Goal: Task Accomplishment & Management: Manage account settings

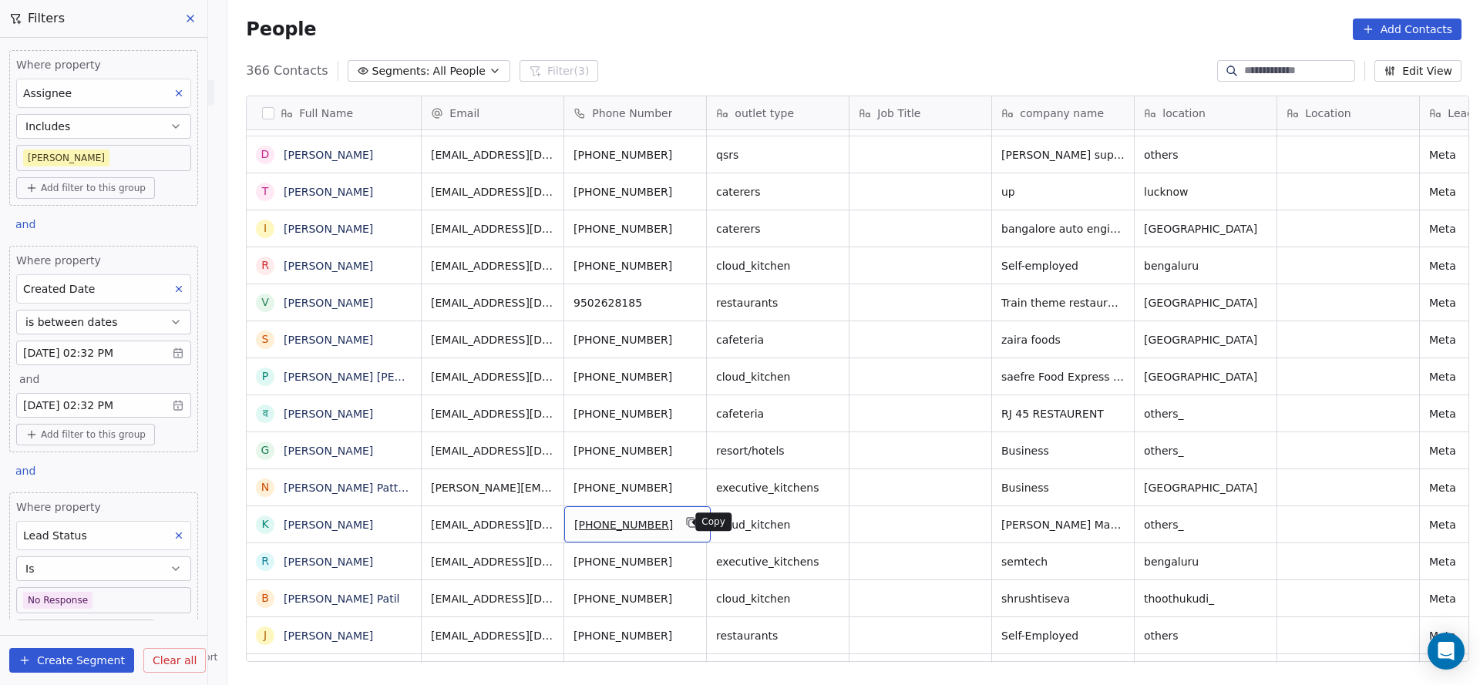
click at [686, 526] on icon "grid" at bounding box center [692, 523] width 12 height 12
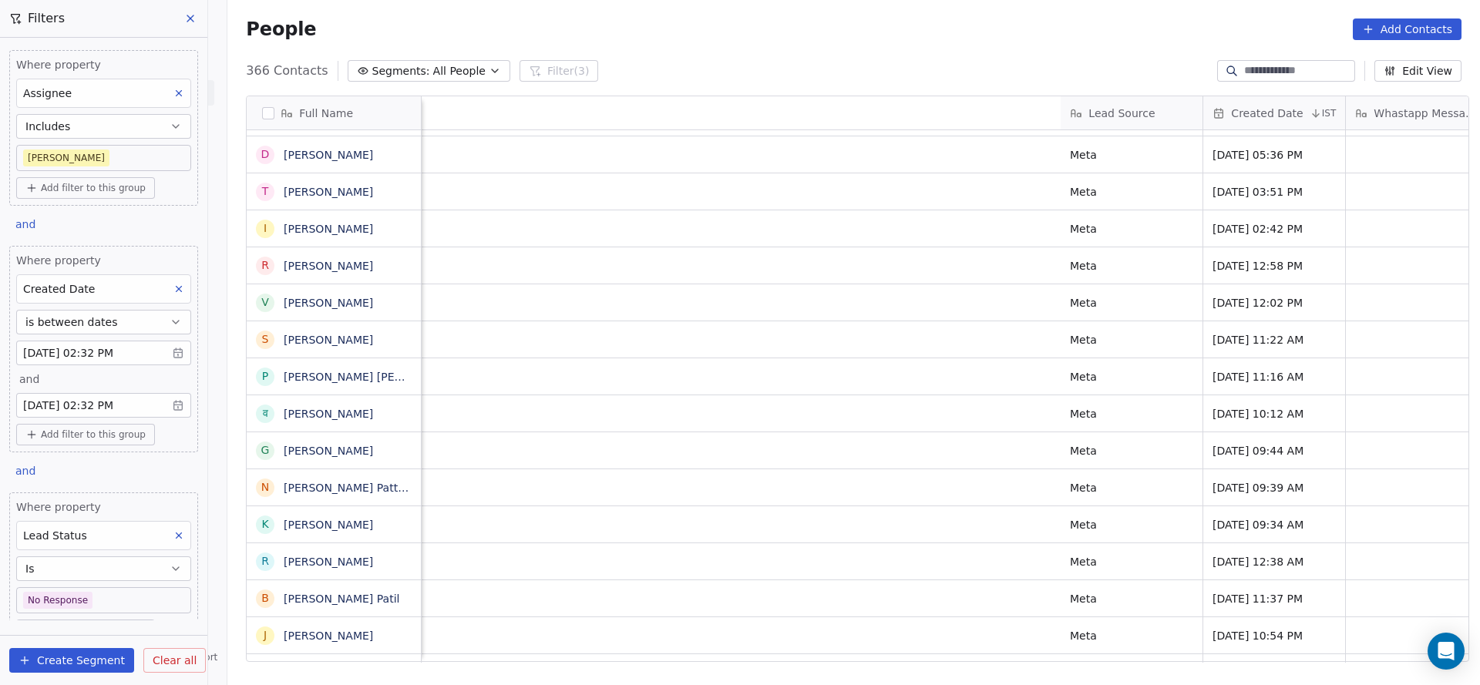
scroll to position [0, 1860]
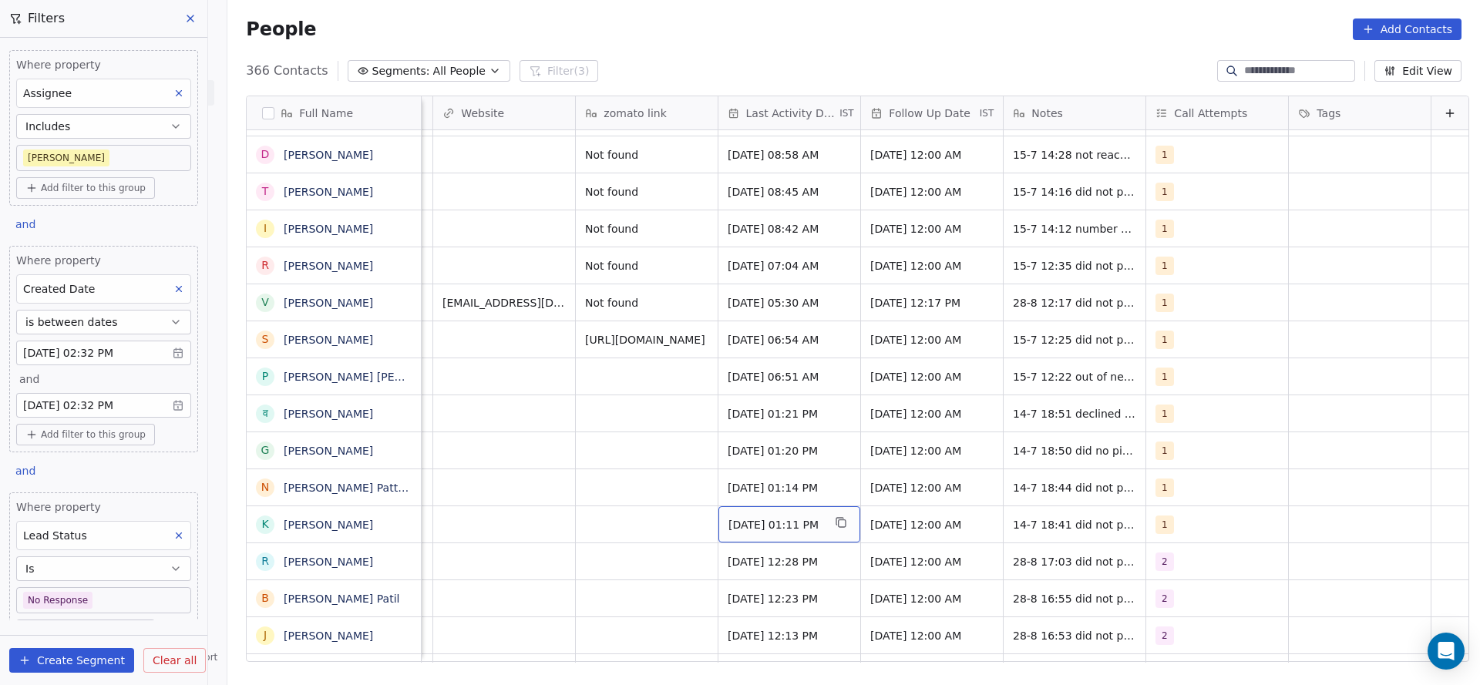
click at [739, 524] on span "[DATE] 01:11 PM" at bounding box center [776, 524] width 94 height 15
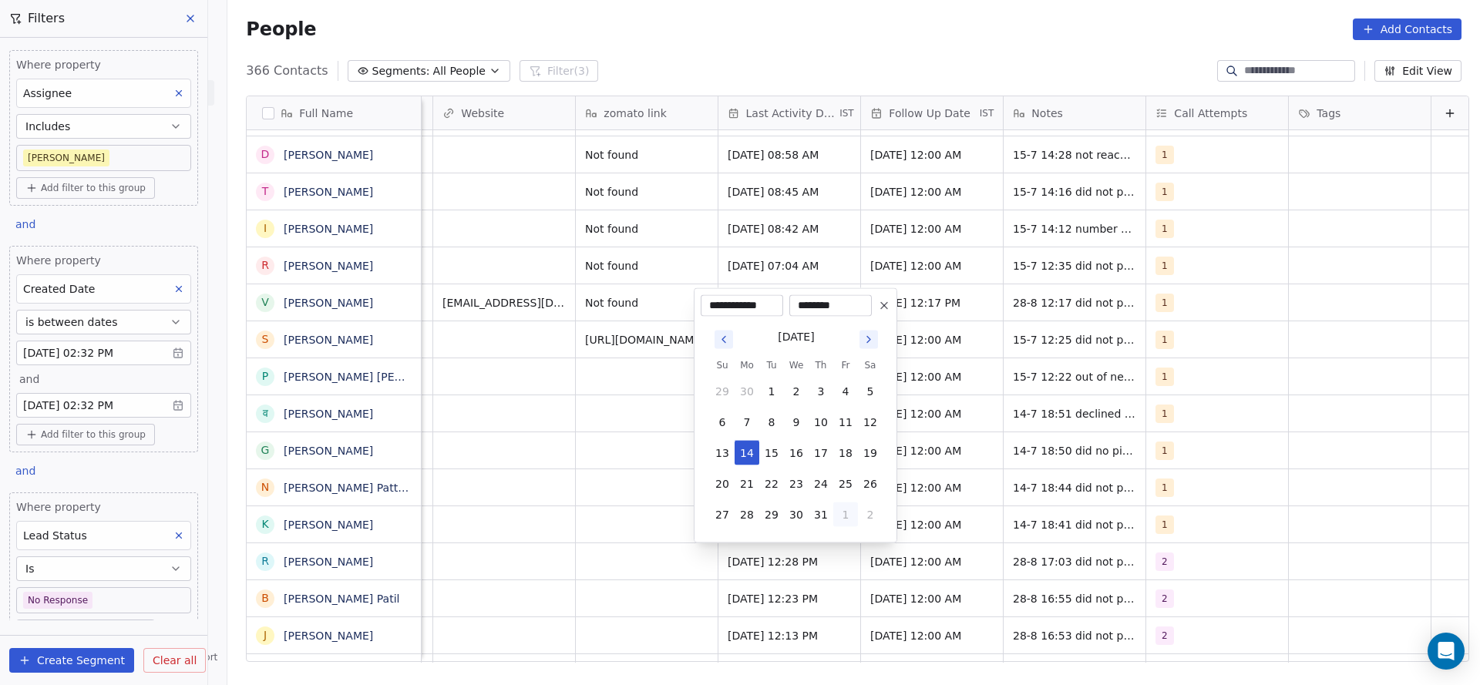
click at [848, 516] on button "1" at bounding box center [845, 515] width 25 height 25
click at [828, 487] on button "28" at bounding box center [821, 484] width 25 height 25
type input "**********"
click at [661, 512] on html "On2Cook India Pvt. Ltd. Contacts People Marketing Workflows Campaigns Sales Pip…" at bounding box center [740, 342] width 1480 height 685
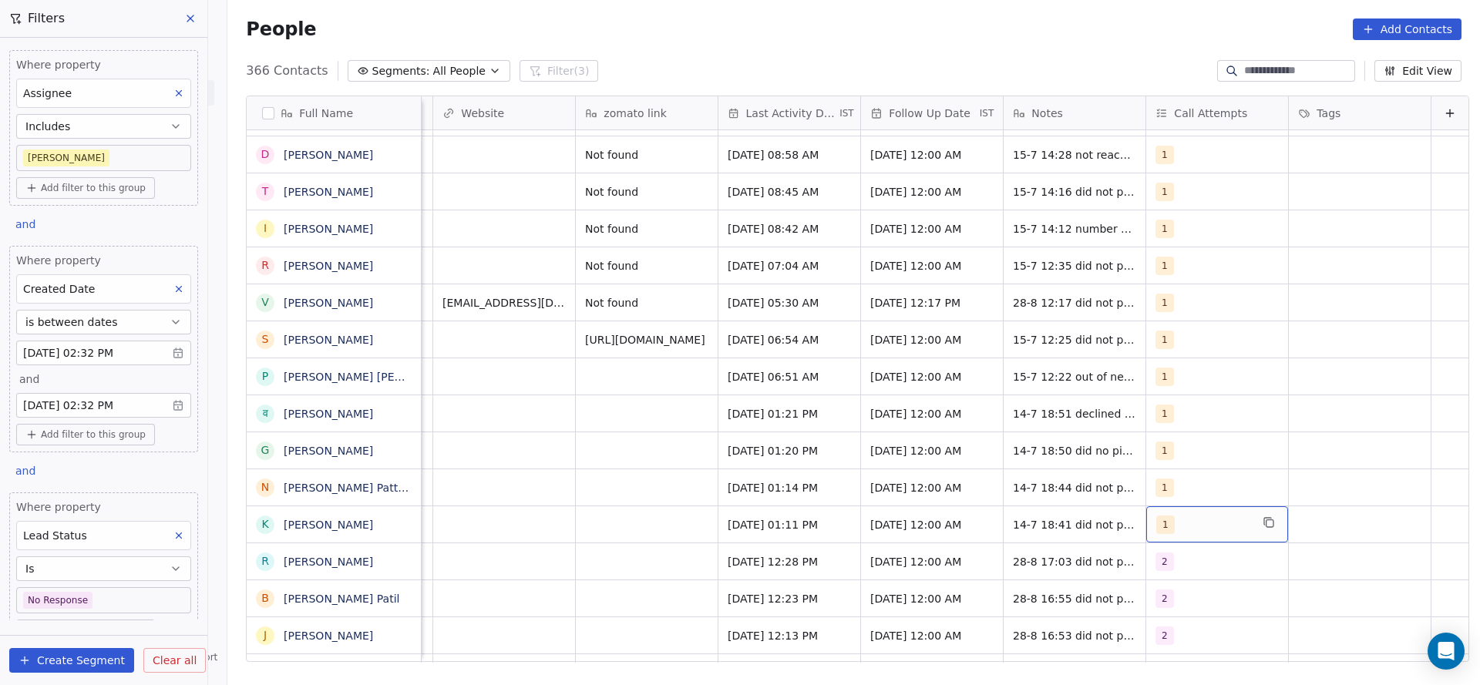
click at [1166, 526] on div "1" at bounding box center [1203, 525] width 94 height 19
click at [1146, 544] on div "2" at bounding box center [1217, 562] width 142 height 36
click at [1047, 517] on html "On2Cook India Pvt. Ltd. Contacts People Marketing Workflows Campaigns Sales Pip…" at bounding box center [740, 342] width 1480 height 685
click at [1163, 517] on div "1" at bounding box center [1203, 525] width 94 height 19
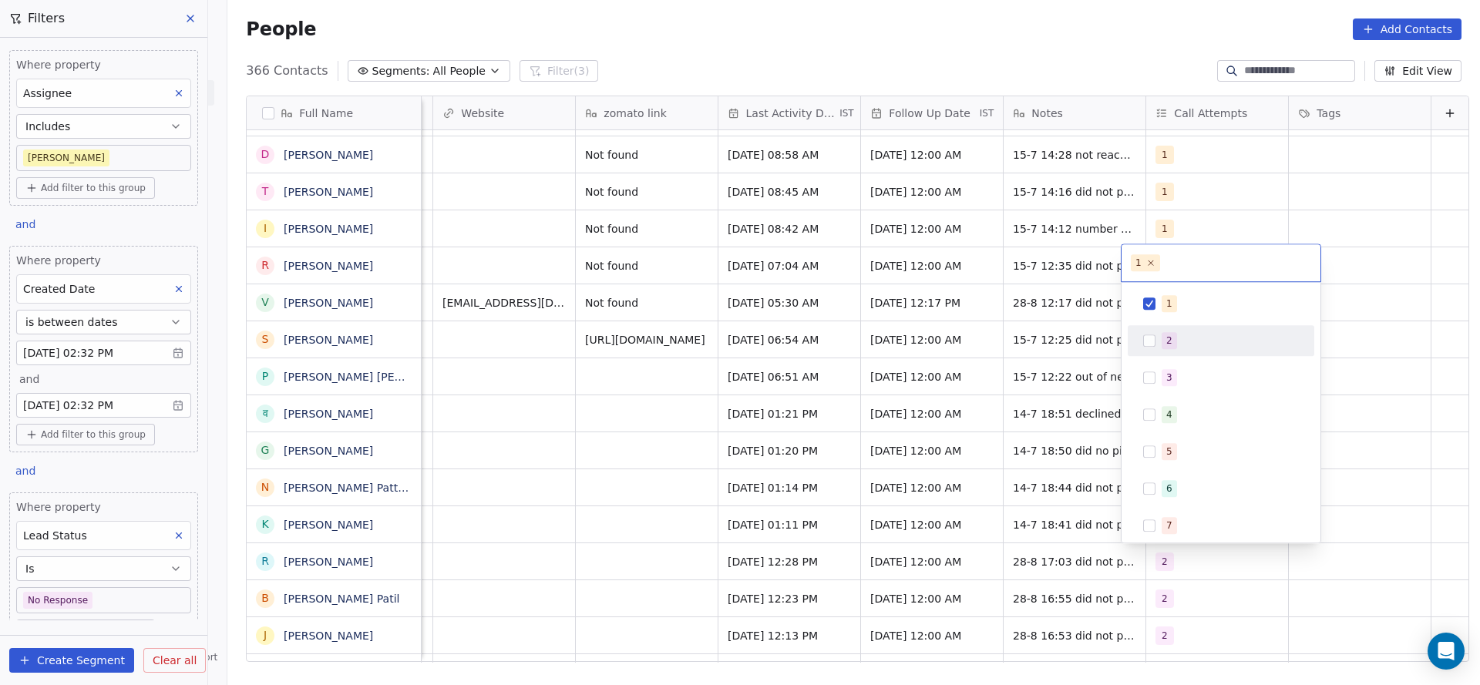
click at [1182, 344] on div "2" at bounding box center [1230, 340] width 137 height 17
click at [1158, 292] on div "1" at bounding box center [1221, 303] width 174 height 25
click at [897, 448] on html "On2Cook India Pvt. Ltd. Contacts People Marketing Workflows Campaigns Sales Pip…" at bounding box center [740, 342] width 1480 height 685
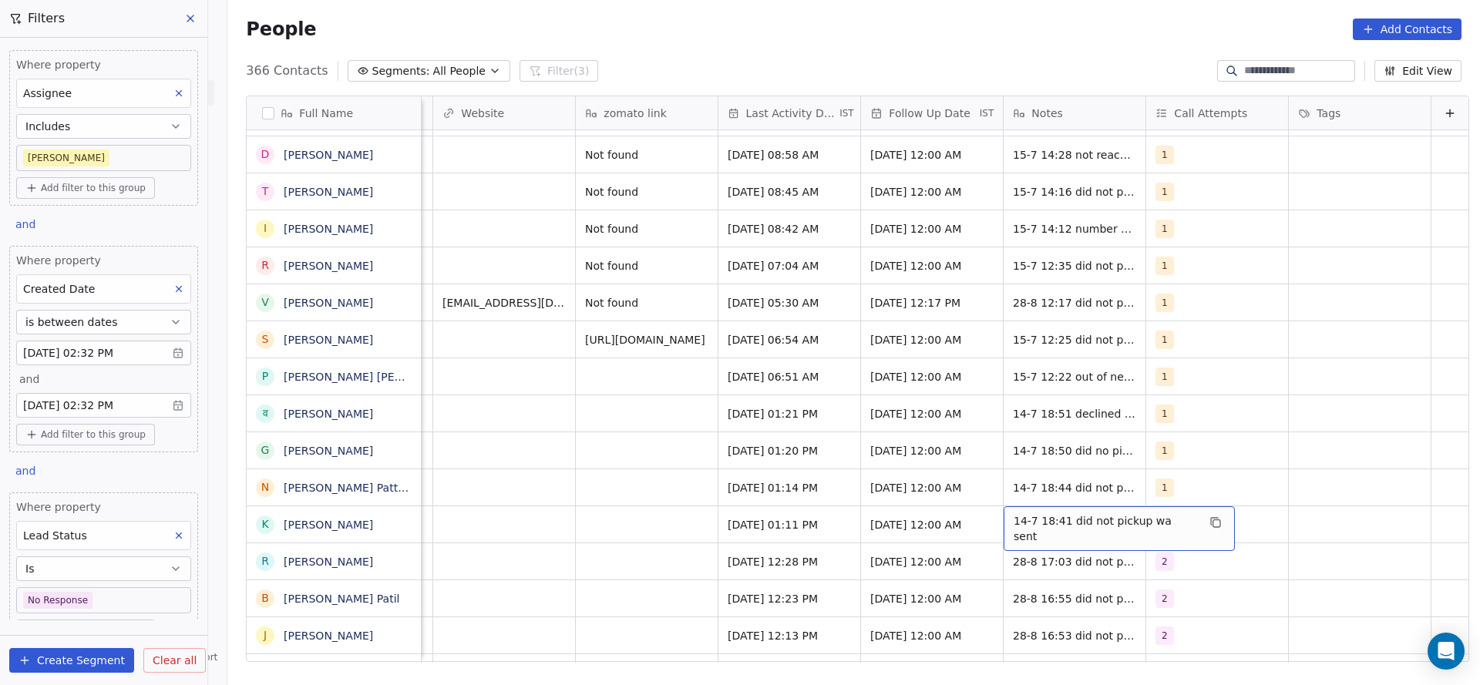
click at [1014, 525] on span "14-7 18:41 did not pickup wa sent" at bounding box center [1105, 528] width 183 height 31
click at [990, 525] on textarea "**********" at bounding box center [1086, 531] width 212 height 48
type textarea "**********"
click at [650, 543] on html "On2Cook India Pvt. Ltd. Contacts People Marketing Workflows Campaigns Sales Pip…" at bounding box center [740, 342] width 1480 height 685
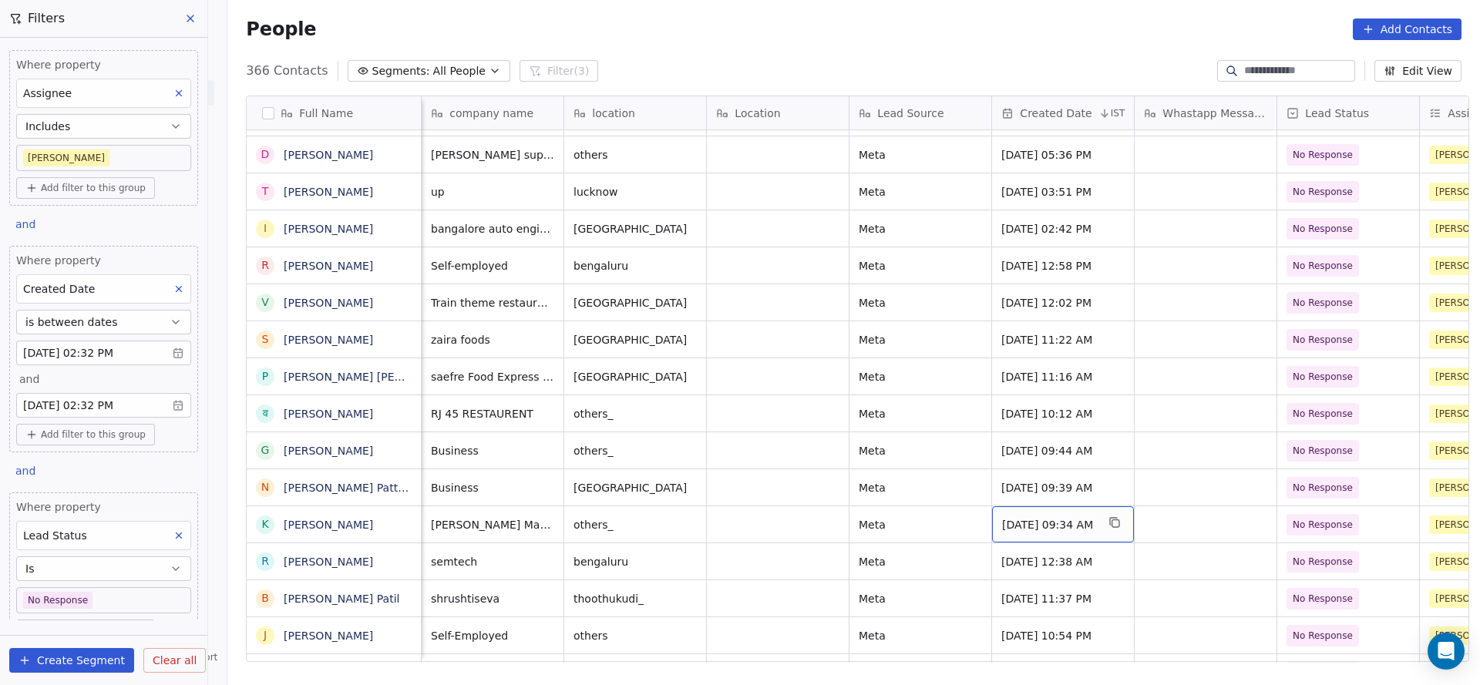
scroll to position [9510, 0]
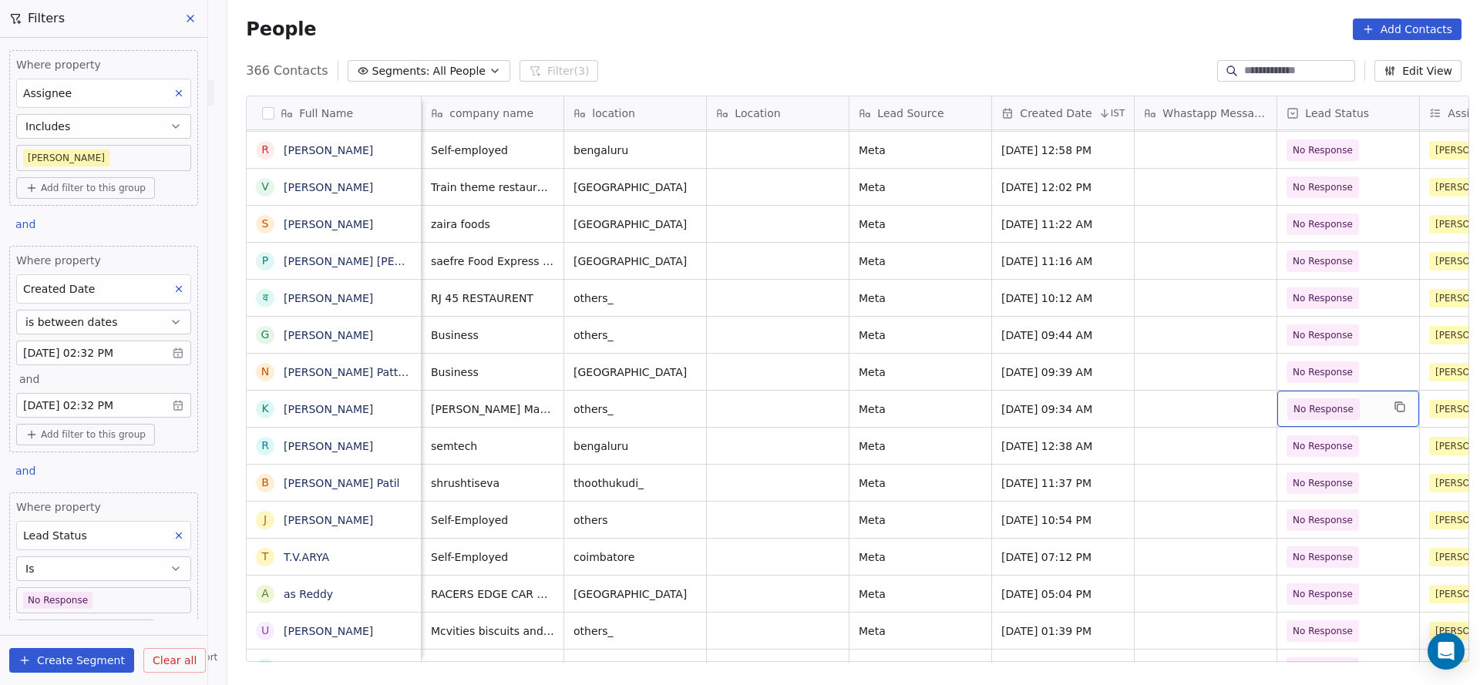
click at [1318, 408] on span "No Response" at bounding box center [1324, 409] width 60 height 15
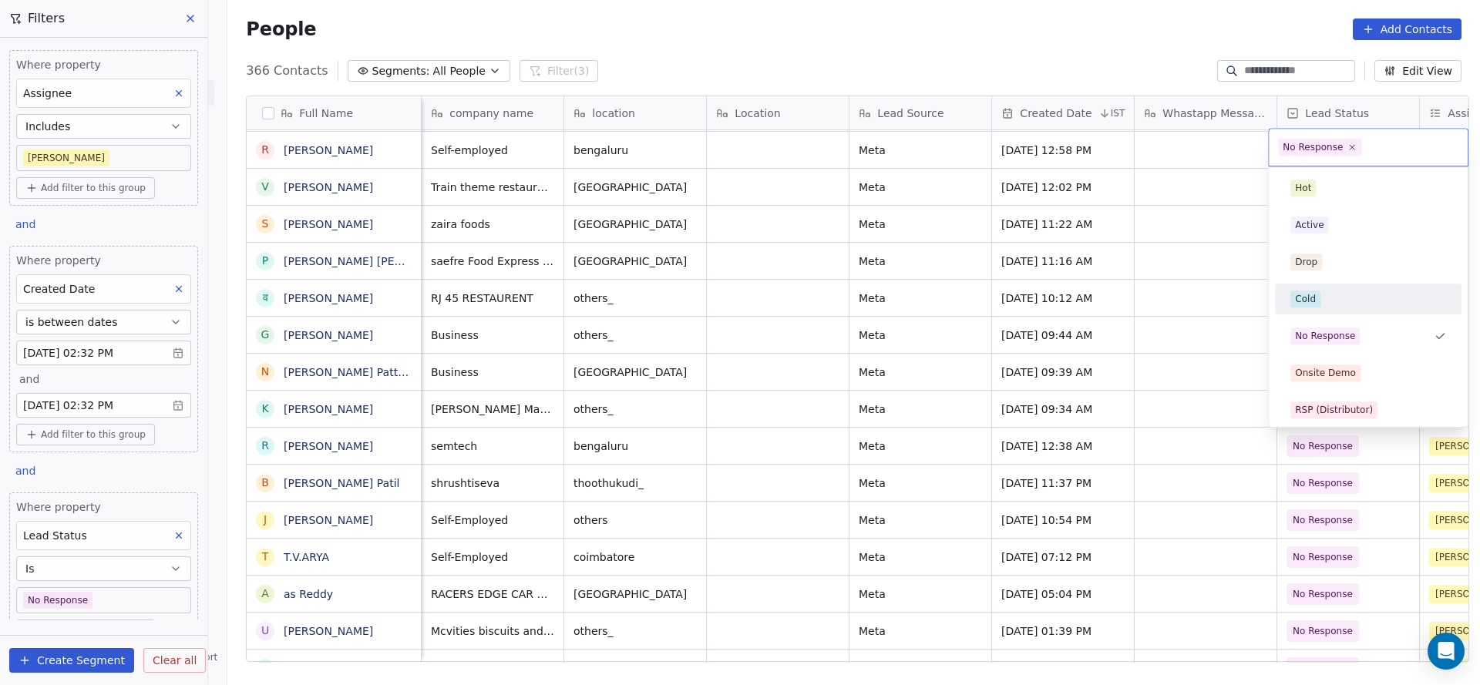
scroll to position [231, 0]
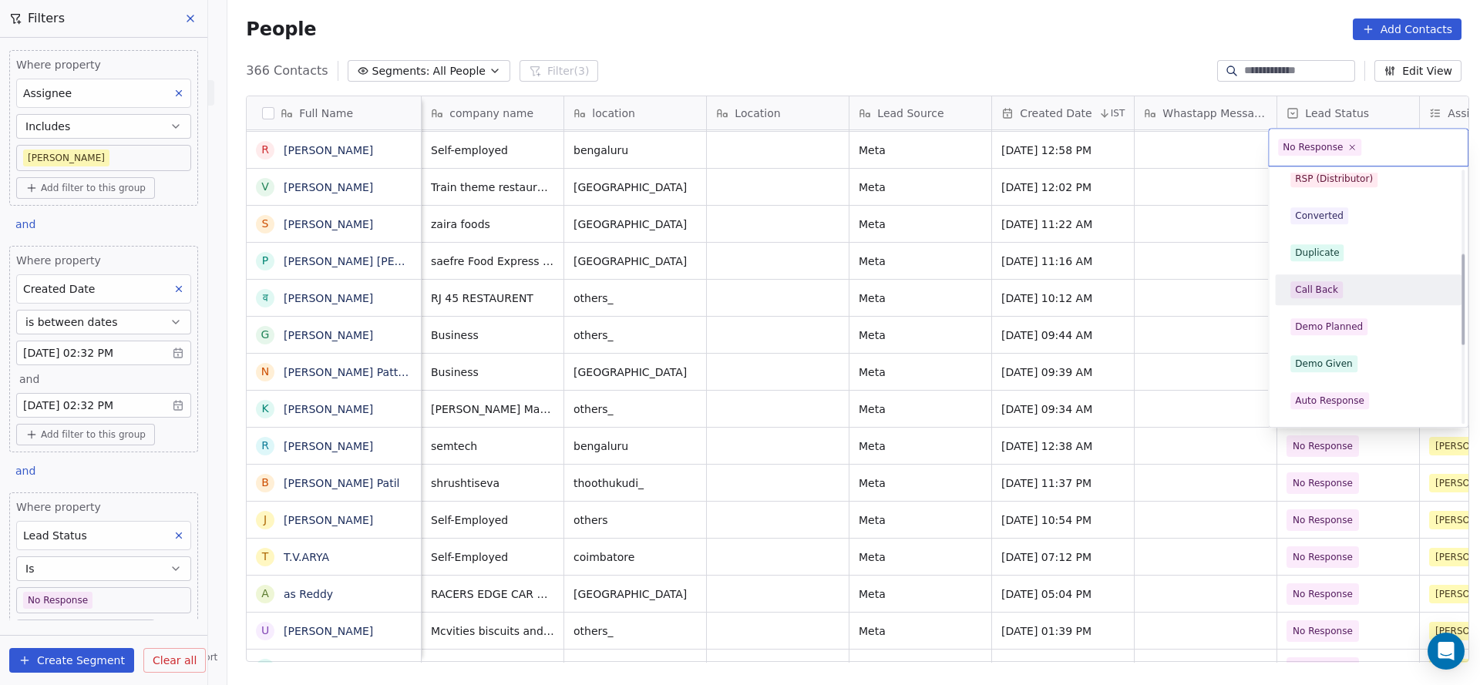
click at [1328, 288] on div "Call Back" at bounding box center [1316, 290] width 43 height 14
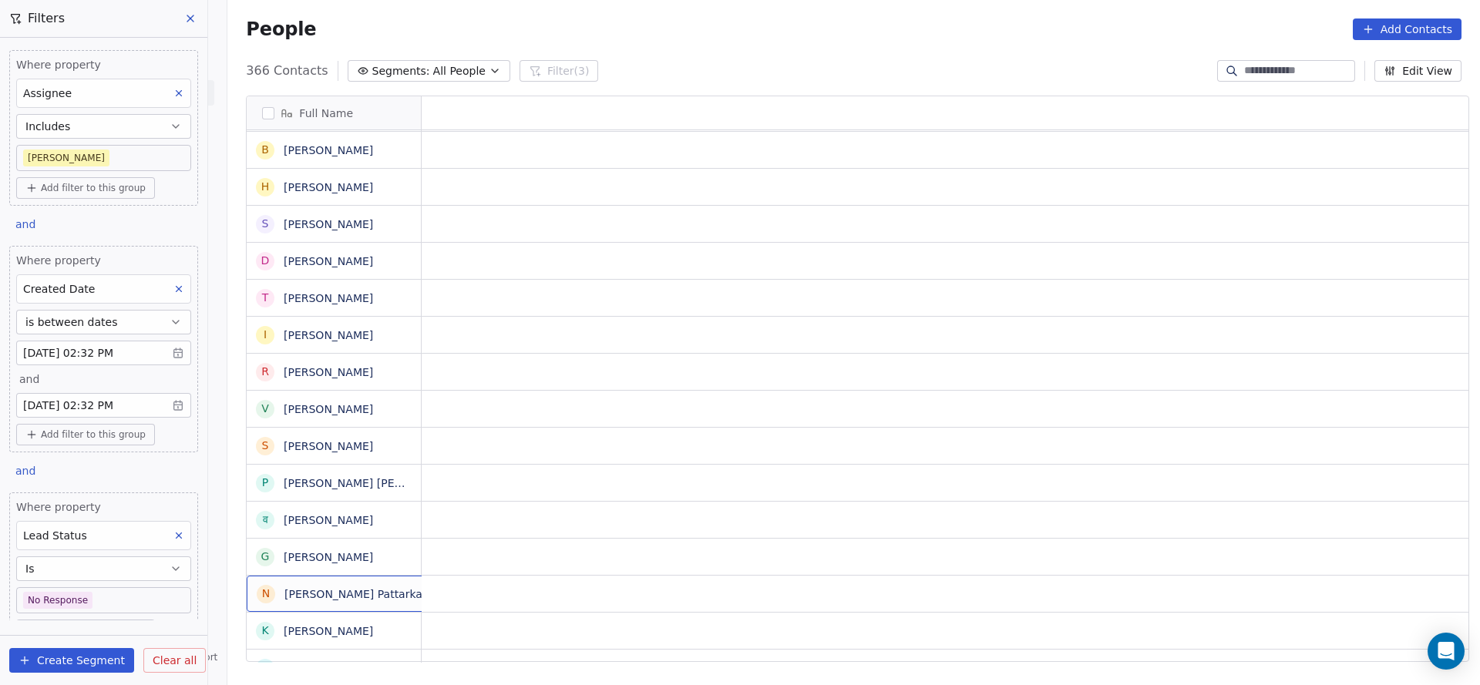
scroll to position [0, 0]
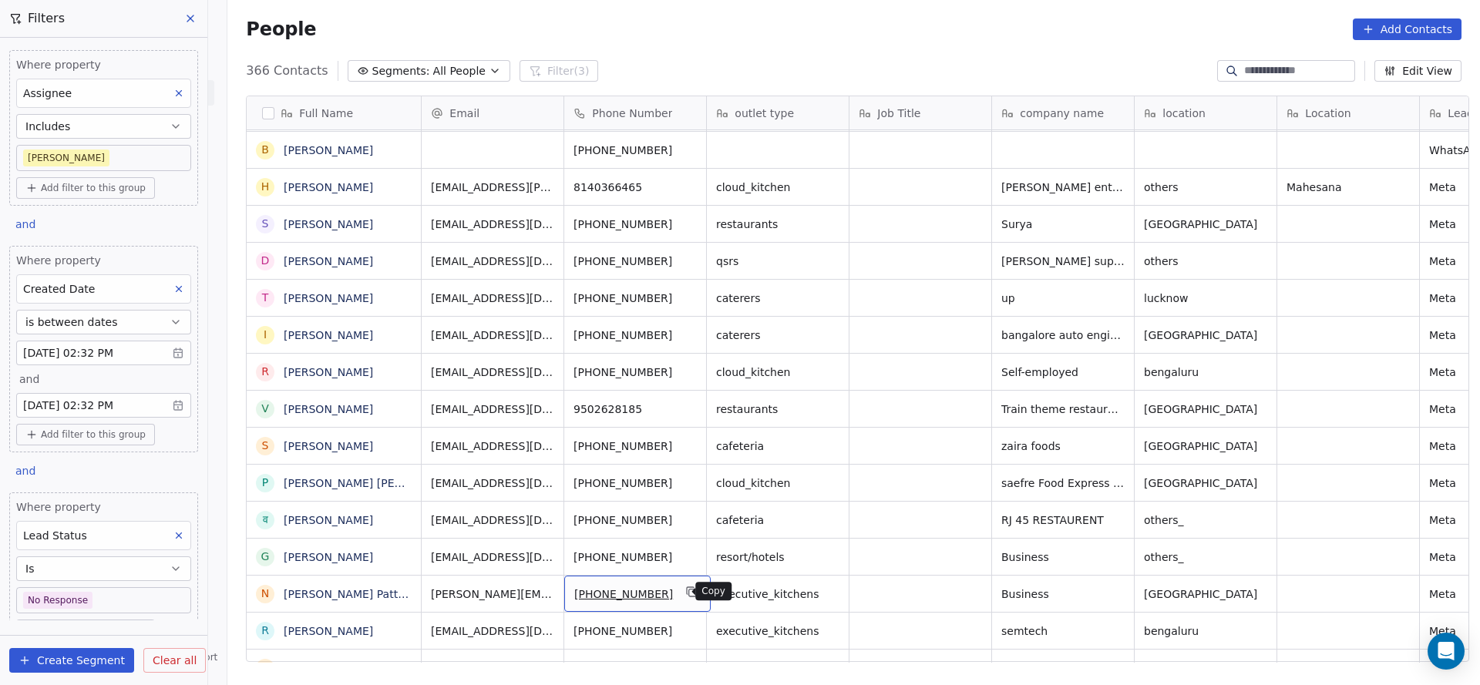
click at [683, 586] on button "grid" at bounding box center [692, 592] width 19 height 19
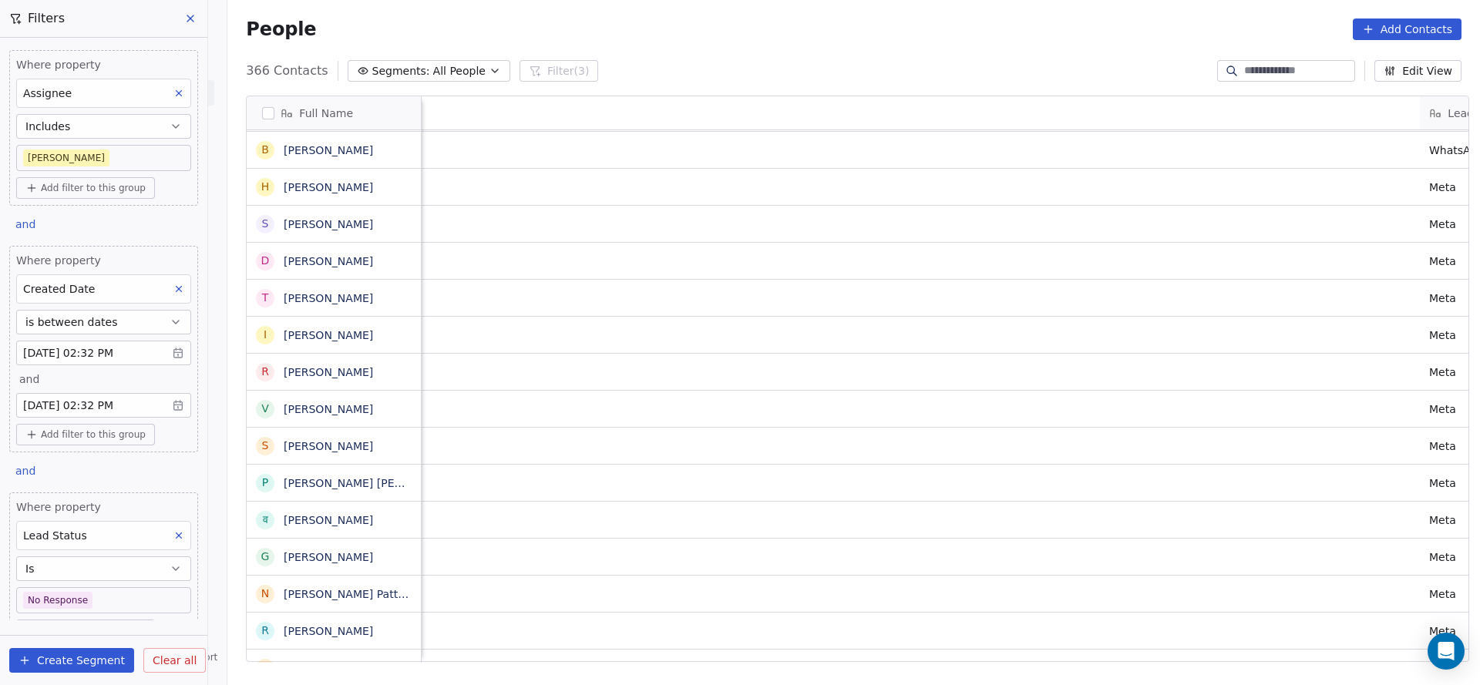
scroll to position [0, 1548]
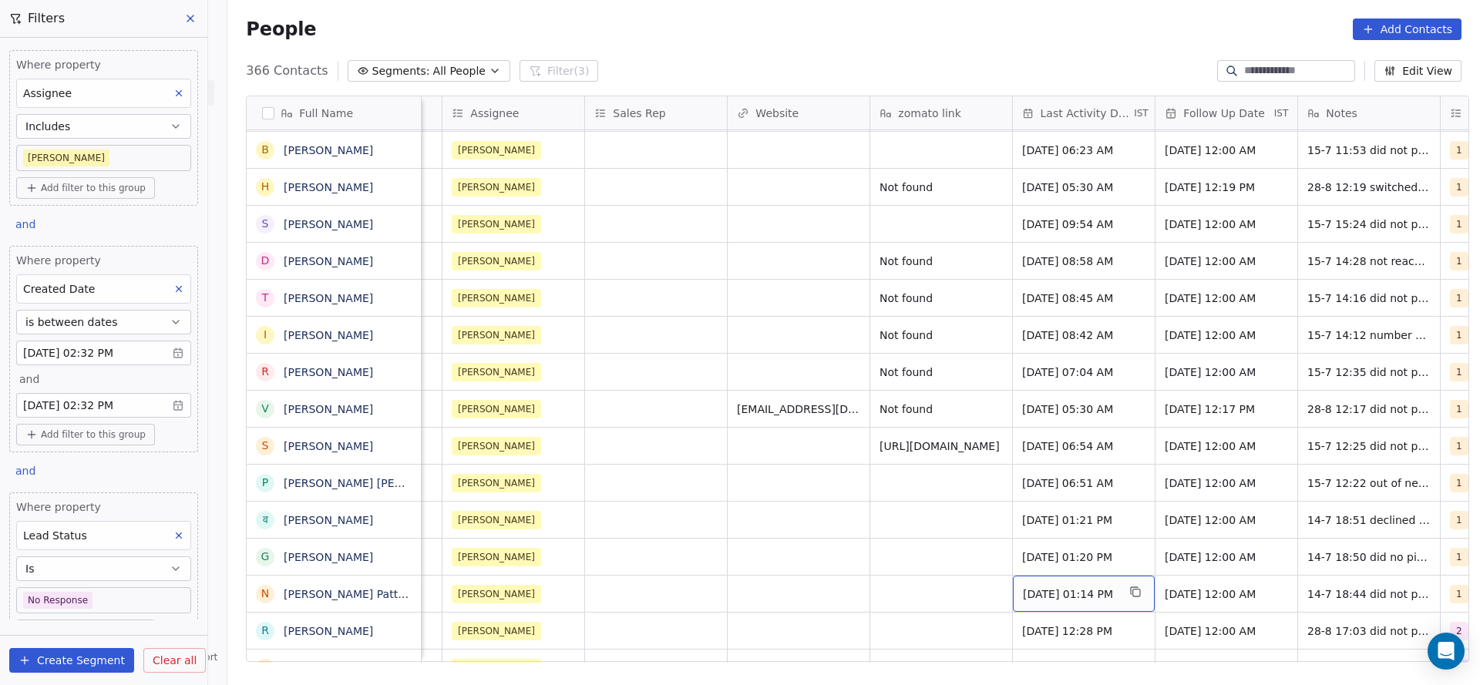
click at [1061, 592] on span "[DATE] 01:14 PM" at bounding box center [1070, 594] width 94 height 15
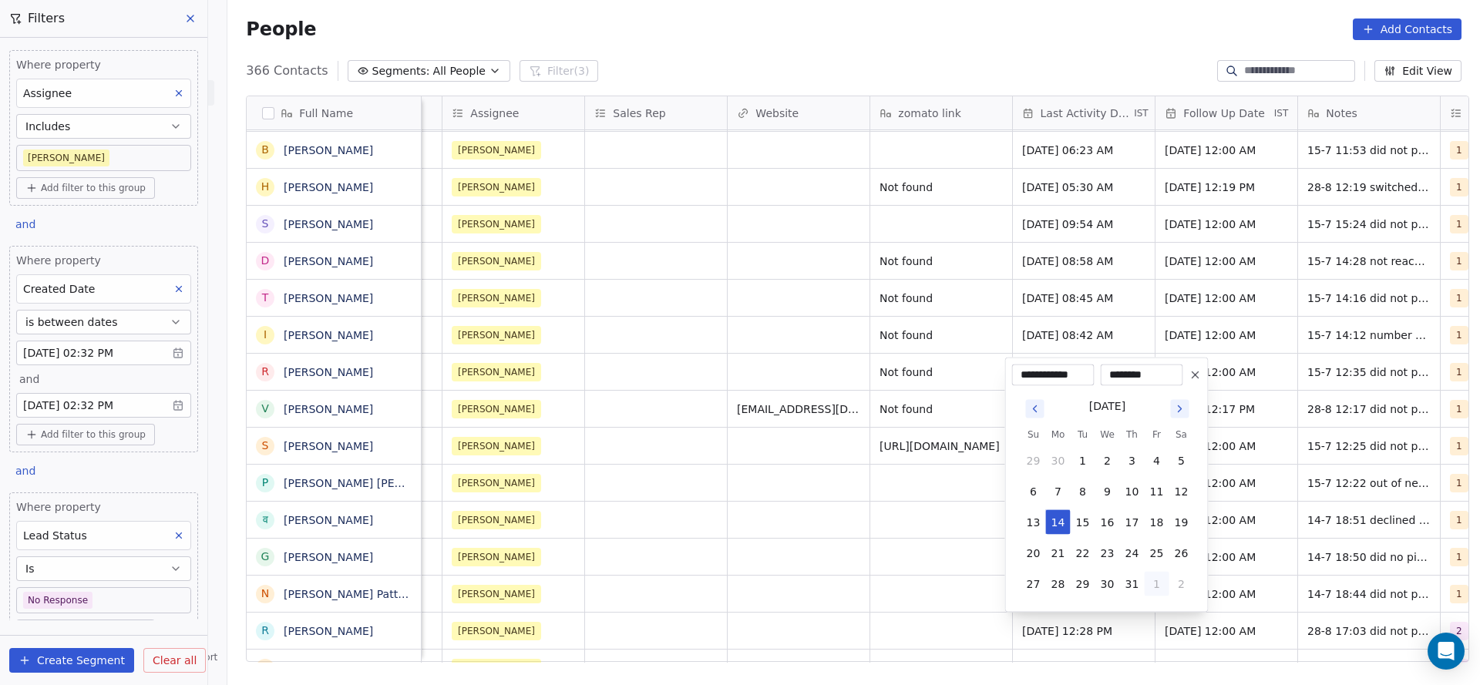
click at [1162, 578] on button "1" at bounding box center [1157, 584] width 25 height 25
click at [1123, 550] on button "28" at bounding box center [1132, 553] width 25 height 25
type input "**********"
click at [866, 553] on html "On2Cook India Pvt. Ltd. Contacts People Marketing Workflows Campaigns Sales Pip…" at bounding box center [740, 342] width 1480 height 685
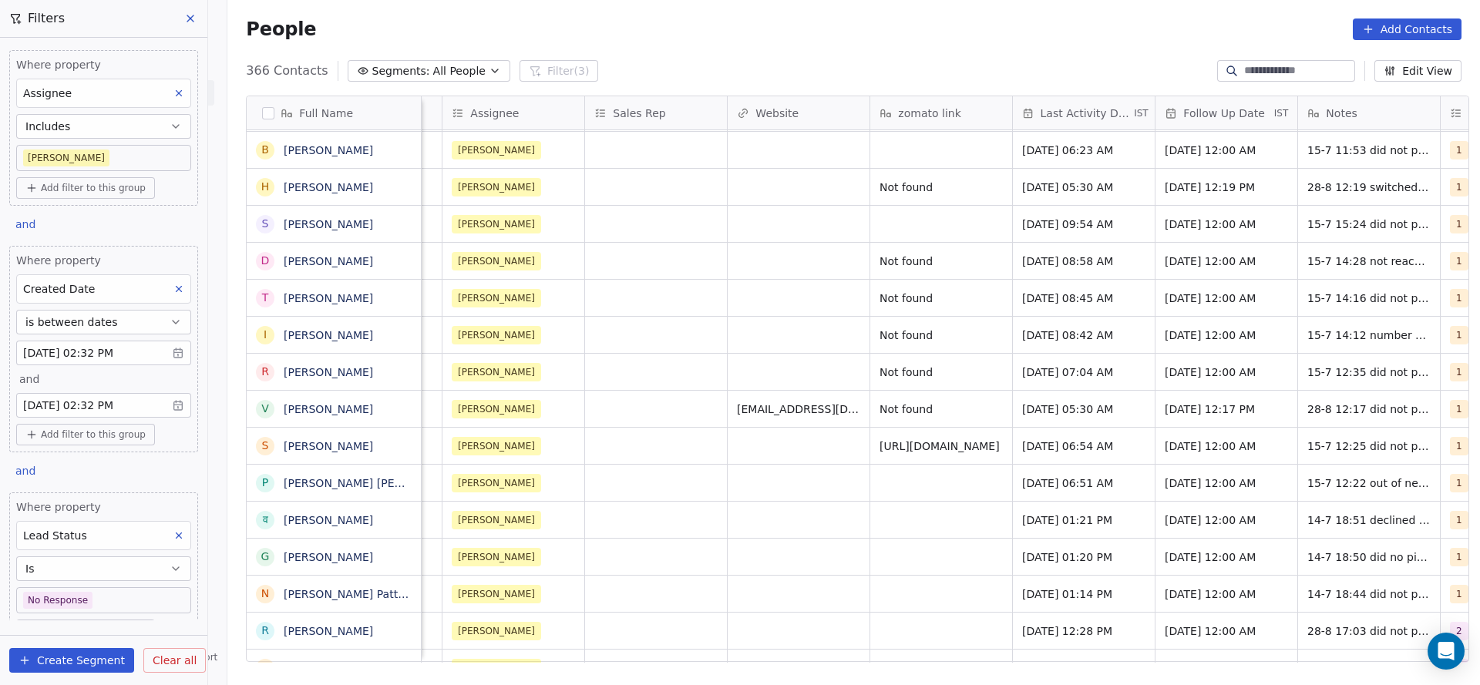
scroll to position [0, 1860]
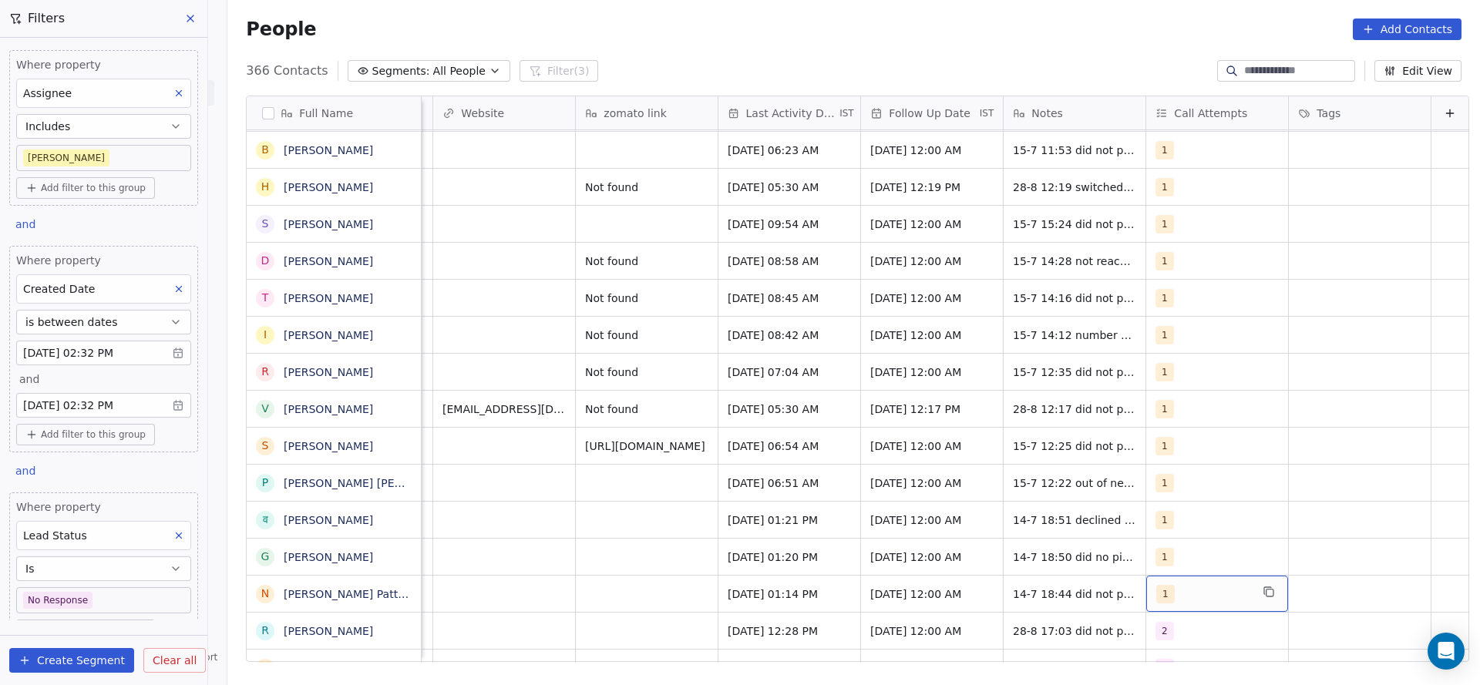
click at [1177, 583] on div "1" at bounding box center [1217, 594] width 142 height 36
click at [1163, 399] on div "2" at bounding box center [1221, 410] width 174 height 25
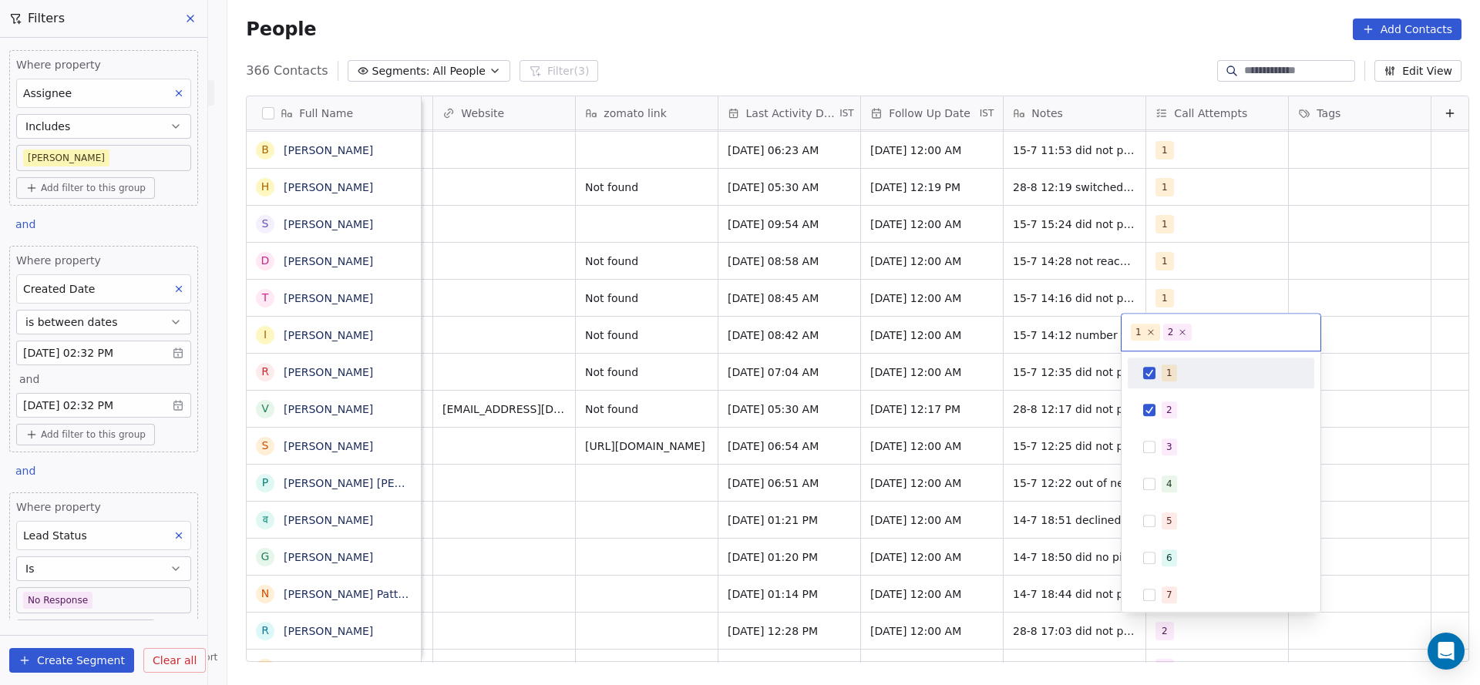
click at [1177, 375] on div "1" at bounding box center [1230, 373] width 137 height 17
click at [918, 439] on html "On2Cook India Pvt. Ltd. Contacts People Marketing Workflows Campaigns Sales Pip…" at bounding box center [740, 342] width 1480 height 685
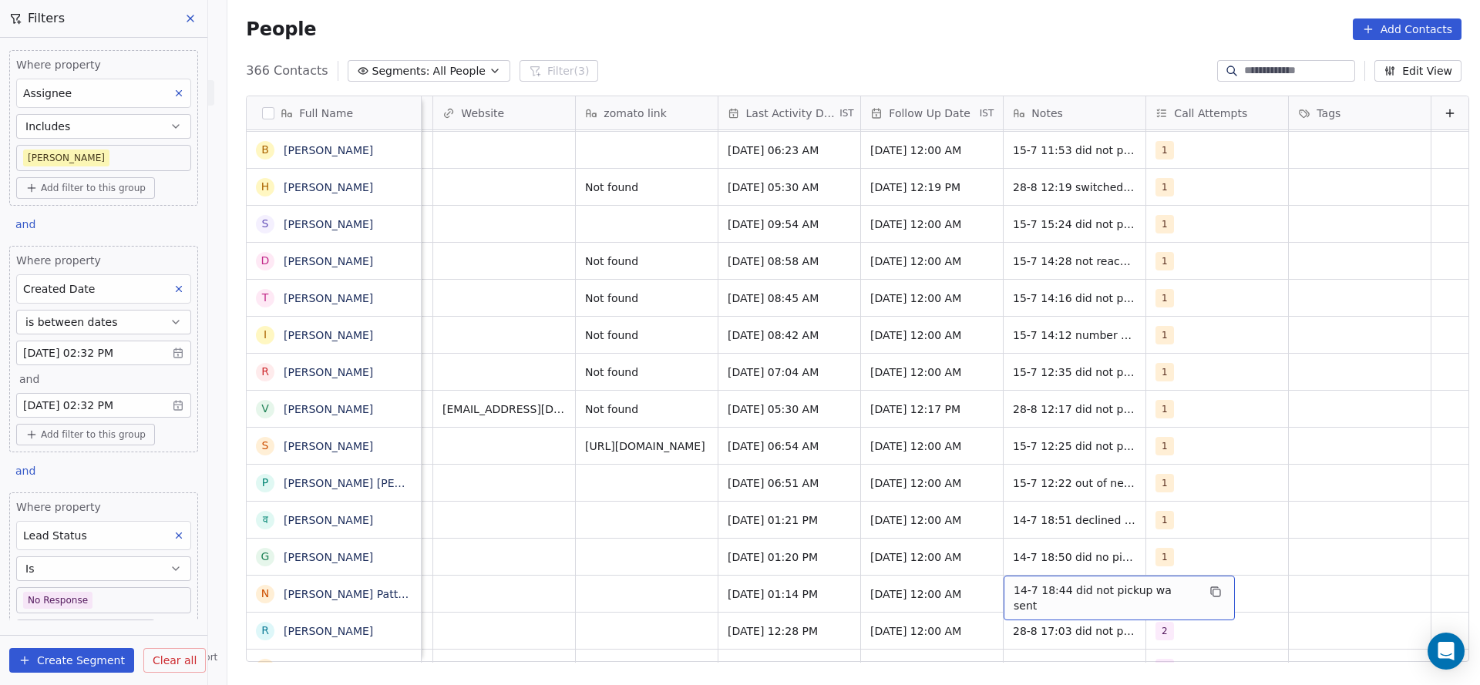
click at [1014, 588] on span "14-7 18:44 did not pickup wa sent" at bounding box center [1105, 598] width 183 height 31
click at [992, 588] on textarea "**********" at bounding box center [1086, 600] width 212 height 48
type textarea "**********"
click at [655, 628] on html "On2Cook India Pvt. Ltd. Contacts People Marketing Workflows Campaigns Sales Pip…" at bounding box center [740, 342] width 1480 height 685
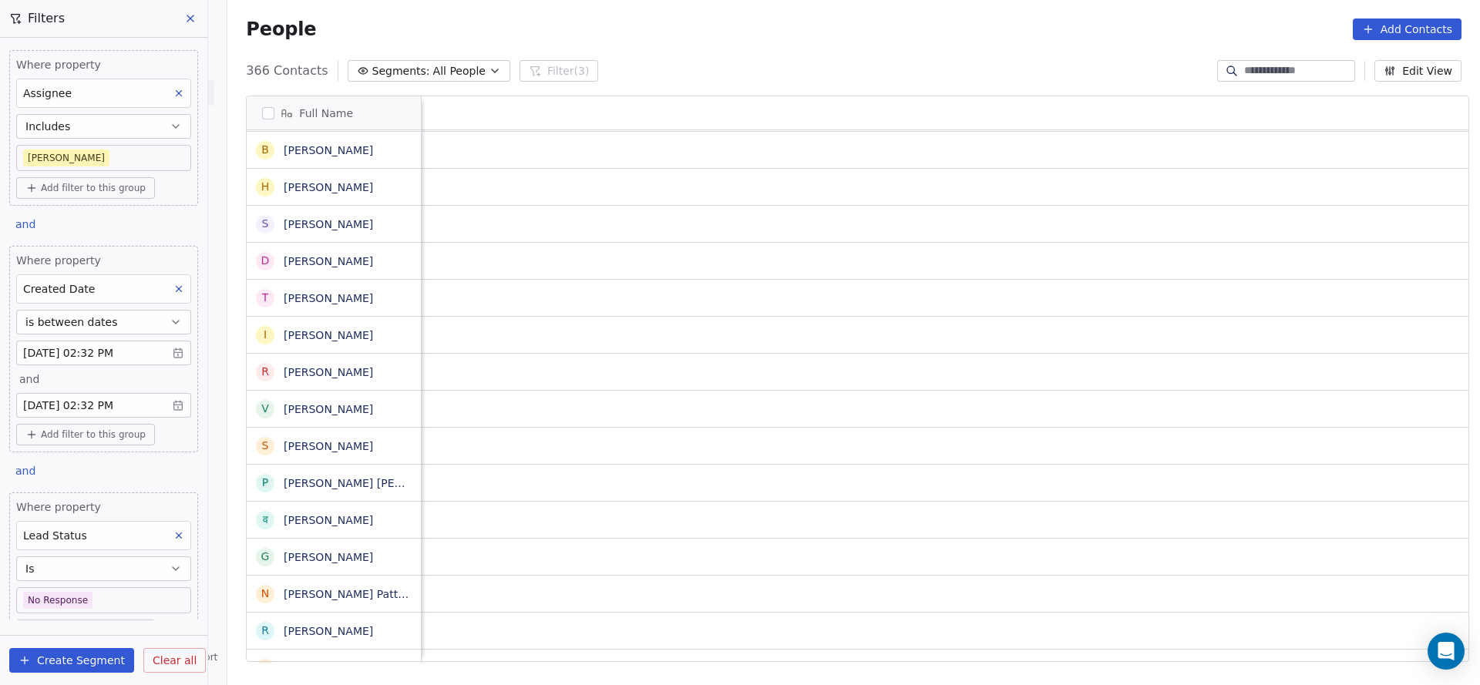
scroll to position [0, 143]
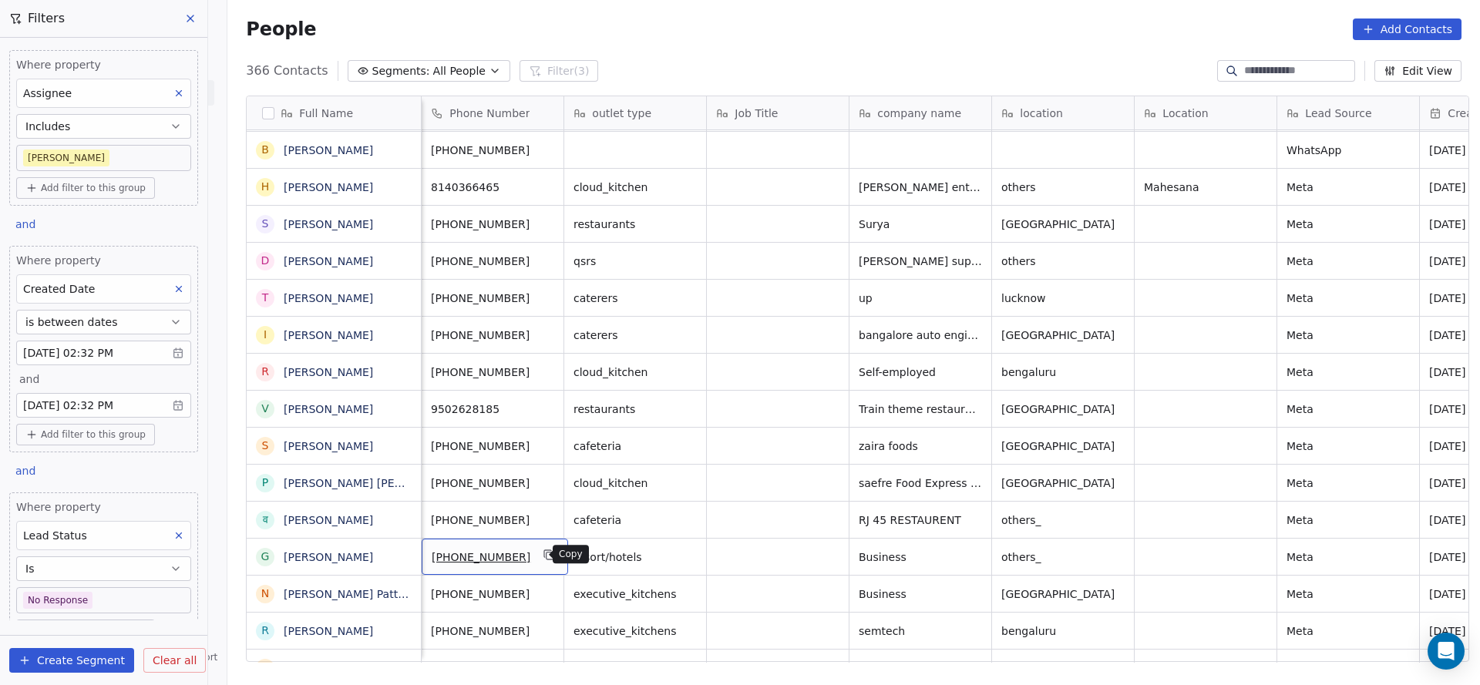
click at [544, 557] on icon "grid" at bounding box center [550, 555] width 12 height 12
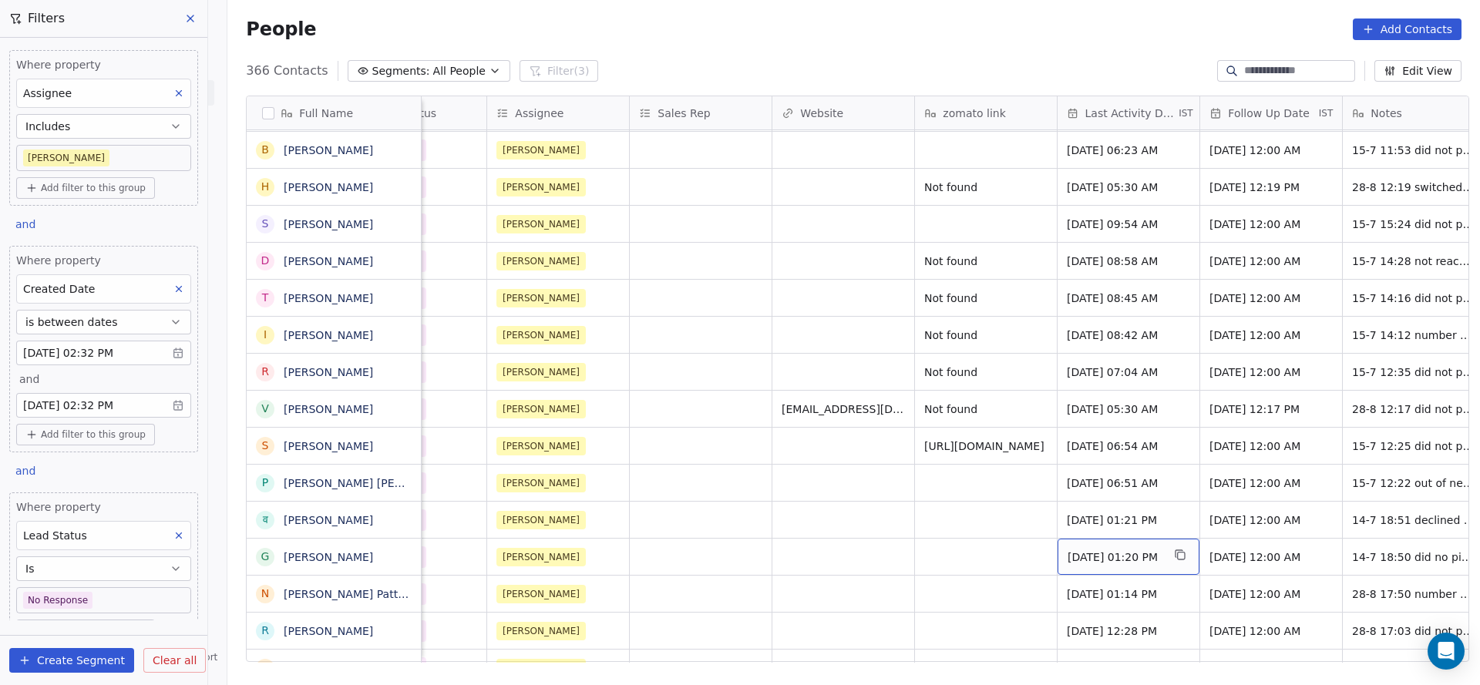
click at [1090, 550] on span "[DATE] 01:20 PM" at bounding box center [1115, 557] width 94 height 15
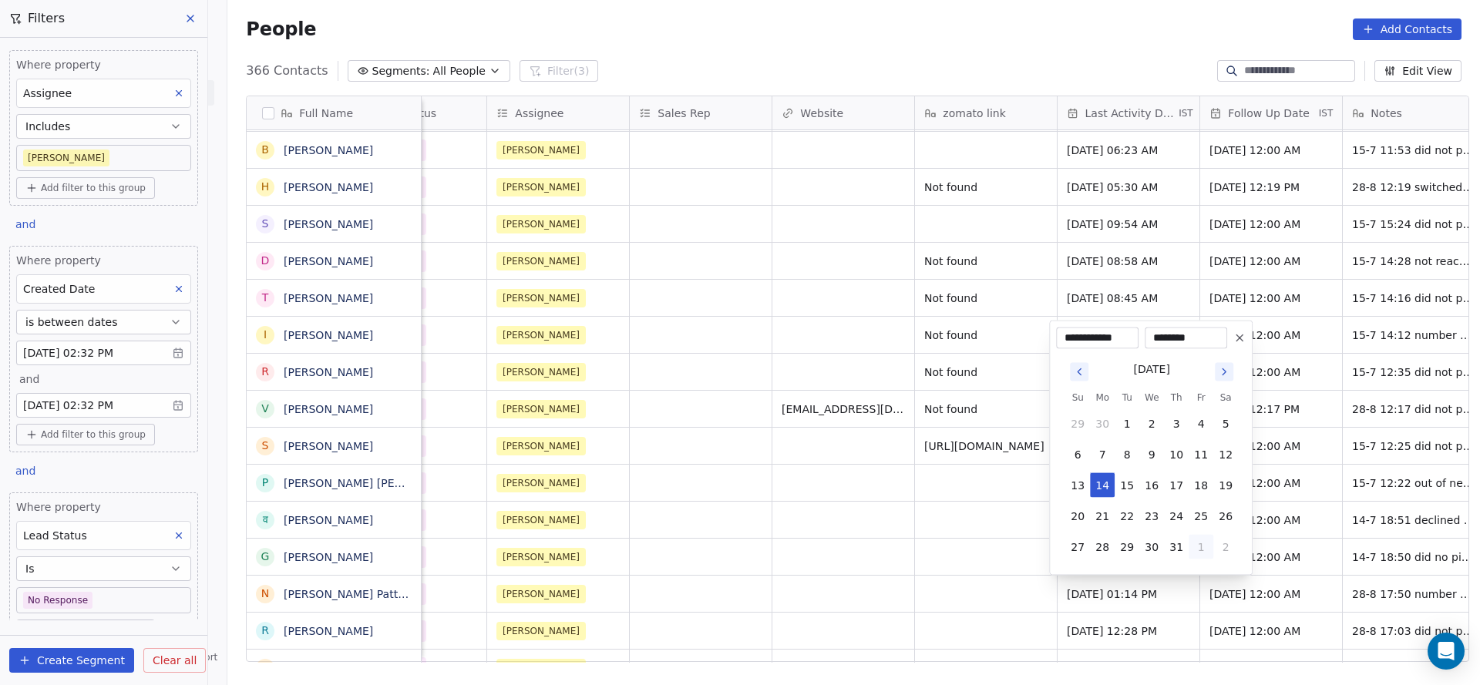
click at [1200, 543] on button "1" at bounding box center [1201, 547] width 25 height 25
click at [1175, 514] on button "28" at bounding box center [1176, 516] width 25 height 25
type input "**********"
click at [923, 523] on html "On2Cook India Pvt. Ltd. Contacts People Marketing Workflows Campaigns Sales Pip…" at bounding box center [740, 342] width 1480 height 685
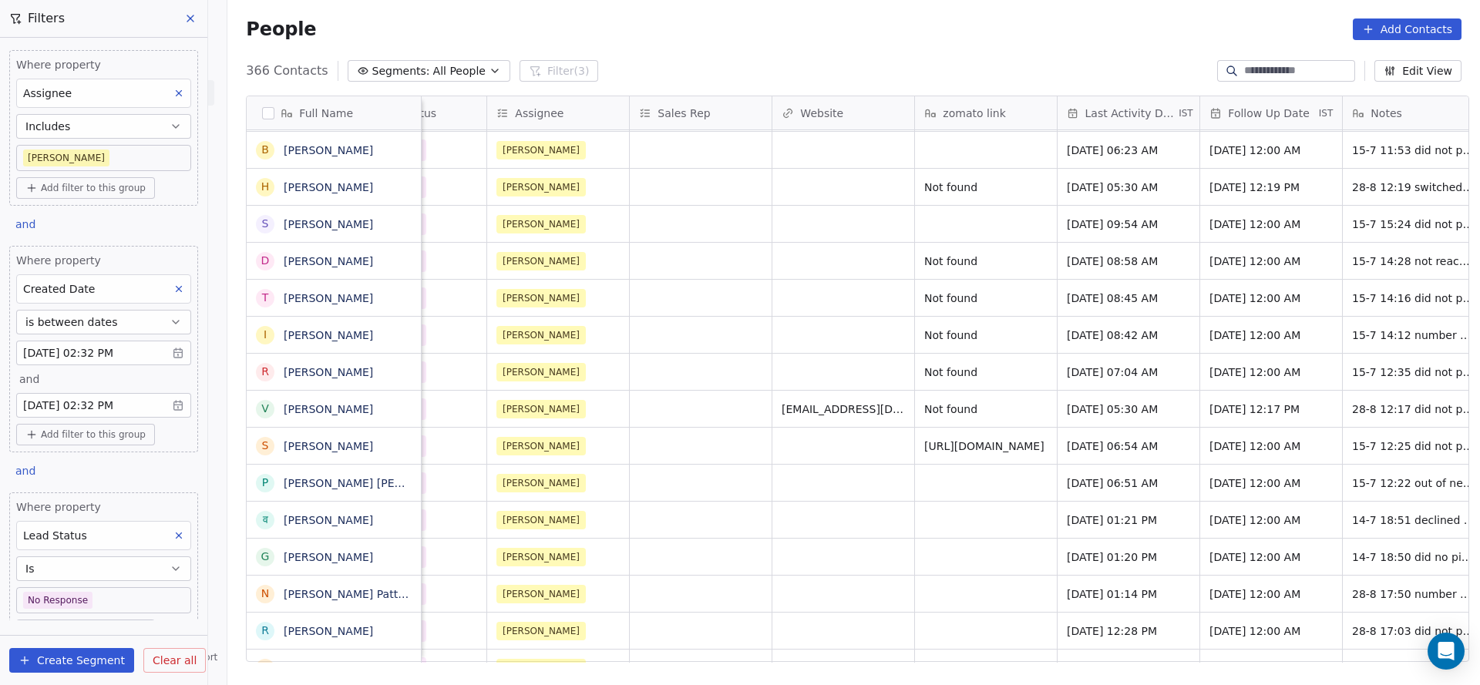
scroll to position [0, 1860]
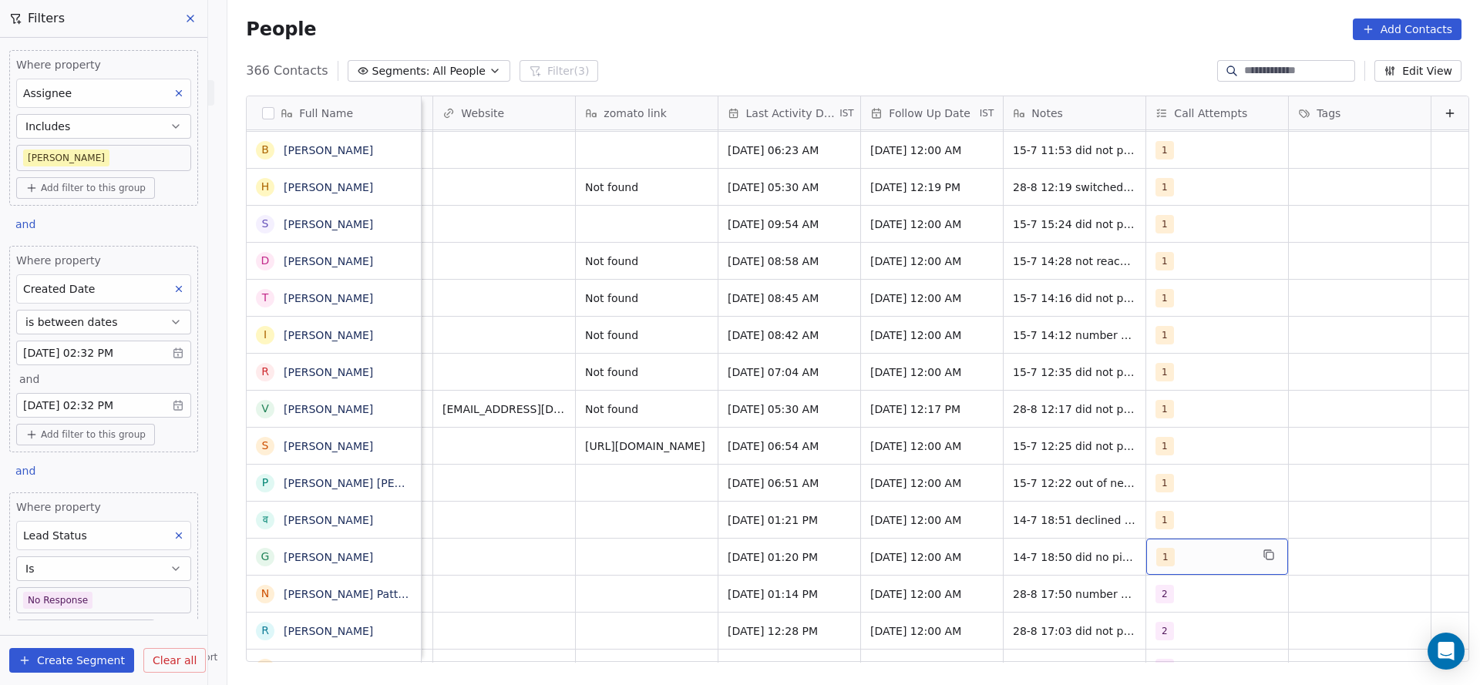
click at [1166, 571] on div "1" at bounding box center [1217, 557] width 142 height 36
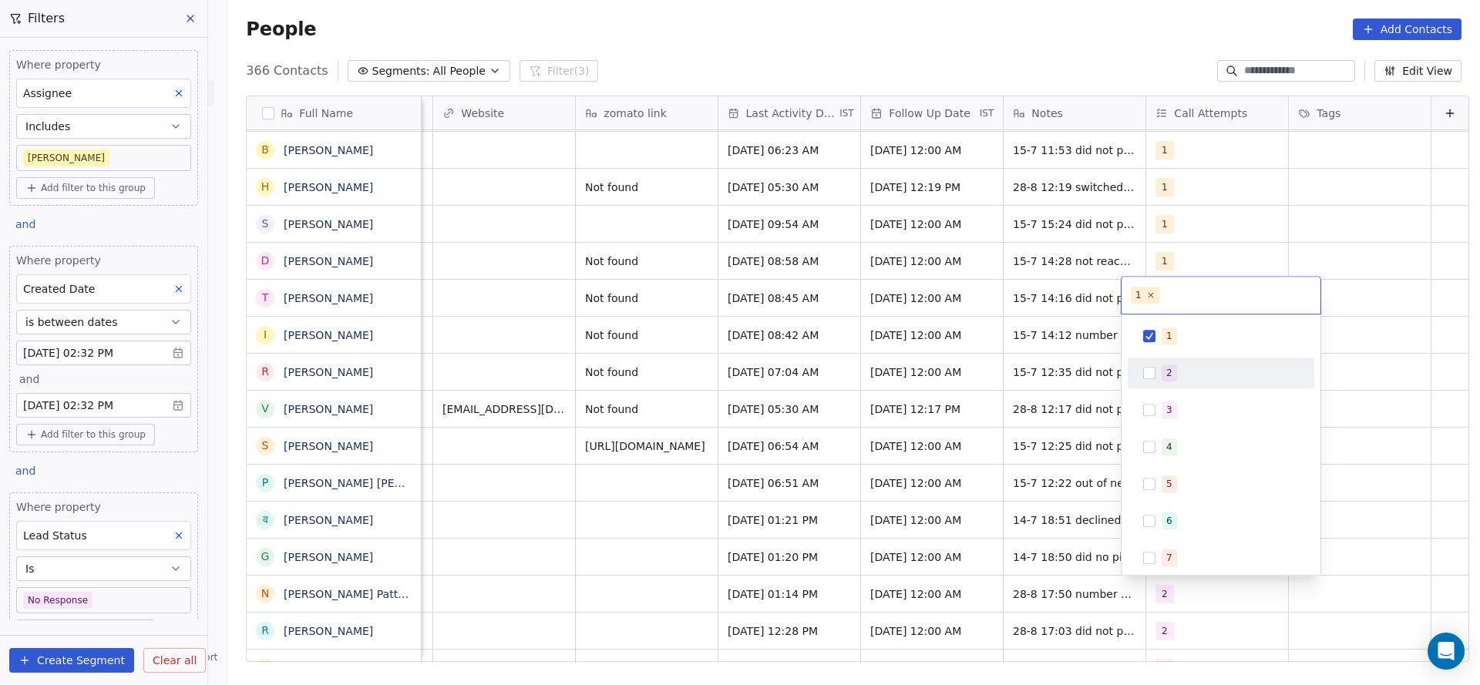
click at [1184, 382] on div "2" at bounding box center [1221, 373] width 174 height 25
click at [1184, 324] on div "1" at bounding box center [1221, 336] width 174 height 25
click at [663, 433] on html "On2Cook India Pvt. Ltd. Contacts People Marketing Workflows Campaigns Sales Pip…" at bounding box center [740, 342] width 1480 height 685
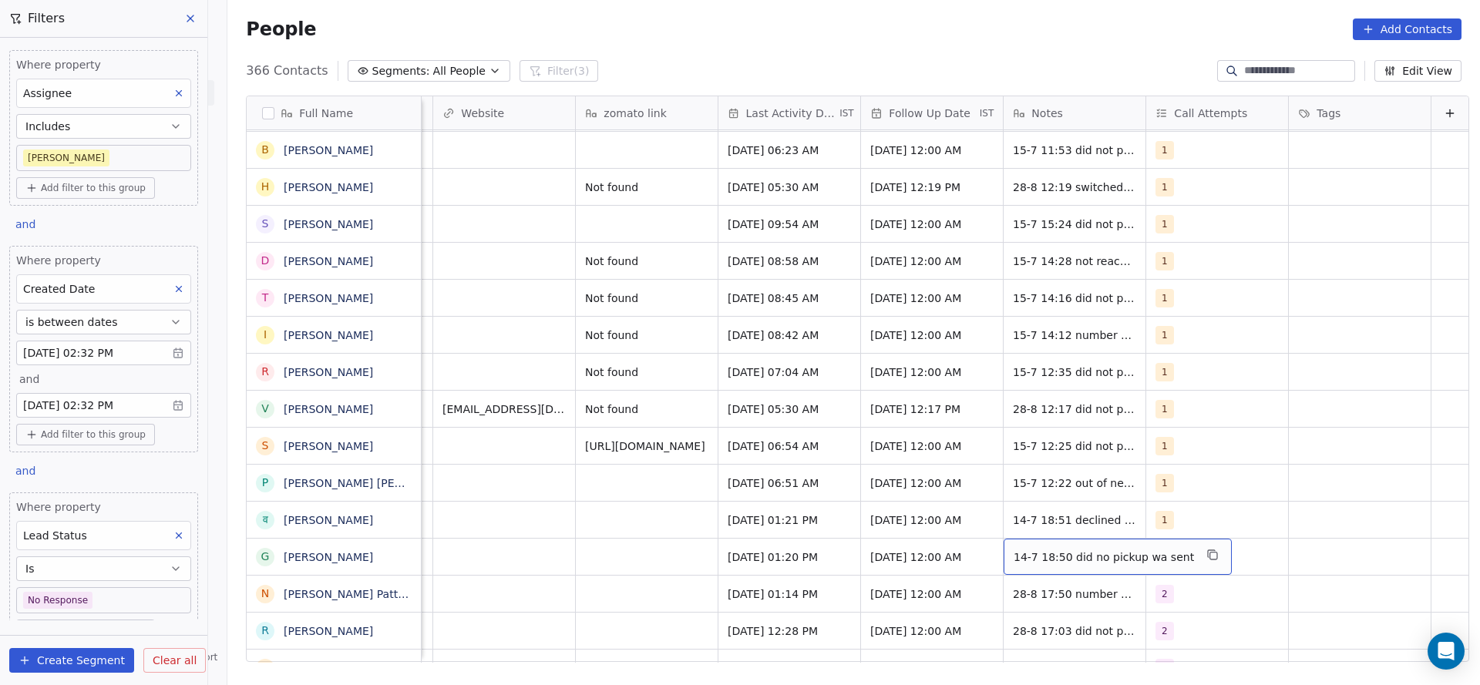
click at [1022, 557] on span "14-7 18:50 did no pickup wa sent" at bounding box center [1104, 557] width 180 height 15
click at [995, 546] on textarea "**********" at bounding box center [1084, 563] width 208 height 48
type textarea "**********"
click at [748, 579] on html "On2Cook India Pvt. Ltd. Contacts People Marketing Workflows Campaigns Sales Pip…" at bounding box center [740, 342] width 1480 height 685
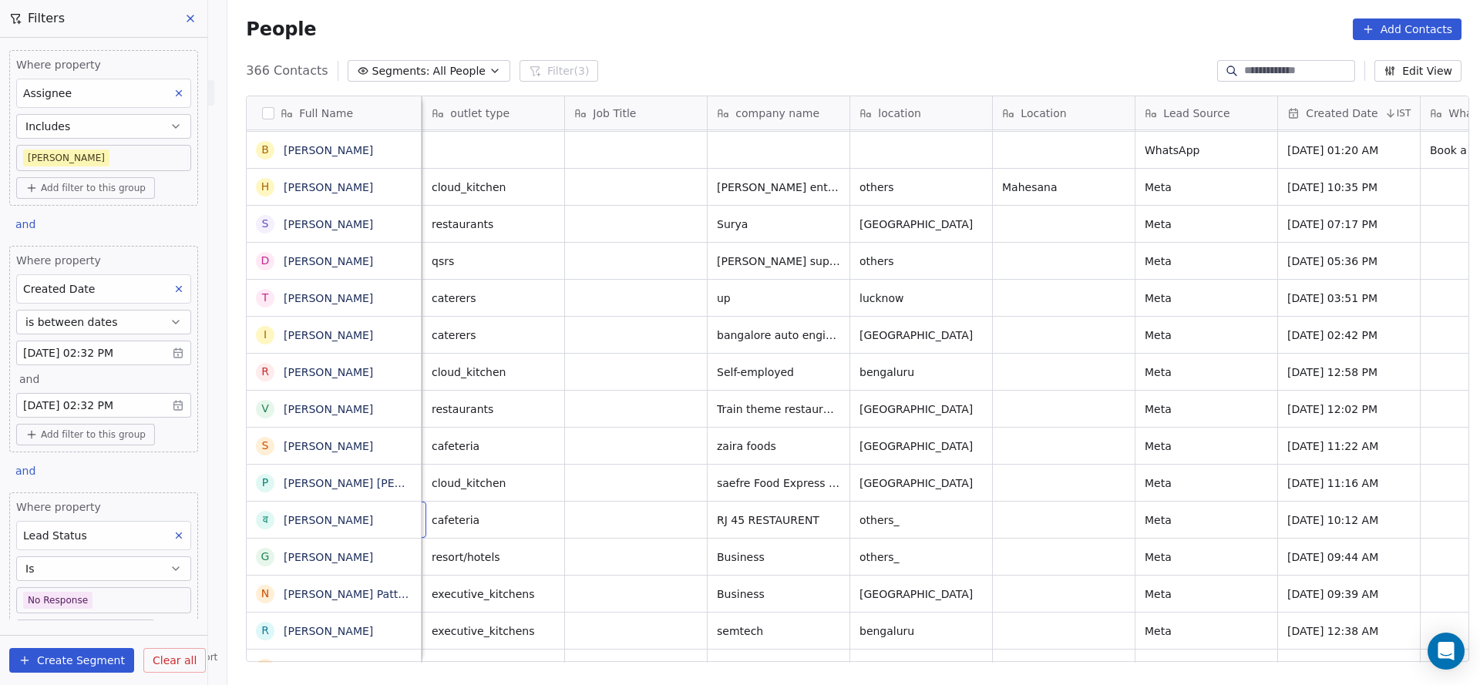
scroll to position [0, 143]
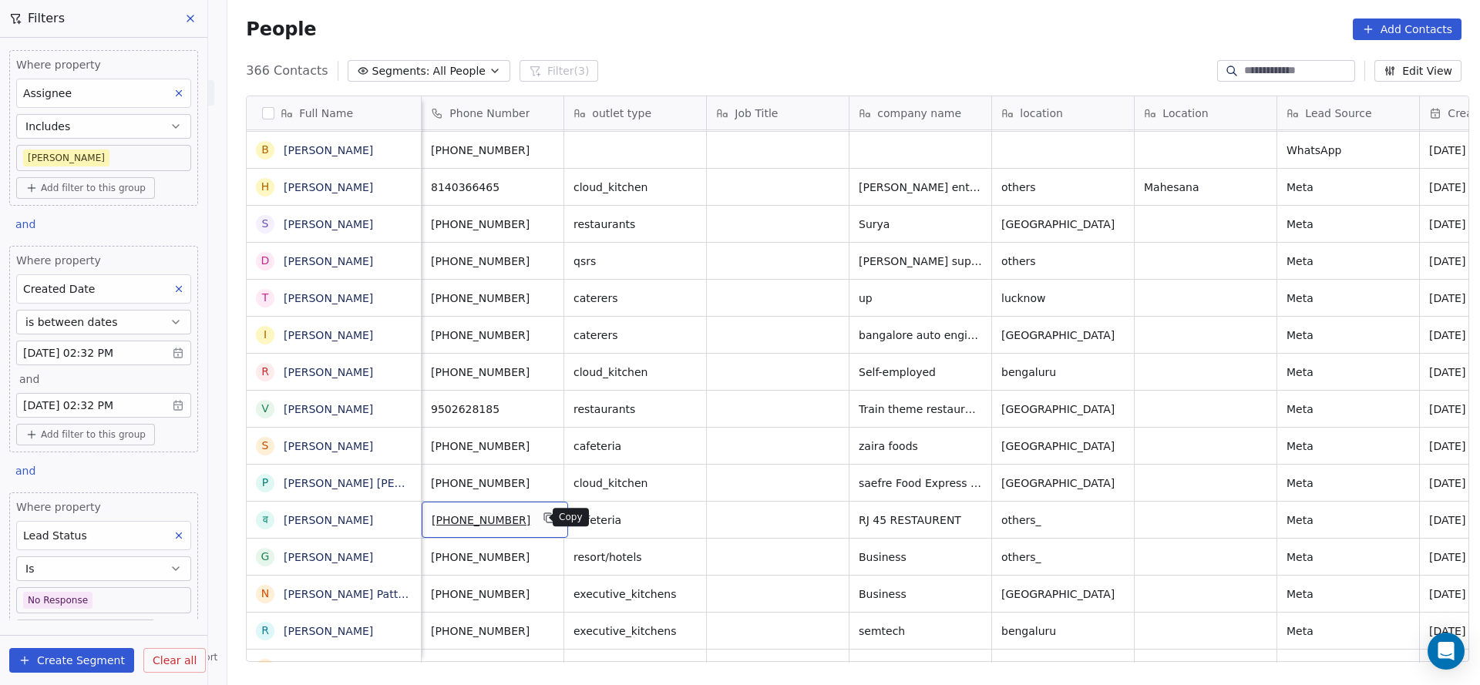
click at [546, 518] on button "grid" at bounding box center [549, 518] width 19 height 19
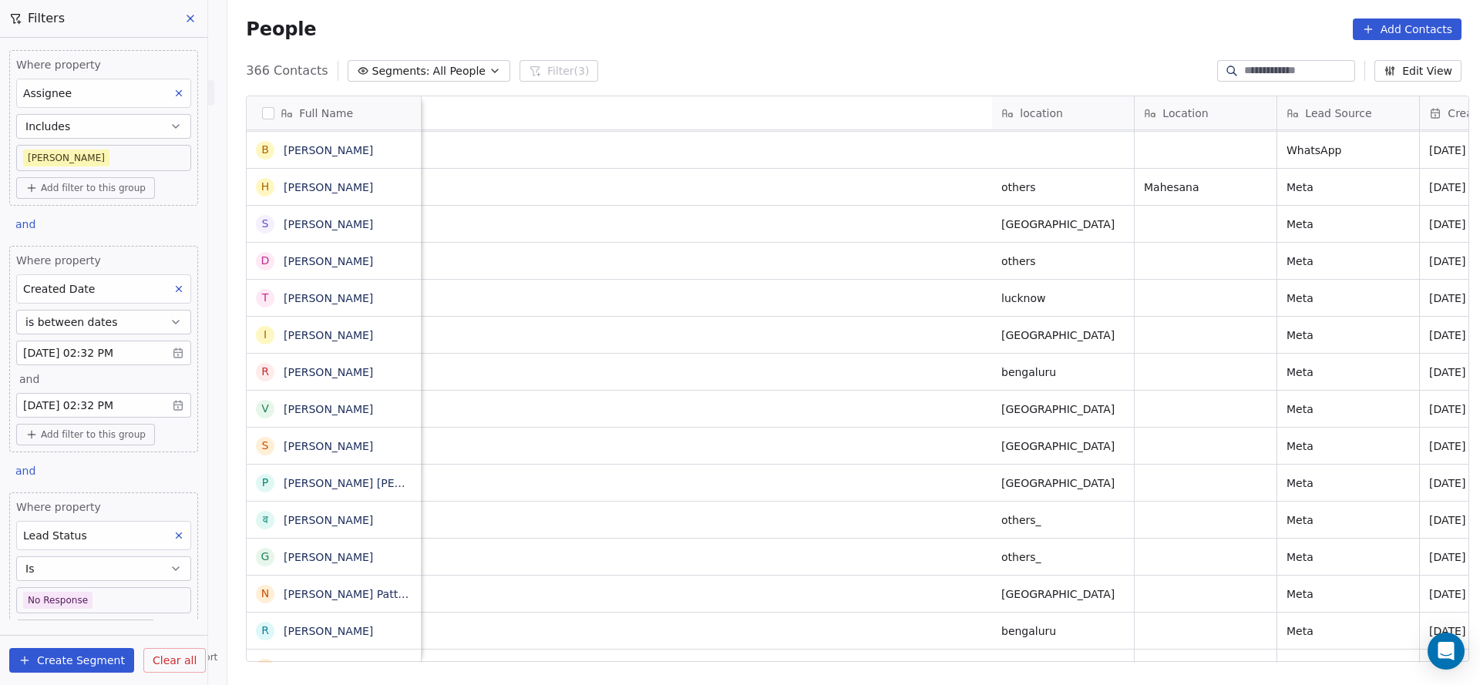
scroll to position [0, 1860]
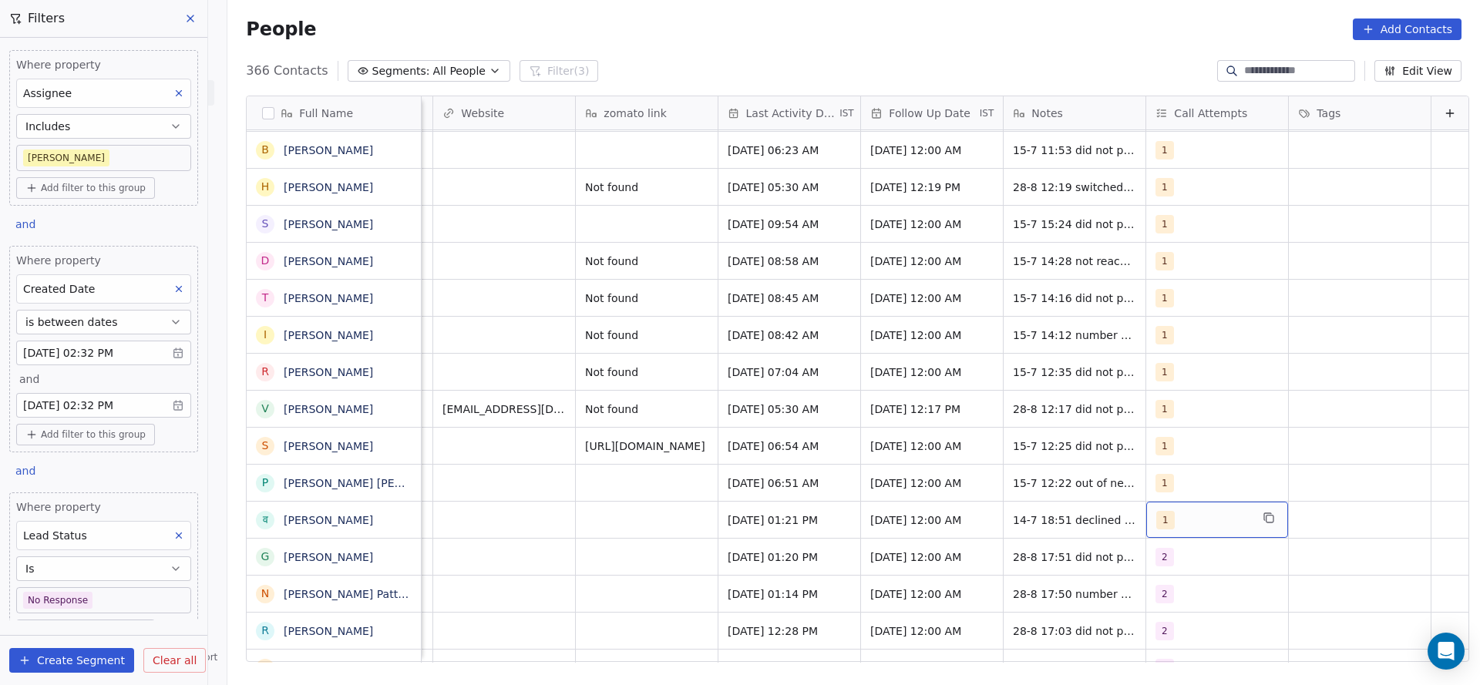
click at [1146, 502] on div "1" at bounding box center [1217, 520] width 142 height 36
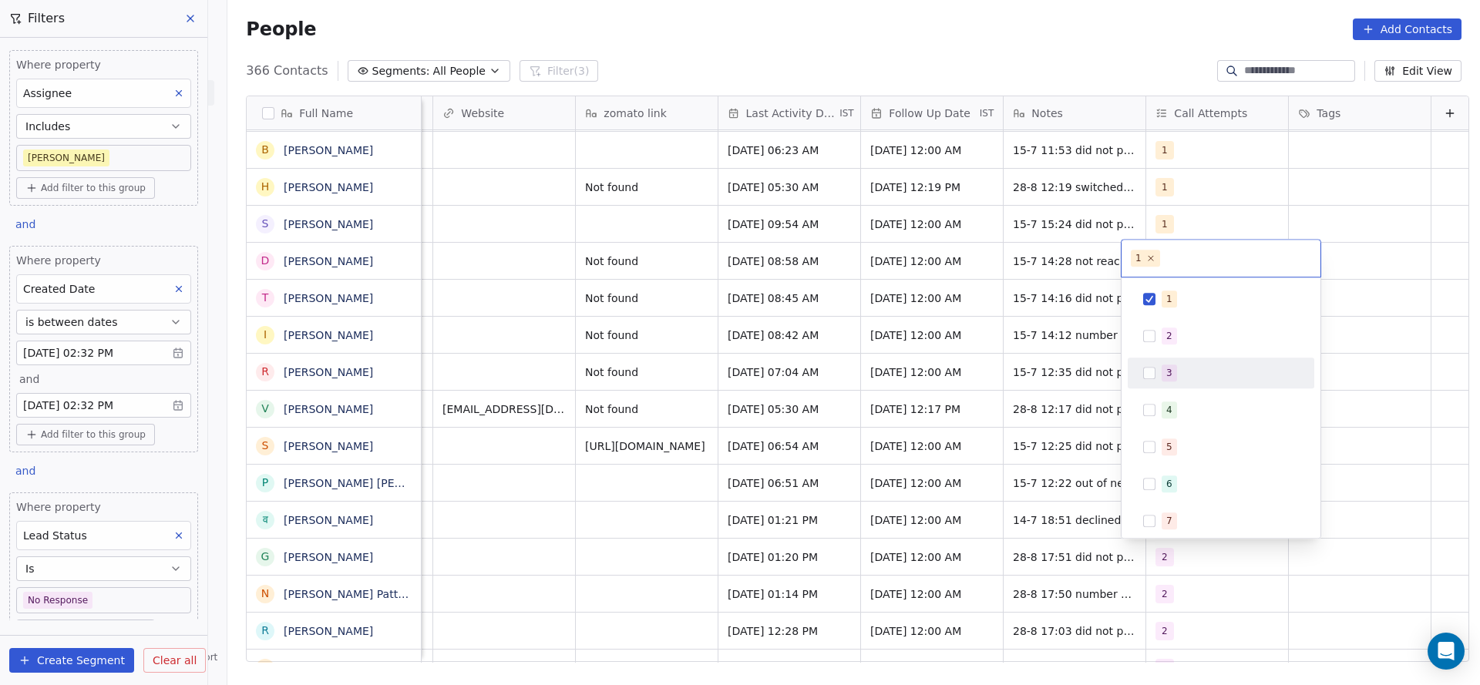
click at [1175, 334] on span "2" at bounding box center [1169, 336] width 15 height 17
click at [1180, 287] on div "1" at bounding box center [1221, 299] width 174 height 25
click at [985, 398] on html "On2Cook India Pvt. Ltd. Contacts People Marketing Workflows Campaigns Sales Pip…" at bounding box center [740, 342] width 1480 height 685
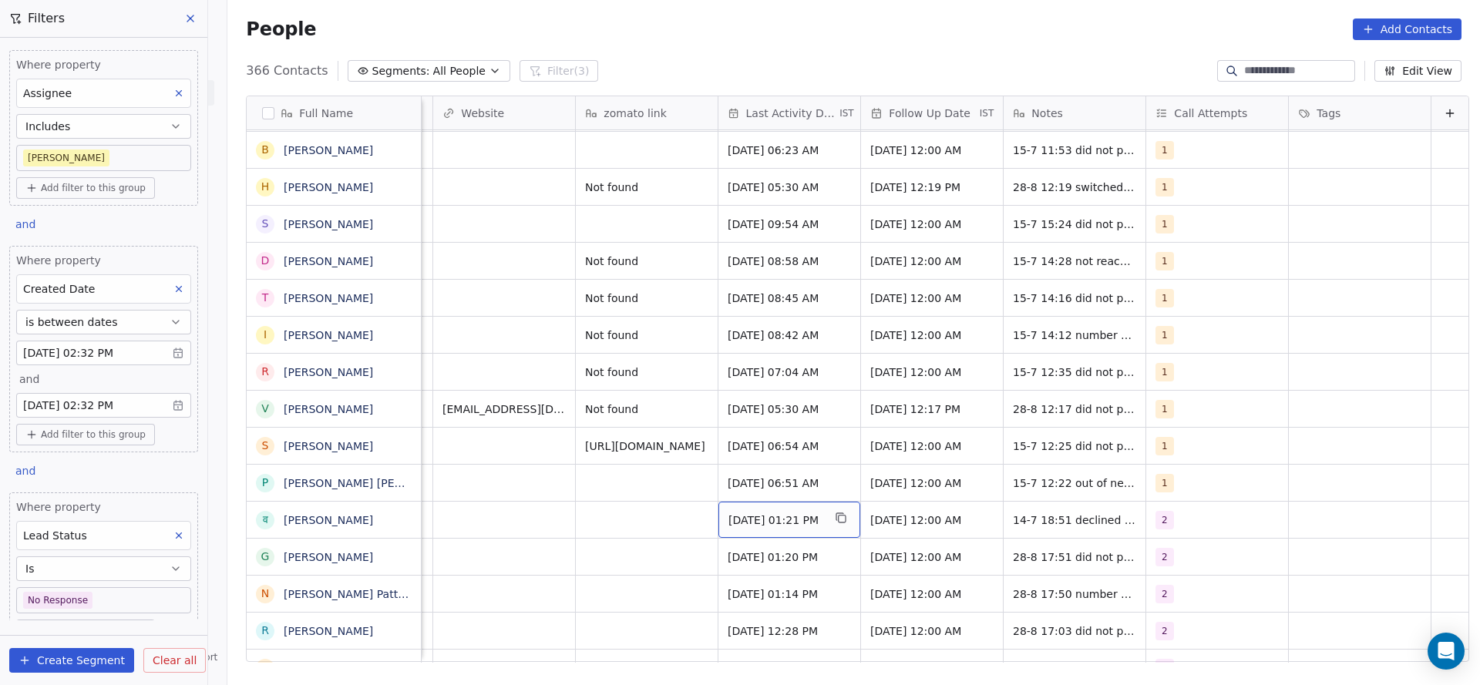
click at [729, 523] on span "[DATE] 01:21 PM" at bounding box center [776, 520] width 94 height 15
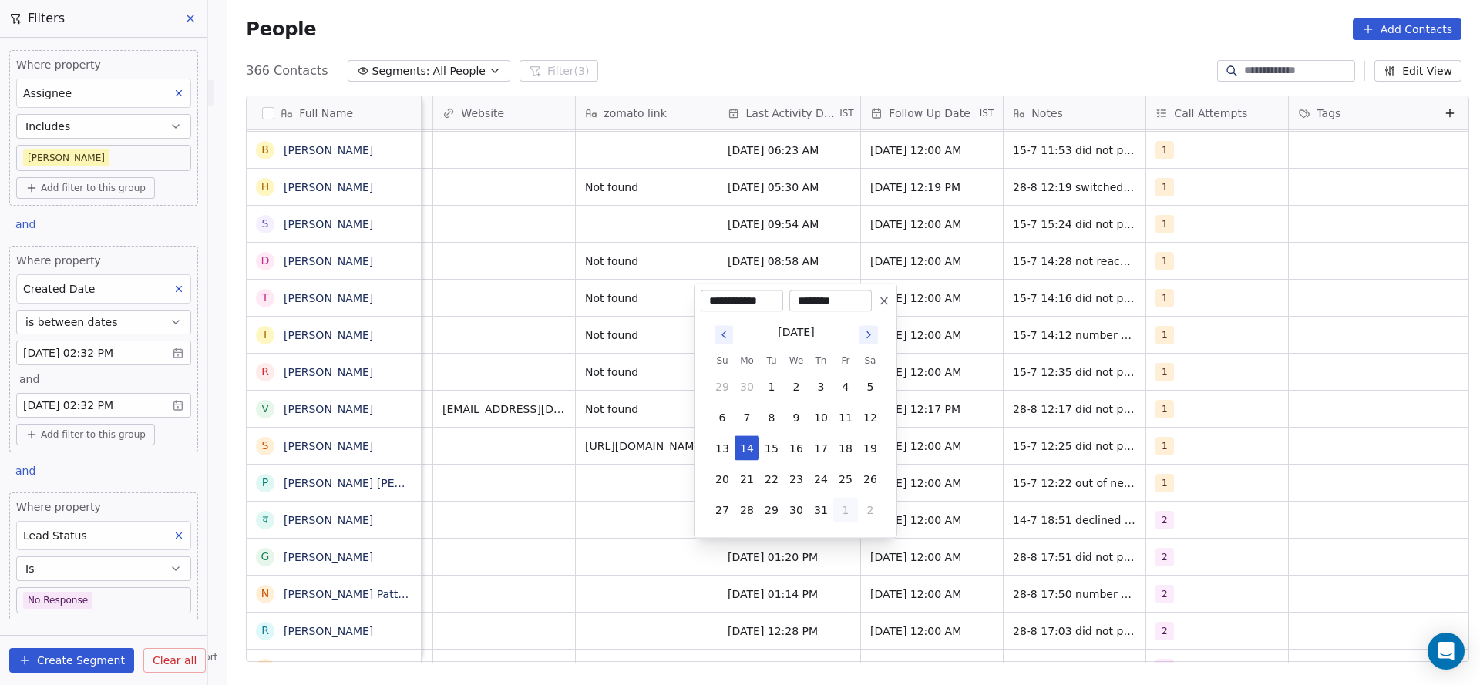
click at [855, 507] on button "1" at bounding box center [845, 510] width 25 height 25
click at [829, 479] on button "28" at bounding box center [821, 479] width 25 height 25
type input "**********"
click at [550, 493] on html "On2Cook India Pvt. Ltd. Contacts People Marketing Workflows Campaigns Sales Pip…" at bounding box center [740, 342] width 1480 height 685
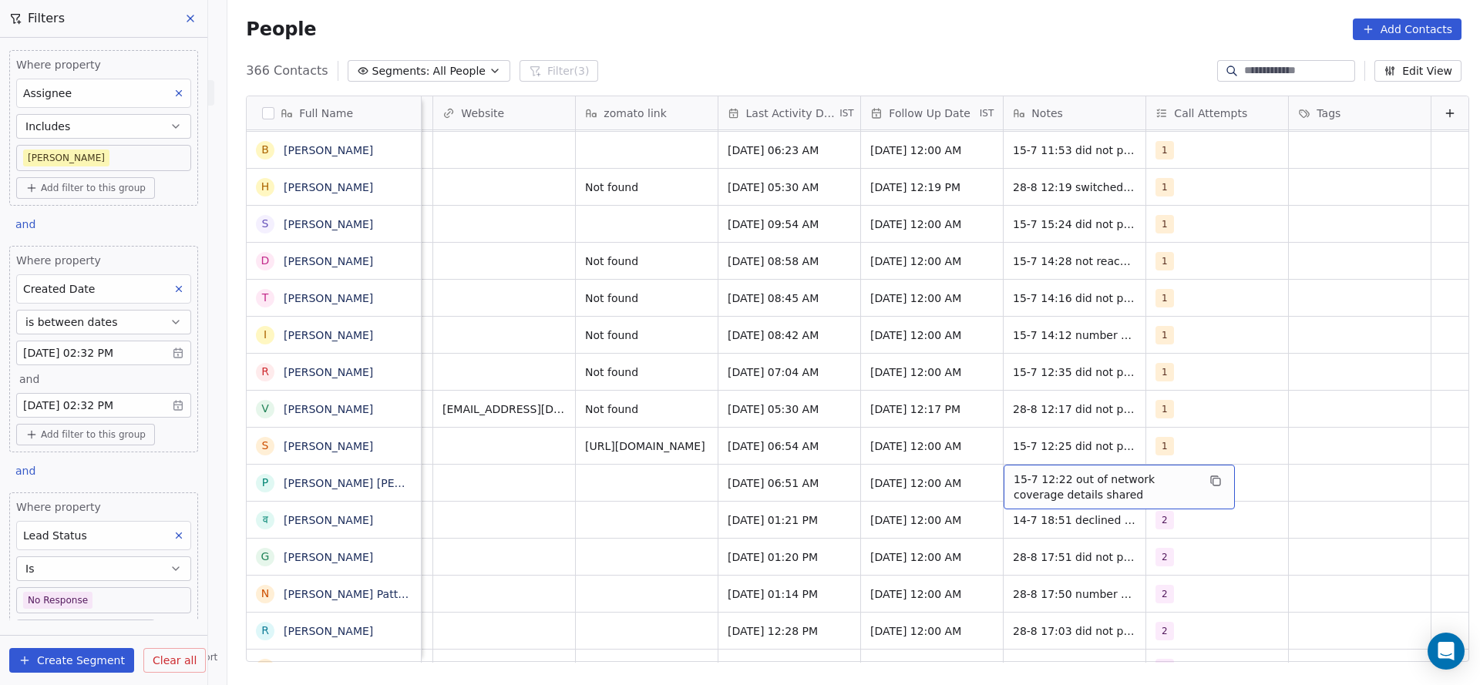
click at [1045, 489] on span "15-7 12:22 out of network coverage details shared" at bounding box center [1105, 487] width 183 height 31
click at [777, 537] on html "On2Cook India Pvt. Ltd. Contacts People Marketing Workflows Campaigns Sales Pip…" at bounding box center [740, 342] width 1480 height 685
click at [1014, 522] on span "14-7 18:51 declined call" at bounding box center [1079, 520] width 130 height 15
click at [988, 516] on textarea "**********" at bounding box center [1060, 526] width 161 height 48
type textarea "**********"
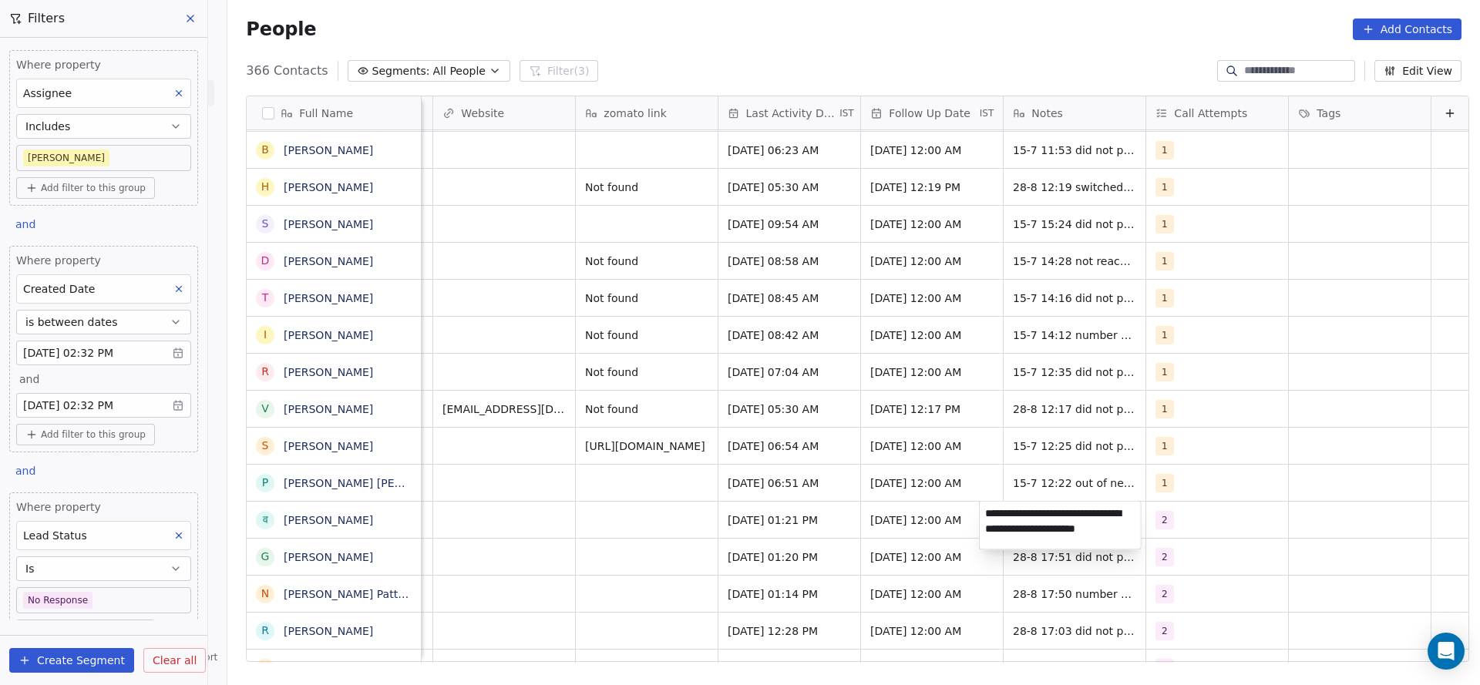
click at [666, 542] on html "On2Cook India Pvt. Ltd. Contacts People Marketing Workflows Campaigns Sales Pip…" at bounding box center [740, 342] width 1480 height 685
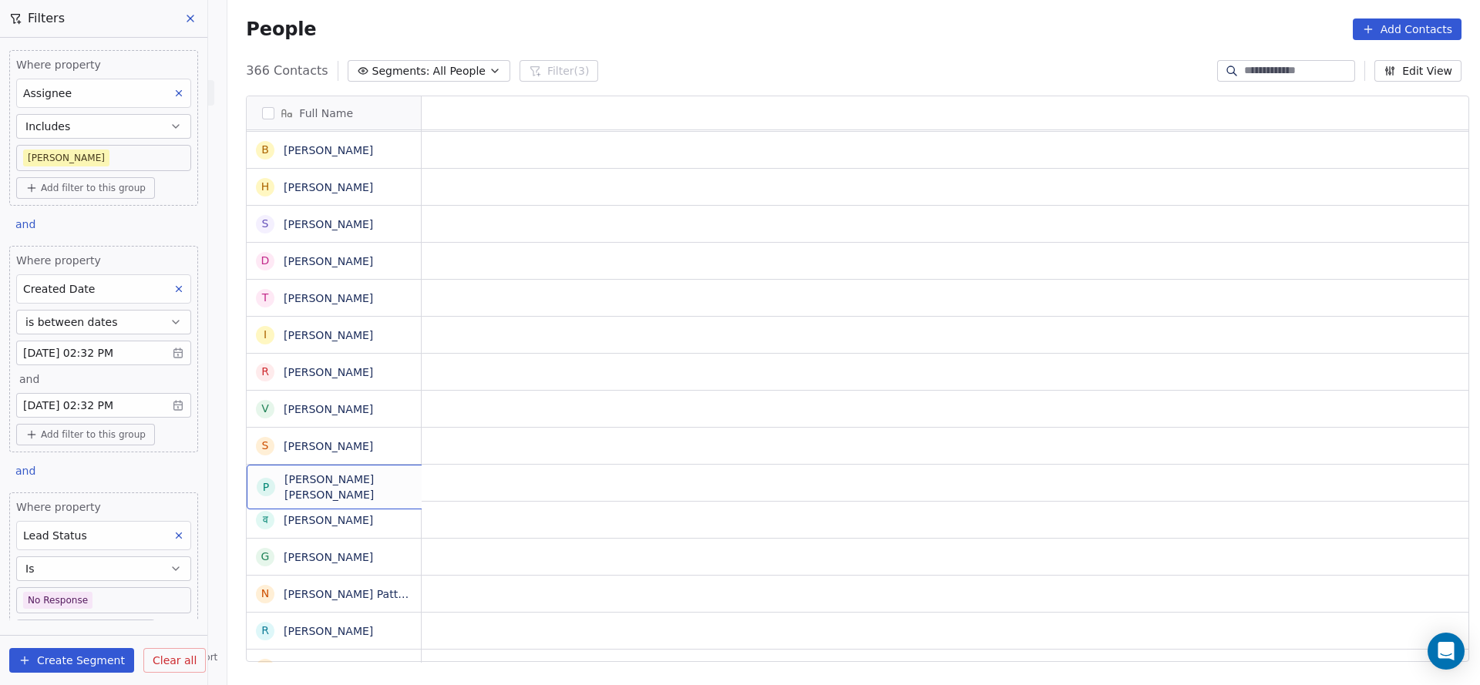
scroll to position [0, 0]
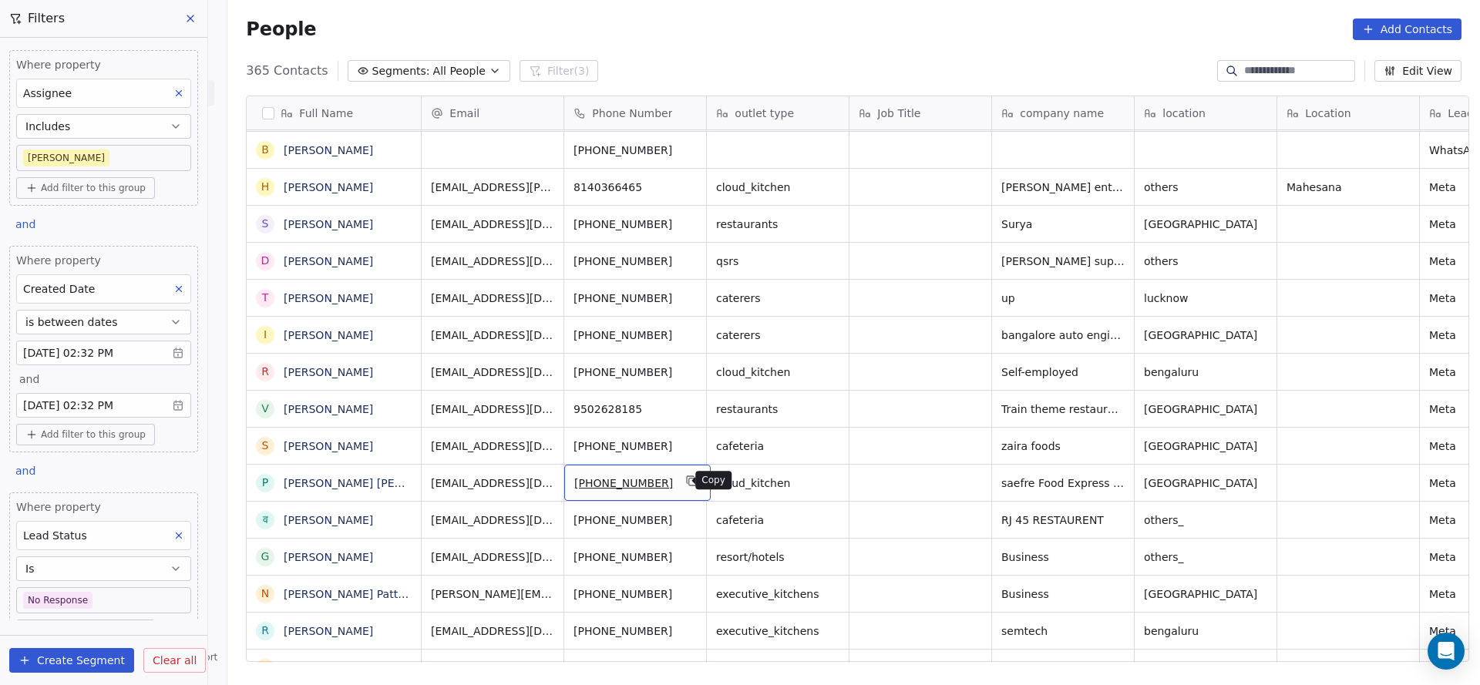
click at [686, 485] on icon "grid" at bounding box center [692, 481] width 12 height 12
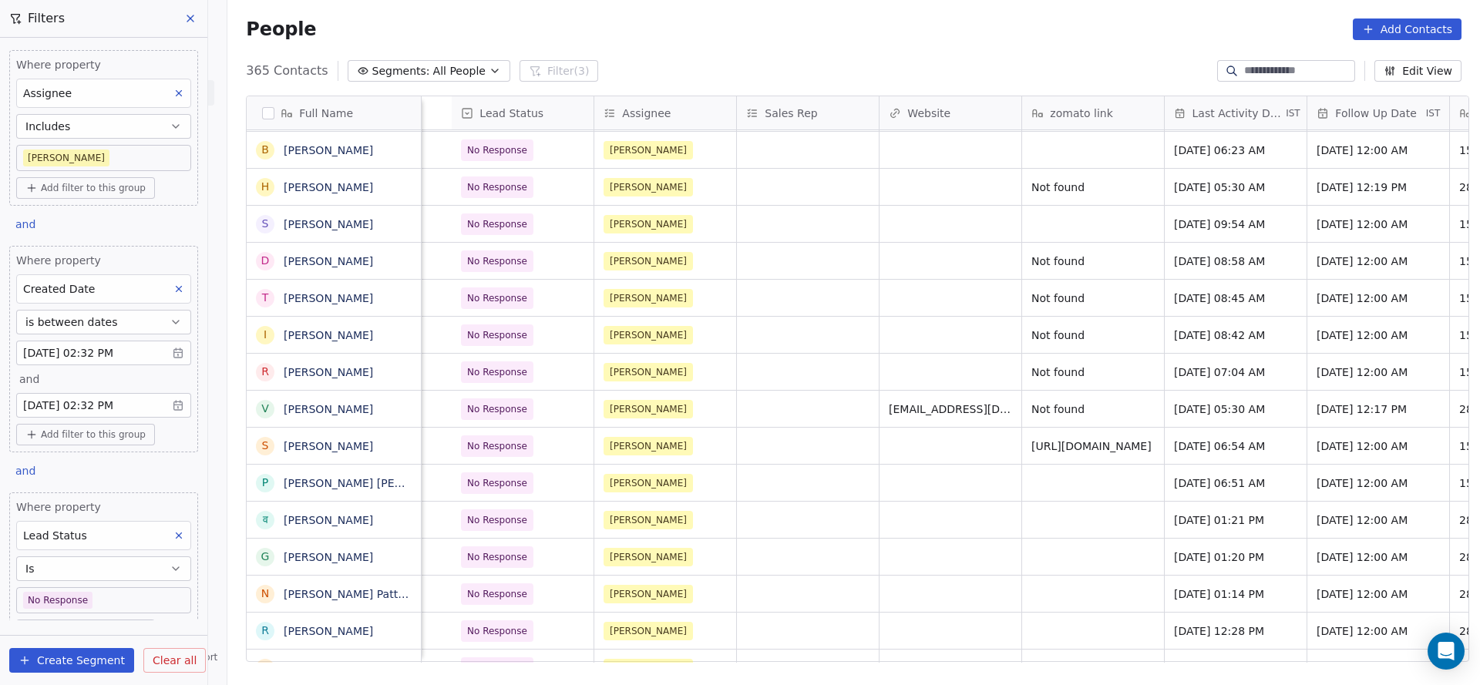
scroll to position [0, 1860]
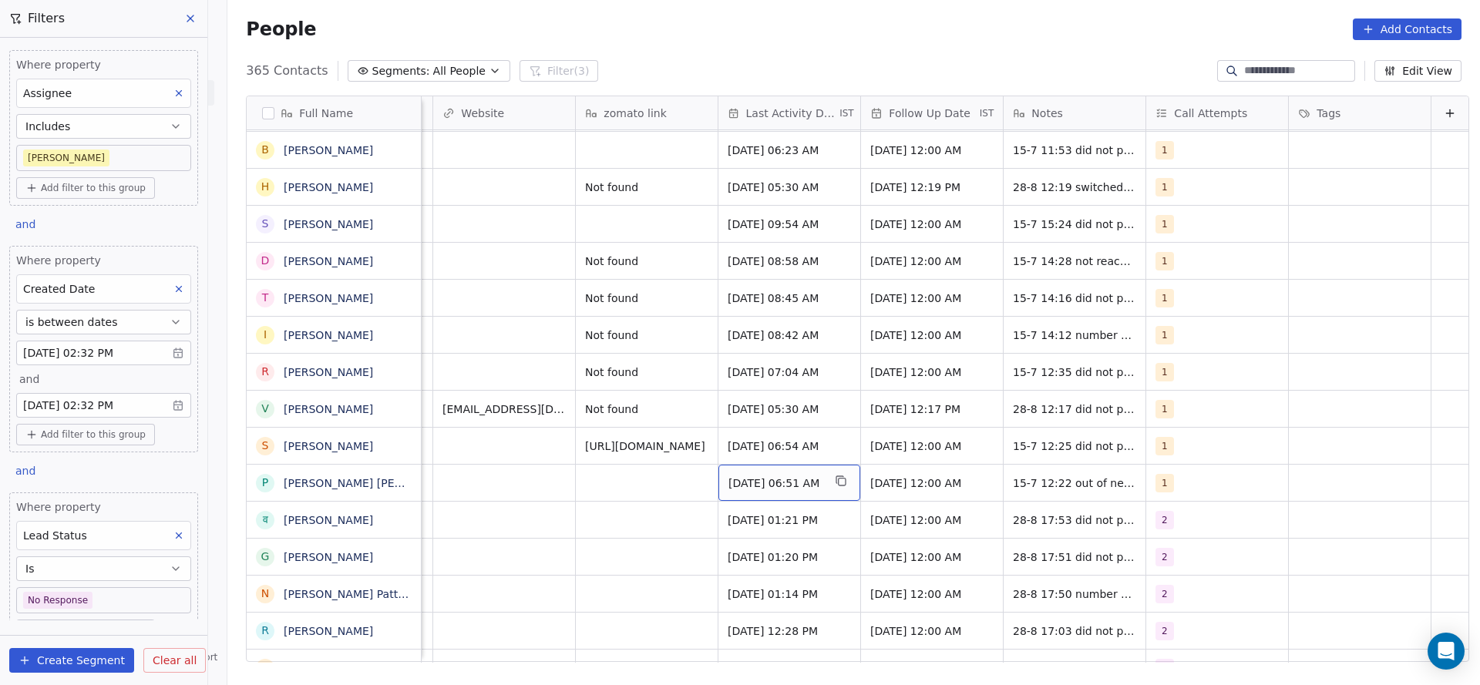
click at [735, 470] on div "[DATE] 06:51 AM" at bounding box center [790, 483] width 142 height 36
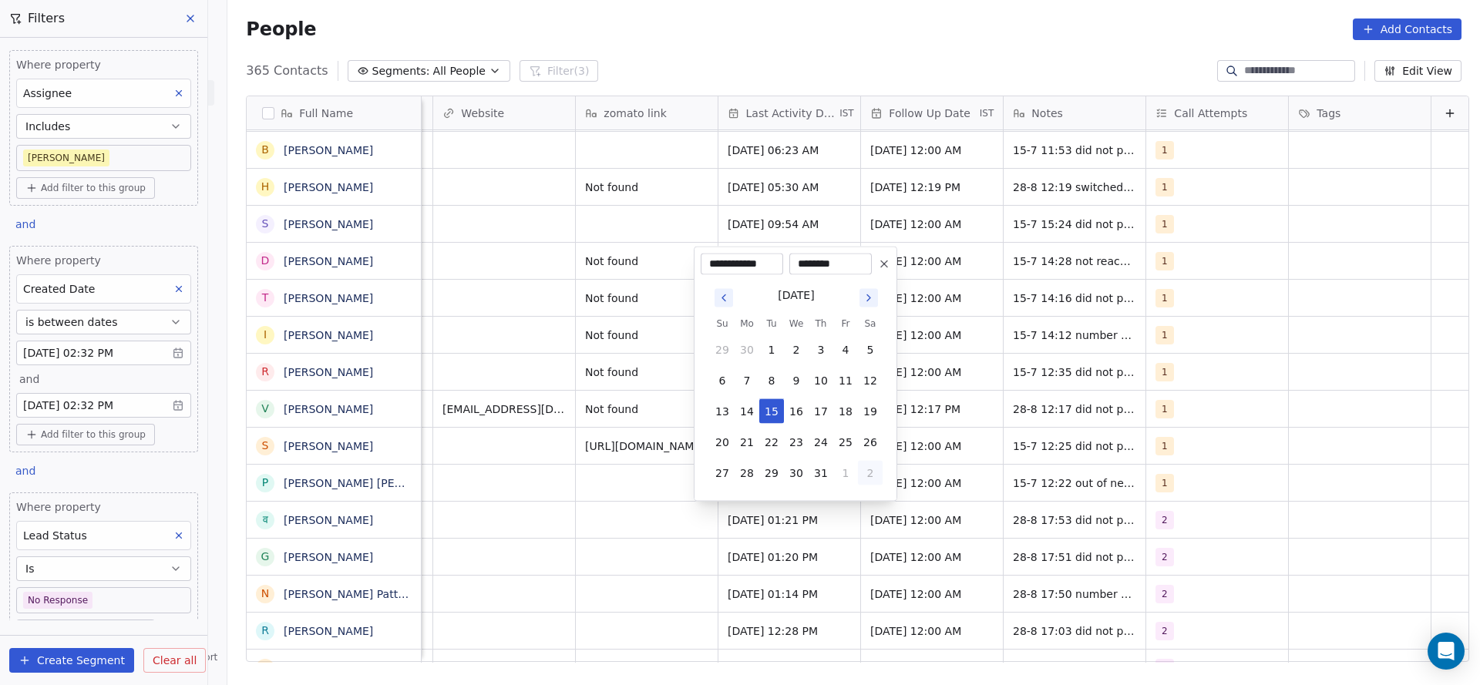
click at [858, 477] on button "2" at bounding box center [870, 473] width 25 height 25
click at [817, 443] on button "28" at bounding box center [821, 442] width 25 height 25
type input "**********"
click at [455, 509] on html "On2Cook India Pvt. Ltd. Contacts People Marketing Workflows Campaigns Sales Pip…" at bounding box center [740, 342] width 1480 height 685
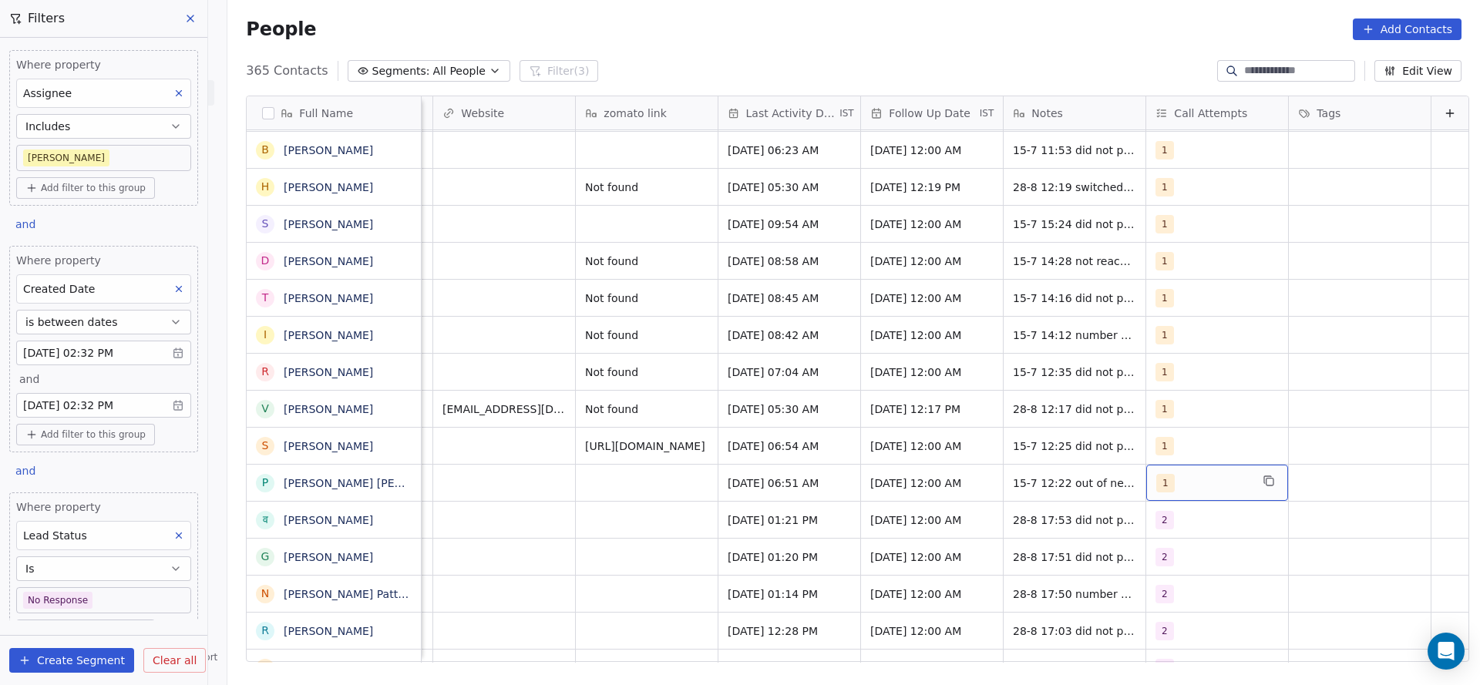
click at [1214, 483] on div "1" at bounding box center [1203, 483] width 94 height 19
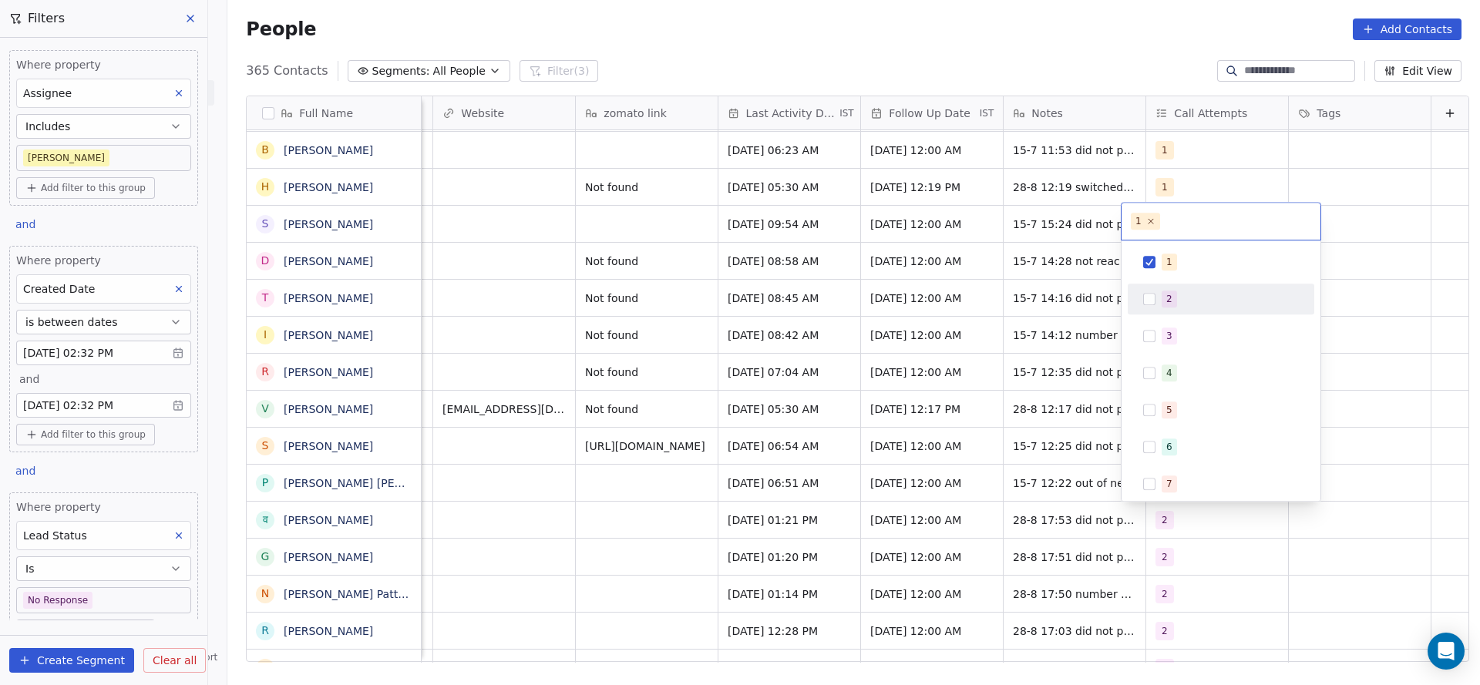
click at [1192, 303] on div "2" at bounding box center [1230, 299] width 137 height 17
click at [1193, 257] on div "1" at bounding box center [1230, 262] width 137 height 17
click at [944, 369] on html "On2Cook India Pvt. Ltd. Contacts People Marketing Workflows Campaigns Sales Pip…" at bounding box center [740, 342] width 1480 height 685
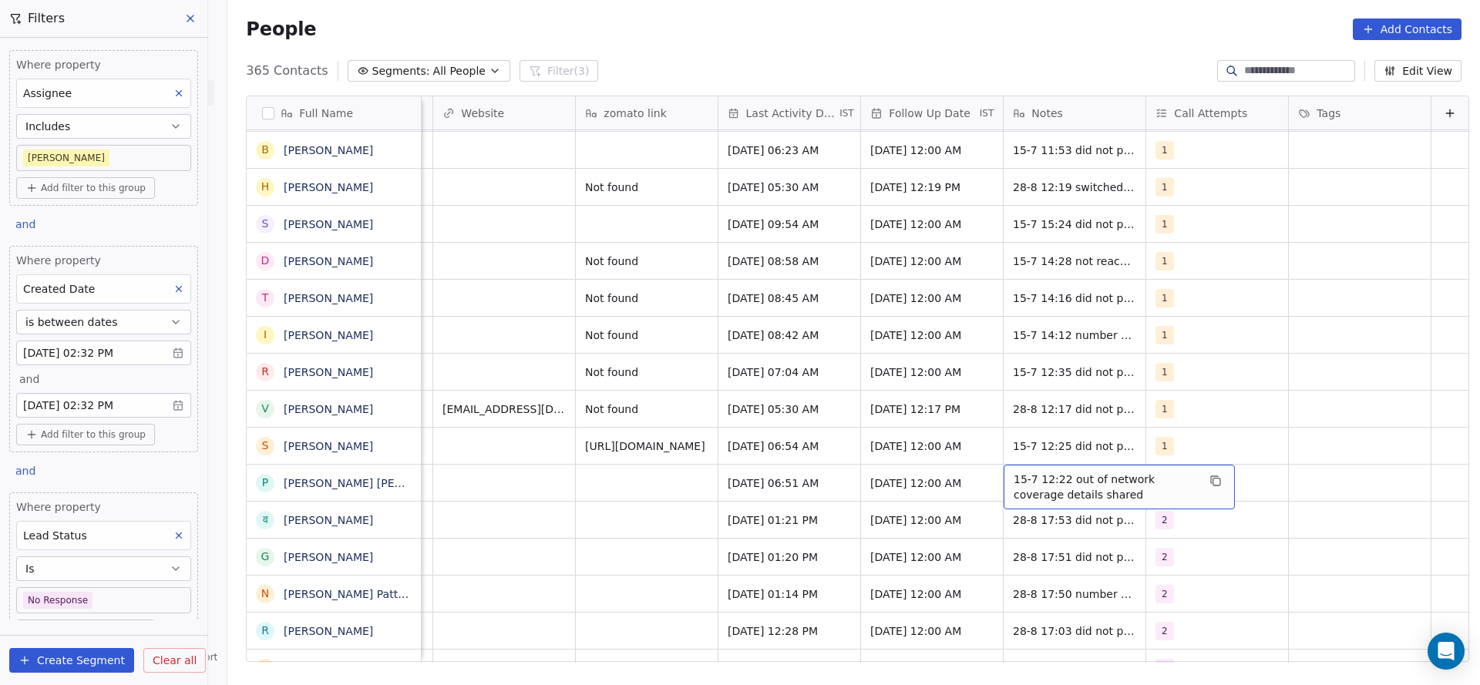
click at [1014, 481] on span "15-7 12:22 out of network coverage details shared" at bounding box center [1105, 487] width 183 height 31
click at [995, 481] on textarea "**********" at bounding box center [1095, 489] width 230 height 48
type textarea "**********"
drag, startPoint x: 603, startPoint y: 456, endPoint x: 895, endPoint y: 454, distance: 292.2
click at [603, 456] on html "On2Cook India Pvt. Ltd. Contacts People Marketing Workflows Campaigns Sales Pip…" at bounding box center [740, 342] width 1480 height 685
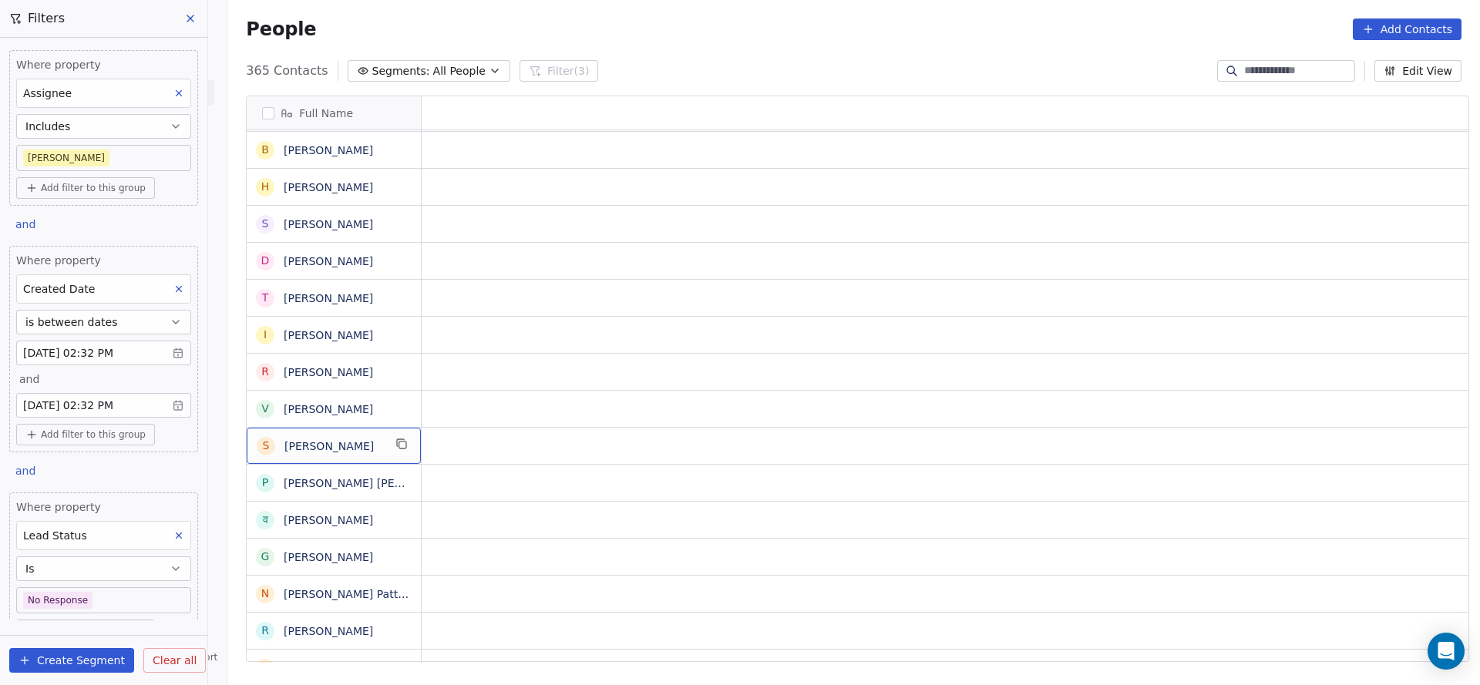
scroll to position [0, 0]
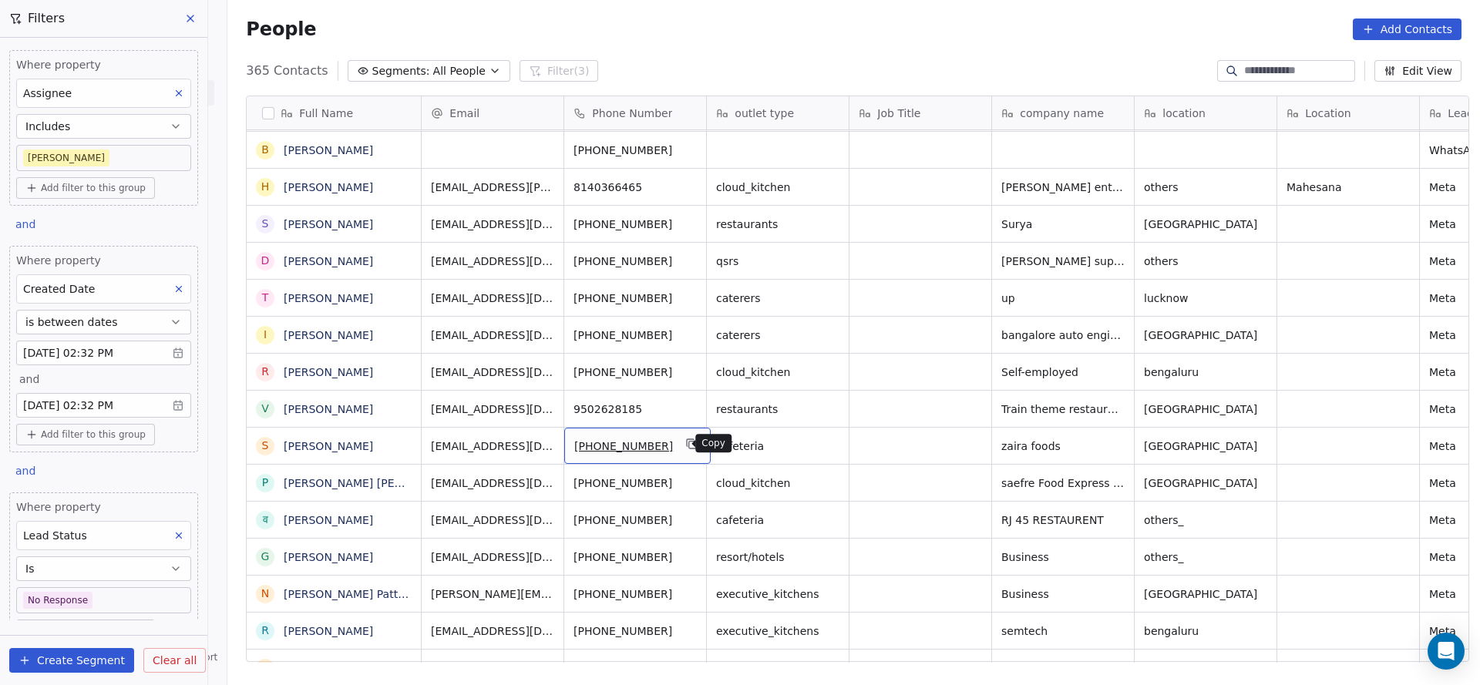
click at [687, 449] on button "grid" at bounding box center [692, 444] width 19 height 19
drag, startPoint x: 680, startPoint y: 441, endPoint x: 744, endPoint y: 549, distance: 125.5
click at [686, 442] on icon "grid" at bounding box center [692, 444] width 12 height 12
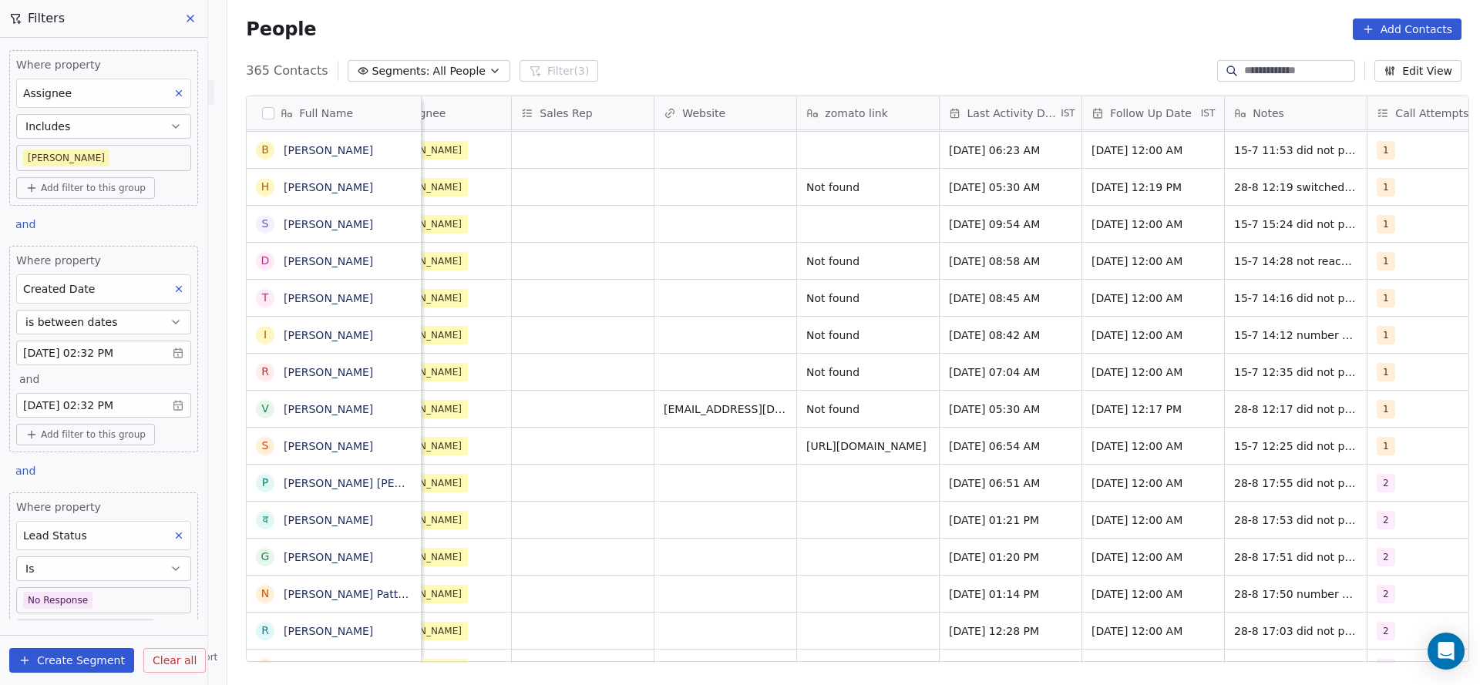
scroll to position [0, 1860]
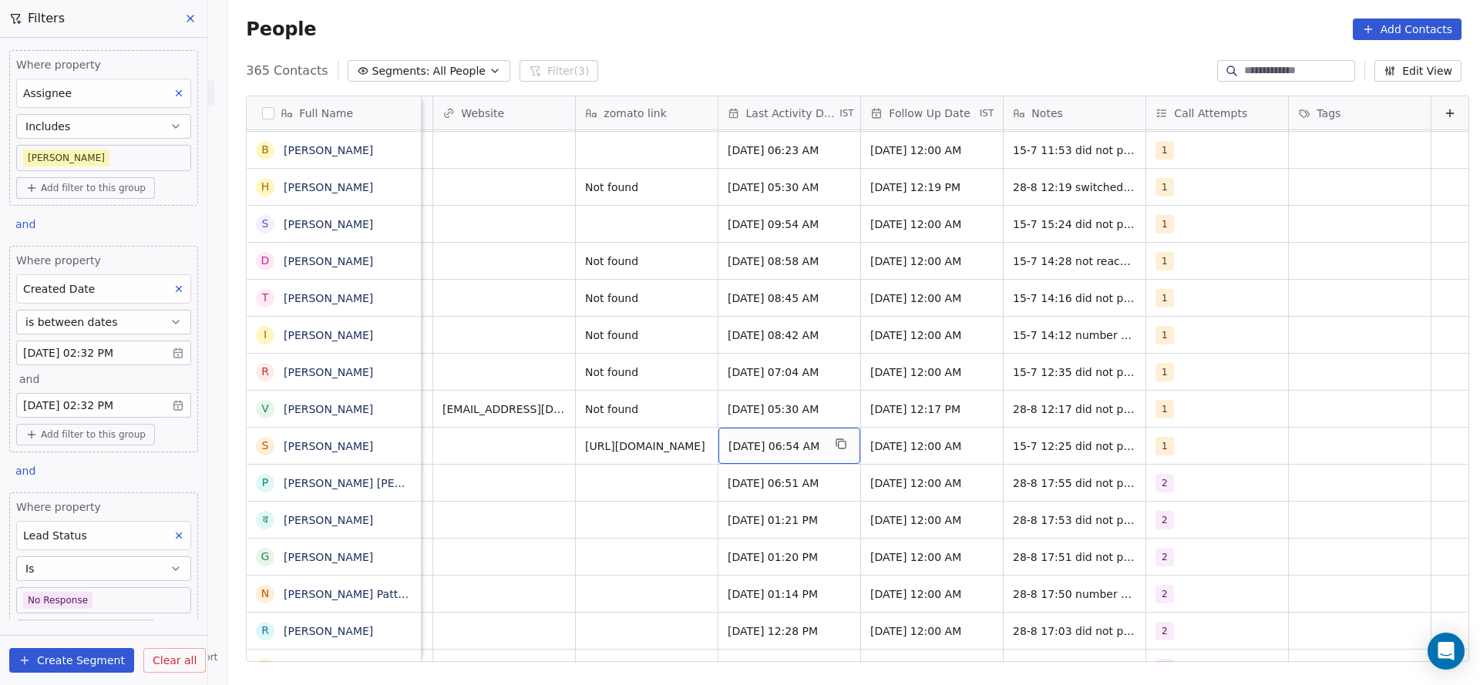
click at [729, 444] on span "[DATE] 06:54 AM" at bounding box center [776, 446] width 94 height 15
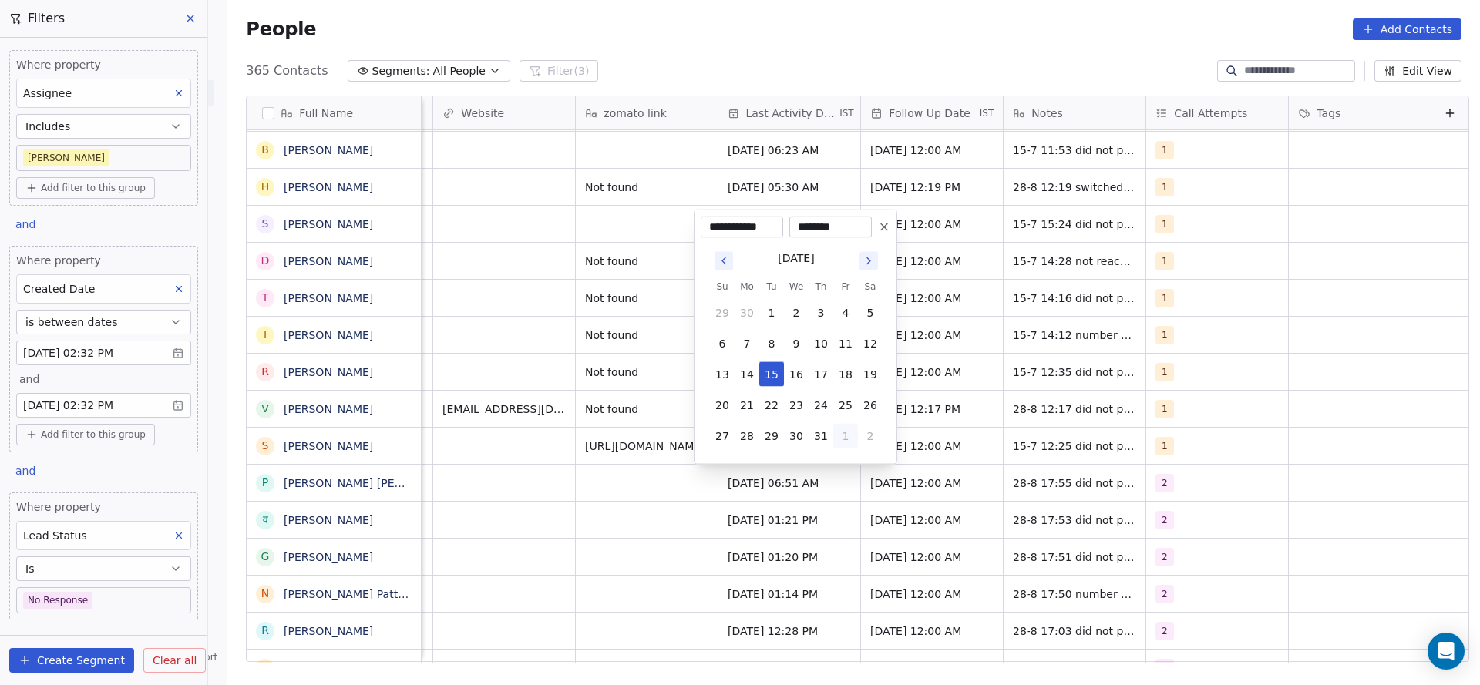
click at [849, 436] on button "1" at bounding box center [845, 436] width 25 height 25
click at [823, 402] on button "28" at bounding box center [821, 405] width 25 height 25
type input "**********"
click at [472, 460] on html "On2Cook India Pvt. Ltd. Contacts People Marketing Workflows Campaigns Sales Pip…" at bounding box center [740, 342] width 1480 height 685
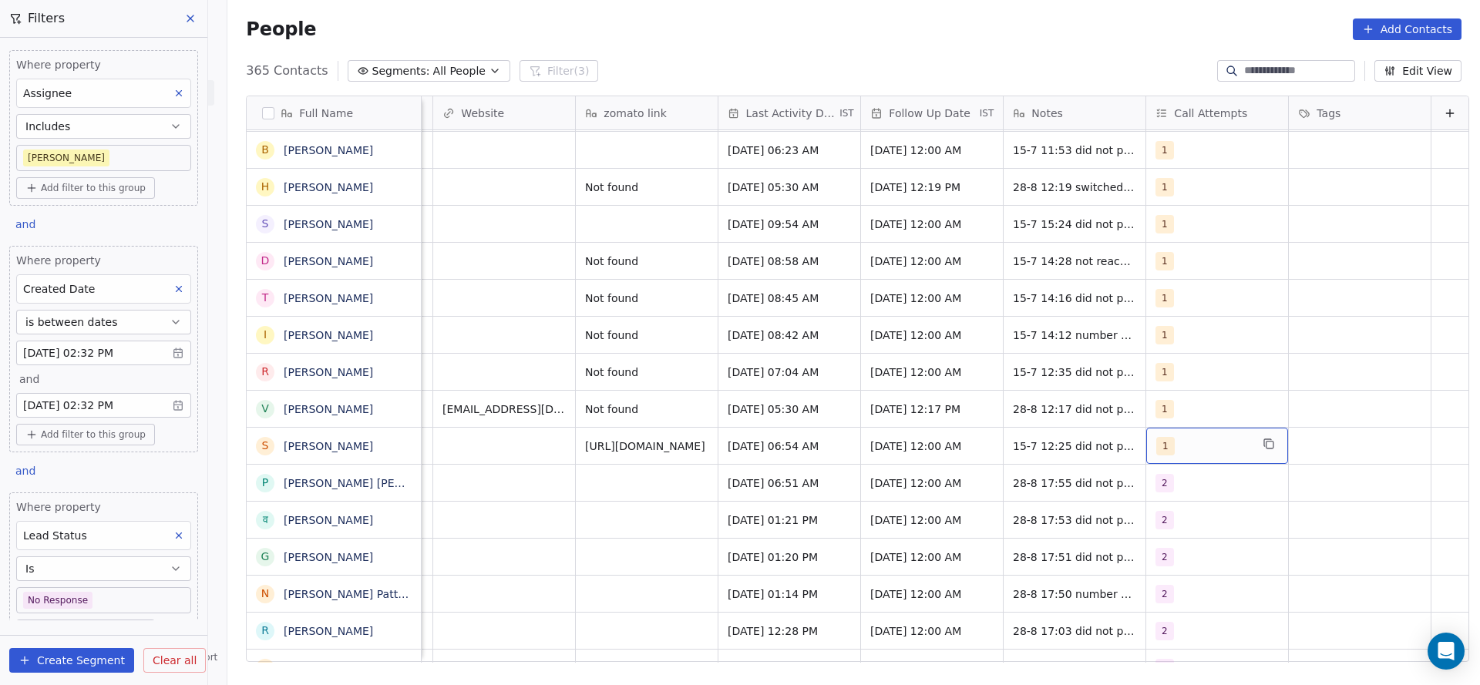
click at [1156, 449] on span "1" at bounding box center [1165, 446] width 19 height 19
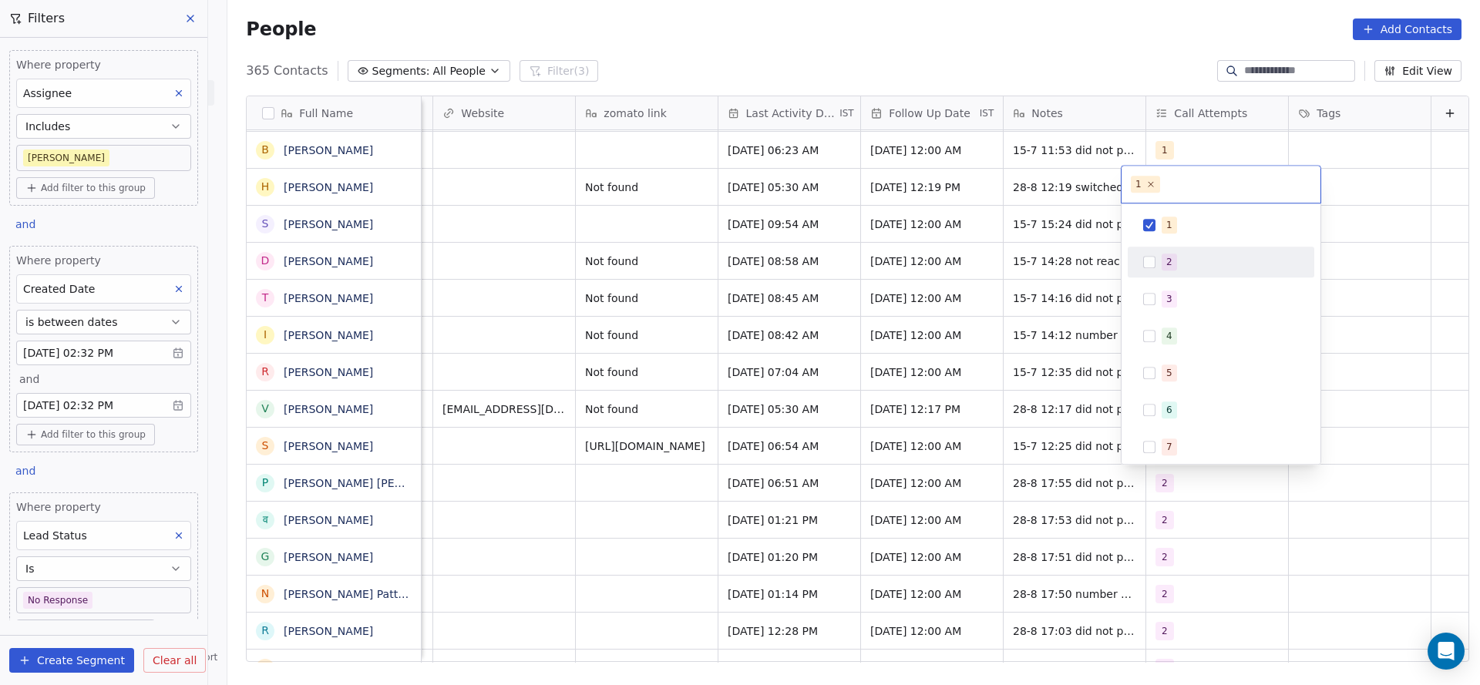
click at [1170, 269] on span "2" at bounding box center [1169, 262] width 15 height 17
click at [1184, 224] on div "1" at bounding box center [1230, 225] width 137 height 17
click at [855, 297] on html "On2Cook India Pvt. Ltd. Contacts People Marketing Workflows Campaigns Sales Pip…" at bounding box center [740, 342] width 1480 height 685
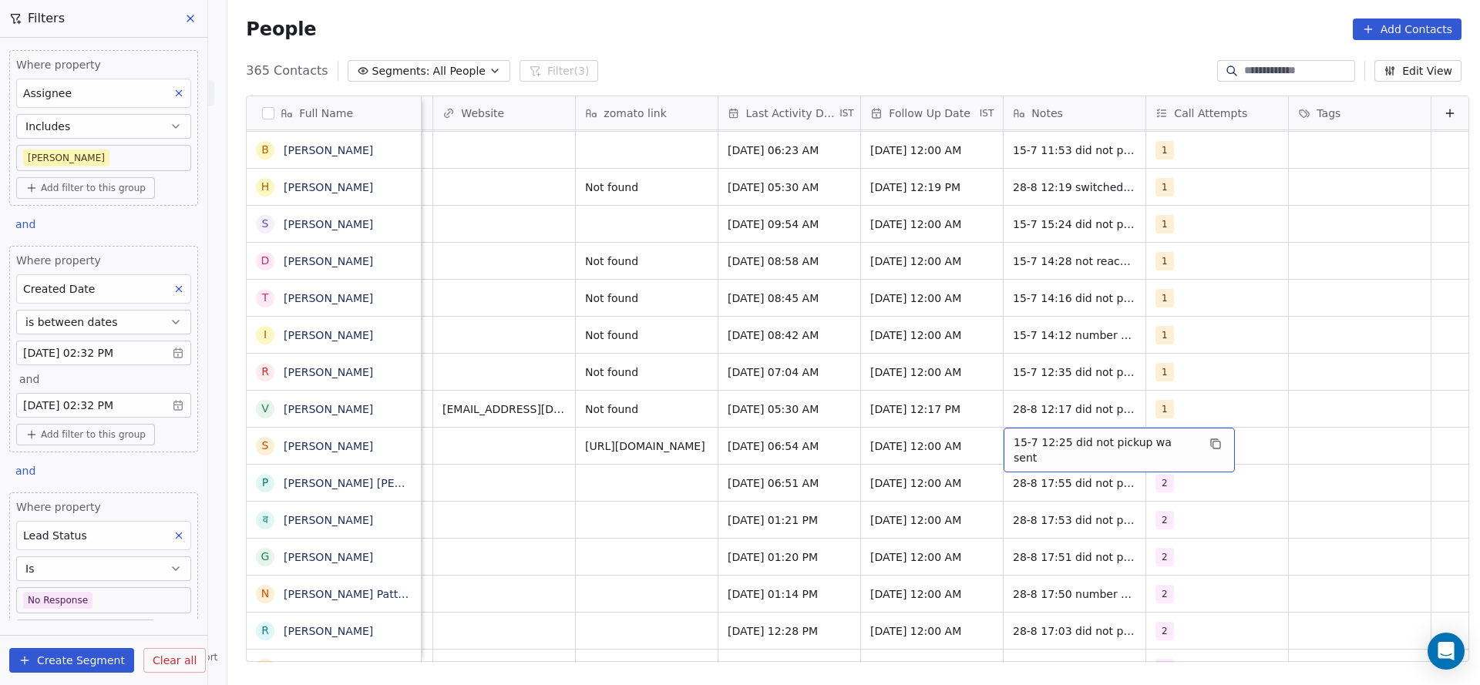
click at [1042, 443] on span "15-7 12:25 did not pickup wa sent" at bounding box center [1105, 450] width 183 height 31
click at [987, 435] on textarea "**********" at bounding box center [1086, 452] width 212 height 48
type textarea "**********"
click at [813, 451] on html "On2Cook India Pvt. Ltd. Contacts People Marketing Workflows Campaigns Sales Pip…" at bounding box center [740, 342] width 1480 height 685
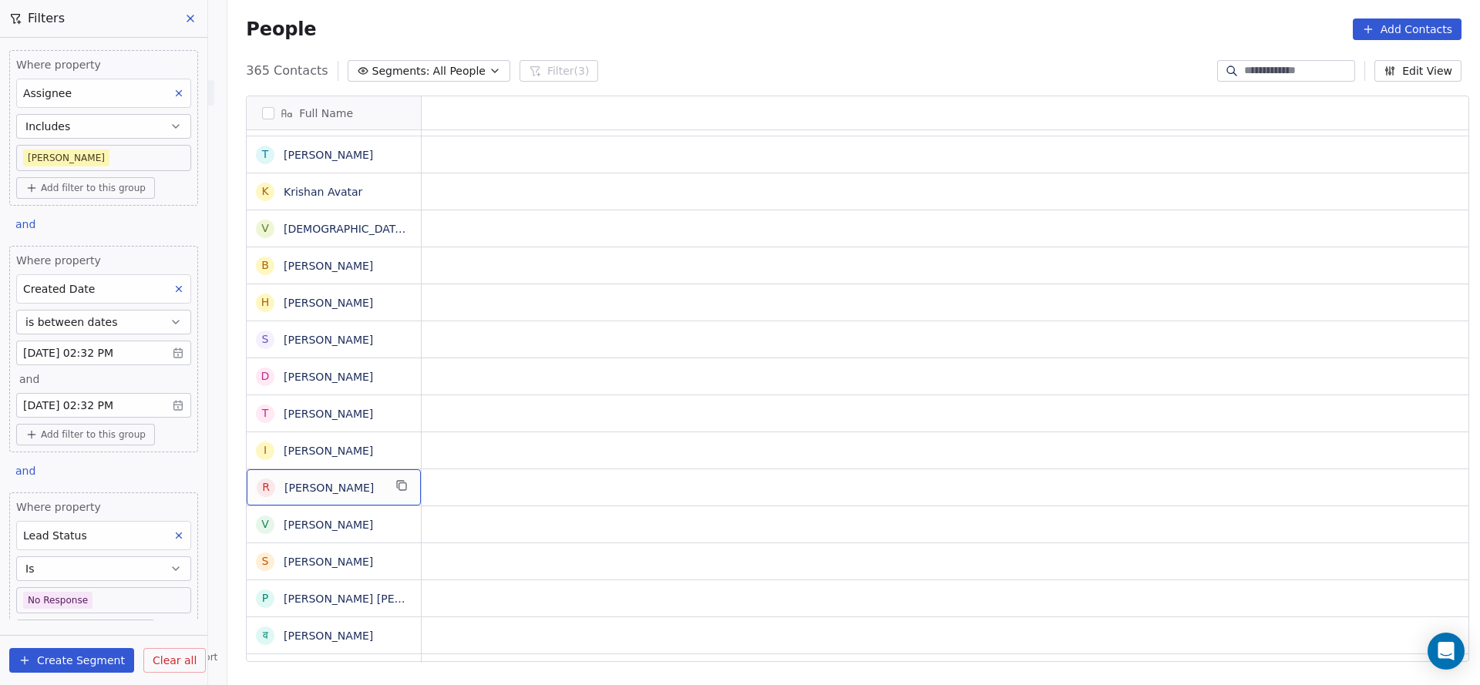
scroll to position [0, 0]
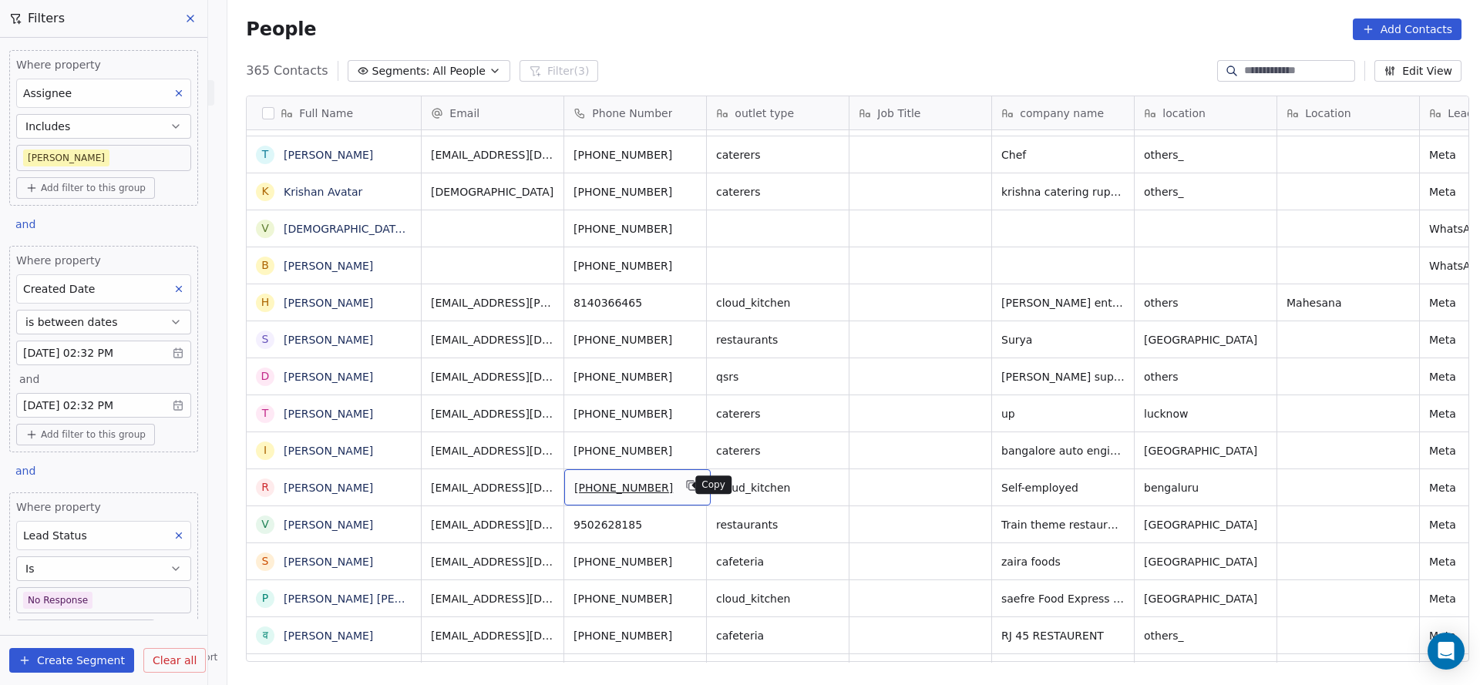
click at [689, 489] on icon "grid" at bounding box center [692, 486] width 7 height 7
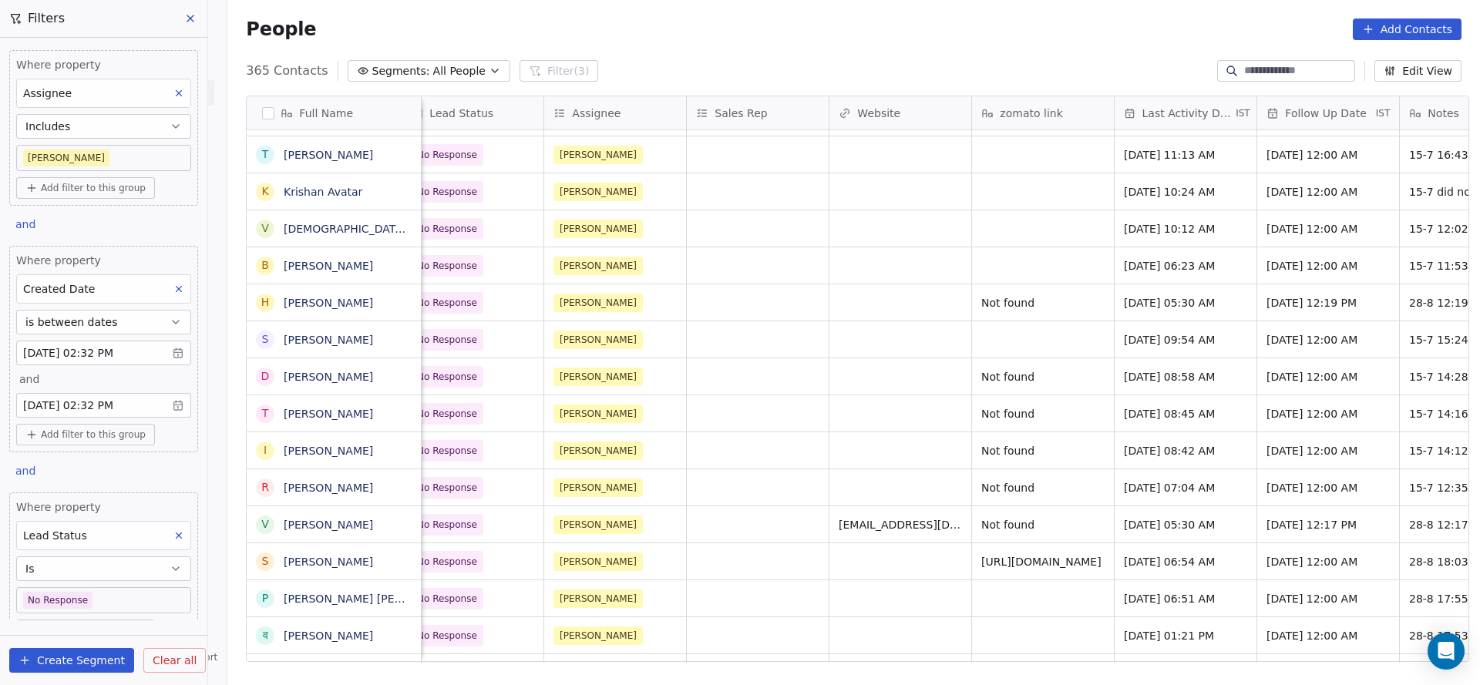
scroll to position [0, 1823]
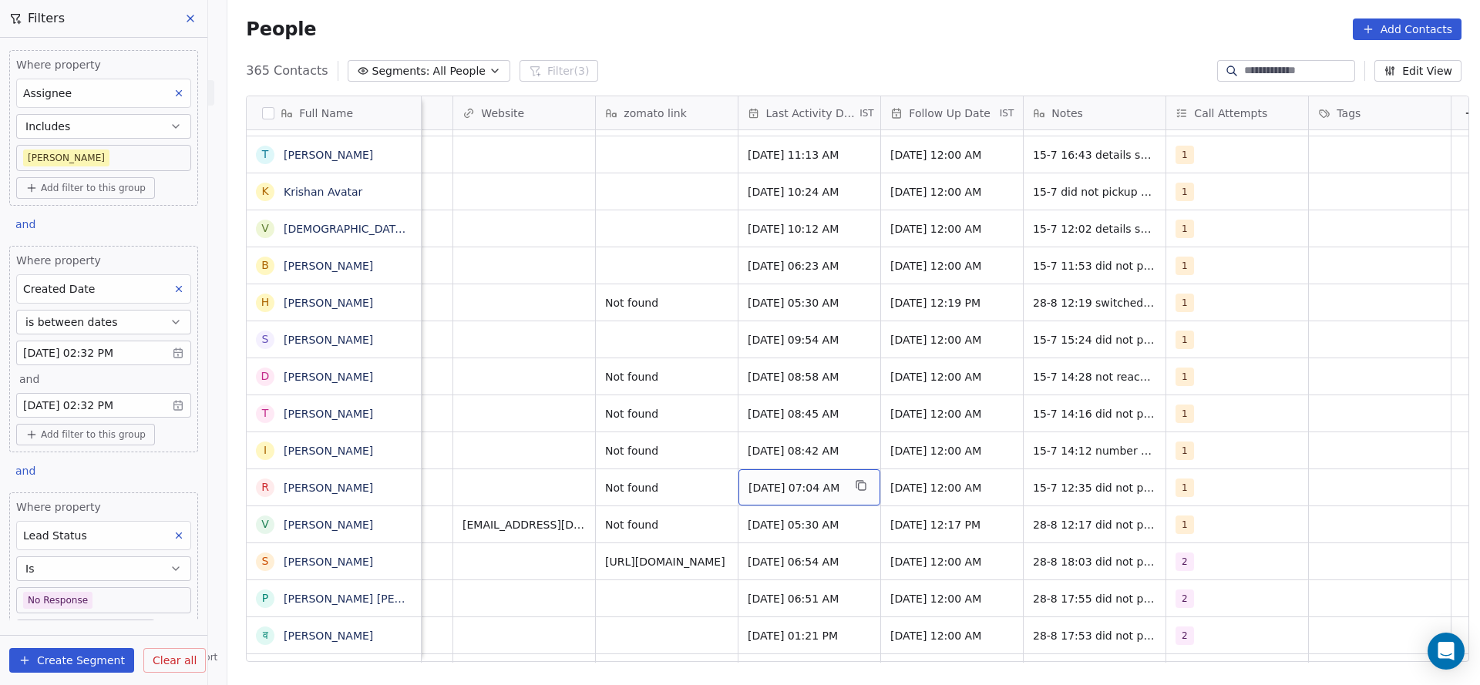
click at [766, 488] on span "[DATE] 07:04 AM" at bounding box center [796, 487] width 94 height 15
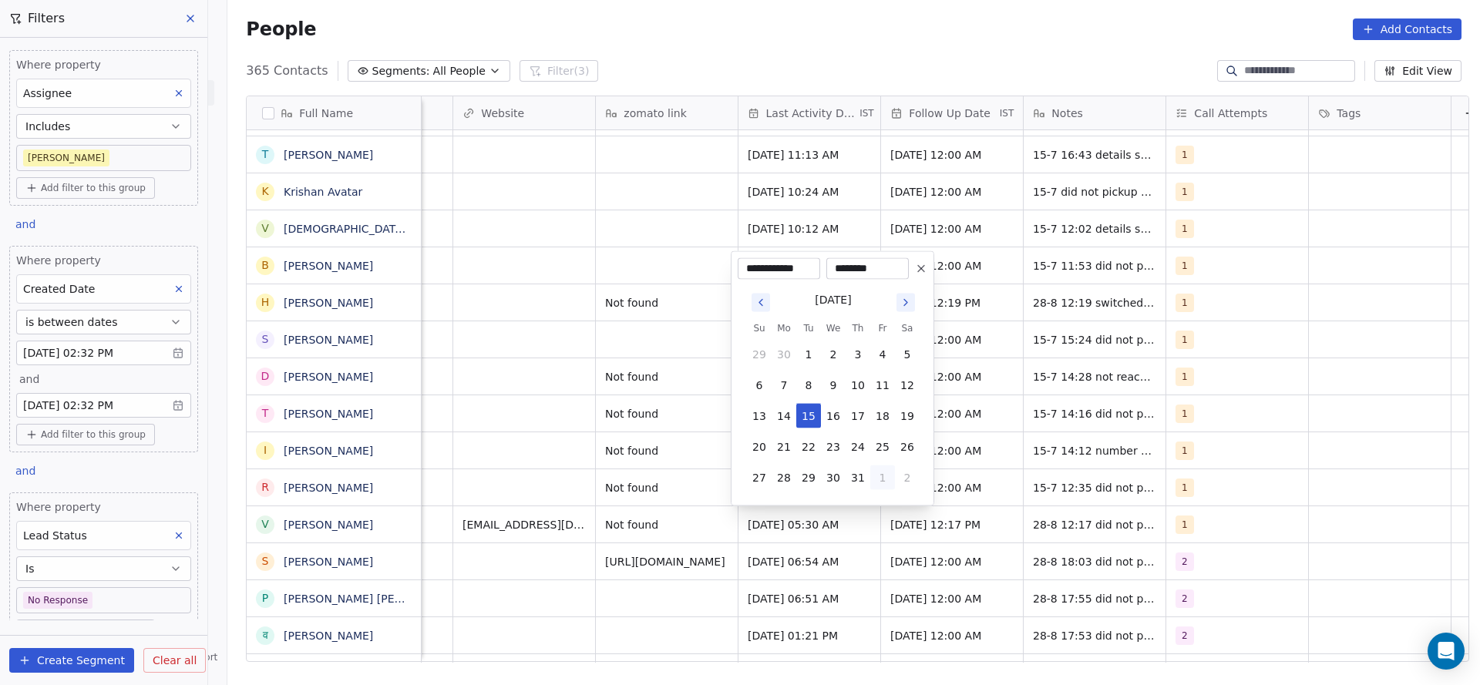
click at [874, 473] on button "1" at bounding box center [882, 478] width 25 height 25
click at [857, 451] on button "28" at bounding box center [858, 447] width 25 height 25
type input "**********"
click at [513, 419] on html "On2Cook India Pvt. Ltd. Contacts People Marketing Workflows Campaigns Sales Pip…" at bounding box center [740, 342] width 1480 height 685
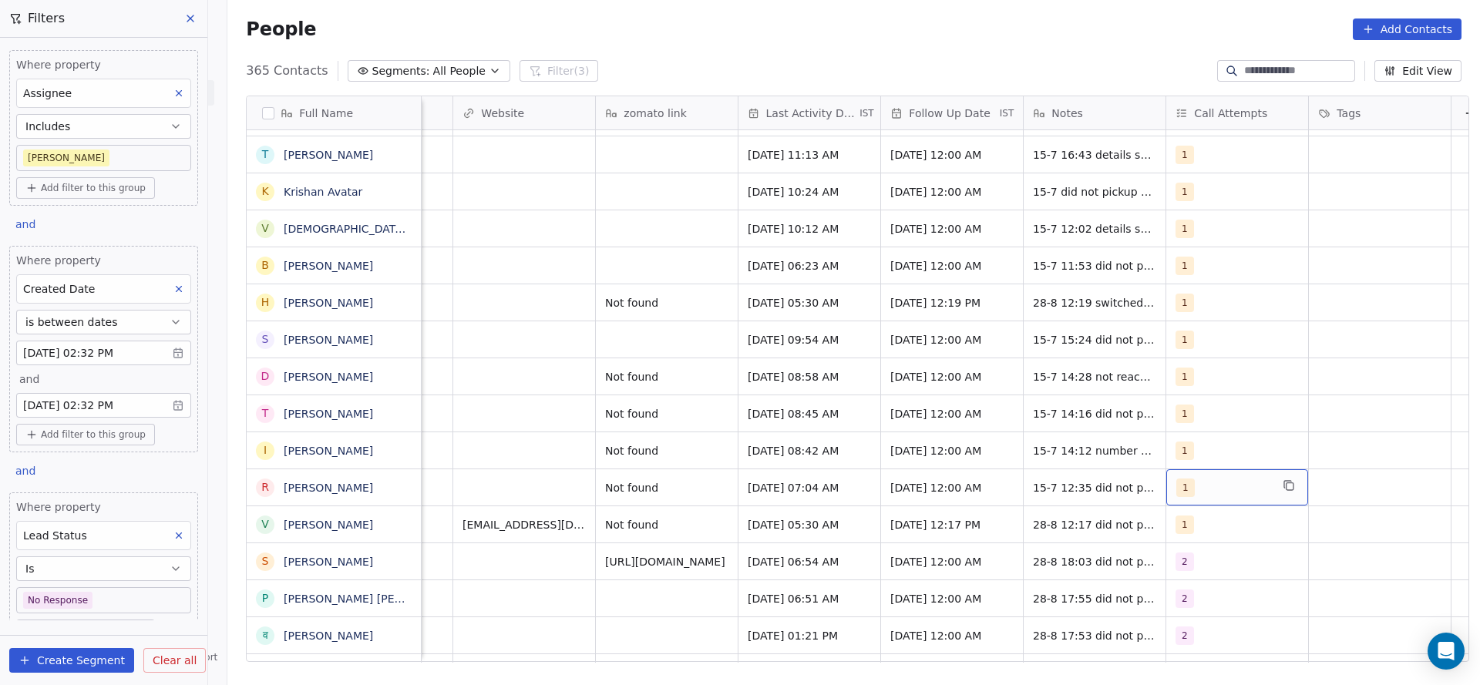
click at [1262, 483] on div "1" at bounding box center [1224, 488] width 94 height 19
click at [1227, 294] on div "2" at bounding box center [1258, 303] width 174 height 25
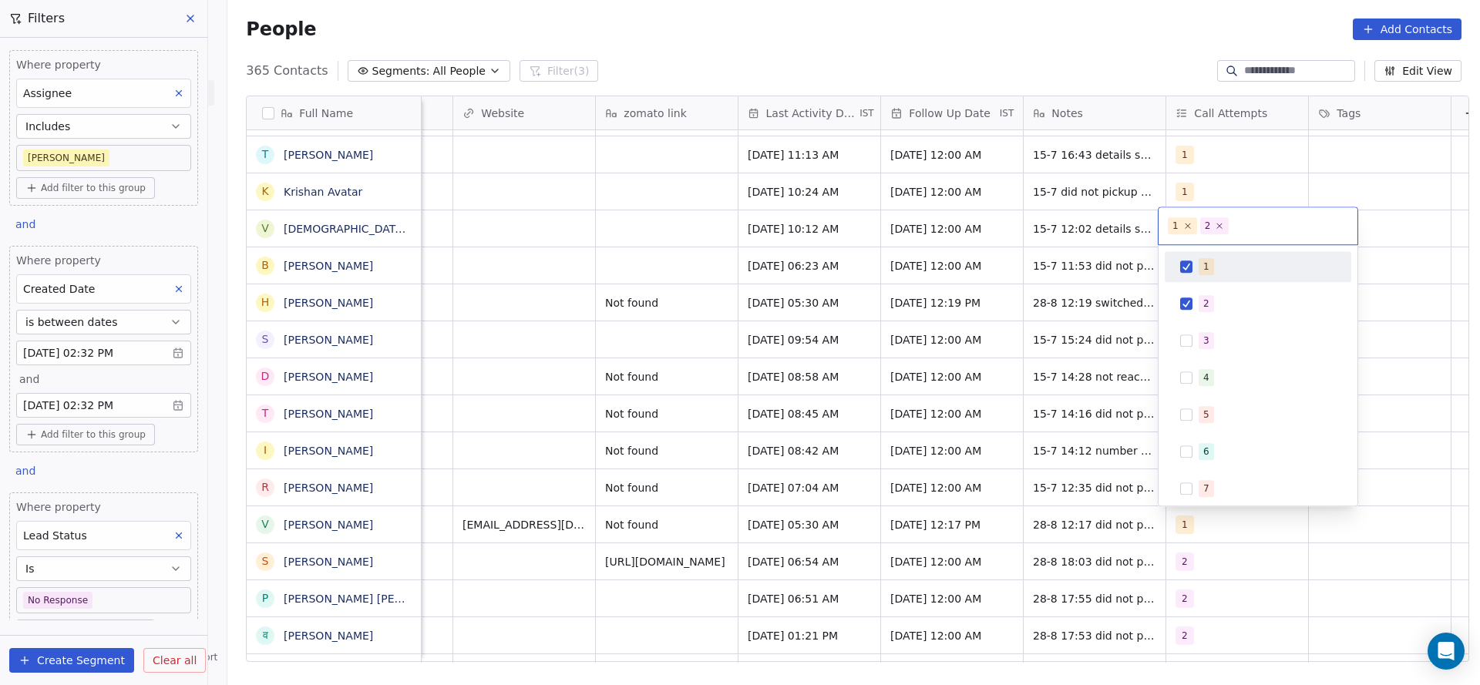
click at [1230, 279] on div "1" at bounding box center [1258, 266] width 187 height 31
click at [976, 352] on html "On2Cook India Pvt. Ltd. Contacts People Marketing Workflows Campaigns Sales Pip…" at bounding box center [740, 342] width 1480 height 685
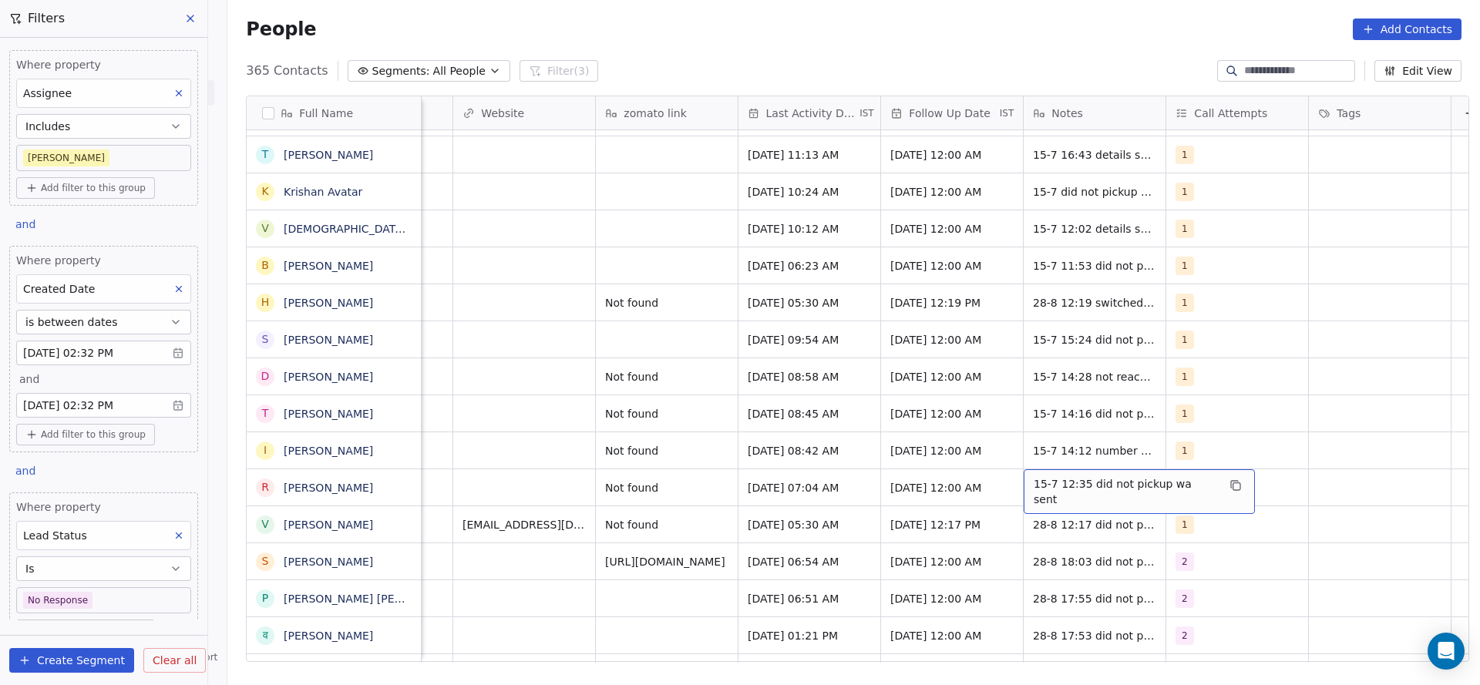
click at [1024, 486] on div "15-7 12:35 did not pickup wa sent" at bounding box center [1139, 492] width 231 height 45
click at [1023, 486] on textarea "**********" at bounding box center [1123, 494] width 212 height 48
type textarea "**********"
click at [538, 504] on html "On2Cook India Pvt. Ltd. Contacts People Marketing Workflows Campaigns Sales Pip…" at bounding box center [740, 342] width 1480 height 685
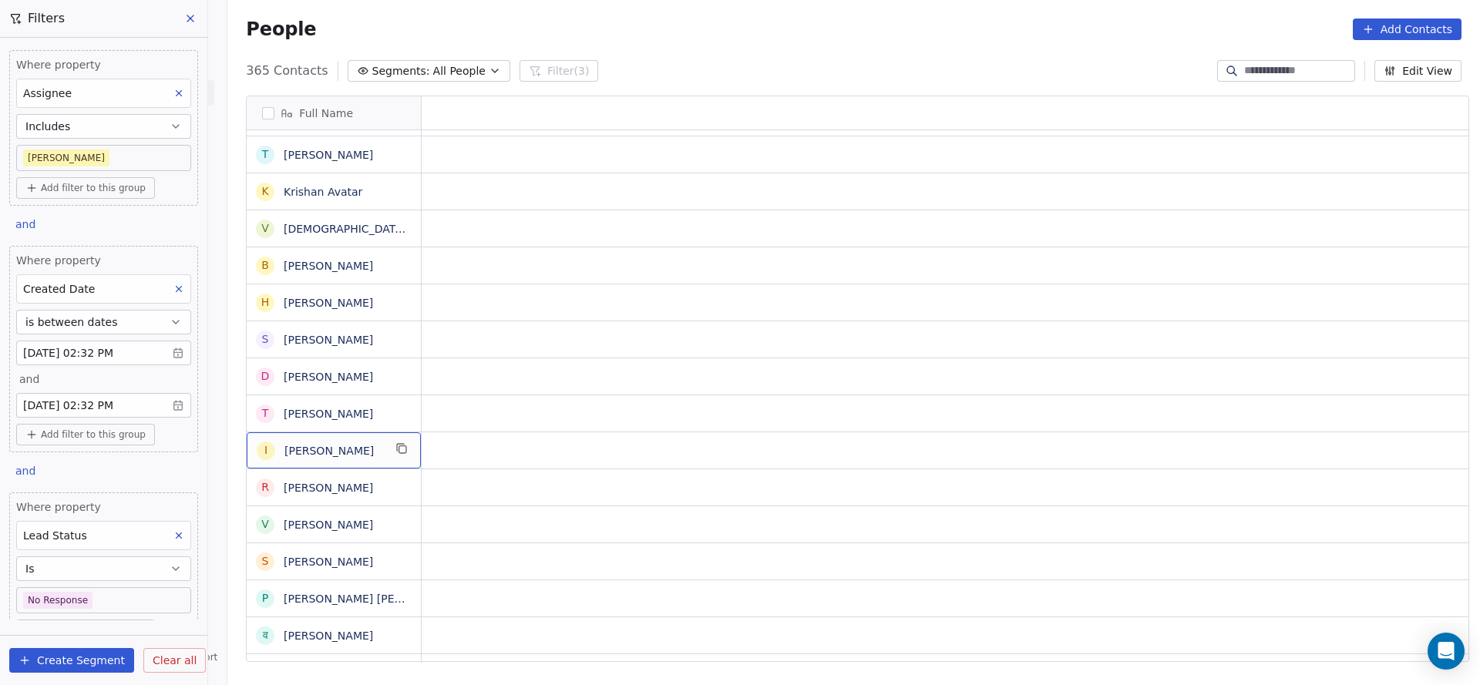
scroll to position [0, 0]
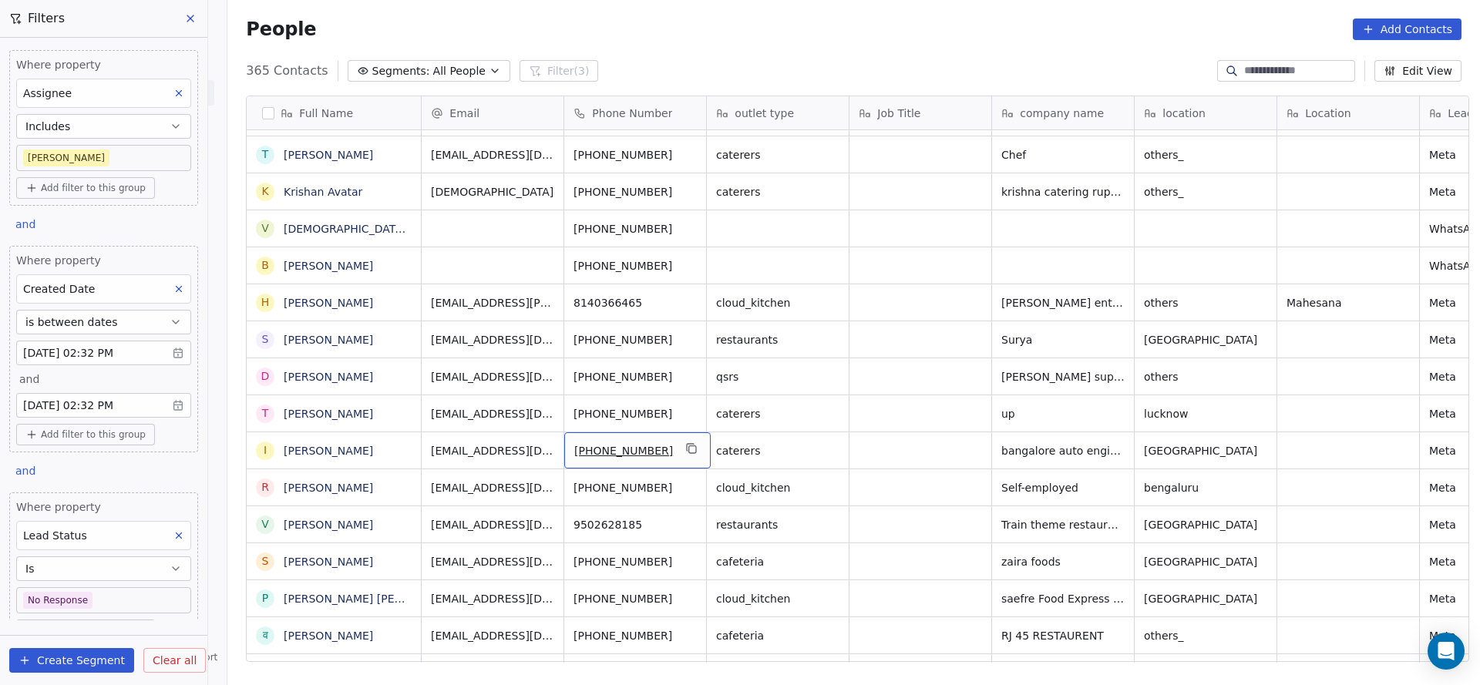
click at [675, 436] on div "[PHONE_NUMBER]" at bounding box center [637, 451] width 146 height 36
click at [686, 451] on icon "grid" at bounding box center [692, 449] width 12 height 12
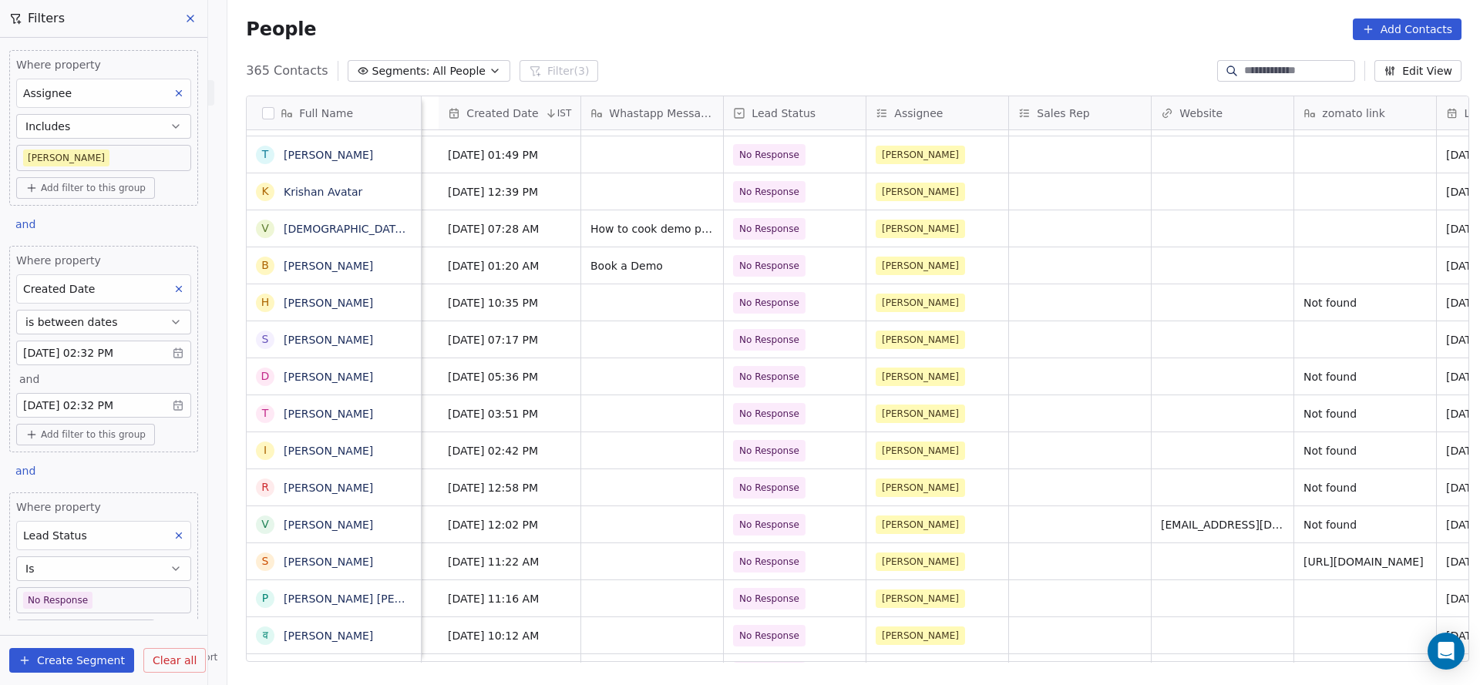
scroll to position [0, 1612]
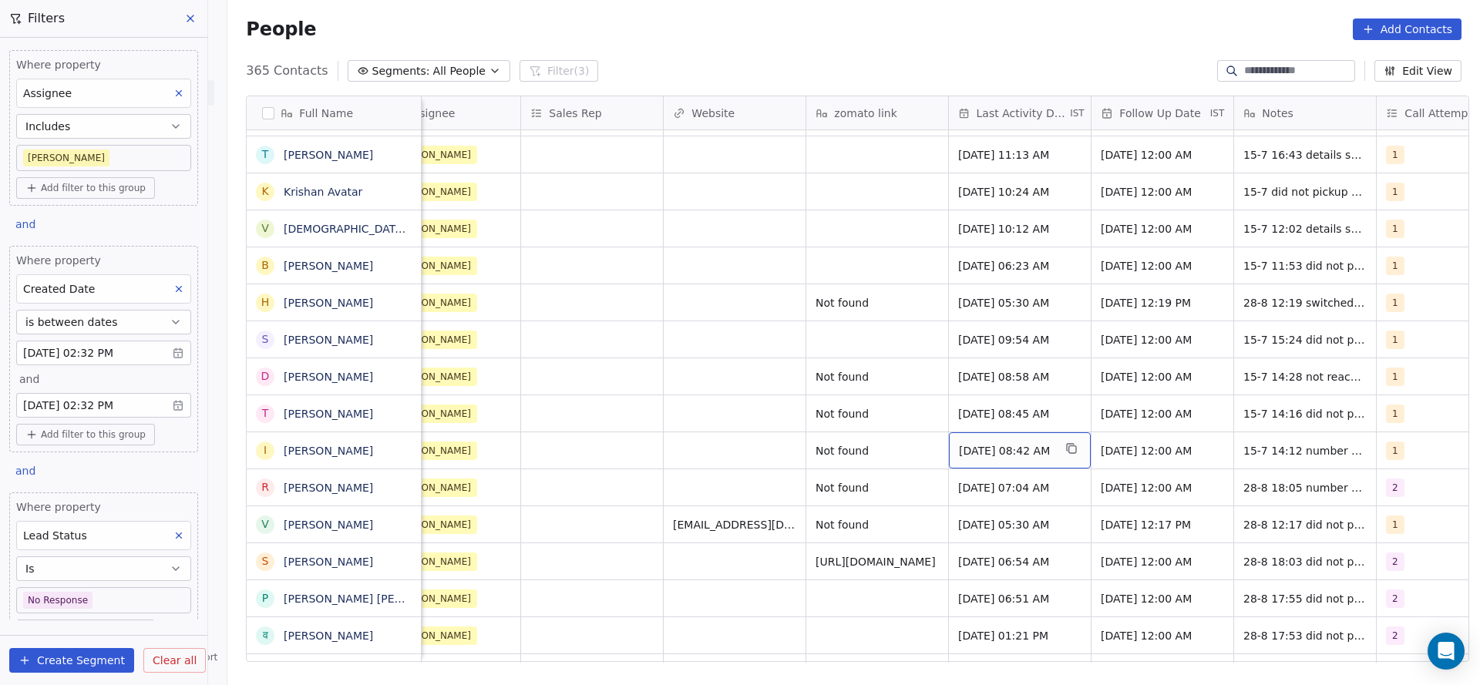
click at [988, 450] on span "[DATE] 08:42 AM" at bounding box center [1006, 450] width 94 height 15
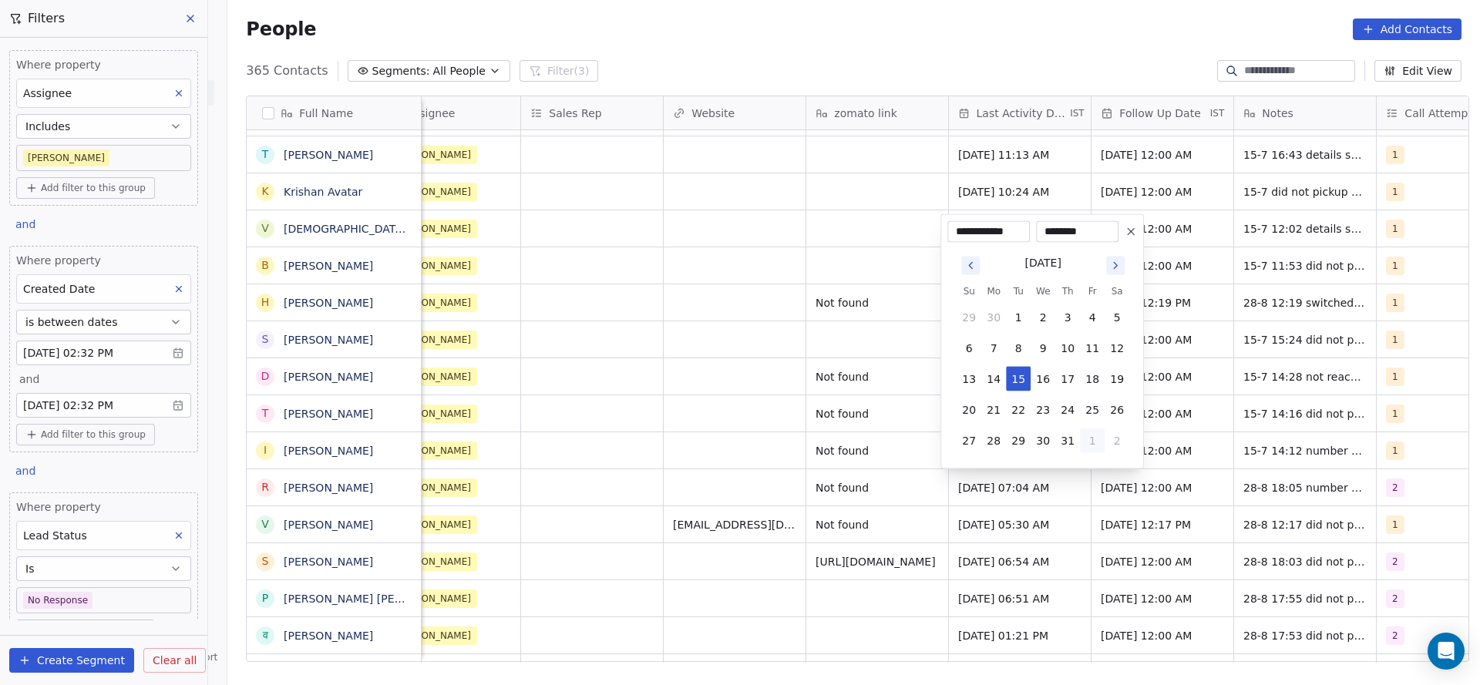
click at [1080, 439] on button "1" at bounding box center [1092, 441] width 25 height 25
click at [1066, 410] on button "28" at bounding box center [1067, 410] width 25 height 25
type input "**********"
click at [672, 417] on html "On2Cook India Pvt. Ltd. Contacts People Marketing Workflows Campaigns Sales Pip…" at bounding box center [740, 342] width 1480 height 685
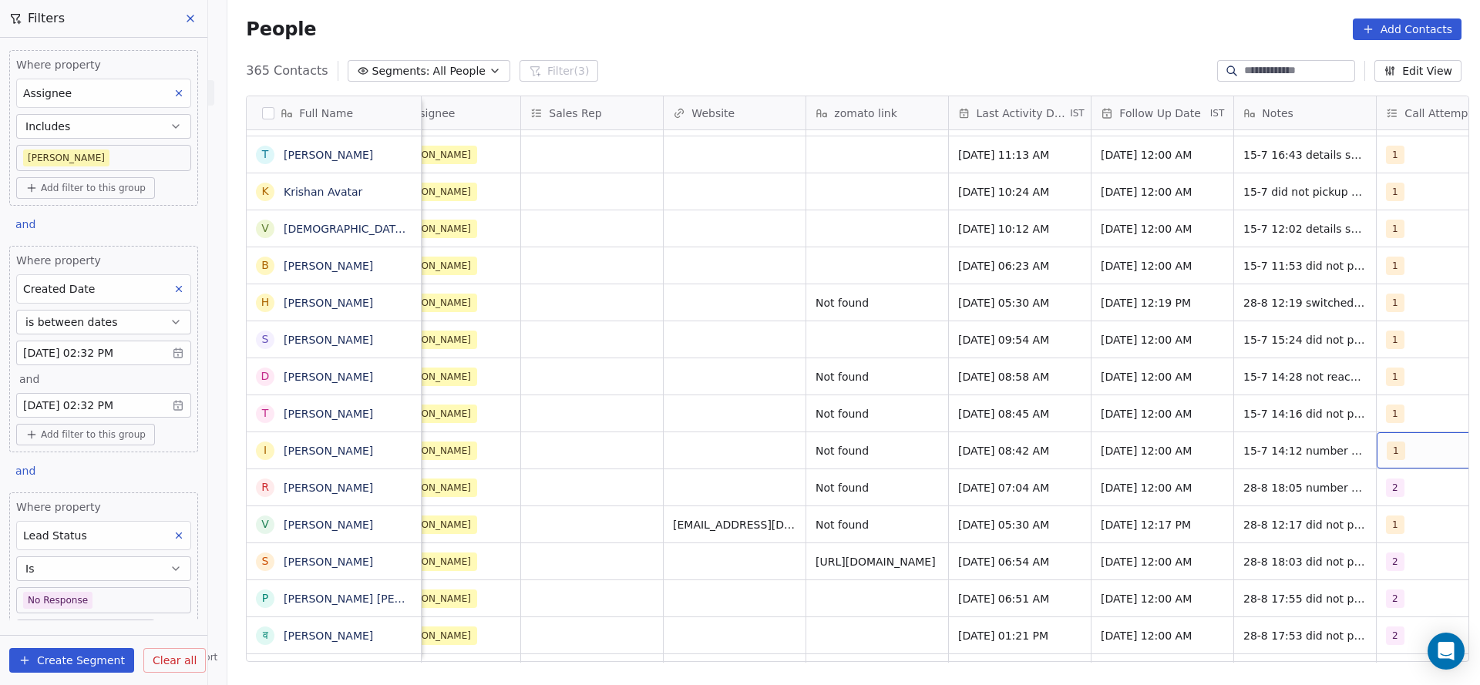
click at [1405, 438] on div "1" at bounding box center [1448, 451] width 142 height 36
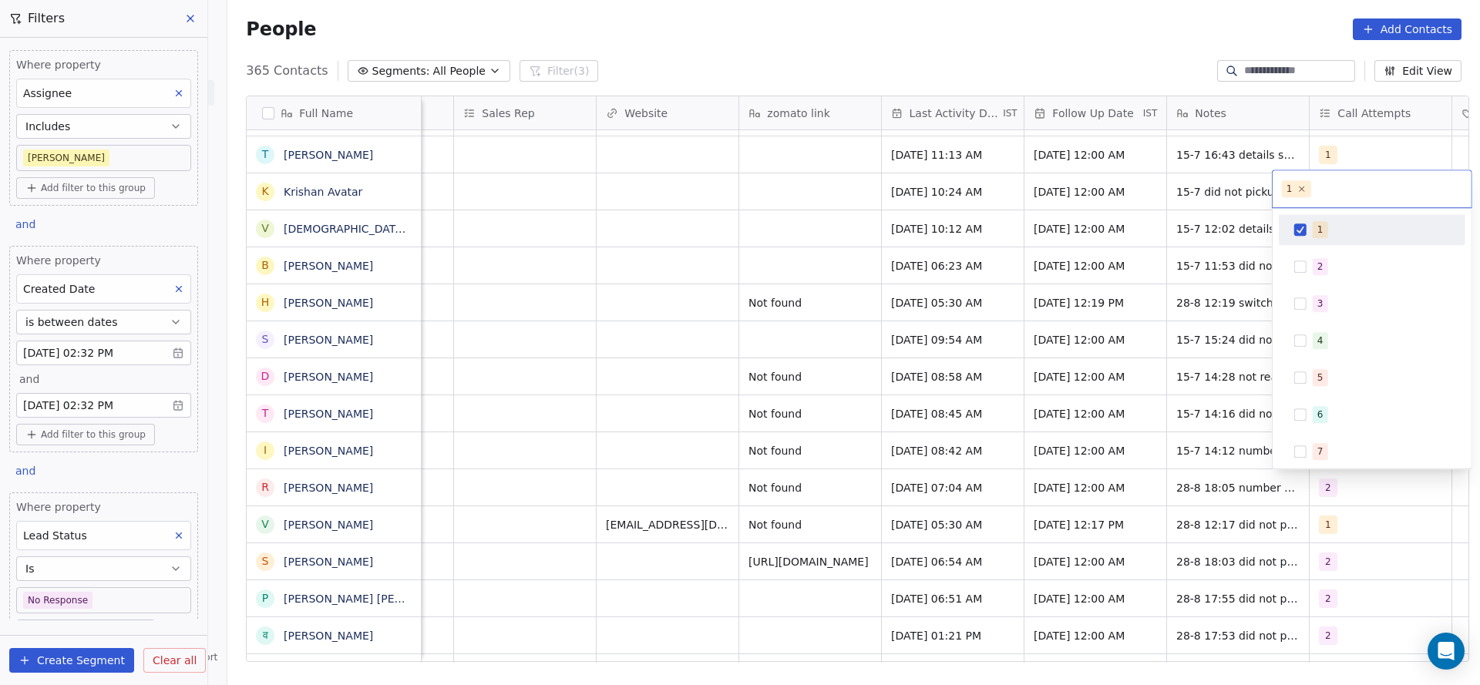
click at [1341, 227] on div "1" at bounding box center [1381, 229] width 137 height 17
click at [1325, 274] on span "2" at bounding box center [1320, 266] width 15 height 17
click at [1088, 375] on html "On2Cook India Pvt. Ltd. Contacts People Marketing Workflows Campaigns Sales Pip…" at bounding box center [740, 342] width 1480 height 685
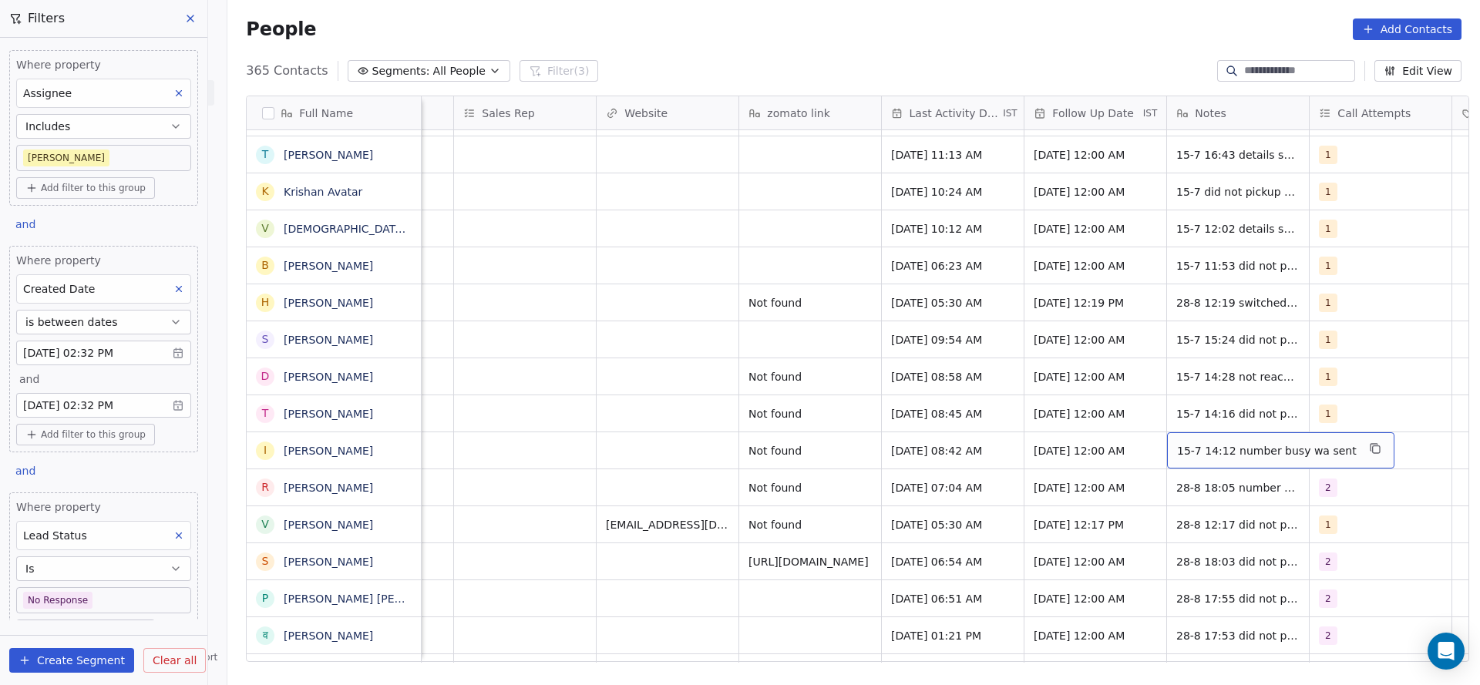
click at [1191, 453] on span "15-7 14:12 number busy wa sent" at bounding box center [1267, 450] width 180 height 15
click at [1161, 444] on textarea "**********" at bounding box center [1262, 457] width 205 height 48
type textarea "**********"
click at [800, 483] on html "On2Cook India Pvt. Ltd. Contacts People Marketing Workflows Campaigns Sales Pip…" at bounding box center [740, 342] width 1480 height 685
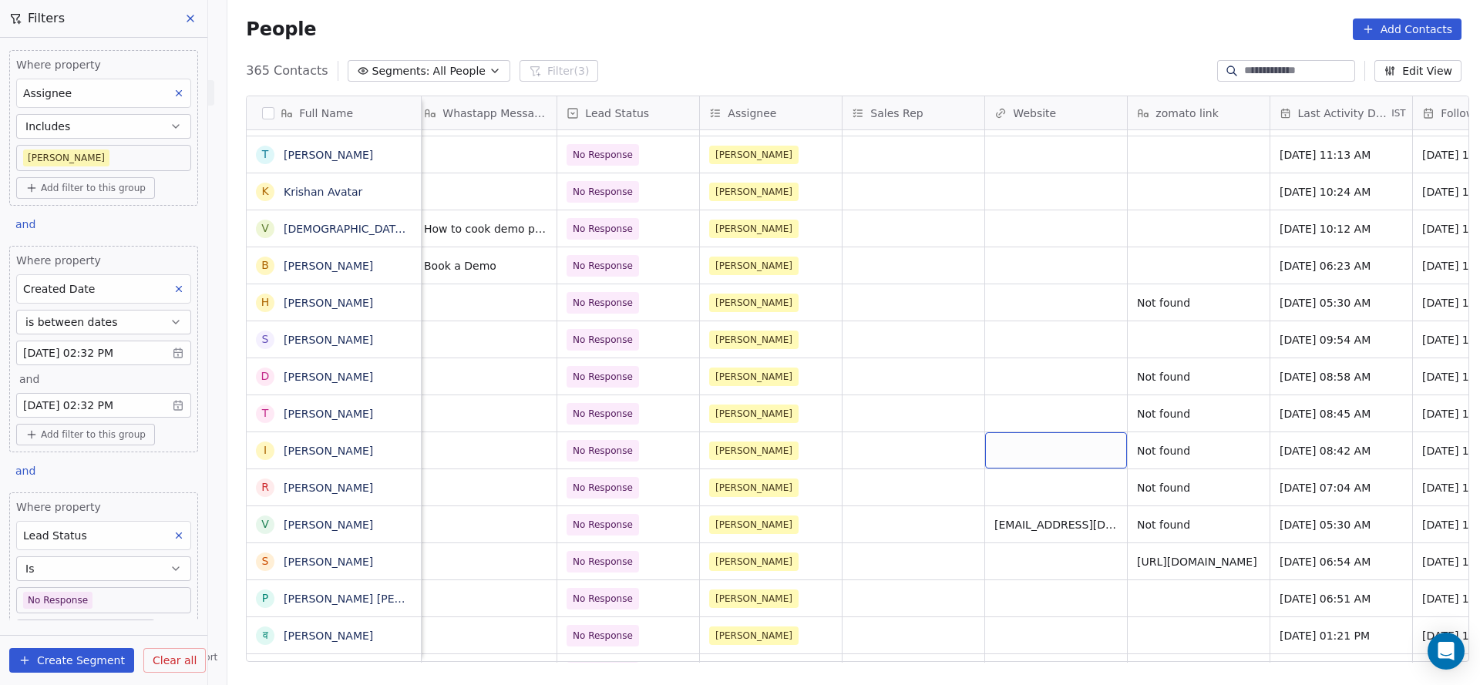
scroll to position [0, 1282]
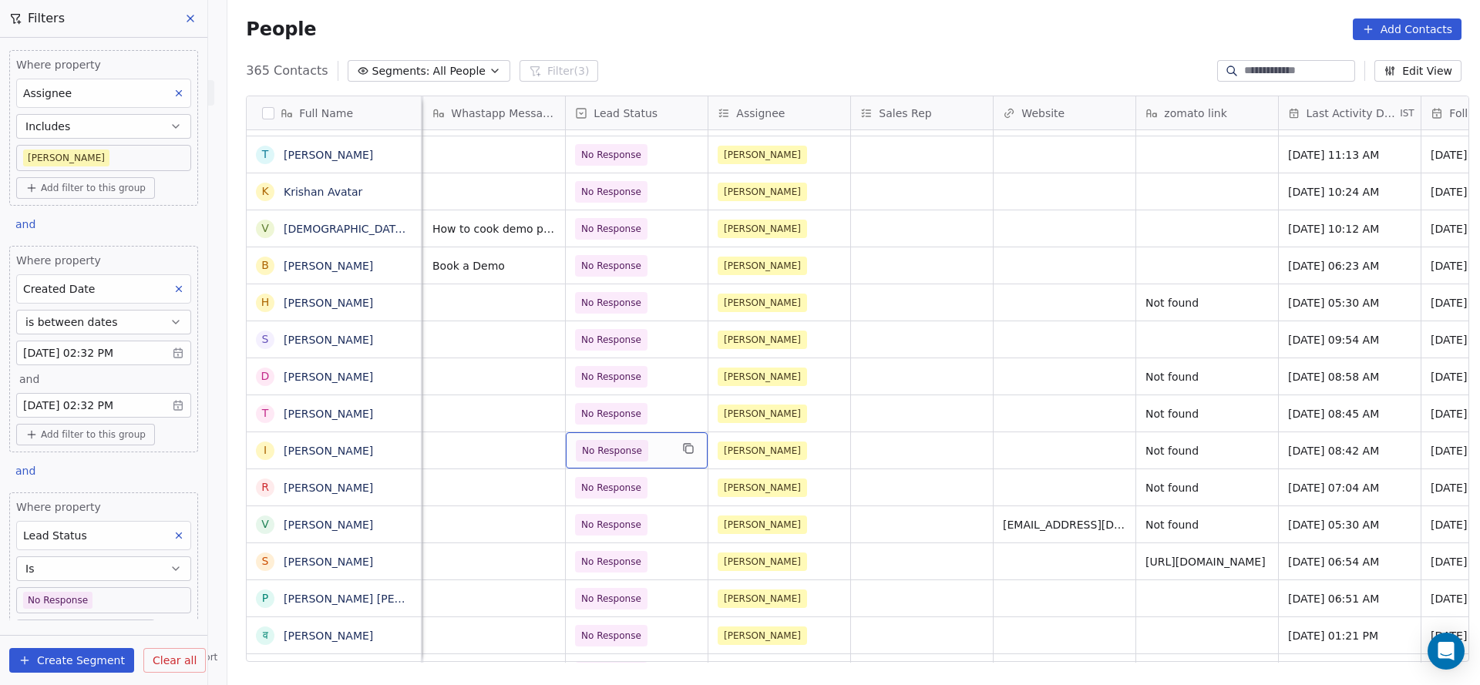
click at [582, 450] on span "No Response" at bounding box center [612, 450] width 60 height 15
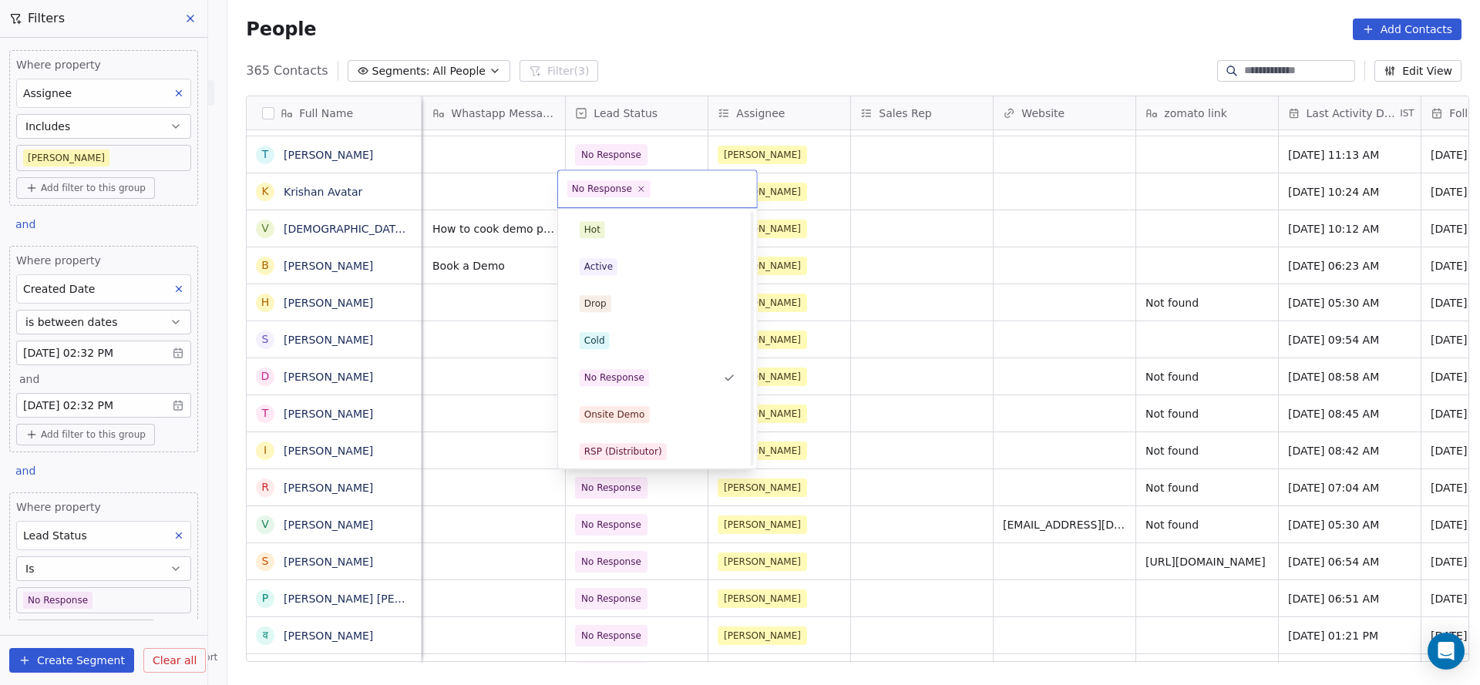
scroll to position [116, 0]
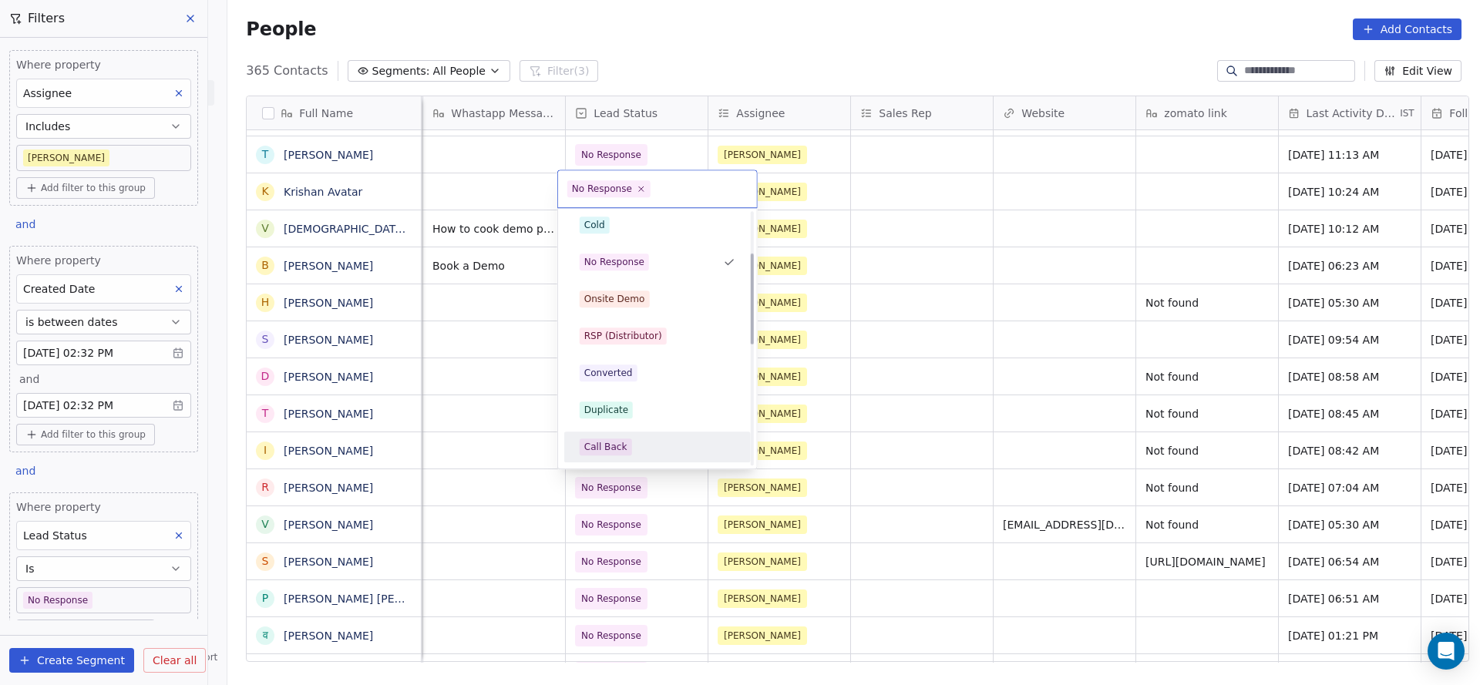
click at [602, 444] on div "Call Back" at bounding box center [605, 447] width 43 height 14
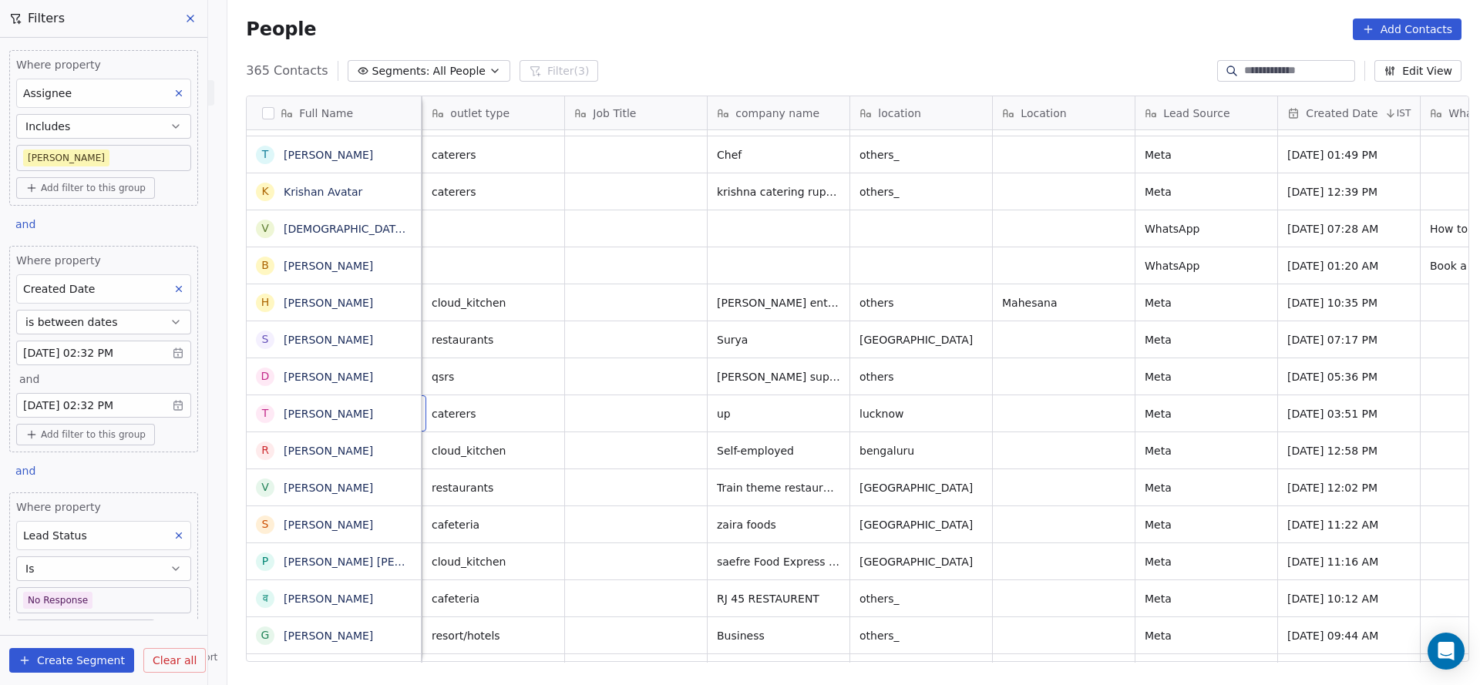
scroll to position [0, 143]
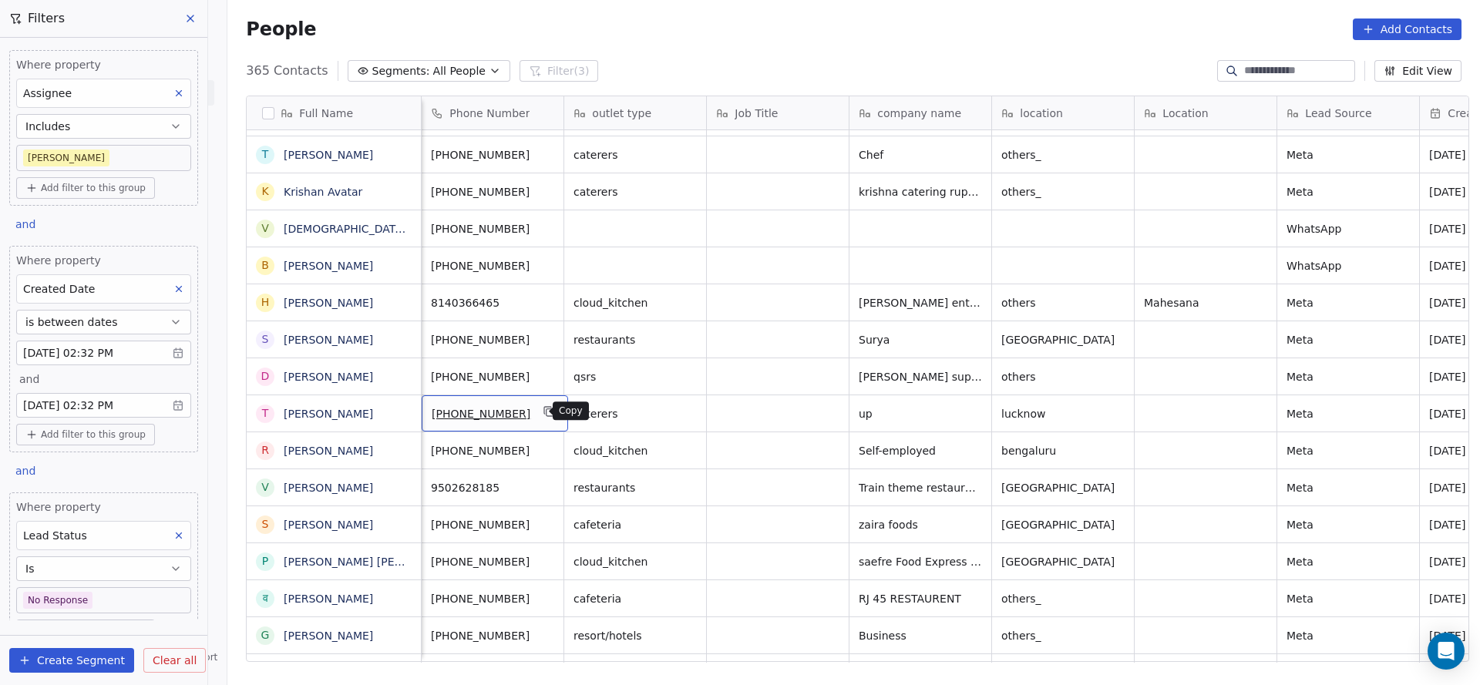
click at [544, 412] on icon "grid" at bounding box center [550, 412] width 12 height 12
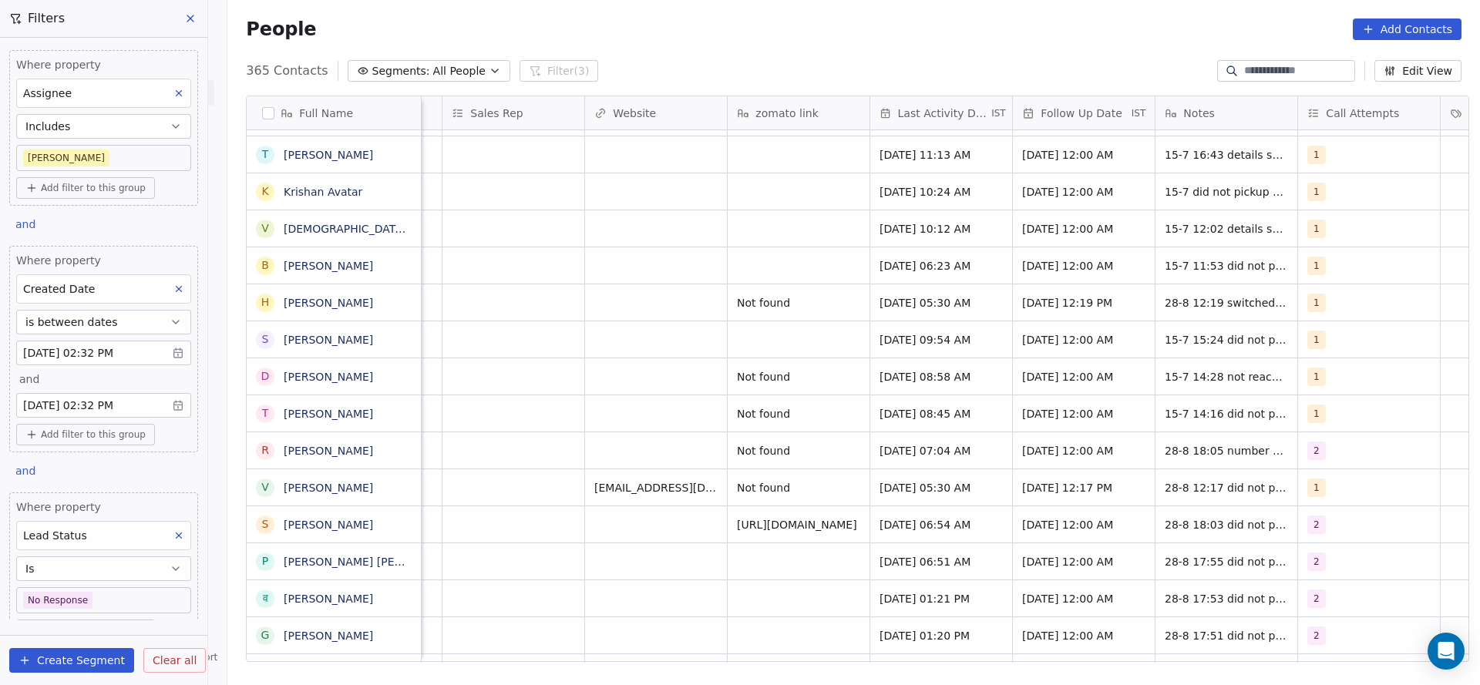
scroll to position [0, 1715]
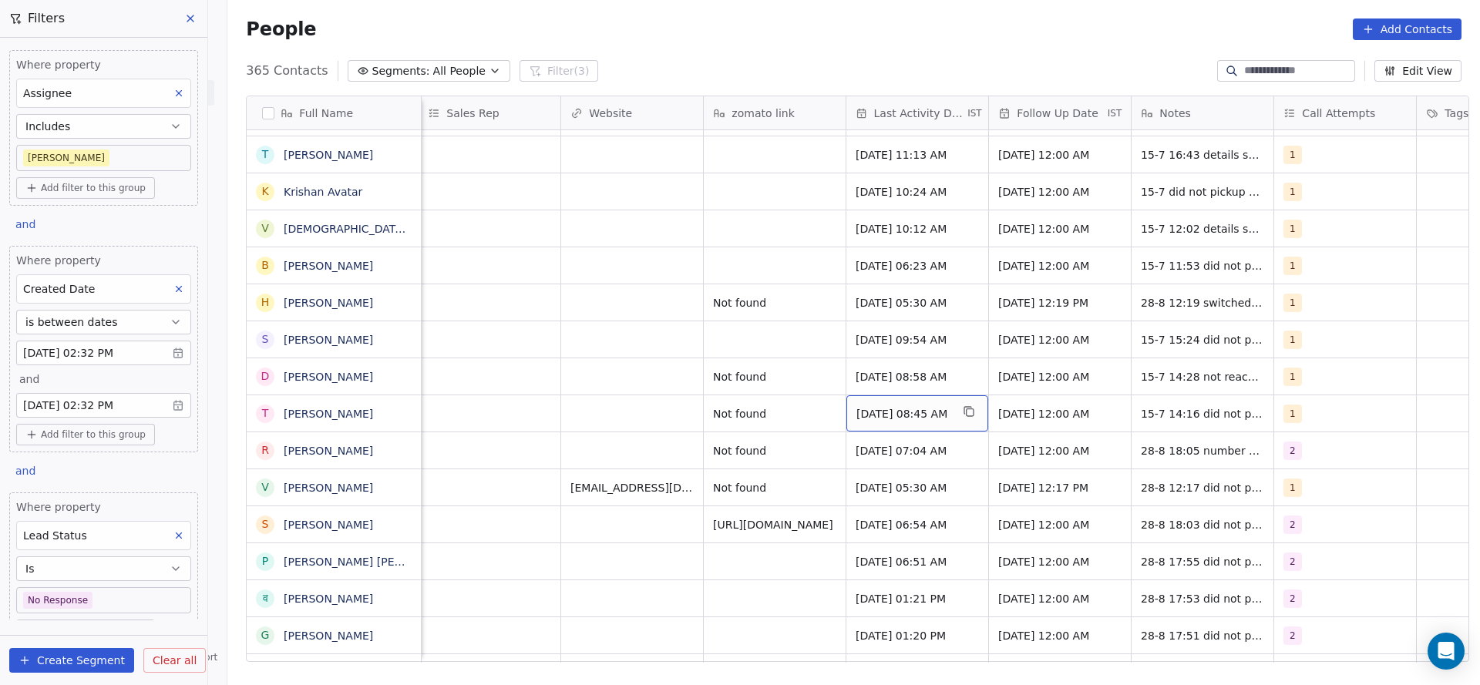
click at [903, 413] on span "[DATE] 08:45 AM" at bounding box center [904, 413] width 94 height 15
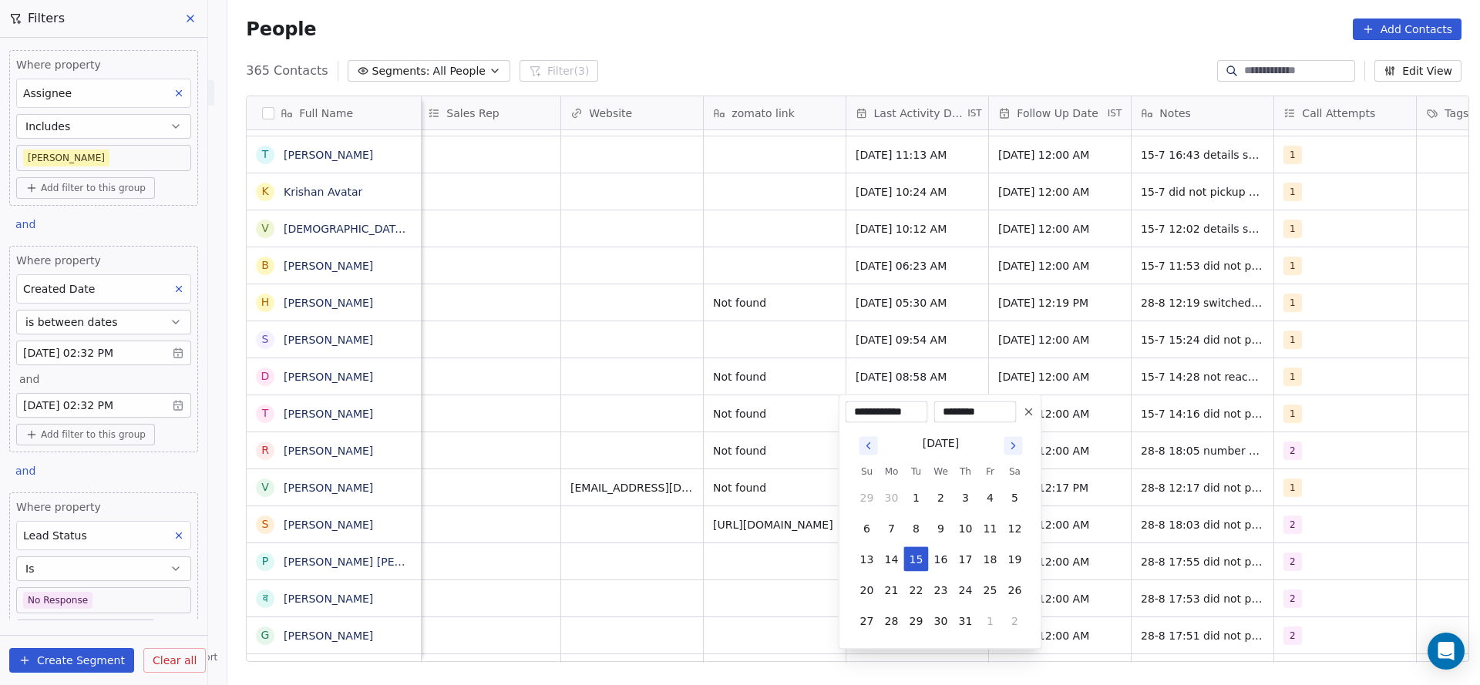
click at [903, 413] on input "**********" at bounding box center [887, 412] width 76 height 15
click at [967, 631] on button "31" at bounding box center [966, 621] width 25 height 25
click at [988, 604] on tbody "29 30 1 2 3 4 5 6 7 8 9 10 11 12 13 14 15 16 17 18 19 20 21 22 23 24 25 26 27 2…" at bounding box center [941, 557] width 173 height 154
click at [989, 614] on button "1" at bounding box center [990, 621] width 25 height 25
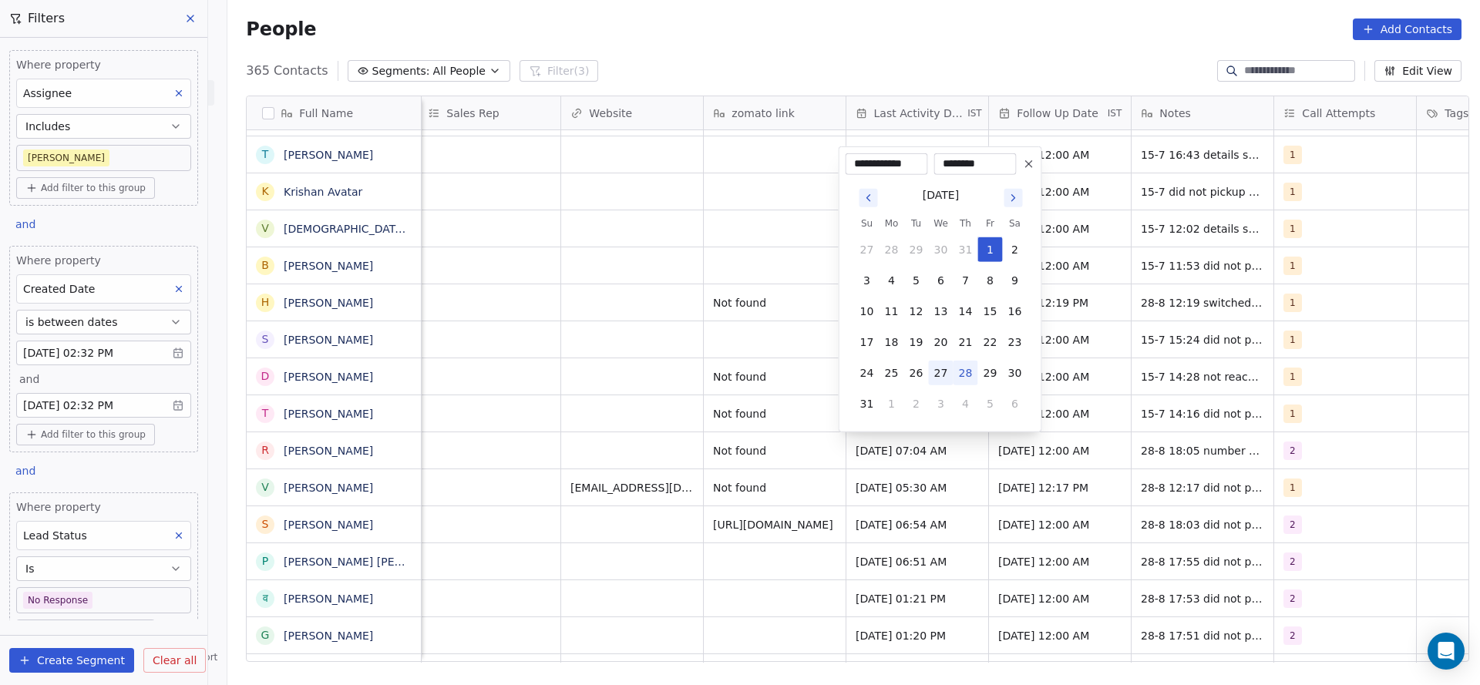
click at [951, 365] on button "27" at bounding box center [941, 373] width 25 height 25
type input "**********"
click at [600, 439] on html "On2Cook India Pvt. Ltd. Contacts People Marketing Workflows Campaigns Sales Pip…" at bounding box center [740, 342] width 1480 height 685
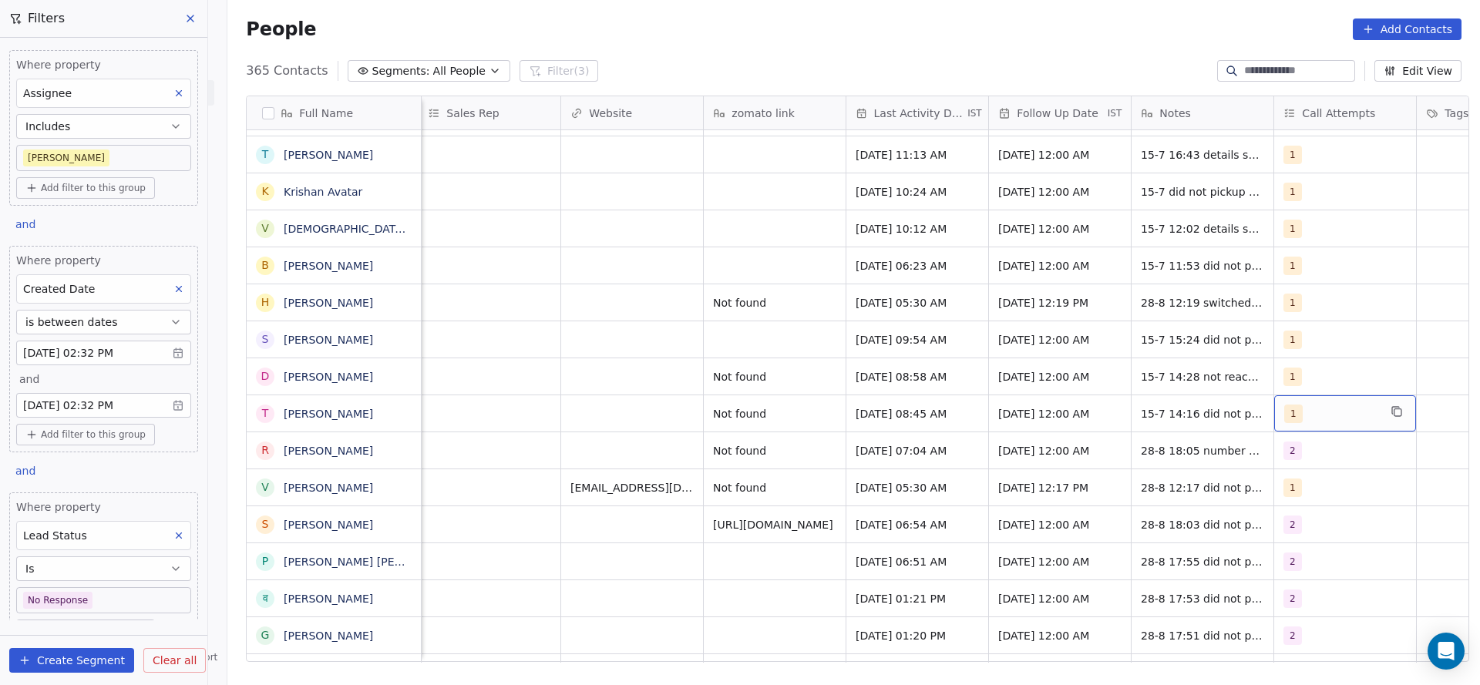
click at [1323, 422] on div "1" at bounding box center [1331, 414] width 94 height 19
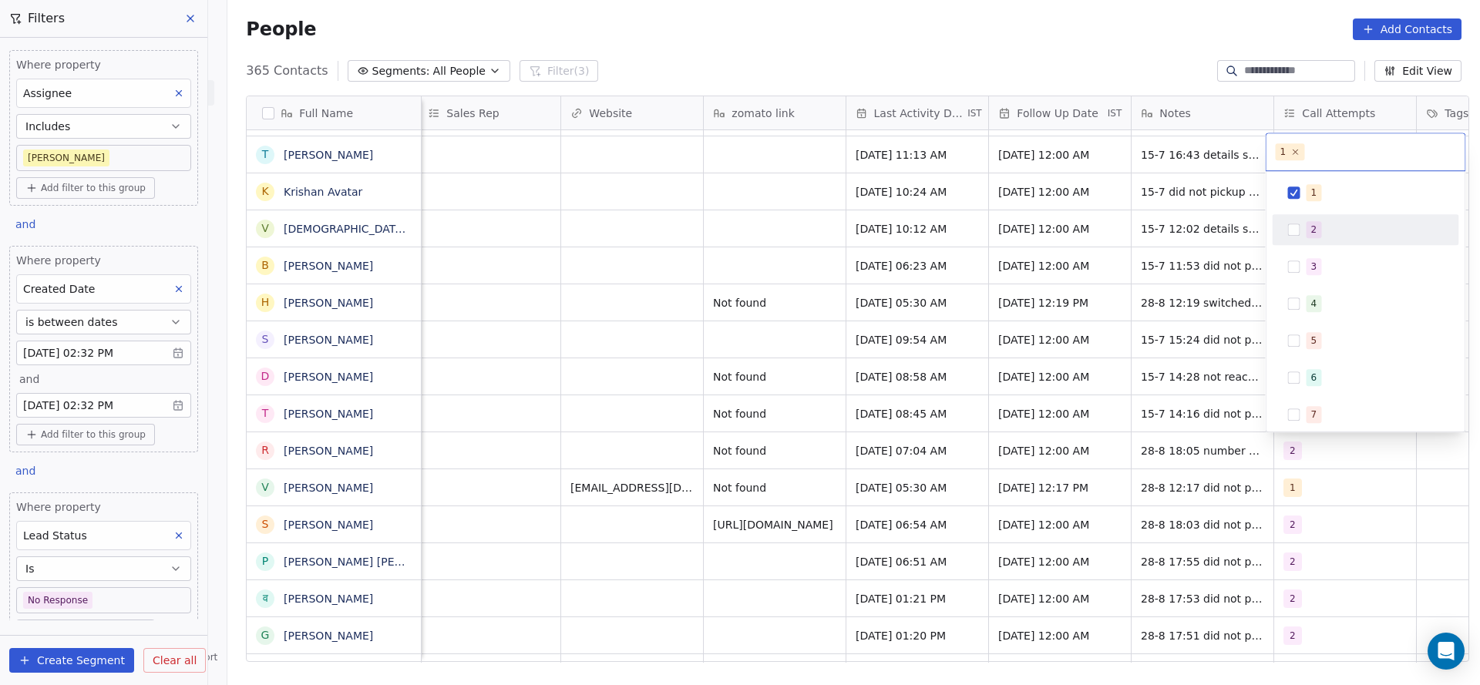
click at [1329, 234] on div "2" at bounding box center [1375, 229] width 137 height 17
click at [1314, 178] on div "1" at bounding box center [1366, 192] width 187 height 31
click at [1130, 383] on html "On2Cook India Pvt. Ltd. Contacts People Marketing Workflows Campaigns Sales Pip…" at bounding box center [740, 342] width 1480 height 685
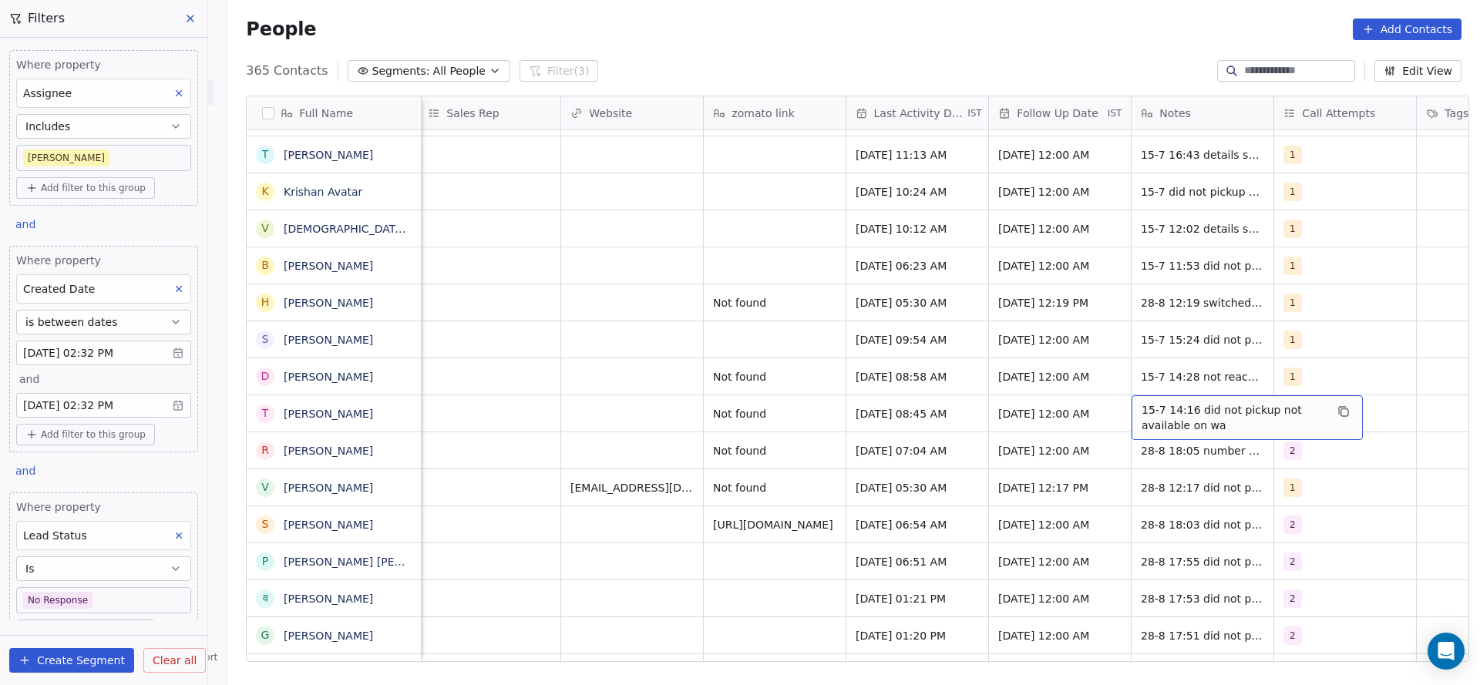
click at [1157, 408] on span "15-7 14:16 did not pickup not available on wa" at bounding box center [1233, 417] width 183 height 31
click at [1131, 409] on textarea "**********" at bounding box center [1239, 420] width 230 height 48
type textarea "**********"
click at [890, 411] on html "On2Cook India Pvt. Ltd. Contacts People Marketing Workflows Campaigns Sales Pip…" at bounding box center [740, 342] width 1480 height 685
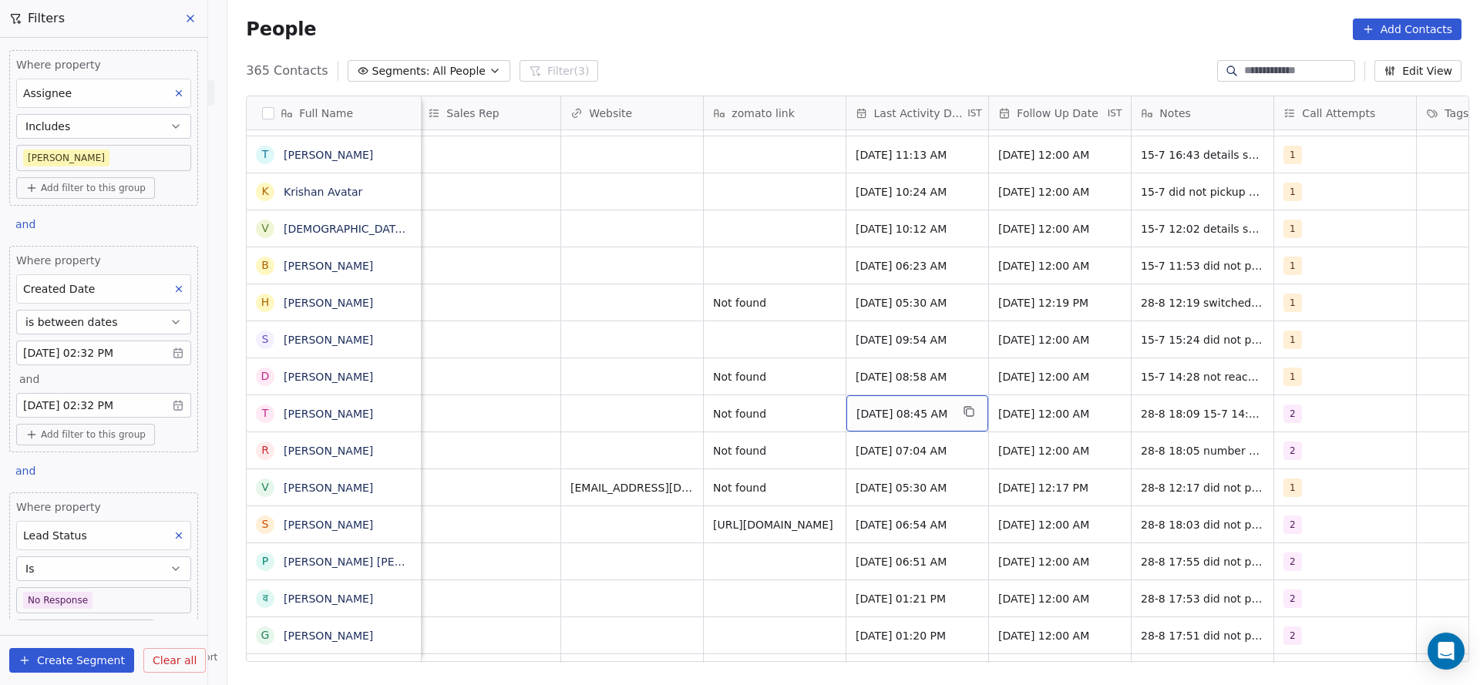
click at [890, 411] on span "[DATE] 08:45 AM" at bounding box center [904, 413] width 94 height 15
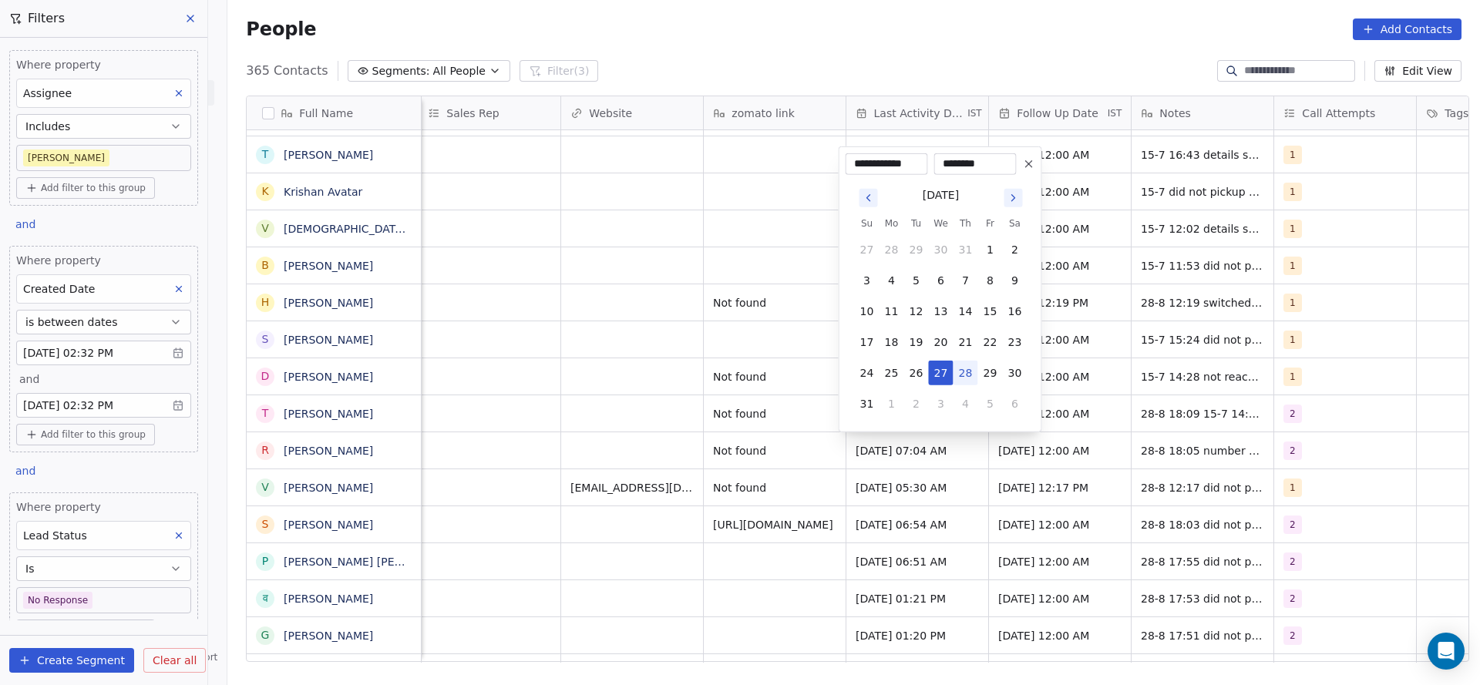
click at [964, 368] on button "28" at bounding box center [966, 373] width 25 height 25
type input "**********"
click at [538, 414] on html "On2Cook India Pvt. Ltd. Contacts People Marketing Workflows Campaigns Sales Pip…" at bounding box center [740, 342] width 1480 height 685
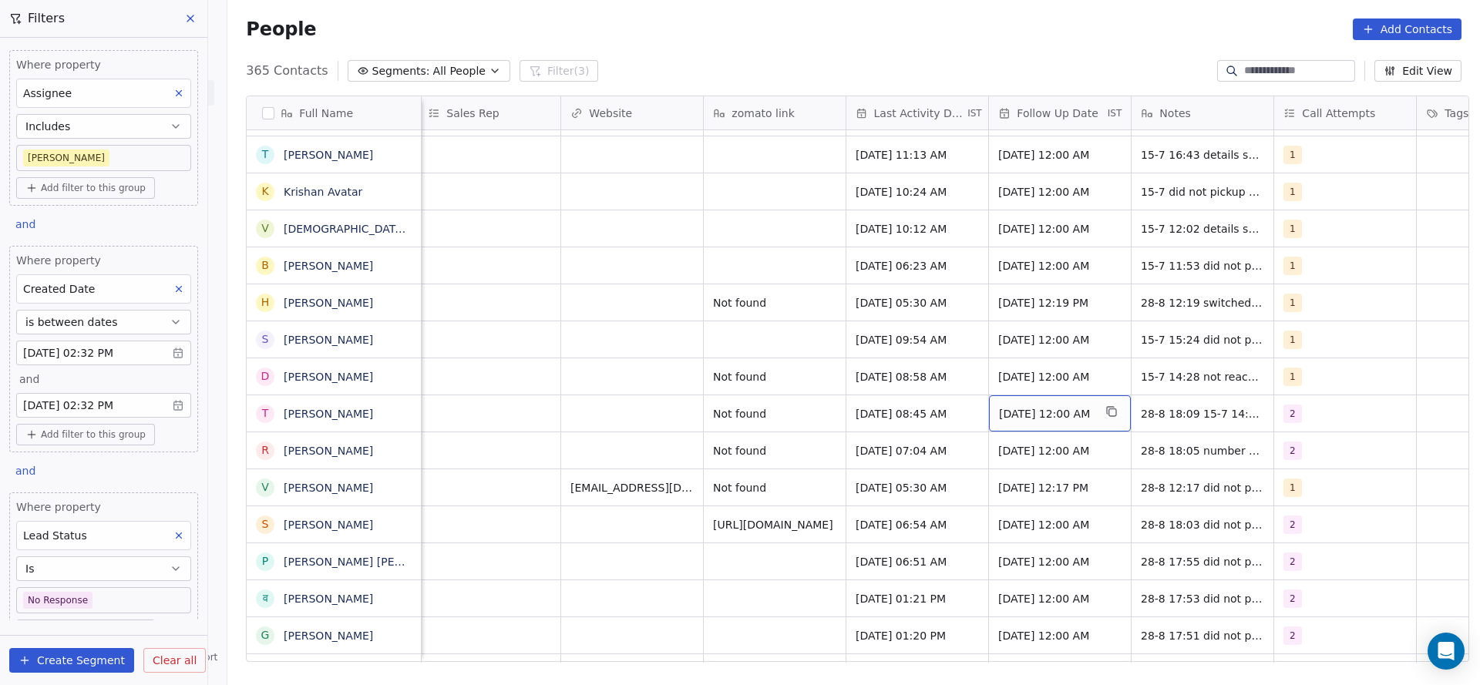
click at [1049, 414] on span "[DATE] 12:00 AM" at bounding box center [1046, 413] width 94 height 15
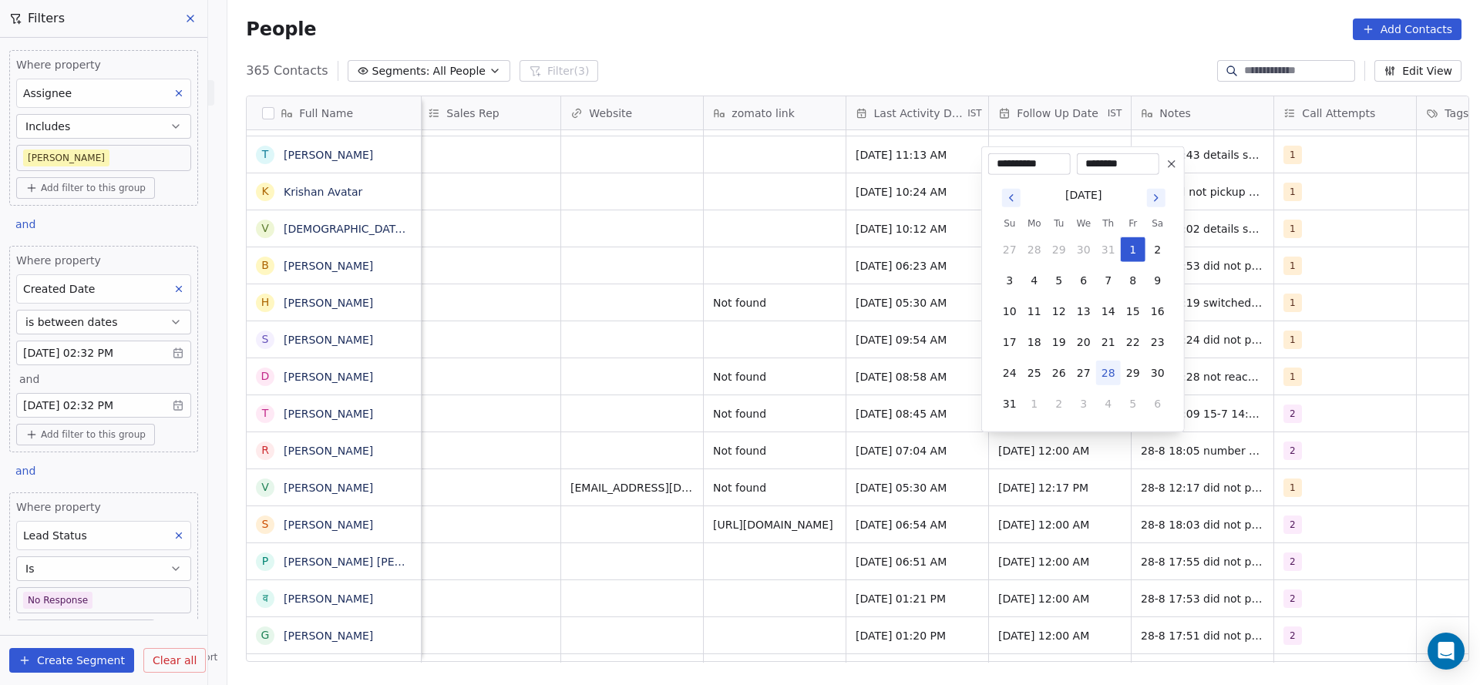
click at [664, 433] on html "On2Cook India Pvt. Ltd. Contacts People Marketing Workflows Campaigns Sales Pip…" at bounding box center [740, 342] width 1480 height 685
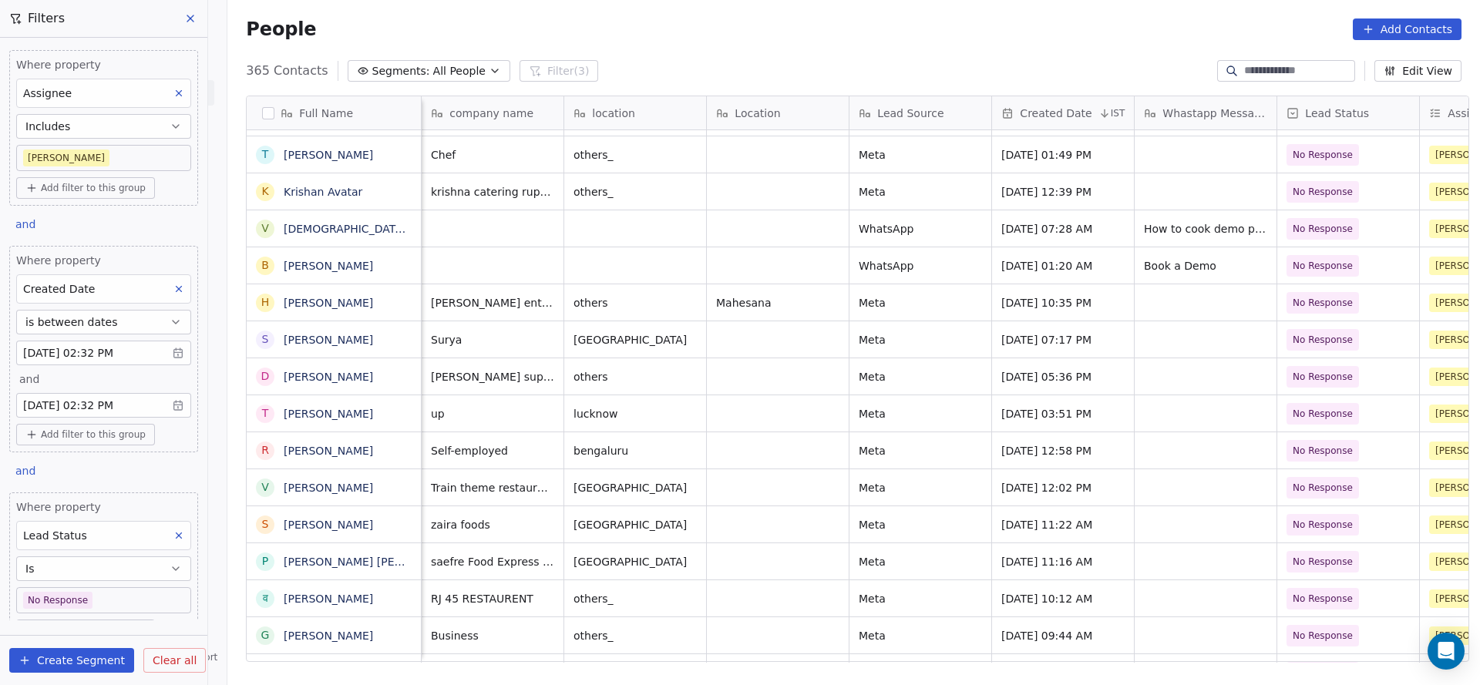
scroll to position [0, 428]
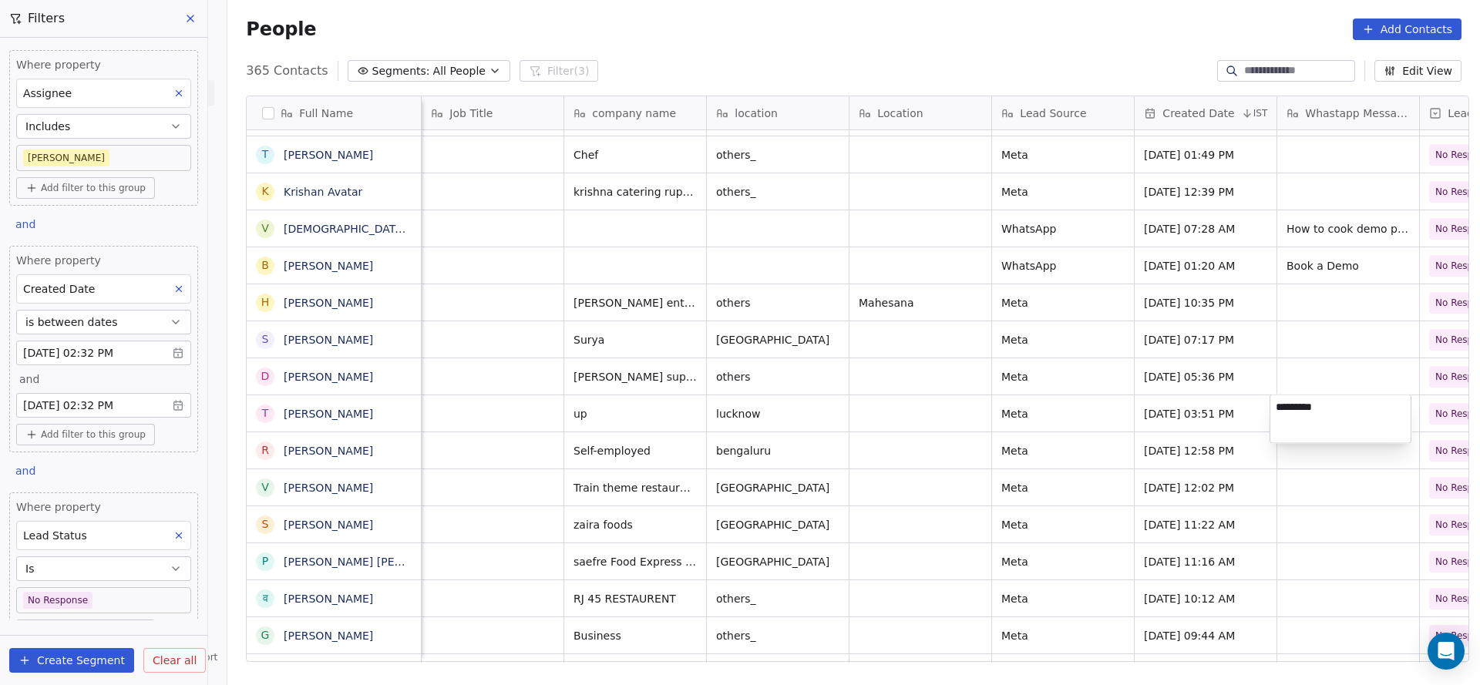
type textarea "**********"
click at [923, 423] on html "On2Cook India Pvt. Ltd. Contacts People Marketing Workflows Campaigns Sales Pip…" at bounding box center [740, 342] width 1480 height 685
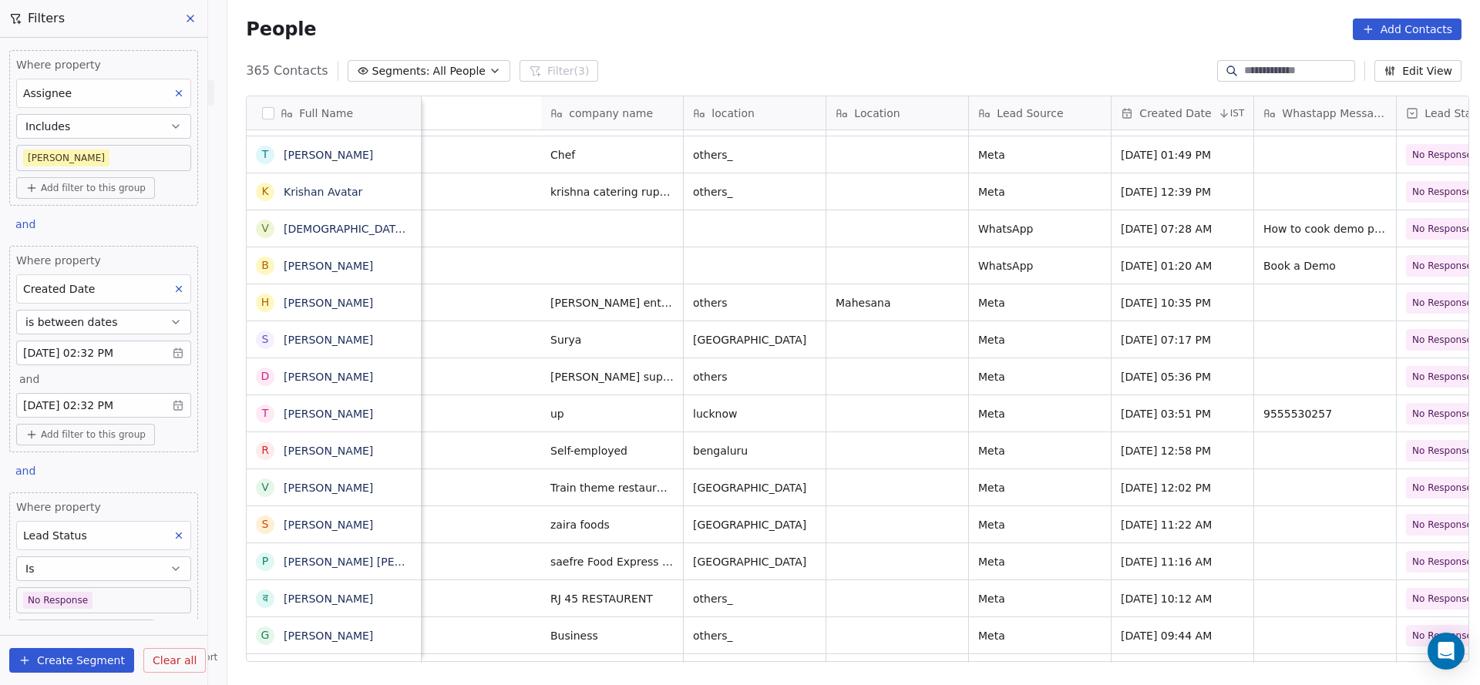
scroll to position [0, 1129]
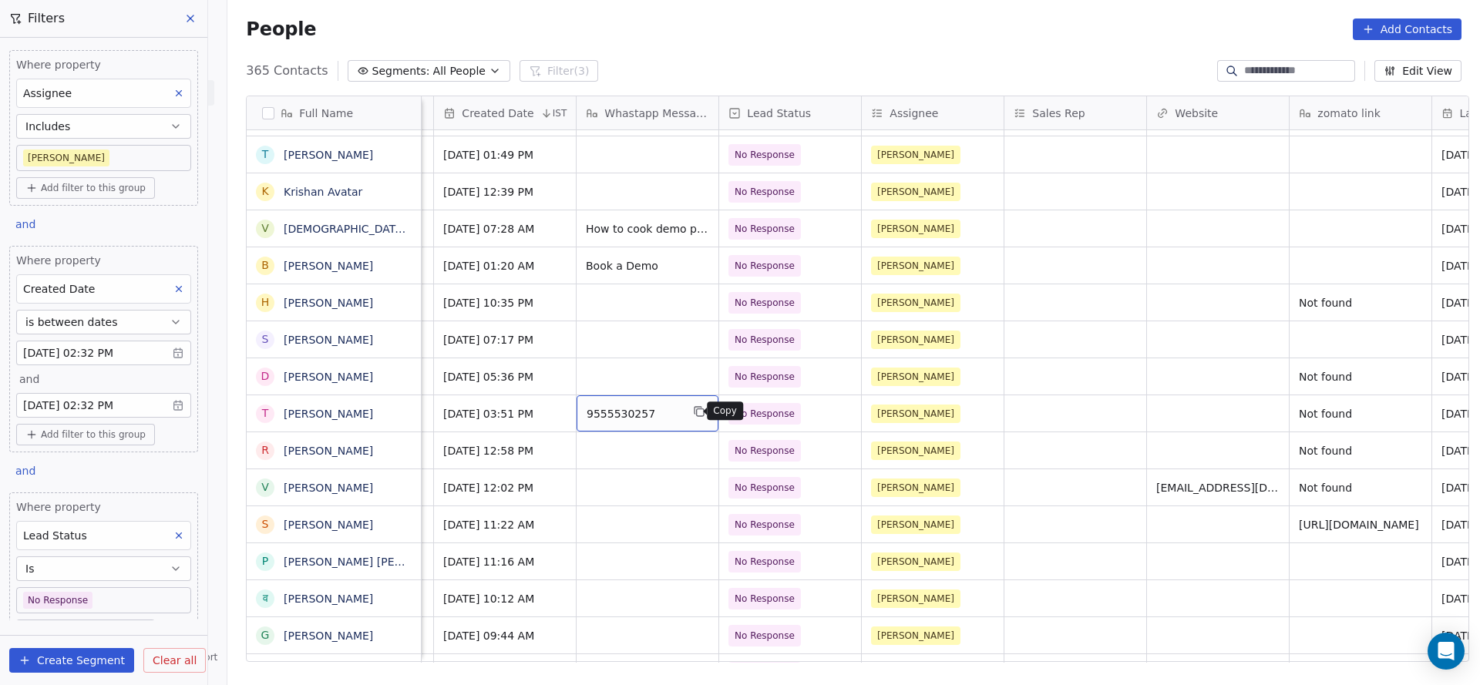
click at [693, 414] on icon "grid" at bounding box center [699, 412] width 12 height 12
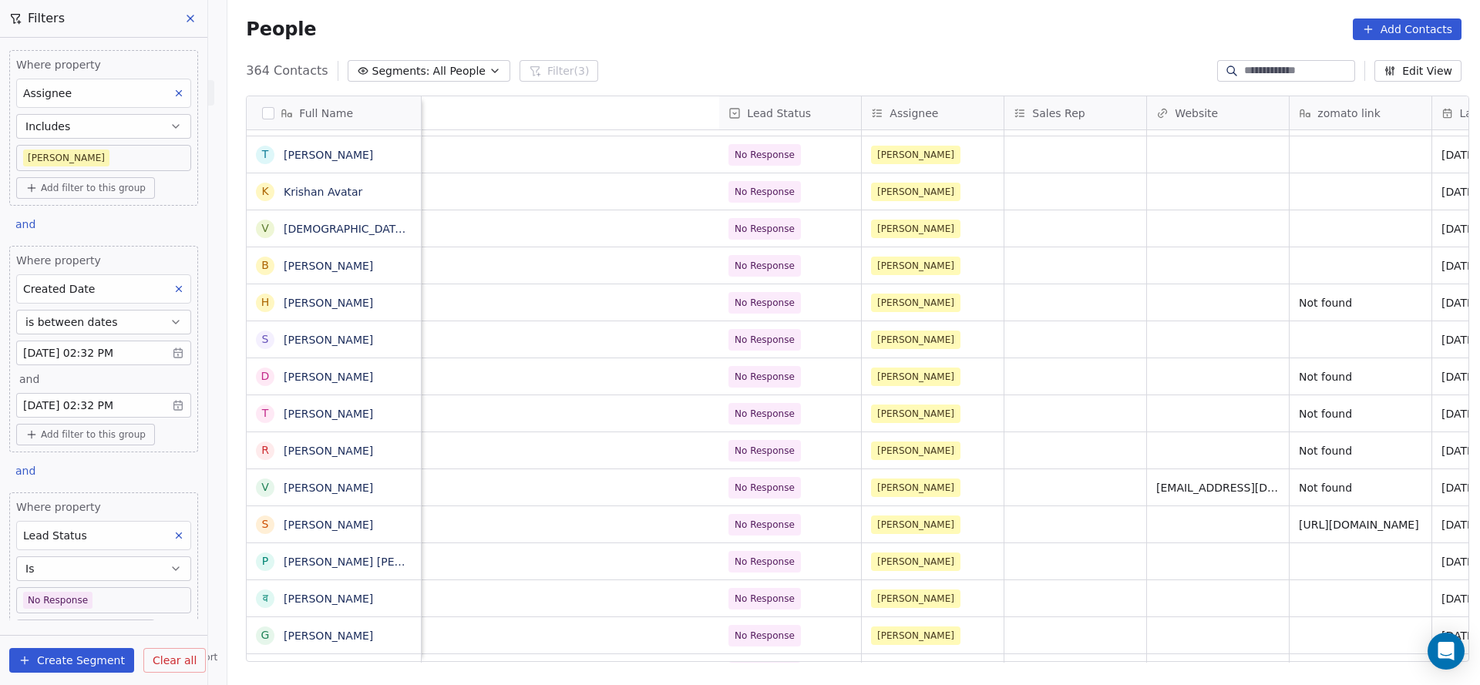
scroll to position [0, 1860]
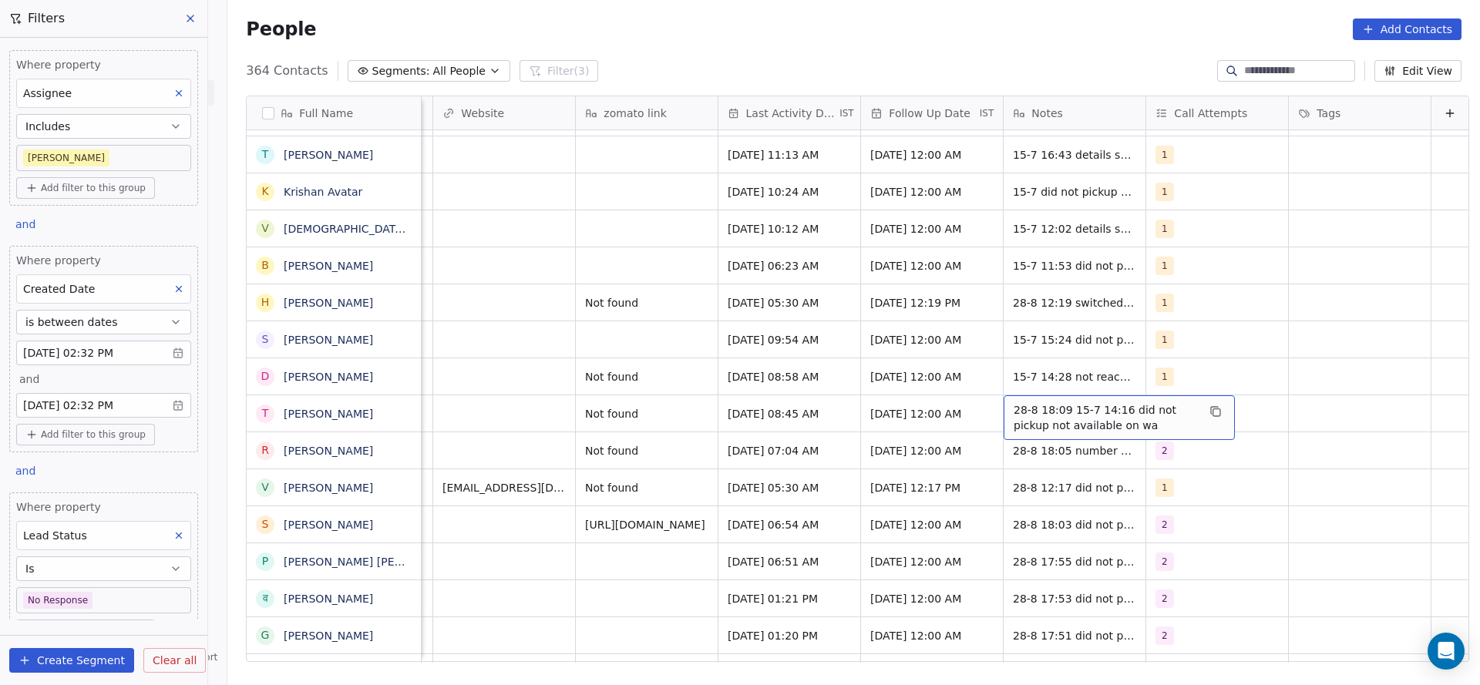
click at [1035, 409] on span "28-8 18:09 15-7 14:16 did not pickup not available on wa" at bounding box center [1105, 417] width 183 height 31
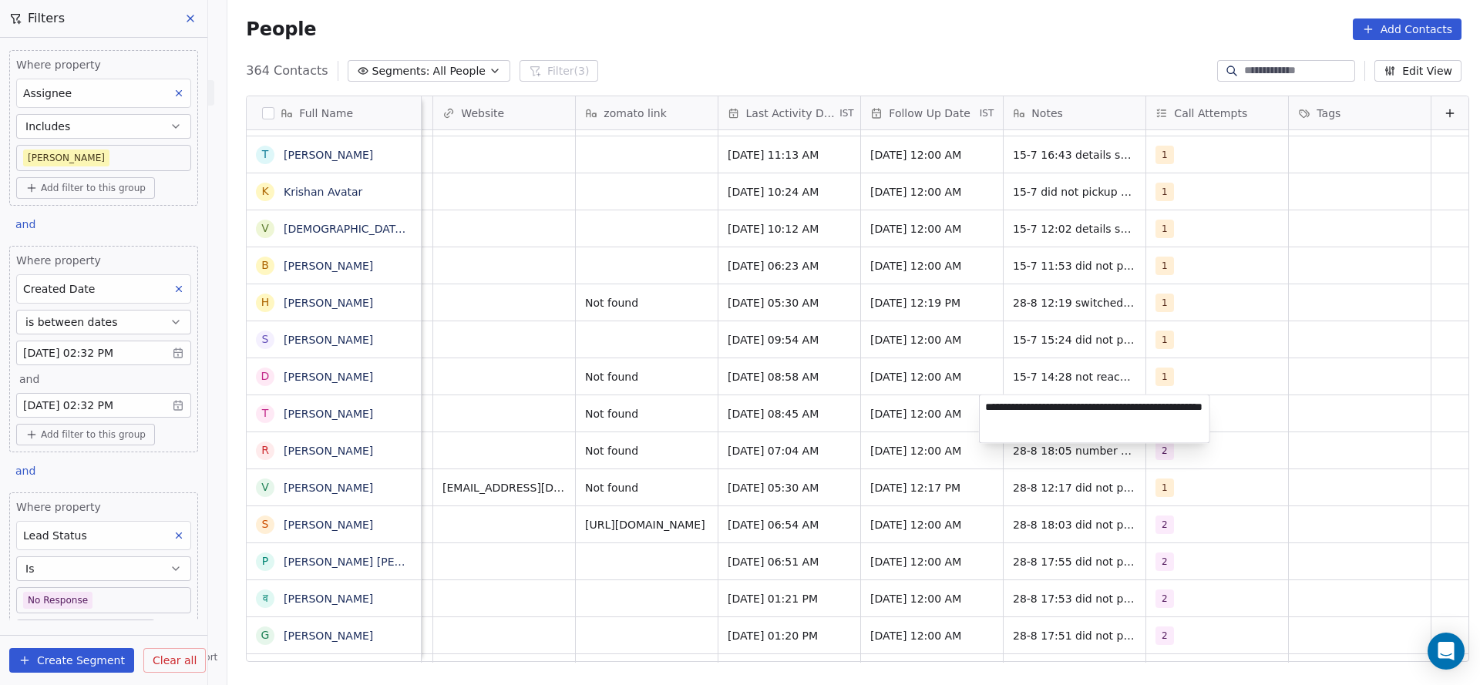
click at [1041, 407] on textarea "**********" at bounding box center [1095, 420] width 230 height 48
type textarea "**********"
click at [813, 396] on html "On2Cook India Pvt. Ltd. Contacts People Marketing Workflows Campaigns Sales Pip…" at bounding box center [740, 342] width 1480 height 685
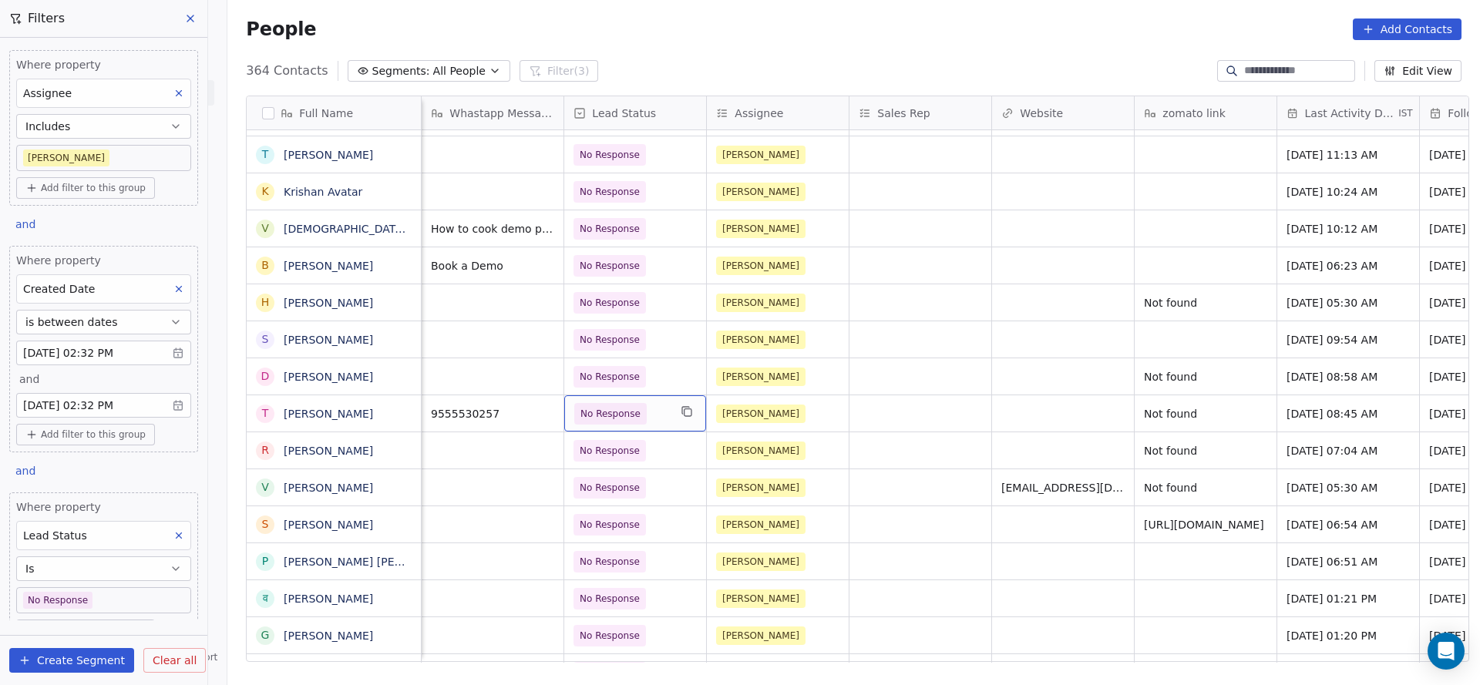
click at [583, 412] on span "No Response" at bounding box center [611, 413] width 60 height 15
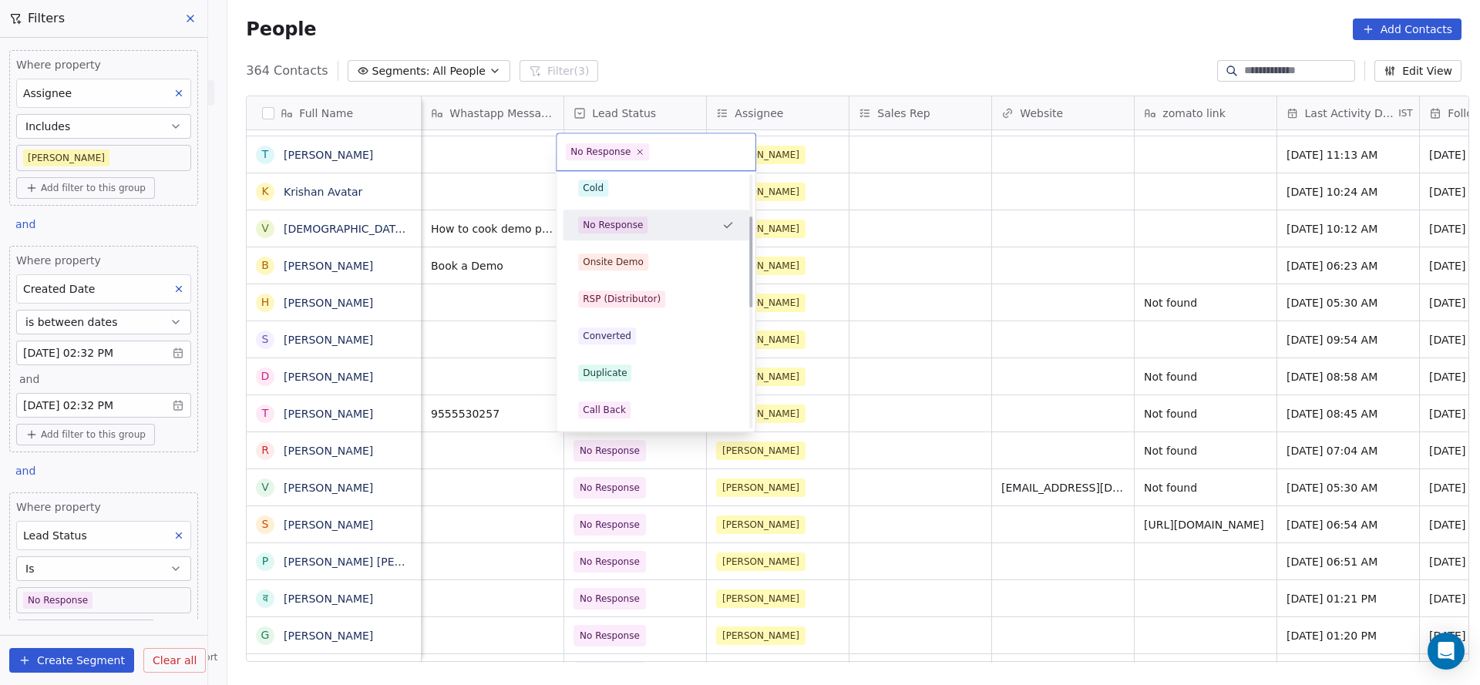
scroll to position [0, 0]
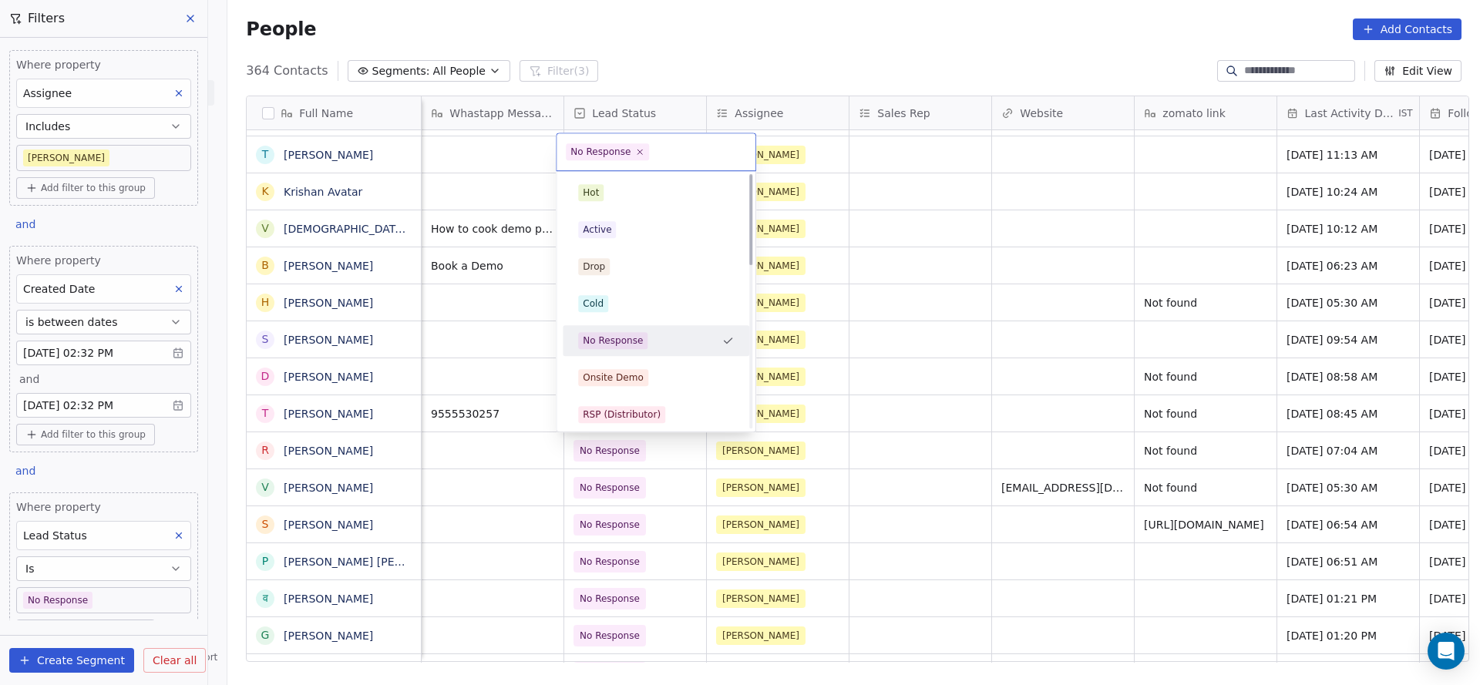
click at [608, 237] on span "Active" at bounding box center [597, 229] width 38 height 17
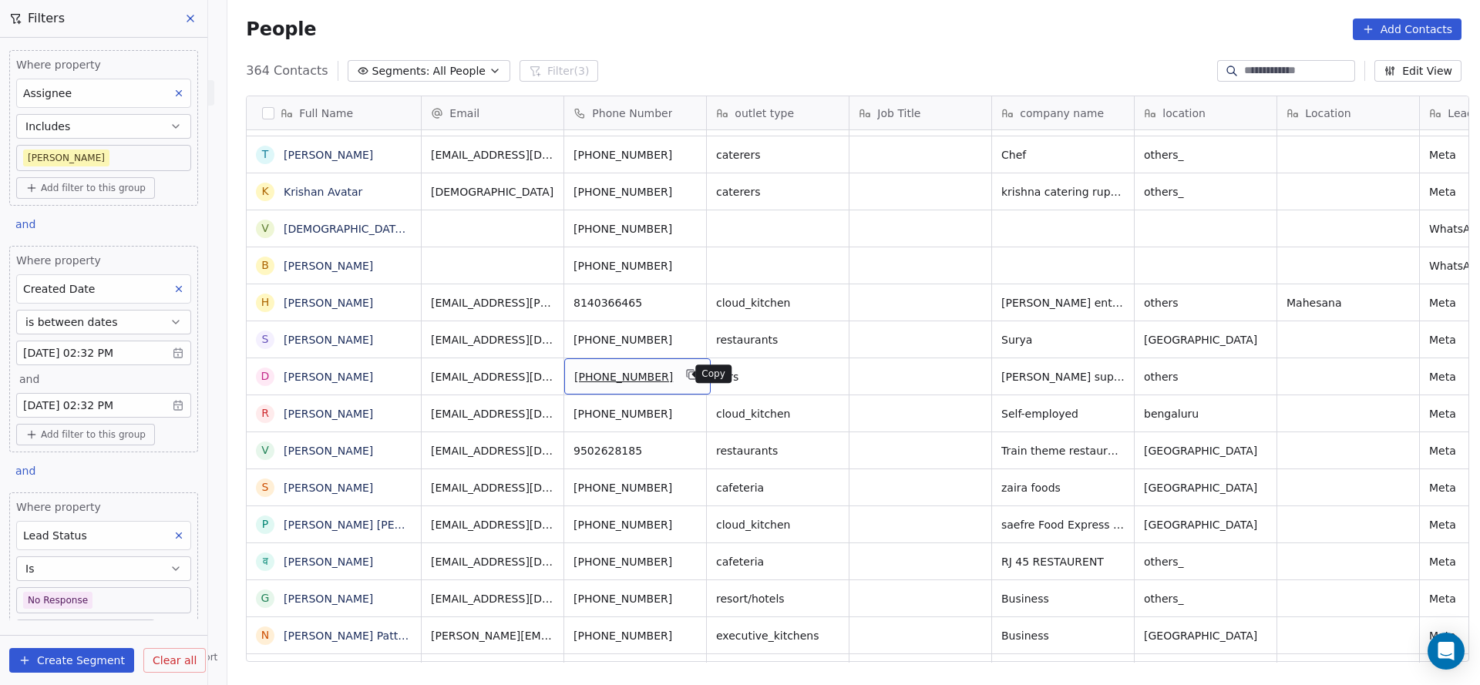
click at [683, 381] on button "grid" at bounding box center [692, 374] width 19 height 19
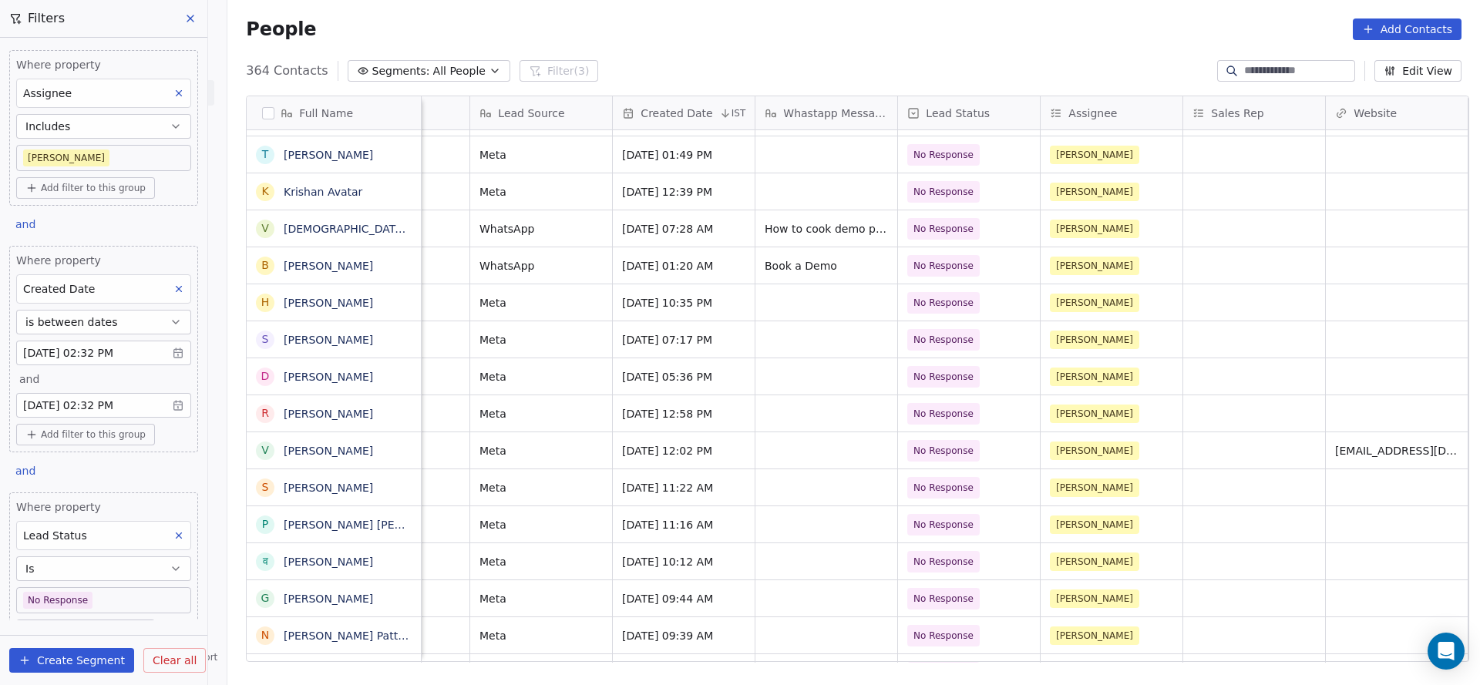
scroll to position [0, 1536]
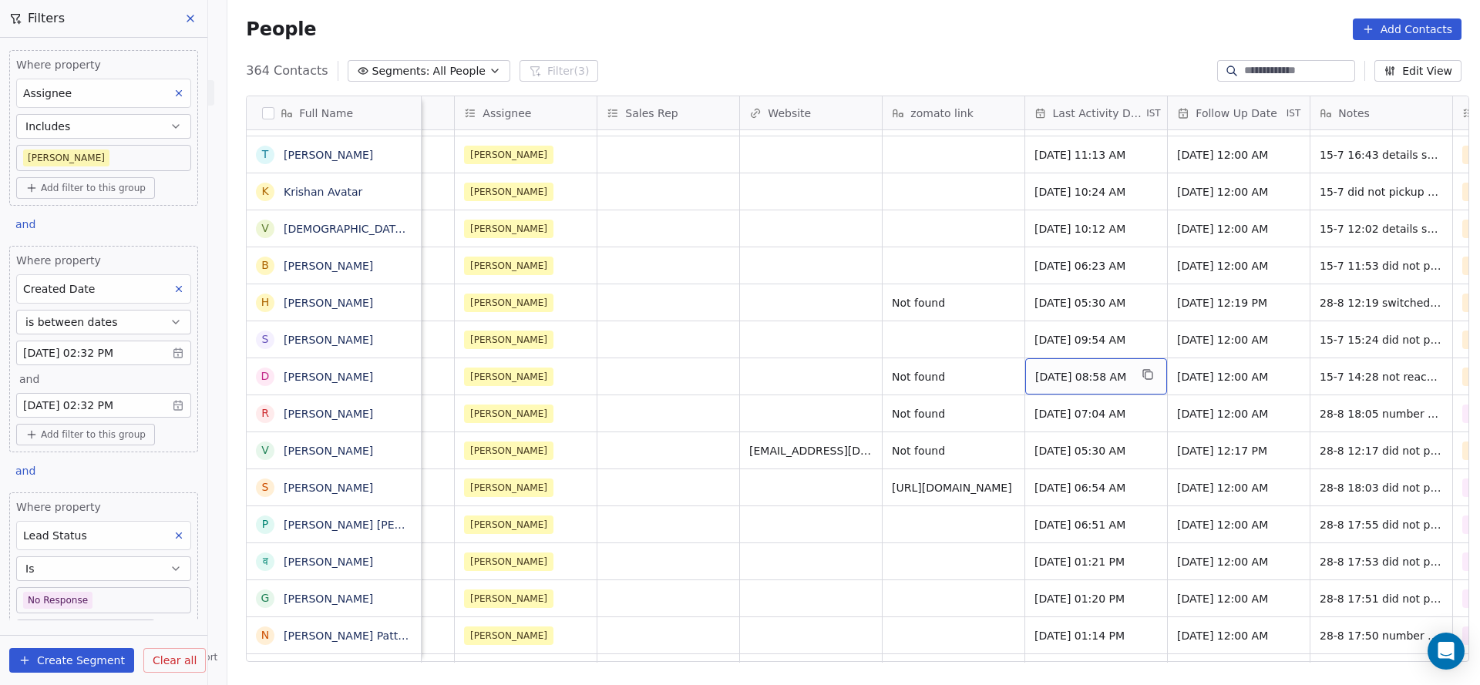
click at [1057, 388] on div "[DATE] 08:58 AM" at bounding box center [1096, 377] width 142 height 36
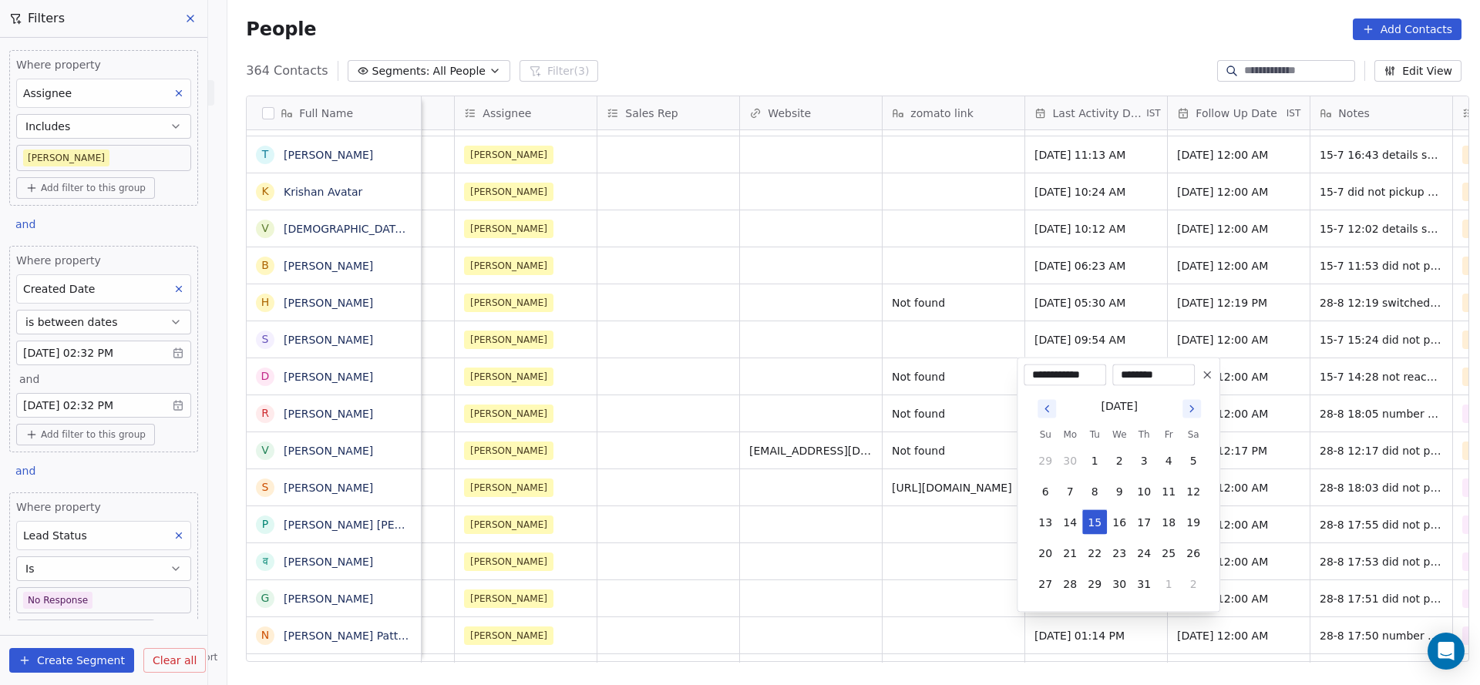
click at [1166, 570] on tbody "29 30 1 2 3 4 5 6 7 8 9 10 11 12 13 14 15 16 17 18 19 20 21 22 23 24 25 26 27 2…" at bounding box center [1119, 520] width 173 height 154
click at [1166, 576] on button "1" at bounding box center [1168, 584] width 25 height 25
click at [1142, 580] on button "28" at bounding box center [1144, 584] width 25 height 25
type input "**********"
click at [747, 526] on html "On2Cook India Pvt. Ltd. Contacts People Marketing Workflows Campaigns Sales Pip…" at bounding box center [740, 342] width 1480 height 685
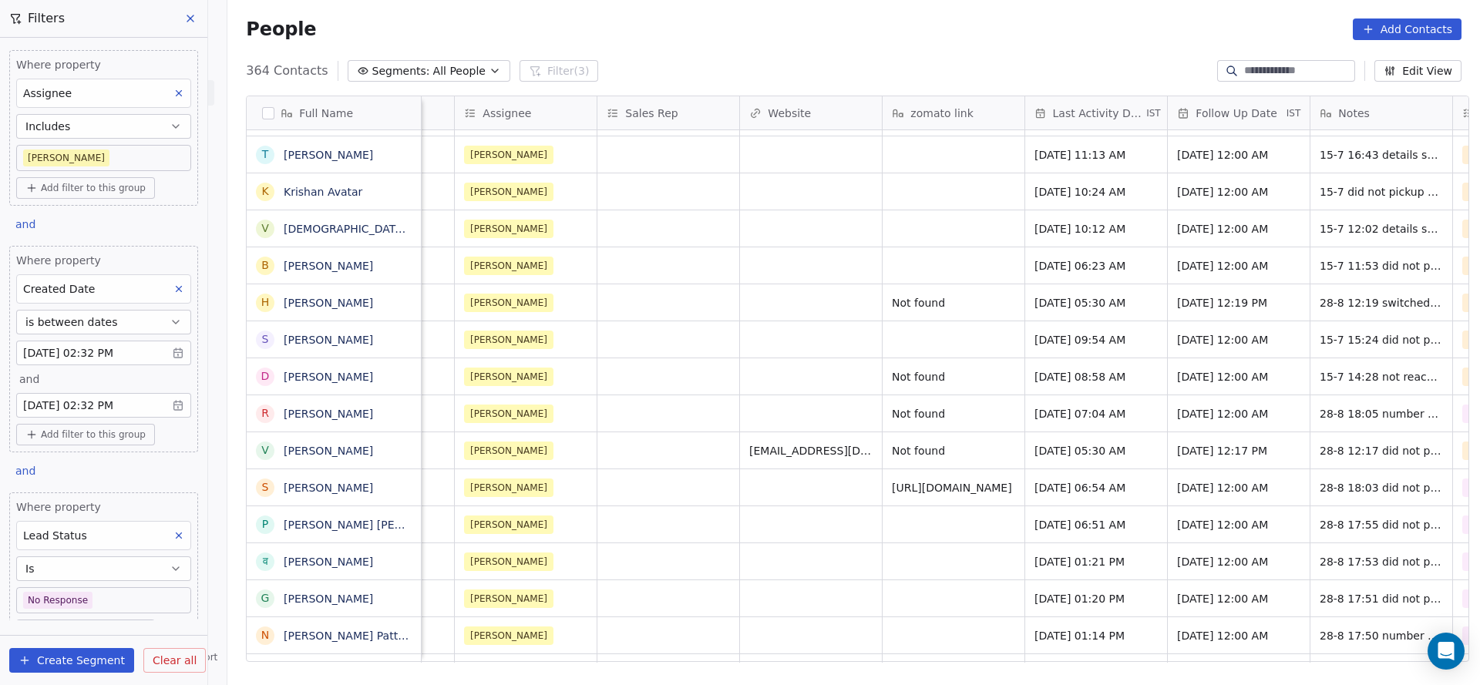
scroll to position [0, 1860]
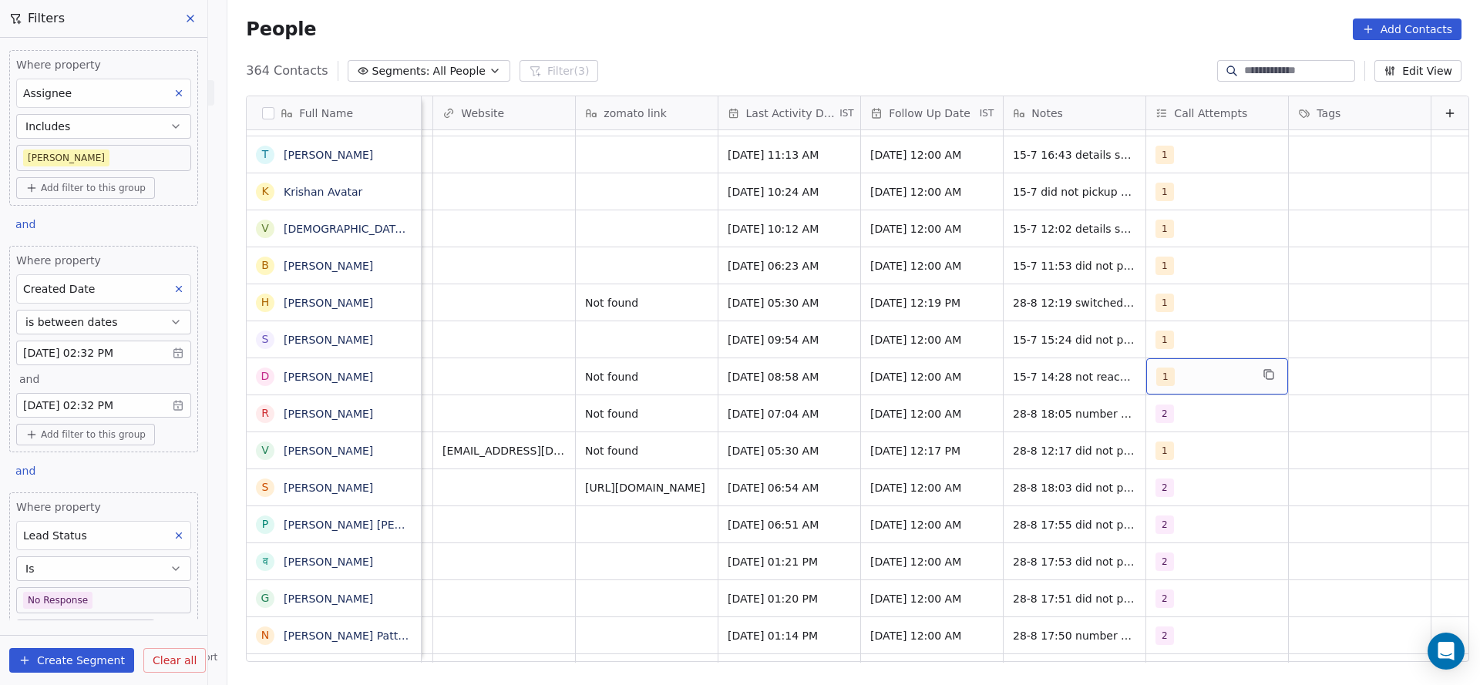
click at [1156, 370] on div "1" at bounding box center [1203, 377] width 94 height 19
click at [1167, 456] on div "2" at bounding box center [1169, 454] width 6 height 14
click at [1173, 426] on div "1" at bounding box center [1221, 417] width 174 height 25
click at [911, 468] on html "On2Cook India Pvt. Ltd. Contacts People Marketing Workflows Campaigns Sales Pip…" at bounding box center [740, 342] width 1480 height 685
click at [1014, 379] on span "15-7 14:28 not reachable wa sent" at bounding box center [1105, 376] width 183 height 15
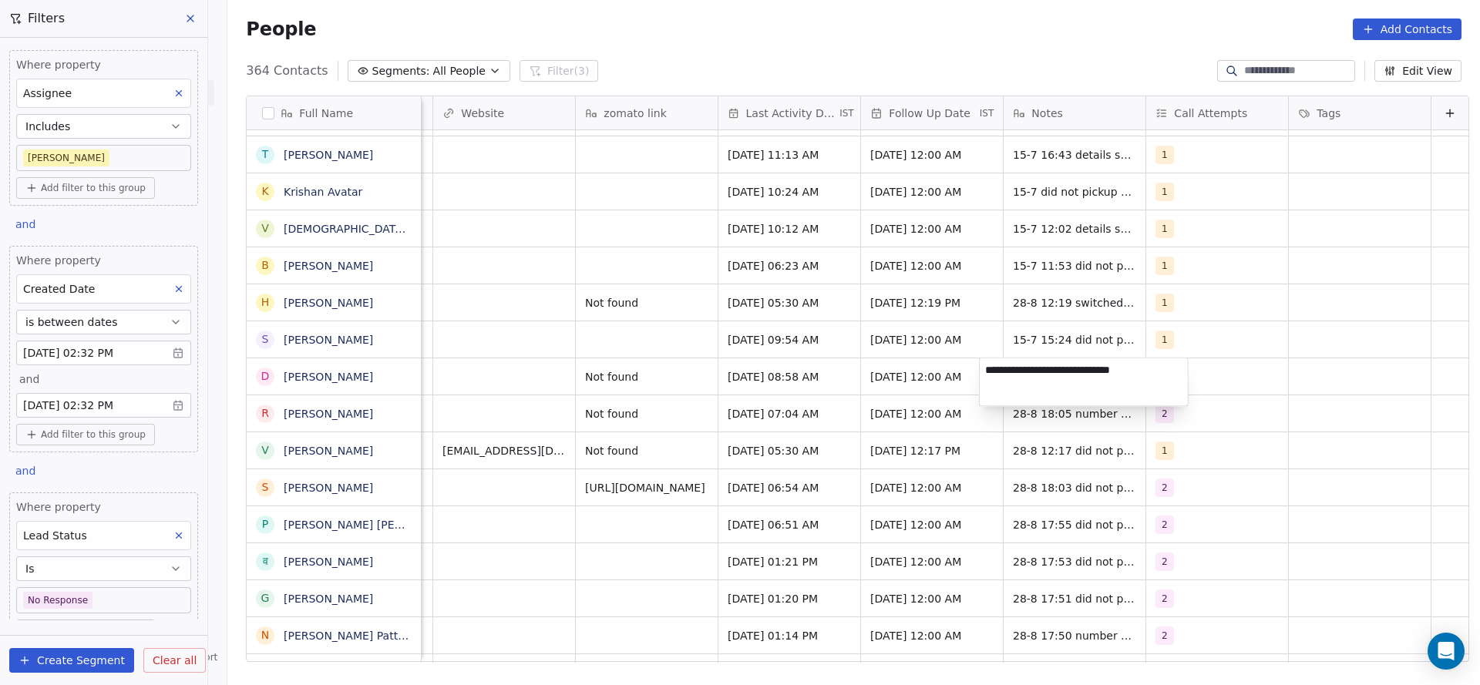
click at [985, 371] on textarea "**********" at bounding box center [1084, 383] width 208 height 48
type textarea "**********"
click at [788, 433] on html "On2Cook India Pvt. Ltd. Contacts People Marketing Workflows Campaigns Sales Pip…" at bounding box center [740, 342] width 1480 height 685
click at [1302, 377] on div "grid" at bounding box center [1360, 377] width 142 height 36
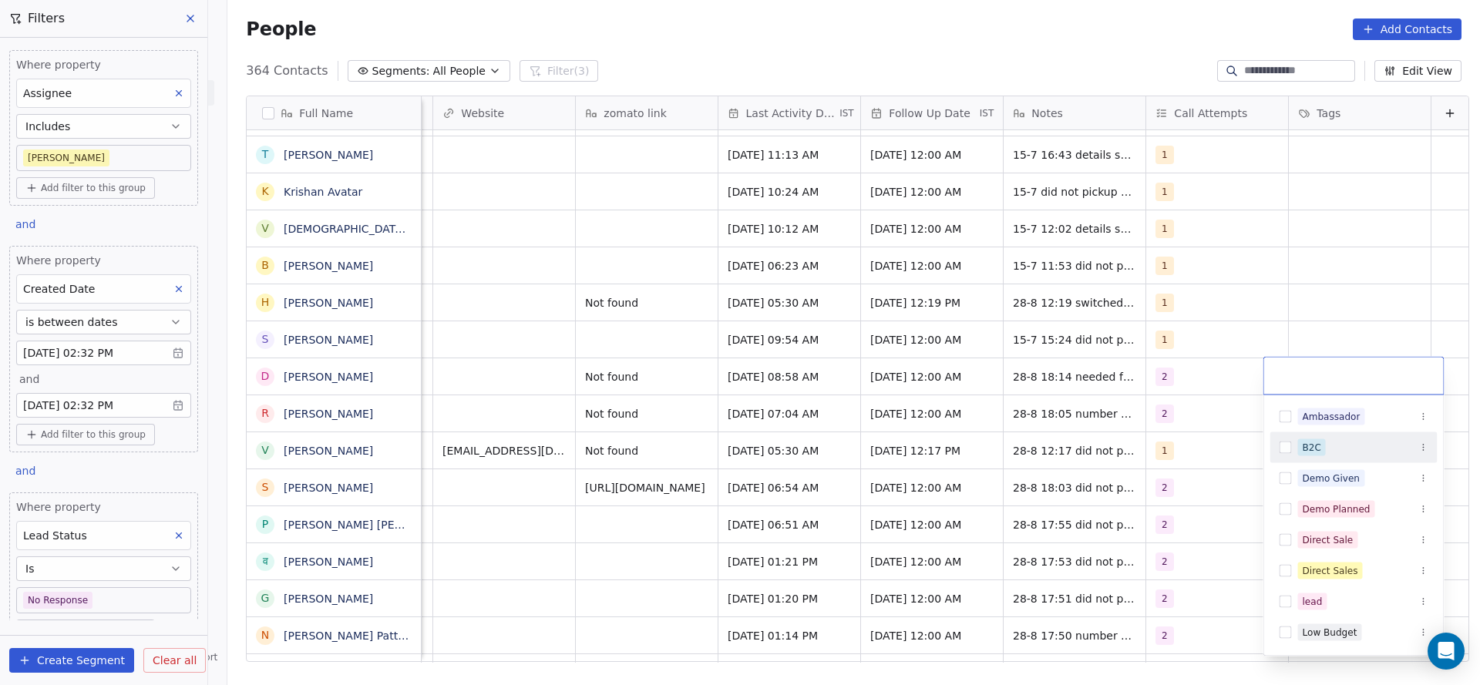
click at [1303, 448] on div "B2C" at bounding box center [1312, 448] width 19 height 14
click at [604, 495] on html "On2Cook India Pvt. Ltd. Contacts People Marketing Workflows Campaigns Sales Pip…" at bounding box center [740, 342] width 1480 height 685
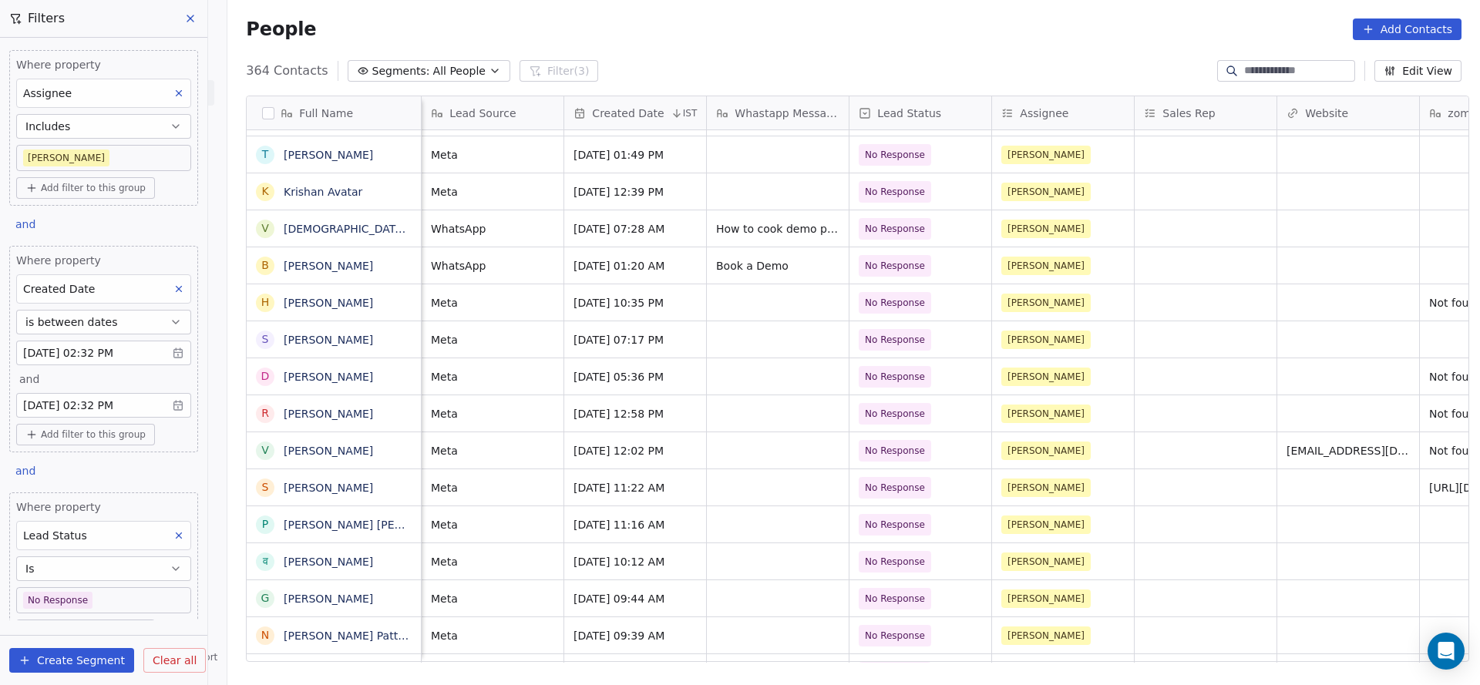
scroll to position [0, 856]
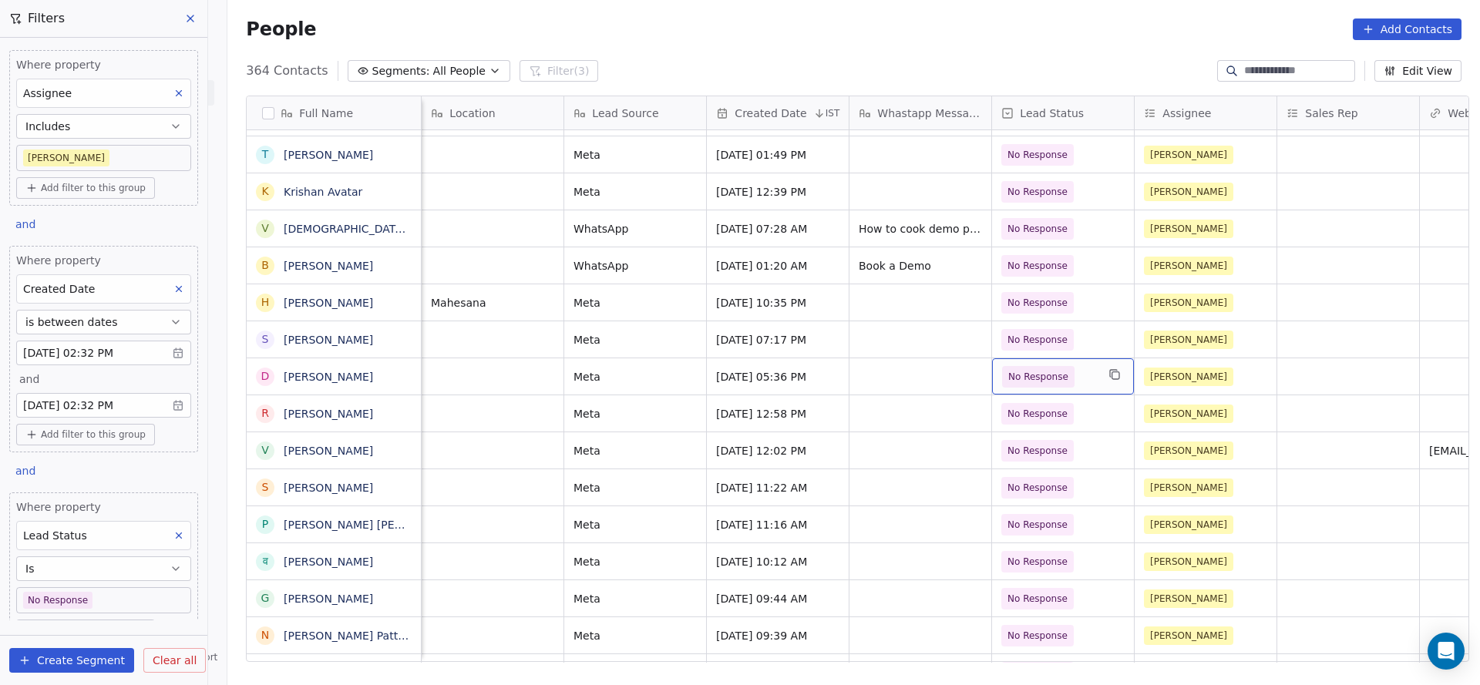
click at [1052, 377] on span "No Response" at bounding box center [1038, 376] width 60 height 15
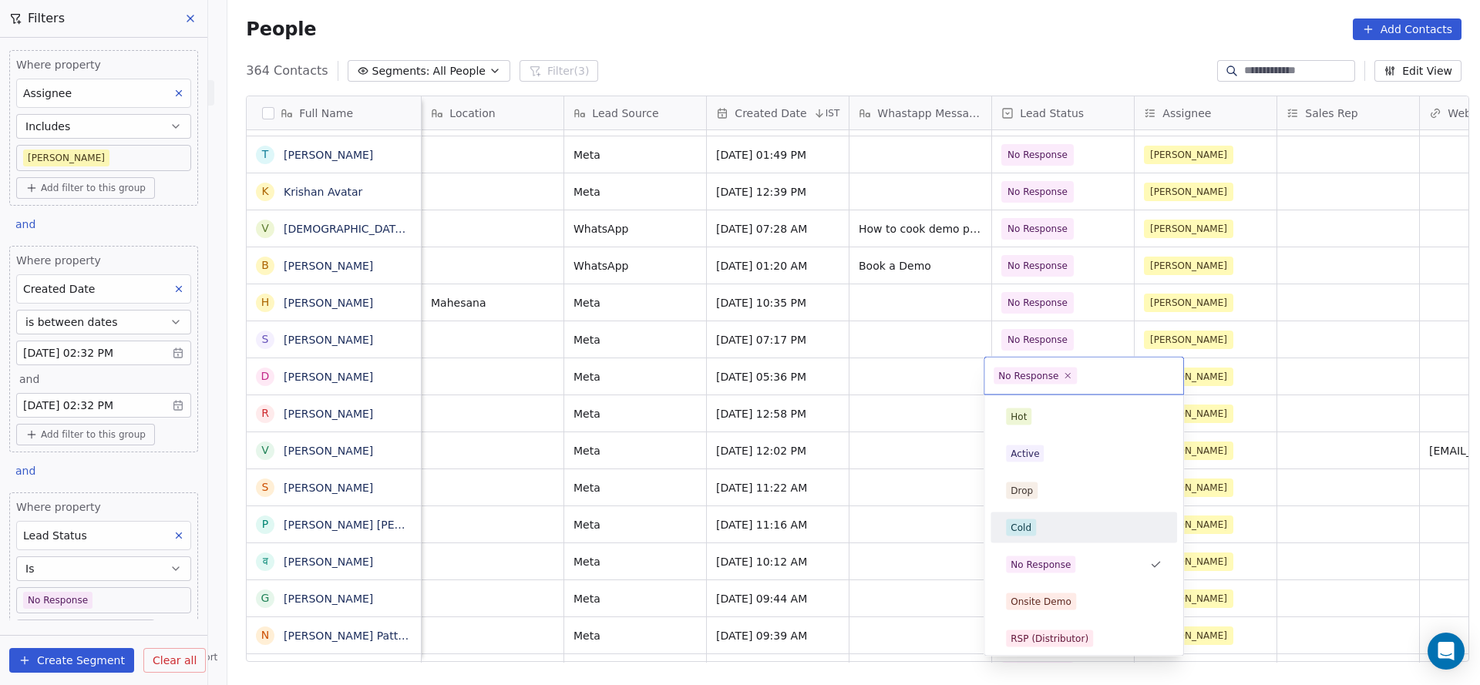
click at [1042, 520] on div "Cold" at bounding box center [1084, 528] width 156 height 17
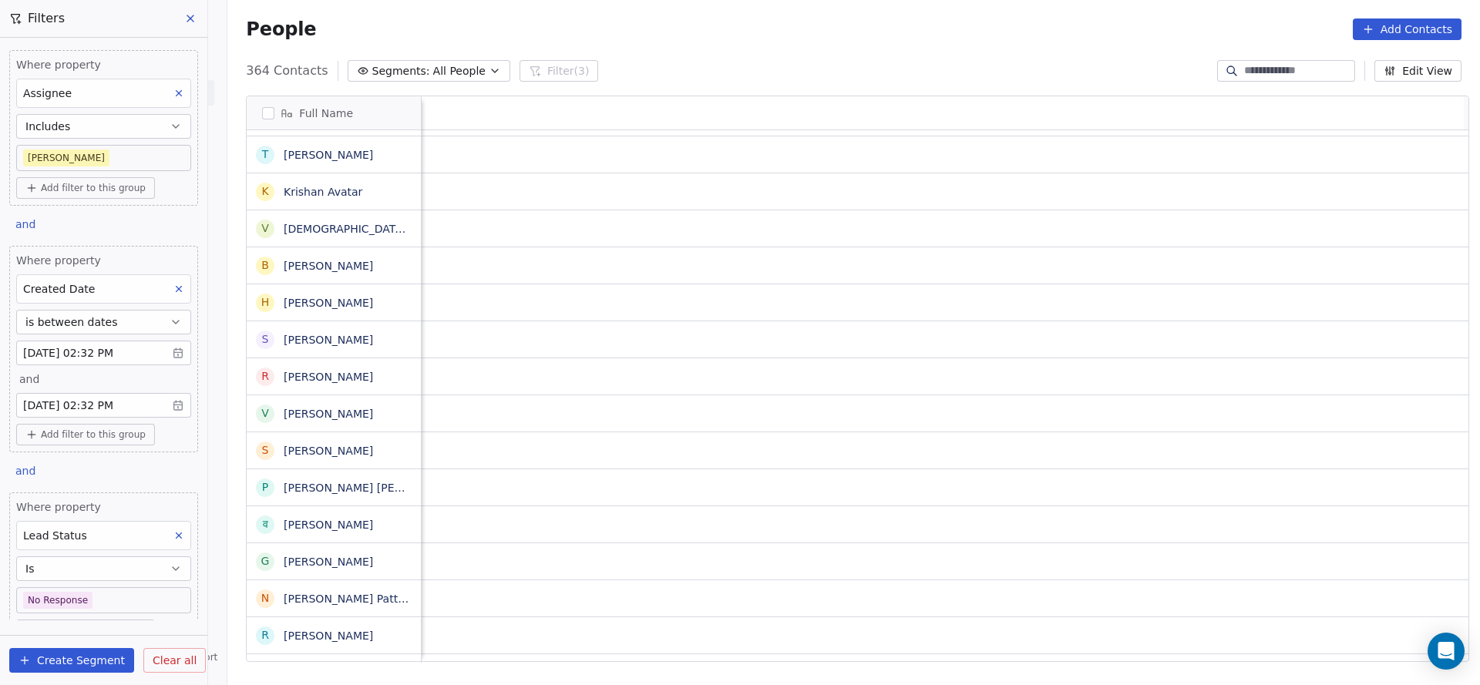
scroll to position [0, 1860]
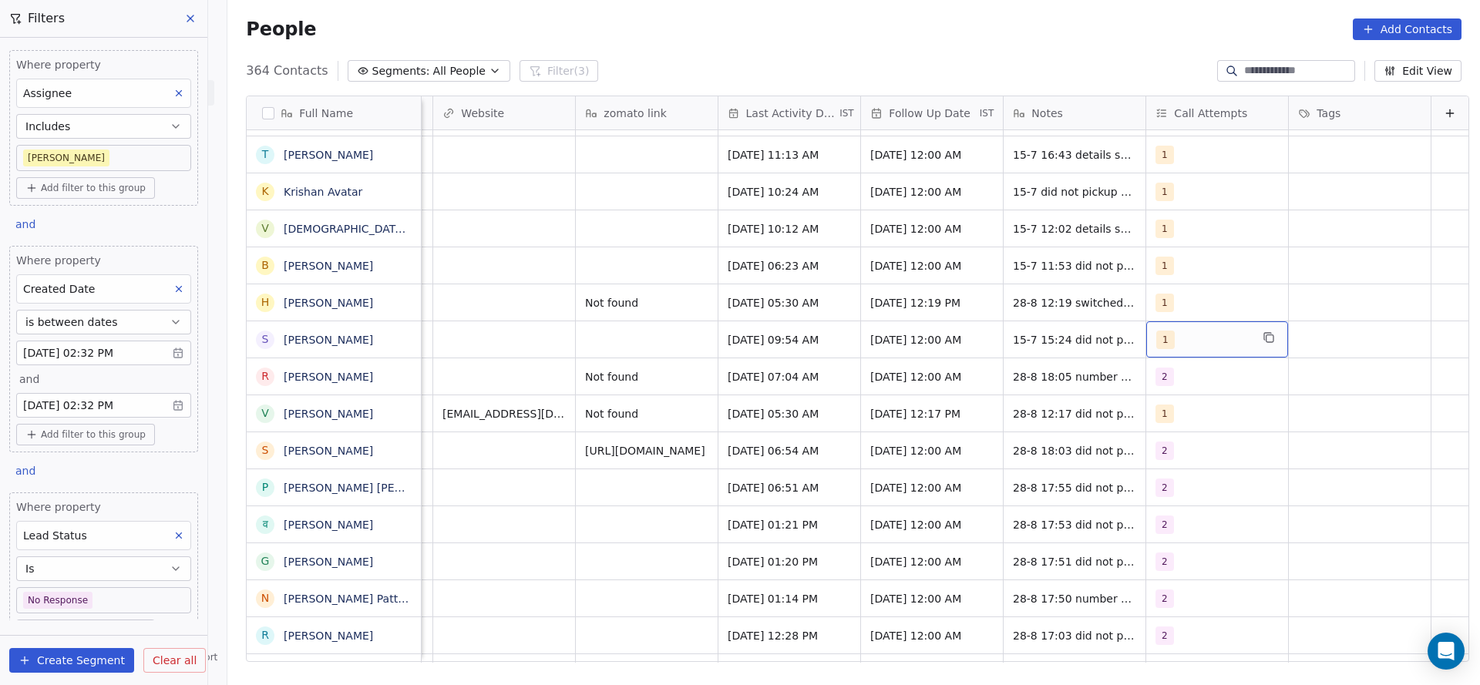
click at [1156, 342] on div "1" at bounding box center [1203, 340] width 94 height 19
click at [1149, 416] on button "Suggestions" at bounding box center [1149, 417] width 12 height 12
click at [1154, 392] on div "1" at bounding box center [1221, 380] width 187 height 31
click at [1039, 398] on html "On2Cook India Pvt. Ltd. Contacts People Marketing Workflows Campaigns Sales Pip…" at bounding box center [740, 342] width 1480 height 685
click at [742, 340] on span "[DATE] 09:54 AM" at bounding box center [776, 339] width 94 height 15
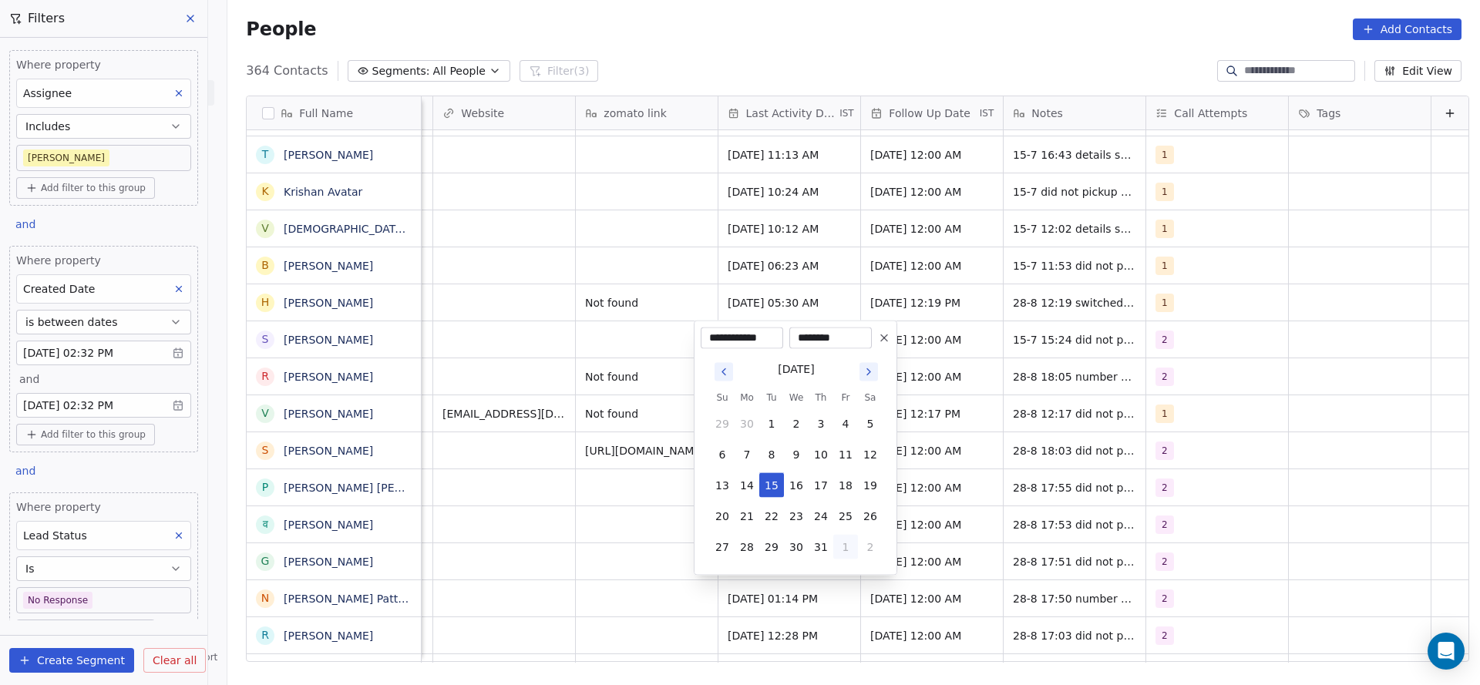
click at [848, 543] on button "1" at bounding box center [845, 547] width 25 height 25
click at [822, 544] on button "28" at bounding box center [821, 547] width 25 height 25
type input "**********"
drag, startPoint x: 583, startPoint y: 507, endPoint x: 976, endPoint y: 310, distance: 439.6
click at [581, 506] on html "On2Cook India Pvt. Ltd. Contacts People Marketing Workflows Campaigns Sales Pip…" at bounding box center [740, 342] width 1480 height 685
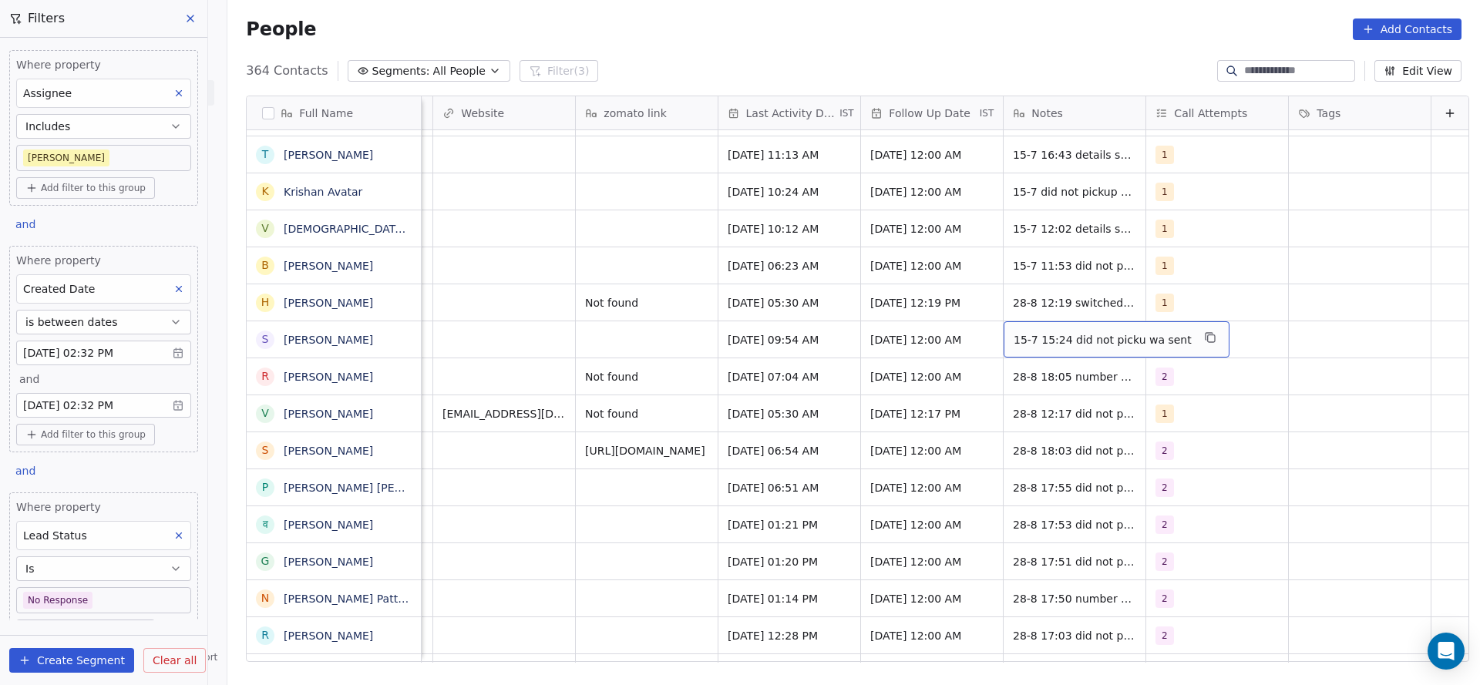
click at [1004, 329] on div "15-7 15:24 did not picku wa sent" at bounding box center [1117, 339] width 226 height 36
click at [980, 339] on textarea "**********" at bounding box center [1083, 345] width 206 height 48
type textarea "**********"
click at [806, 382] on html "On2Cook India Pvt. Ltd. Contacts People Marketing Workflows Campaigns Sales Pip…" at bounding box center [740, 342] width 1480 height 685
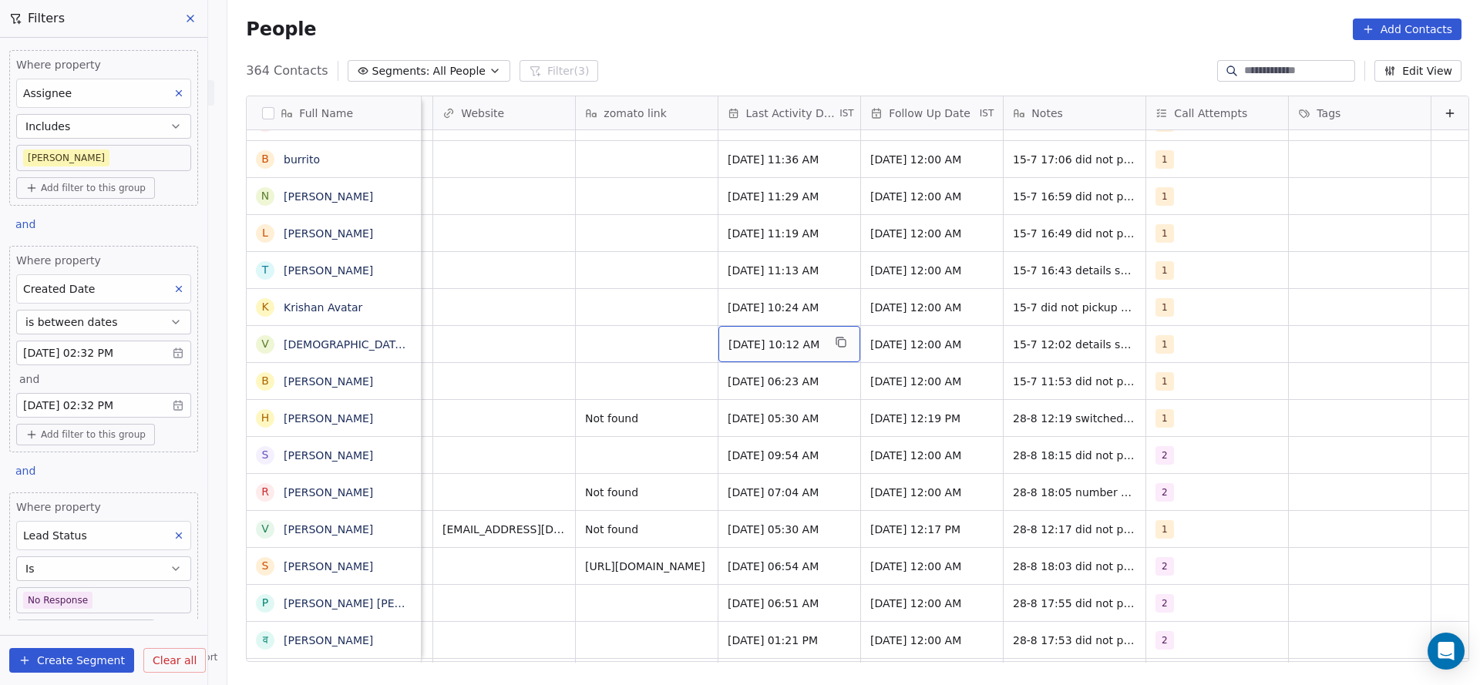
click at [749, 342] on span "[DATE] 10:12 AM" at bounding box center [776, 344] width 94 height 15
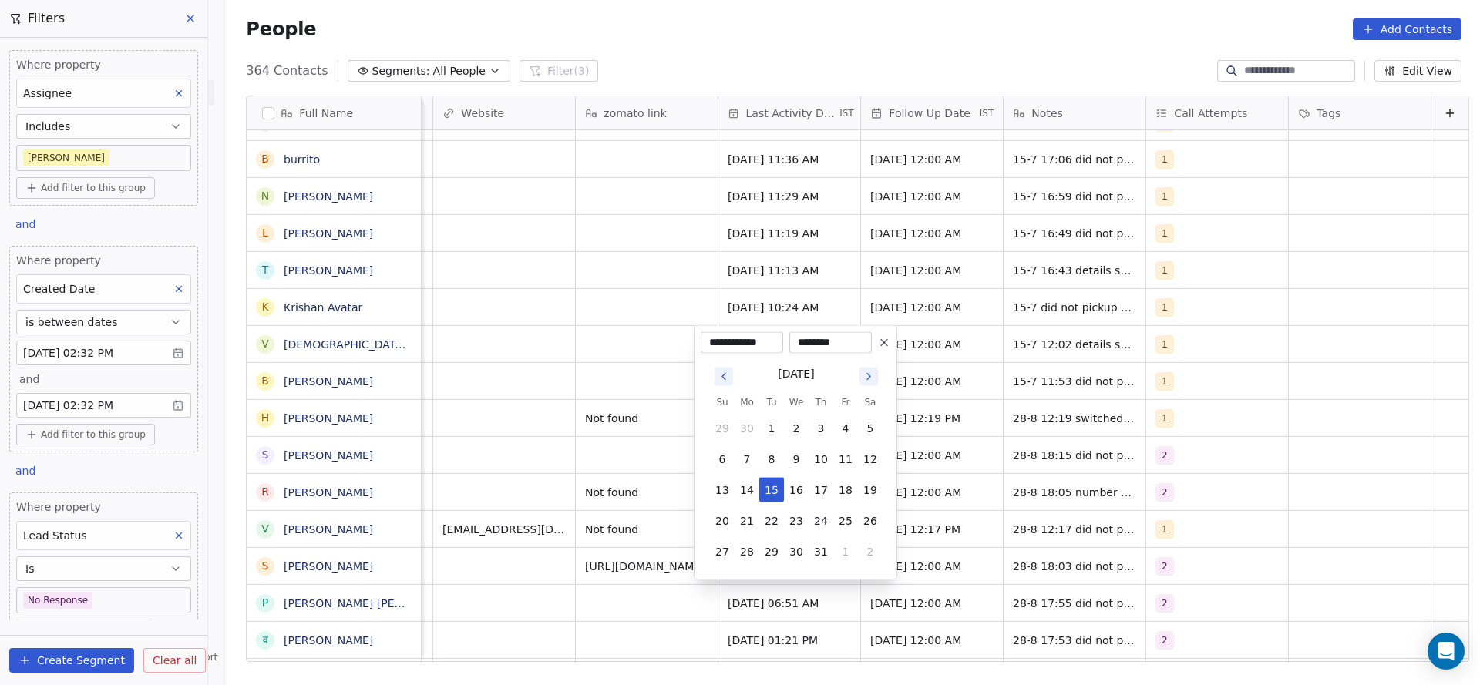
click at [981, 316] on html "On2Cook India Pvt. Ltd. Contacts People Marketing Workflows Campaigns Sales Pip…" at bounding box center [740, 342] width 1480 height 685
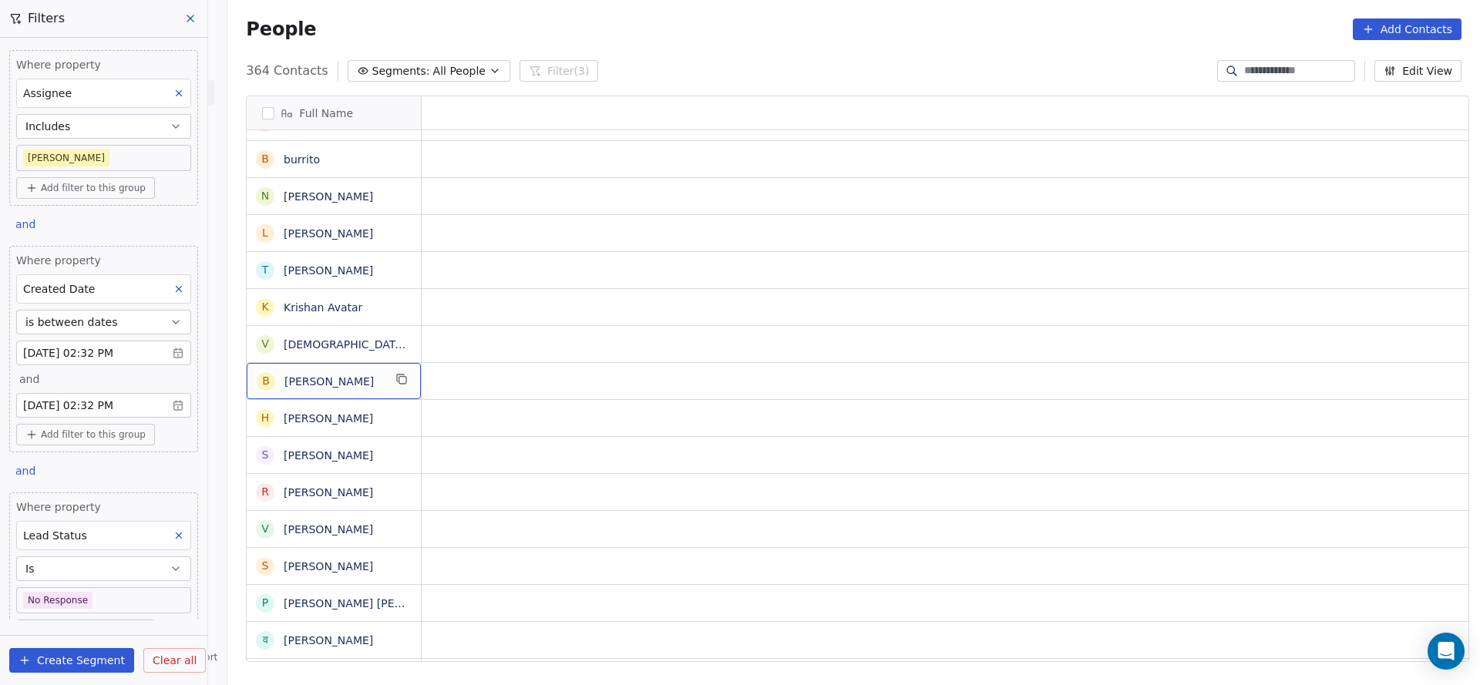
scroll to position [0, 0]
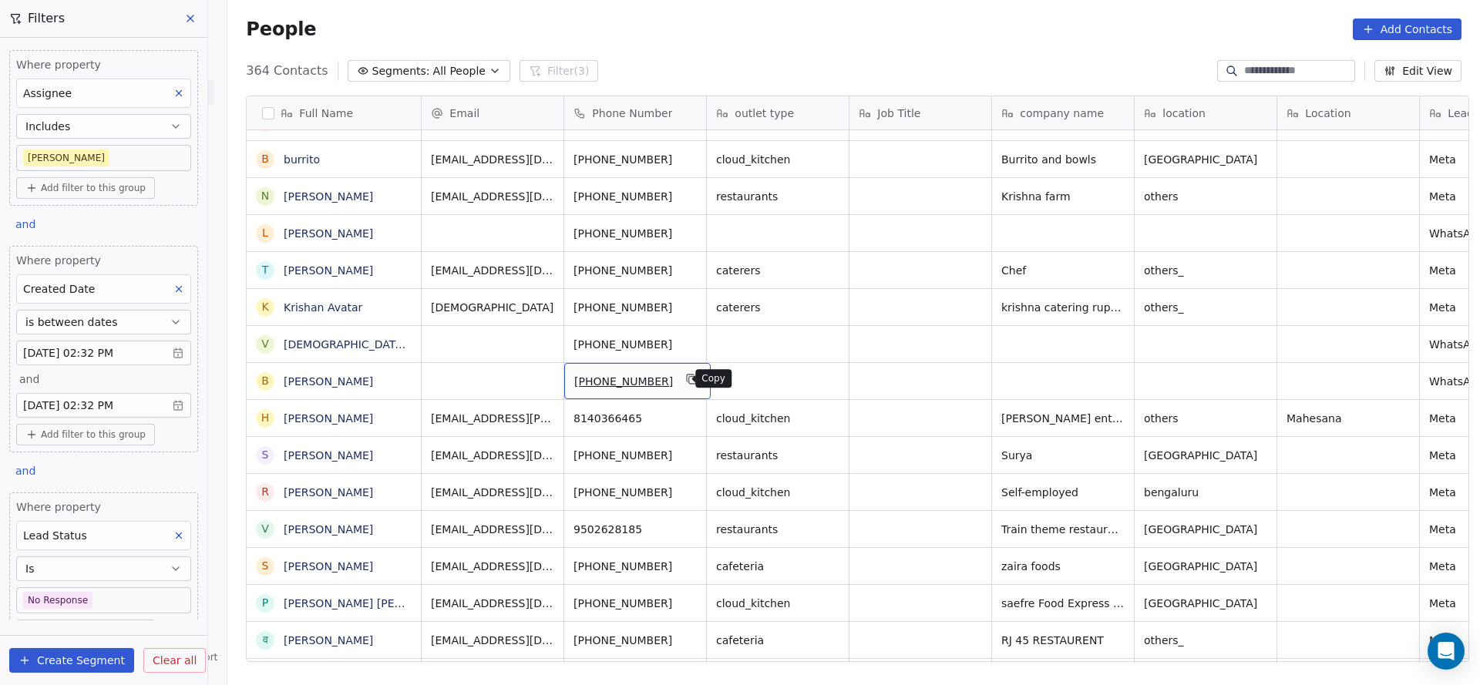
click at [686, 379] on icon "grid" at bounding box center [692, 379] width 12 height 12
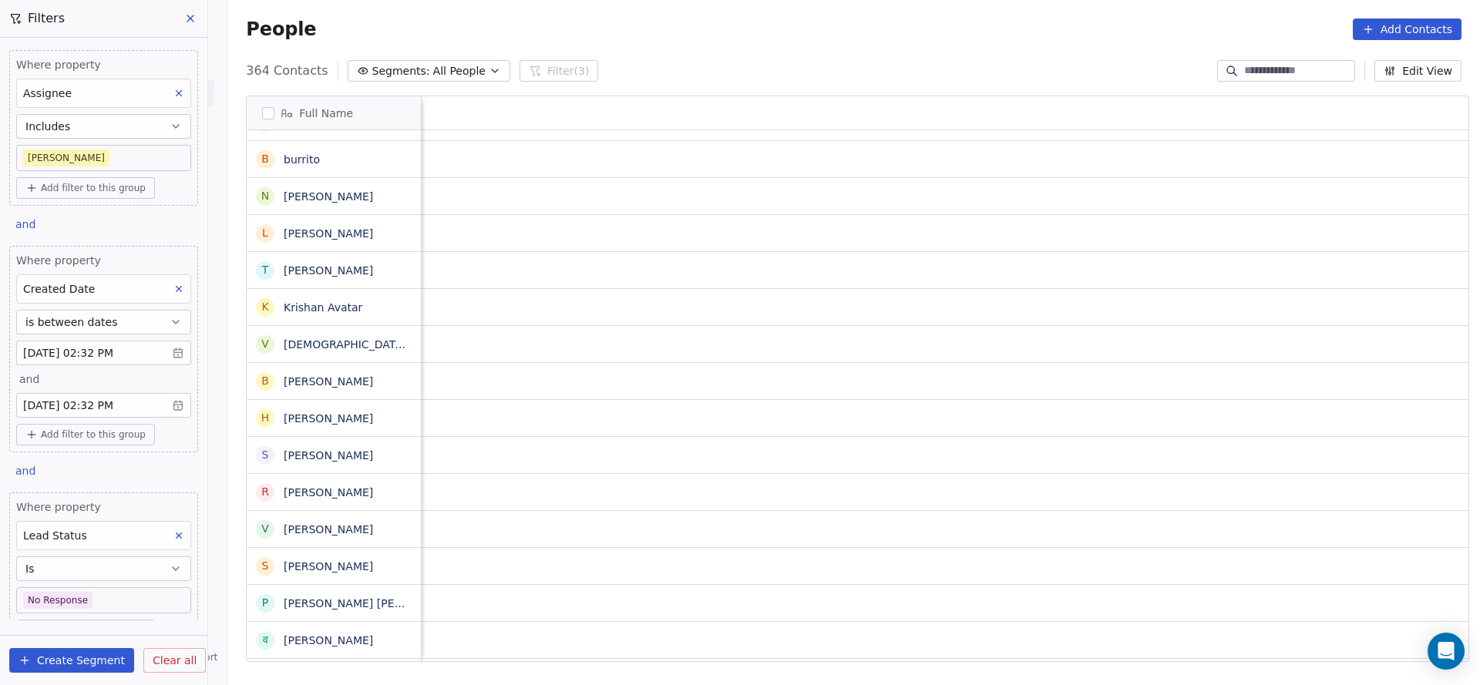
scroll to position [0, 1849]
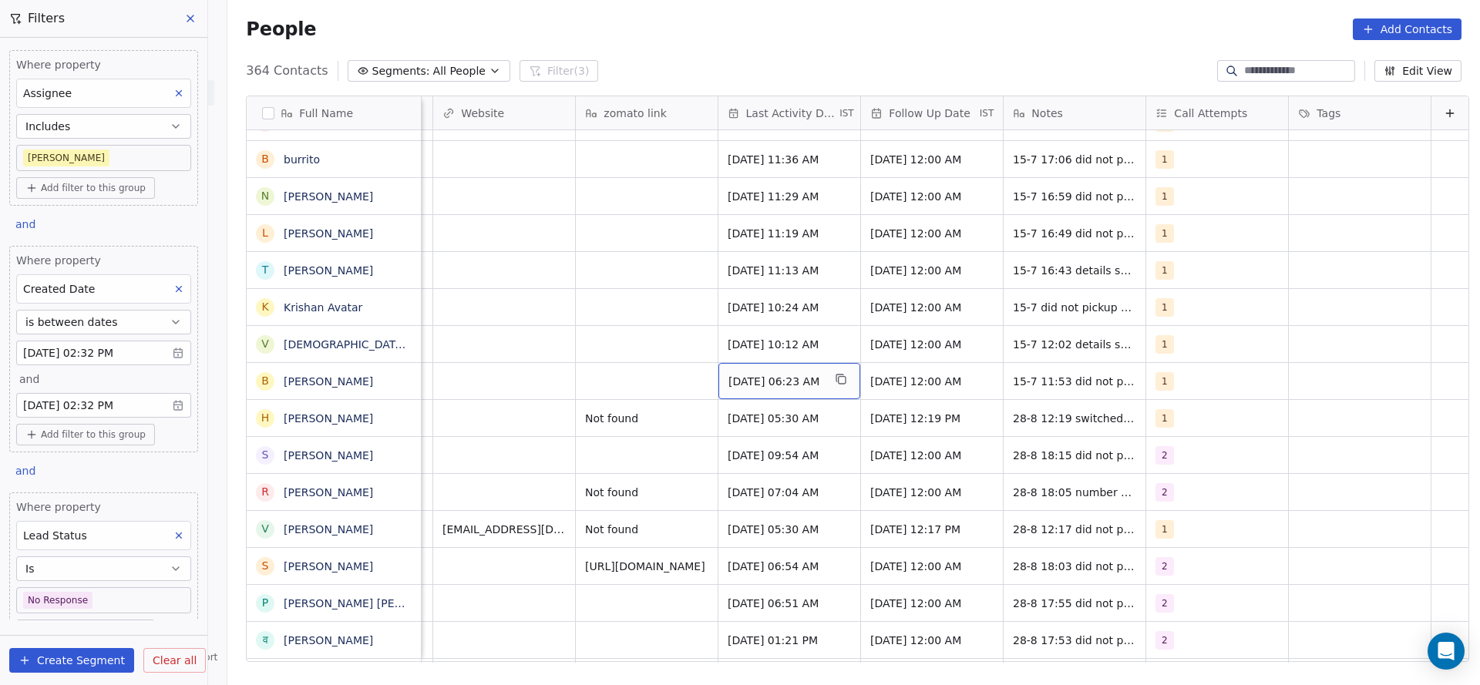
click at [784, 385] on span "[DATE] 06:23 AM" at bounding box center [776, 381] width 94 height 15
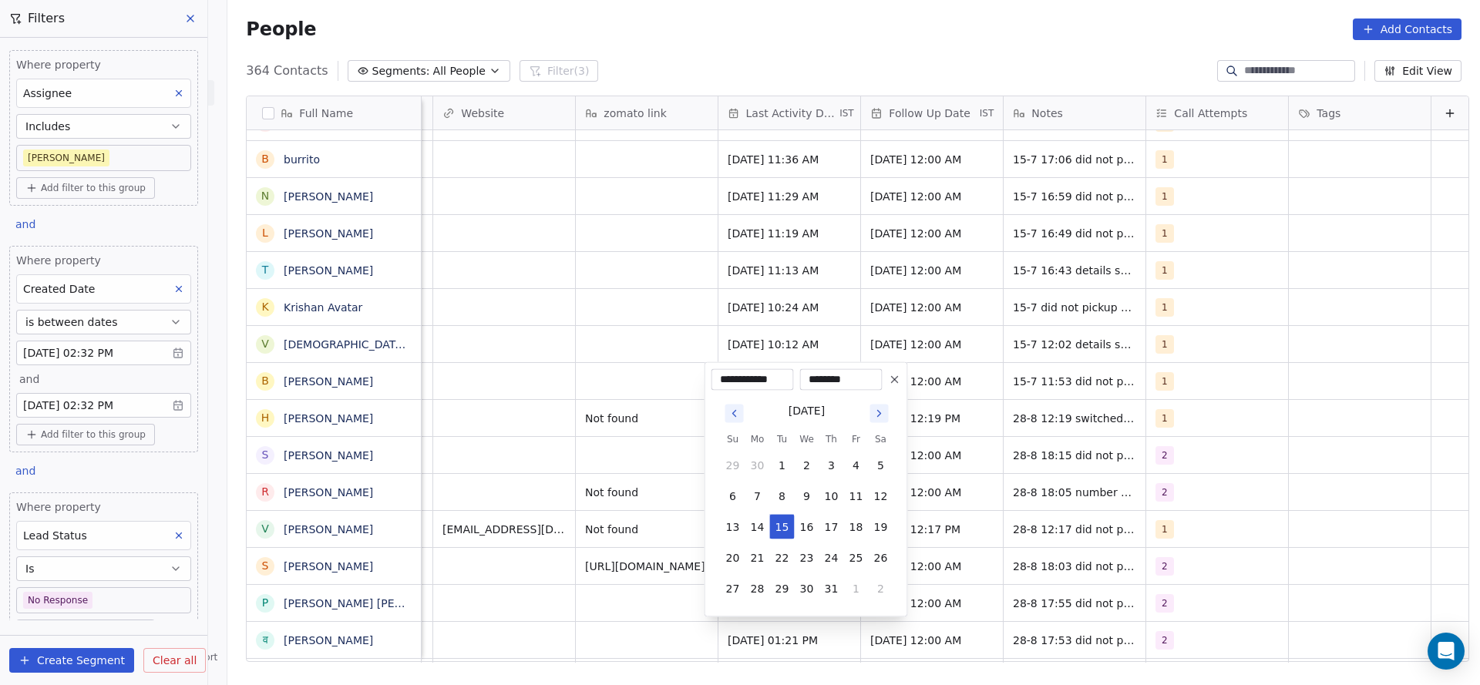
click at [859, 600] on button "1" at bounding box center [856, 589] width 25 height 25
click at [825, 582] on button "28" at bounding box center [832, 589] width 25 height 25
type input "**********"
click at [592, 549] on html "On2Cook India Pvt. Ltd. Contacts People Marketing Workflows Campaigns Sales Pip…" at bounding box center [740, 342] width 1480 height 685
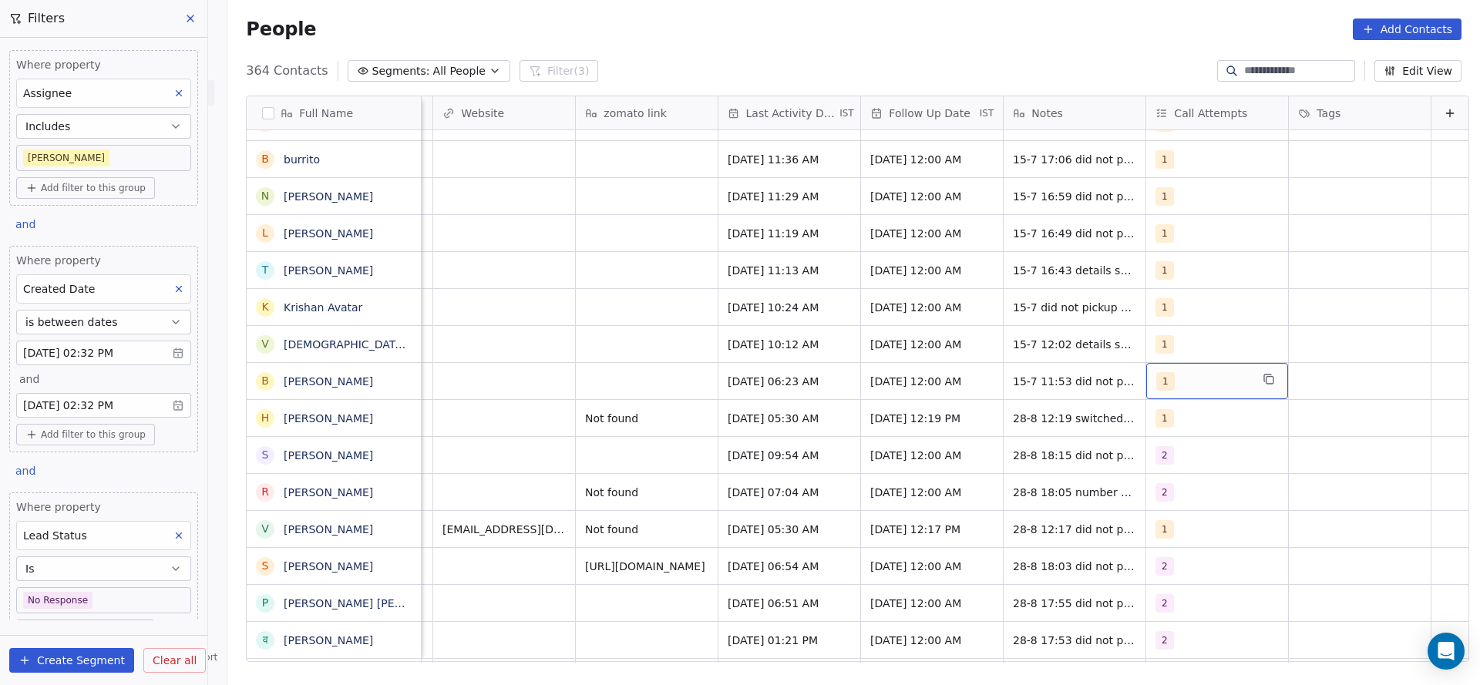
click at [1156, 382] on span "1" at bounding box center [1165, 381] width 19 height 19
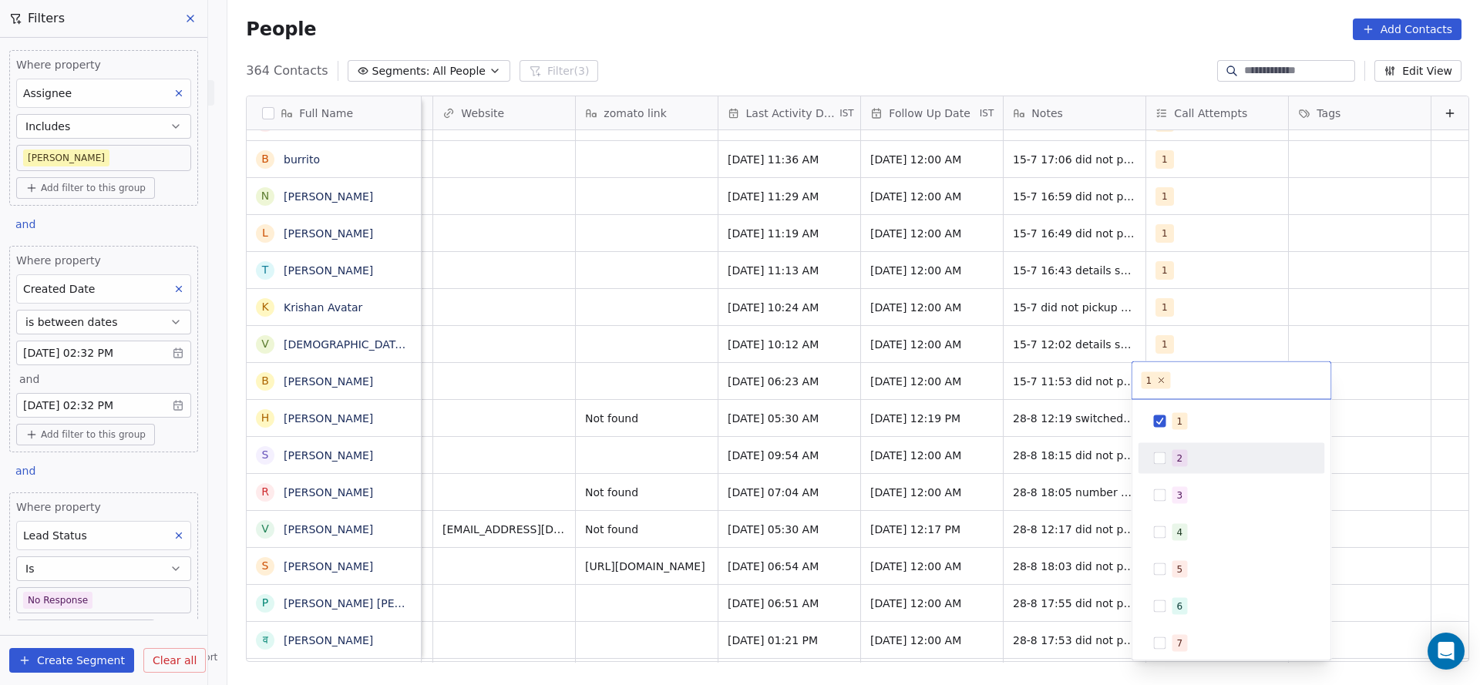
click at [1173, 451] on span "2" at bounding box center [1180, 458] width 15 height 17
drag, startPoint x: 1185, startPoint y: 420, endPoint x: 1139, endPoint y: 417, distance: 46.4
click at [1187, 416] on div "1" at bounding box center [1241, 421] width 137 height 17
click at [976, 414] on html "On2Cook India Pvt. Ltd. Contacts People Marketing Workflows Campaigns Sales Pip…" at bounding box center [740, 342] width 1480 height 685
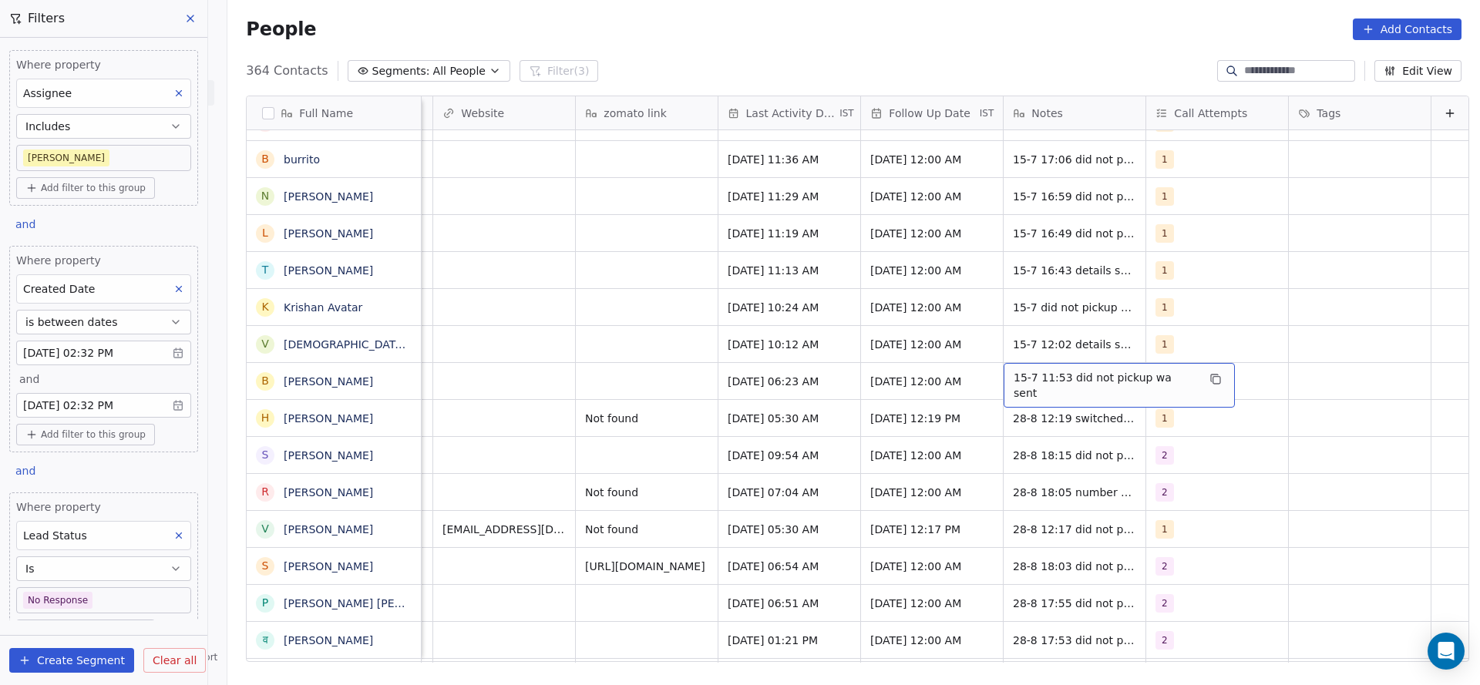
click at [1028, 382] on span "15-7 11:53 did not pickup wa sent" at bounding box center [1105, 385] width 183 height 31
click at [995, 375] on textarea "**********" at bounding box center [1096, 387] width 212 height 48
type textarea "**********"
click at [645, 354] on html "On2Cook India Pvt. Ltd. Contacts People Marketing Workflows Campaigns Sales Pip…" at bounding box center [740, 342] width 1480 height 685
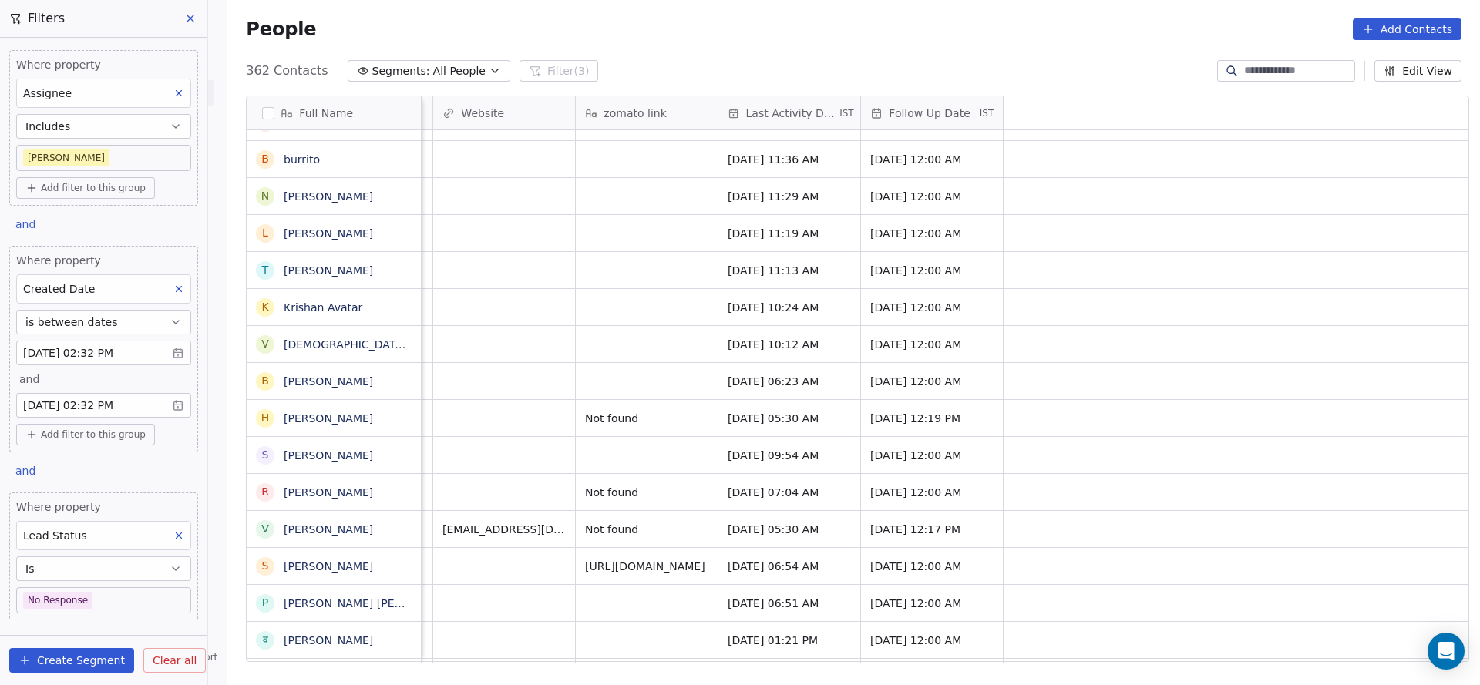
scroll to position [0, 948]
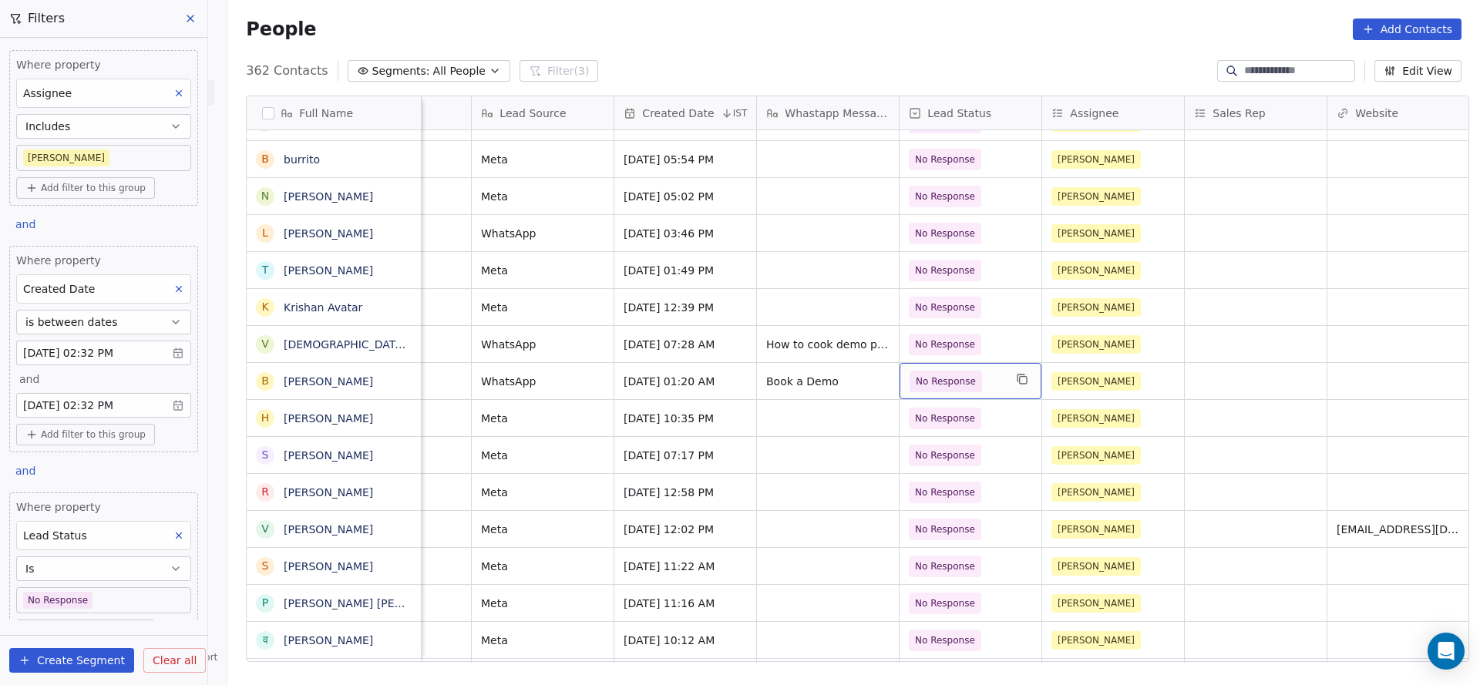
click at [980, 395] on div "No Response" at bounding box center [971, 381] width 142 height 36
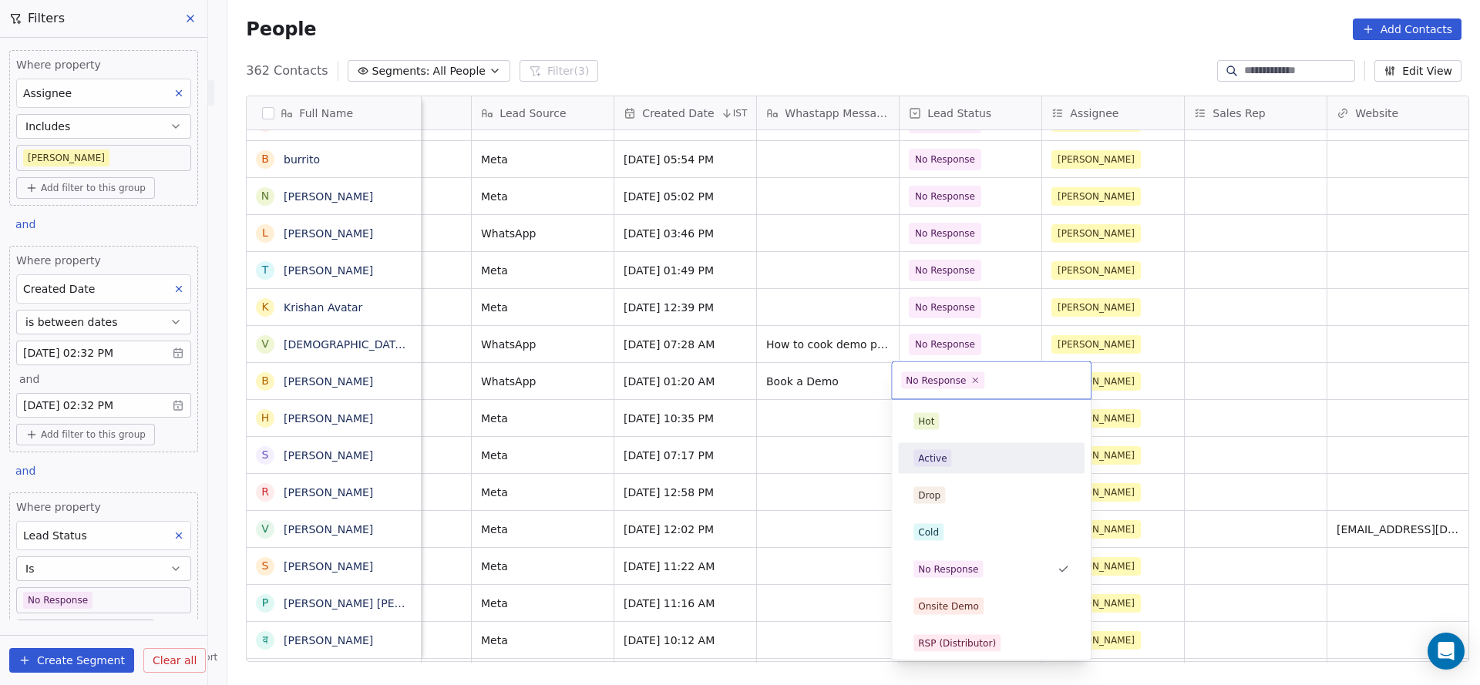
scroll to position [116, 0]
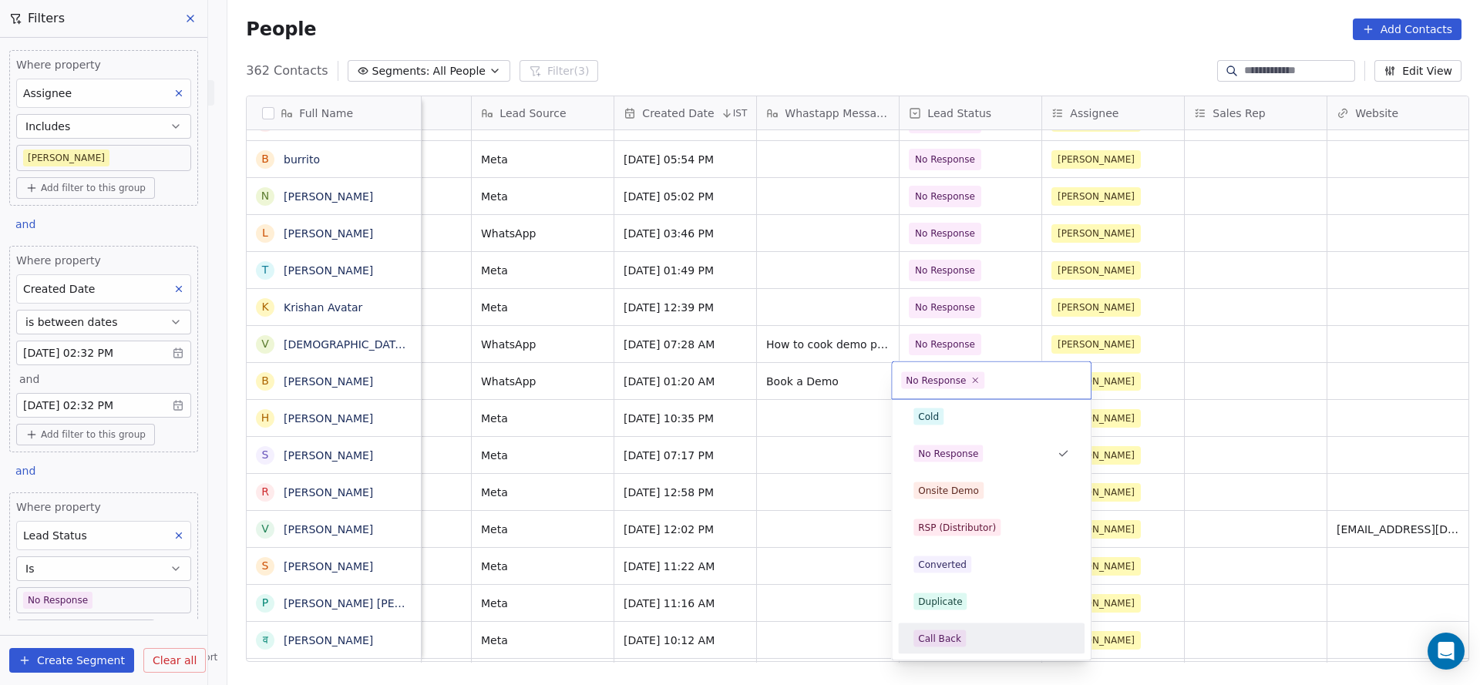
click at [940, 629] on div "Call Back" at bounding box center [991, 639] width 174 height 25
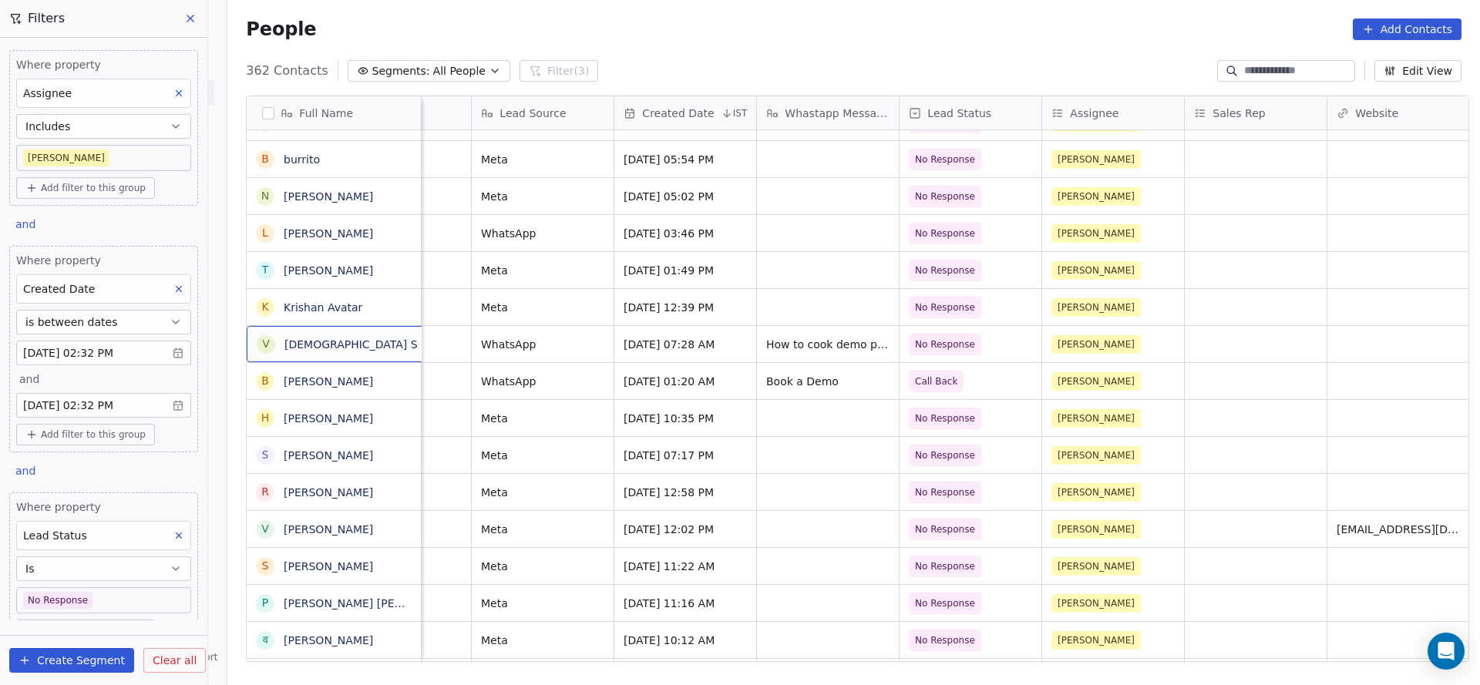
click at [427, 347] on button "grid" at bounding box center [436, 342] width 19 height 19
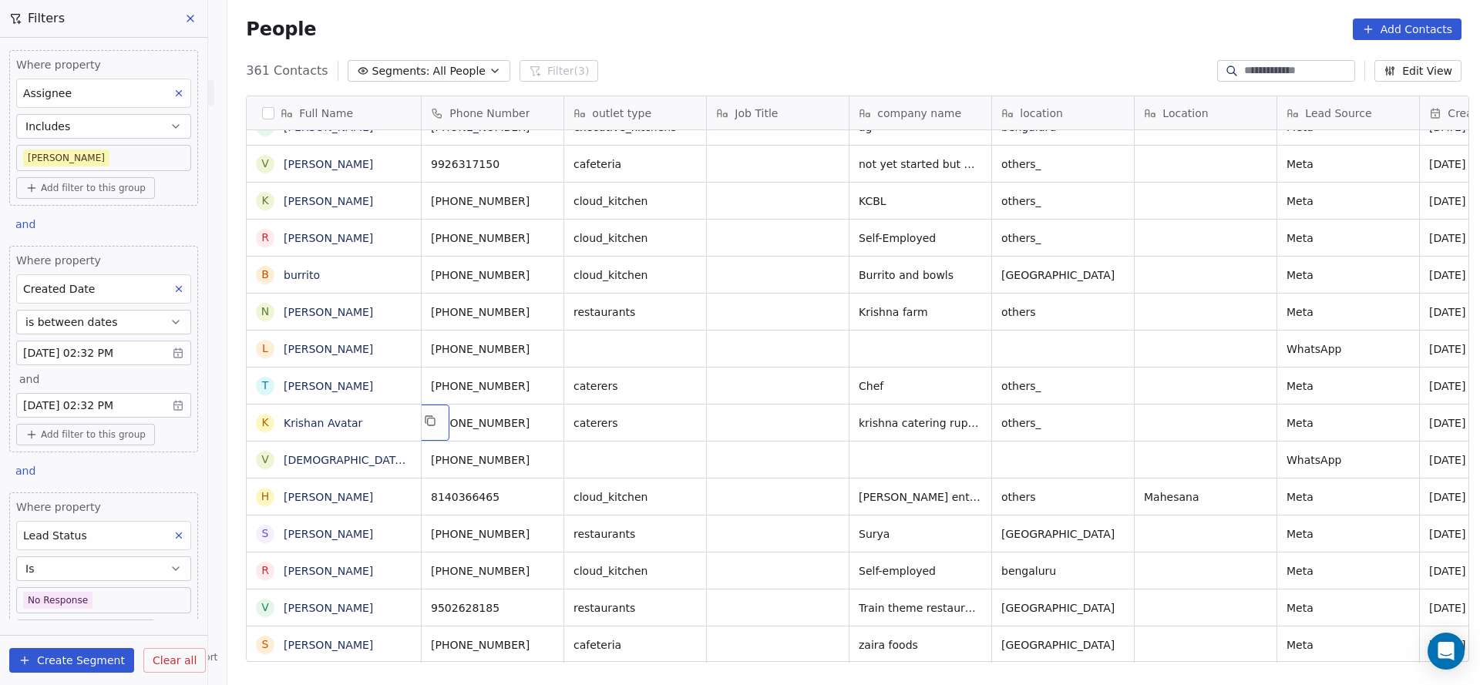
scroll to position [0, 0]
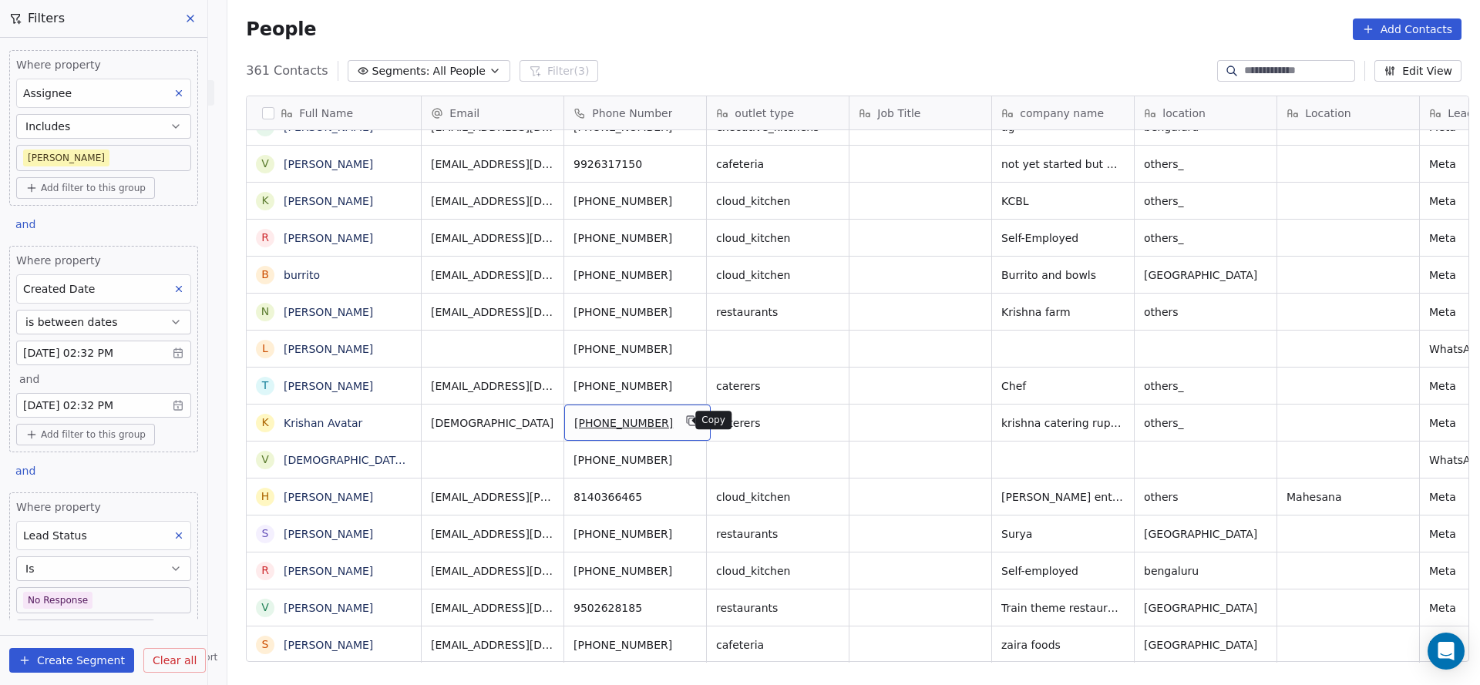
click at [686, 415] on icon "grid" at bounding box center [692, 421] width 12 height 12
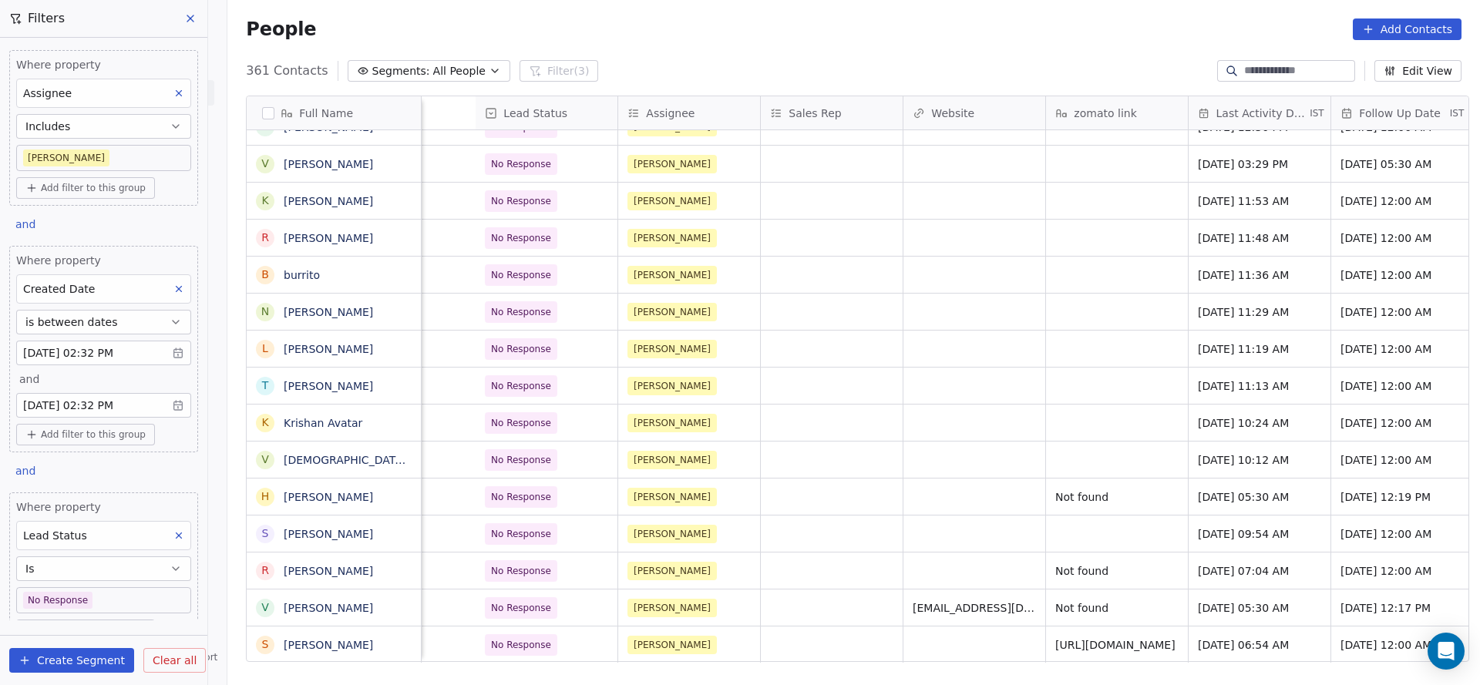
scroll to position [0, 1860]
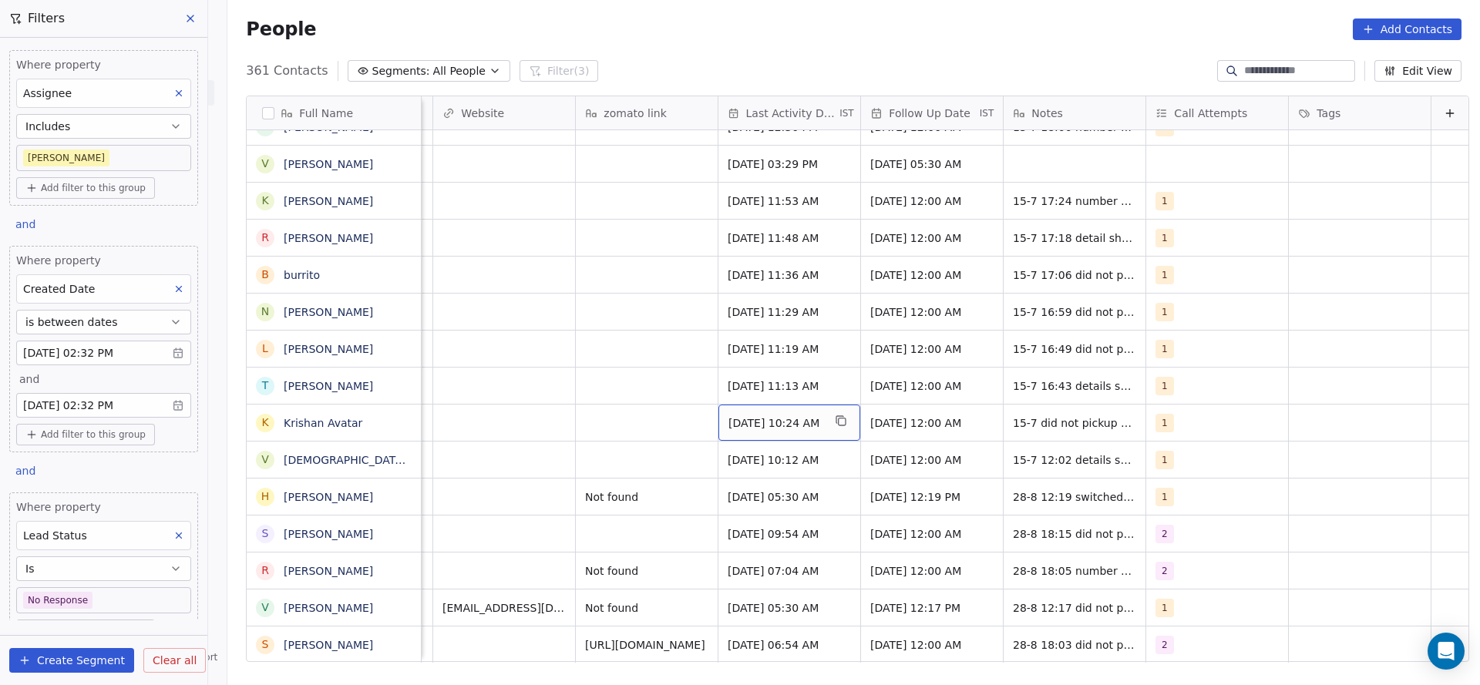
click at [752, 433] on div "[DATE] 10:24 AM" at bounding box center [790, 423] width 142 height 36
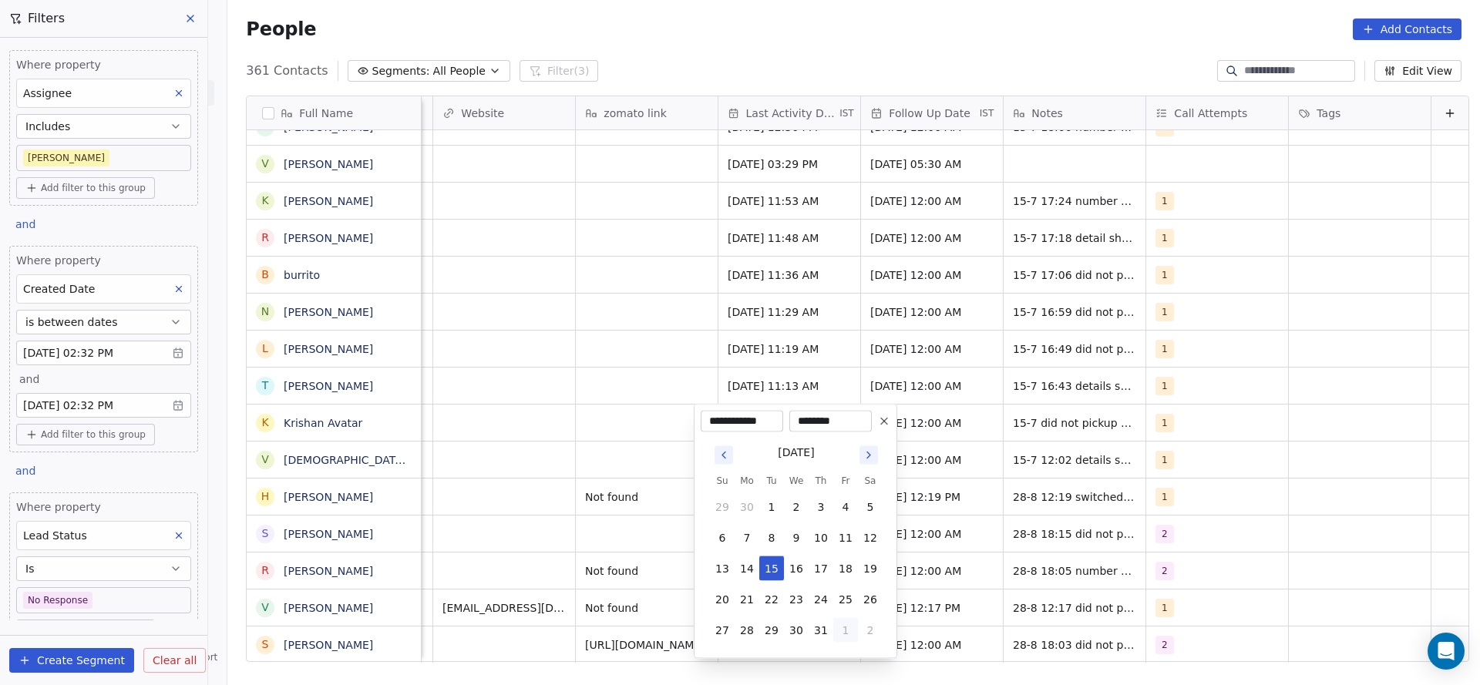
click at [841, 630] on button "1" at bounding box center [845, 630] width 25 height 25
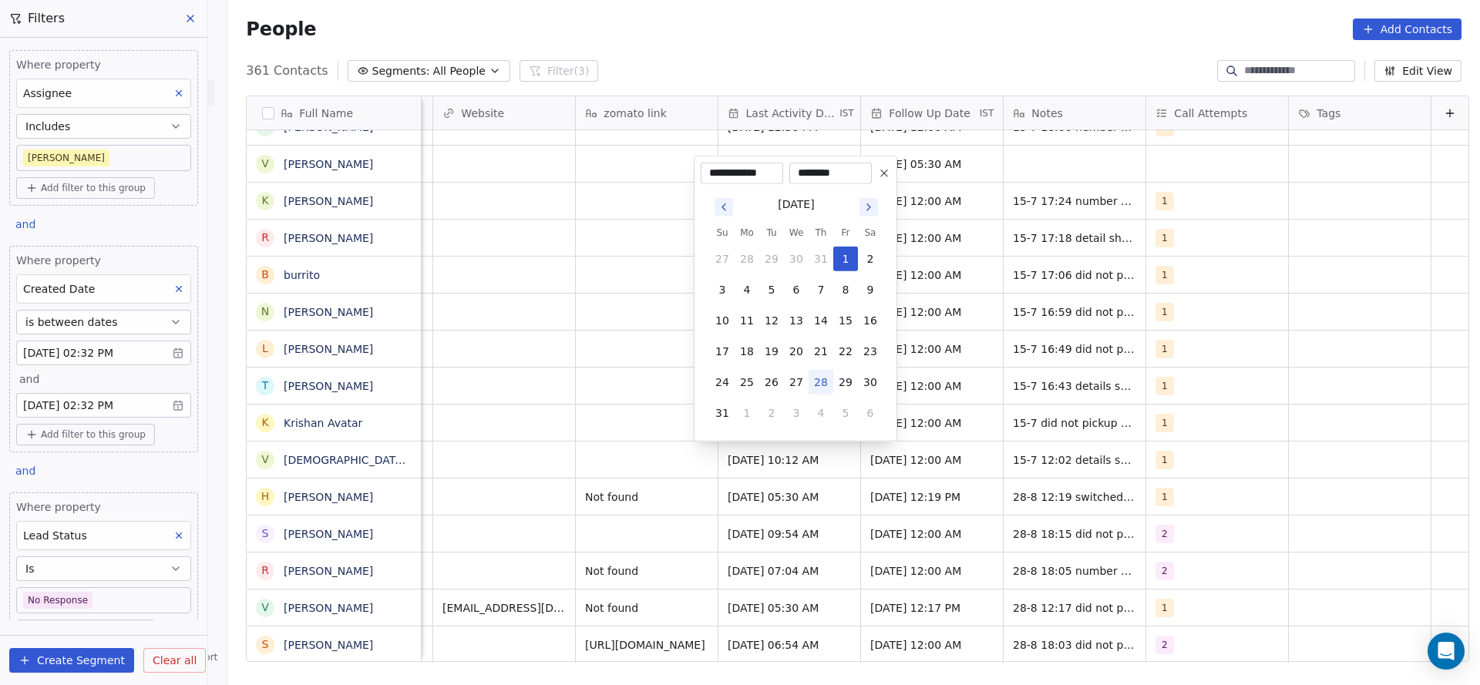
click at [825, 375] on button "28" at bounding box center [821, 382] width 25 height 25
type input "**********"
click at [507, 424] on html "On2Cook India Pvt. Ltd. Contacts People Marketing Workflows Campaigns Sales Pip…" at bounding box center [740, 342] width 1480 height 685
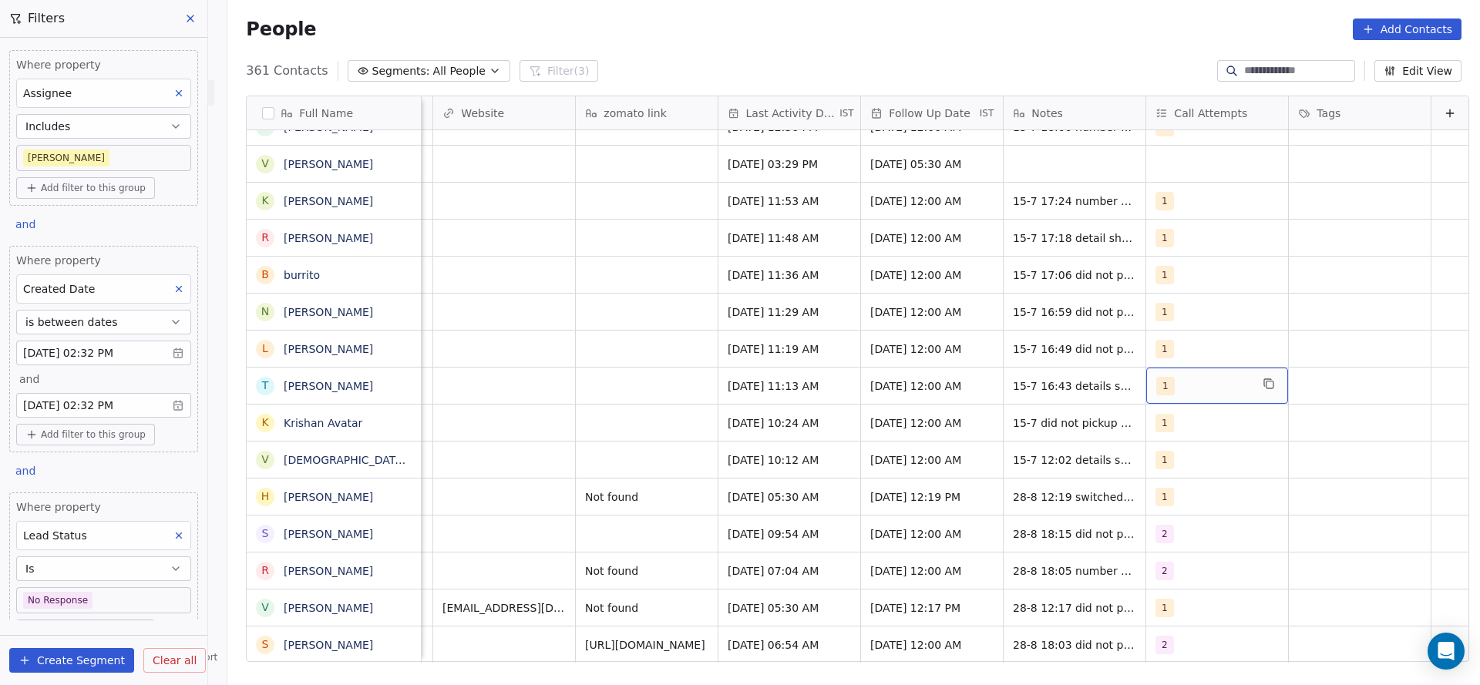
click at [1156, 393] on span "1" at bounding box center [1165, 386] width 19 height 19
click at [1154, 456] on div "2" at bounding box center [1221, 463] width 174 height 25
click at [1148, 414] on div "1" at bounding box center [1221, 426] width 174 height 25
click at [995, 438] on html "On2Cook India Pvt. Ltd. Contacts People Marketing Workflows Campaigns Sales Pip…" at bounding box center [740, 342] width 1480 height 685
click at [988, 378] on textarea "**********" at bounding box center [1095, 392] width 230 height 48
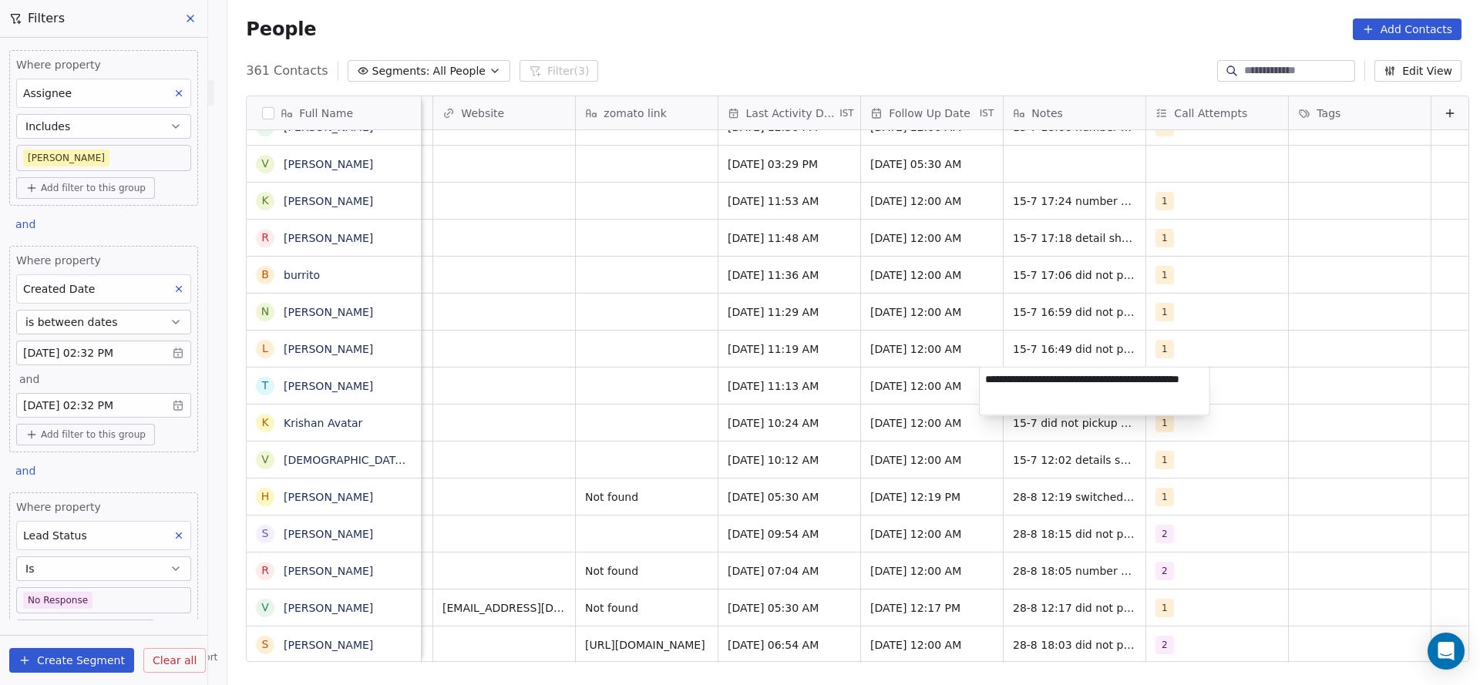
type textarea "**********"
click at [865, 433] on html "On2Cook India Pvt. Ltd. Contacts People Marketing Workflows Campaigns Sales Pip…" at bounding box center [740, 342] width 1480 height 685
drag, startPoint x: 991, startPoint y: 382, endPoint x: 1034, endPoint y: 379, distance: 43.2
click at [1034, 379] on span "28-8 18:26 15-7 16:43 details shared did not pickup" at bounding box center [1105, 390] width 183 height 31
drag, startPoint x: 990, startPoint y: 381, endPoint x: 1030, endPoint y: 379, distance: 40.2
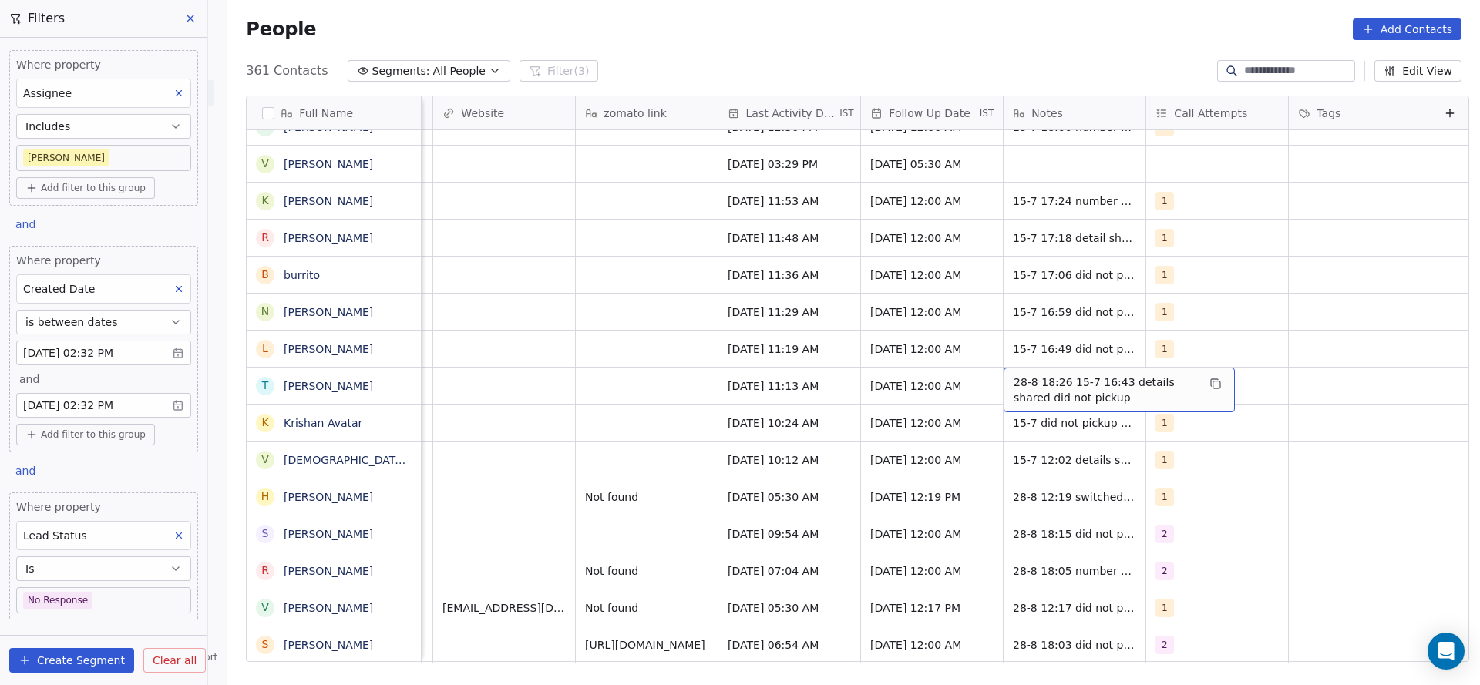
click at [1030, 379] on span "28-8 18:26 15-7 16:43 details shared did not pickup" at bounding box center [1105, 390] width 183 height 31
click at [1019, 382] on span "28-8 18:26 15-7 16:43 details shared did not pickup" at bounding box center [1105, 390] width 183 height 31
drag, startPoint x: 981, startPoint y: 378, endPoint x: 1035, endPoint y: 381, distance: 54.8
click at [1035, 381] on textarea "**********" at bounding box center [1095, 392] width 230 height 48
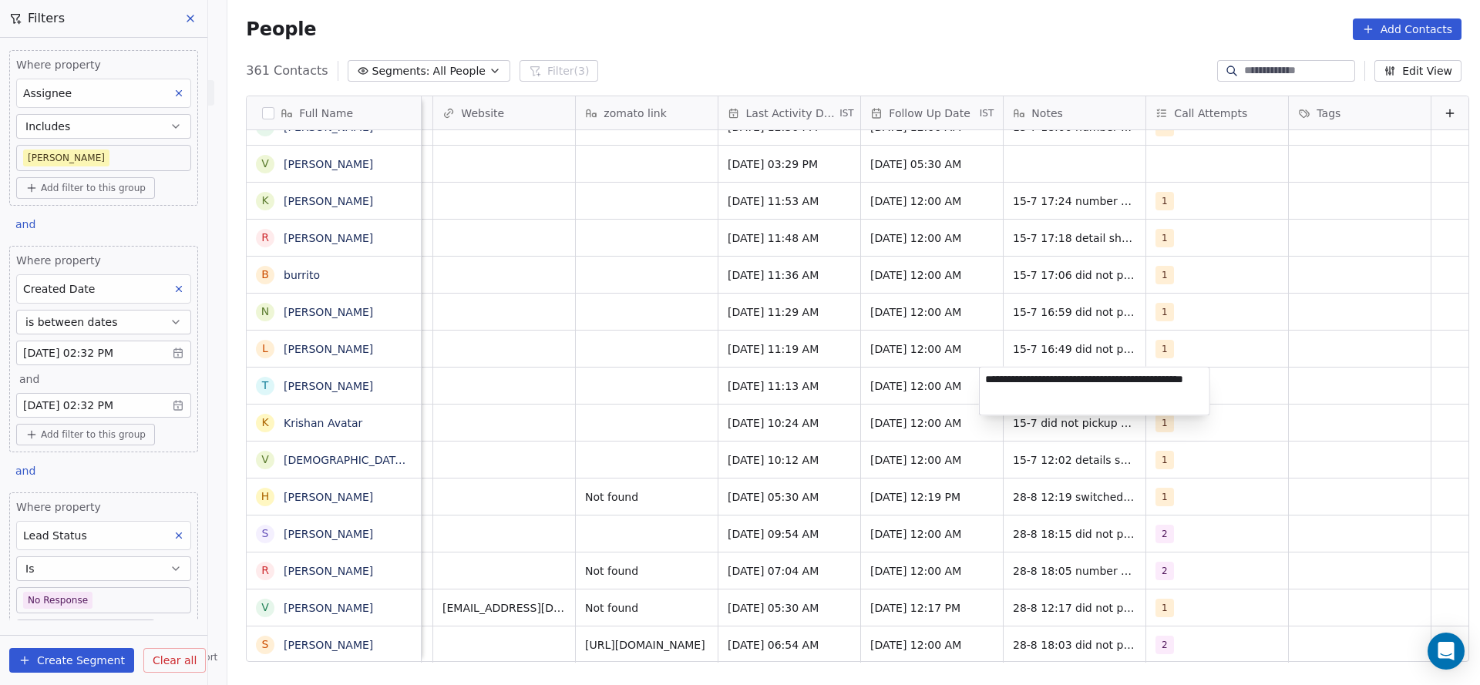
type textarea "**********"
click at [836, 473] on html "On2Cook India Pvt. Ltd. Contacts People Marketing Workflows Campaigns Sales Pip…" at bounding box center [740, 342] width 1480 height 685
click at [1014, 426] on span "15-7 did not pickup not available on wa" at bounding box center [1105, 427] width 183 height 31
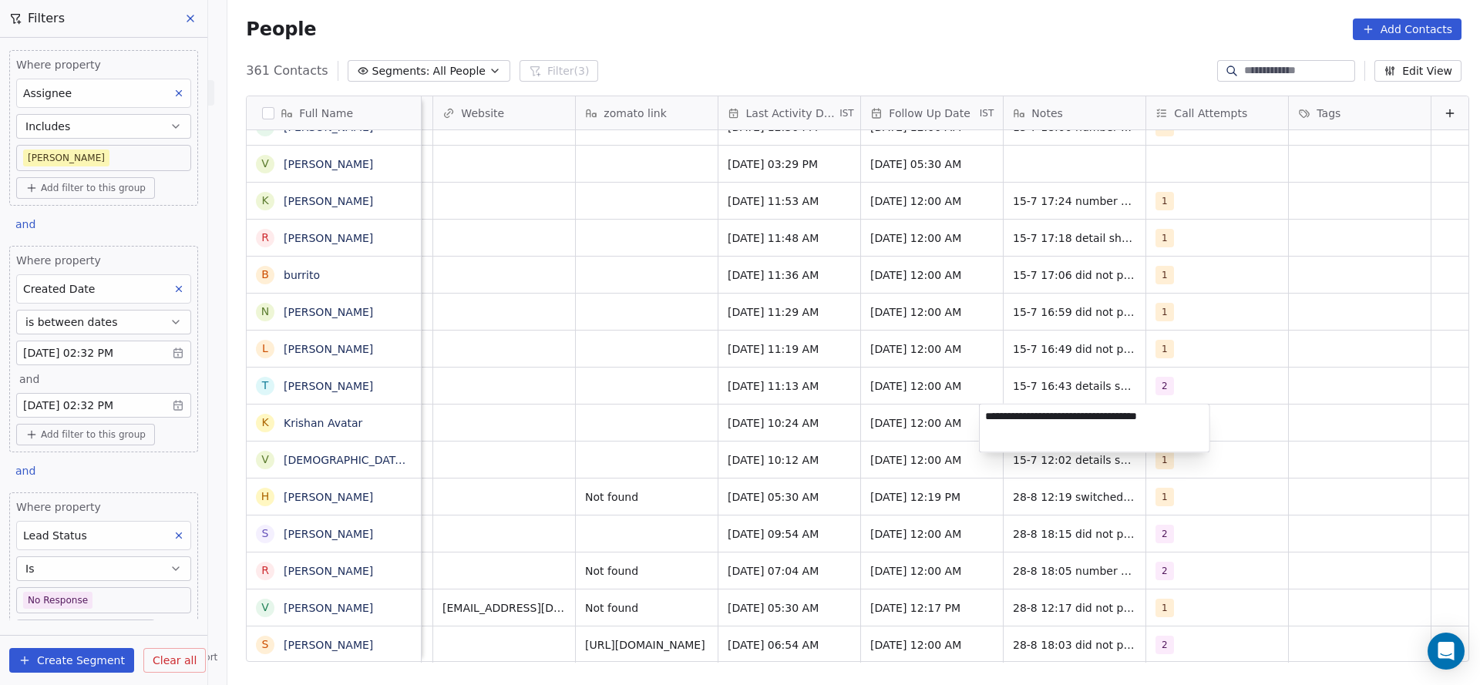
click at [993, 420] on textarea "**********" at bounding box center [1095, 429] width 230 height 48
click at [983, 423] on textarea "**********" at bounding box center [1095, 429] width 230 height 48
type textarea "**********"
click at [629, 435] on html "On2Cook India Pvt. Ltd. Contacts People Marketing Workflows Campaigns Sales Pip…" at bounding box center [740, 342] width 1480 height 685
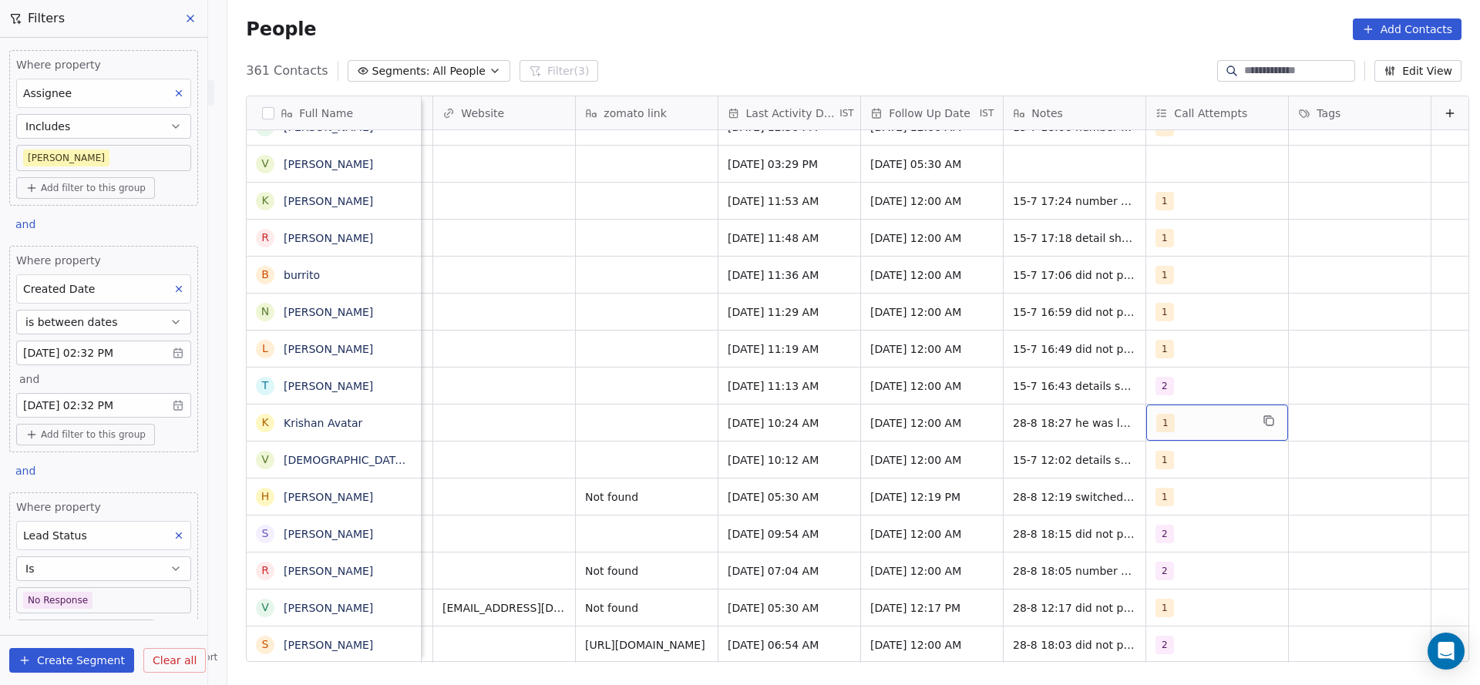
click at [1156, 426] on span "1" at bounding box center [1165, 423] width 19 height 19
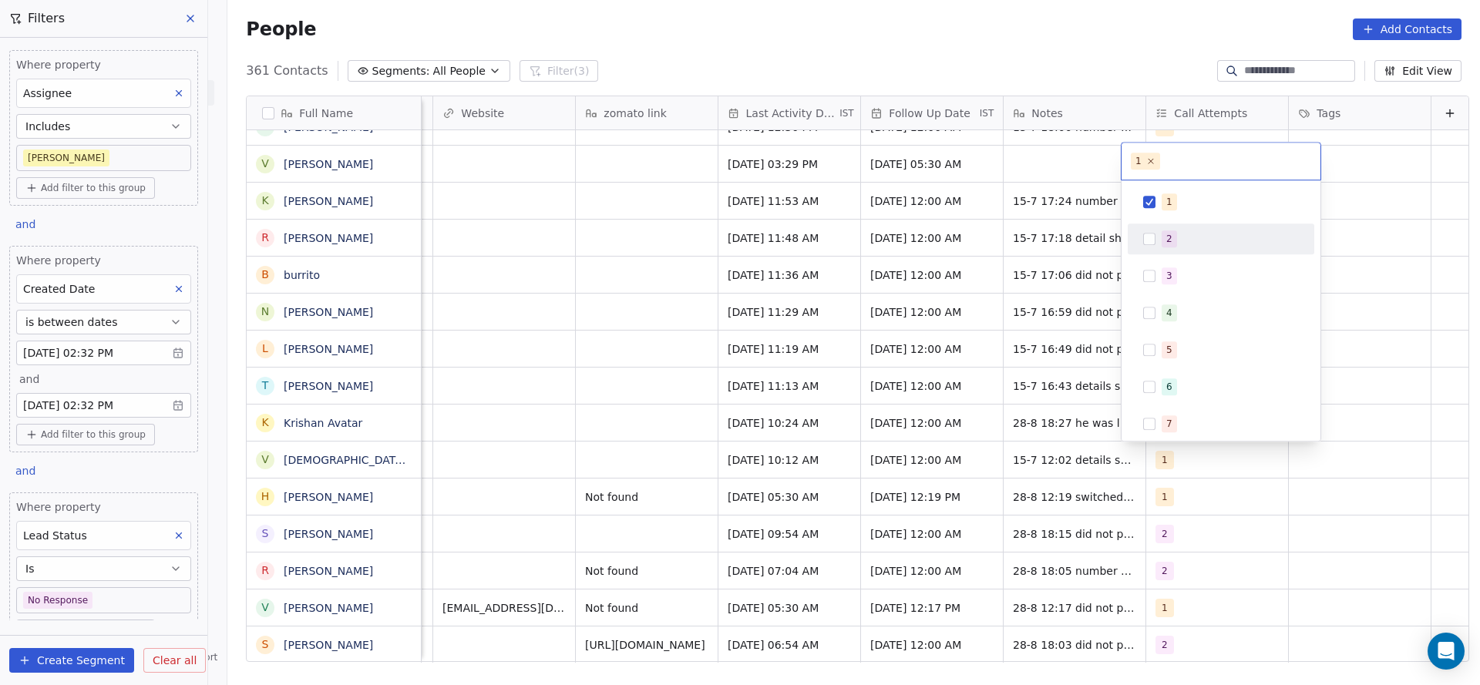
click at [1173, 222] on div "1 2 3 4 5 6 7 8 9 10" at bounding box center [1221, 369] width 187 height 364
click at [1154, 248] on div "2" at bounding box center [1221, 239] width 174 height 25
click at [1187, 215] on div "1" at bounding box center [1221, 202] width 187 height 31
click at [812, 311] on html "On2Cook India Pvt. Ltd. Contacts People Marketing Workflows Campaigns Sales Pip…" at bounding box center [740, 342] width 1480 height 685
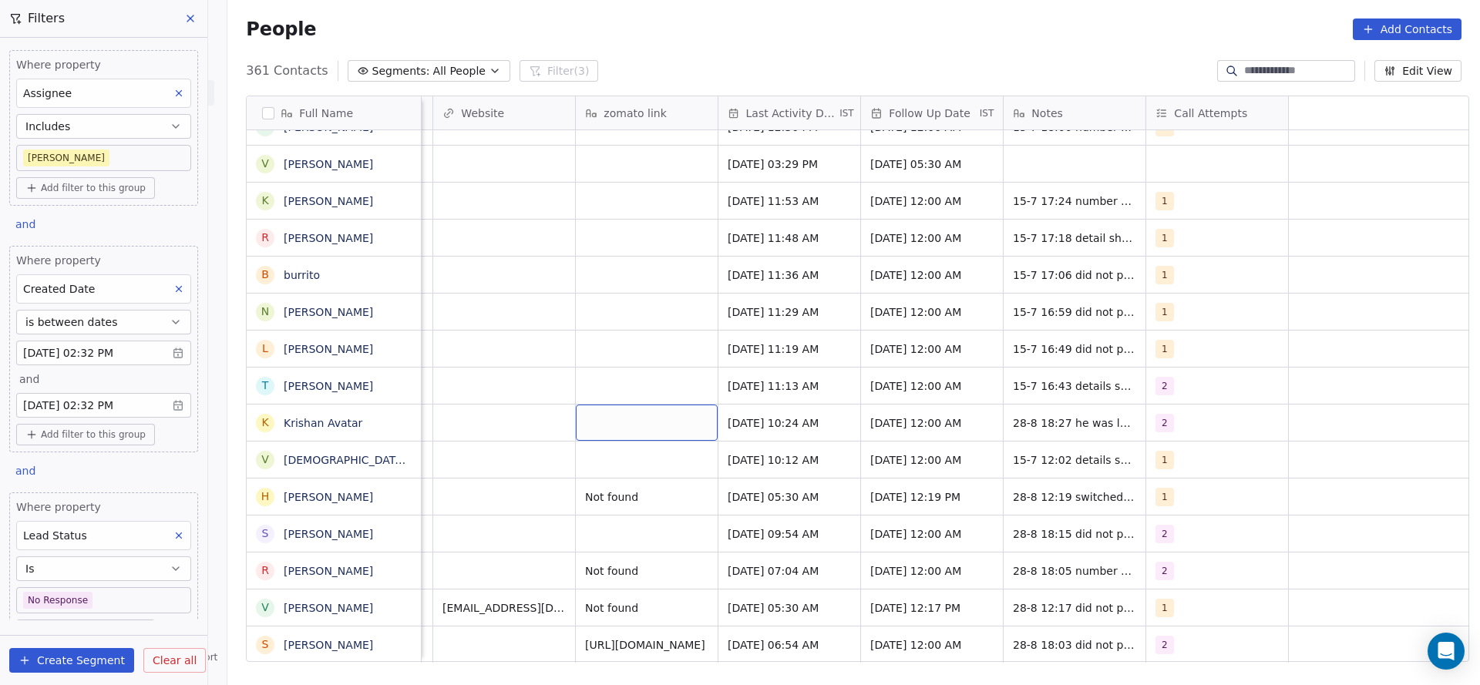
scroll to position [0, 1154]
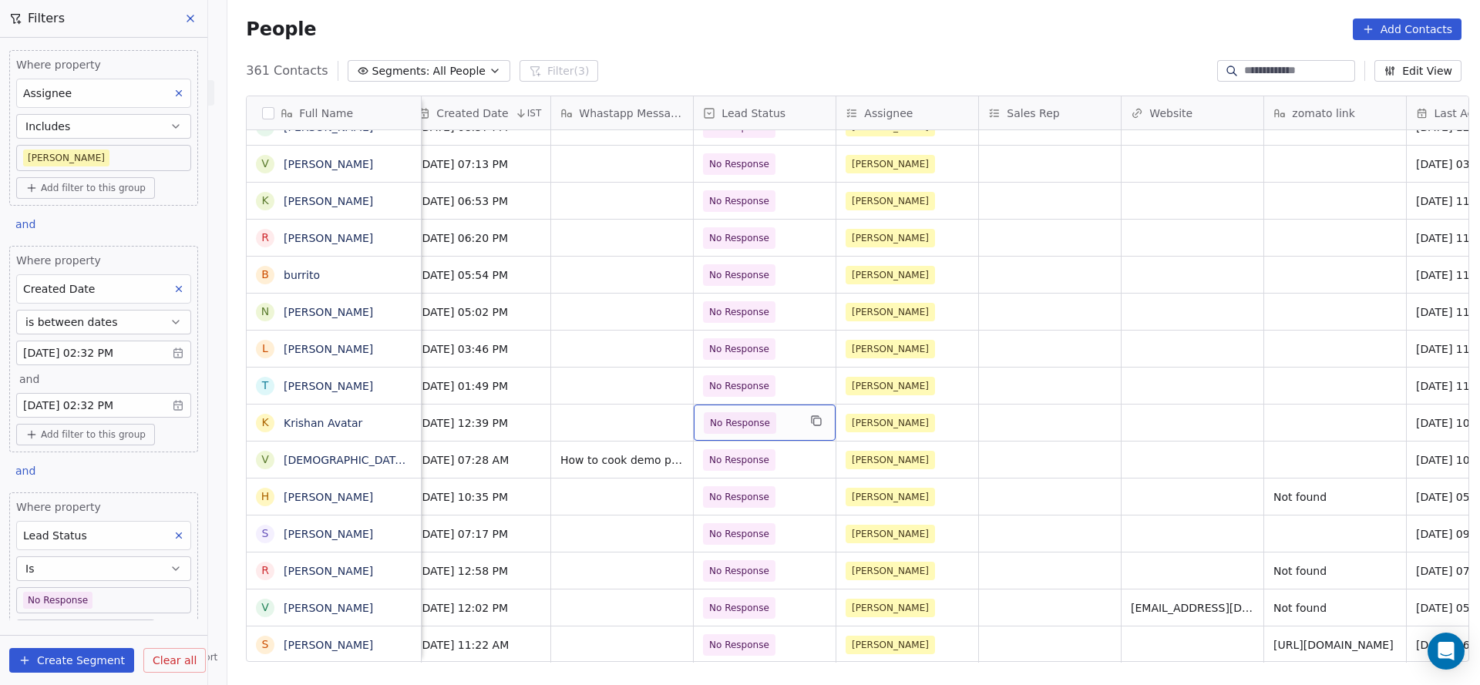
click at [747, 416] on span "No Response" at bounding box center [740, 423] width 60 height 15
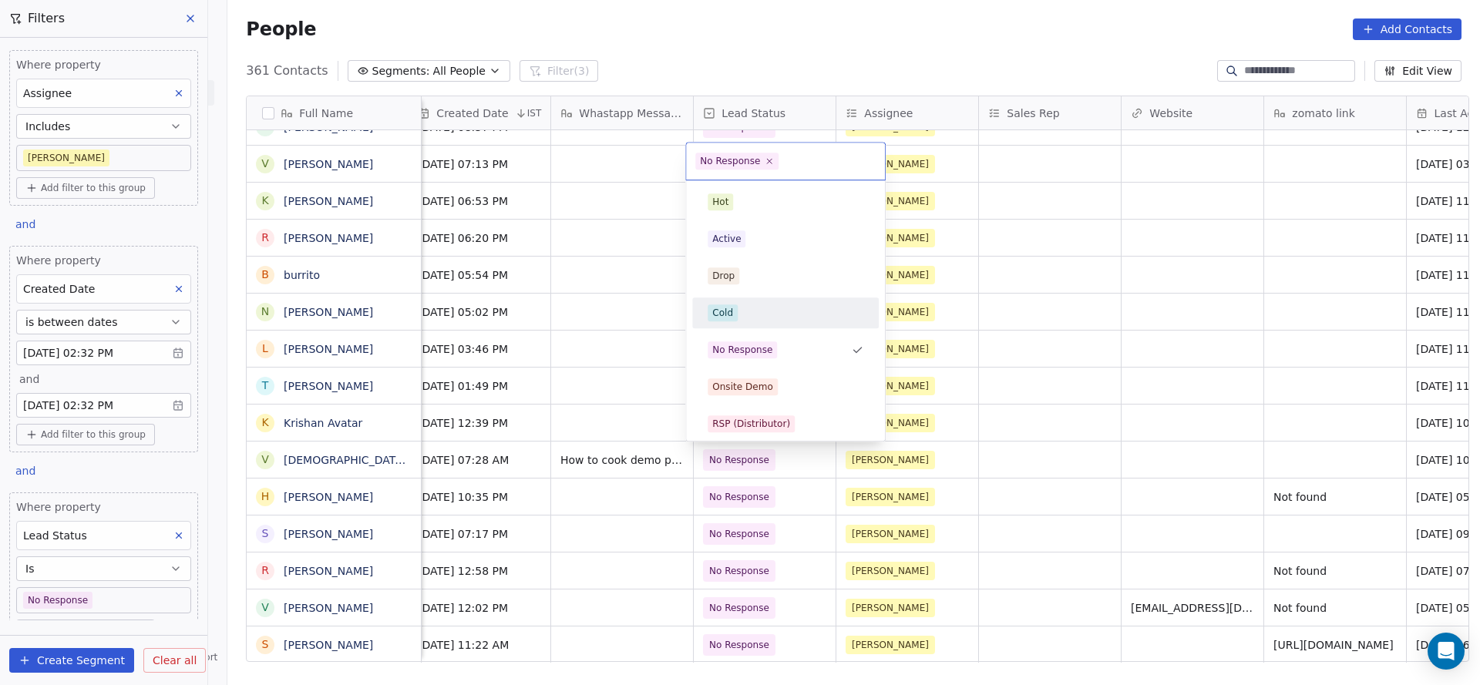
click at [776, 310] on div "Cold" at bounding box center [786, 313] width 156 height 17
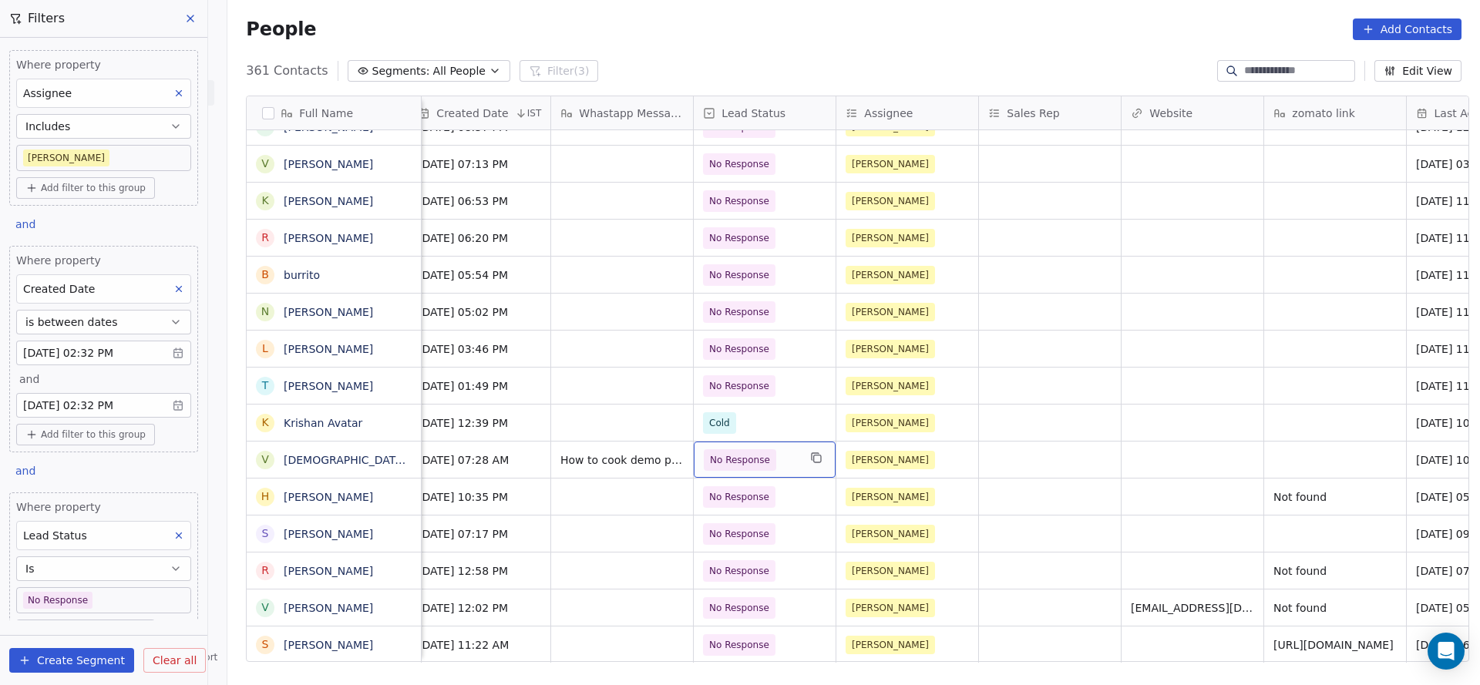
click at [752, 458] on span "No Response" at bounding box center [740, 460] width 60 height 15
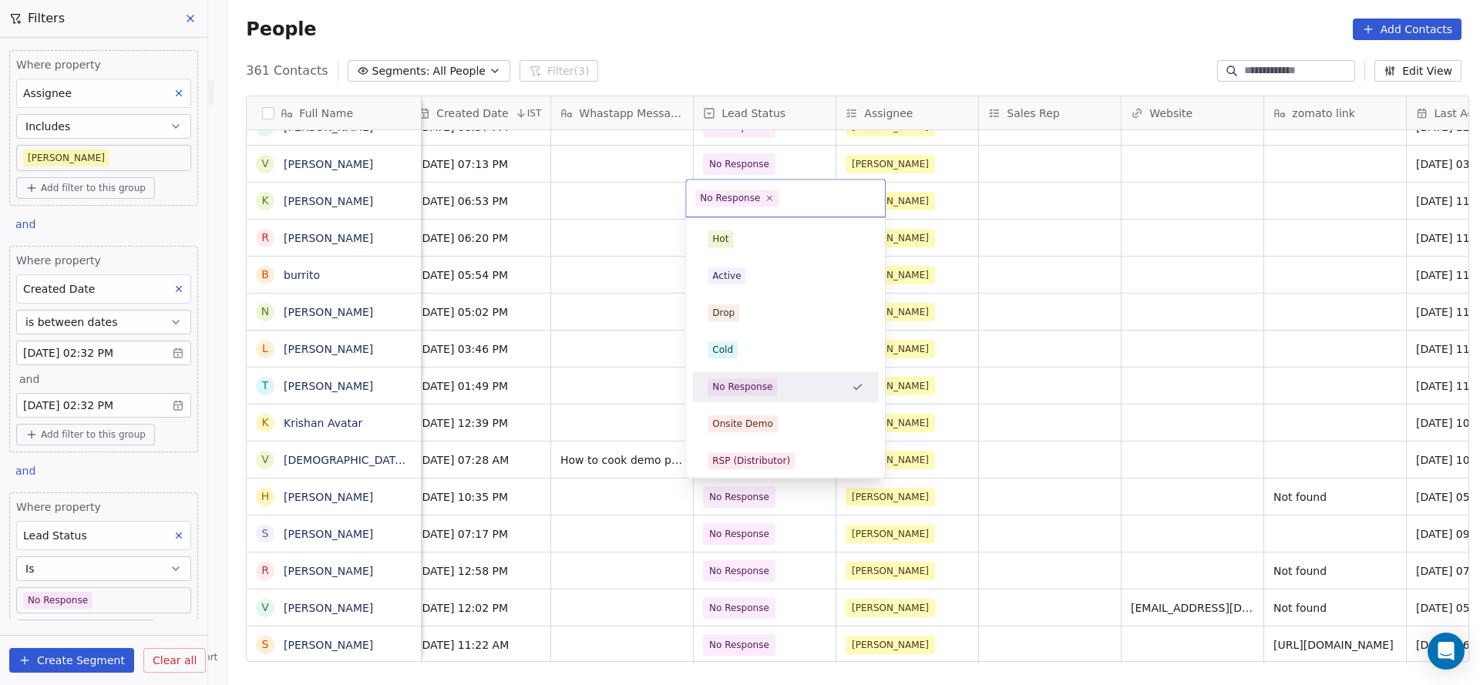
click at [1058, 457] on html "On2Cook India Pvt. Ltd. Contacts People Marketing Workflows Campaigns Sales Pip…" at bounding box center [740, 342] width 1480 height 685
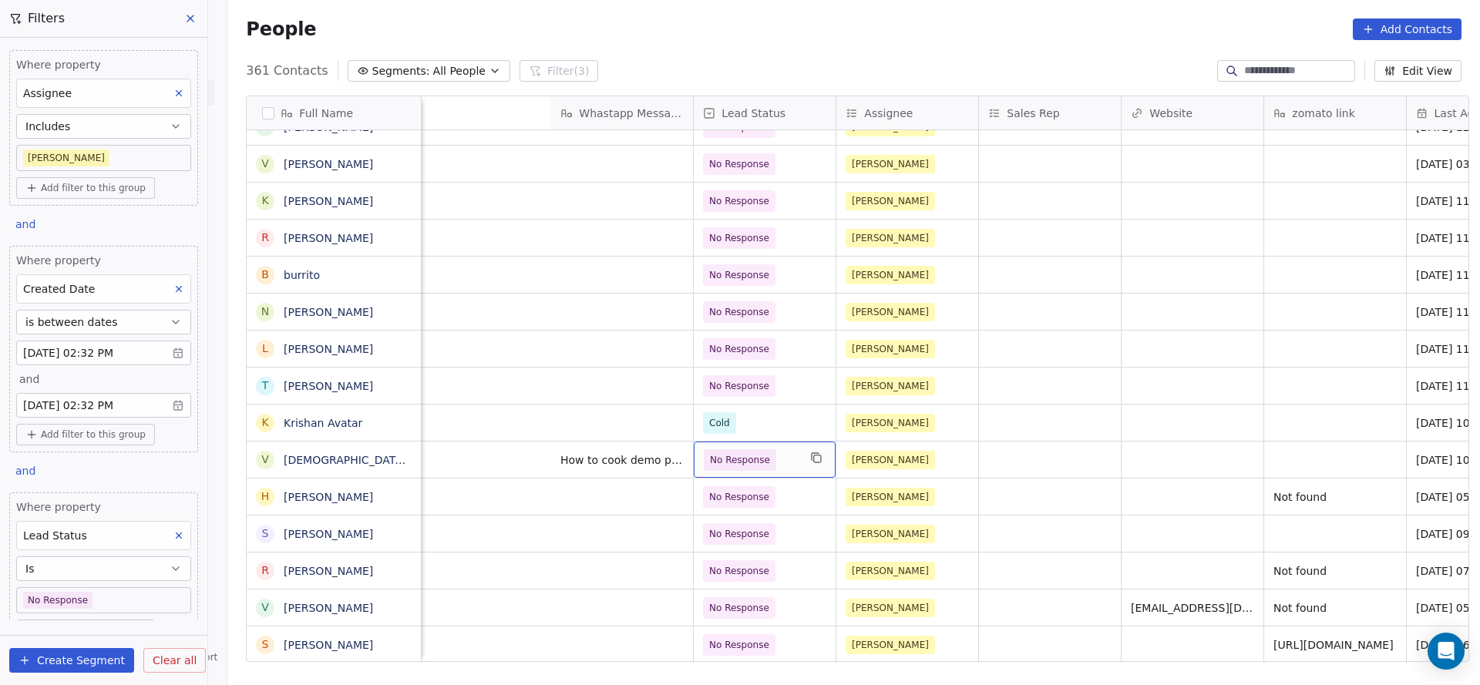
scroll to position [0, 1837]
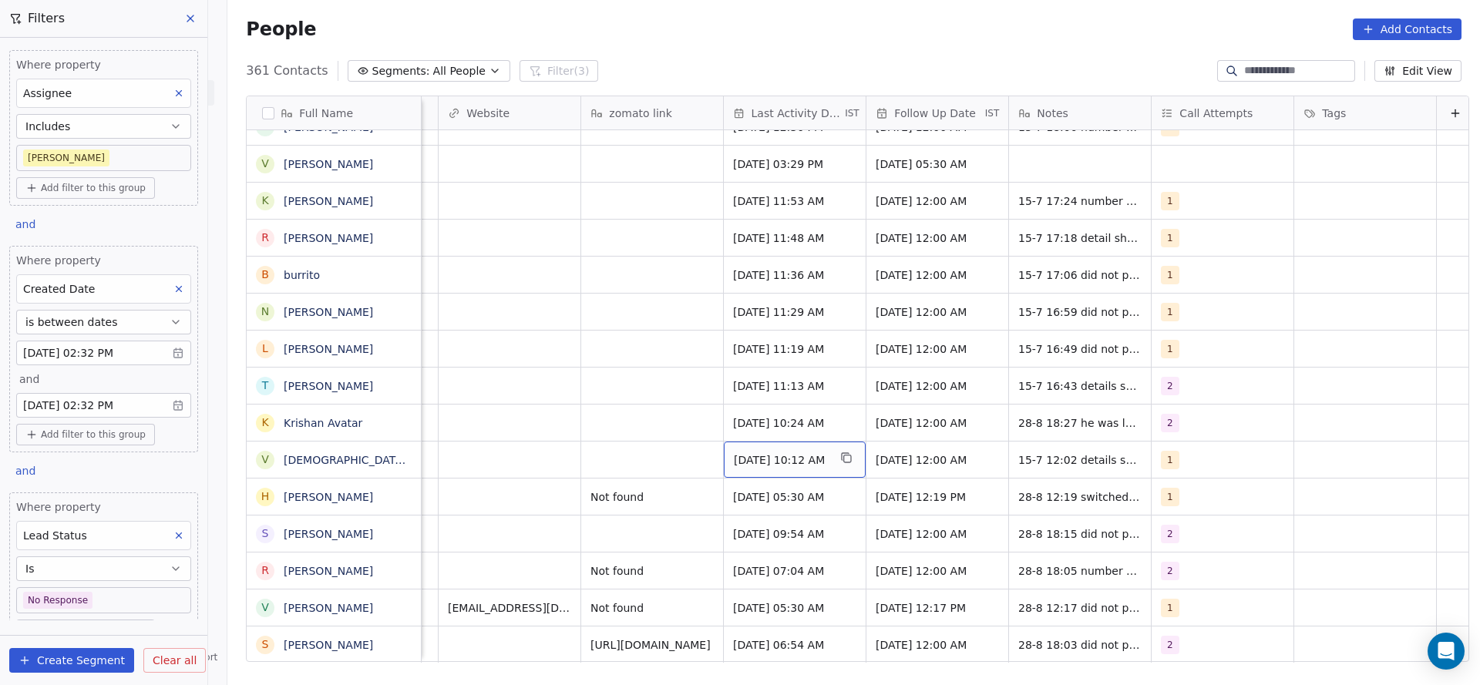
click at [770, 459] on span "[DATE] 10:12 AM" at bounding box center [781, 460] width 94 height 15
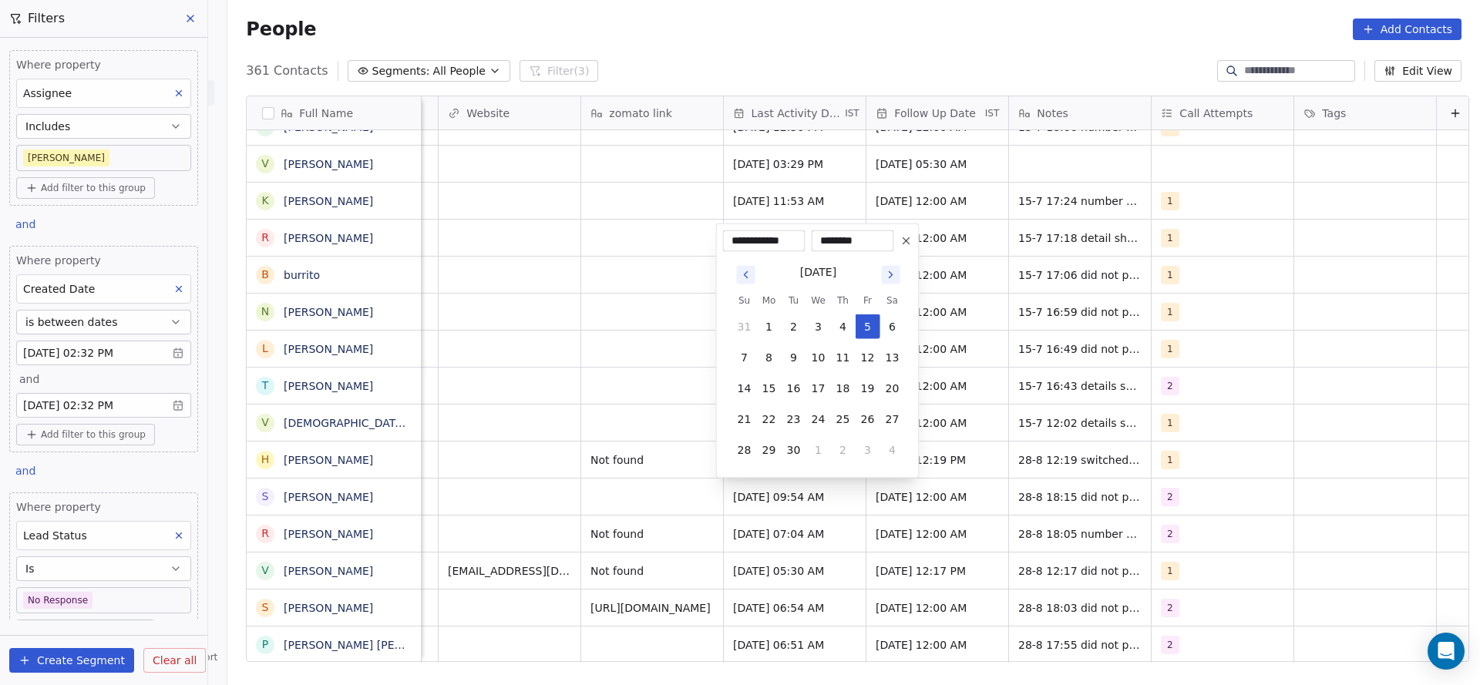
click at [745, 279] on icon "Go to previous month" at bounding box center [746, 275] width 12 height 12
click at [835, 420] on button "28" at bounding box center [843, 419] width 25 height 25
type input "**********"
click at [665, 419] on html "On2Cook India Pvt. Ltd. Contacts People Marketing Workflows Campaigns Sales Pip…" at bounding box center [740, 342] width 1480 height 685
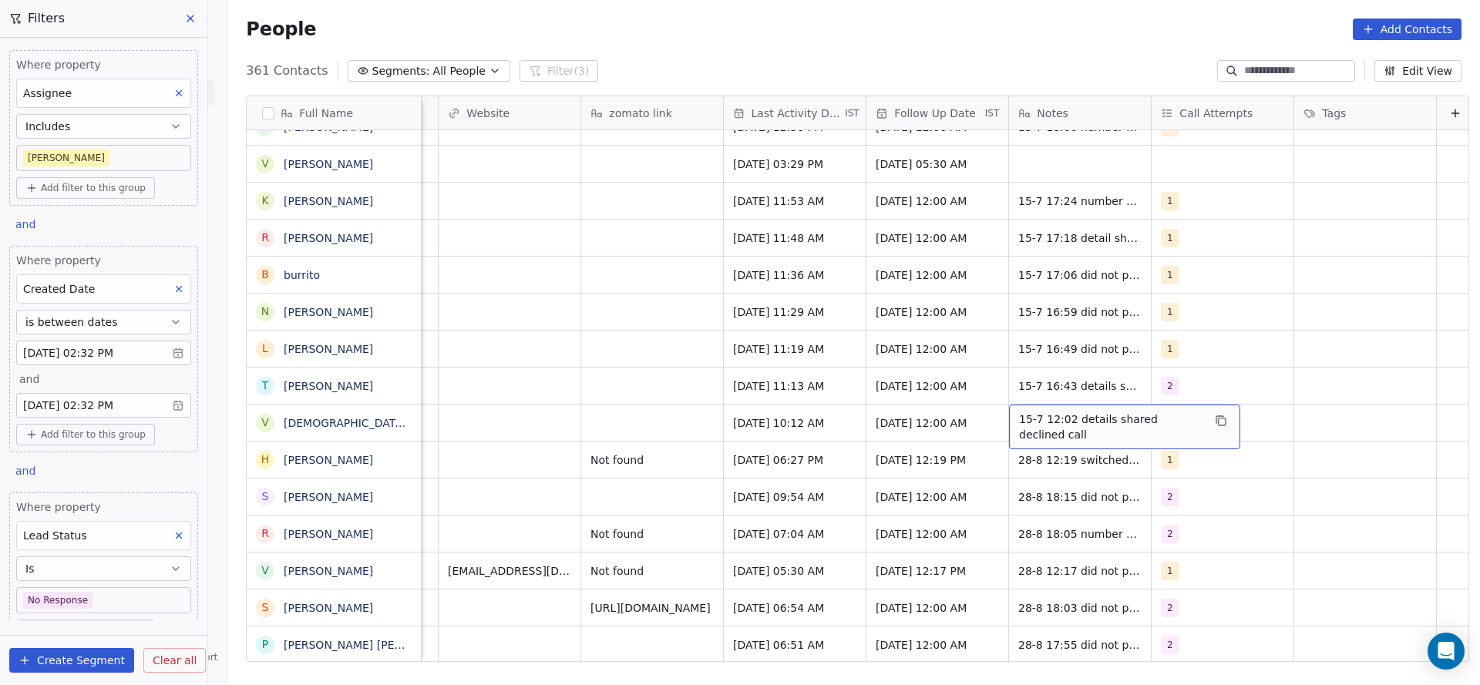
click at [1048, 414] on span "15-7 12:02 details shared declined call" at bounding box center [1110, 427] width 183 height 31
click at [1003, 412] on textarea "**********" at bounding box center [1116, 429] width 230 height 48
type textarea "**********"
click at [627, 420] on html "On2Cook India Pvt. Ltd. Contacts People Marketing Workflows Campaigns Sales Pip…" at bounding box center [740, 342] width 1480 height 685
click at [759, 427] on span "[DATE] 10:12 AM" at bounding box center [781, 423] width 94 height 15
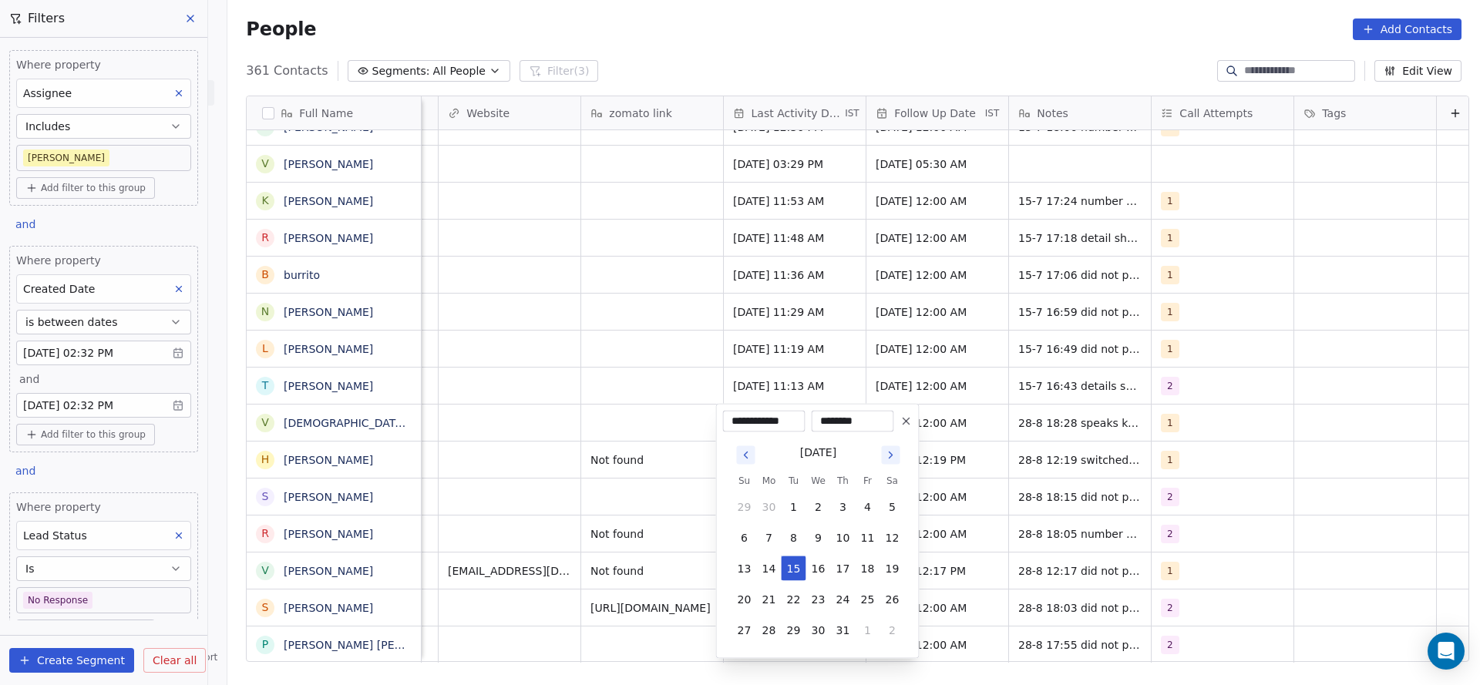
click at [860, 615] on tbody "29 30 1 2 3 4 5 6 7 8 9 10 11 12 13 14 15 16 17 18 19 20 21 22 23 24 25 26 27 2…" at bounding box center [818, 566] width 173 height 154
click at [860, 627] on button "1" at bounding box center [868, 630] width 25 height 25
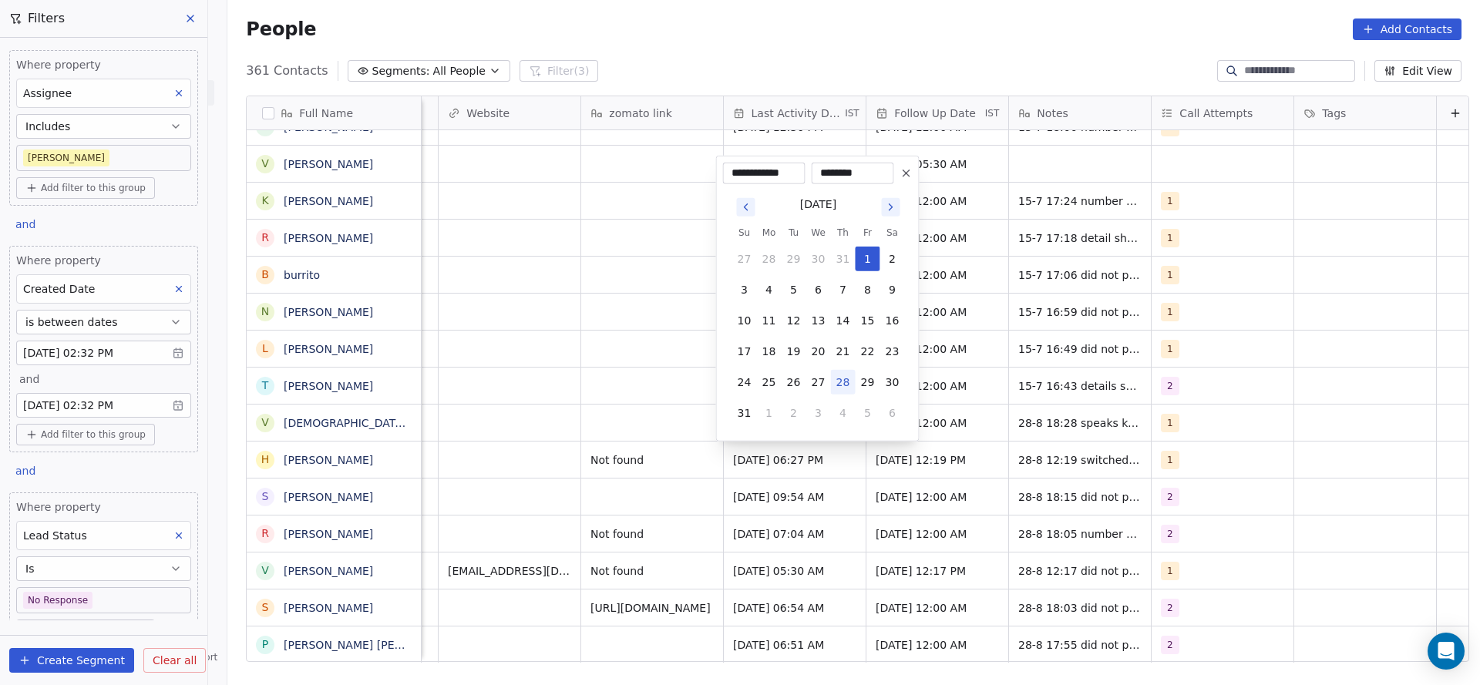
click at [853, 386] on button "28" at bounding box center [843, 382] width 25 height 25
type input "**********"
click at [643, 388] on html "On2Cook India Pvt. Ltd. Contacts People Marketing Workflows Campaigns Sales Pip…" at bounding box center [740, 342] width 1480 height 685
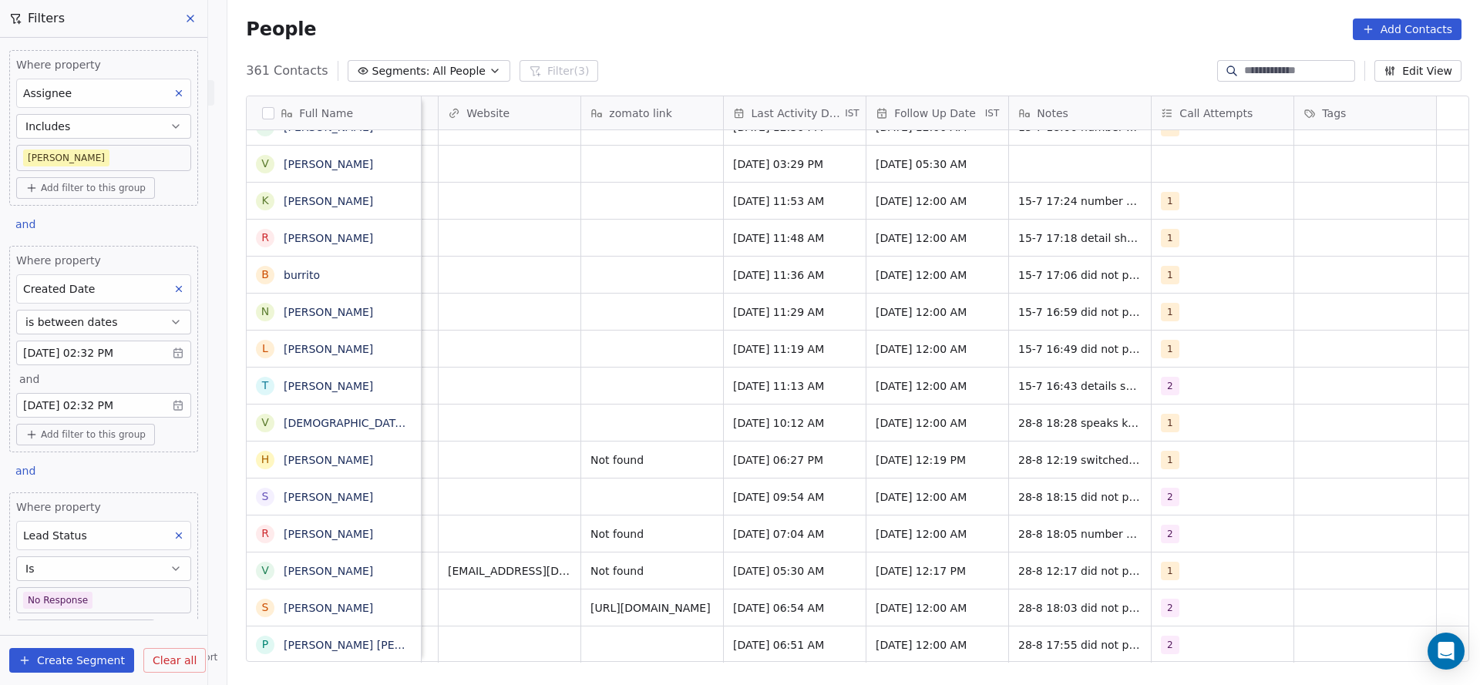
scroll to position [0, 1257]
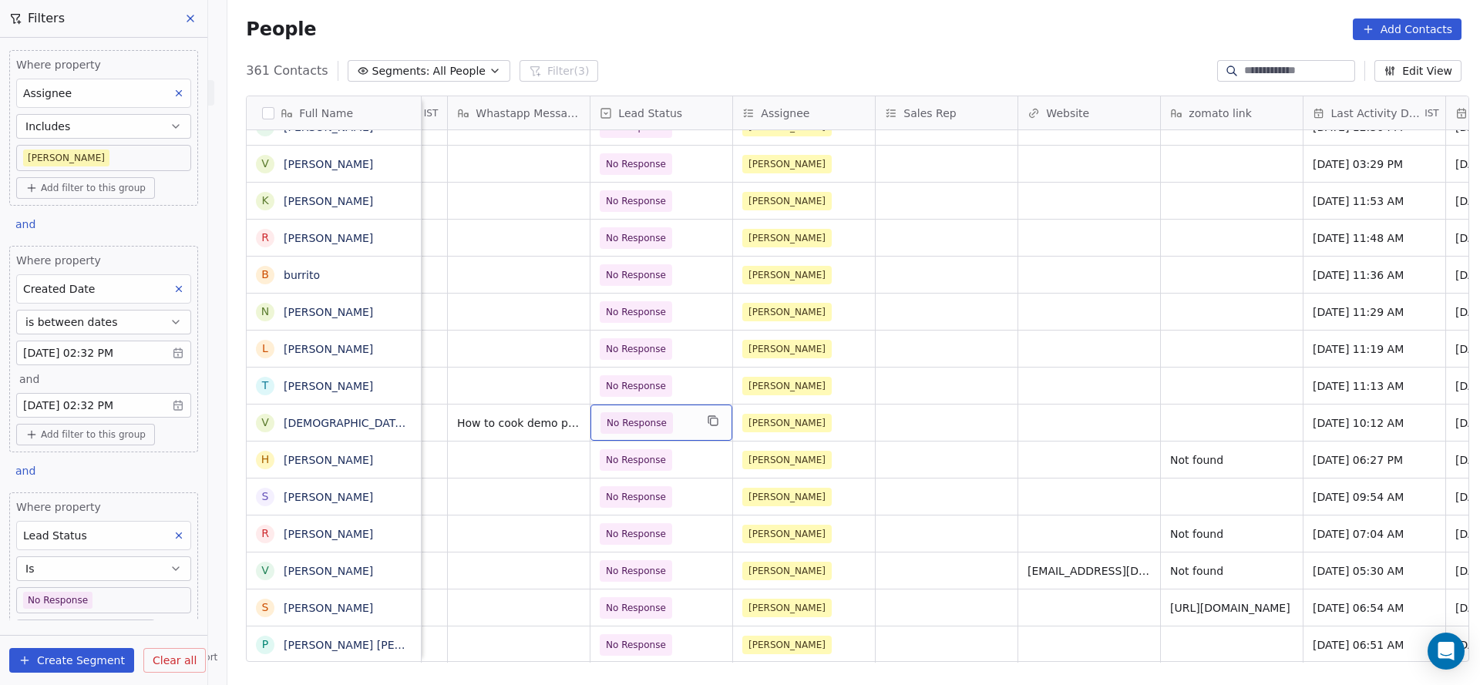
click at [668, 421] on span "No Response" at bounding box center [648, 423] width 94 height 22
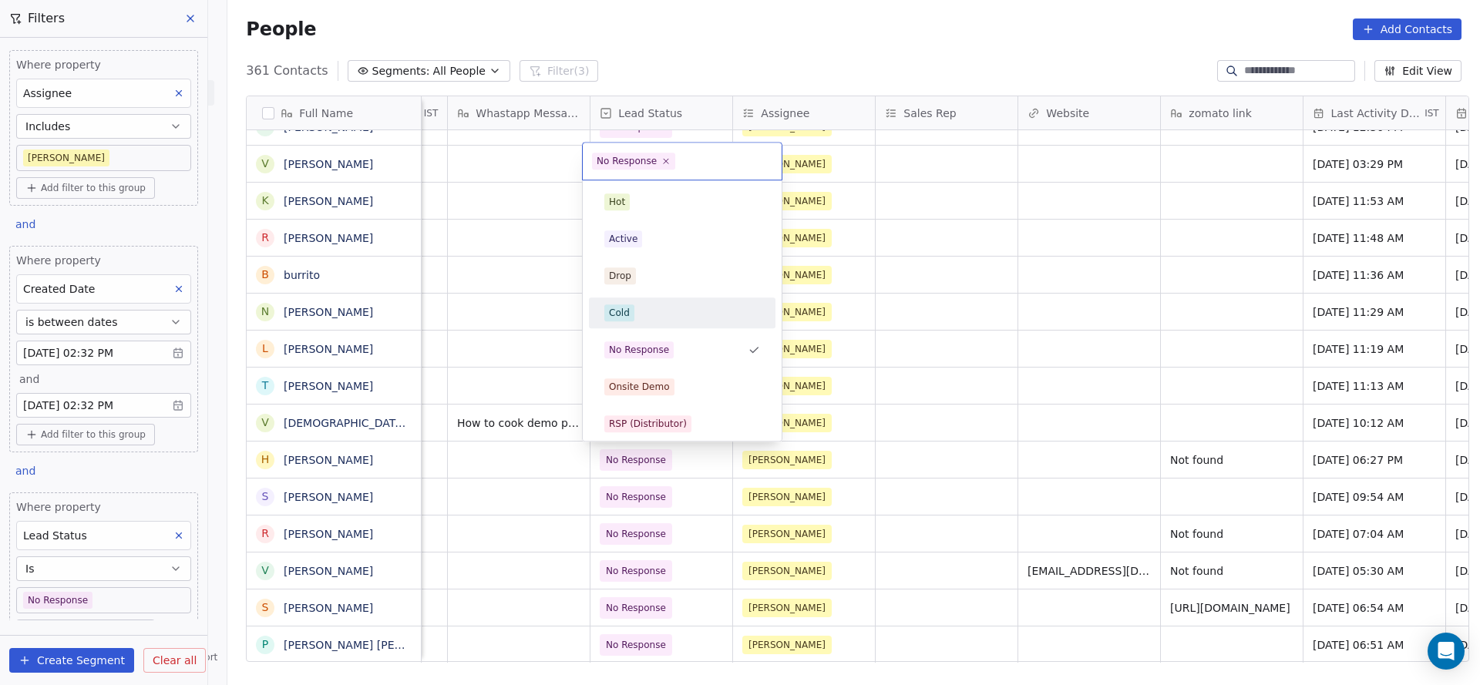
click at [641, 310] on div "Cold" at bounding box center [682, 313] width 156 height 17
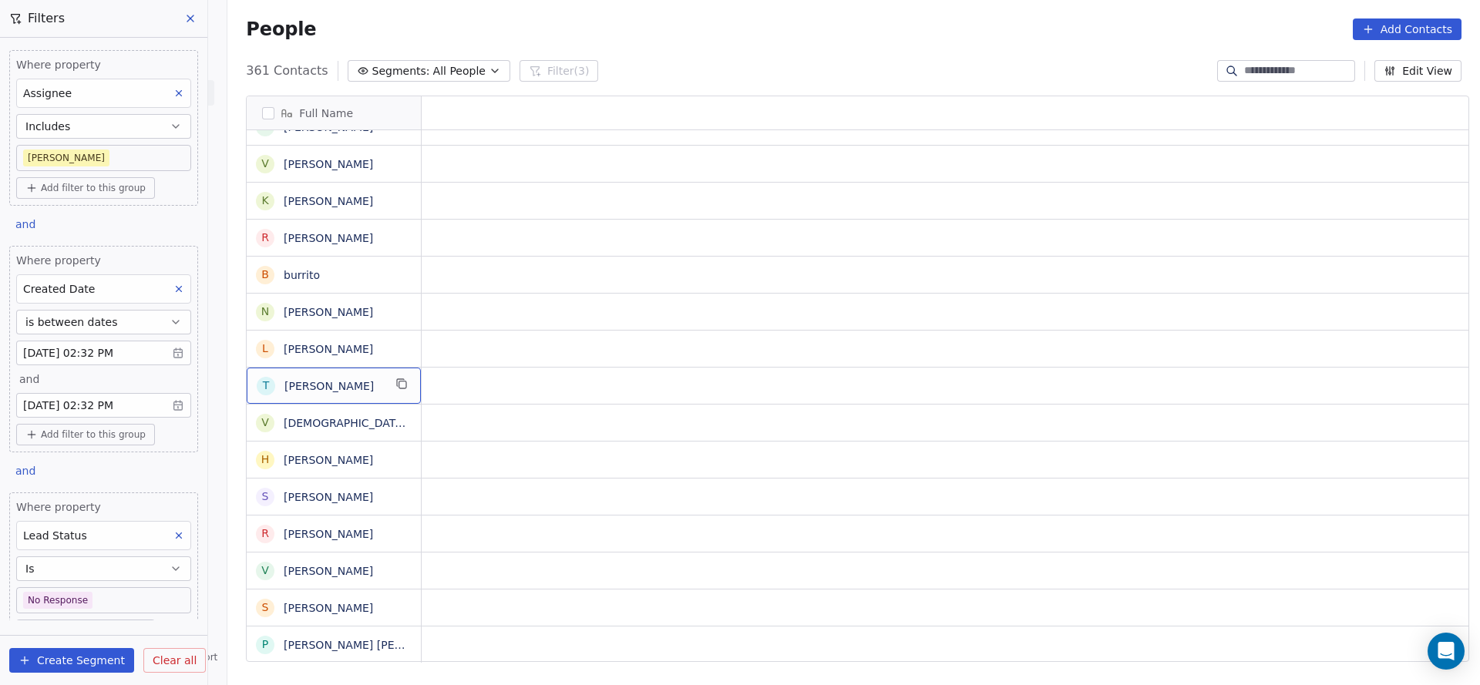
scroll to position [0, 0]
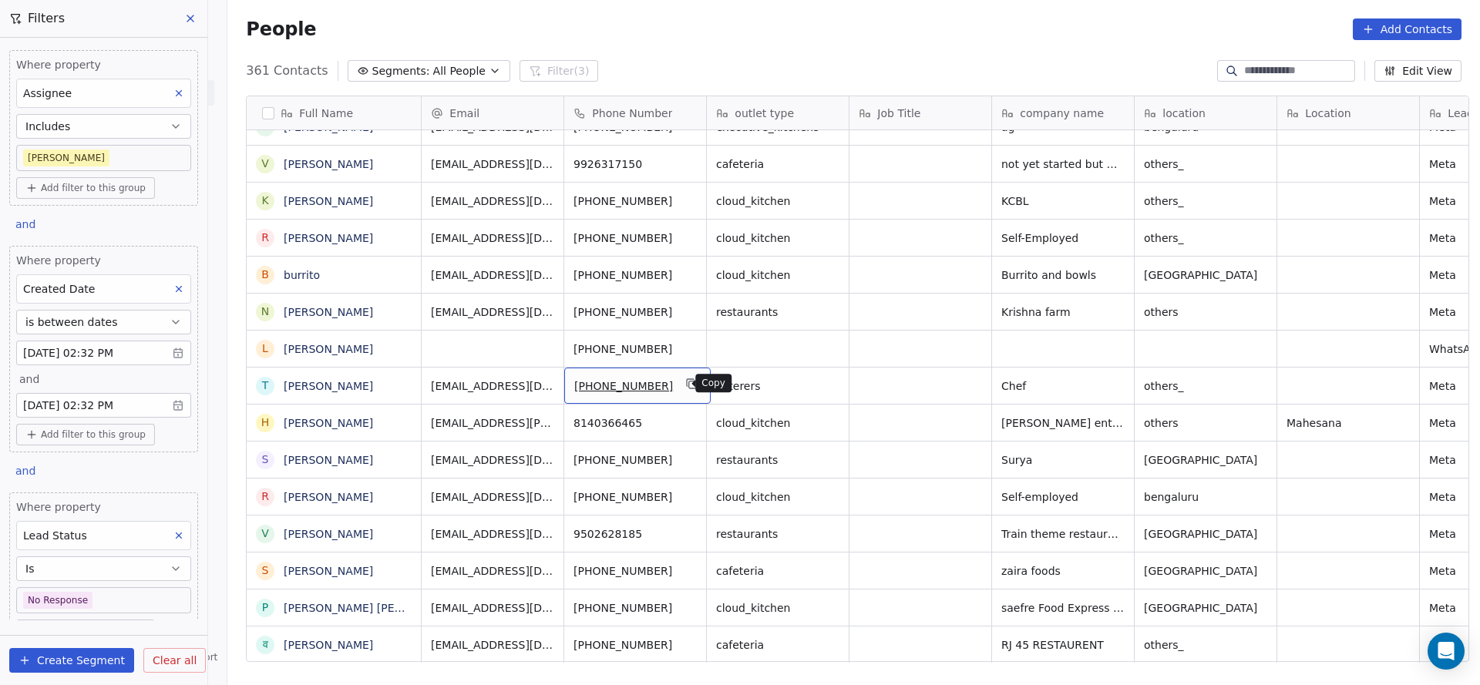
click at [686, 382] on icon "grid" at bounding box center [692, 384] width 12 height 12
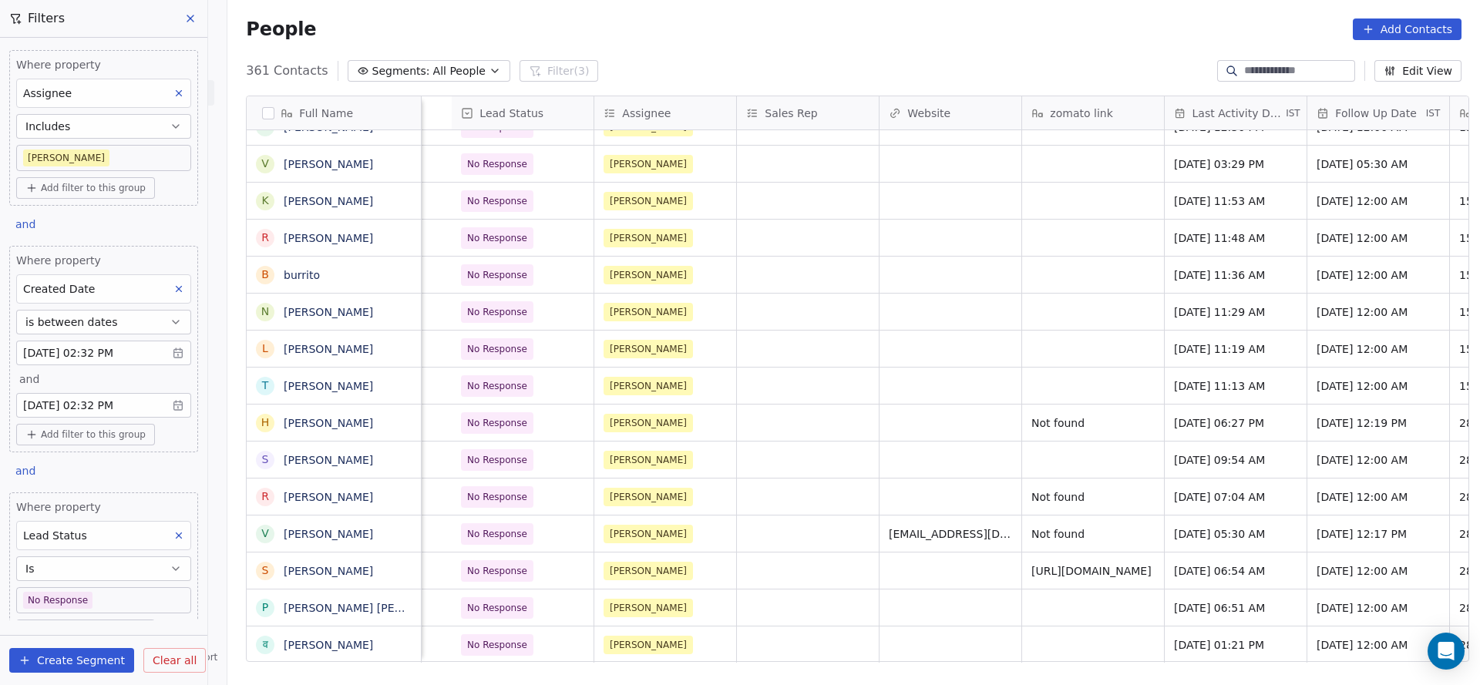
scroll to position [0, 1860]
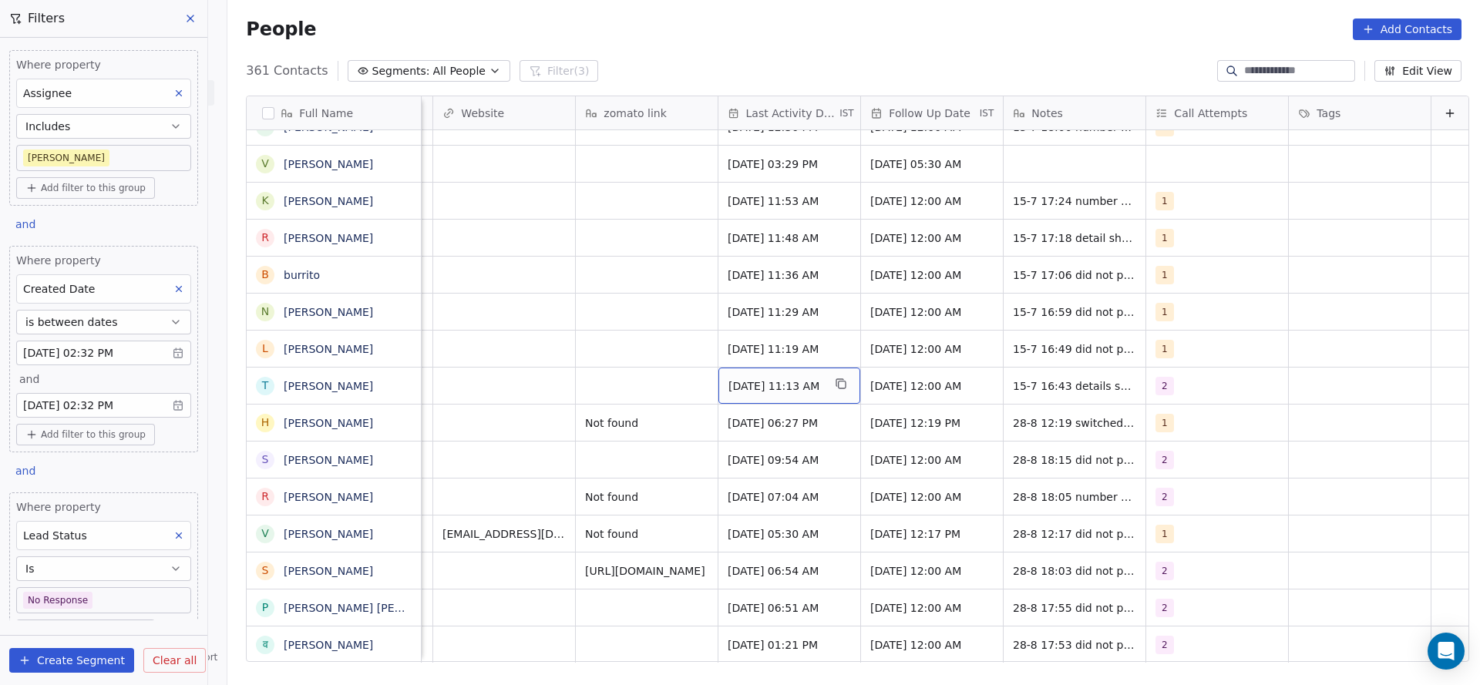
click at [791, 375] on div "[DATE] 11:13 AM" at bounding box center [790, 386] width 142 height 36
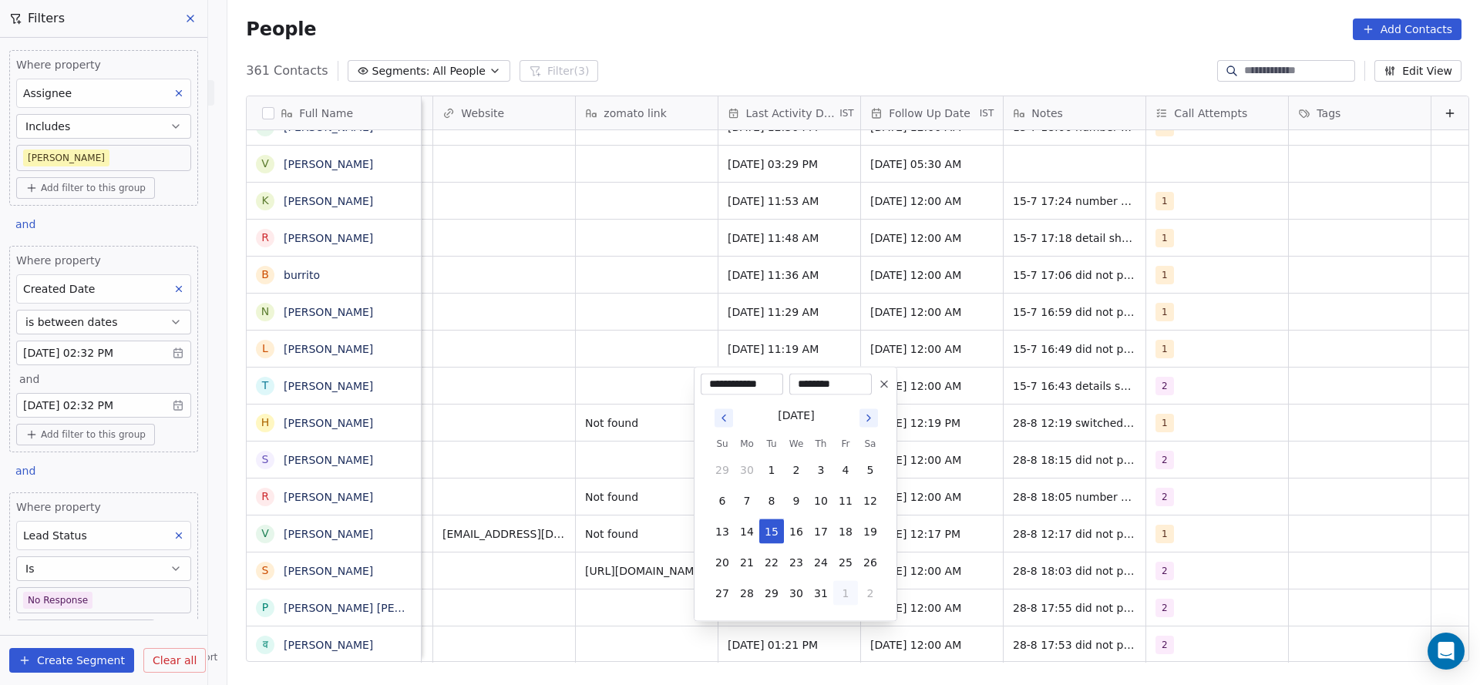
click at [848, 598] on button "1" at bounding box center [845, 593] width 25 height 25
drag, startPoint x: 820, startPoint y: 584, endPoint x: 684, endPoint y: 516, distance: 152.1
click at [820, 585] on button "28" at bounding box center [821, 593] width 25 height 25
type input "**********"
click at [446, 418] on html "On2Cook India Pvt. Ltd. Contacts People Marketing Workflows Campaigns Sales Pip…" at bounding box center [740, 342] width 1480 height 685
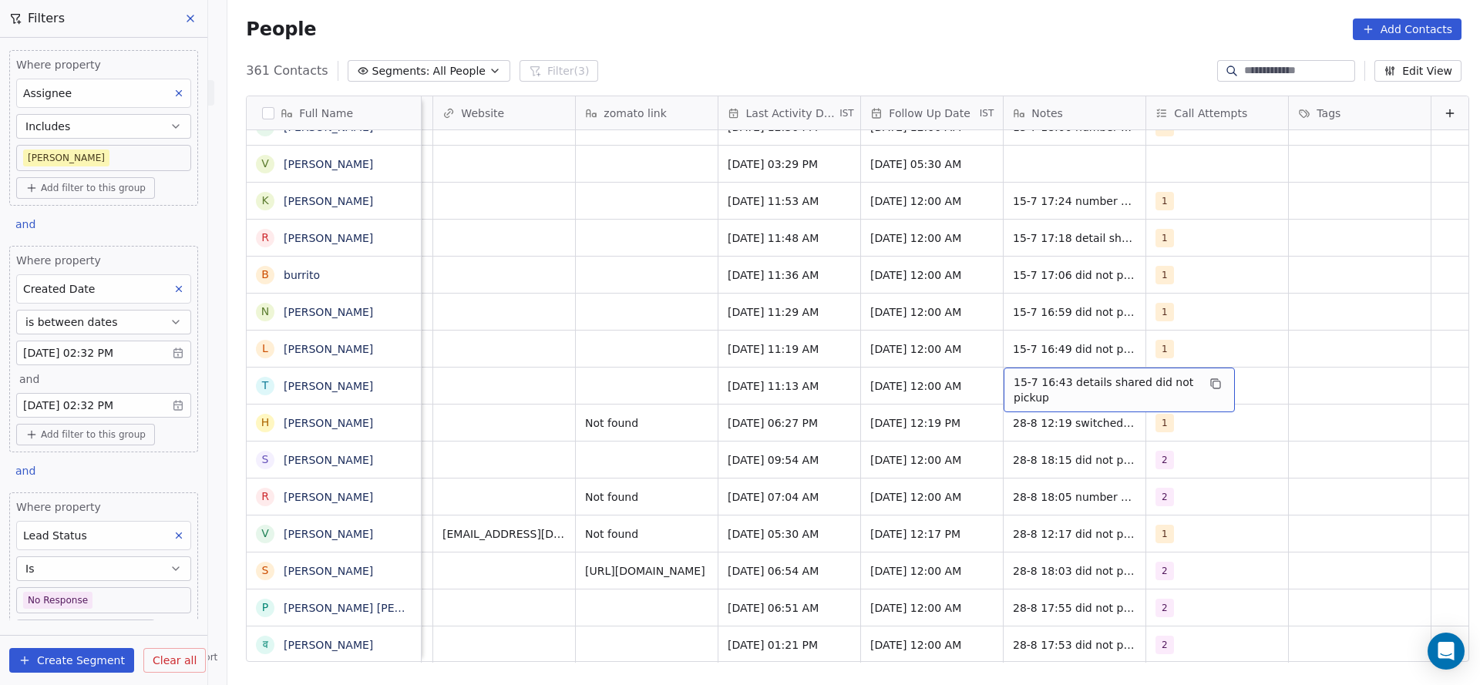
click at [1082, 379] on span "15-7 16:43 details shared did not pickup" at bounding box center [1105, 390] width 183 height 31
click at [985, 378] on textarea "**********" at bounding box center [1095, 392] width 230 height 48
type textarea "**********"
drag, startPoint x: 633, startPoint y: 472, endPoint x: 649, endPoint y: 396, distance: 78.0
click at [633, 471] on html "On2Cook India Pvt. Ltd. Contacts People Marketing Workflows Campaigns Sales Pip…" at bounding box center [740, 342] width 1480 height 685
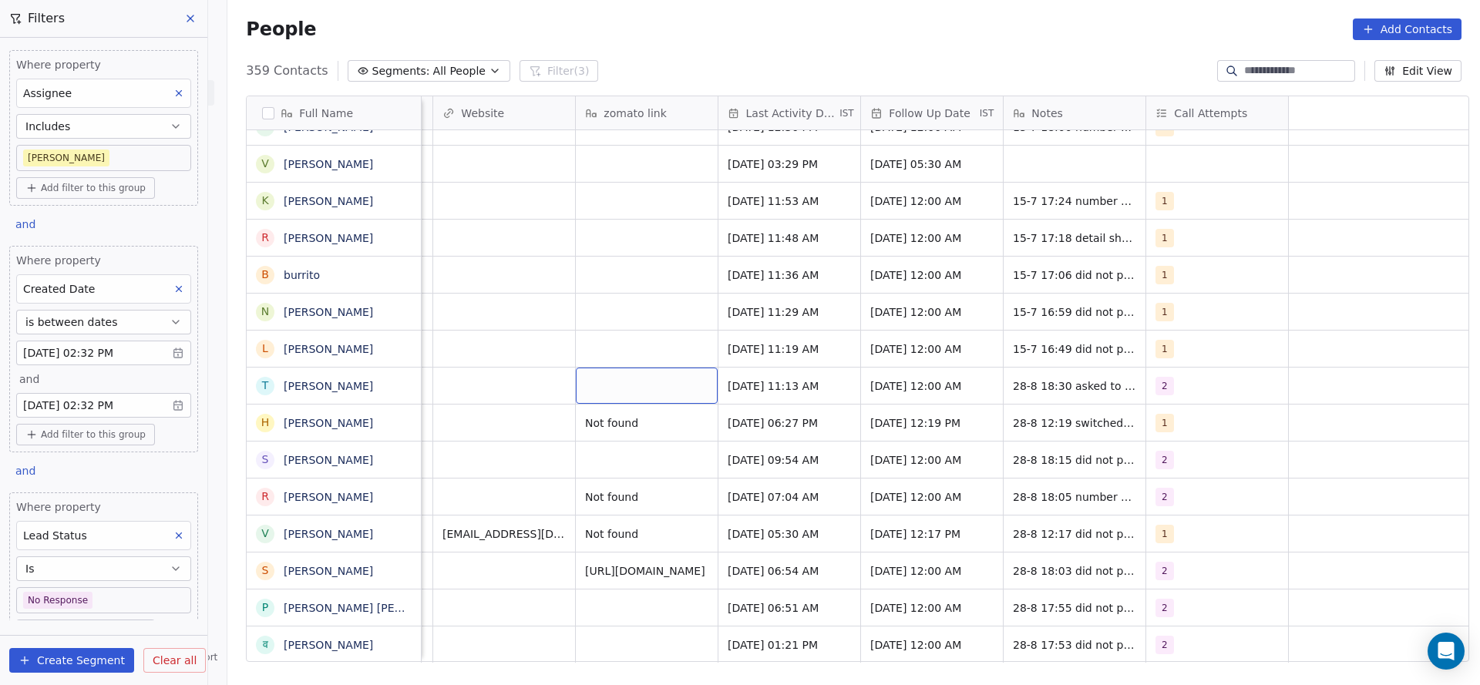
scroll to position [0, 1124]
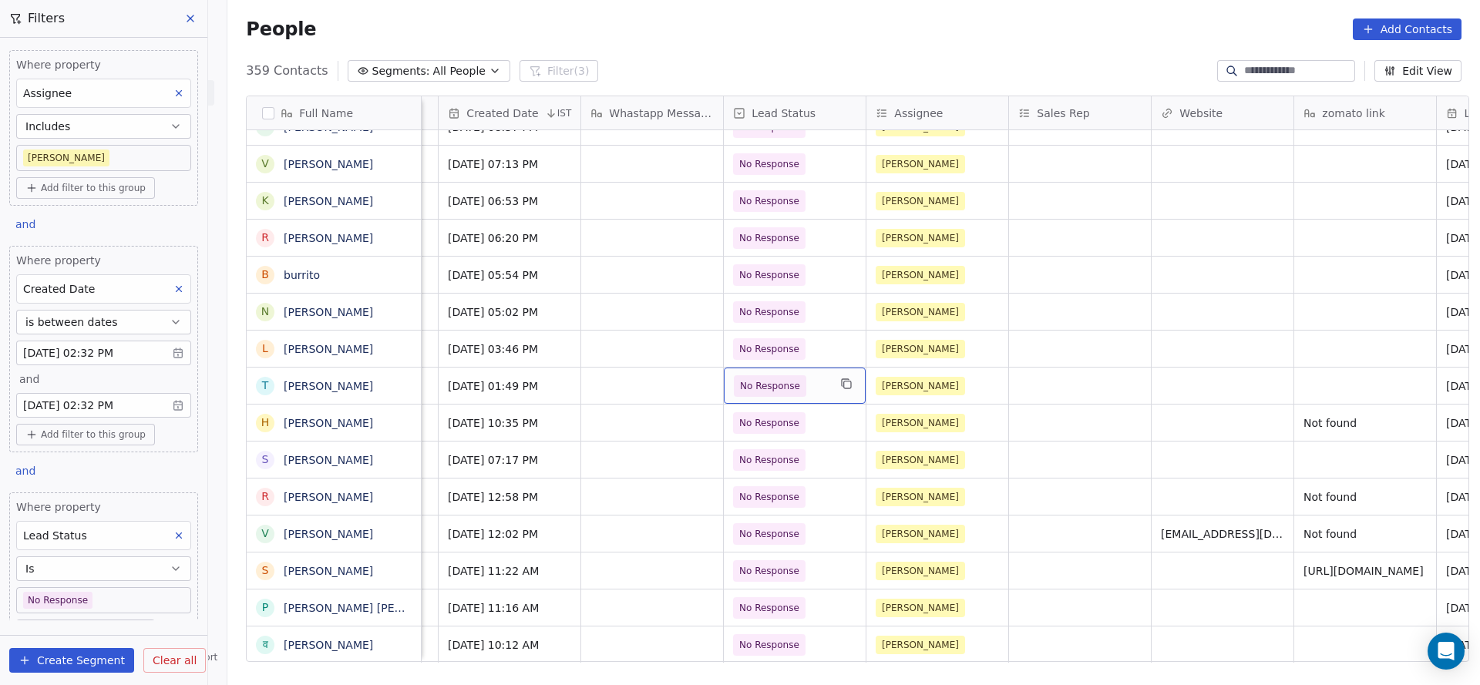
click at [802, 389] on span "No Response" at bounding box center [781, 386] width 94 height 22
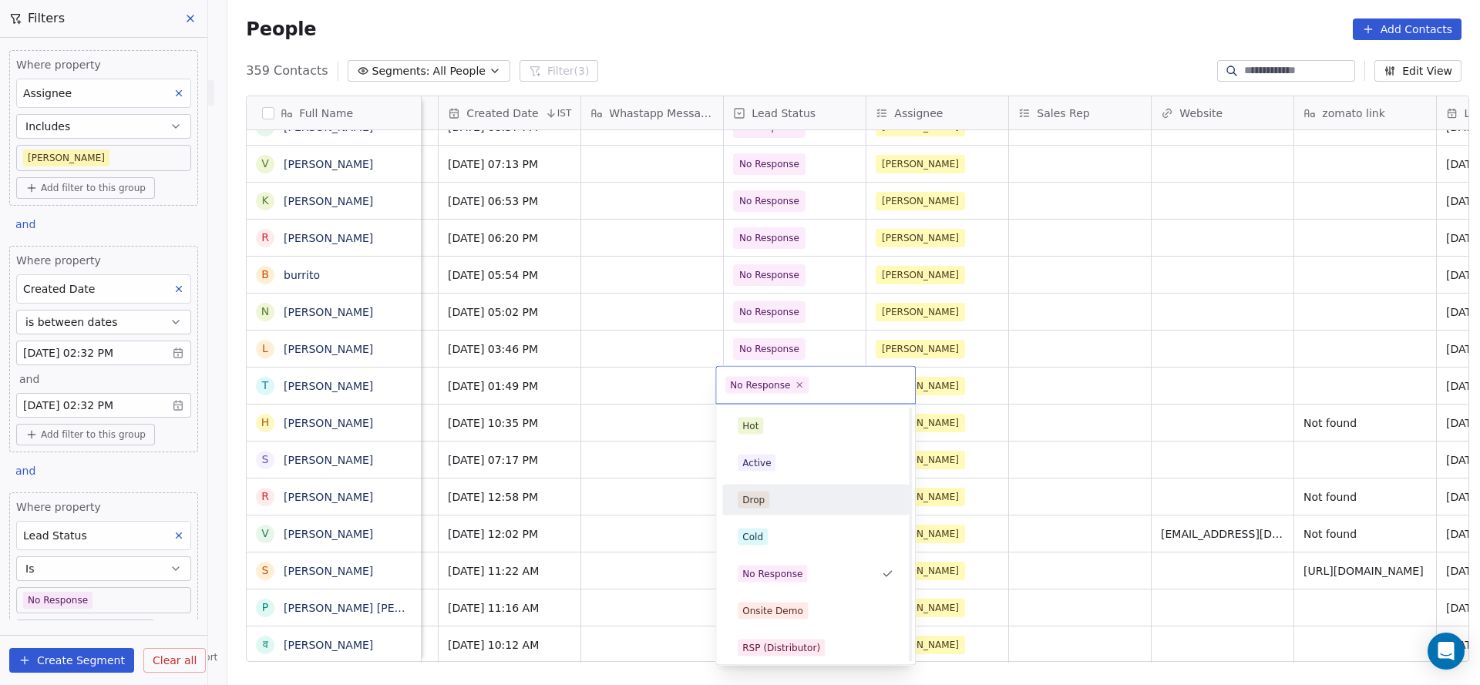
scroll to position [116, 0]
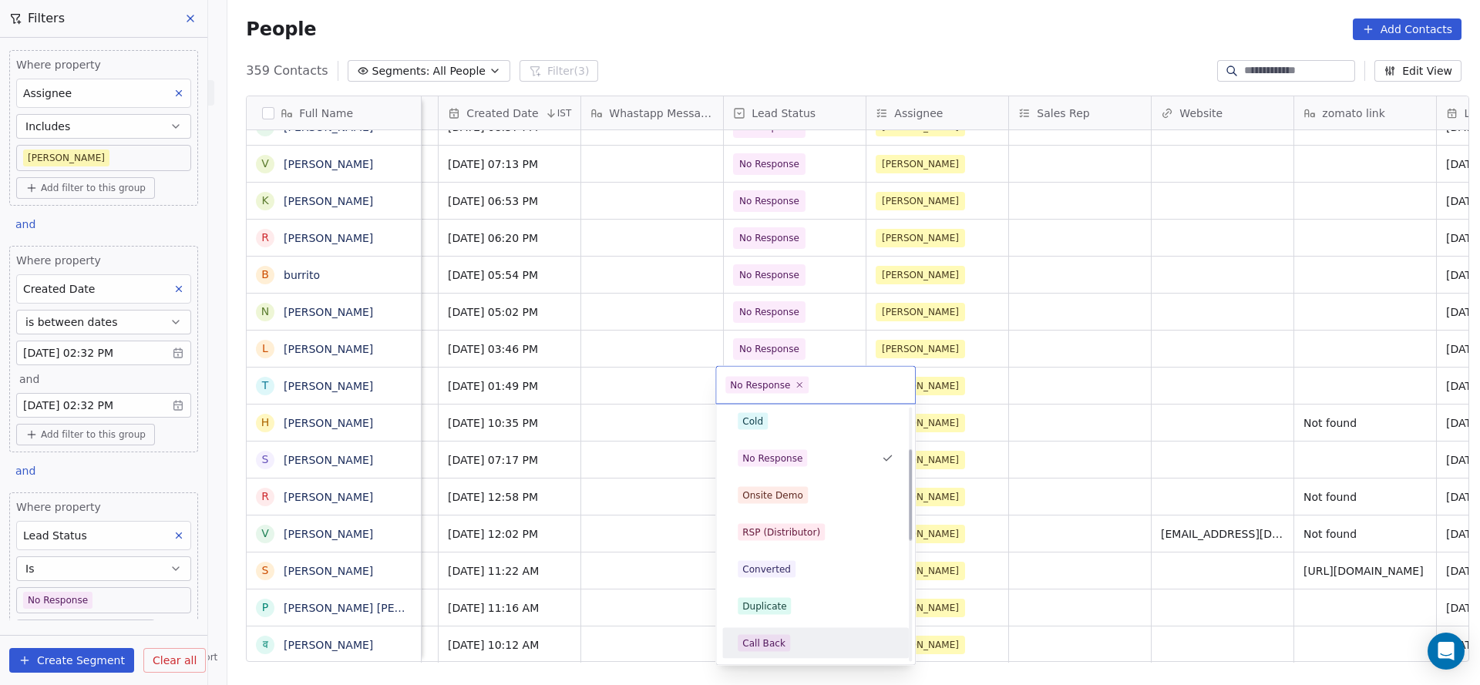
click at [785, 638] on span "Call Back" at bounding box center [764, 643] width 52 height 17
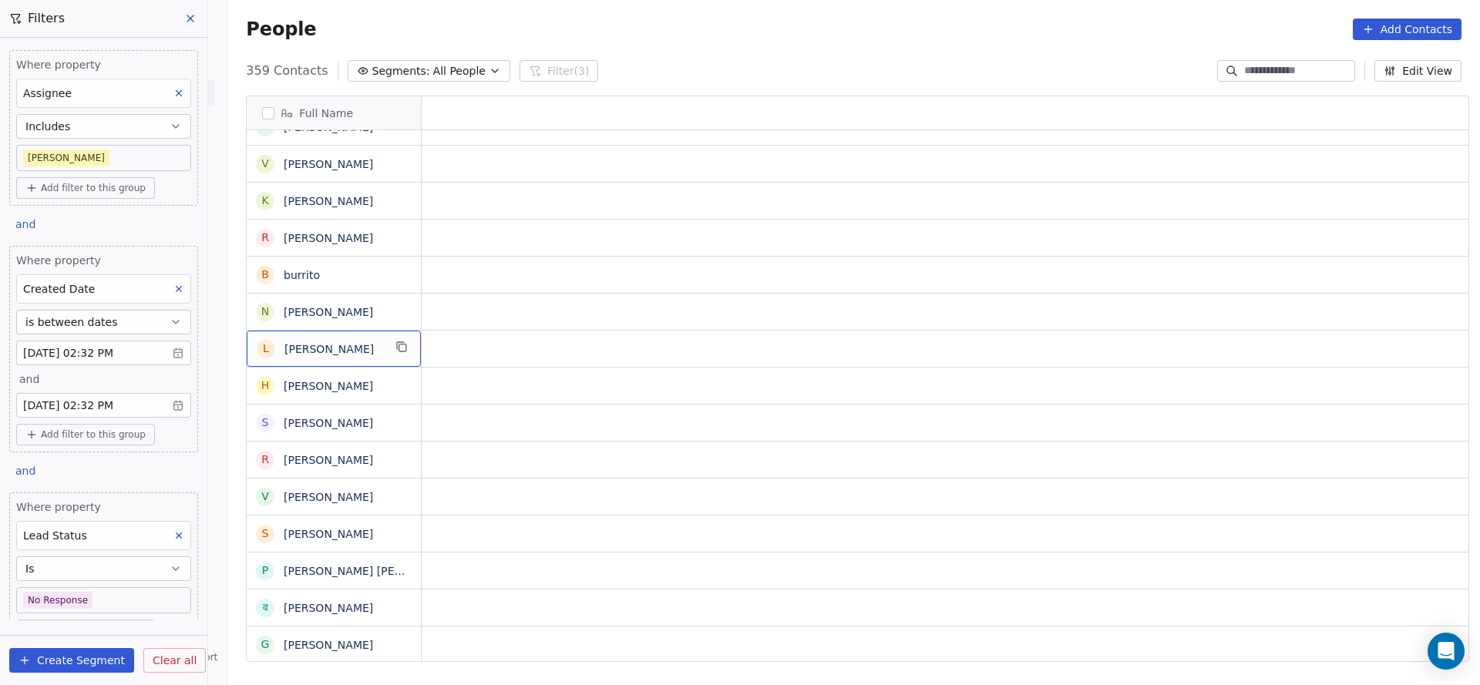
scroll to position [0, 0]
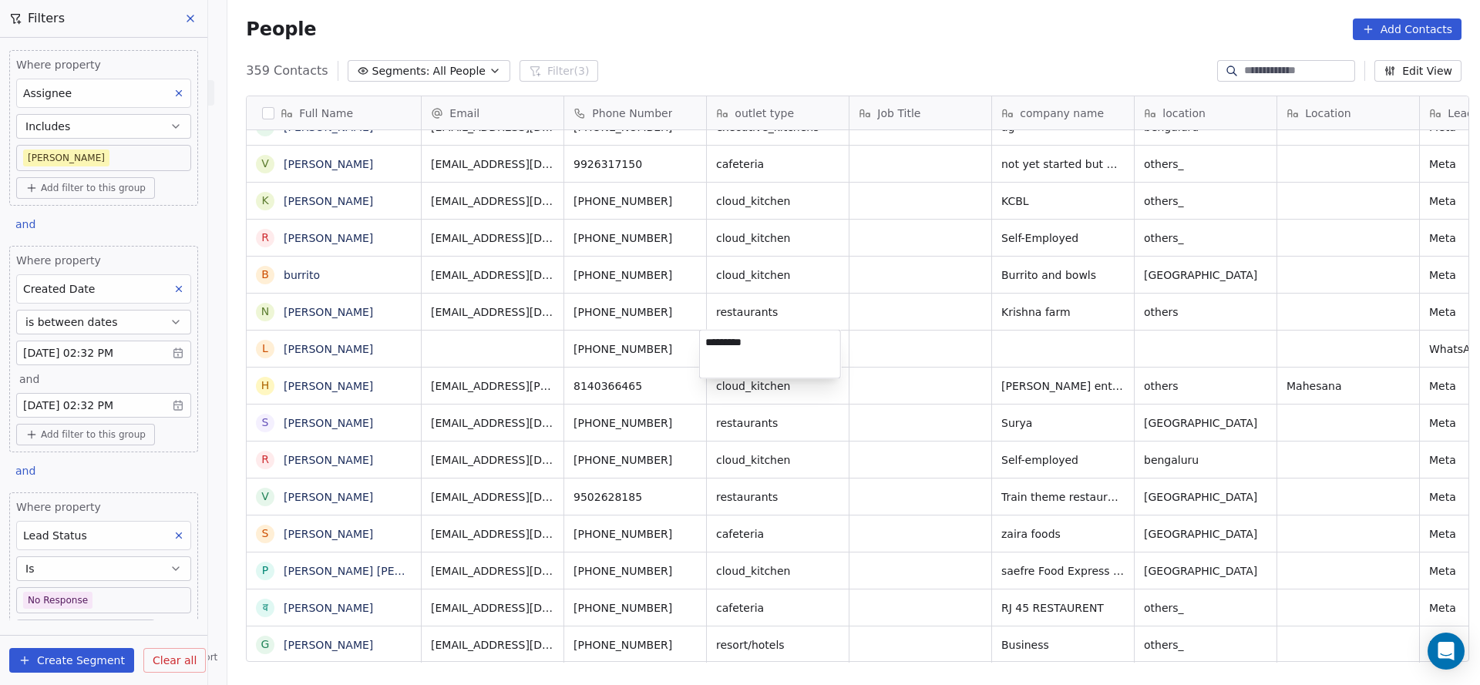
type textarea "**********"
click at [755, 349] on textarea "**********" at bounding box center [770, 355] width 140 height 48
click at [916, 365] on html "On2Cook India Pvt. Ltd. Contacts People Marketing Workflows Campaigns Sales Pip…" at bounding box center [740, 342] width 1480 height 685
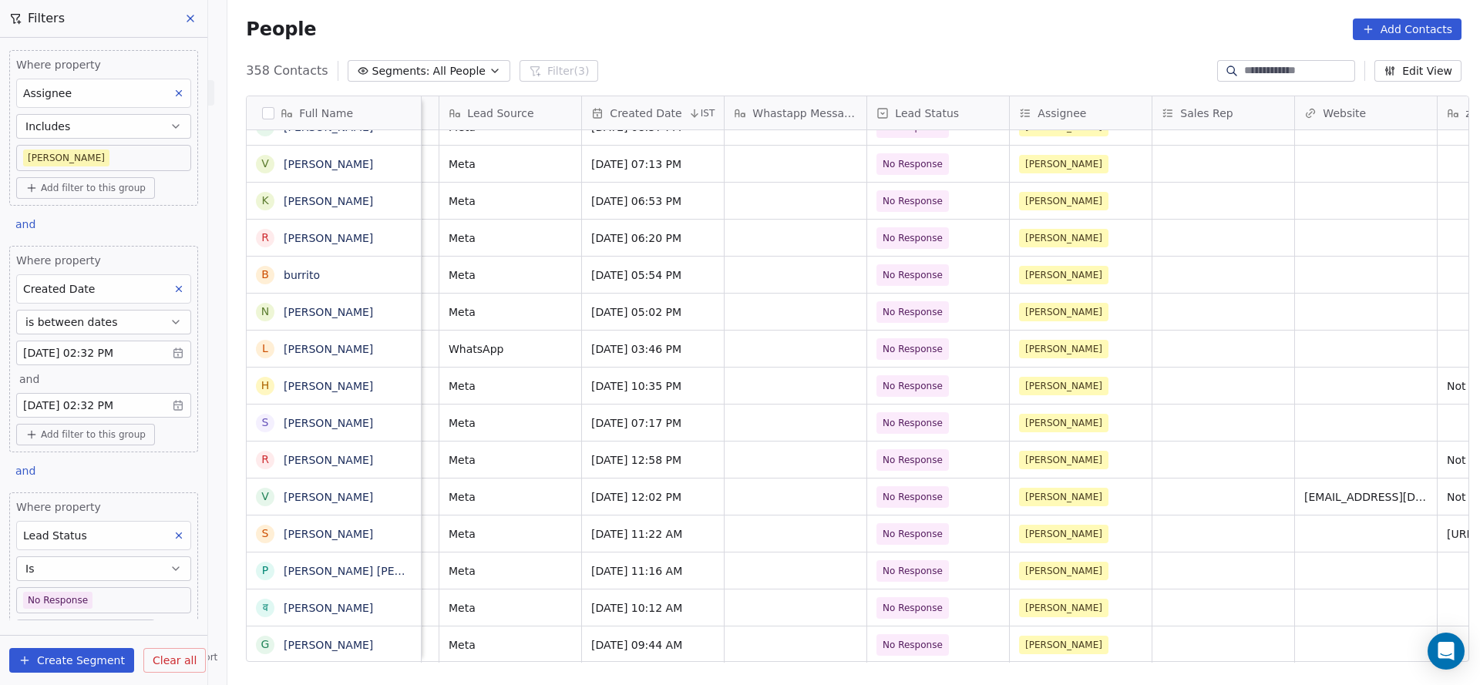
scroll to position [0, 1408]
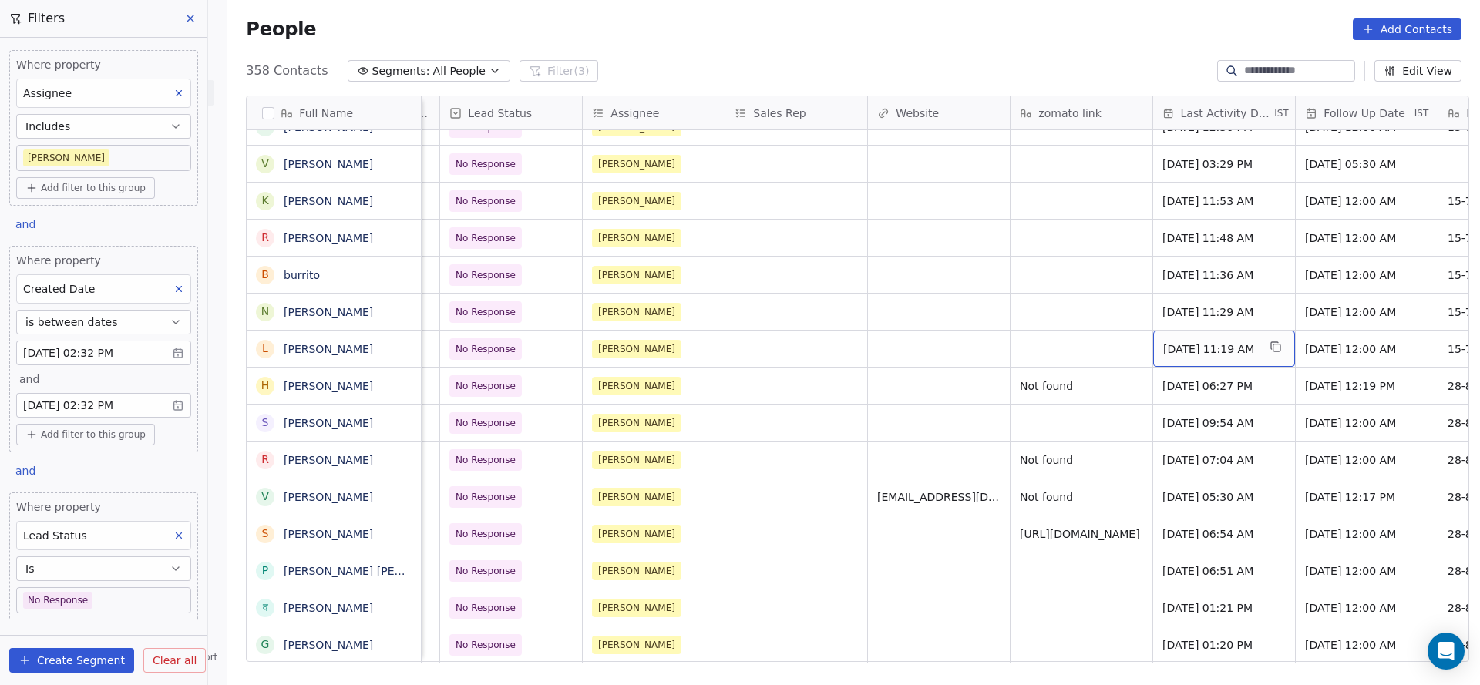
click at [1198, 349] on span "[DATE] 11:19 AM" at bounding box center [1210, 349] width 94 height 15
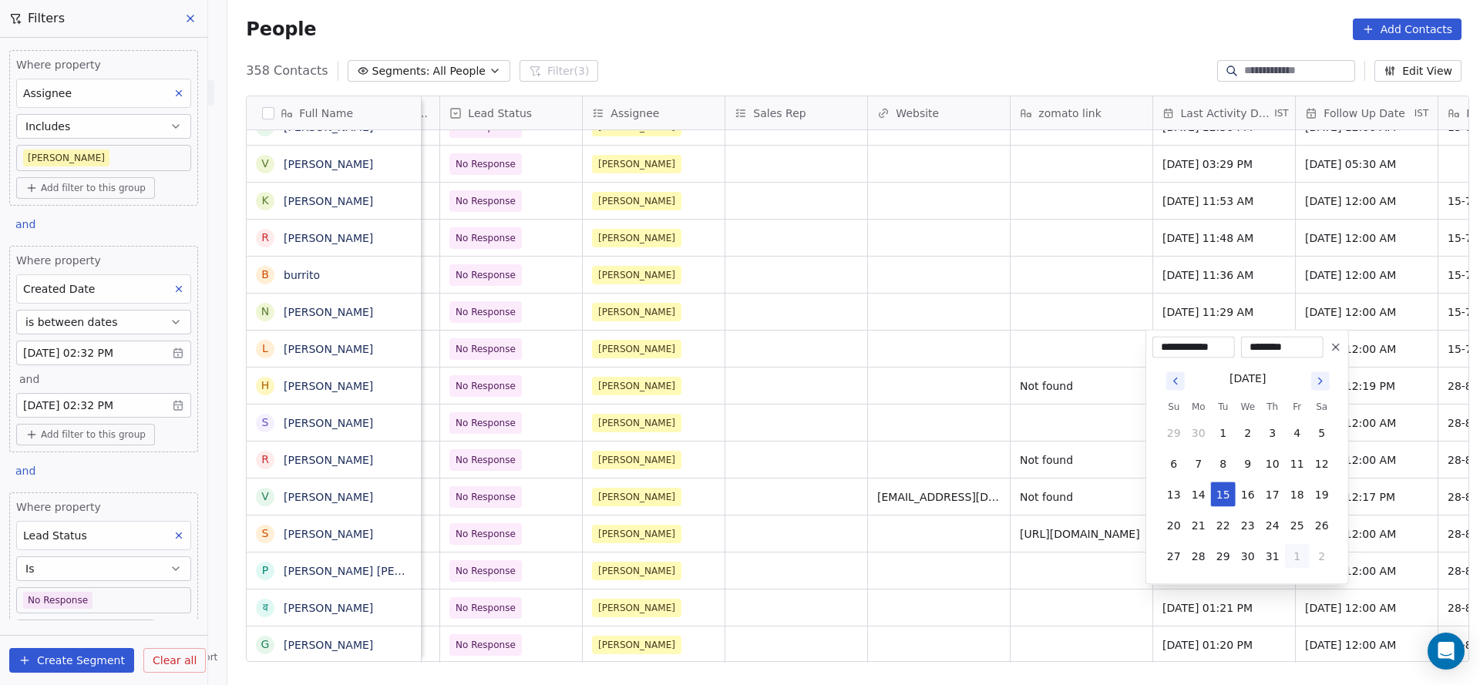
click at [1300, 557] on button "1" at bounding box center [1297, 556] width 25 height 25
click at [1275, 558] on button "28" at bounding box center [1273, 556] width 25 height 25
type input "**********"
click at [955, 530] on html "On2Cook India Pvt. Ltd. Contacts People Marketing Workflows Campaigns Sales Pip…" at bounding box center [740, 342] width 1480 height 685
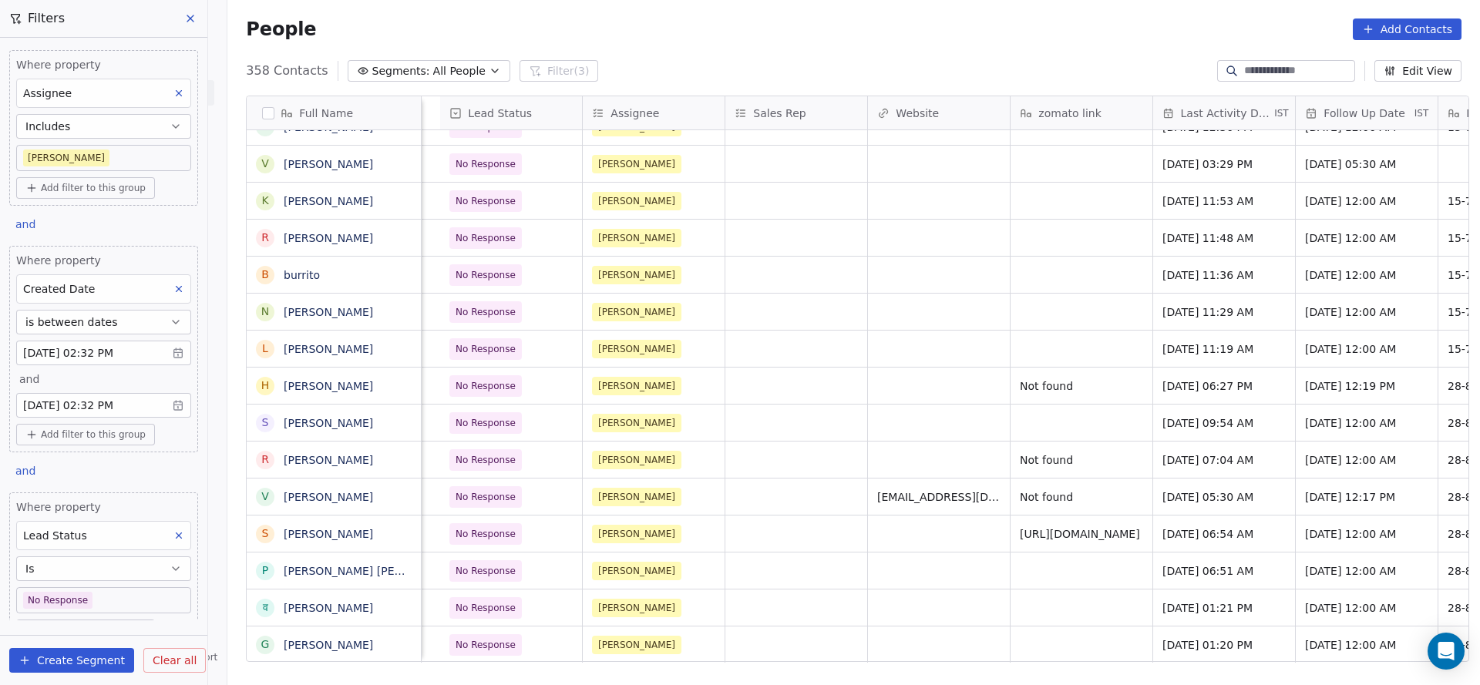
scroll to position [0, 1860]
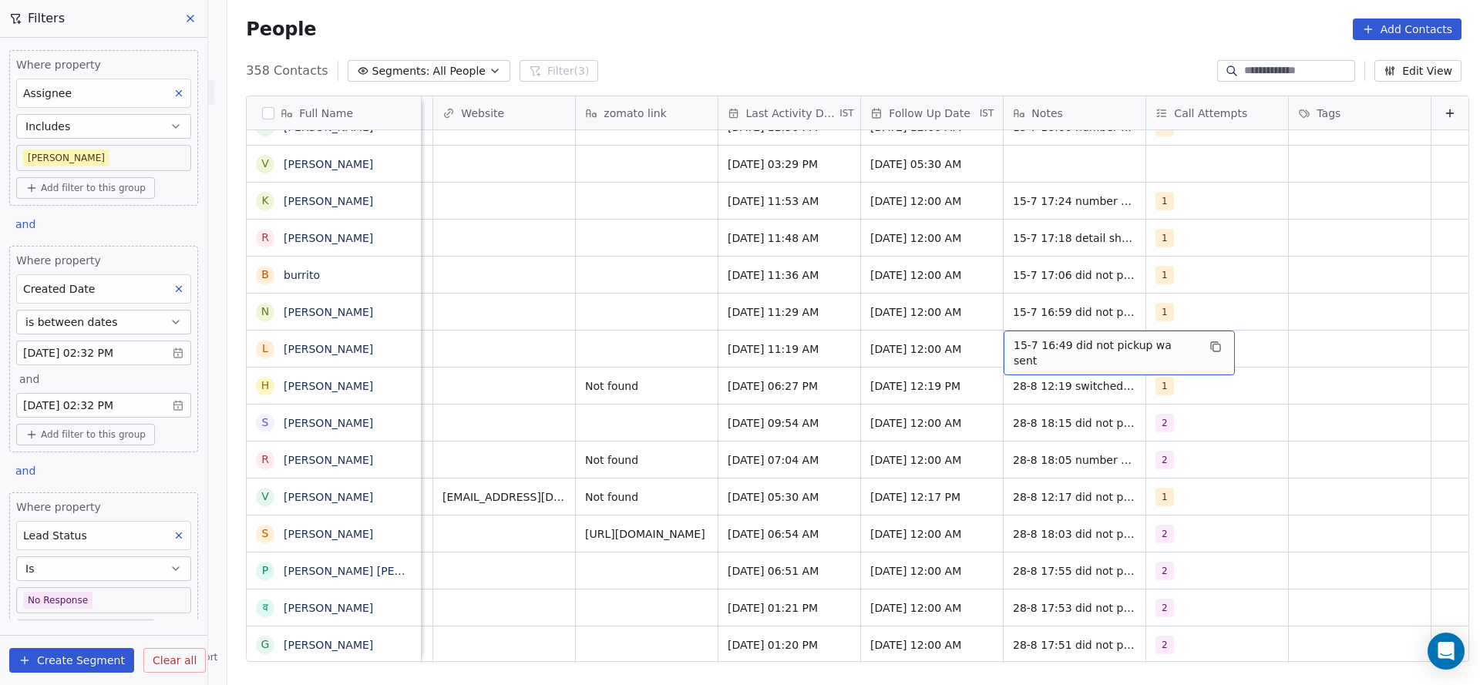
click at [1015, 356] on div "15-7 16:49 did not pickup wa sent" at bounding box center [1119, 353] width 231 height 45
click at [992, 346] on textarea "**********" at bounding box center [1086, 355] width 212 height 48
type textarea "**********"
click at [601, 388] on html "On2Cook India Pvt. Ltd. Contacts People Marketing Workflows Campaigns Sales Pip…" at bounding box center [740, 342] width 1480 height 685
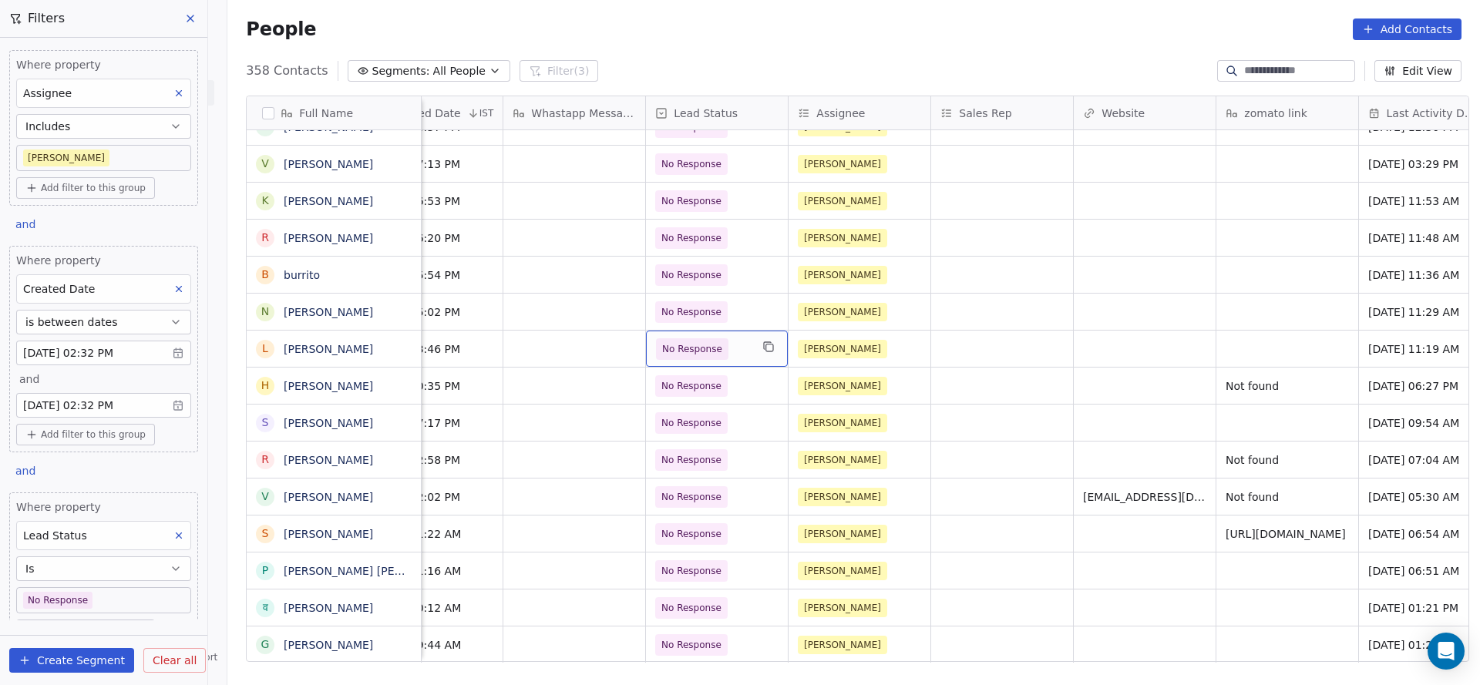
click at [672, 352] on span "No Response" at bounding box center [692, 349] width 60 height 15
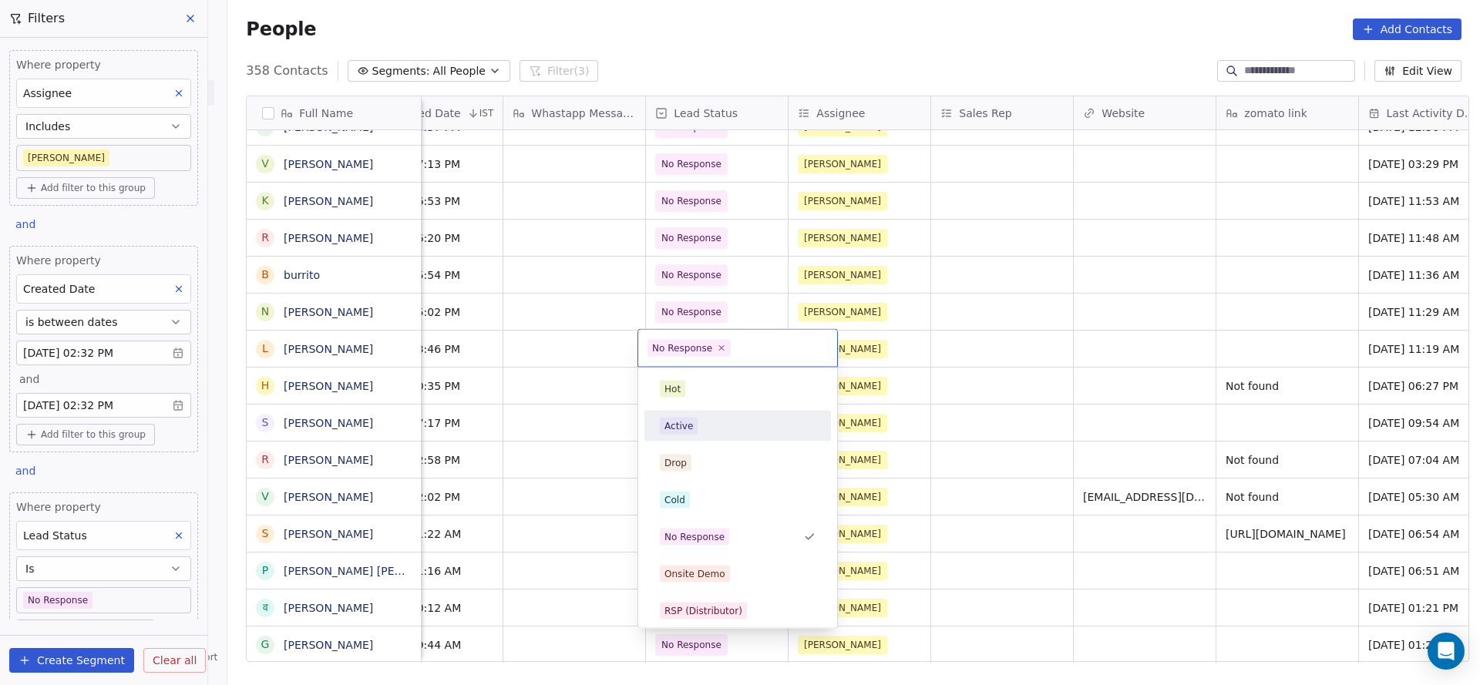
click at [673, 419] on div "Active" at bounding box center [679, 426] width 29 height 14
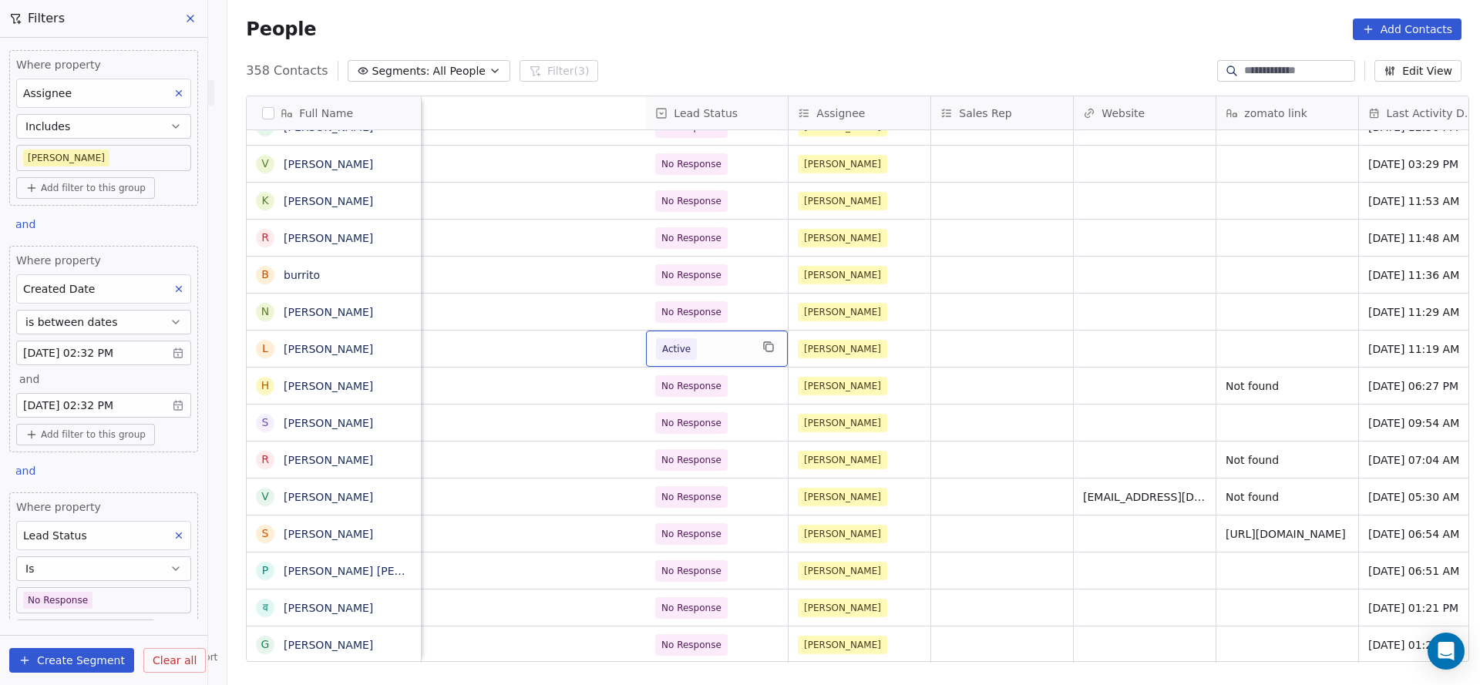
scroll to position [0, 1860]
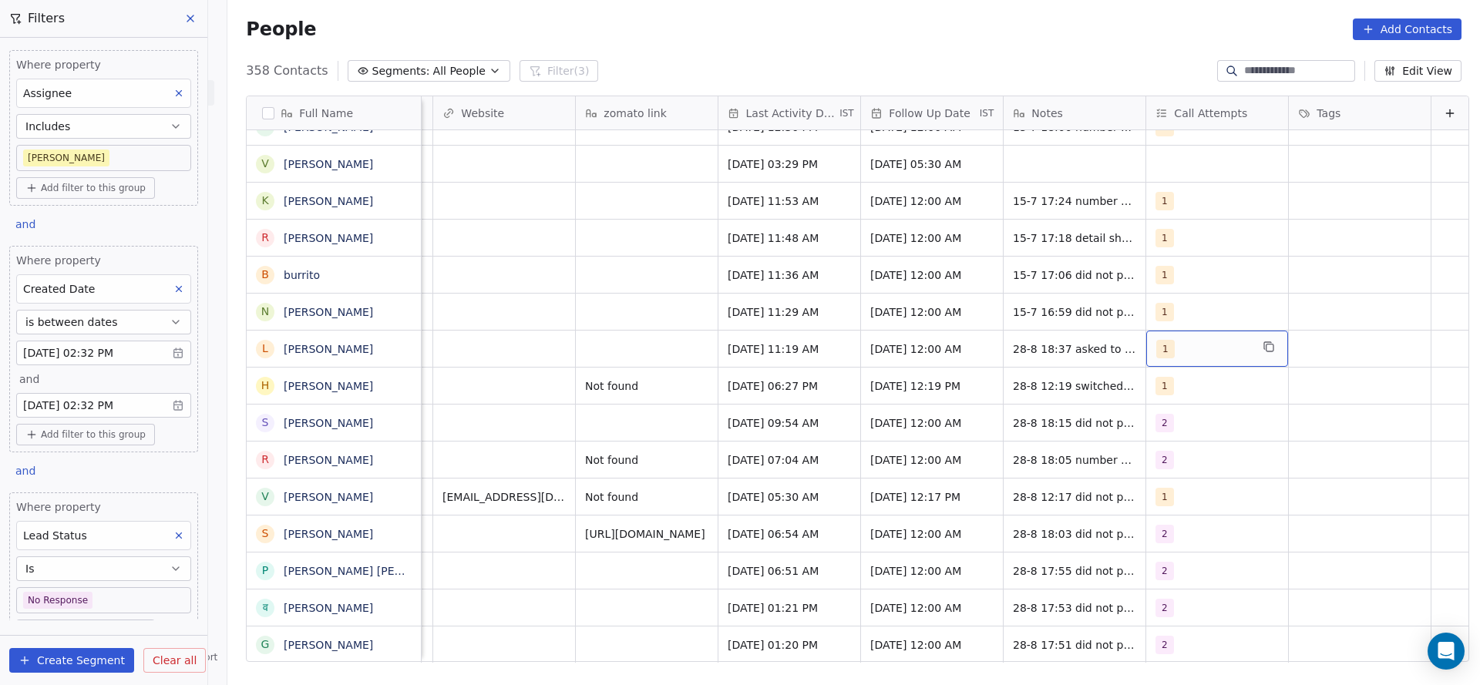
click at [1156, 352] on div "1" at bounding box center [1203, 349] width 94 height 19
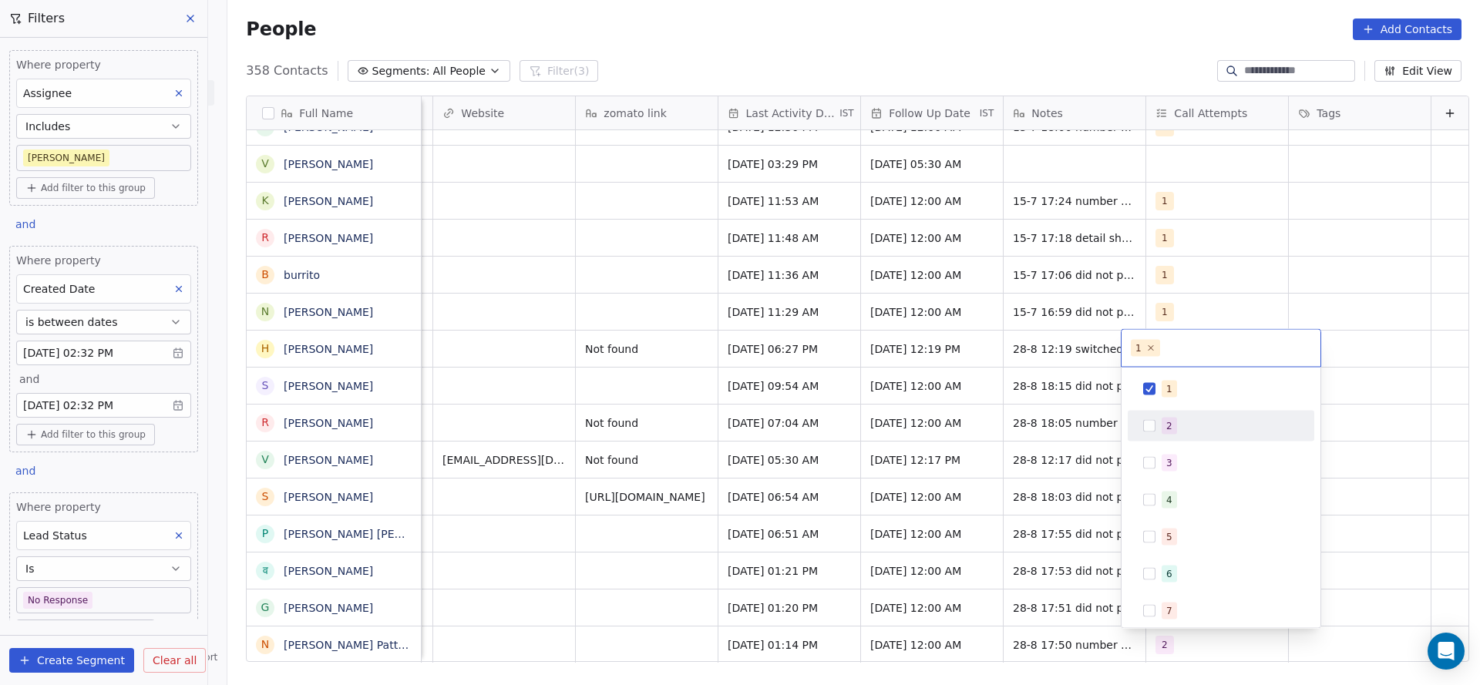
click at [1150, 435] on div "2" at bounding box center [1221, 426] width 174 height 25
click at [1189, 348] on span "2" at bounding box center [1177, 348] width 29 height 17
drag, startPoint x: 1170, startPoint y: 341, endPoint x: 1183, endPoint y: 346, distance: 13.5
click at [1183, 346] on span "2" at bounding box center [1177, 348] width 29 height 17
click at [1183, 346] on icon at bounding box center [1183, 348] width 10 height 10
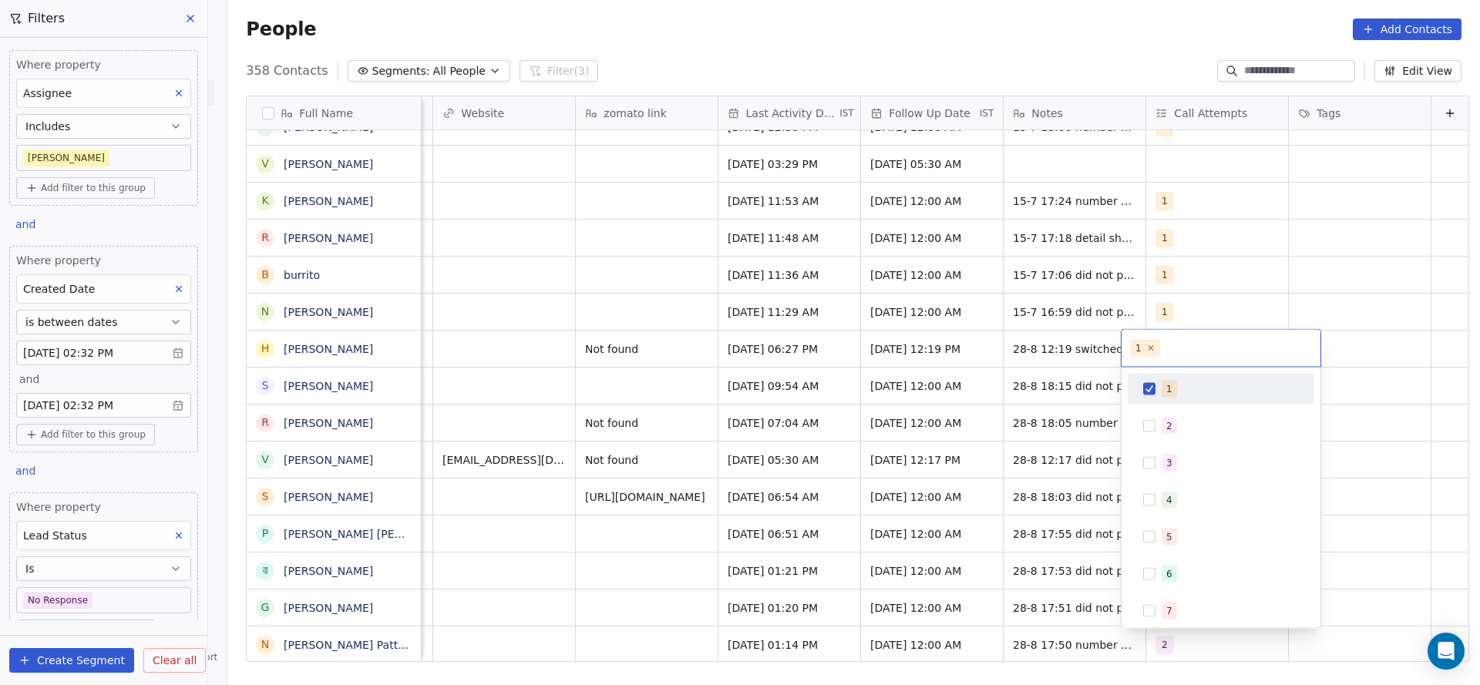
click at [1160, 339] on div "1" at bounding box center [1221, 348] width 199 height 37
click at [1175, 292] on html "On2Cook India Pvt. Ltd. Contacts People Marketing Workflows Campaigns Sales Pip…" at bounding box center [740, 342] width 1480 height 685
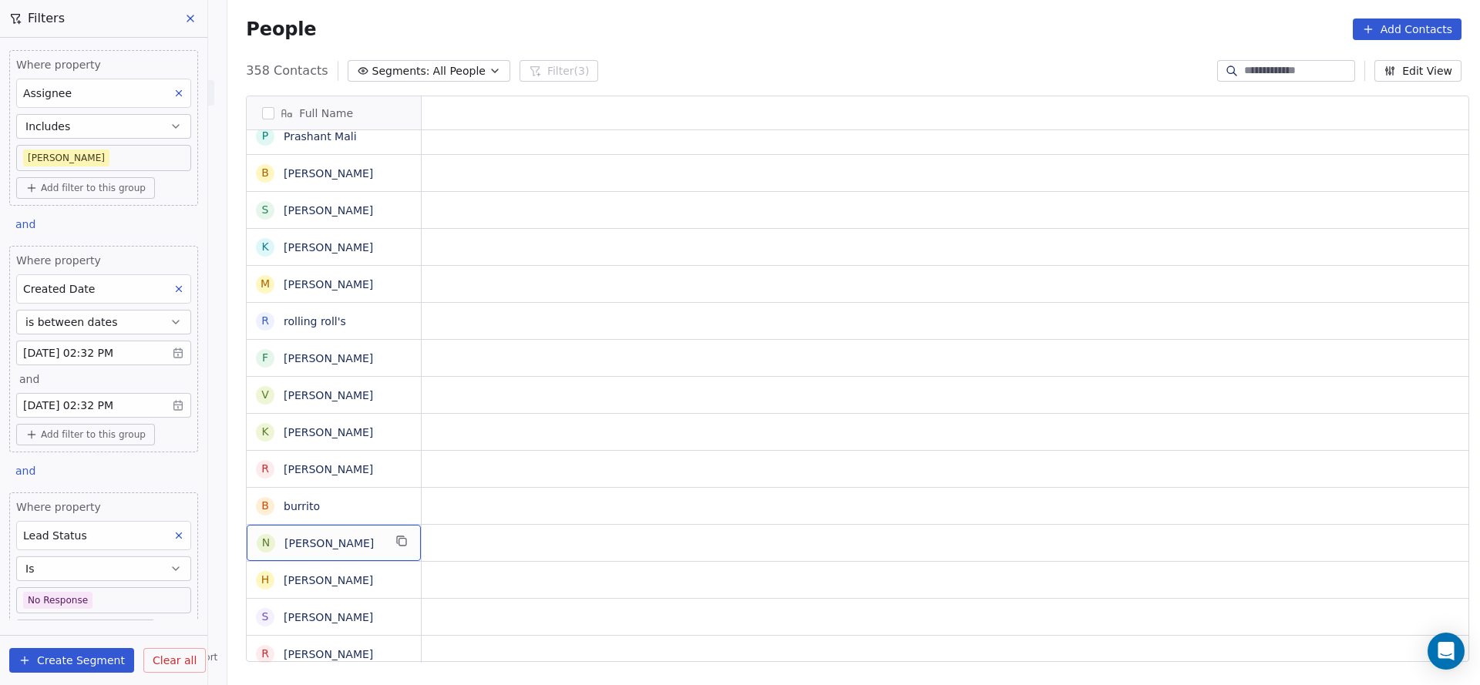
scroll to position [0, 0]
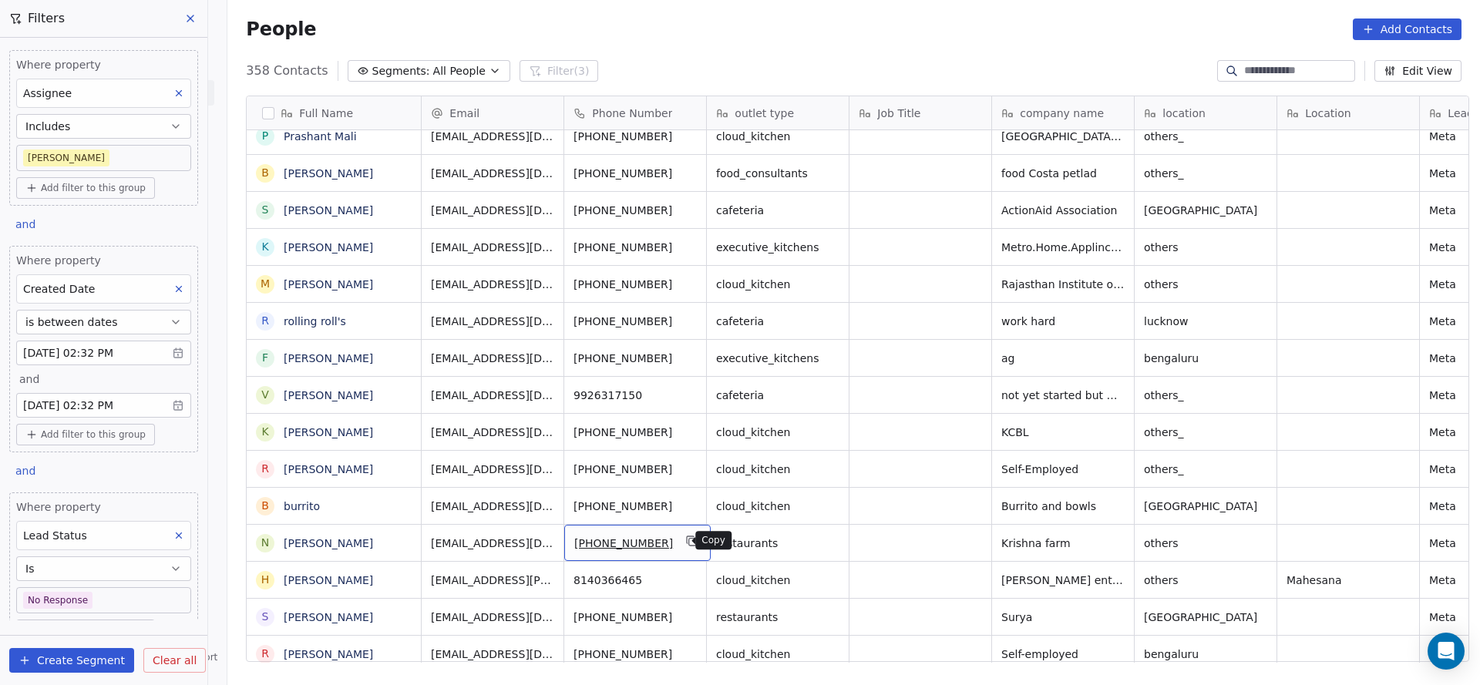
click at [686, 540] on icon "grid" at bounding box center [692, 541] width 12 height 12
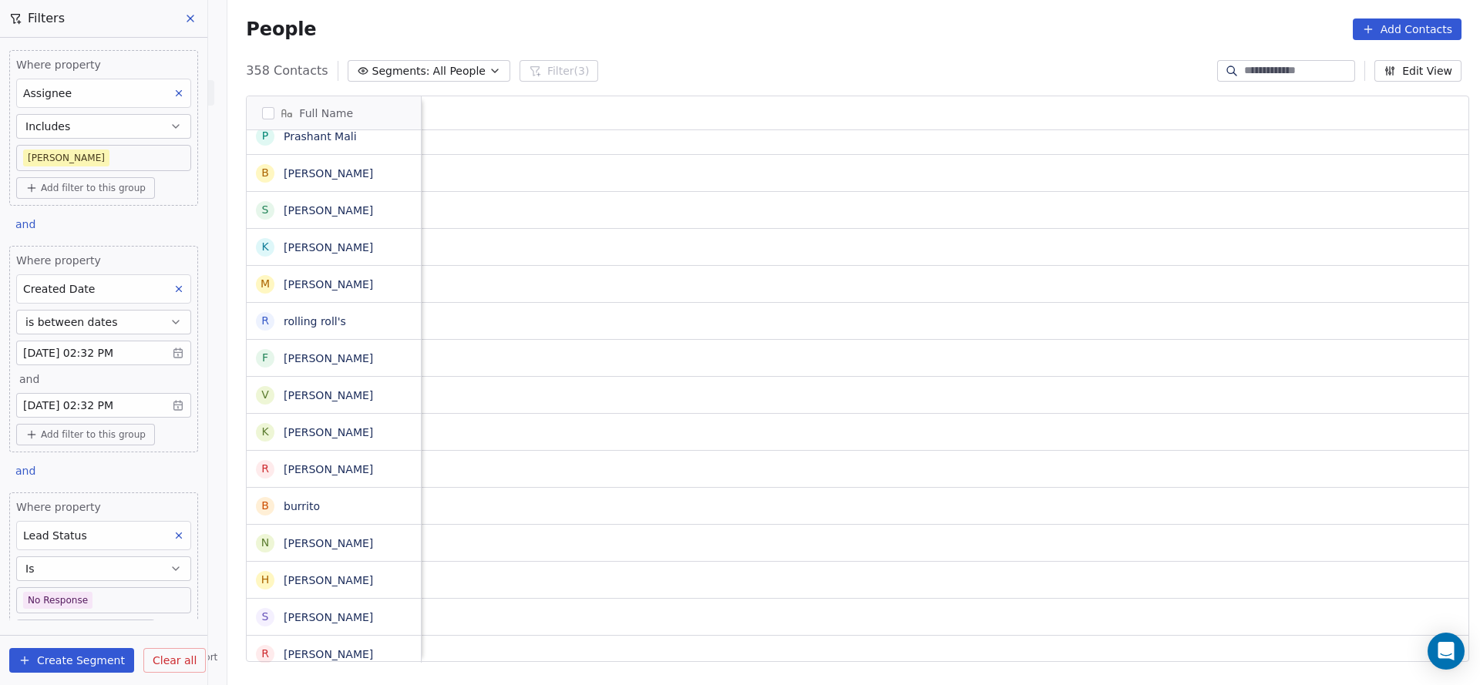
scroll to position [0, 1598]
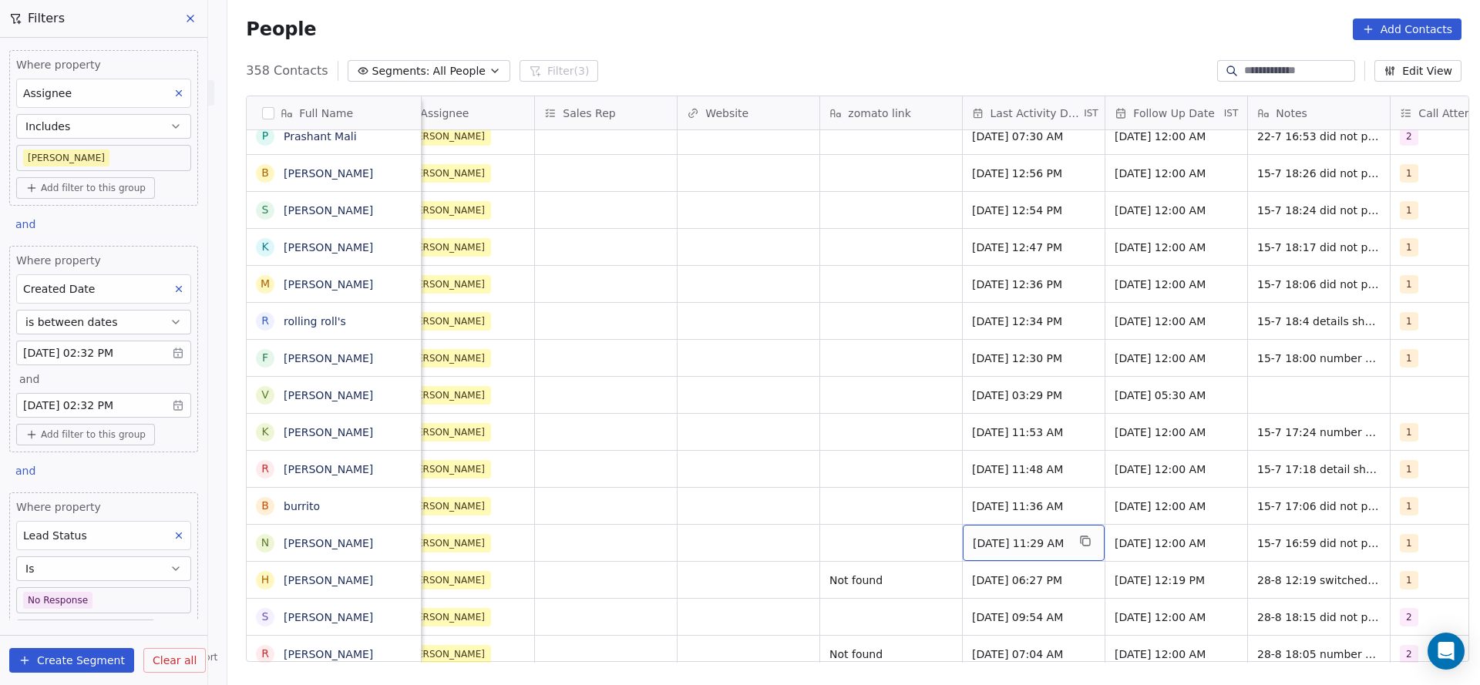
click at [992, 538] on span "[DATE] 11:29 AM" at bounding box center [1020, 543] width 94 height 15
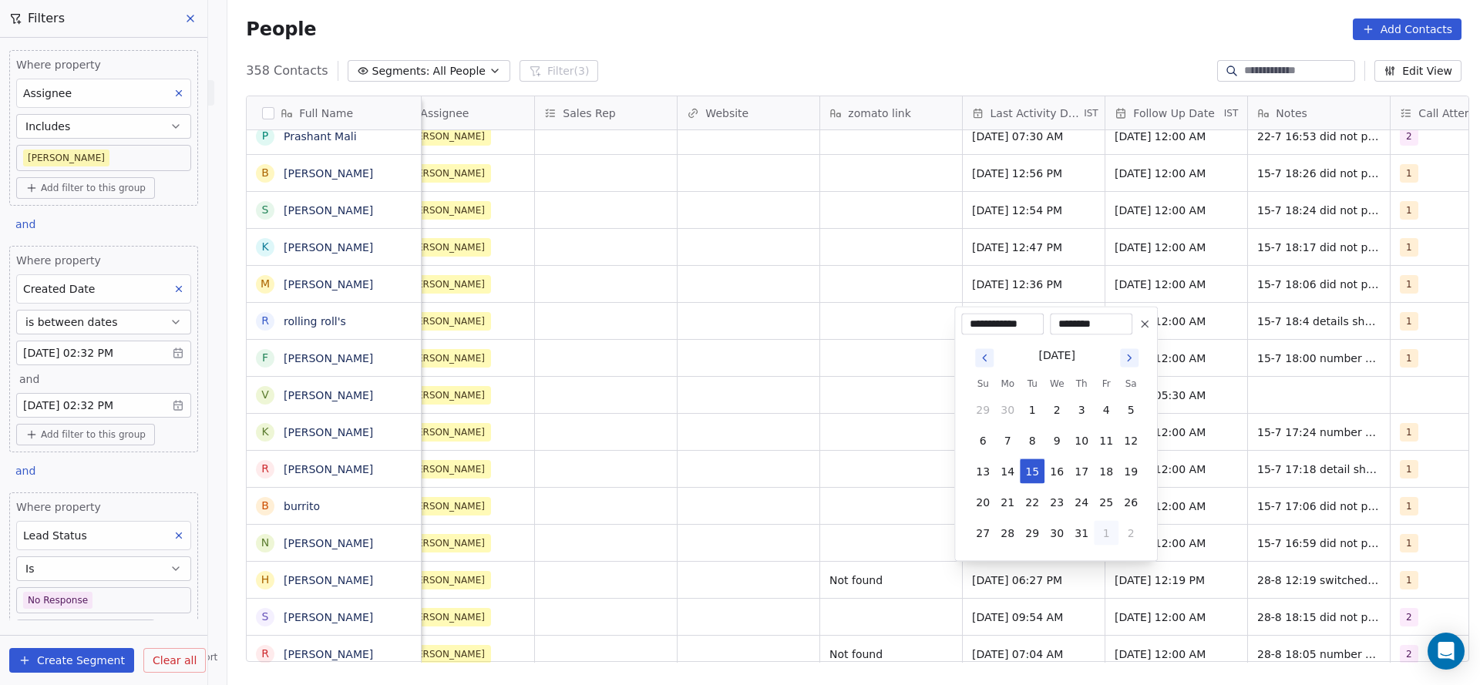
click at [1110, 541] on button "1" at bounding box center [1106, 533] width 25 height 25
click at [1078, 503] on button "28" at bounding box center [1081, 502] width 25 height 25
type input "**********"
click at [689, 509] on html "On2Cook India Pvt. Ltd. Contacts People Marketing Workflows Campaigns Sales Pip…" at bounding box center [740, 342] width 1480 height 685
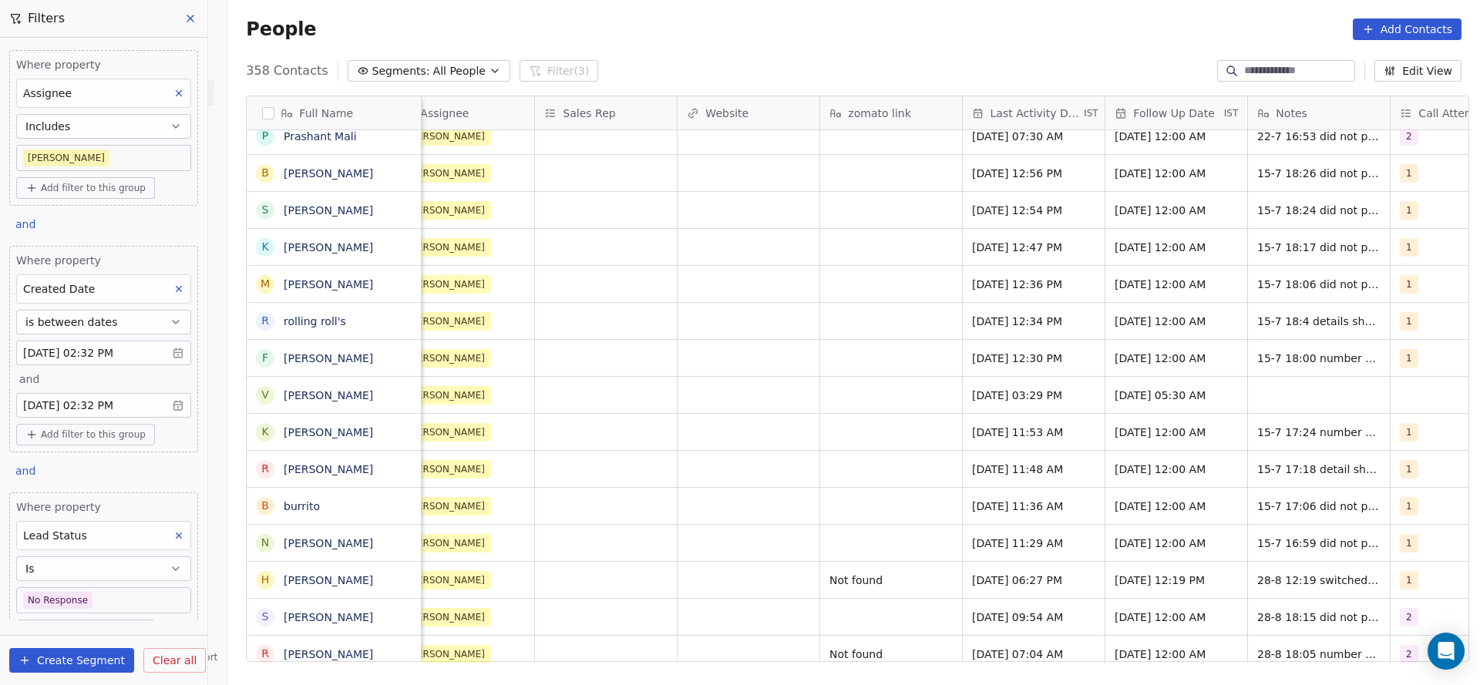
scroll to position [0, 1860]
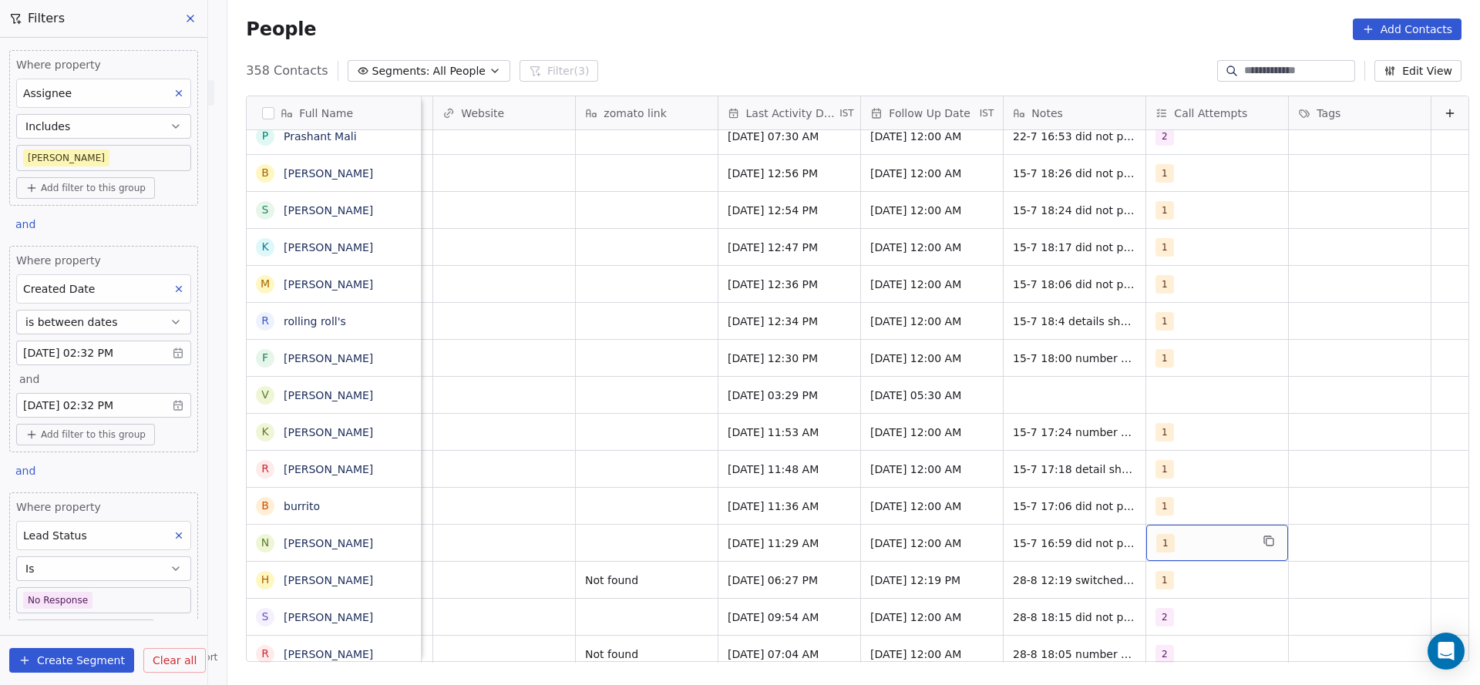
click at [1164, 554] on div "1" at bounding box center [1217, 543] width 142 height 36
click at [1180, 361] on div "2" at bounding box center [1230, 359] width 137 height 17
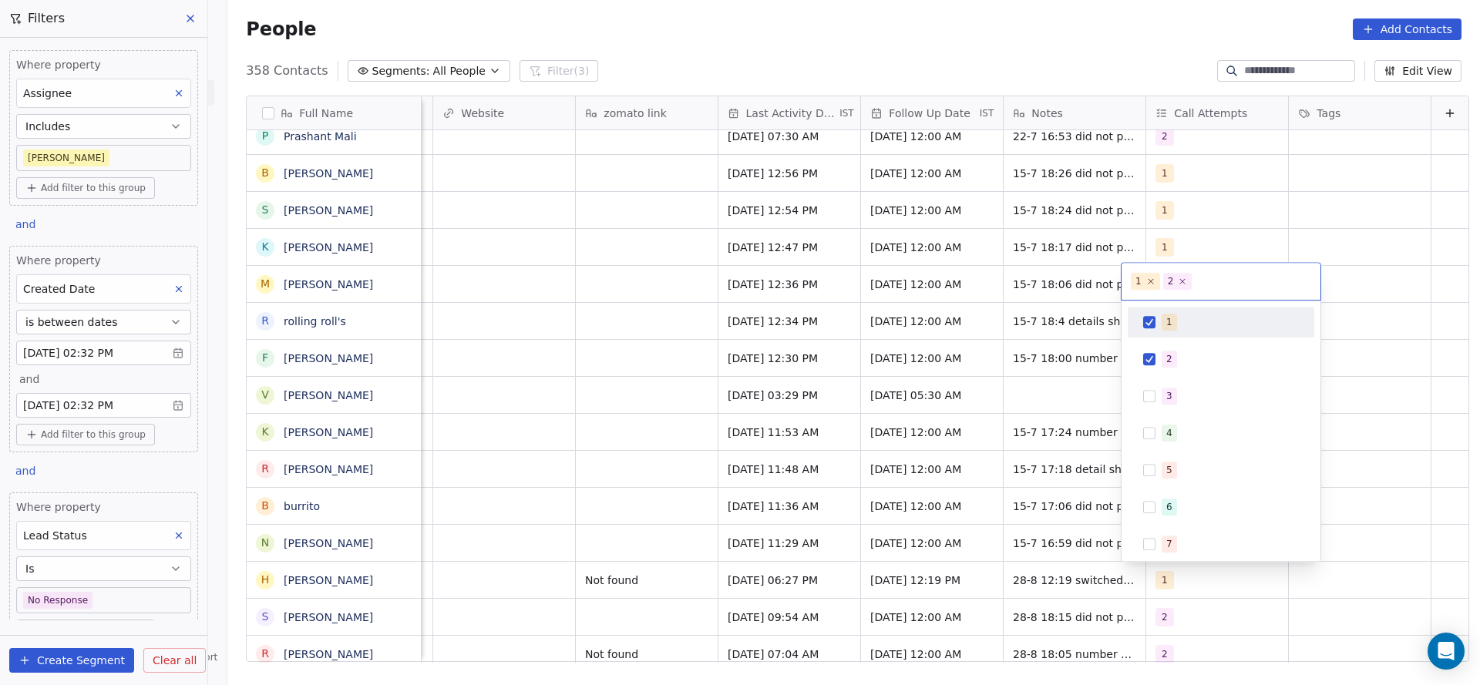
click at [1182, 314] on div "1" at bounding box center [1230, 322] width 137 height 17
click at [881, 389] on html "On2Cook India Pvt. Ltd. Contacts People Marketing Workflows Campaigns Sales Pip…" at bounding box center [740, 342] width 1480 height 685
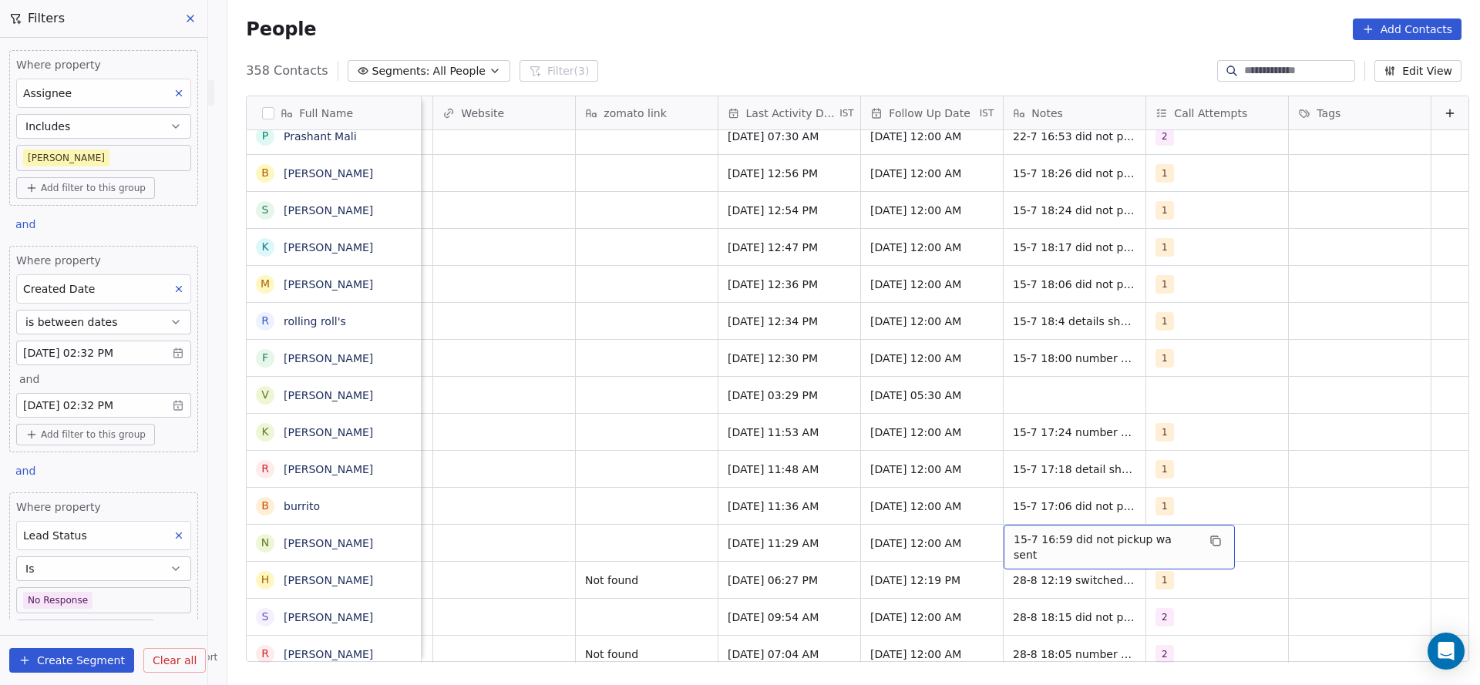
click at [1014, 546] on span "15-7 16:59 did not pickup wa sent" at bounding box center [1105, 547] width 183 height 31
click at [991, 532] on textarea "**********" at bounding box center [1086, 549] width 212 height 48
type textarea "**********"
click at [675, 555] on html "On2Cook India Pvt. Ltd. Contacts People Marketing Workflows Campaigns Sales Pip…" at bounding box center [740, 342] width 1480 height 685
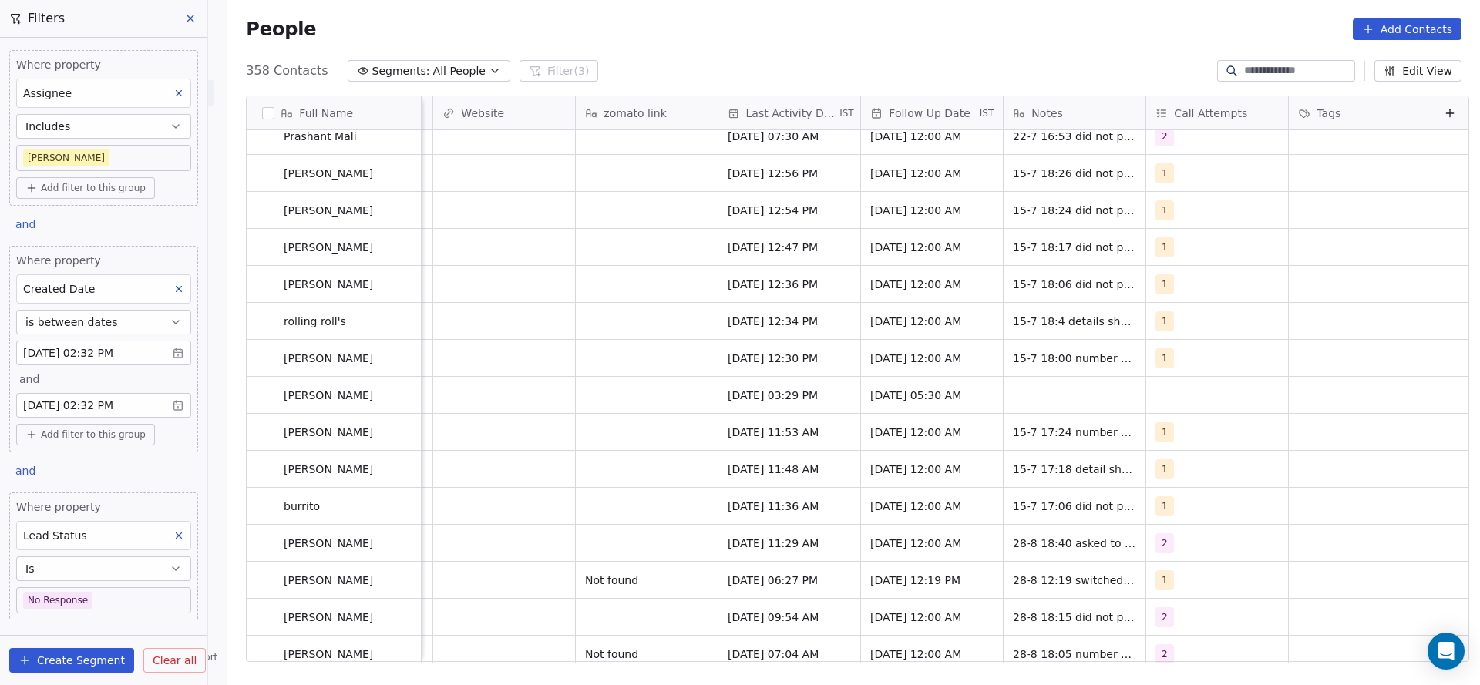
drag, startPoint x: 1101, startPoint y: 645, endPoint x: 870, endPoint y: 668, distance: 232.4
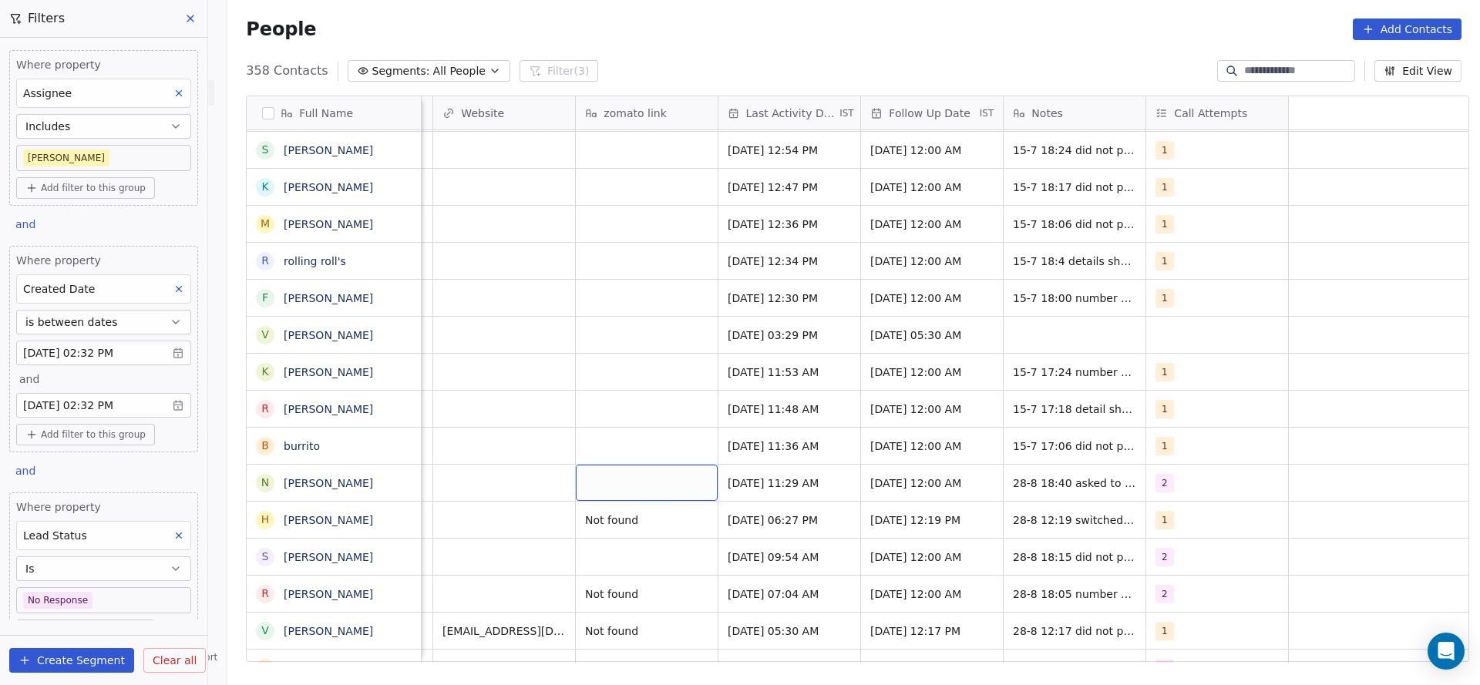
scroll to position [0, 1166]
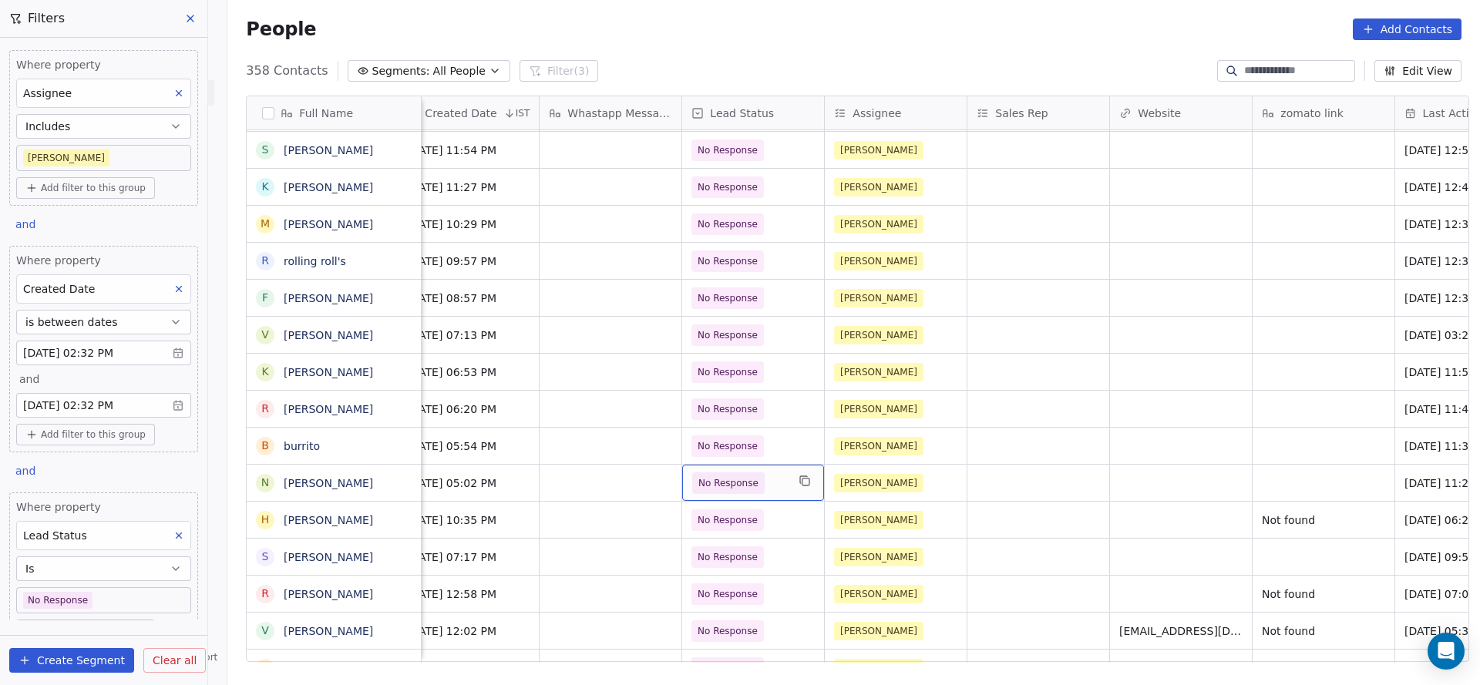
click at [761, 483] on span "No Response" at bounding box center [739, 484] width 94 height 22
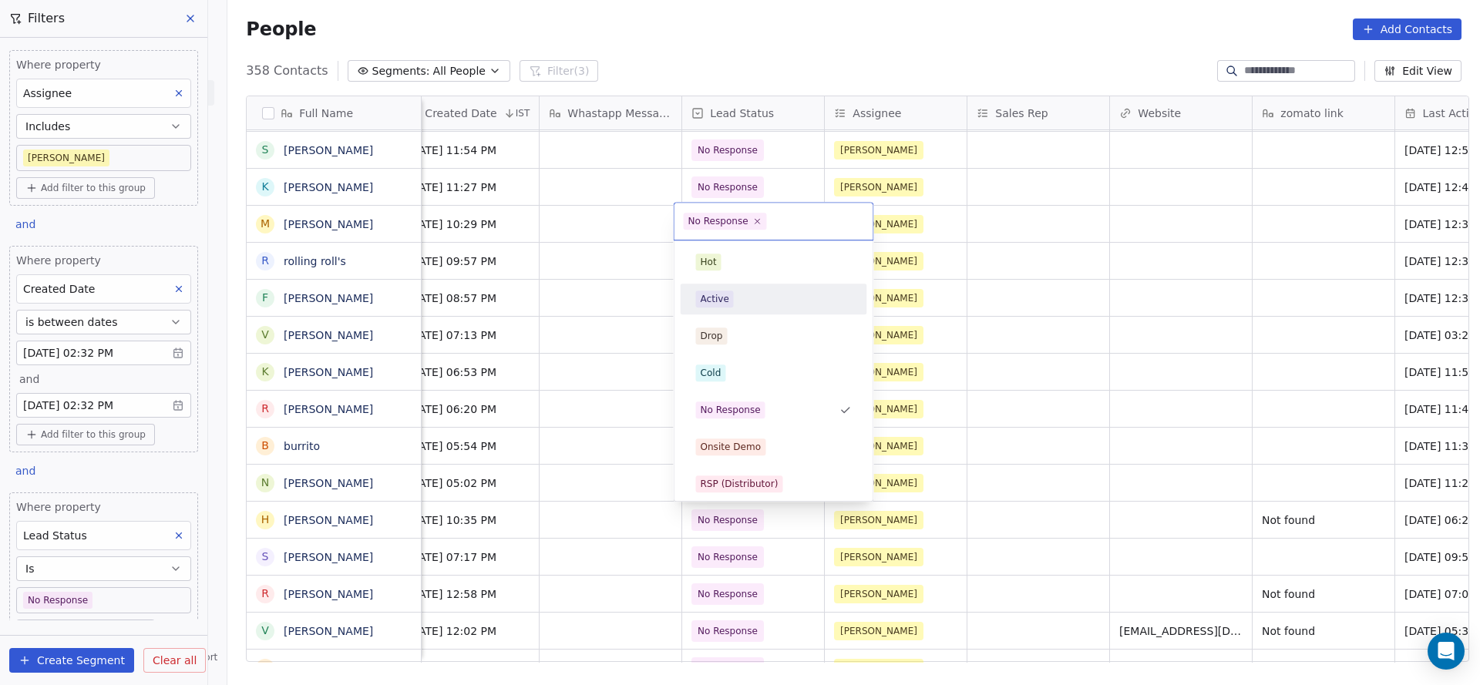
click at [733, 308] on div "Active" at bounding box center [774, 299] width 174 height 25
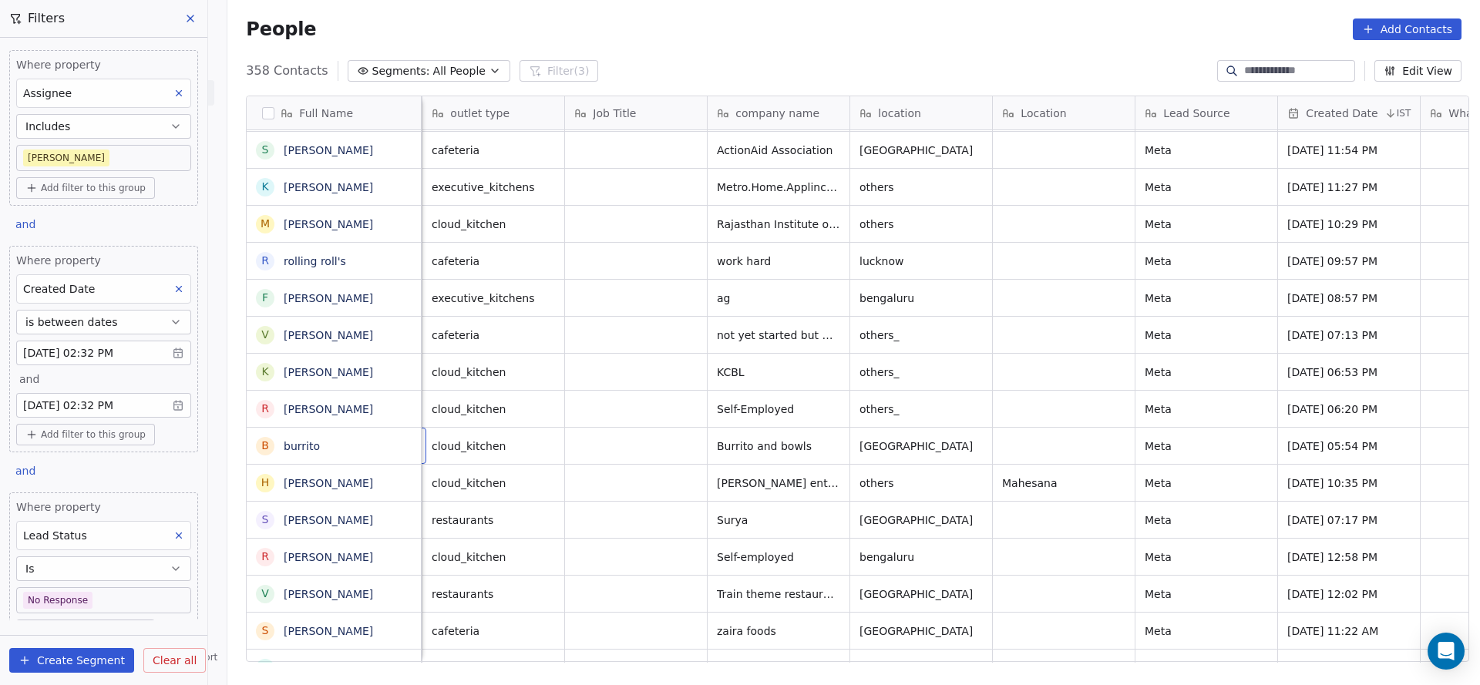
scroll to position [0, 143]
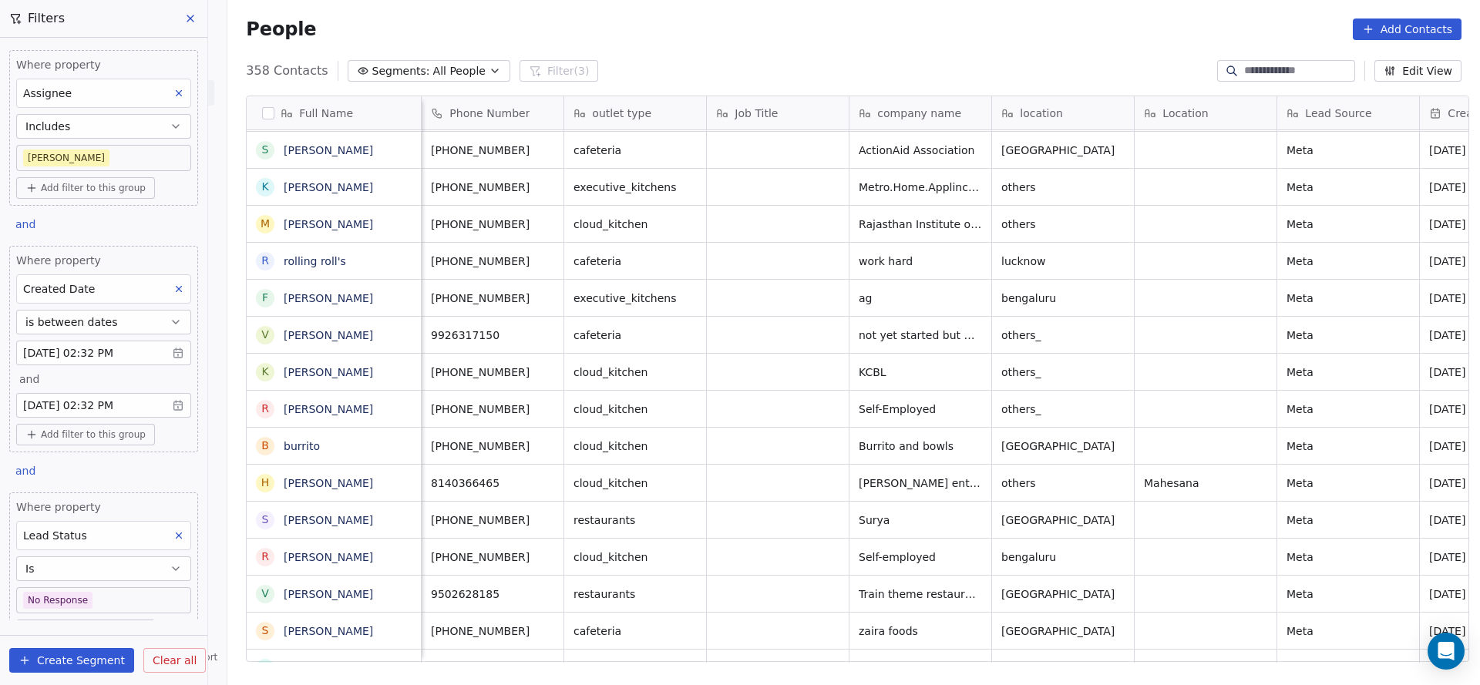
click at [69, 584] on body "On2Cook India Pvt. Ltd. Contacts People Marketing Workflows Campaigns Sales Pip…" at bounding box center [740, 342] width 1480 height 685
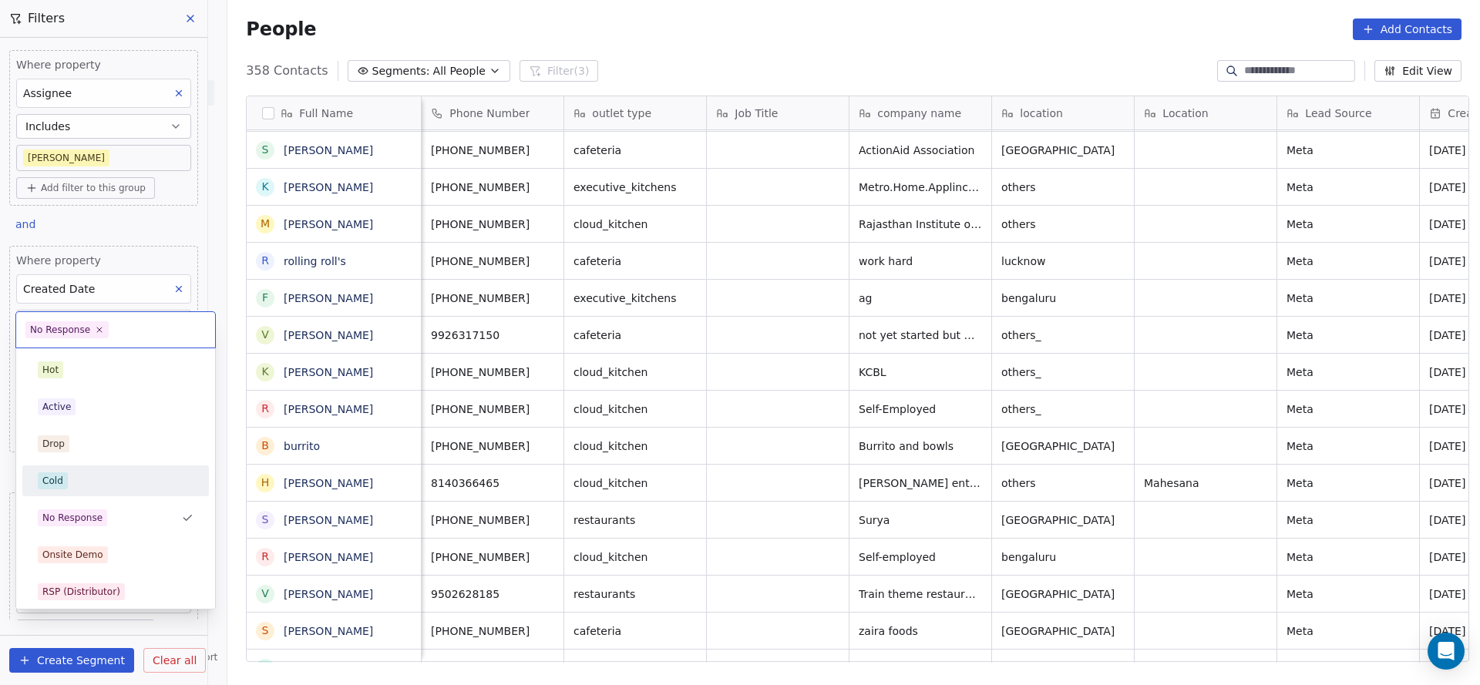
click at [99, 471] on div "Cold" at bounding box center [116, 481] width 174 height 25
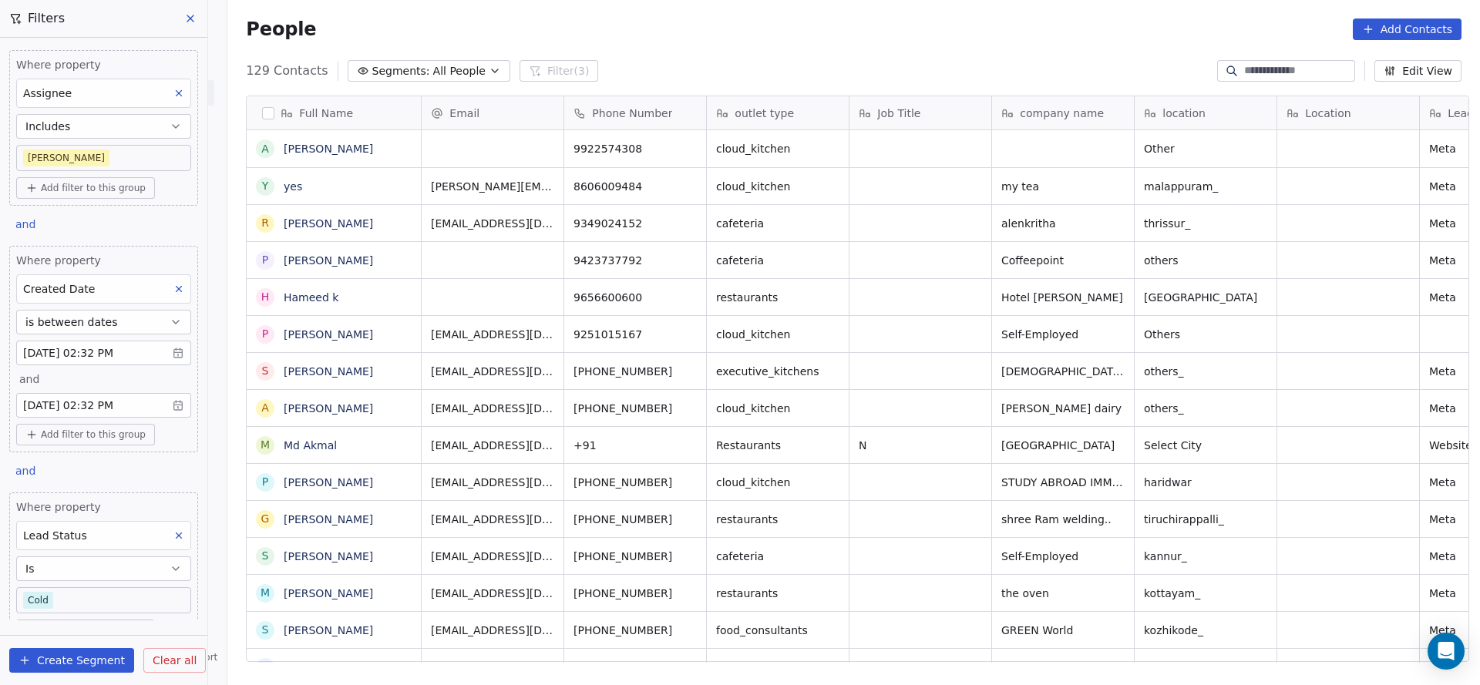
scroll to position [585, 1242]
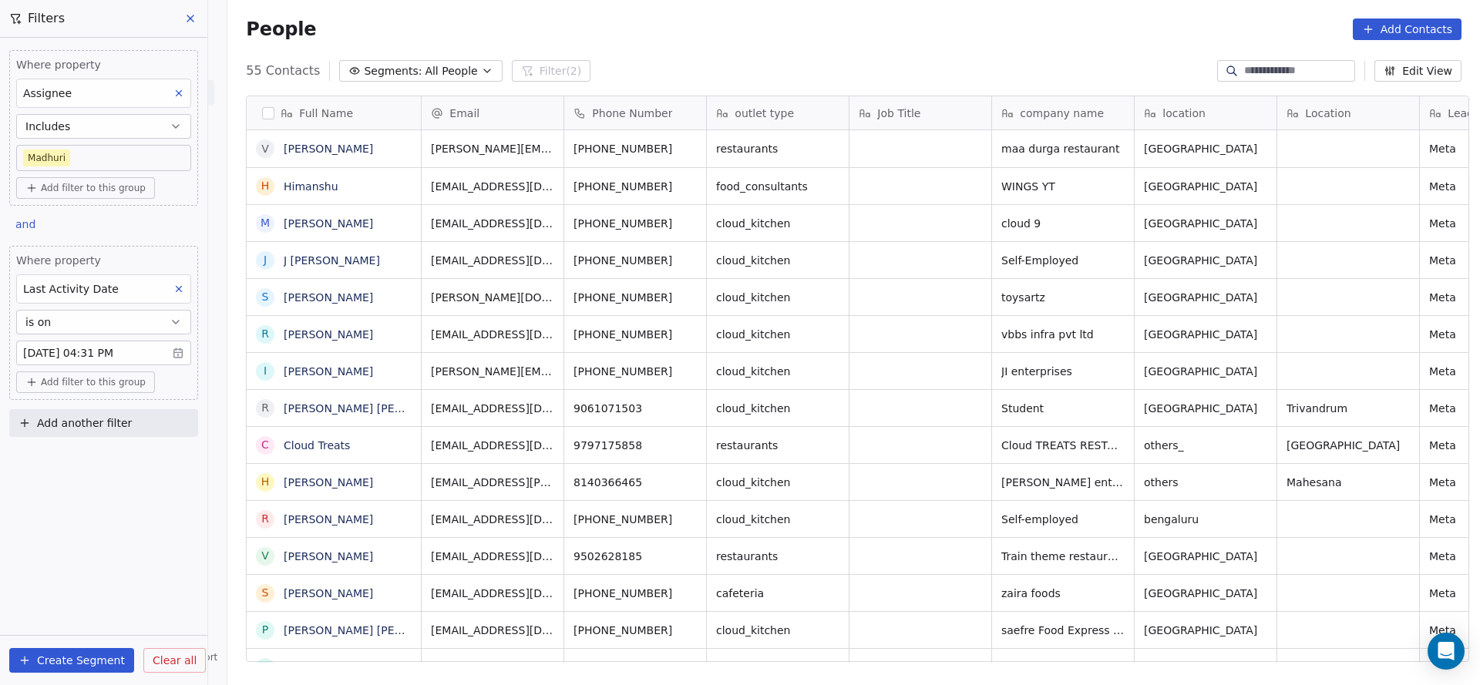
scroll to position [585, 1242]
click at [74, 153] on body "On2Cook India Pvt. Ltd. Contacts People Marketing Workflows Campaigns Sales Pip…" at bounding box center [740, 342] width 1480 height 685
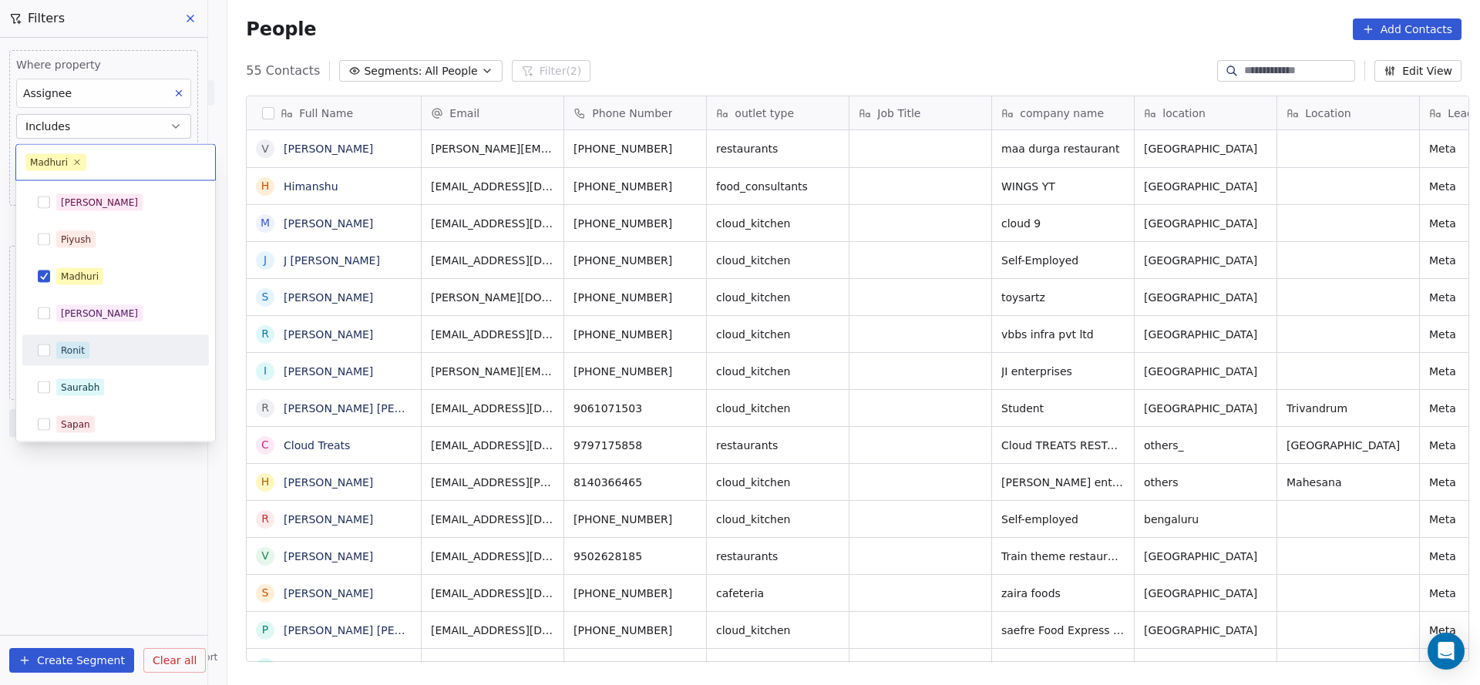
click at [146, 355] on div "Ronit" at bounding box center [124, 350] width 137 height 17
click at [152, 289] on div "[PERSON_NAME]" at bounding box center [115, 296] width 187 height 31
click at [530, 359] on html "On2Cook India Pvt. Ltd. Contacts People Marketing Workflows Campaigns Sales Pip…" at bounding box center [740, 342] width 1480 height 685
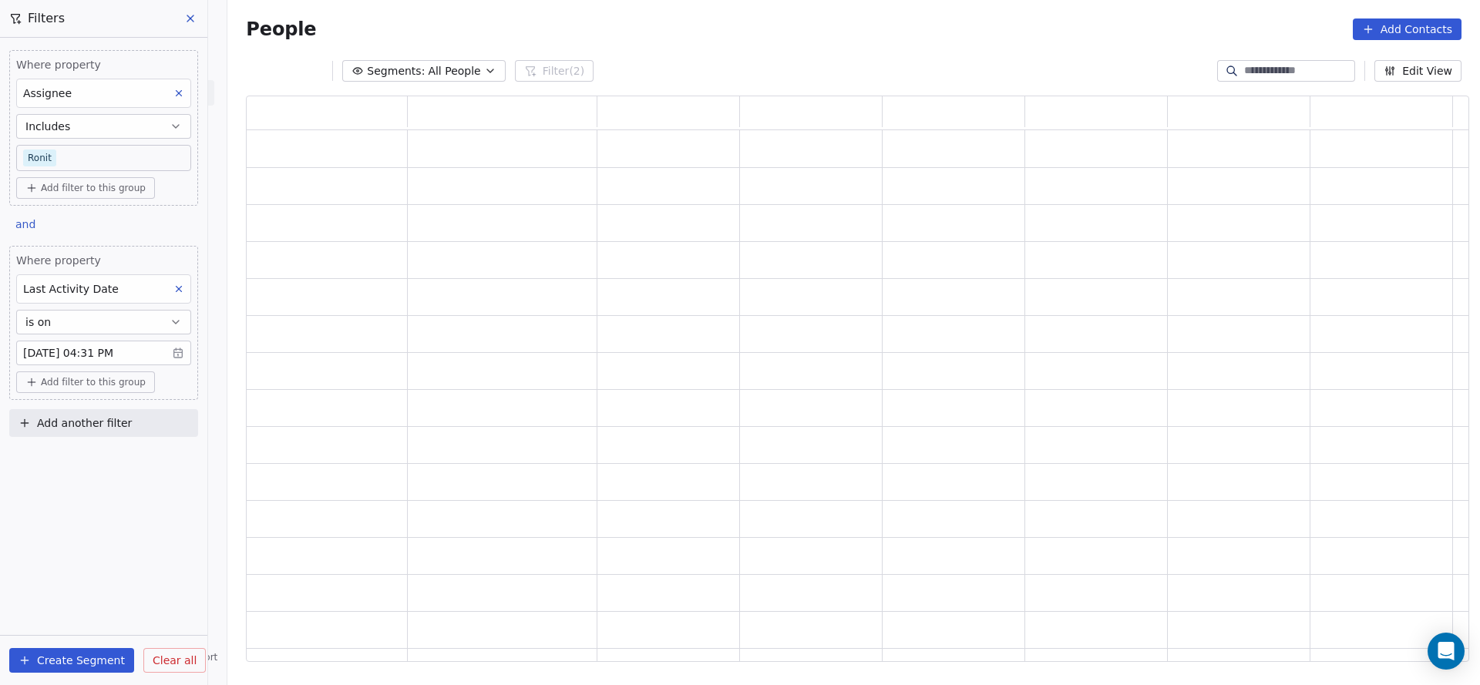
scroll to position [548, 1205]
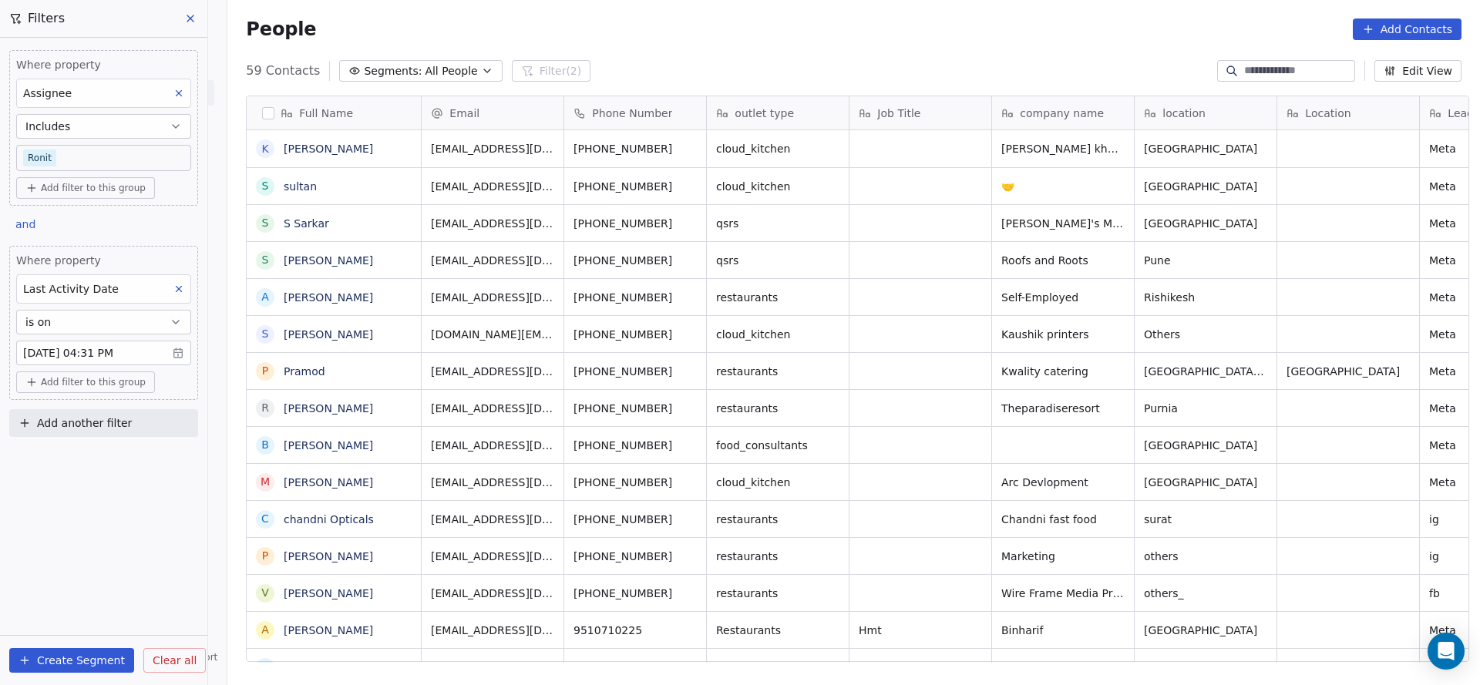
click at [98, 150] on body "On2Cook India Pvt. Ltd. Contacts People Marketing Workflows Campaigns Sales Pip…" at bounding box center [740, 342] width 1480 height 685
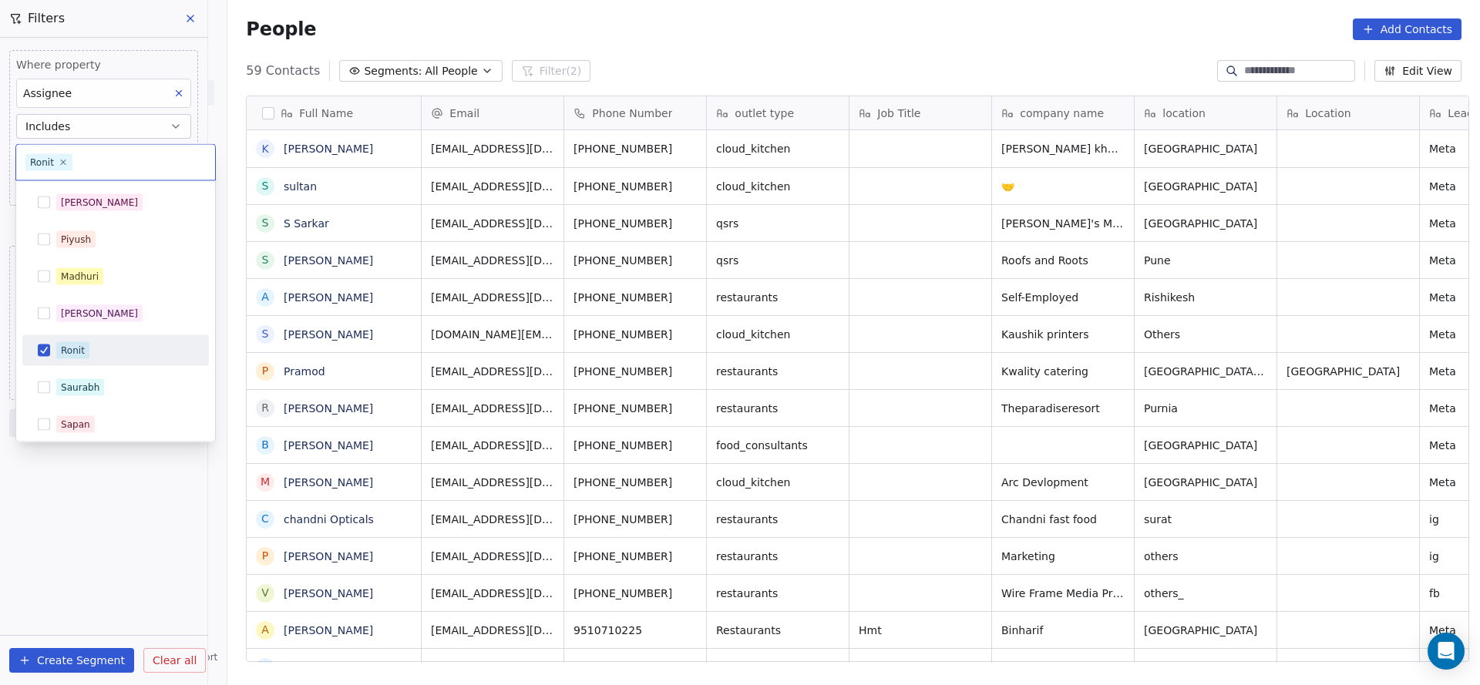
scroll to position [585, 1242]
click at [140, 210] on div "Salim" at bounding box center [116, 202] width 174 height 25
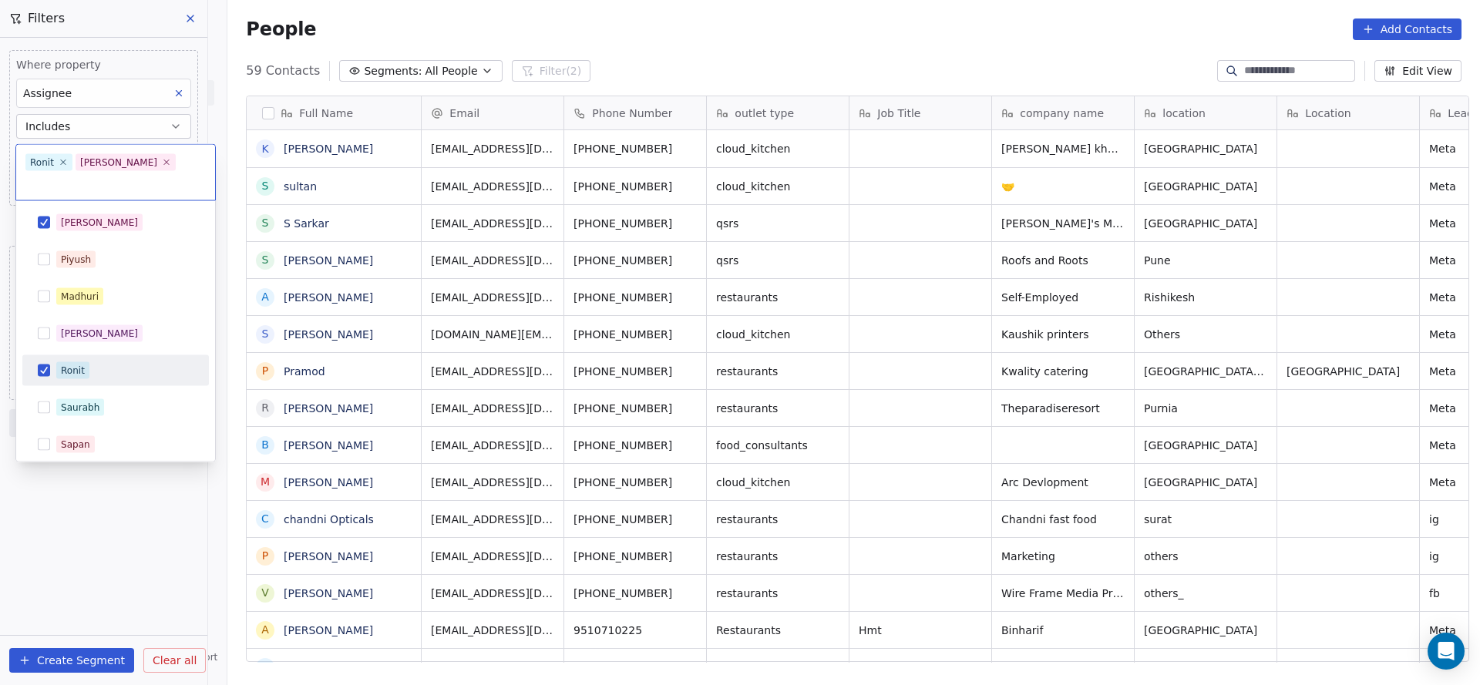
click at [123, 362] on div "Ronit" at bounding box center [124, 370] width 137 height 17
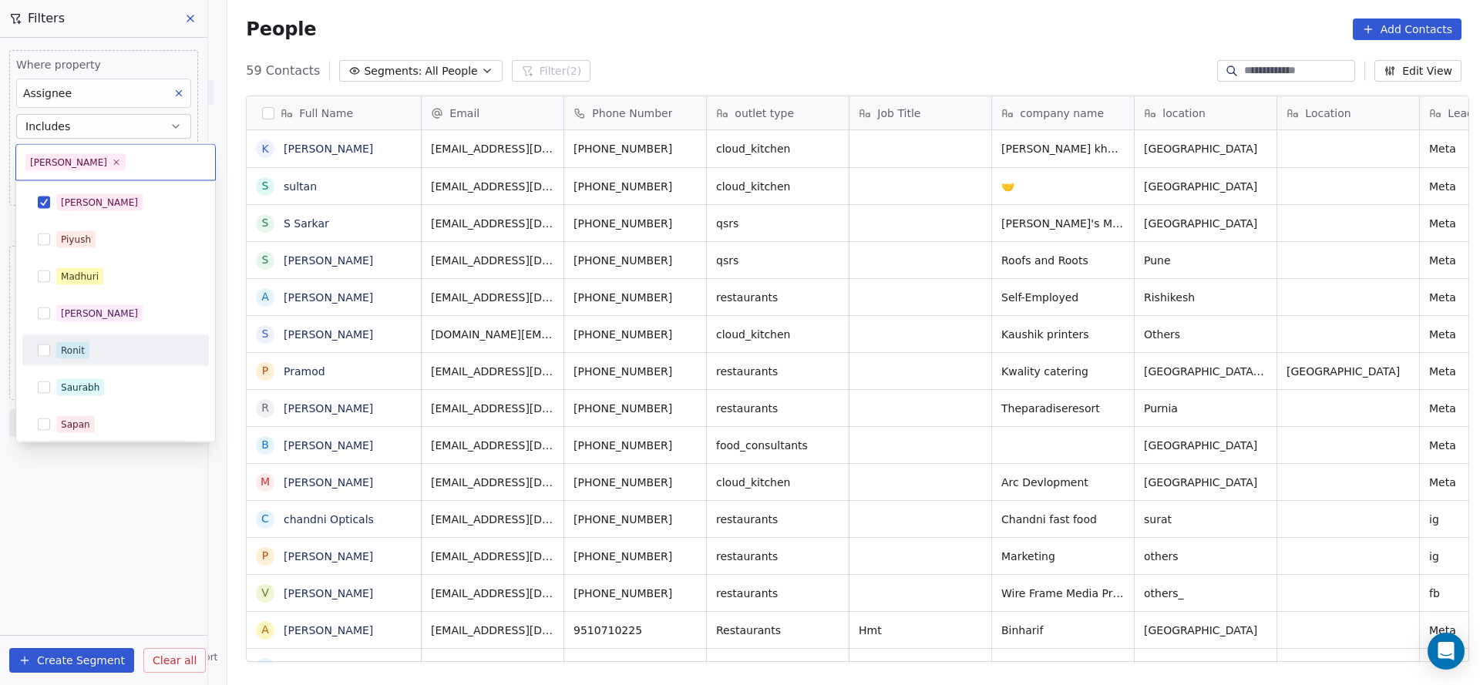
click at [534, 354] on html "On2Cook India Pvt. Ltd. Contacts People Marketing Workflows Campaigns Sales Pip…" at bounding box center [740, 342] width 1480 height 685
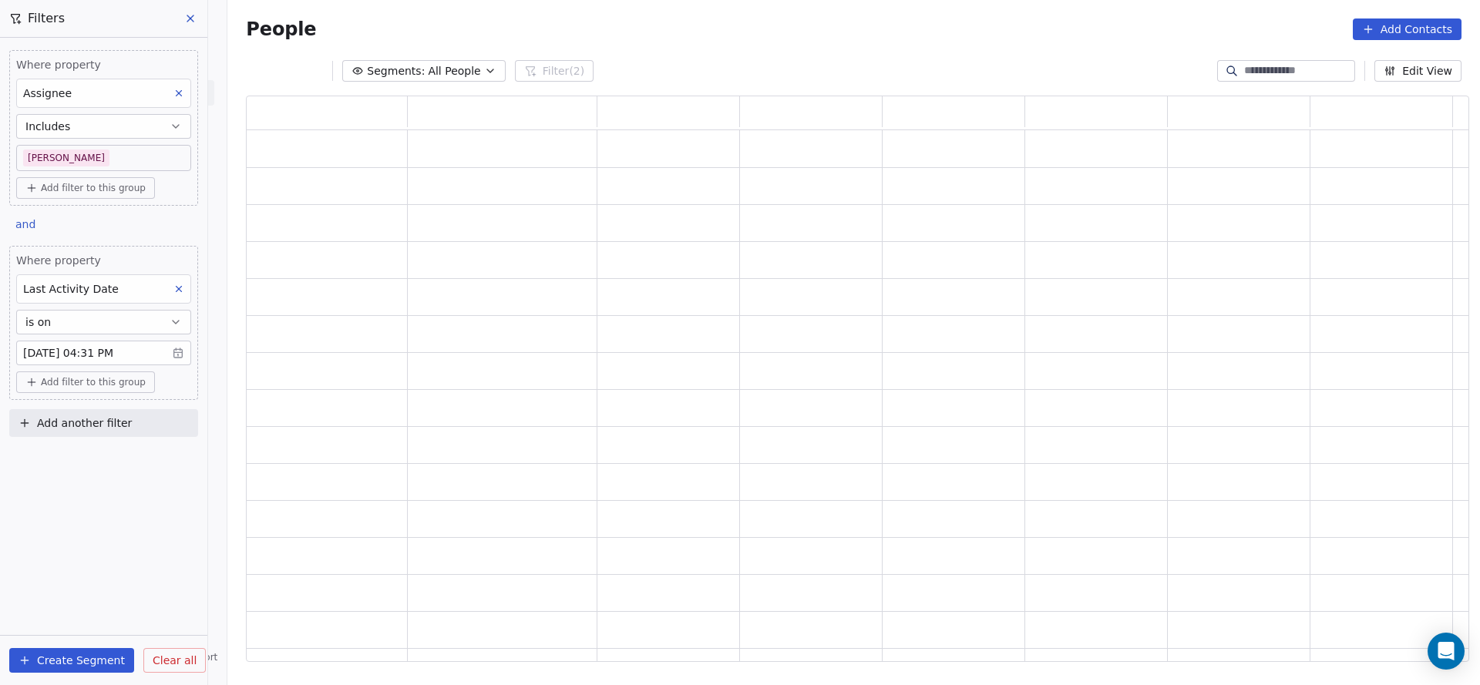
scroll to position [548, 1205]
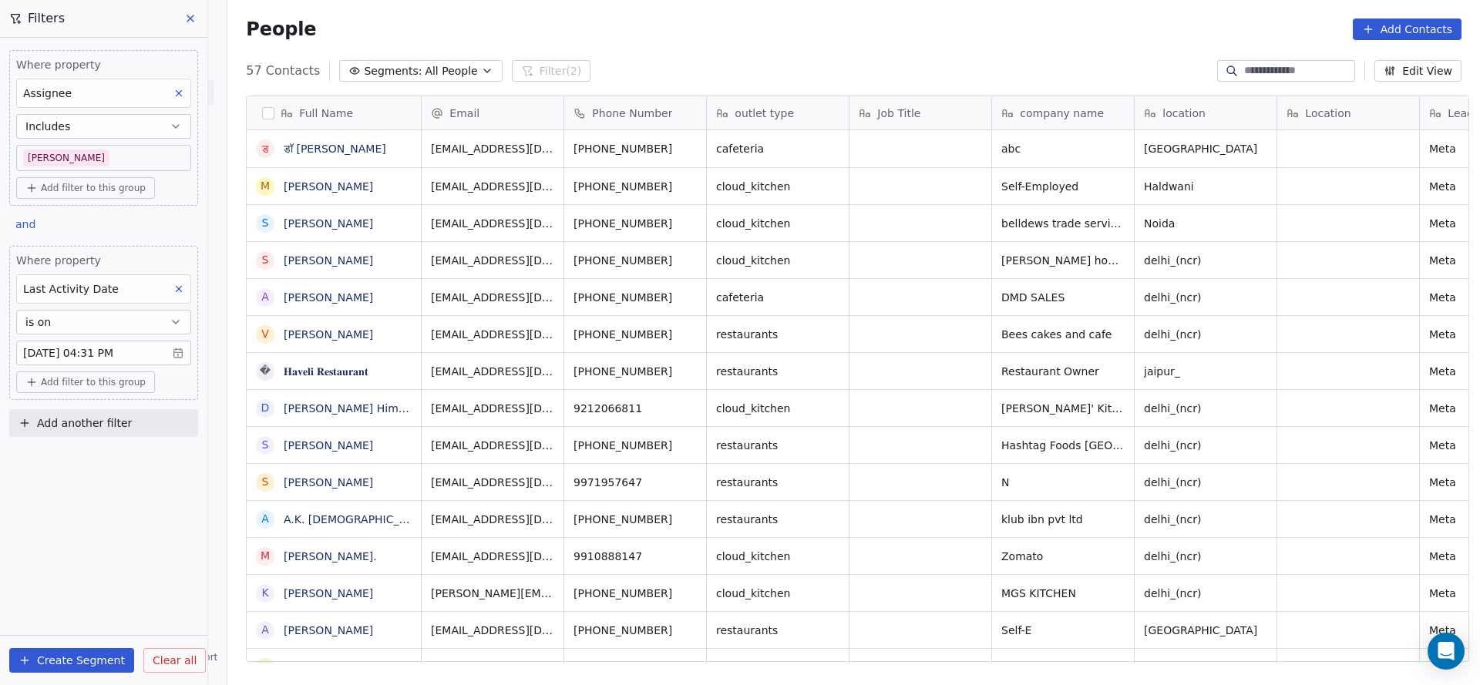
click at [89, 160] on body "On2Cook India Pvt. Ltd. Contacts People Marketing Workflows Campaigns Sales Pip…" at bounding box center [740, 342] width 1480 height 685
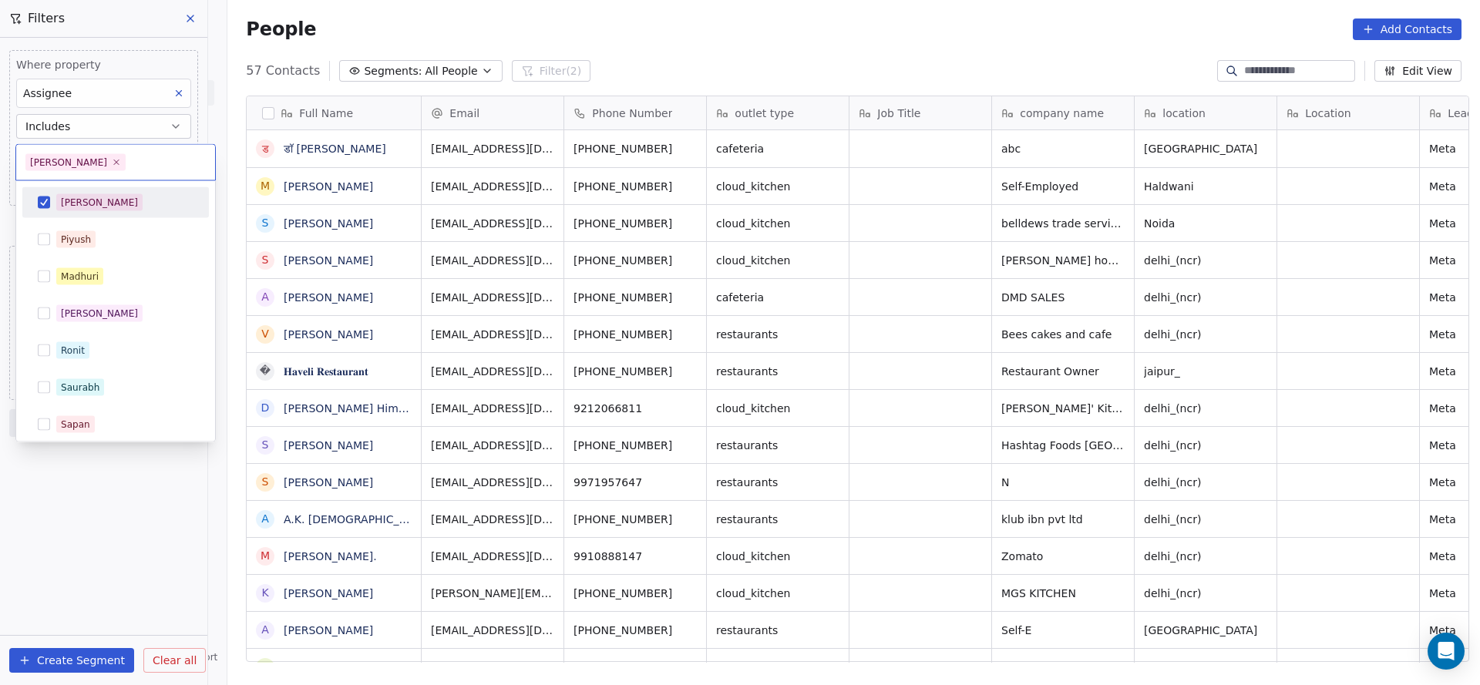
scroll to position [585, 1242]
click at [113, 275] on div "[PERSON_NAME]" at bounding box center [124, 276] width 137 height 17
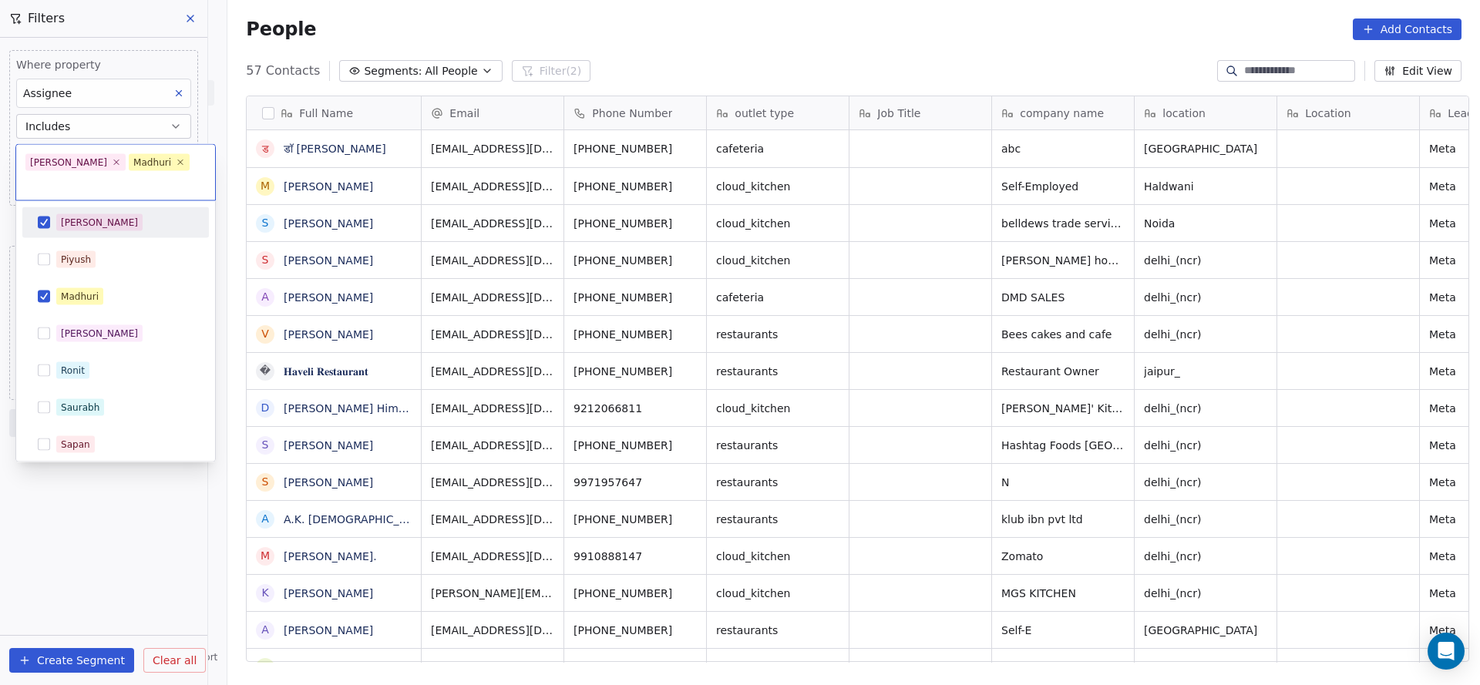
click at [120, 214] on div "Salim" at bounding box center [124, 222] width 137 height 17
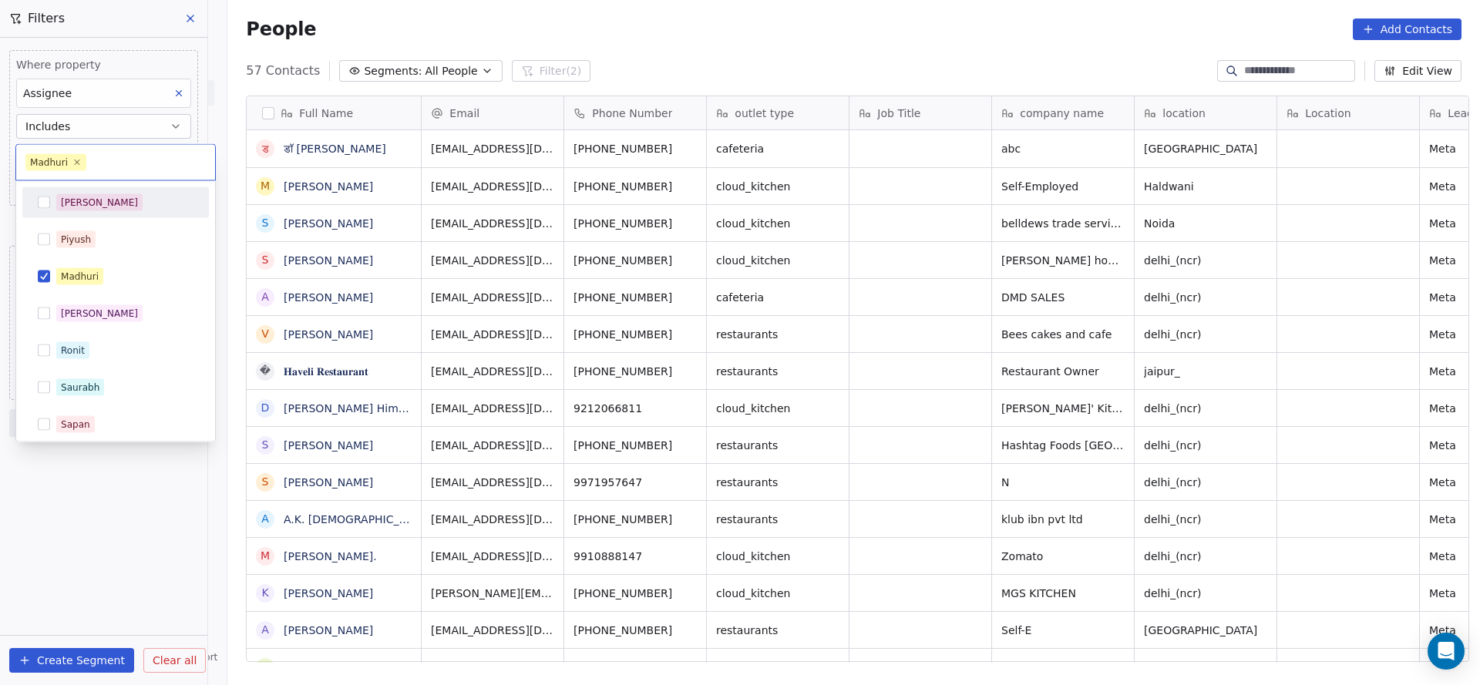
click at [598, 322] on html "On2Cook India Pvt. Ltd. Contacts People Marketing Workflows Campaigns Sales Pip…" at bounding box center [740, 342] width 1480 height 685
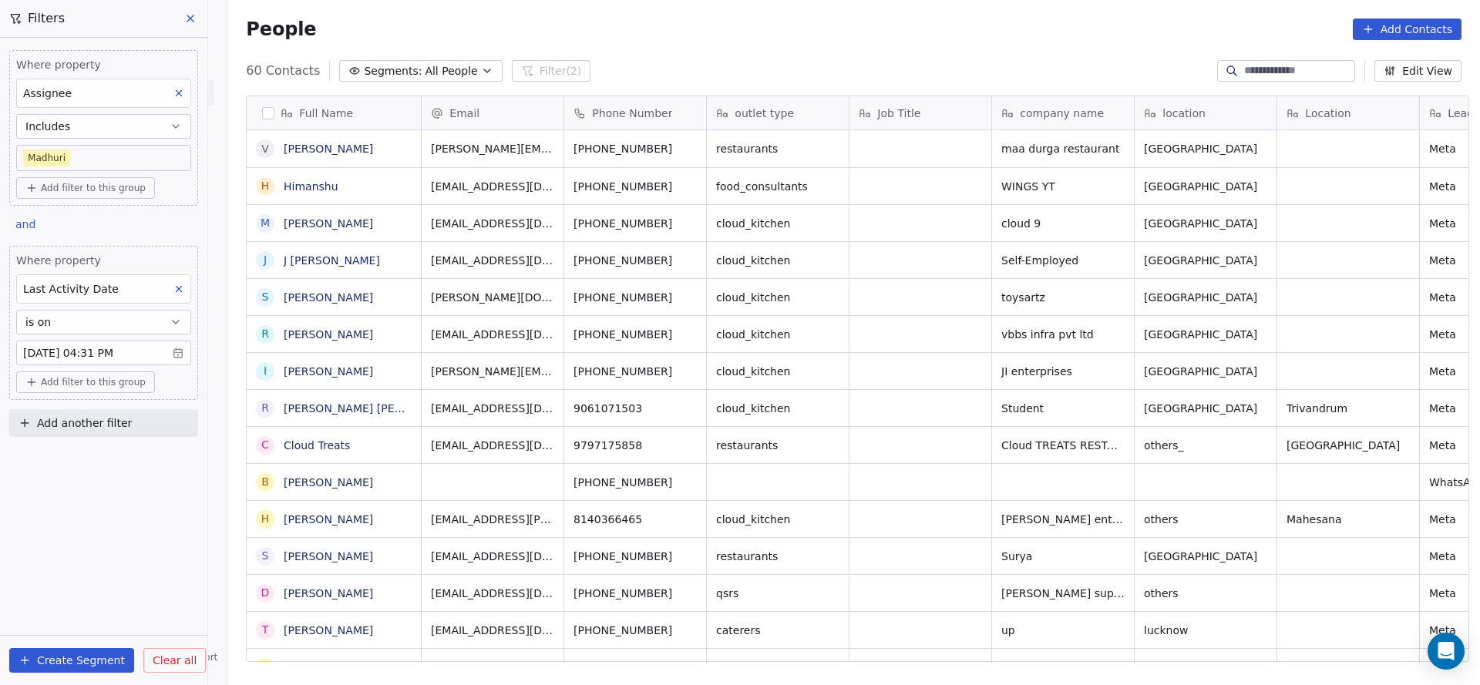
click at [143, 150] on body "On2Cook India Pvt. Ltd. Contacts People Marketing Workflows Campaigns Sales Pip…" at bounding box center [740, 342] width 1480 height 685
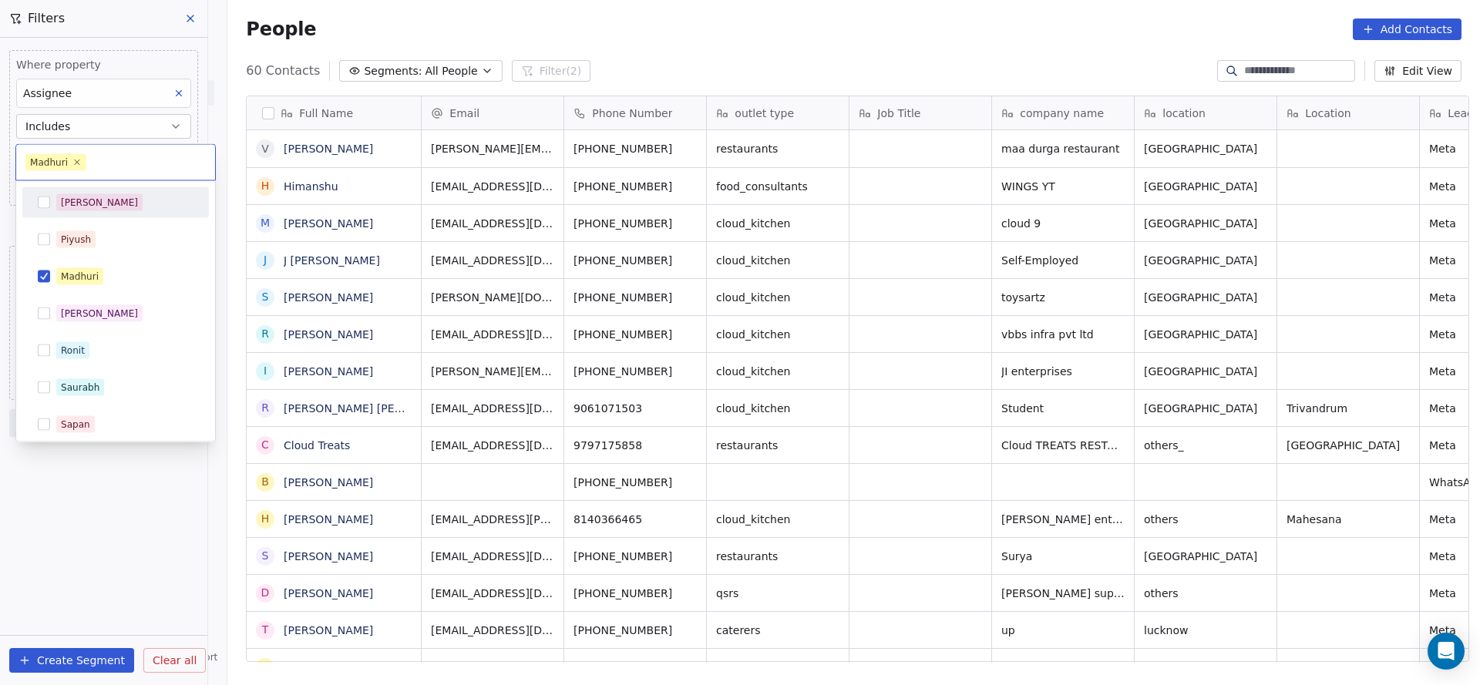
click at [130, 196] on div "Salim" at bounding box center [124, 202] width 137 height 17
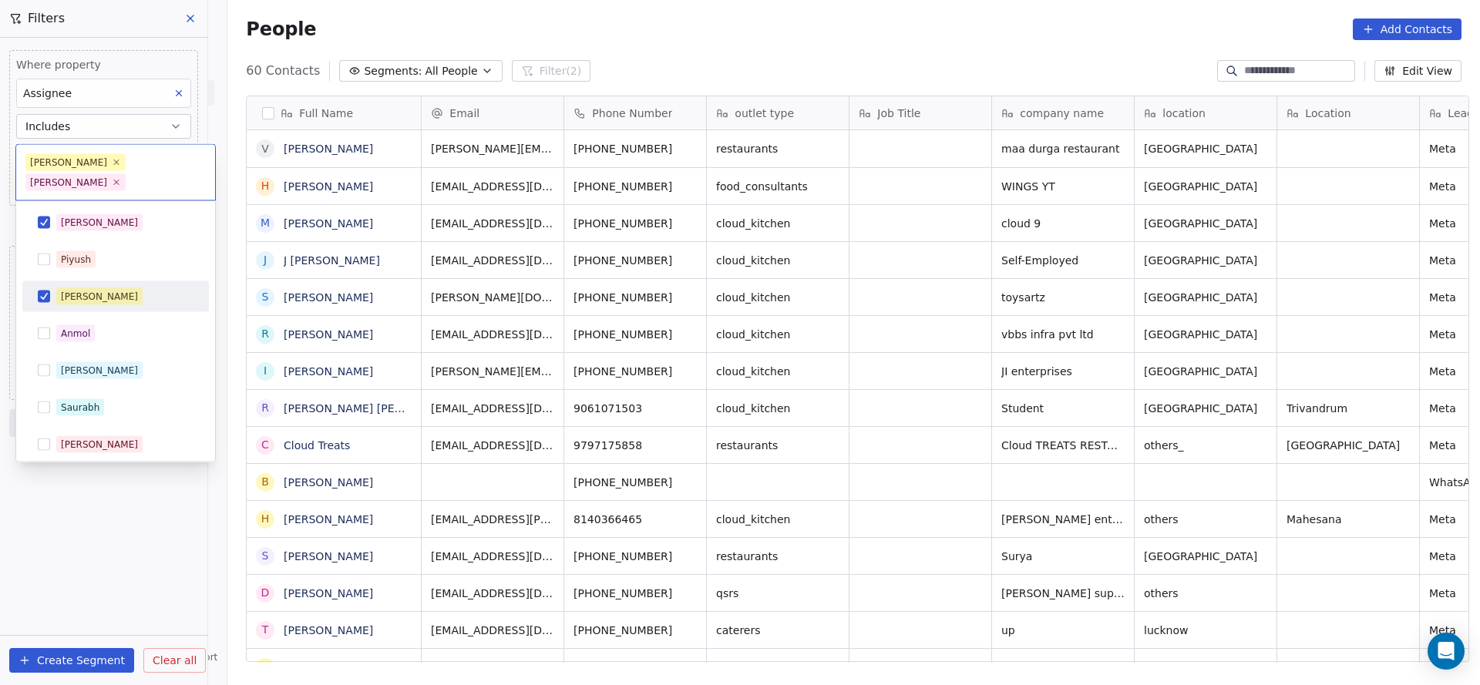
click at [113, 288] on div "[PERSON_NAME]" at bounding box center [124, 296] width 137 height 17
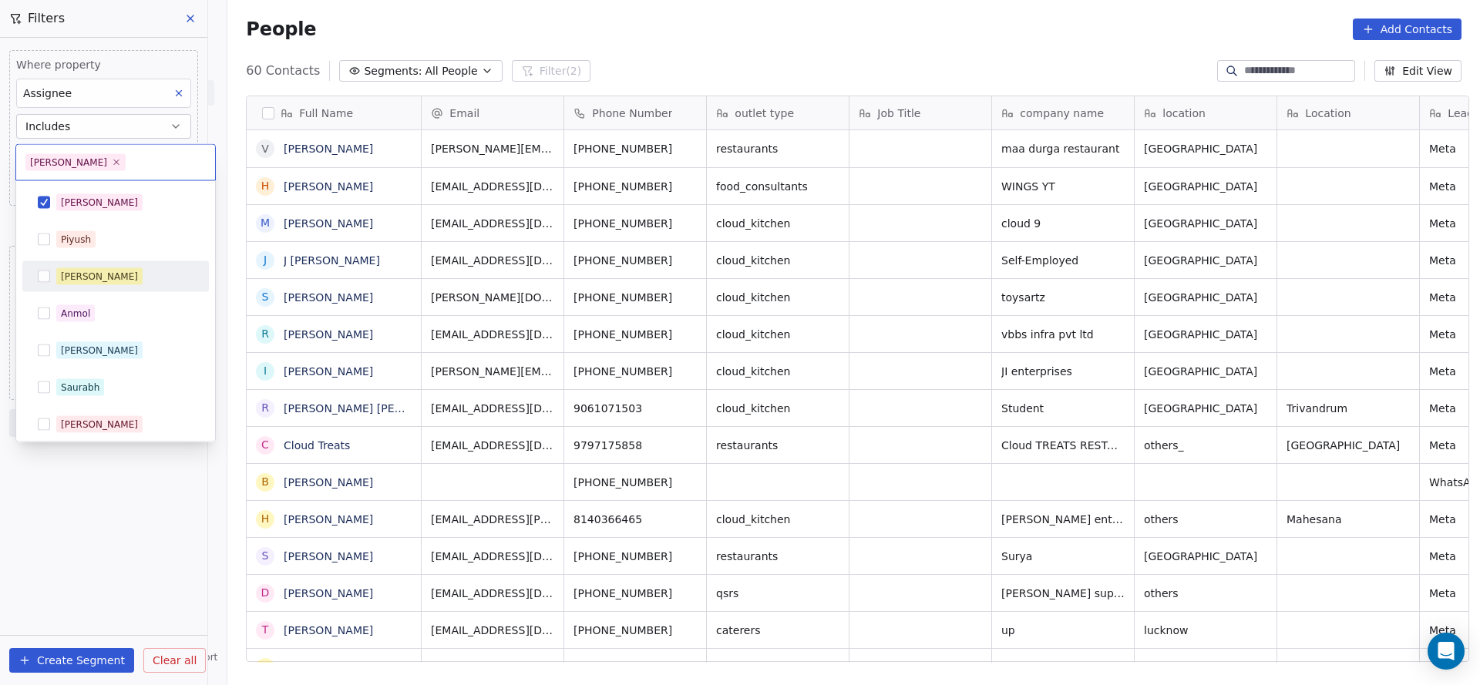
click at [705, 367] on html "On2Cook India Pvt. Ltd. Contacts People Marketing Workflows Campaigns Sales Pip…" at bounding box center [740, 342] width 1480 height 685
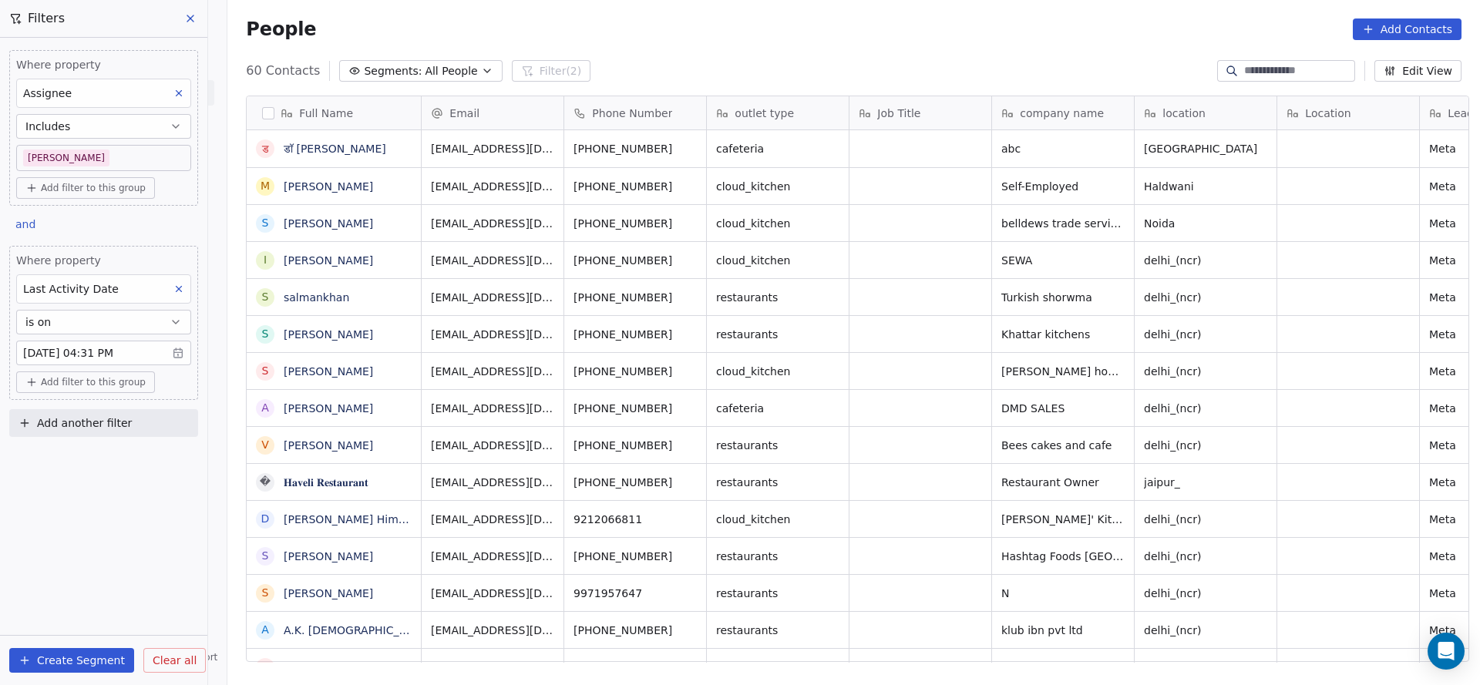
click at [89, 163] on body "On2Cook India Pvt. Ltd. Contacts People Marketing Workflows Campaigns Sales Pip…" at bounding box center [740, 342] width 1480 height 685
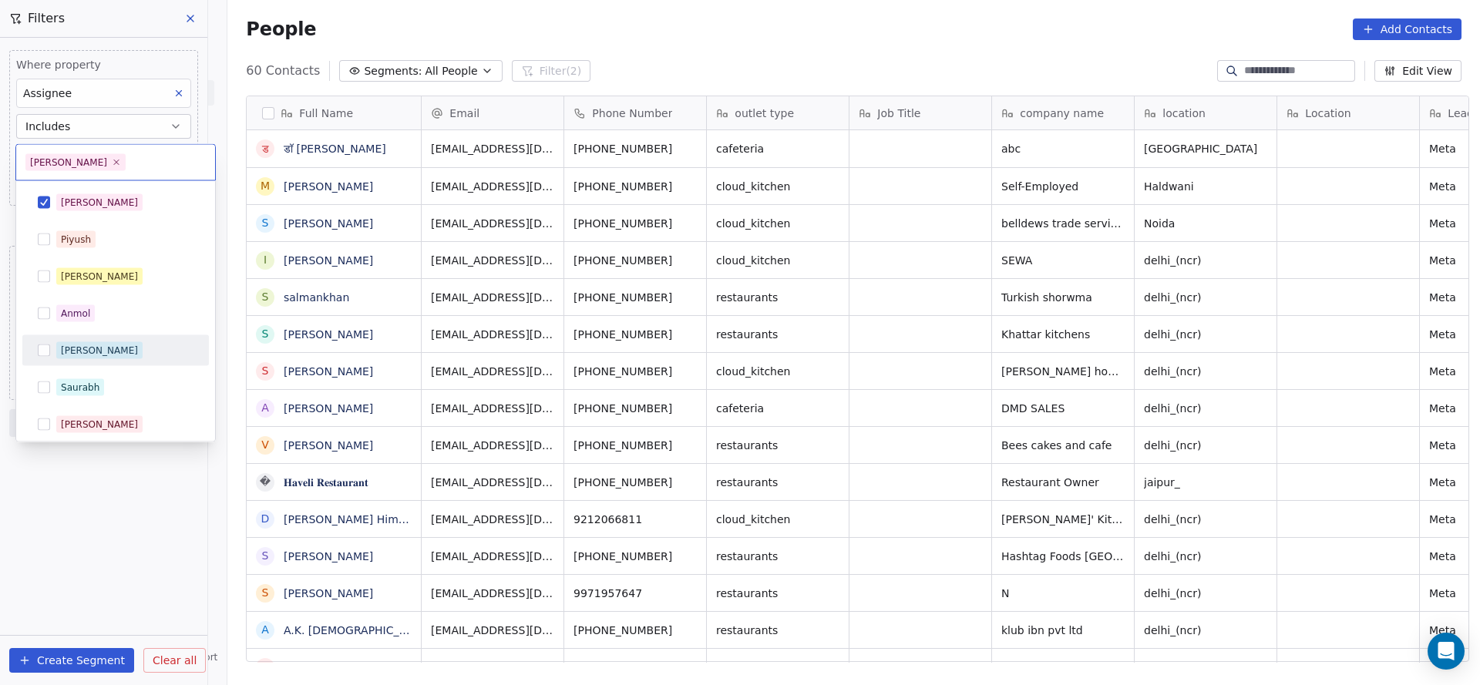
drag, startPoint x: 83, startPoint y: 342, endPoint x: 95, endPoint y: 302, distance: 41.7
click at [83, 343] on span "Ronit" at bounding box center [99, 350] width 86 height 17
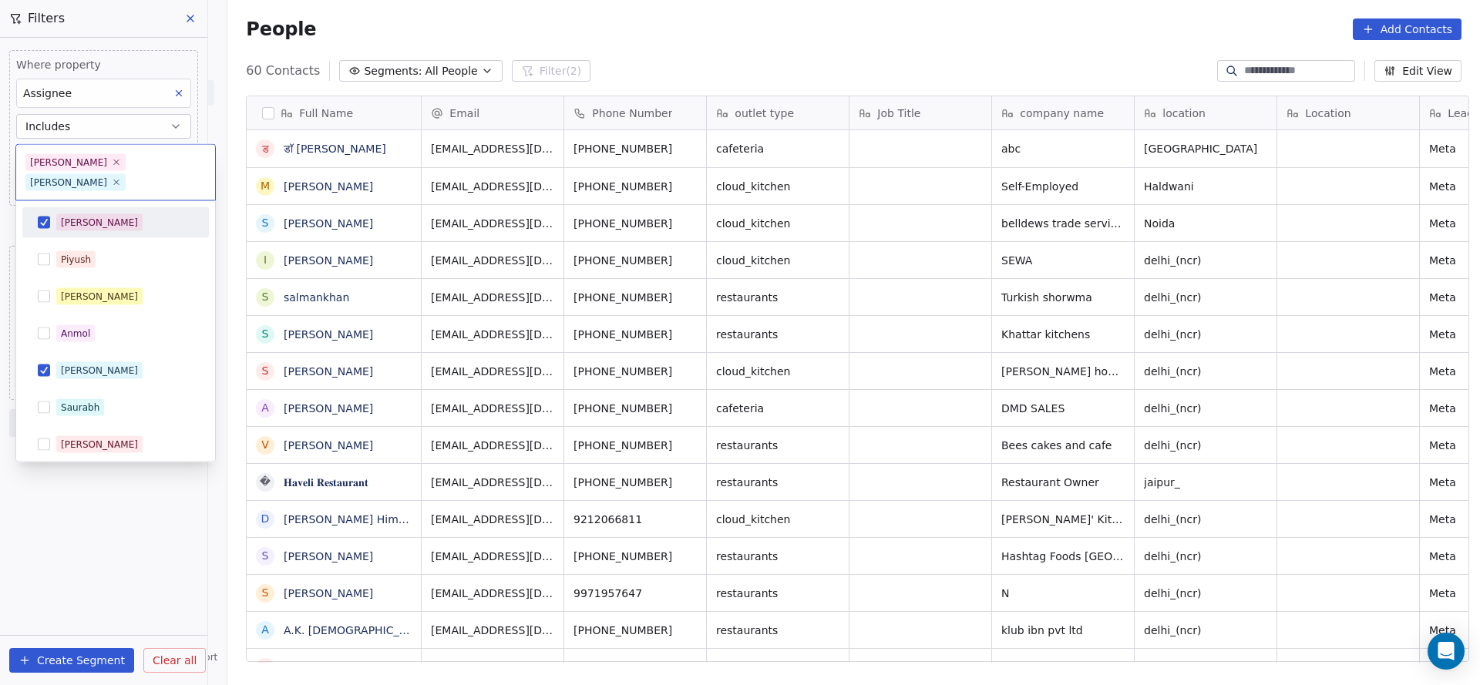
click at [115, 210] on div "Salim" at bounding box center [116, 222] width 174 height 25
click at [576, 362] on html "On2Cook India Pvt. Ltd. Contacts People Marketing Workflows Campaigns Sales Pip…" at bounding box center [740, 342] width 1480 height 685
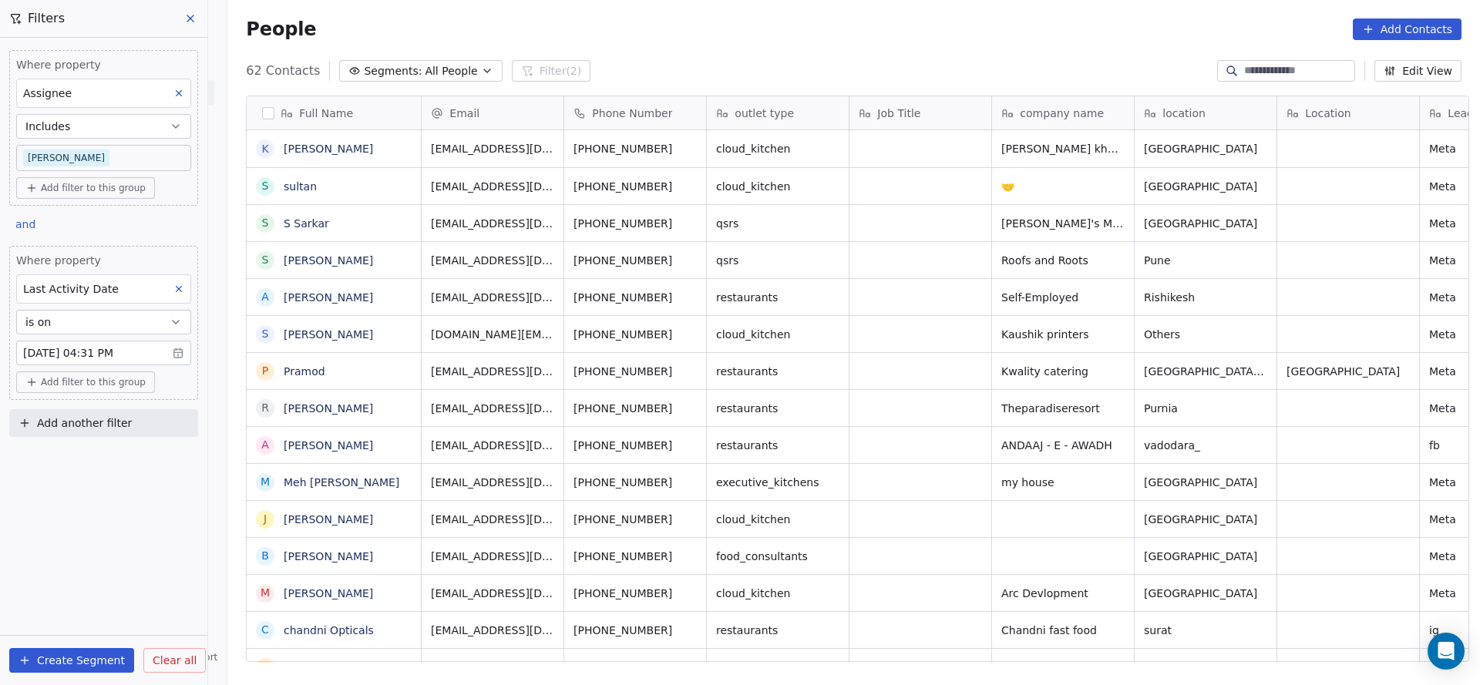
click at [106, 150] on body "On2Cook India Pvt. Ltd. Contacts People Marketing Workflows Campaigns Sales Pip…" at bounding box center [740, 342] width 1480 height 685
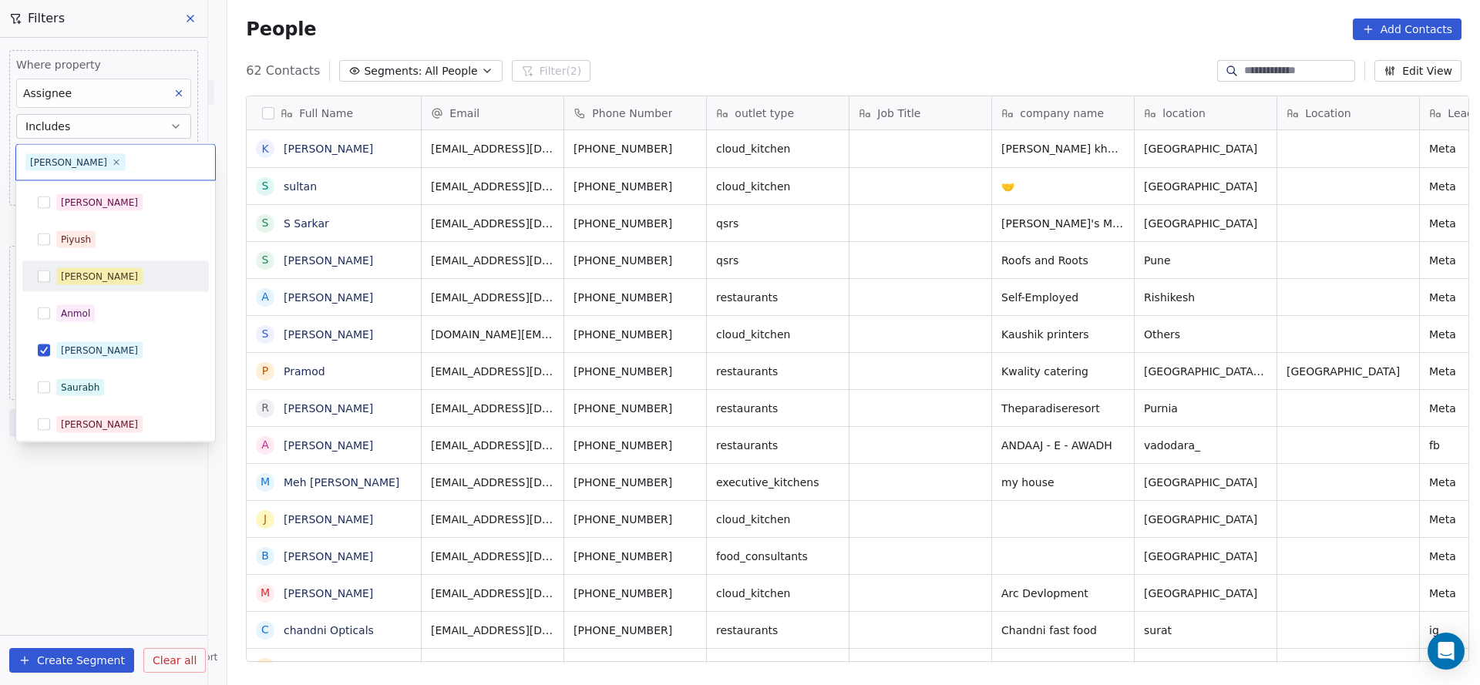
click at [82, 278] on div "[PERSON_NAME]" at bounding box center [99, 277] width 77 height 14
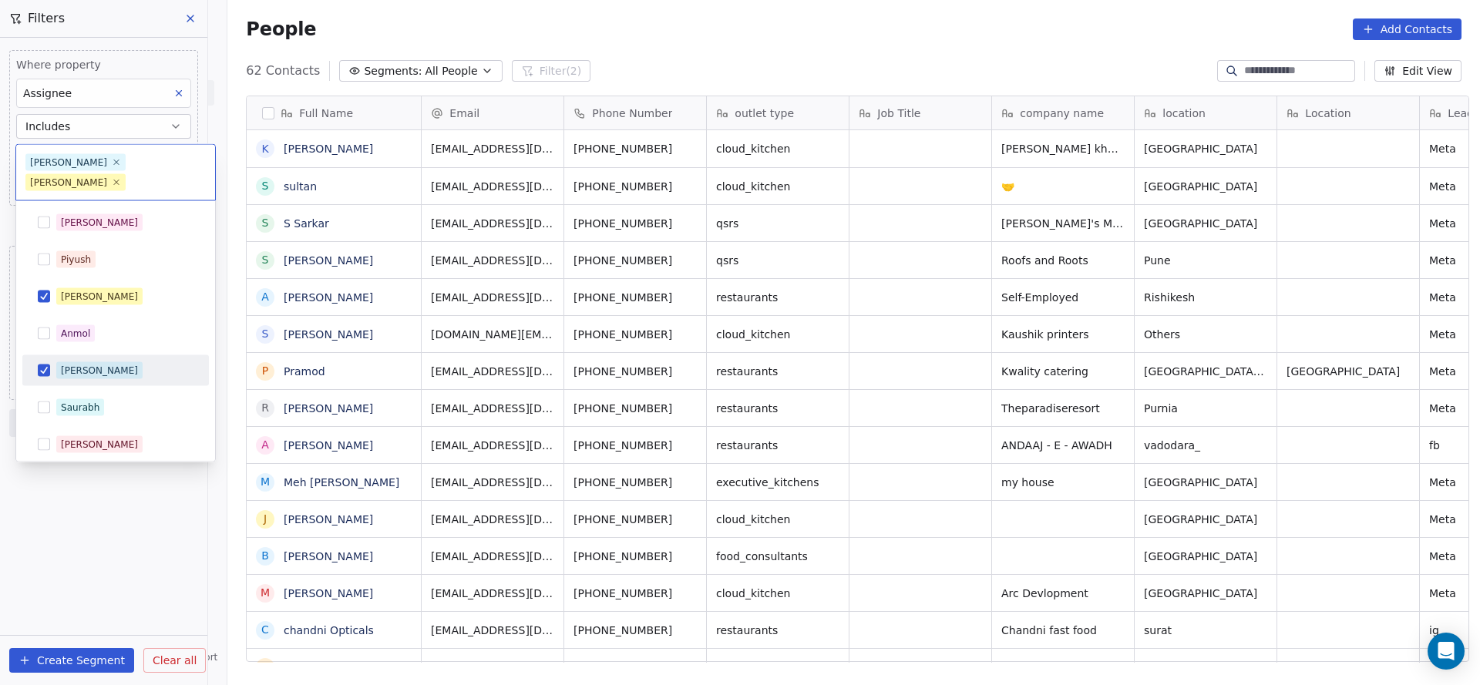
click at [76, 364] on div "Ronit" at bounding box center [99, 371] width 77 height 14
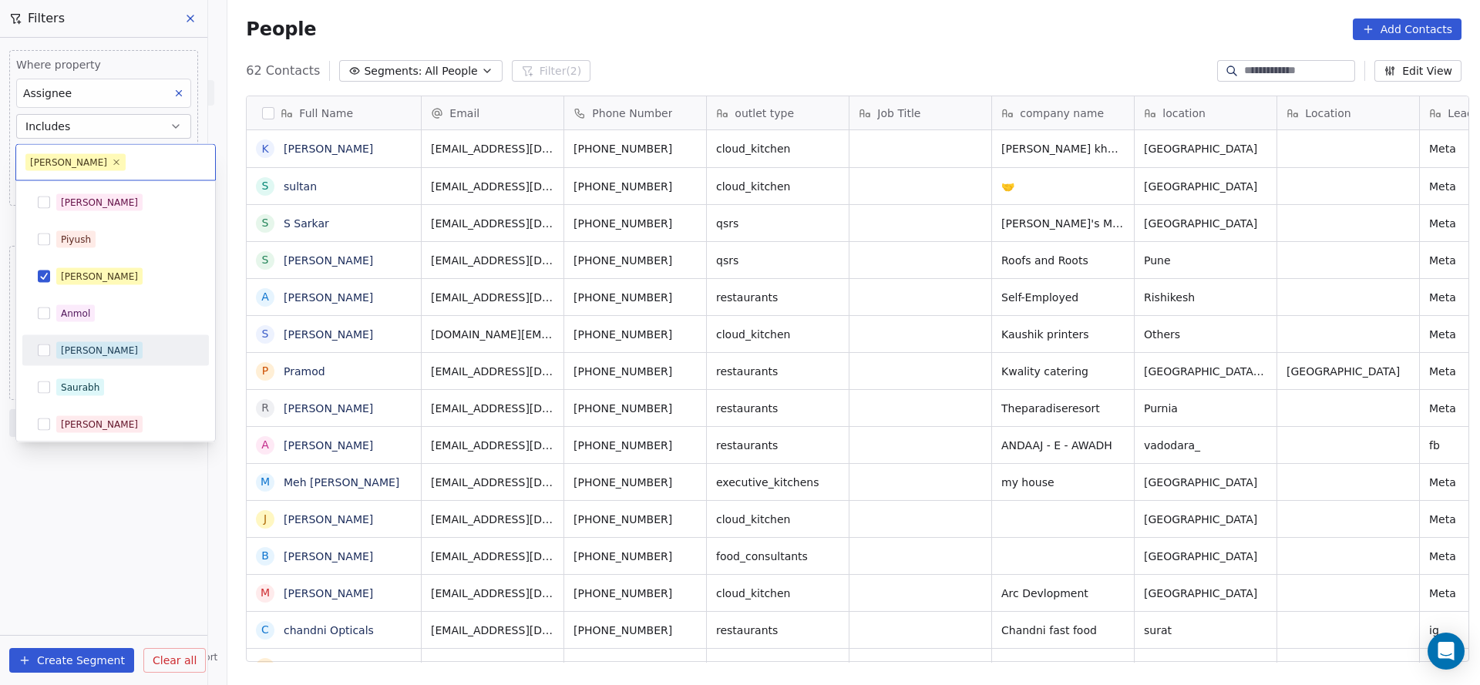
click at [470, 369] on html "On2Cook India Pvt. Ltd. Contacts People Marketing Workflows Campaigns Sales Pip…" at bounding box center [740, 342] width 1480 height 685
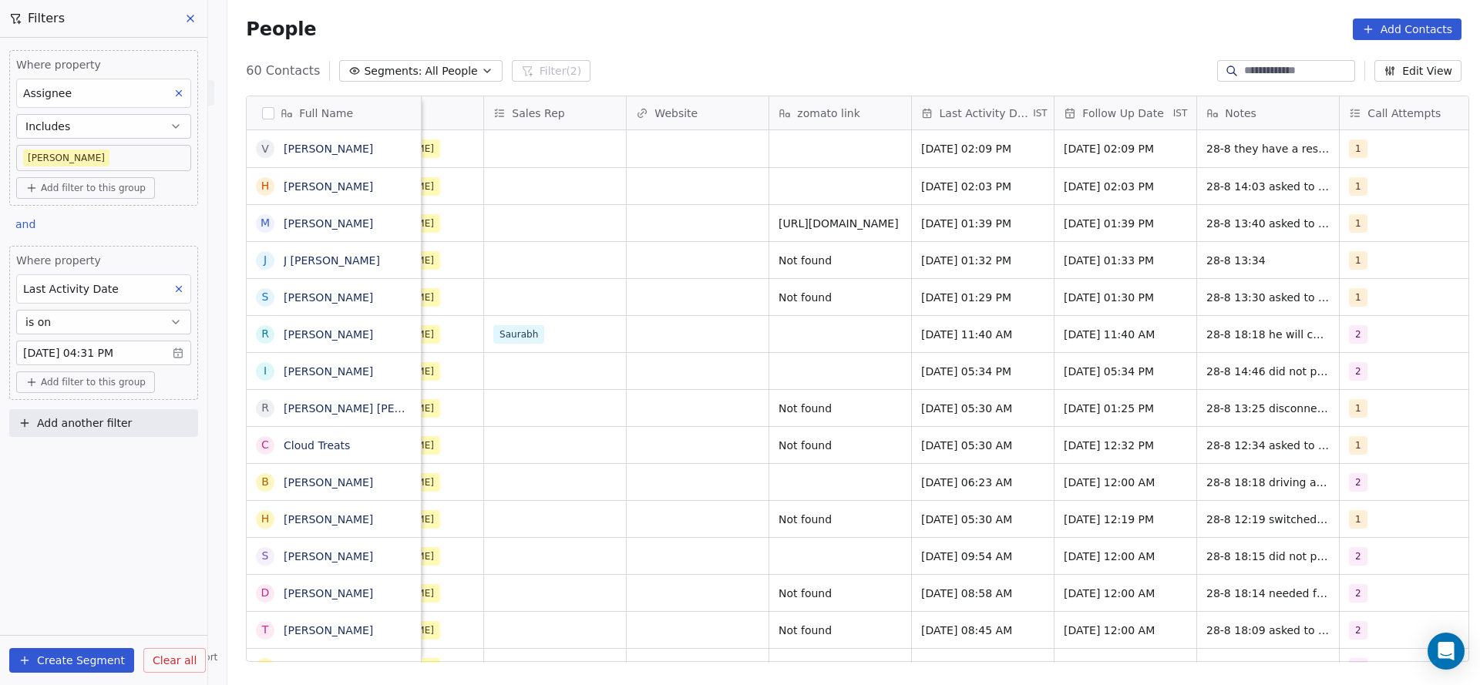
scroll to position [0, 1800]
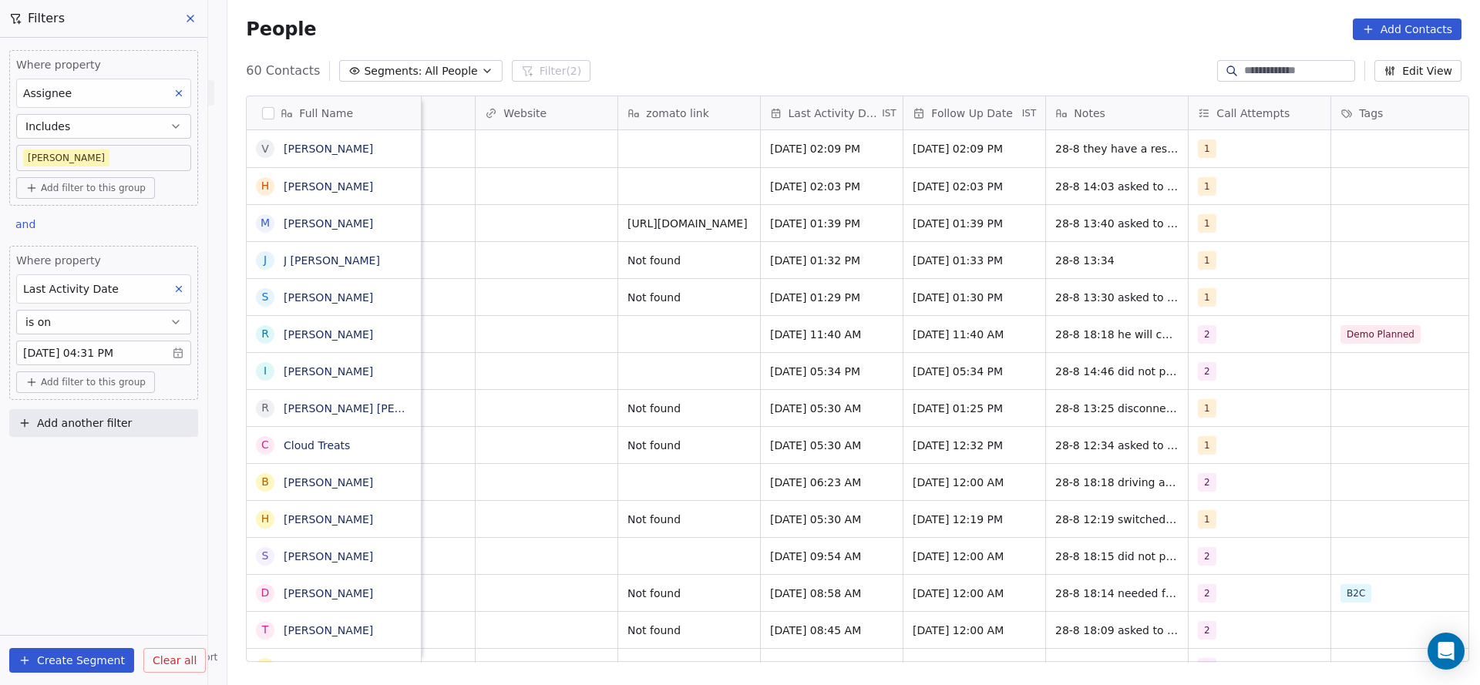
click at [107, 153] on body "On2Cook India Pvt. Ltd. Contacts People Marketing Workflows Campaigns Sales Pip…" at bounding box center [740, 342] width 1480 height 685
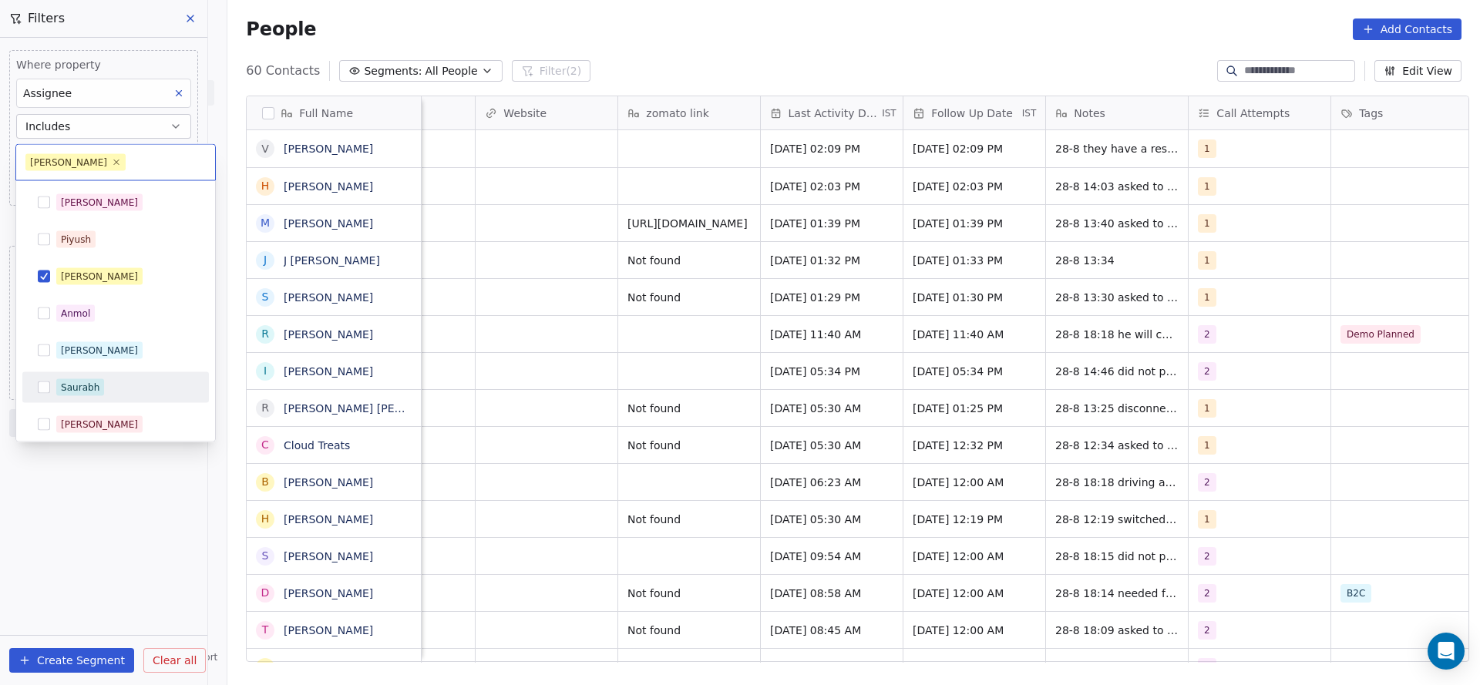
click at [522, 372] on html "On2Cook India Pvt. Ltd. Contacts People Marketing Workflows Campaigns Sales Pip…" at bounding box center [740, 342] width 1480 height 685
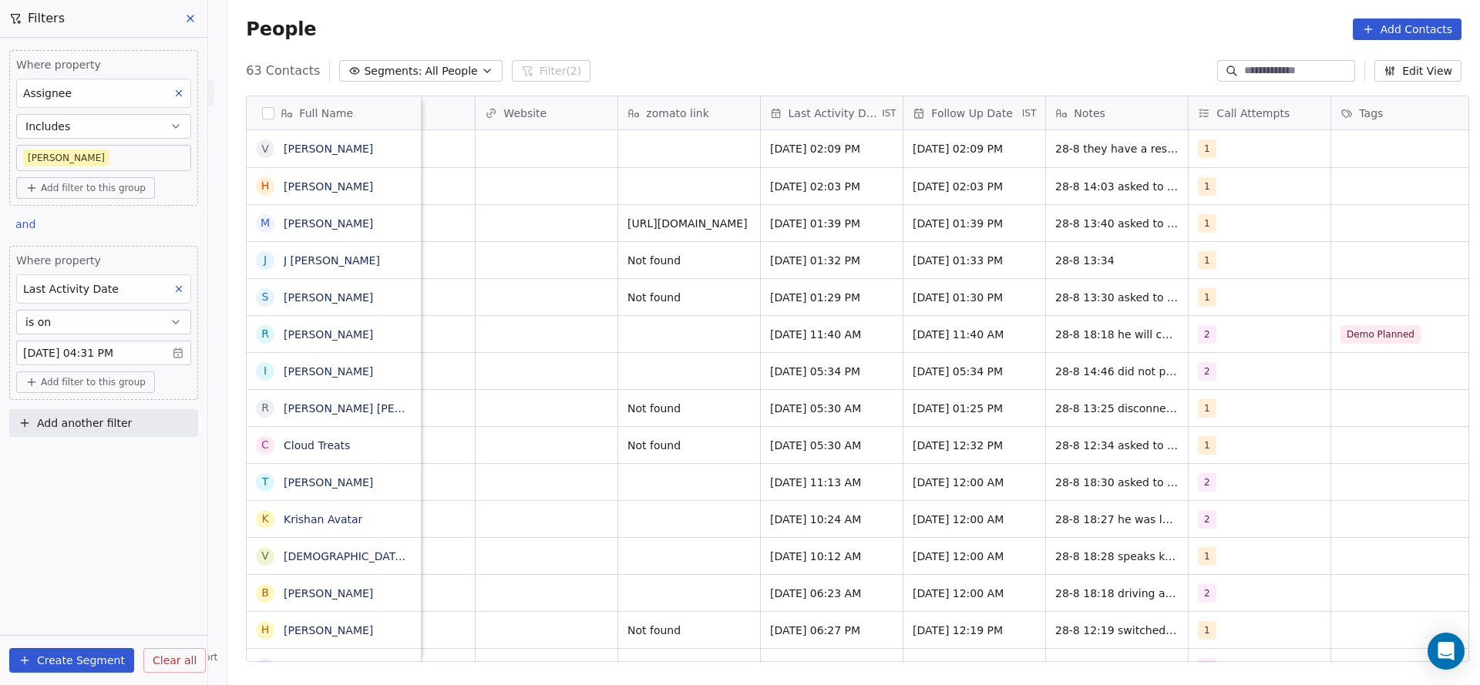
click at [93, 150] on body "On2Cook India Pvt. Ltd. Contacts People Marketing Workflows Campaigns Sales Pip…" at bounding box center [740, 342] width 1480 height 685
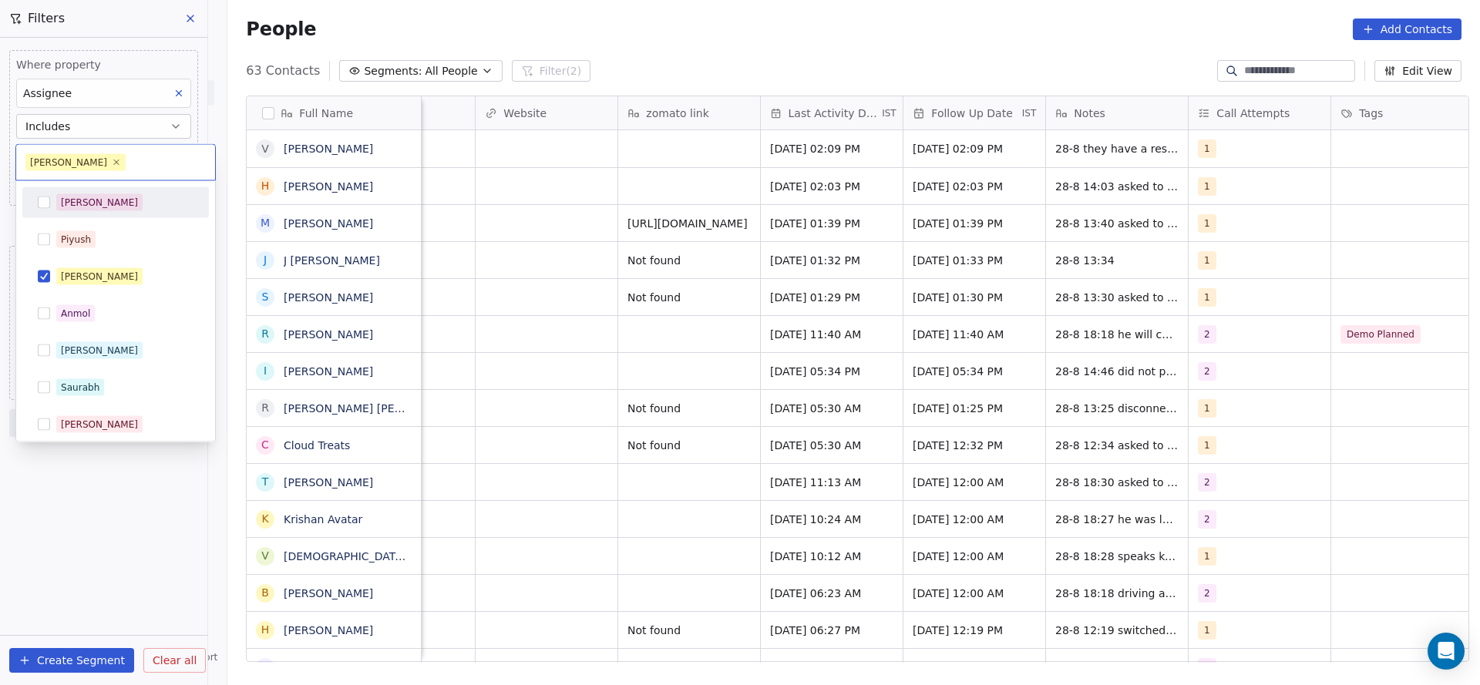
click at [109, 198] on div "Salim" at bounding box center [124, 202] width 137 height 17
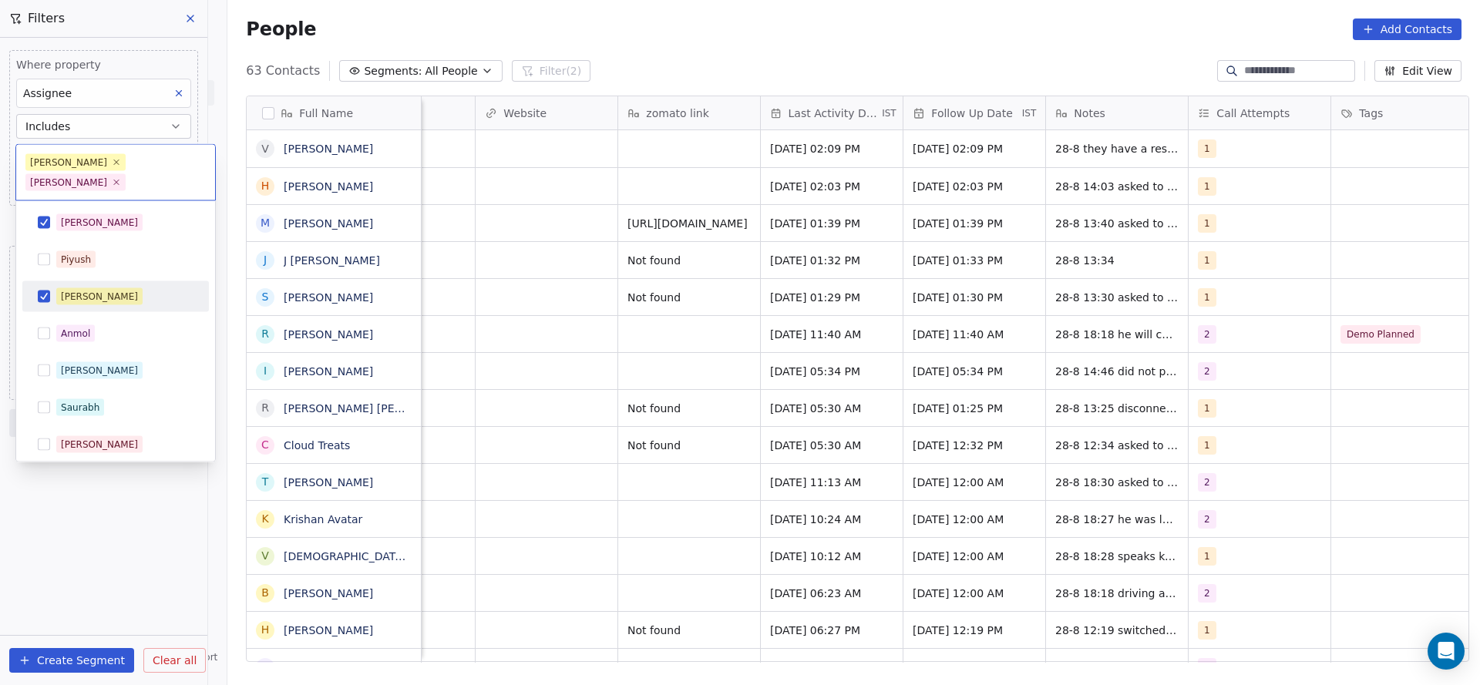
click at [103, 288] on div "[PERSON_NAME]" at bounding box center [124, 296] width 137 height 17
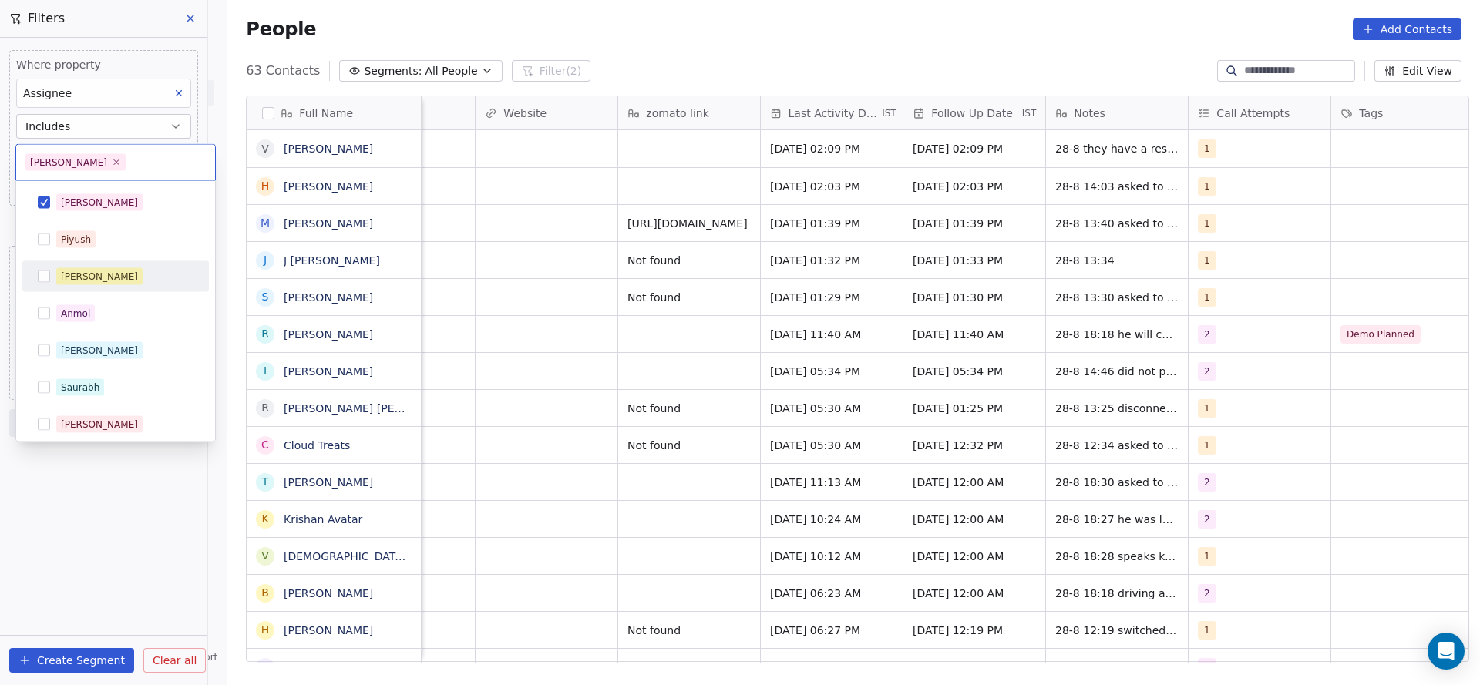
click at [966, 379] on html "On2Cook India Pvt. Ltd. Contacts People Marketing Workflows Campaigns Sales Pip…" at bounding box center [740, 342] width 1480 height 685
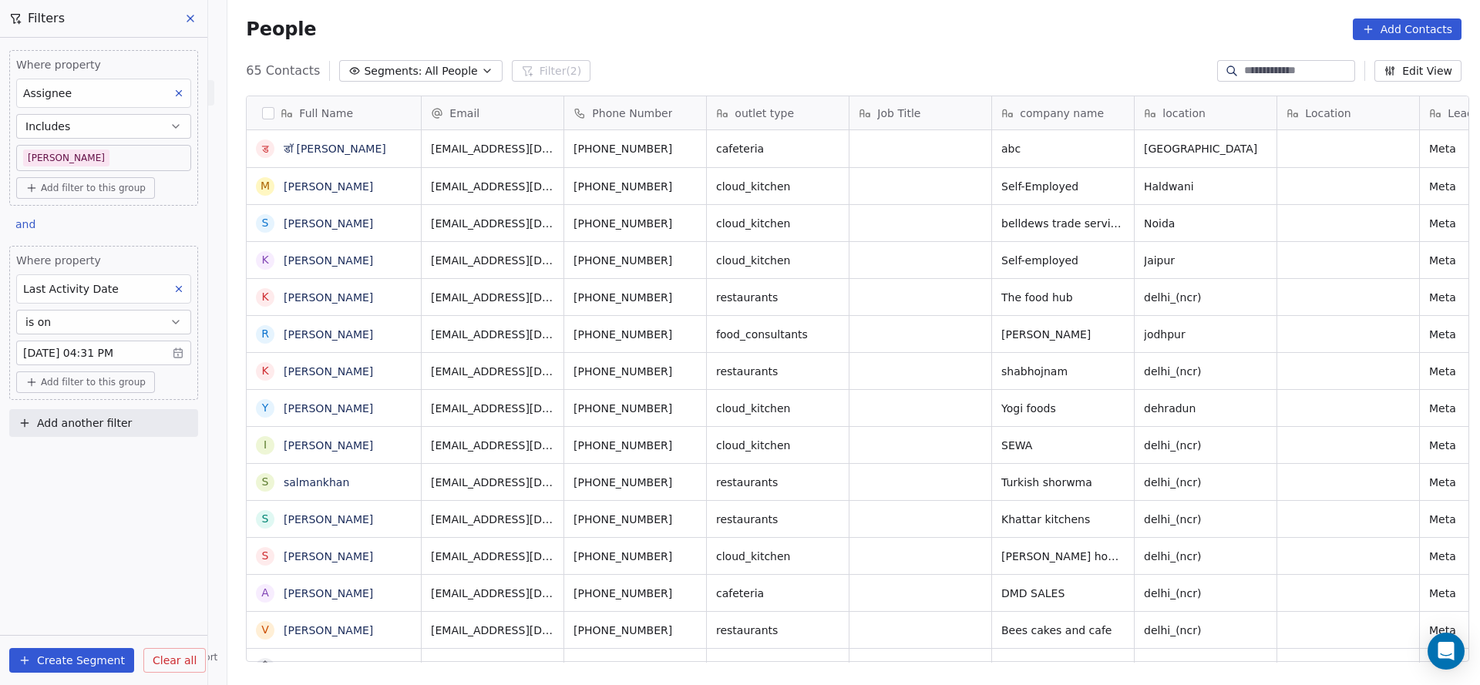
scroll to position [585, 1242]
click at [79, 160] on body "On2Cook India Pvt. Ltd. Contacts People Marketing Workflows Campaigns Sales Pip…" at bounding box center [740, 342] width 1480 height 685
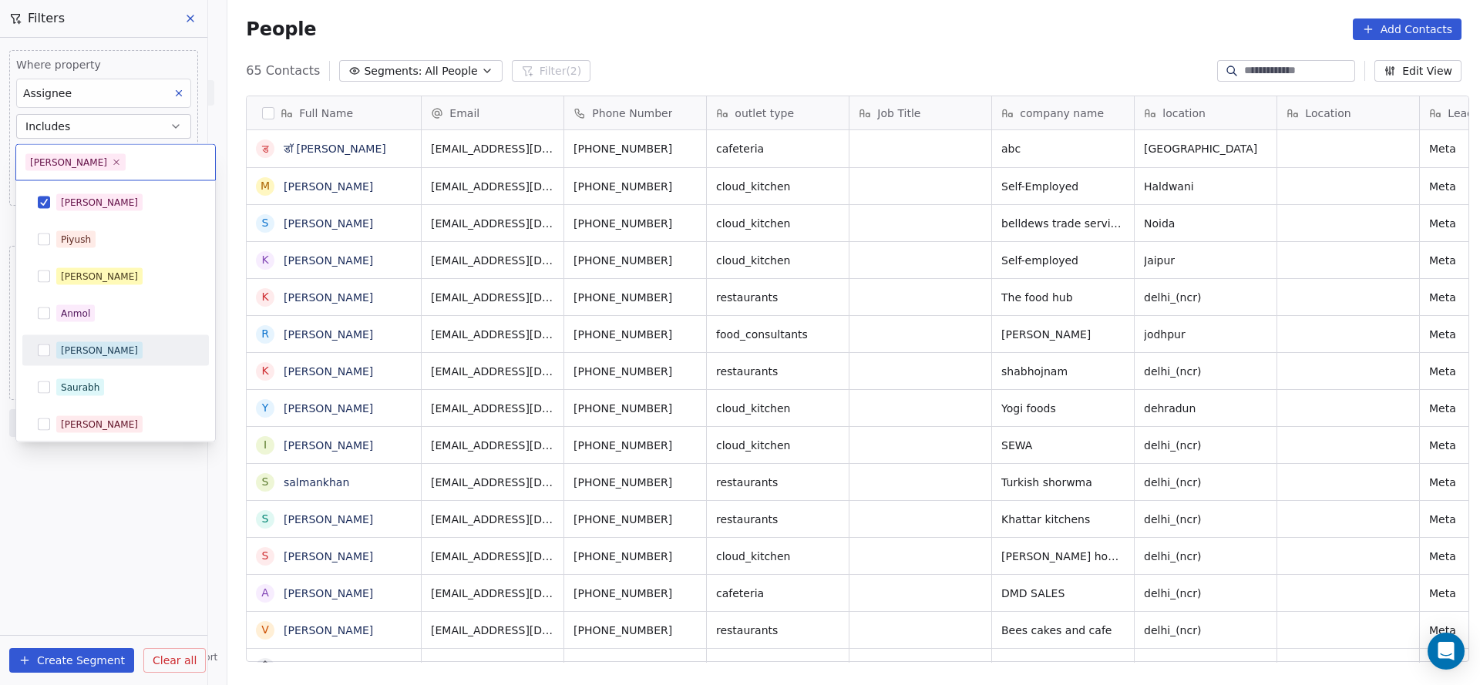
click at [99, 345] on div "Ronit" at bounding box center [124, 350] width 137 height 17
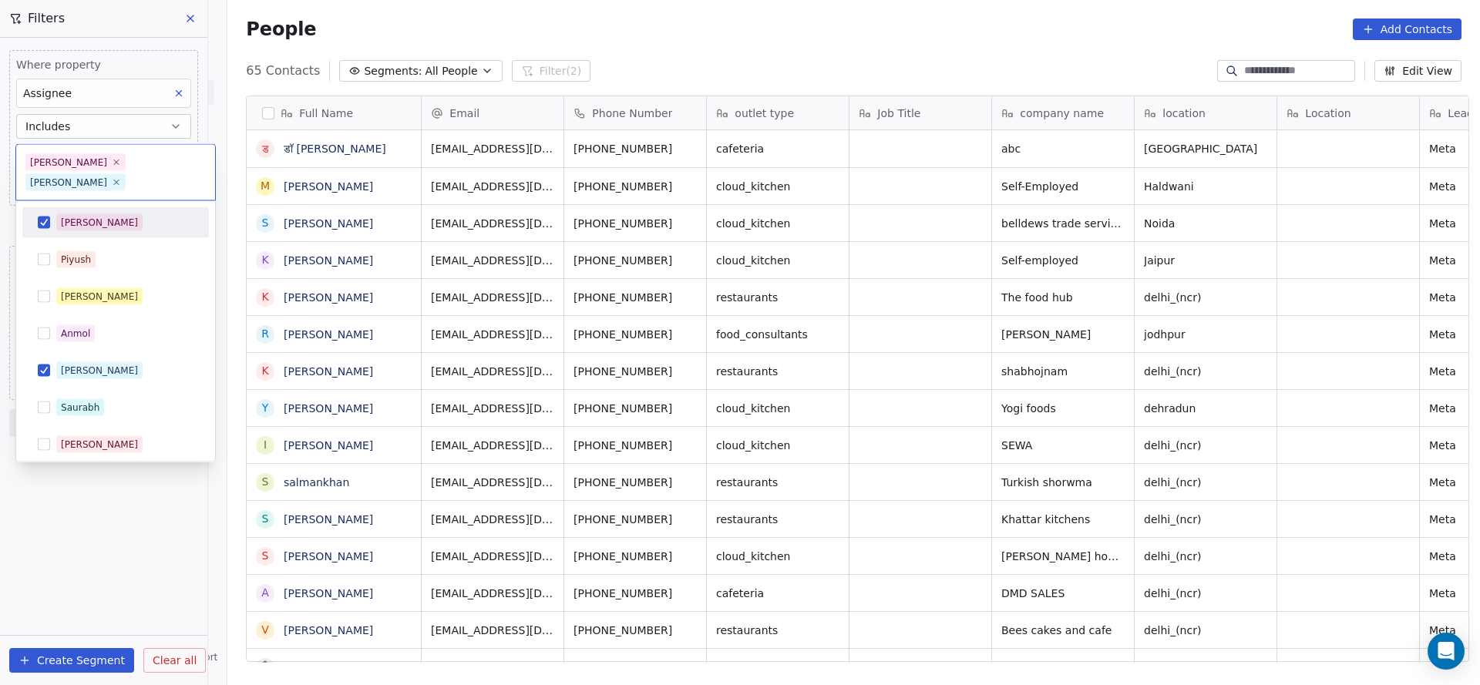
click at [129, 207] on div "Salim" at bounding box center [115, 222] width 187 height 31
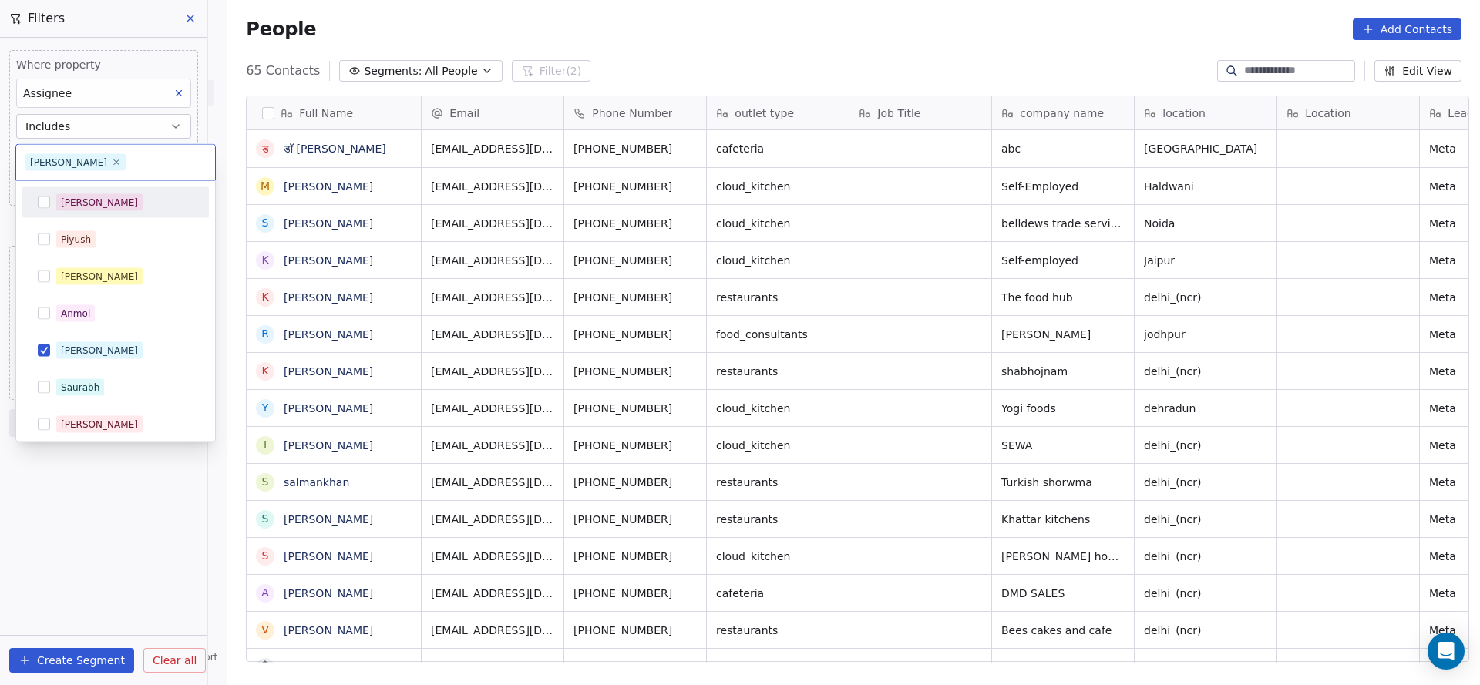
click at [621, 346] on html "On2Cook India Pvt. Ltd. Contacts People Marketing Workflows Campaigns Sales Pip…" at bounding box center [740, 342] width 1480 height 685
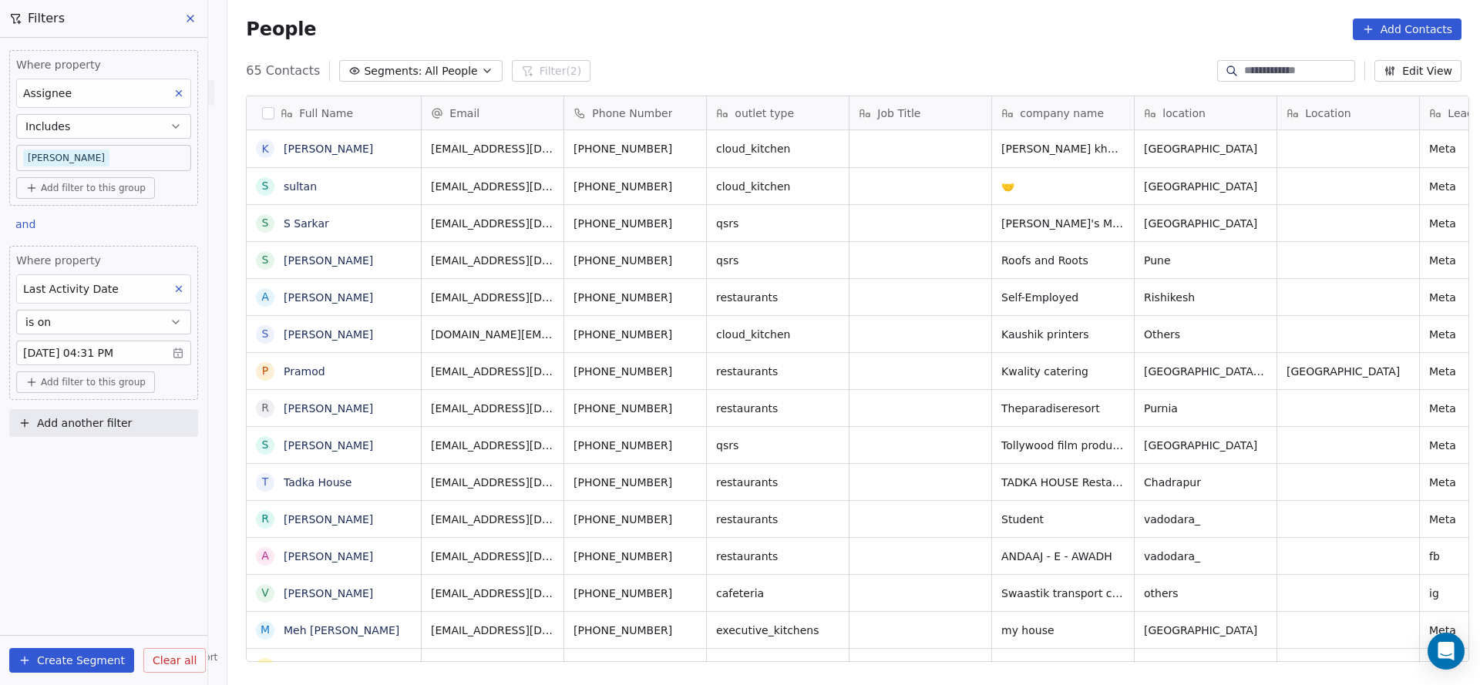
click at [161, 426] on button "Add another filter" at bounding box center [103, 423] width 189 height 28
click at [87, 465] on div "Contact properties" at bounding box center [103, 457] width 175 height 25
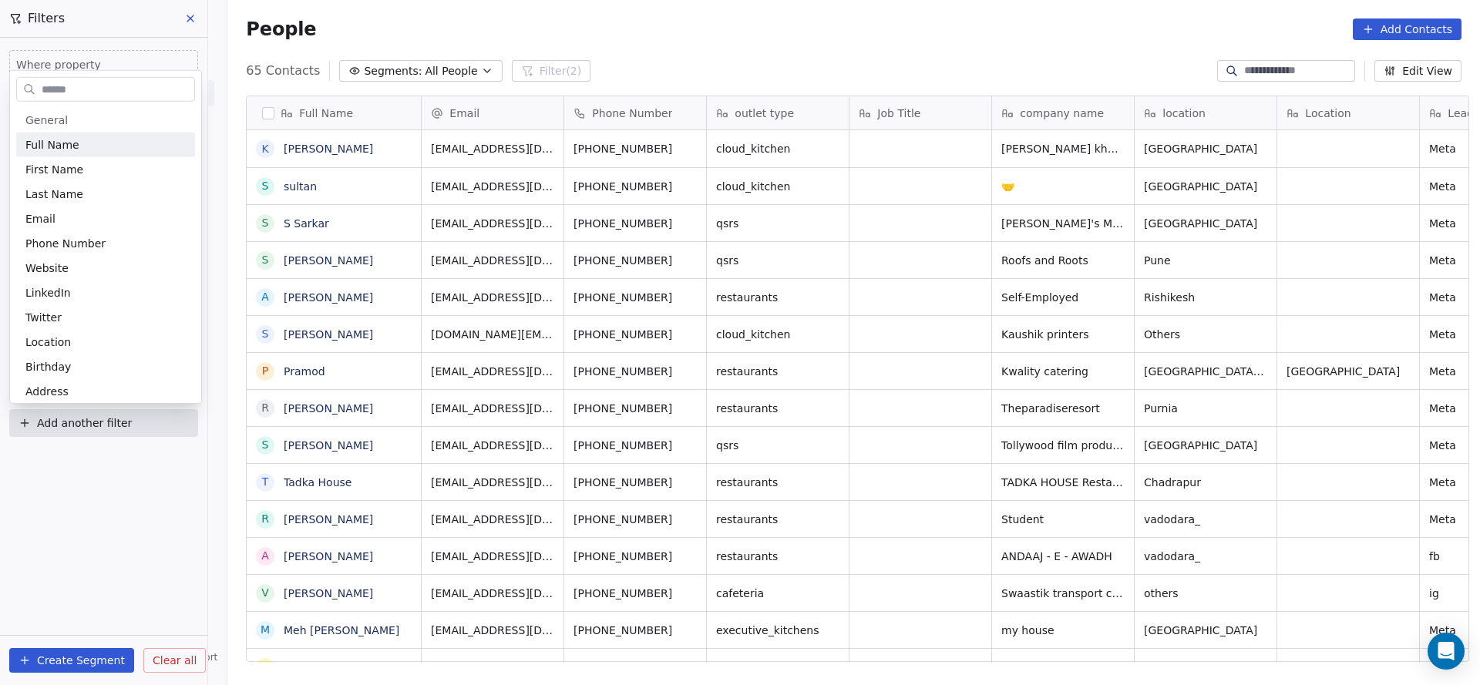
click at [86, 496] on html "On2Cook India Pvt. Ltd. Contacts People Marketing Workflows Campaigns Sales Pip…" at bounding box center [740, 342] width 1480 height 685
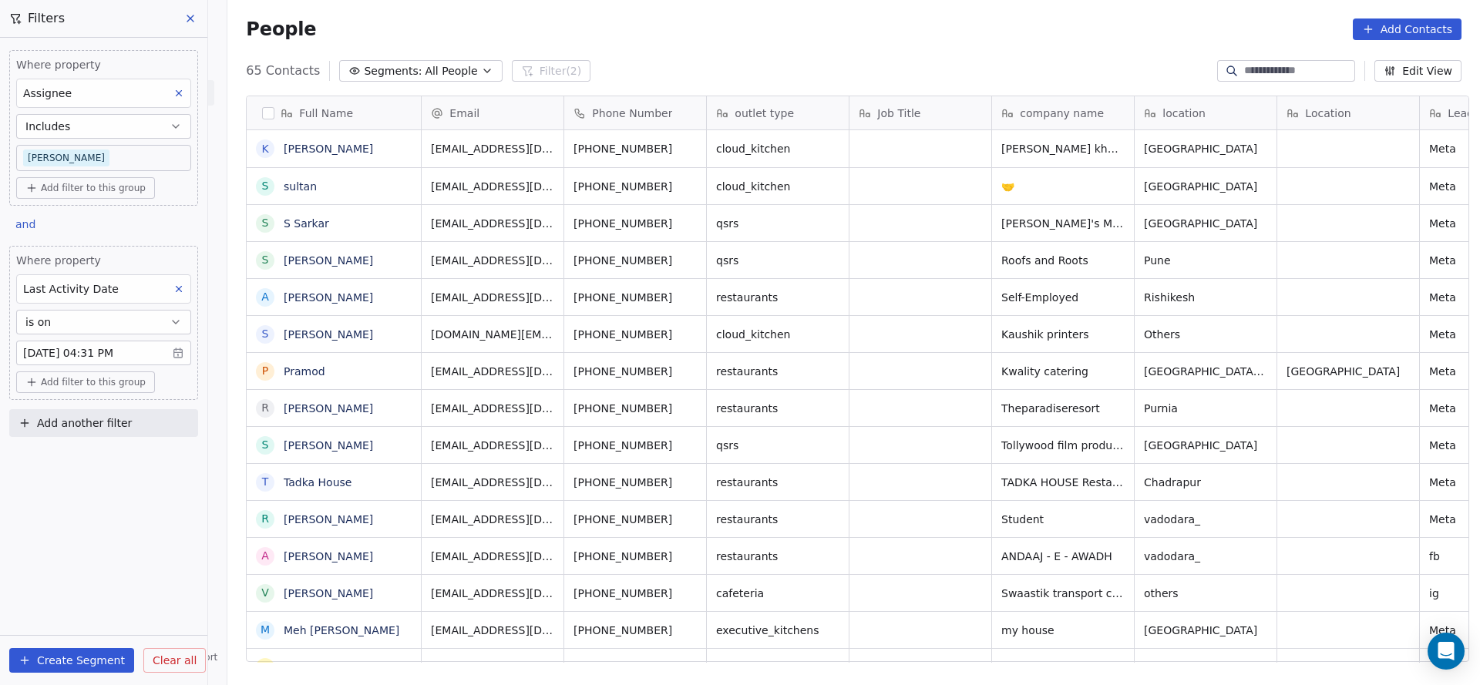
click at [177, 291] on icon at bounding box center [178, 289] width 11 height 11
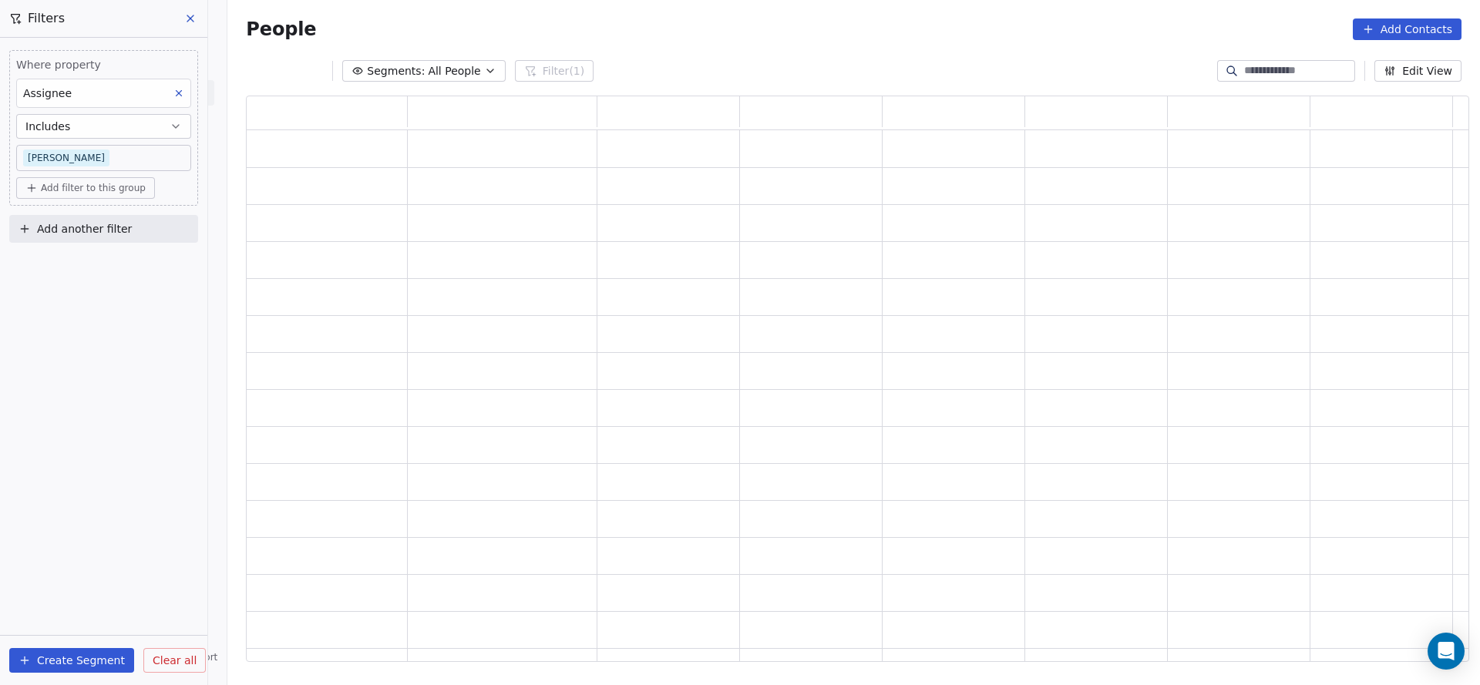
scroll to position [548, 1205]
click at [93, 239] on button "Add another filter" at bounding box center [103, 229] width 189 height 28
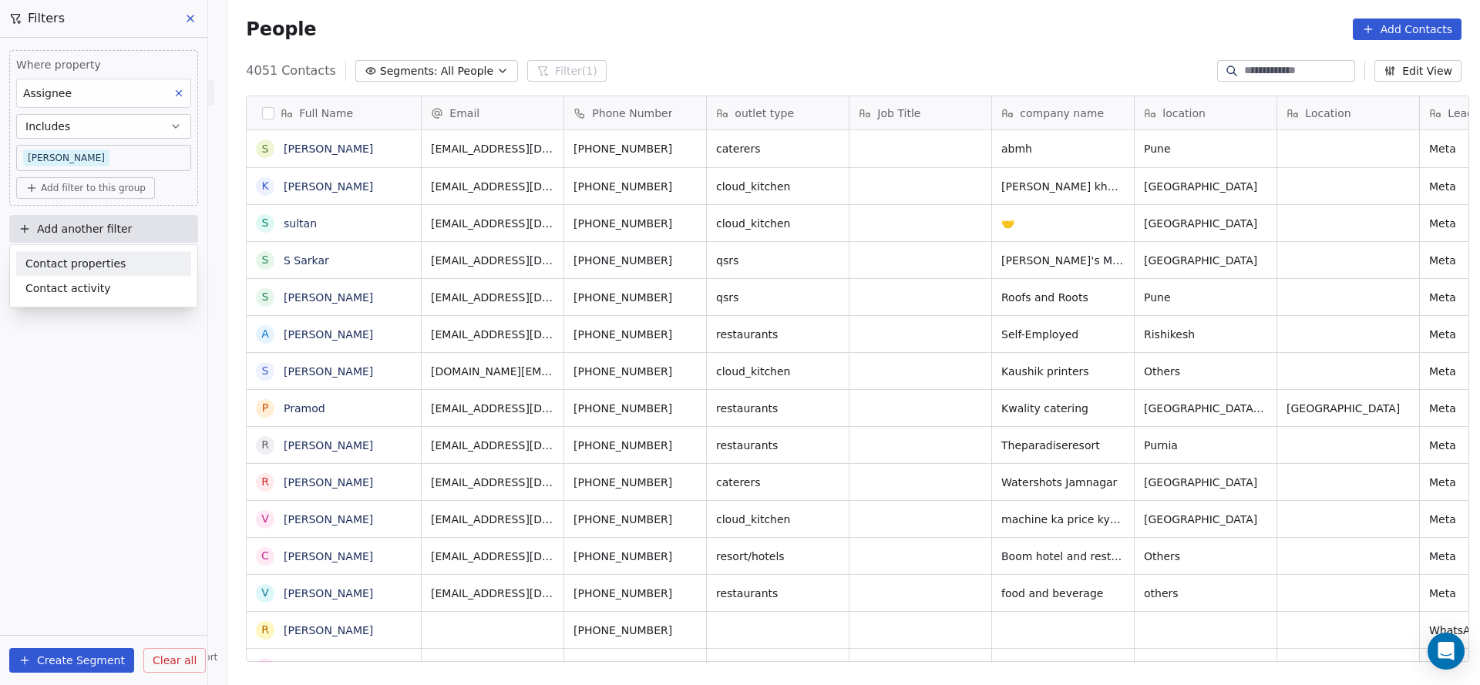
click at [94, 160] on html "On2Cook India Pvt. Ltd. Contacts People Marketing Workflows Campaigns Sales Pip…" at bounding box center [740, 342] width 1480 height 685
click at [107, 159] on body "On2Cook India Pvt. Ltd. Contacts People Marketing Workflows Campaigns Sales Pip…" at bounding box center [740, 342] width 1480 height 685
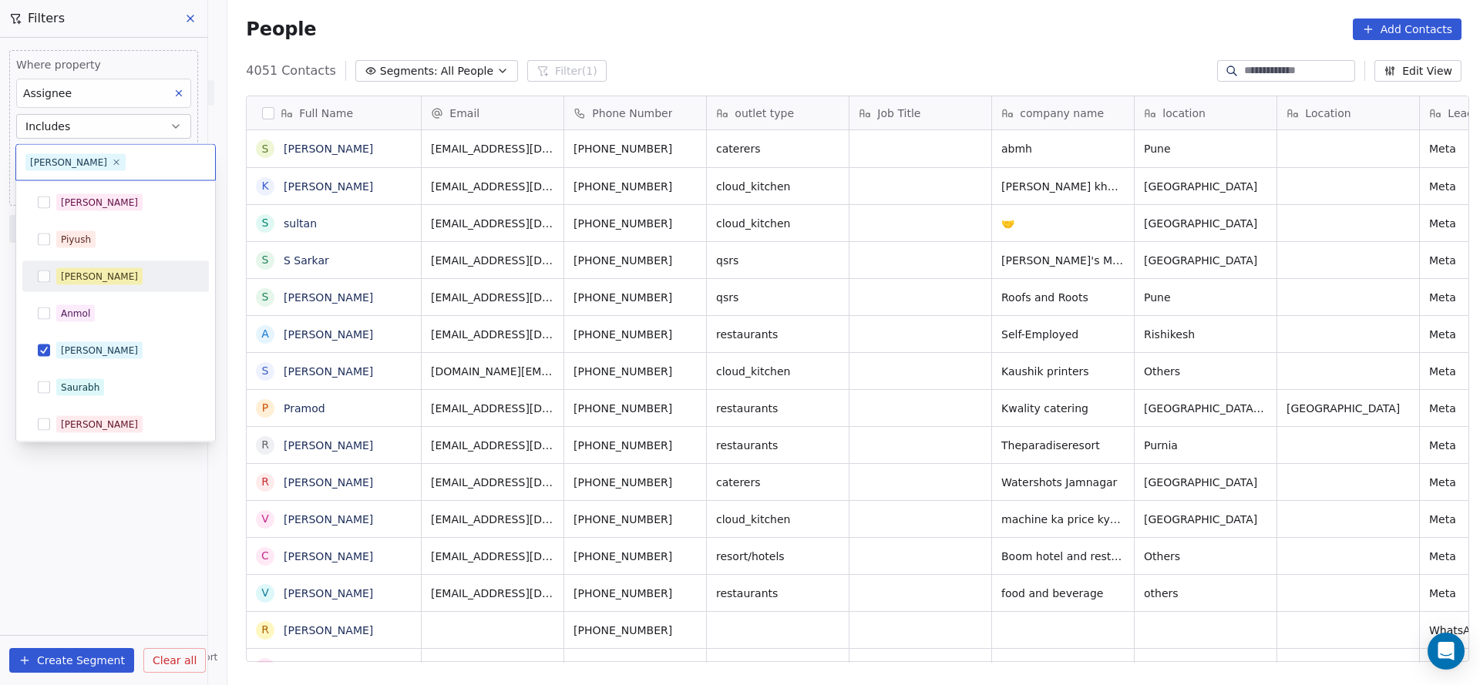
click at [96, 280] on div "[PERSON_NAME]" at bounding box center [99, 277] width 77 height 14
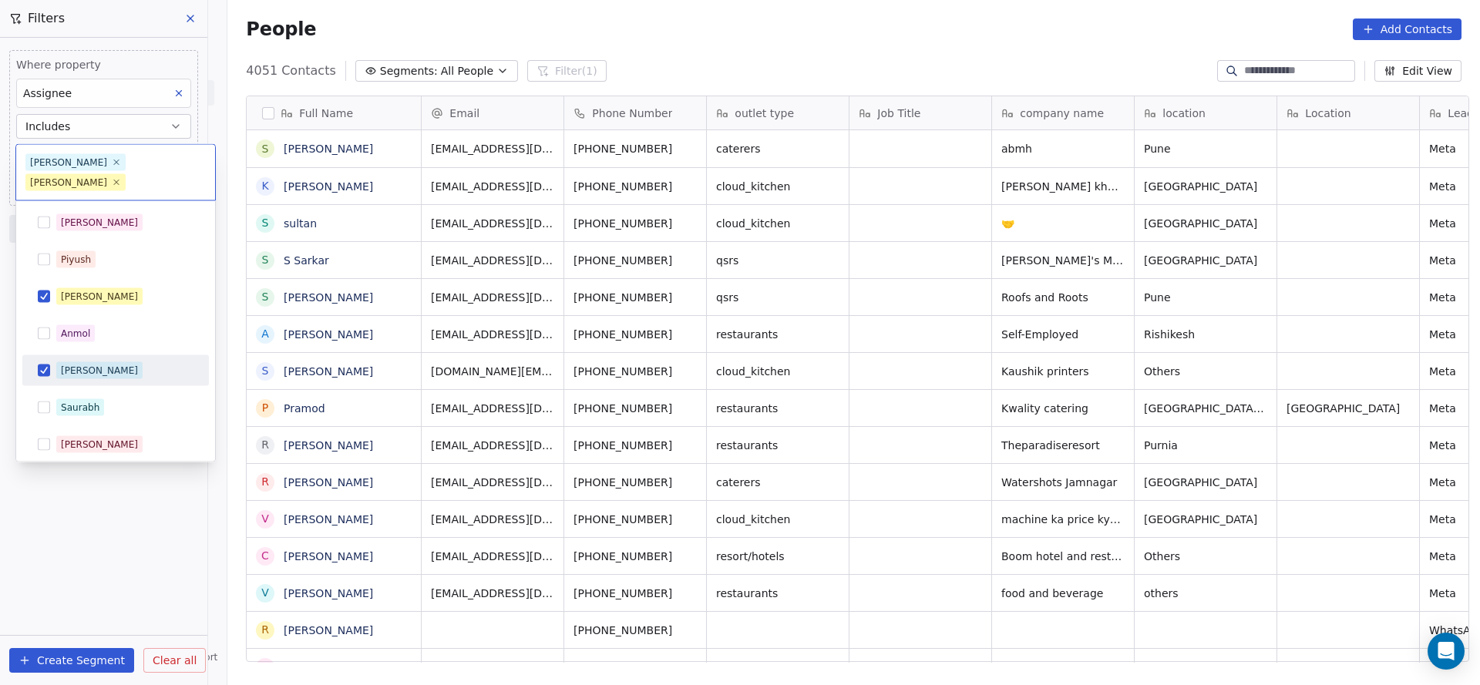
click at [53, 359] on div "Ronit" at bounding box center [116, 371] width 174 height 25
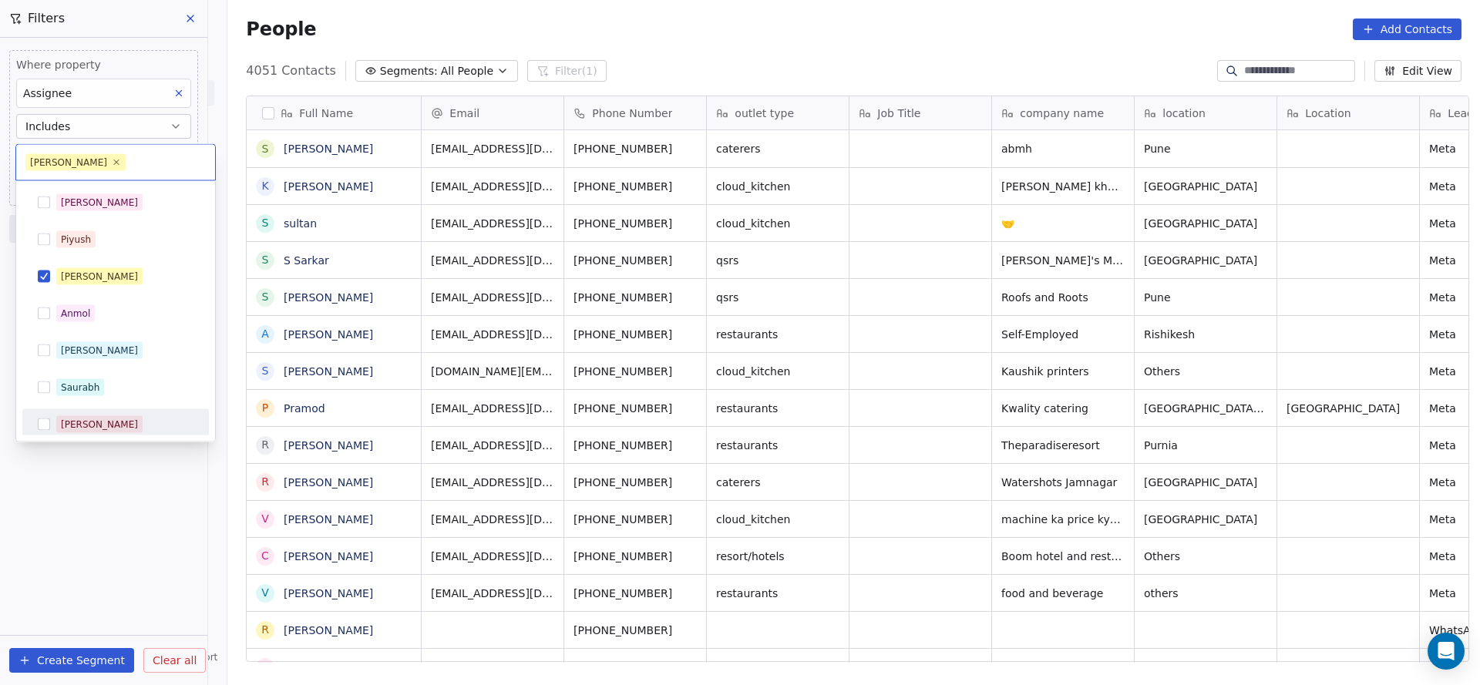
click at [67, 500] on html "On2Cook India Pvt. Ltd. Contacts People Marketing Workflows Campaigns Sales Pip…" at bounding box center [740, 342] width 1480 height 685
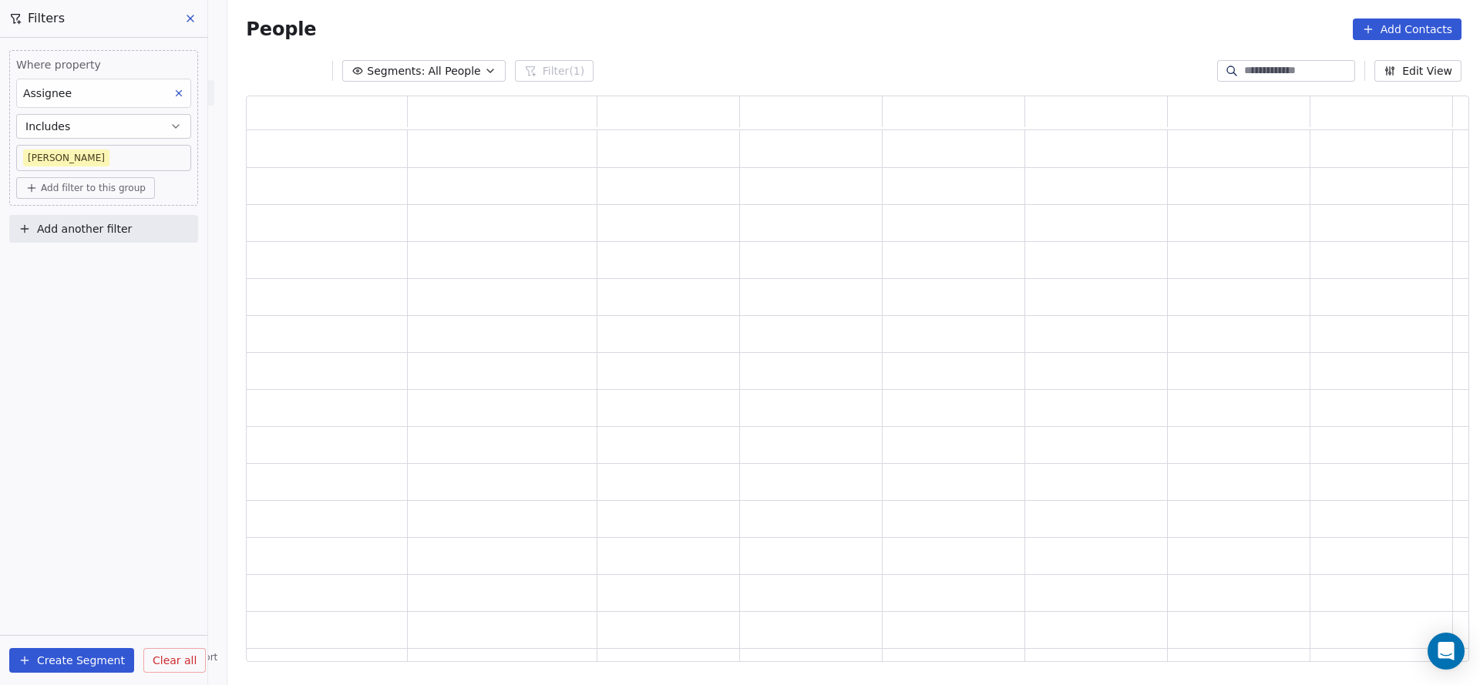
scroll to position [548, 1205]
click at [129, 227] on button "Add another filter" at bounding box center [103, 229] width 189 height 28
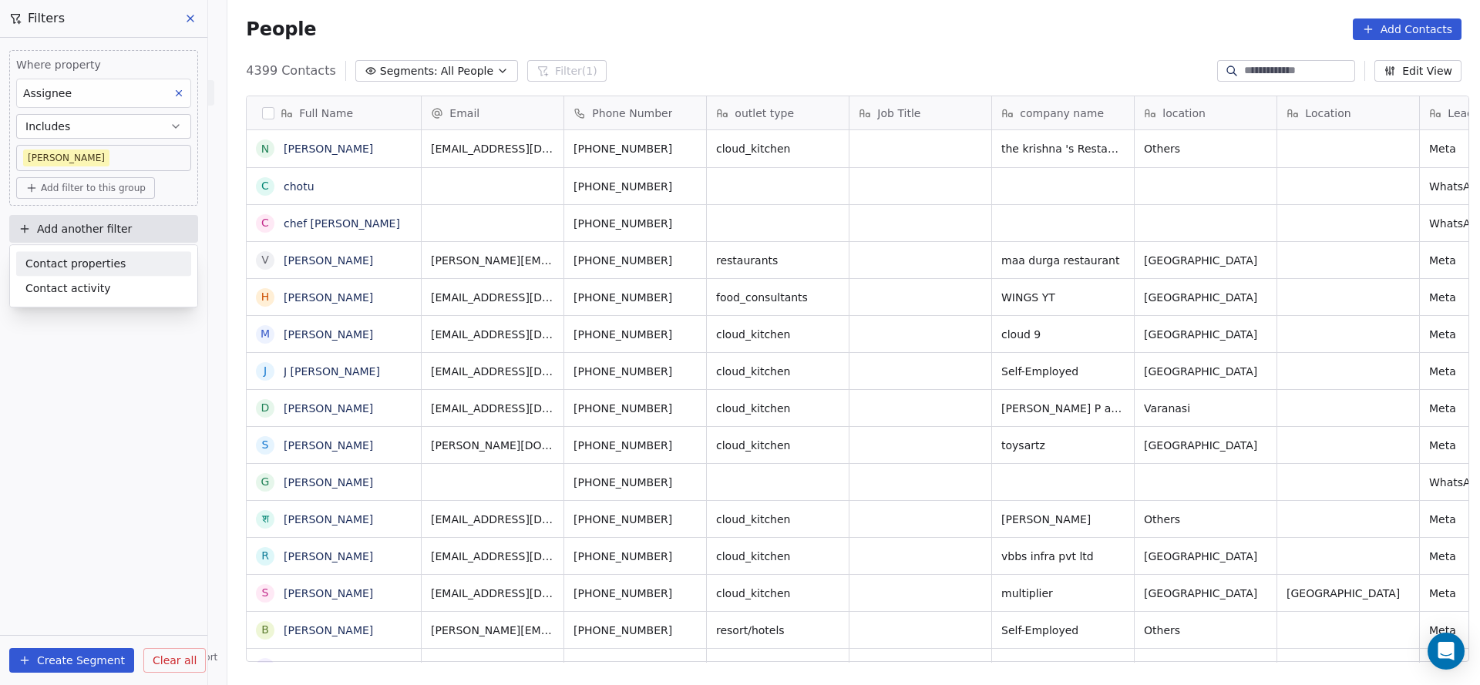
scroll to position [585, 1242]
click at [104, 264] on span "Contact properties" at bounding box center [75, 264] width 100 height 16
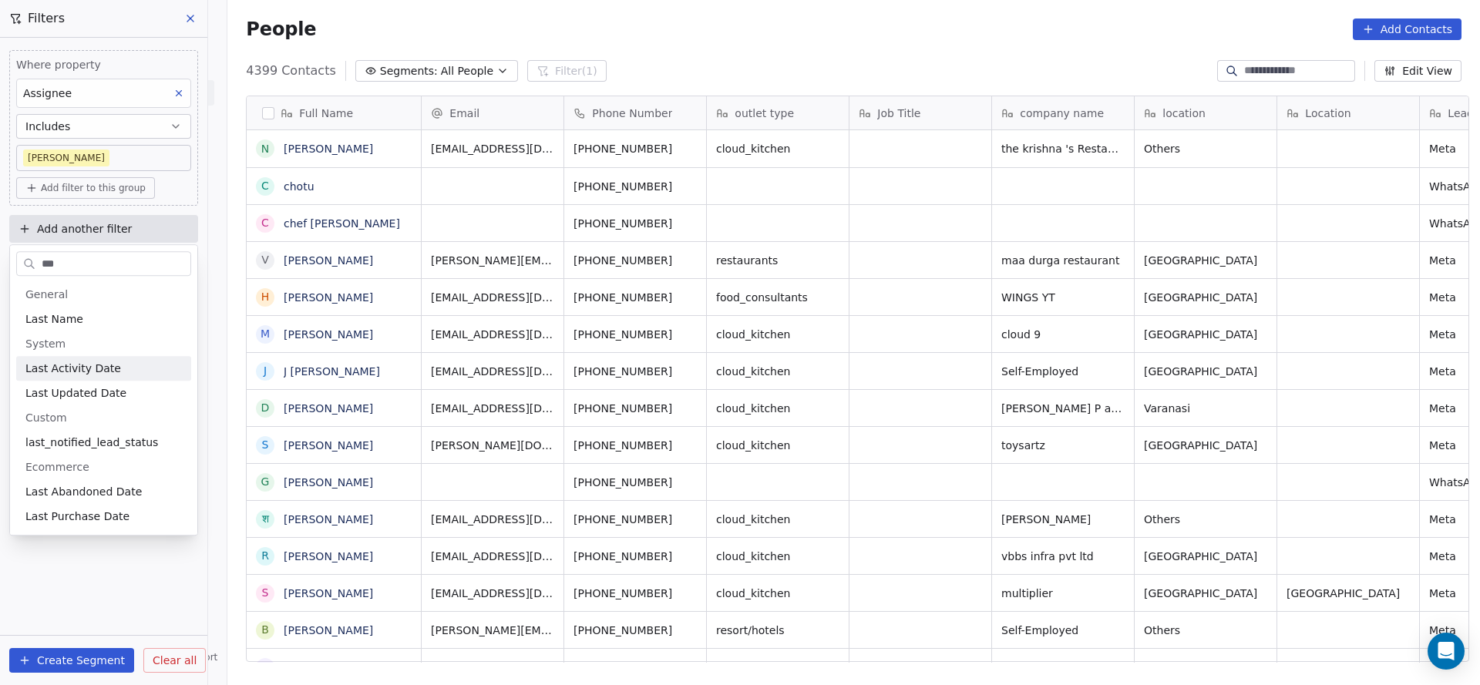
type input "***"
click at [140, 366] on div "Last Activity Date" at bounding box center [103, 368] width 157 height 15
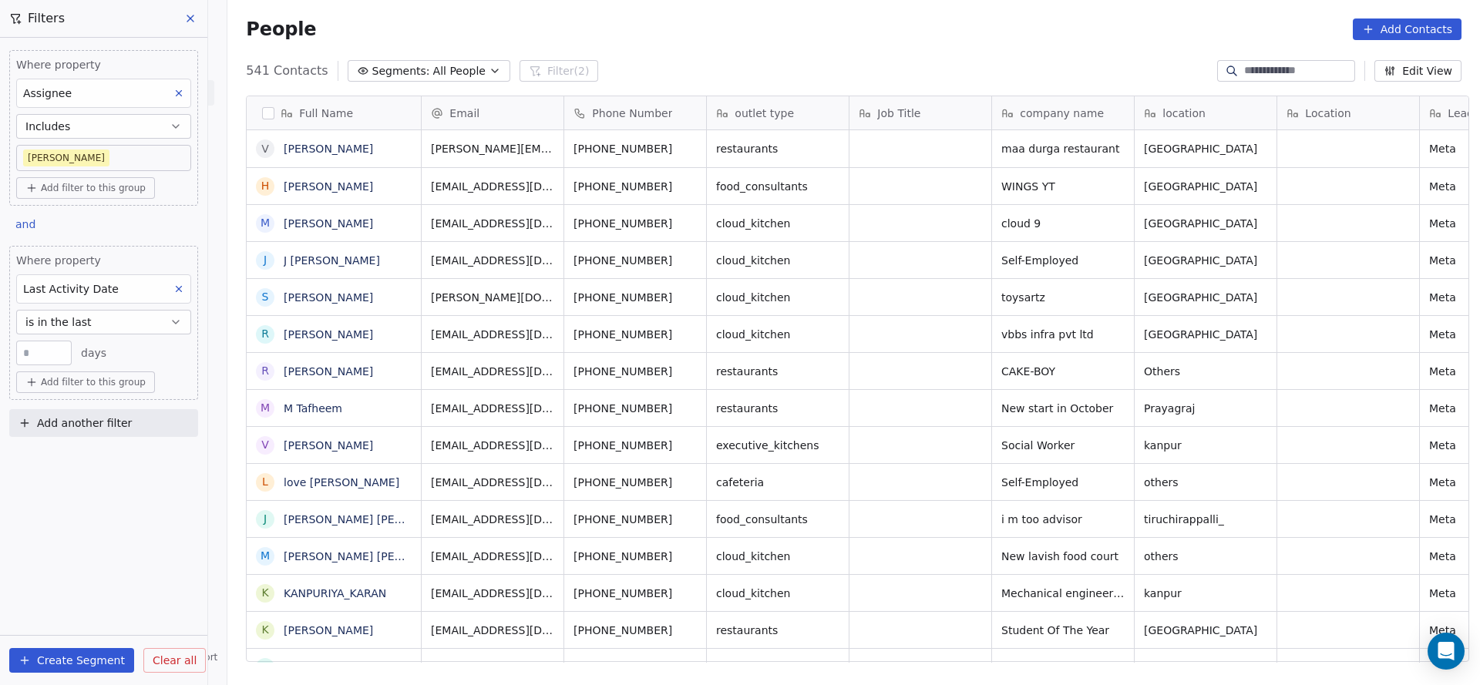
click at [89, 335] on div "Where property Last Activity Date is in the last ** days" at bounding box center [103, 309] width 175 height 113
click at [106, 315] on button "is in the last" at bounding box center [103, 322] width 175 height 25
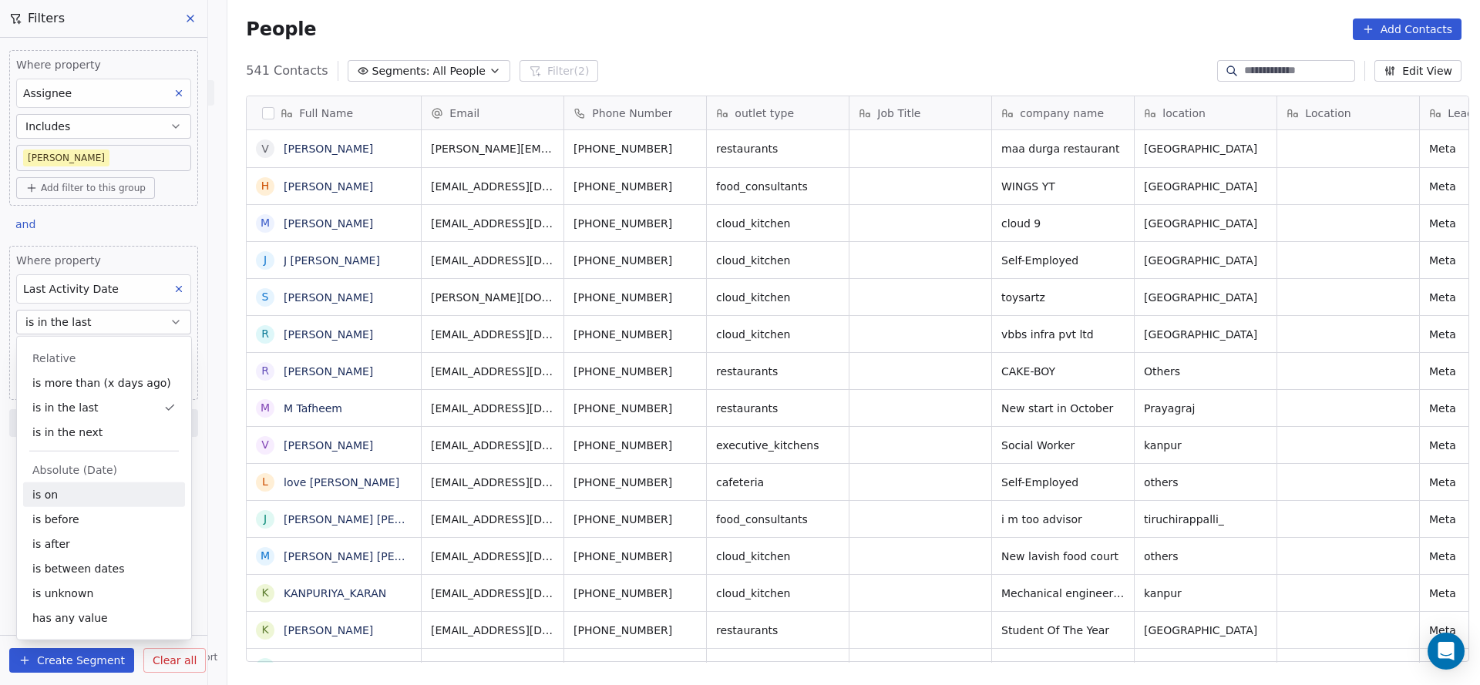
click at [55, 483] on div "is on" at bounding box center [104, 495] width 162 height 25
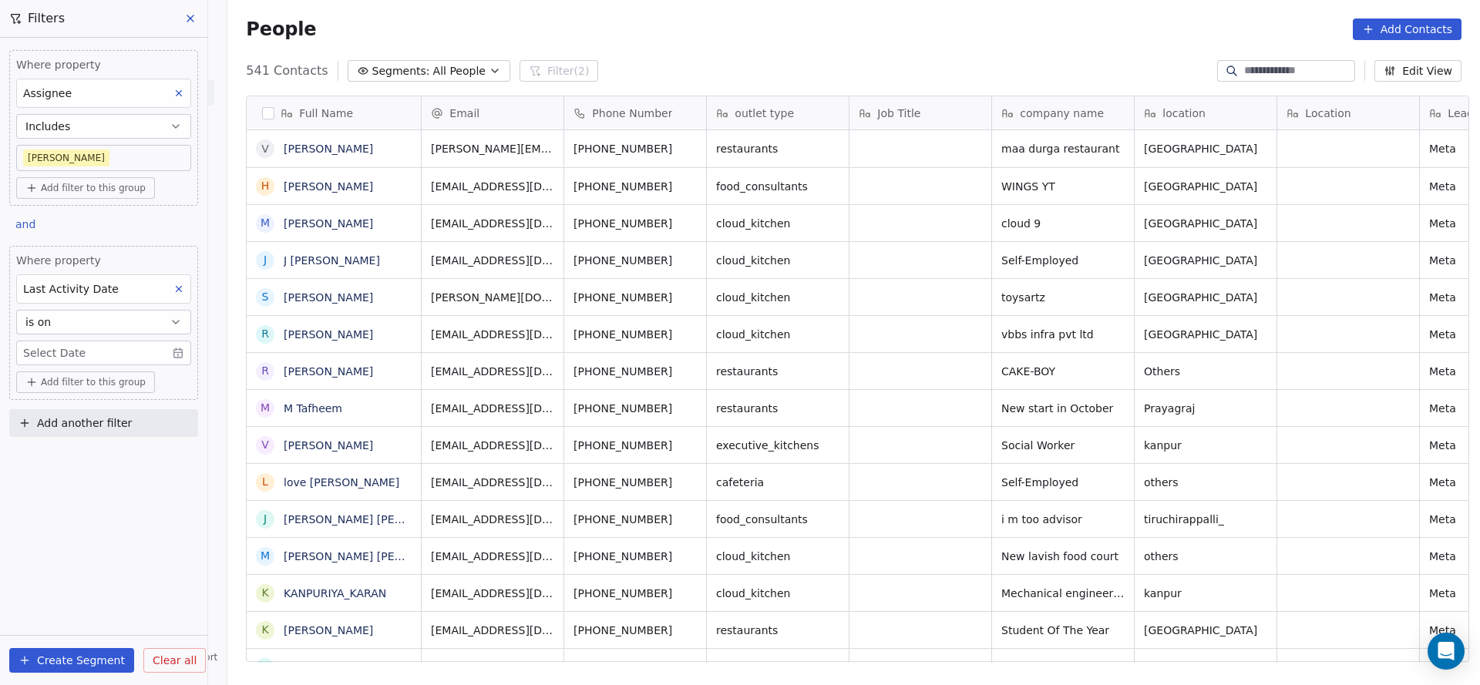
click at [116, 357] on body "On2Cook India Pvt. Ltd. Contacts People Marketing Workflows Campaigns Sales Pip…" at bounding box center [740, 342] width 1480 height 685
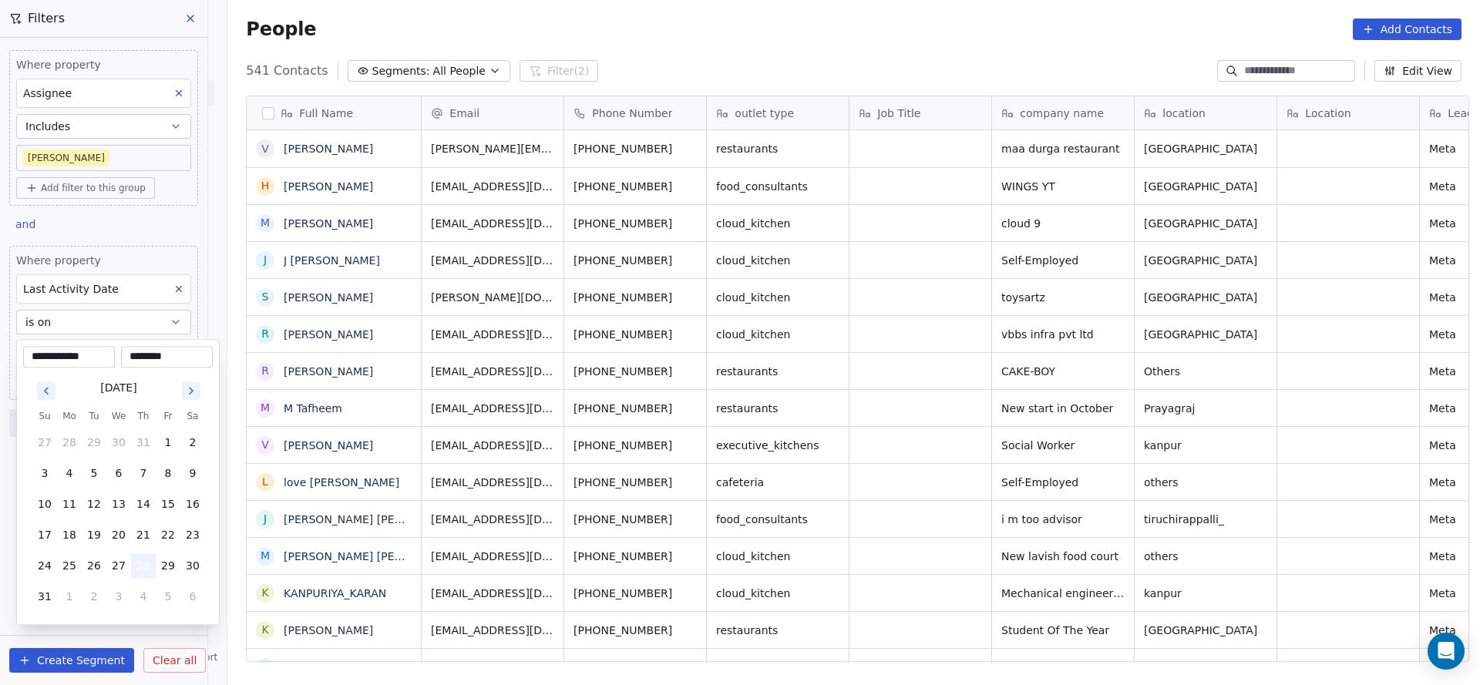
click at [143, 574] on button "28" at bounding box center [143, 566] width 25 height 25
click at [480, 518] on html "On2Cook India Pvt. Ltd. Contacts People Marketing Workflows Campaigns Sales Pip…" at bounding box center [740, 342] width 1480 height 685
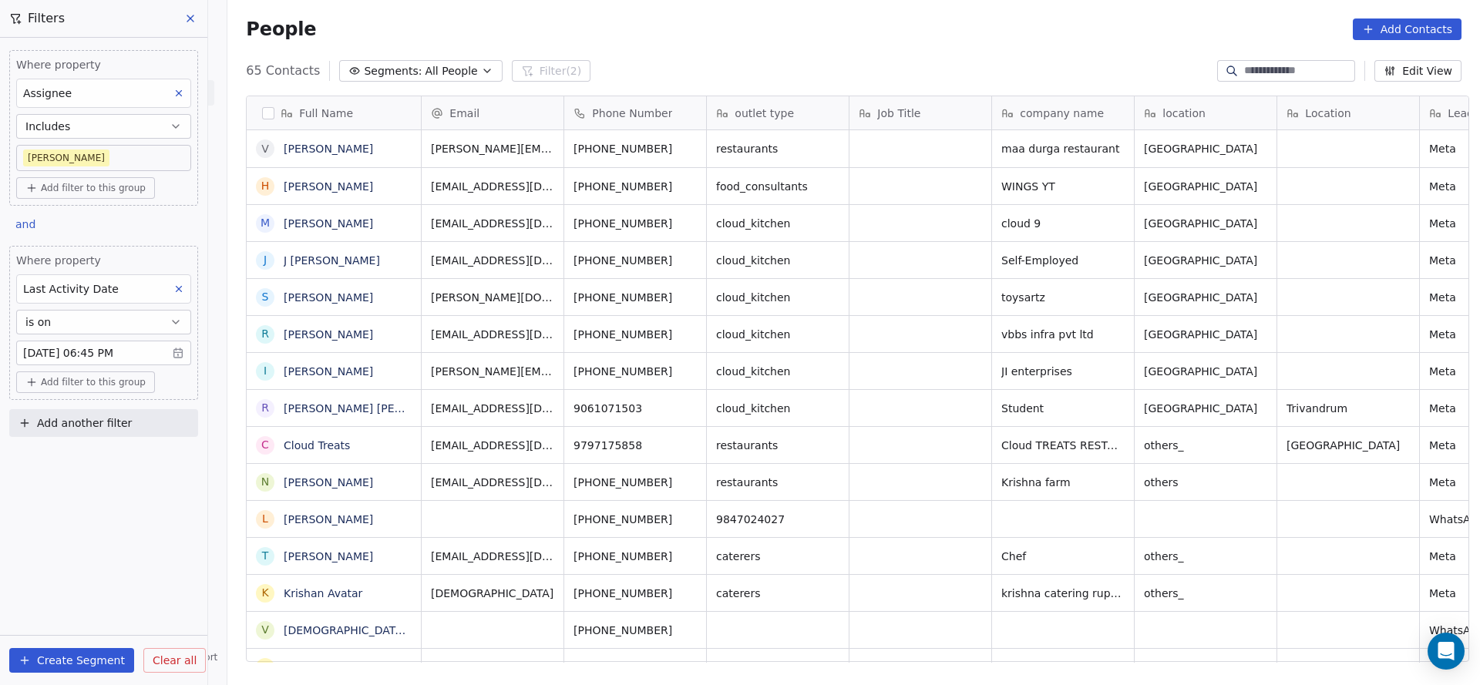
click at [140, 422] on button "Add another filter" at bounding box center [103, 423] width 189 height 28
click at [76, 446] on div "Contact properties" at bounding box center [103, 457] width 175 height 25
type input "****"
click at [106, 553] on div "Lead Status" at bounding box center [103, 562] width 175 height 25
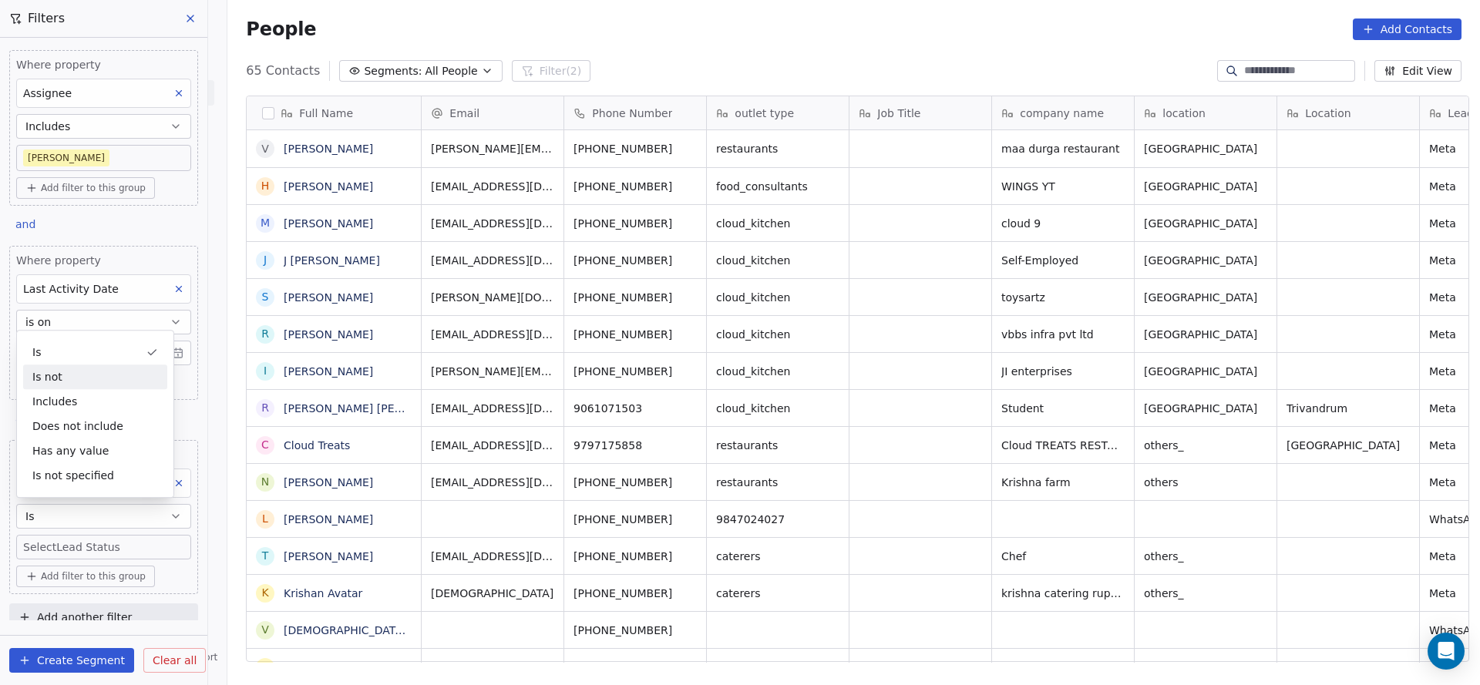
click at [104, 365] on div "Is not" at bounding box center [95, 377] width 144 height 25
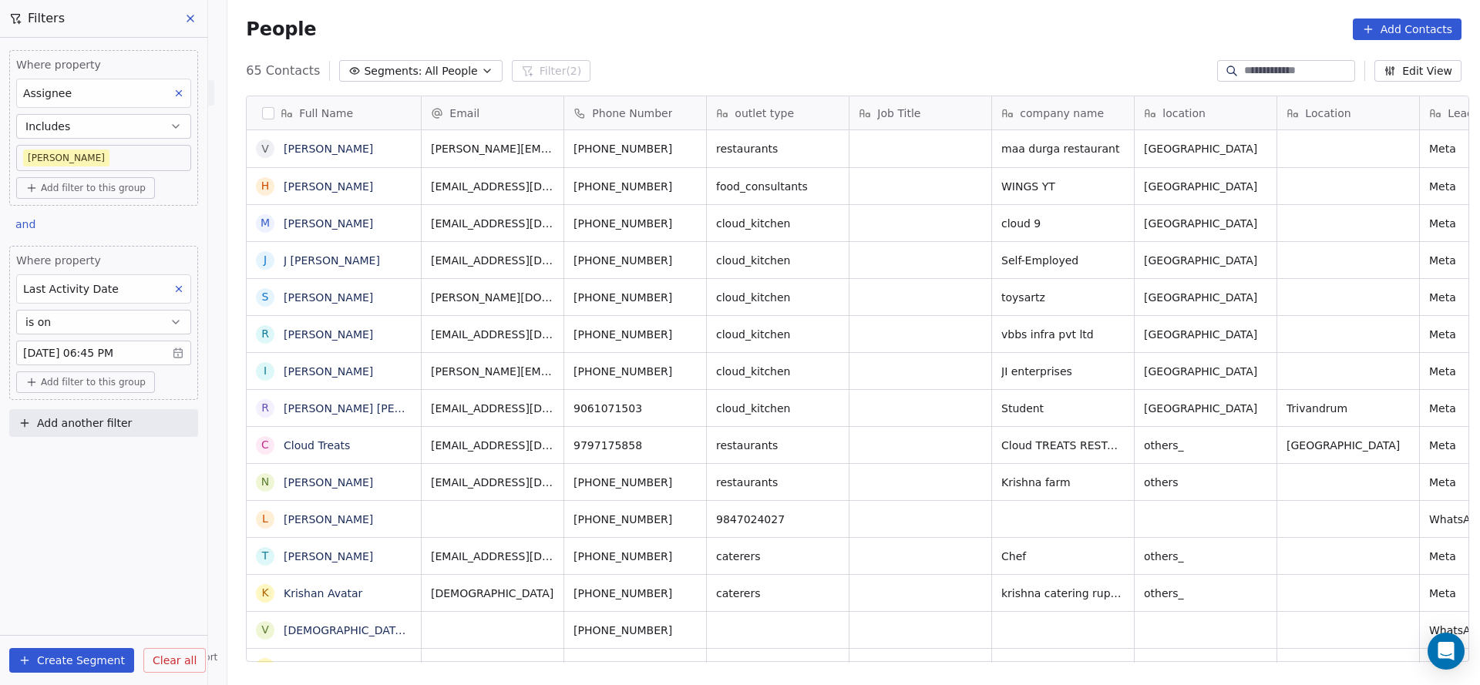
click at [104, 416] on span "Add another filter" at bounding box center [84, 424] width 95 height 16
click at [94, 456] on span "Contact properties" at bounding box center [75, 457] width 100 height 16
type input "***"
click at [77, 560] on span "Lead Status" at bounding box center [57, 561] width 64 height 15
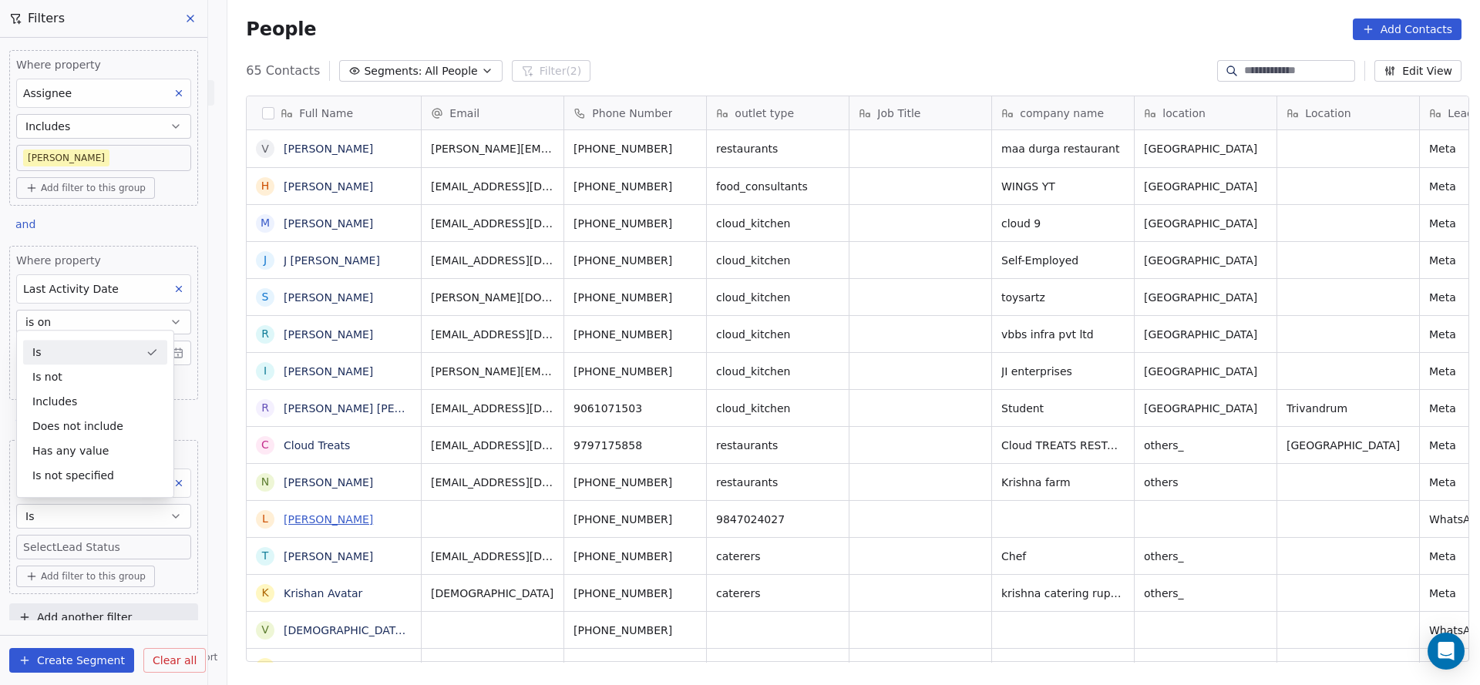
click at [330, 518] on link "[PERSON_NAME]" at bounding box center [328, 519] width 89 height 12
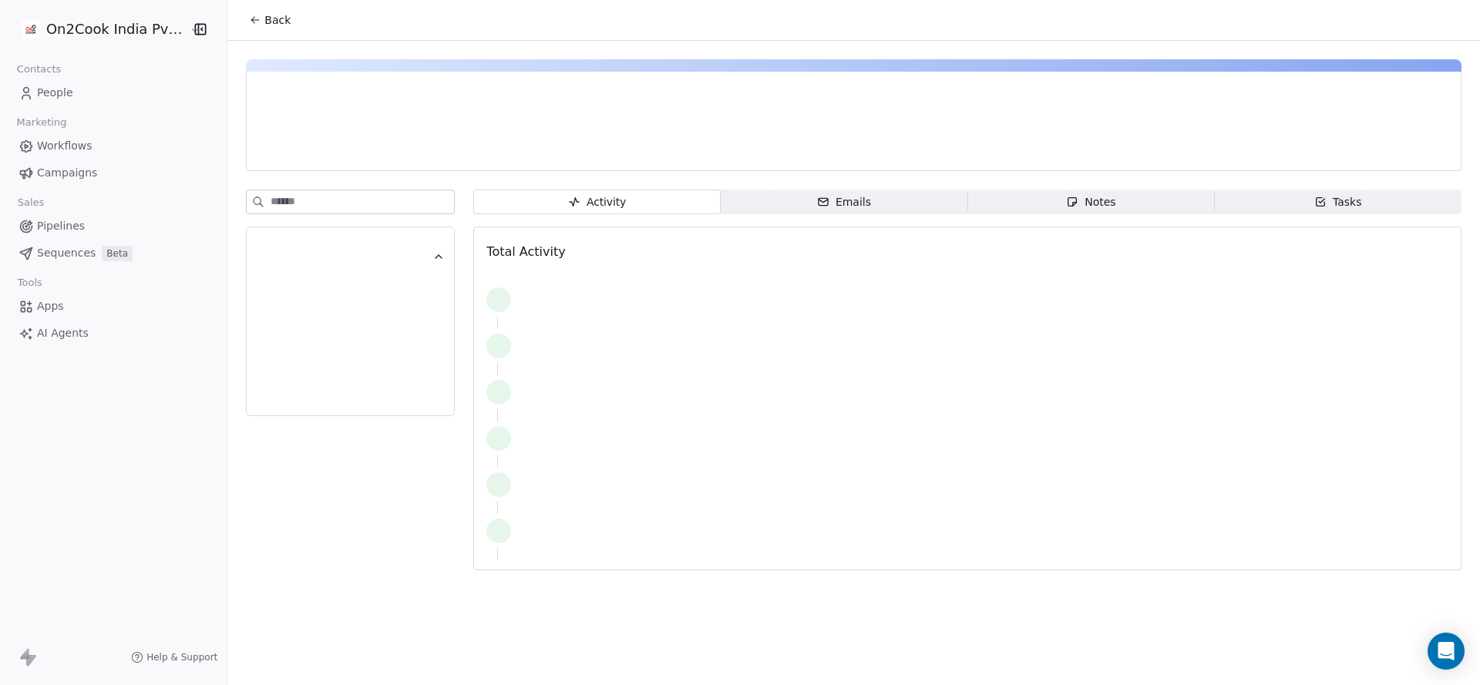
click at [264, 17] on span "Back" at bounding box center [277, 19] width 26 height 15
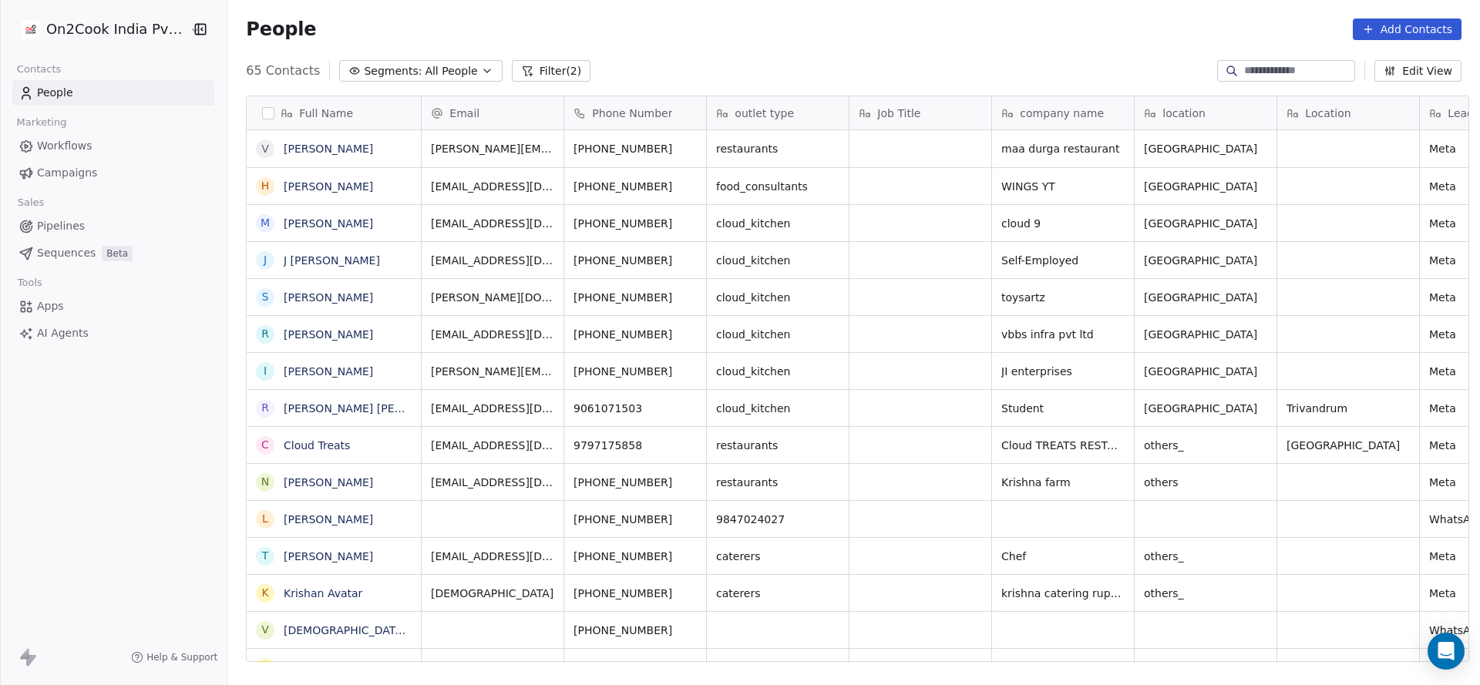
scroll to position [585, 1242]
click at [507, 49] on div "People Add Contacts" at bounding box center [853, 29] width 1253 height 59
click at [545, 72] on button "Filter (2)" at bounding box center [551, 71] width 79 height 22
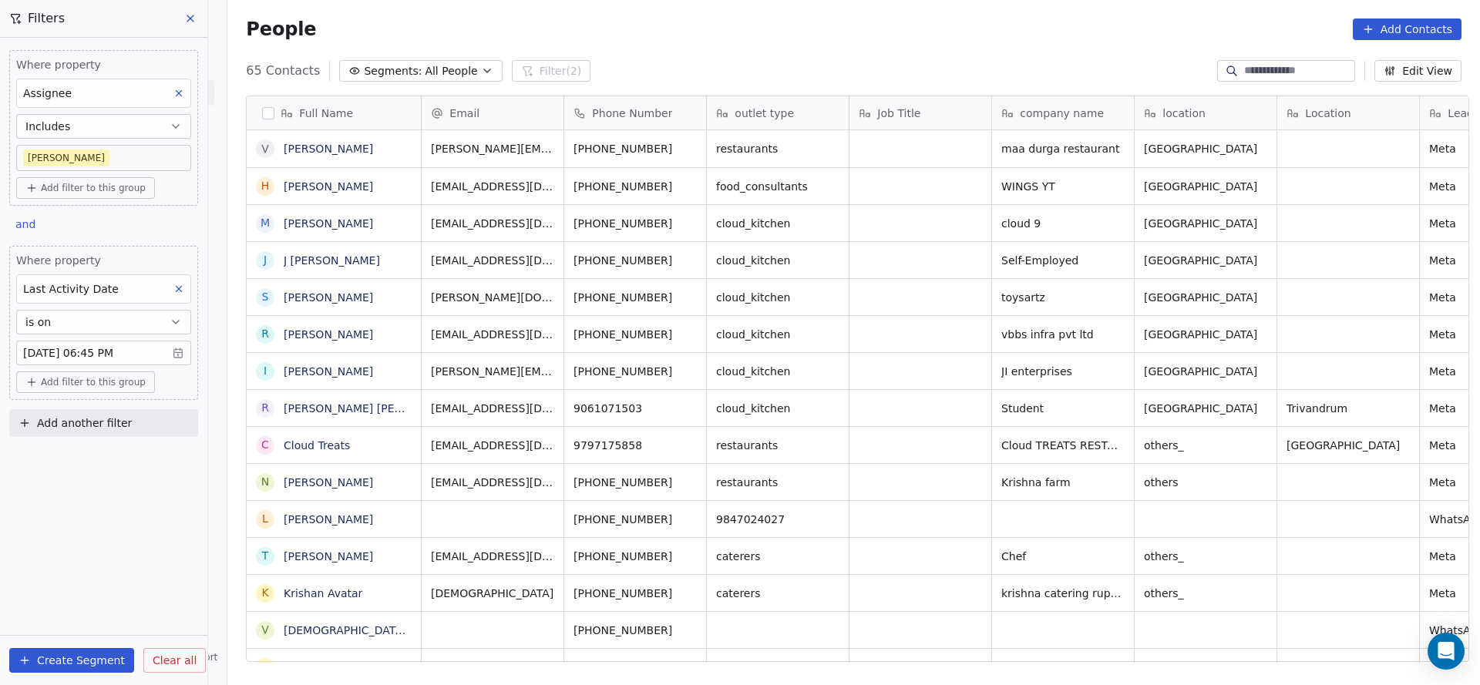
click at [127, 426] on button "Add another filter" at bounding box center [103, 423] width 189 height 28
click at [102, 453] on span "Contact properties" at bounding box center [75, 457] width 100 height 16
type input "***"
click at [118, 563] on div "Lead Status" at bounding box center [103, 561] width 157 height 15
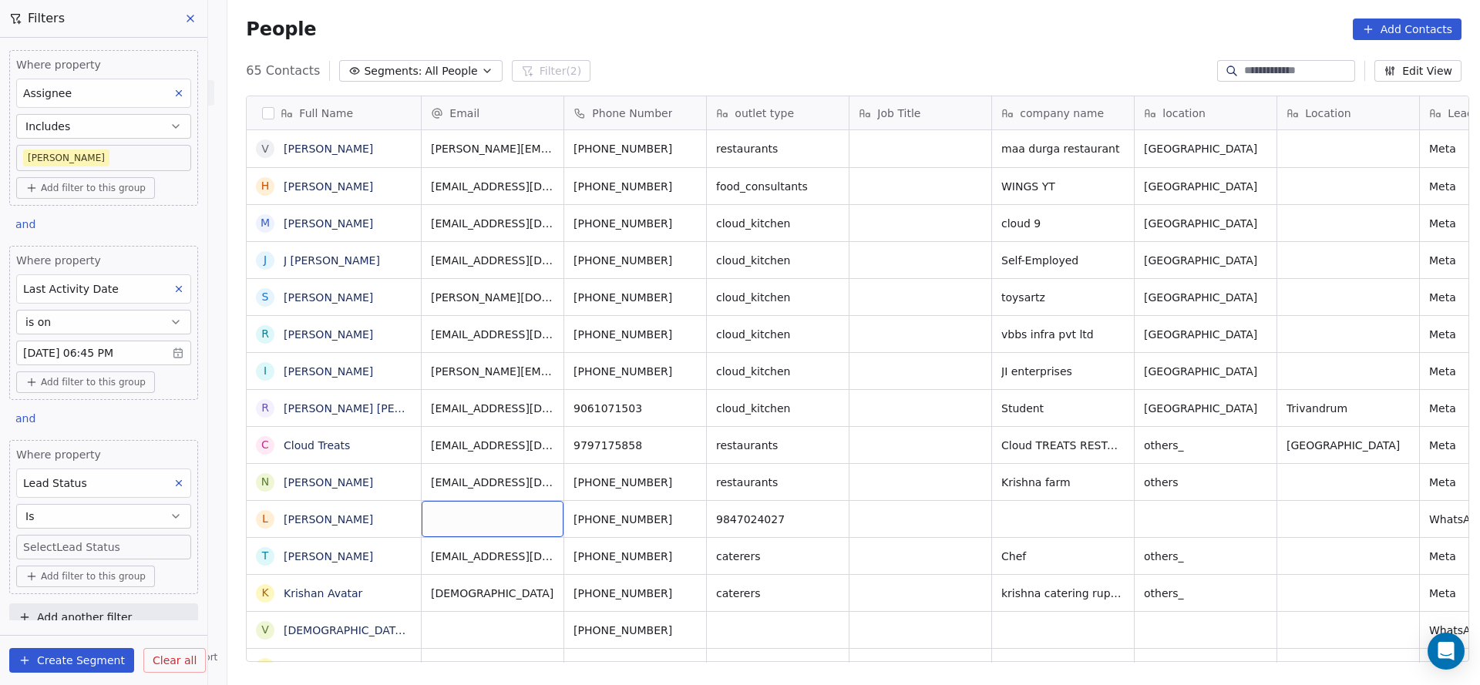
click at [115, 548] on body "On2Cook India Pvt. Ltd. Contacts People Marketing Workflows Campaigns Sales Pip…" at bounding box center [740, 342] width 1480 height 685
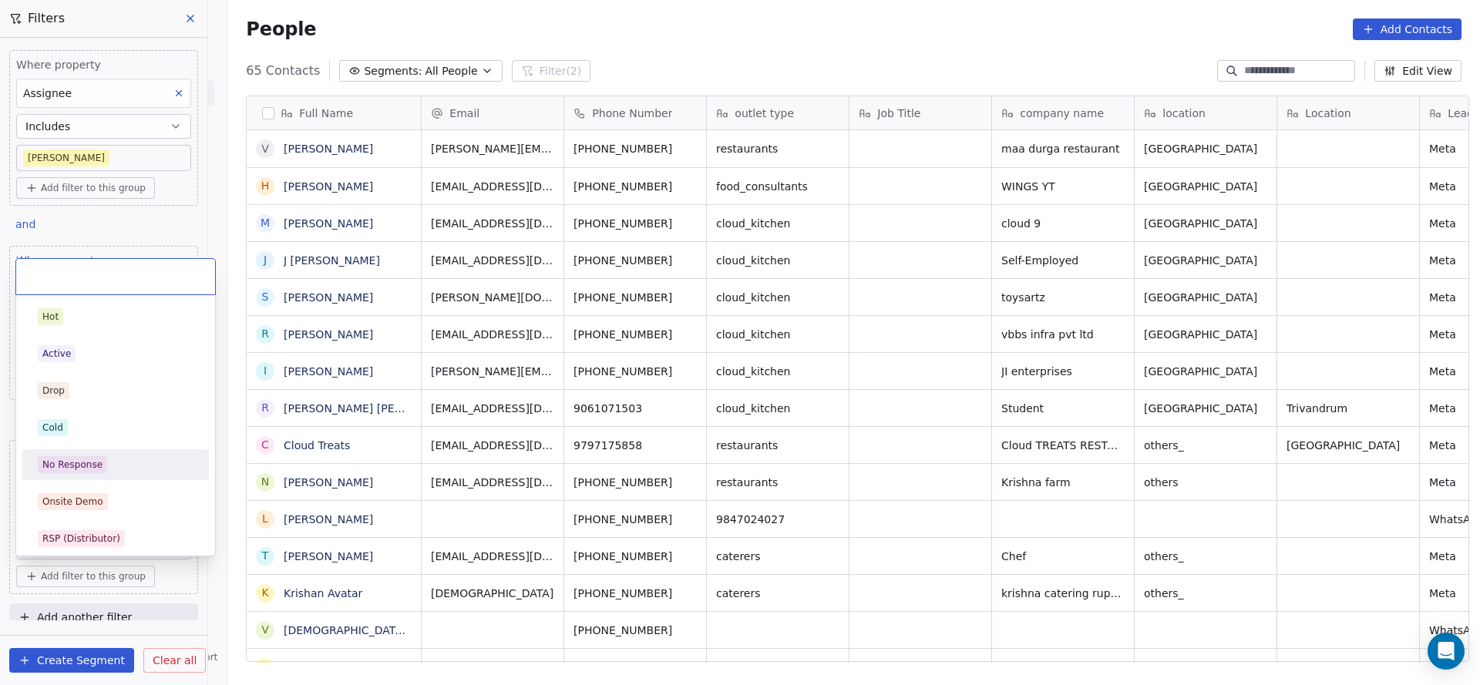
click at [130, 472] on div "No Response" at bounding box center [116, 464] width 156 height 17
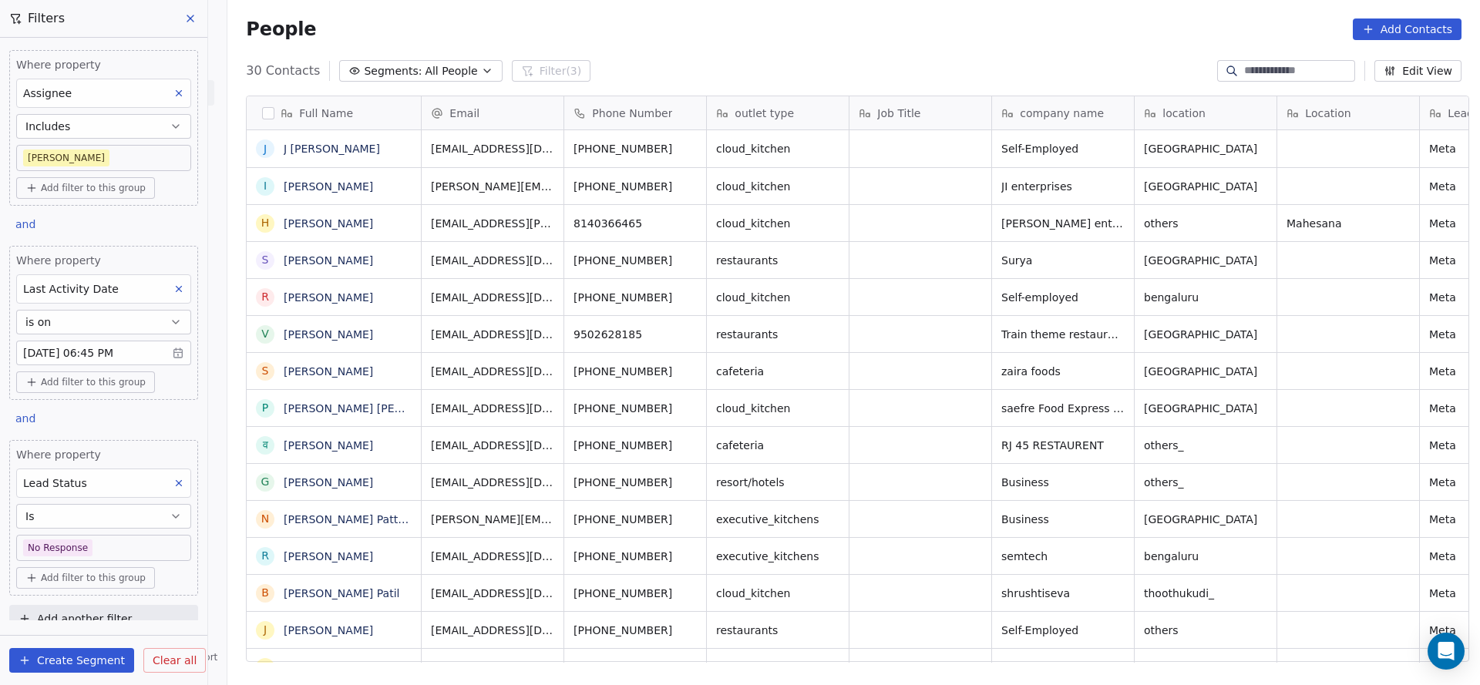
click at [134, 547] on body "On2Cook India Pvt. Ltd. Contacts People Marketing Workflows Campaigns Sales Pip…" at bounding box center [740, 342] width 1480 height 685
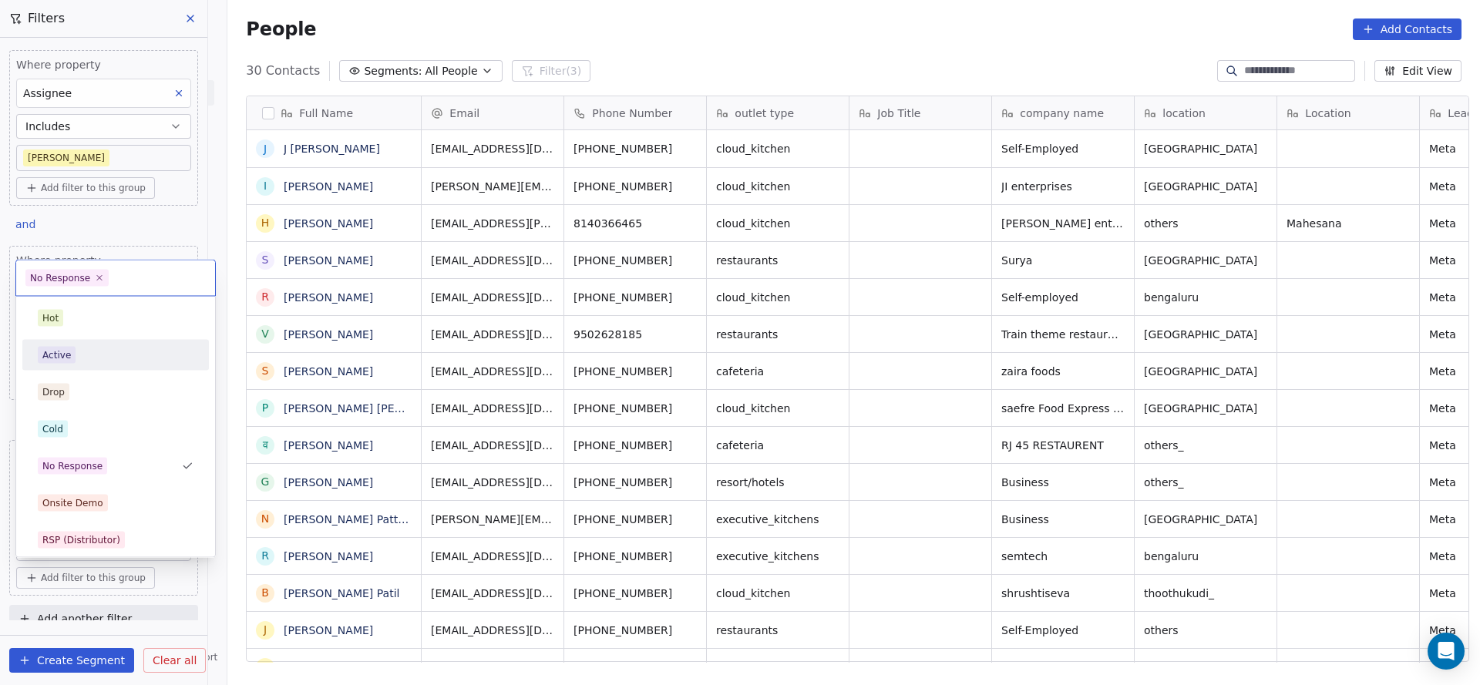
click at [102, 345] on div "Active" at bounding box center [116, 355] width 174 height 25
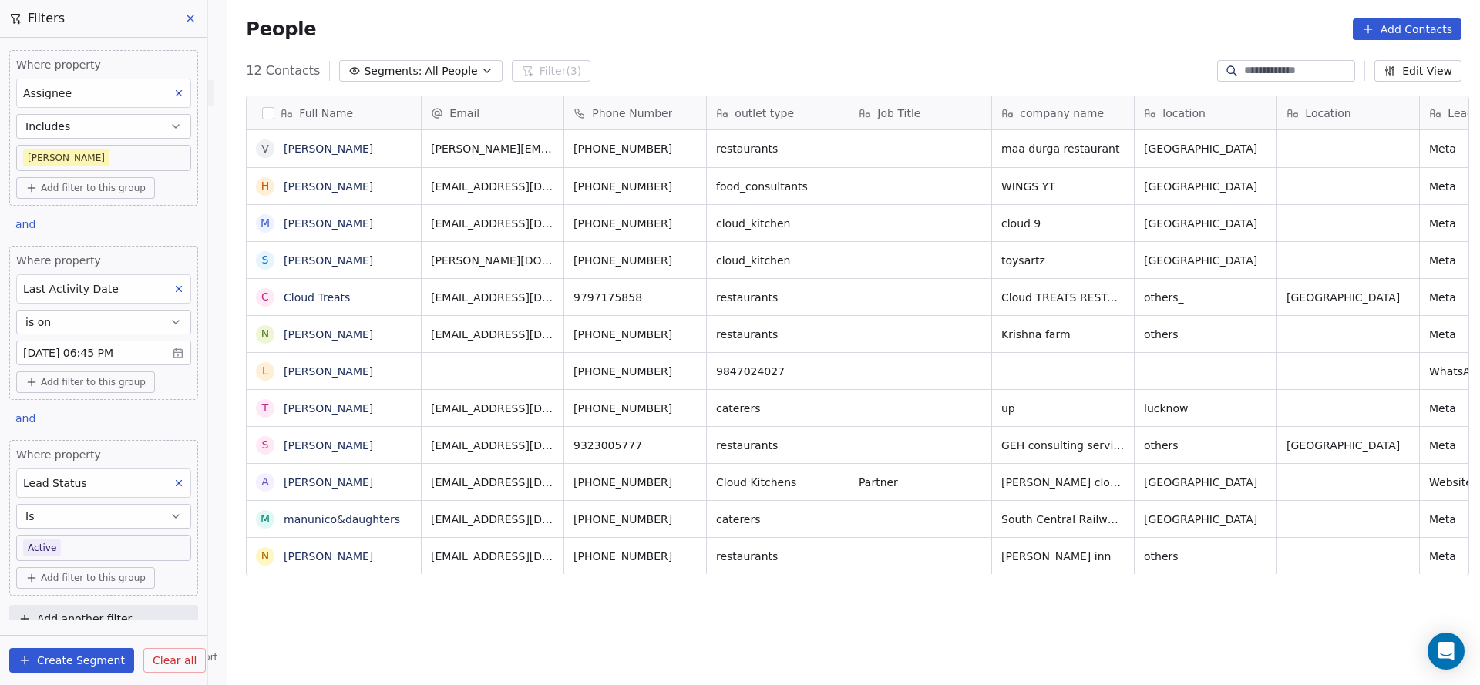
click at [140, 541] on body "On2Cook India Pvt. Ltd. Contacts People Marketing Workflows Campaigns Sales Pip…" at bounding box center [740, 342] width 1480 height 685
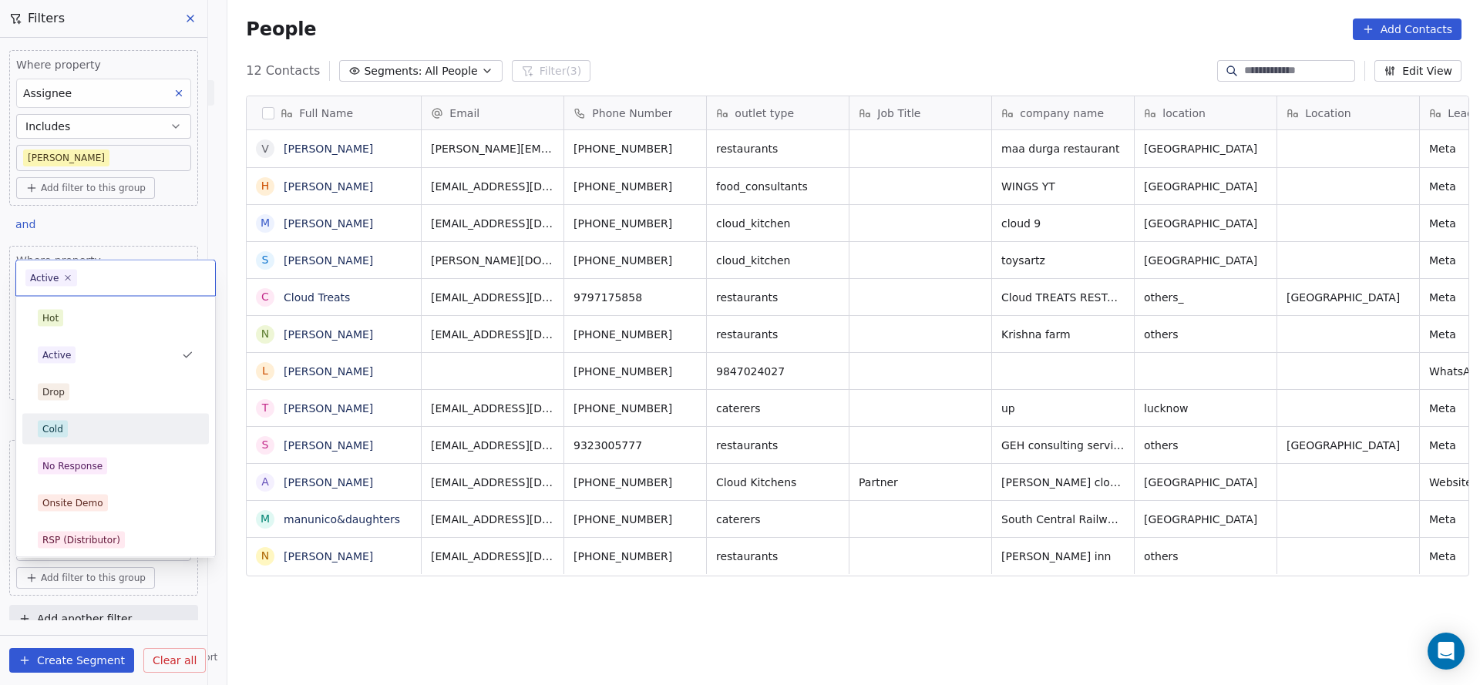
scroll to position [116, 0]
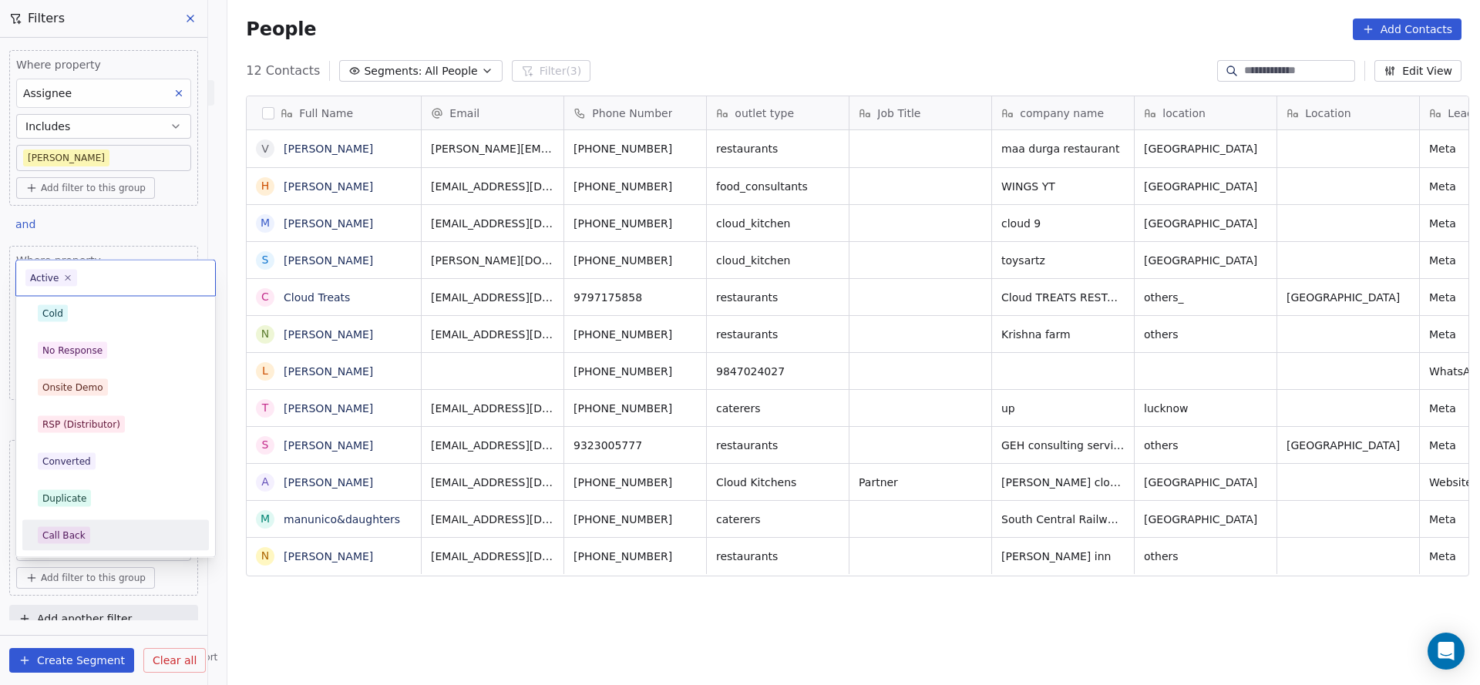
click at [103, 534] on div "Call Back" at bounding box center [116, 535] width 156 height 17
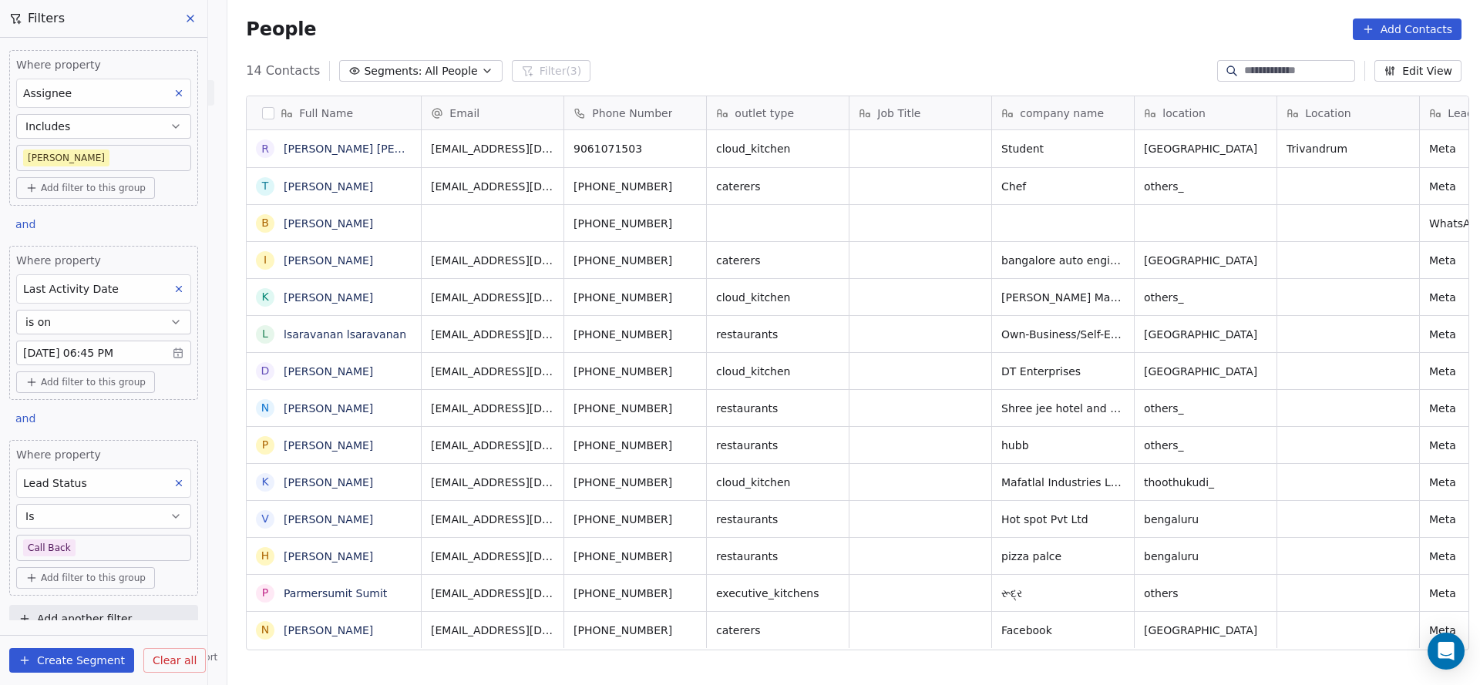
scroll to position [585, 1242]
click at [103, 546] on body "On2Cook India Pvt. Ltd. Contacts People Marketing Workflows Campaigns Sales Pip…" at bounding box center [740, 342] width 1480 height 685
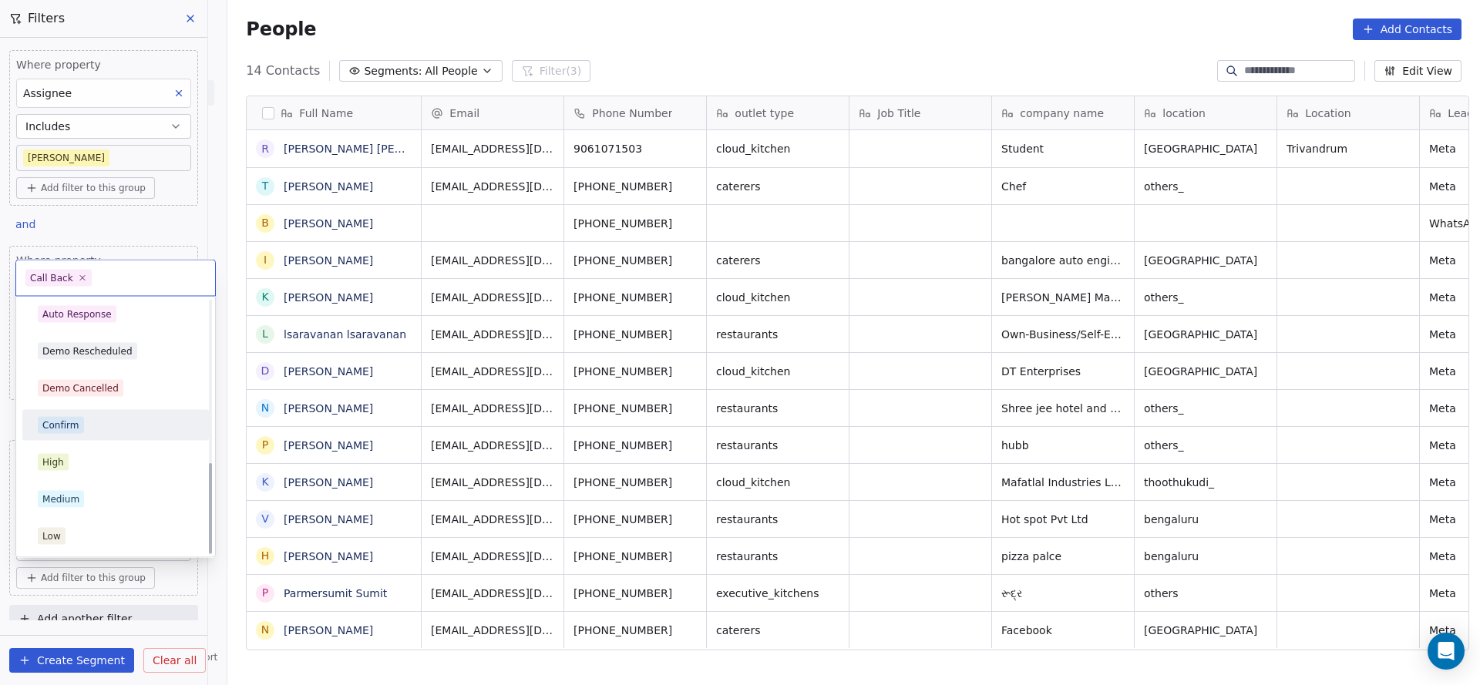
scroll to position [332, 0]
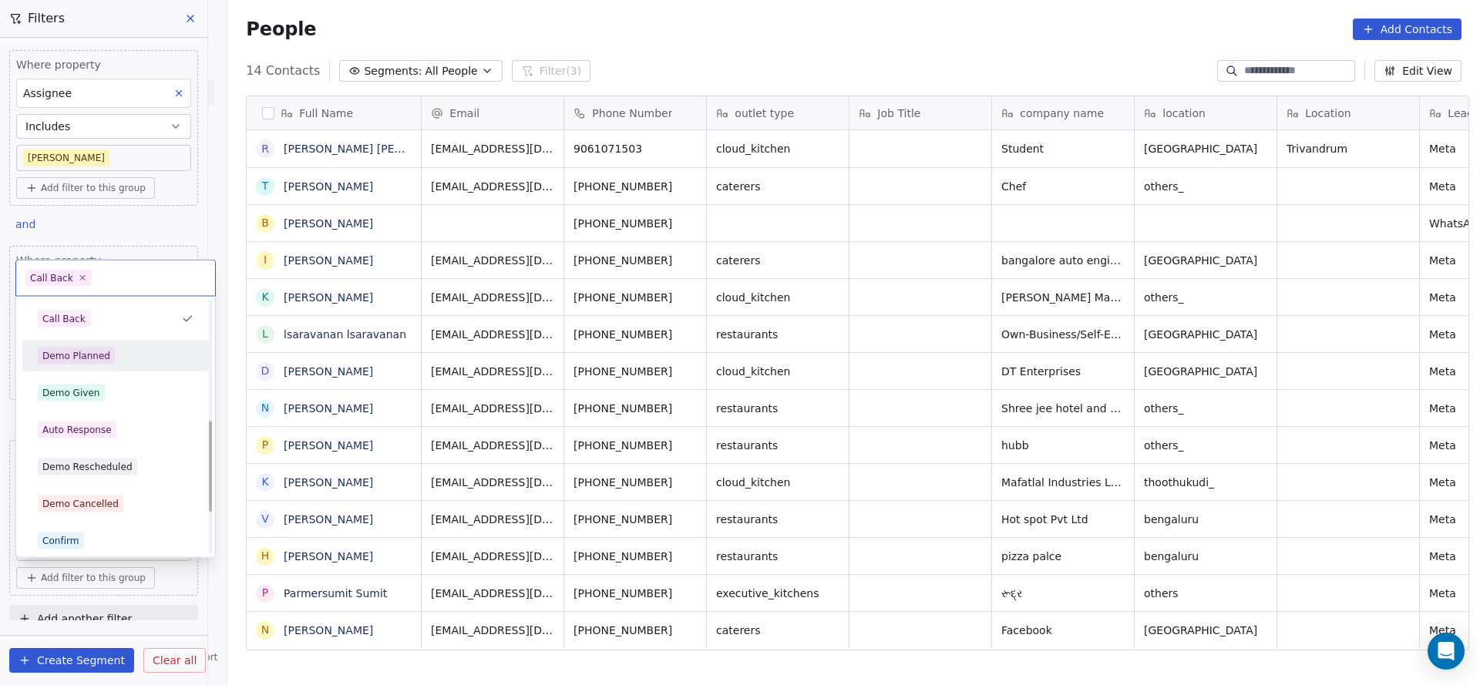
click at [119, 361] on div "Demo Planned" at bounding box center [116, 356] width 156 height 17
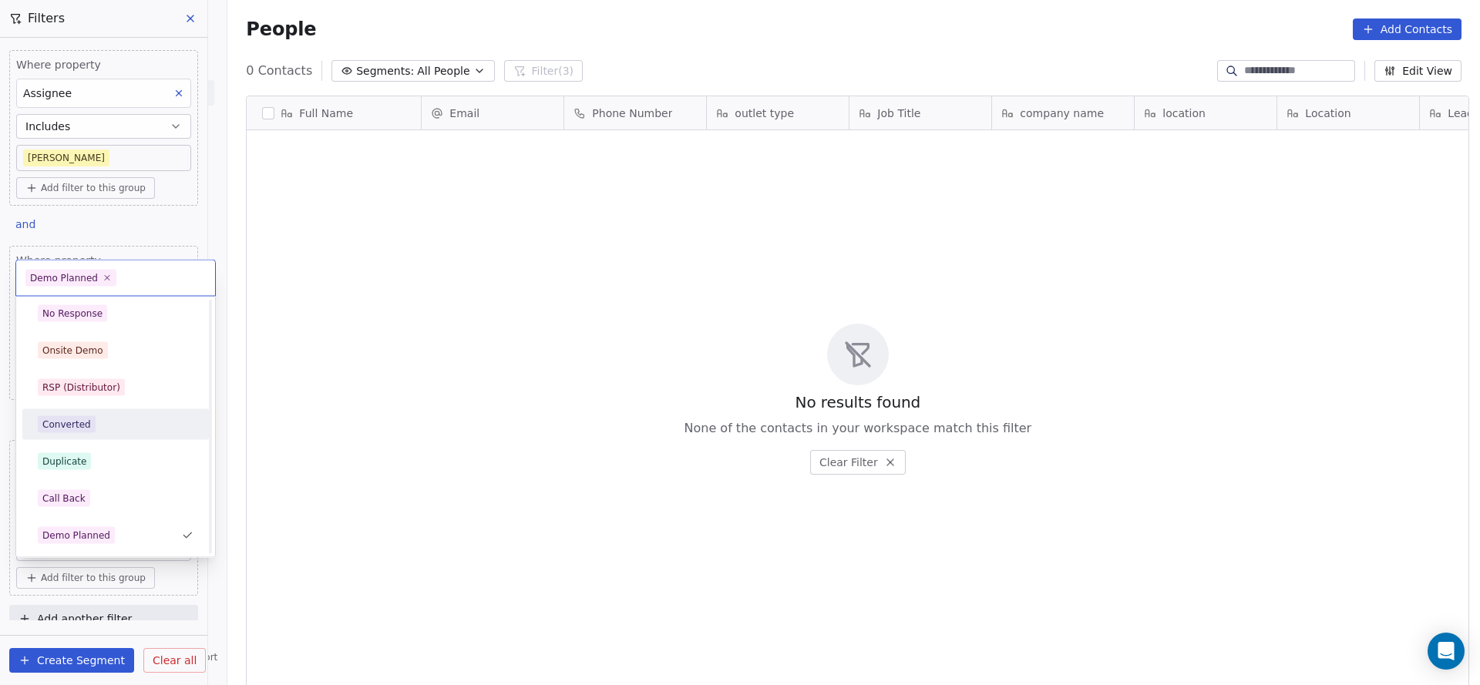
scroll to position [268, 0]
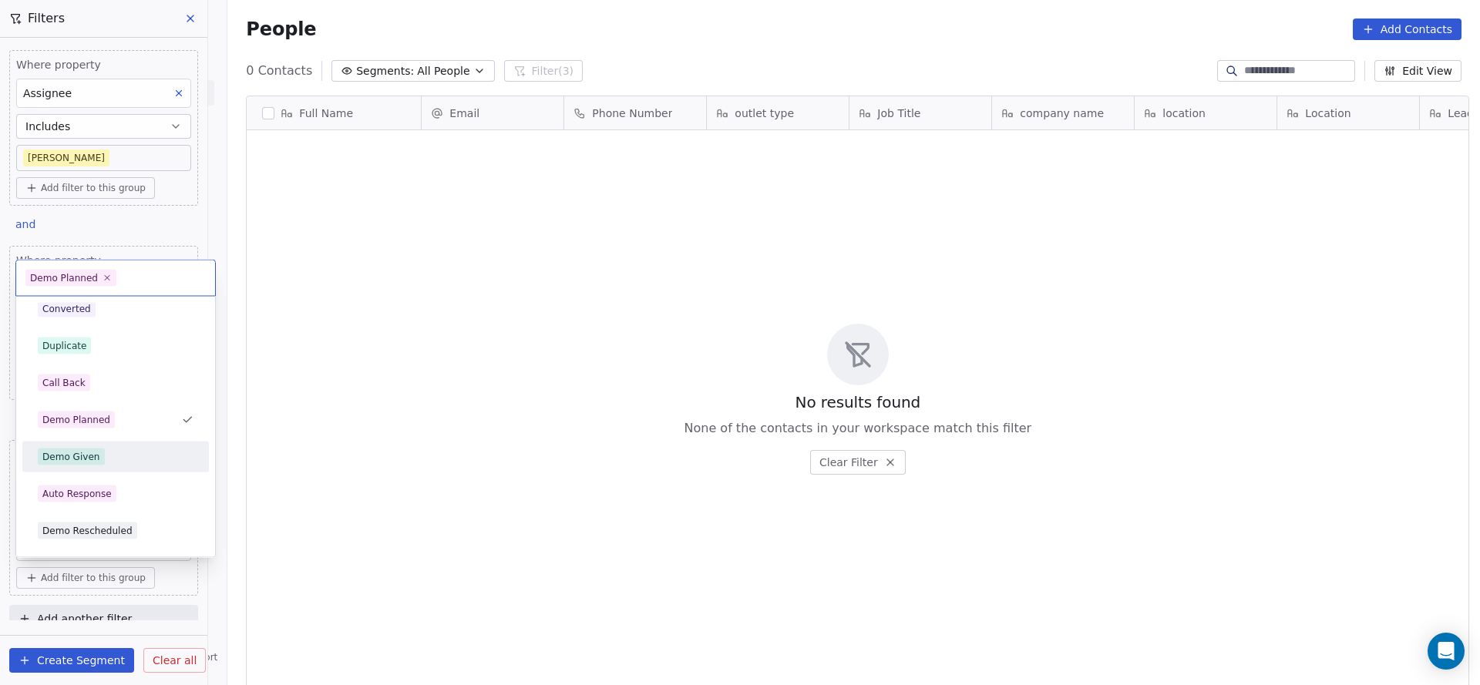
click at [99, 458] on span "Demo Given" at bounding box center [71, 457] width 67 height 17
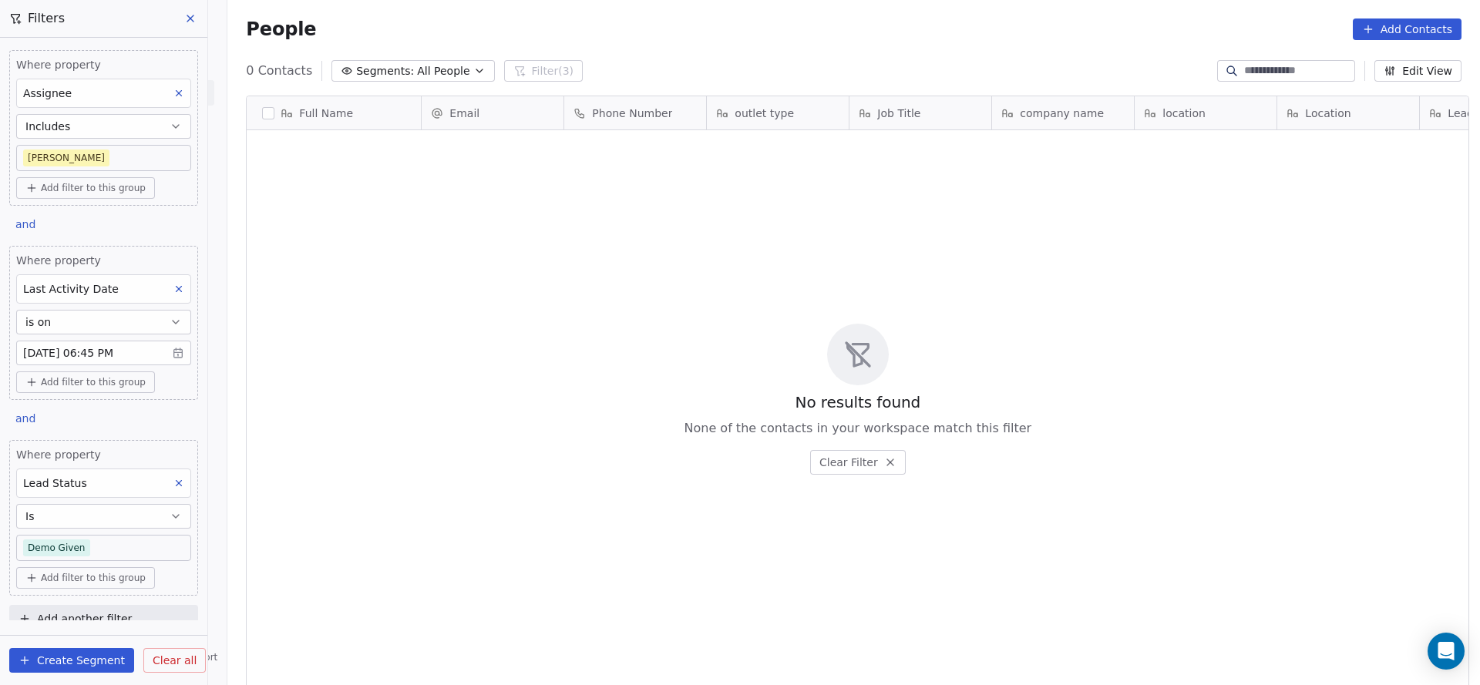
scroll to position [585, 1242]
click at [75, 555] on body "On2Cook India Pvt. Ltd. Contacts People Marketing Workflows Campaigns Sales Pip…" at bounding box center [740, 342] width 1480 height 685
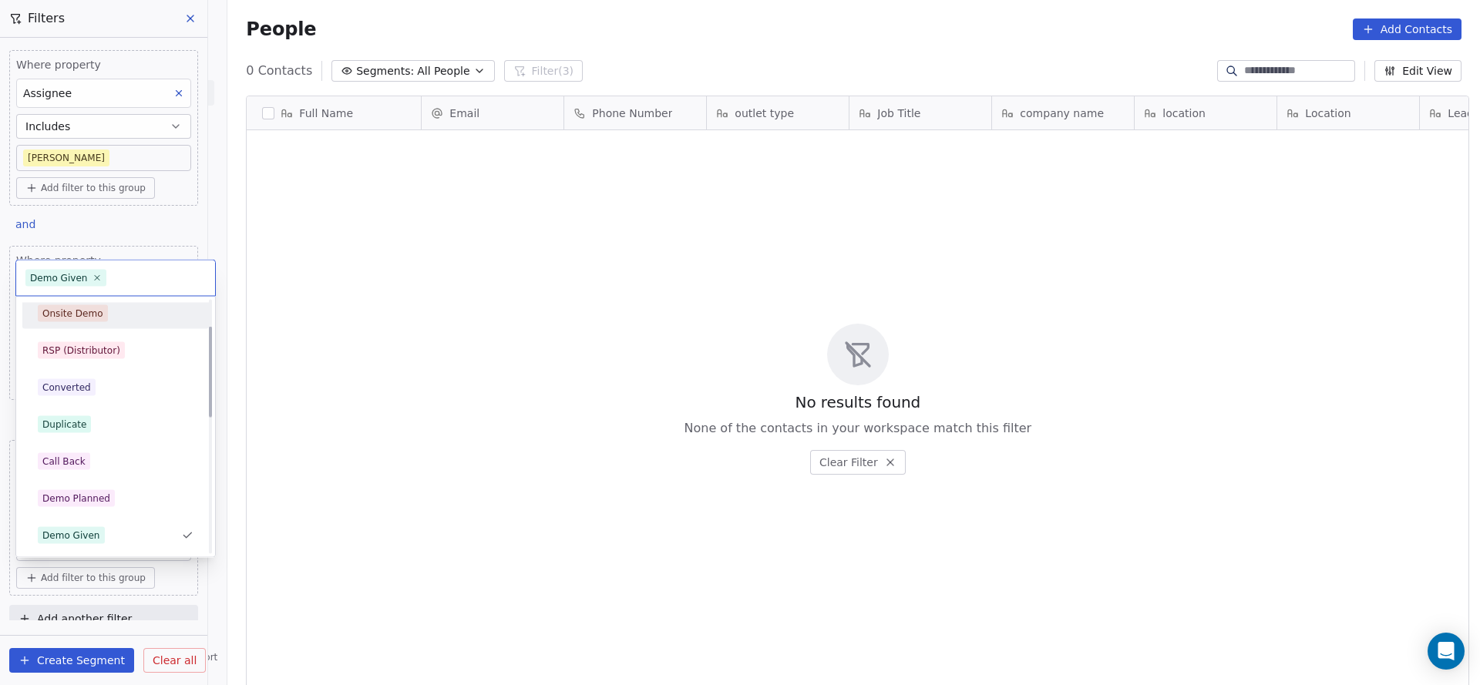
scroll to position [74, 0]
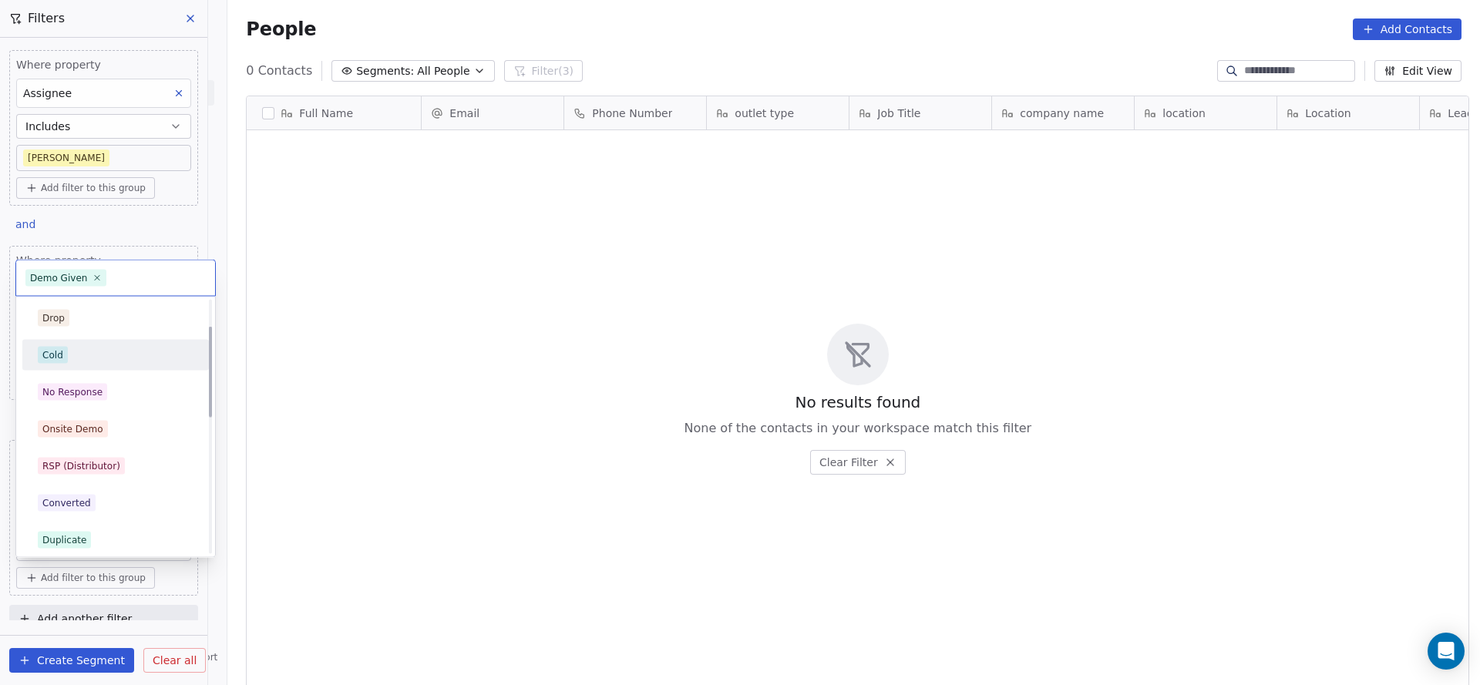
click at [102, 345] on div "Cold" at bounding box center [116, 355] width 174 height 25
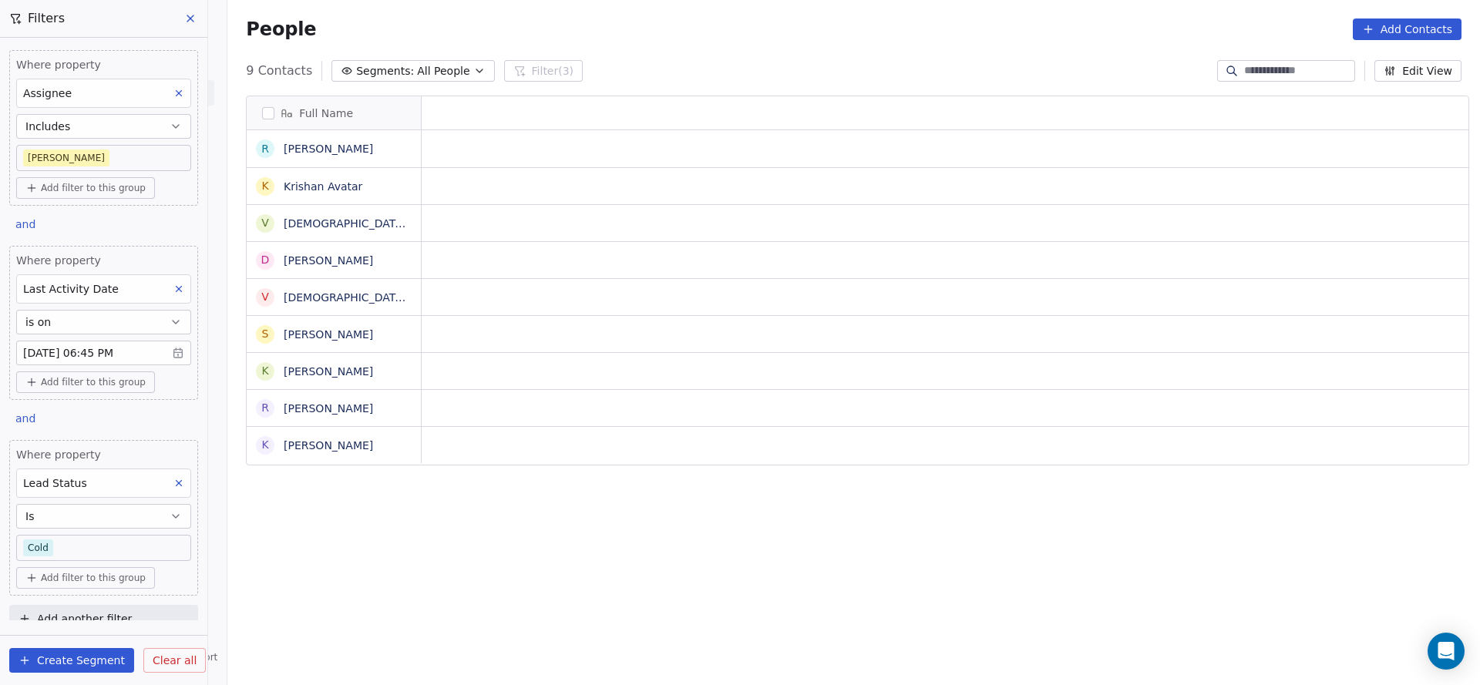
scroll to position [585, 1242]
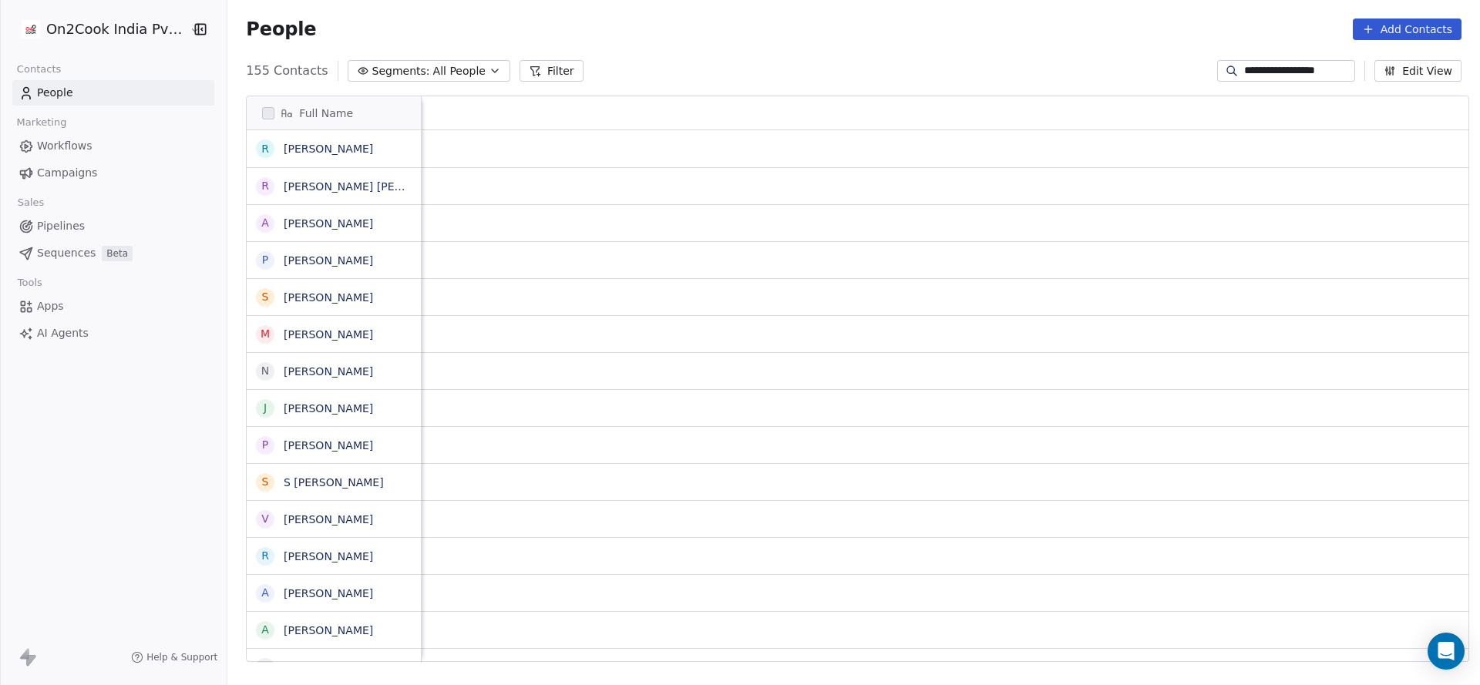
scroll to position [585, 1242]
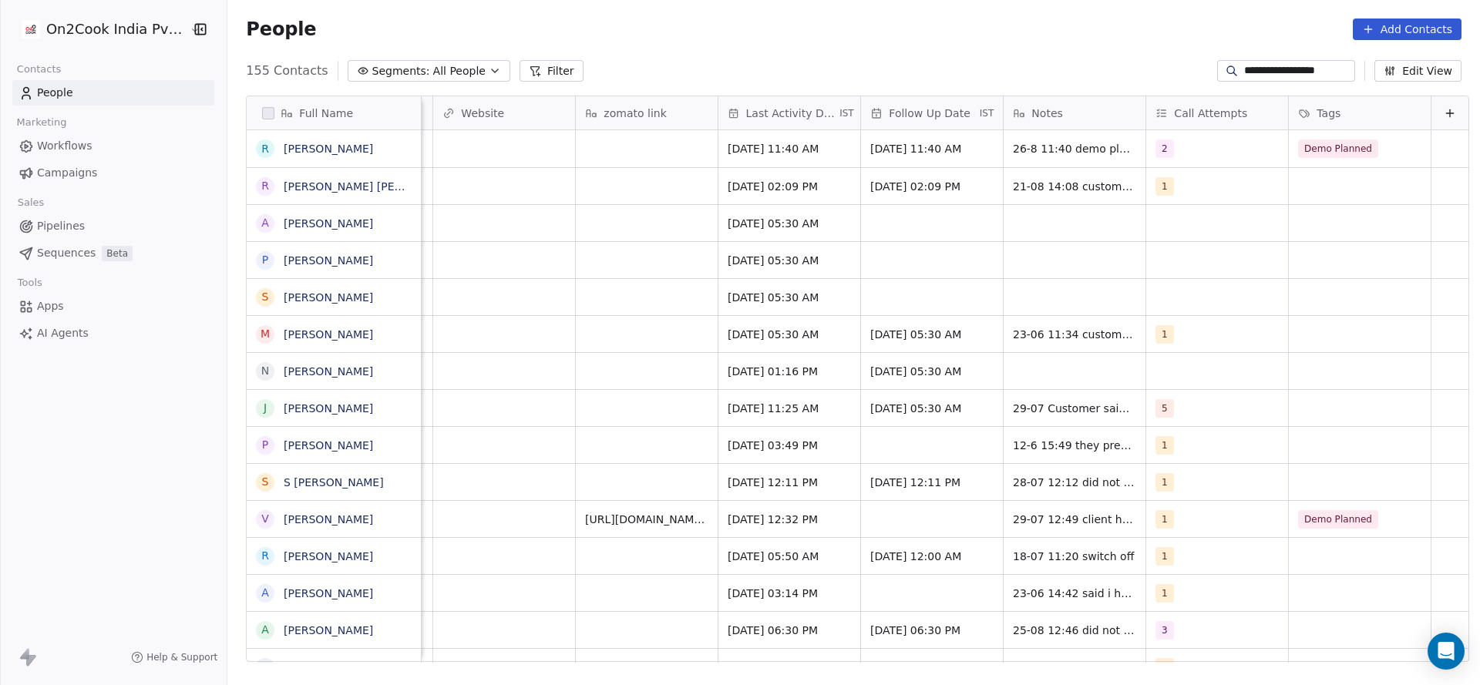
click at [1314, 68] on input "**********" at bounding box center [1298, 70] width 108 height 15
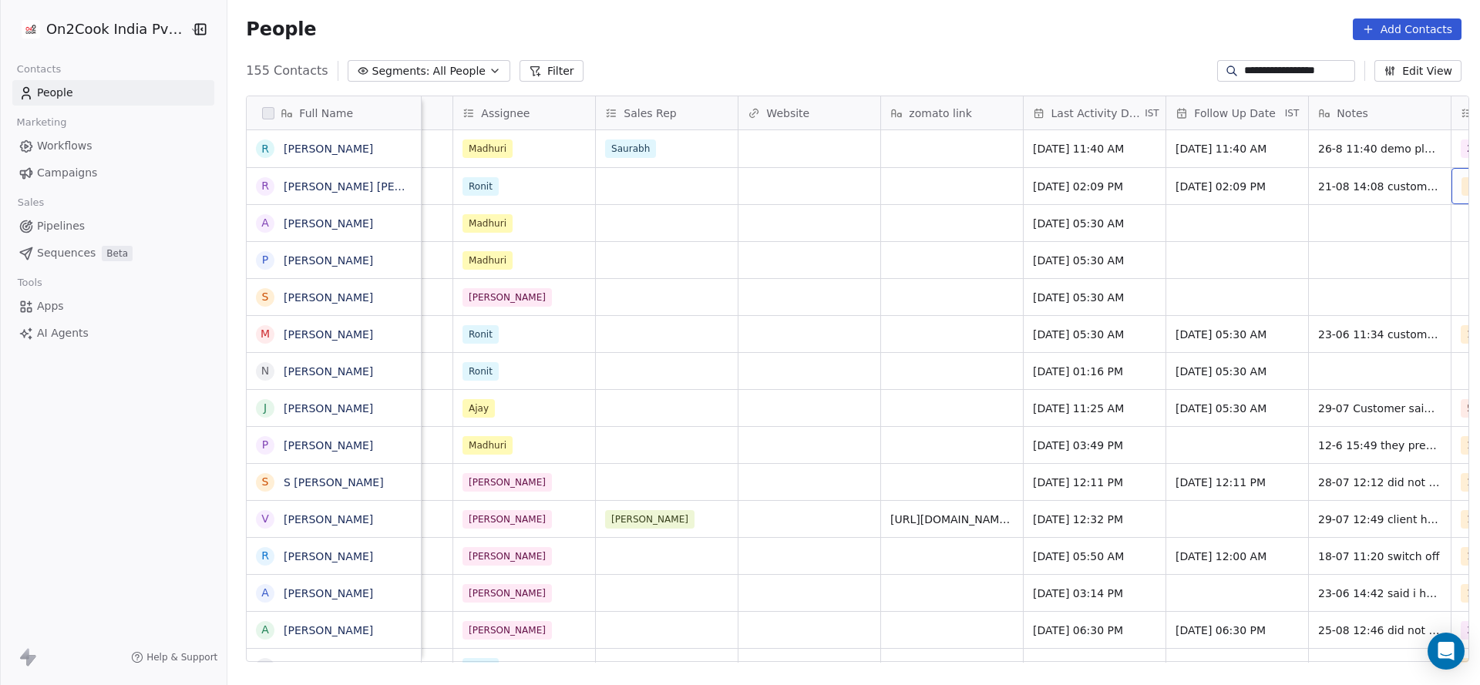
scroll to position [0, 1679]
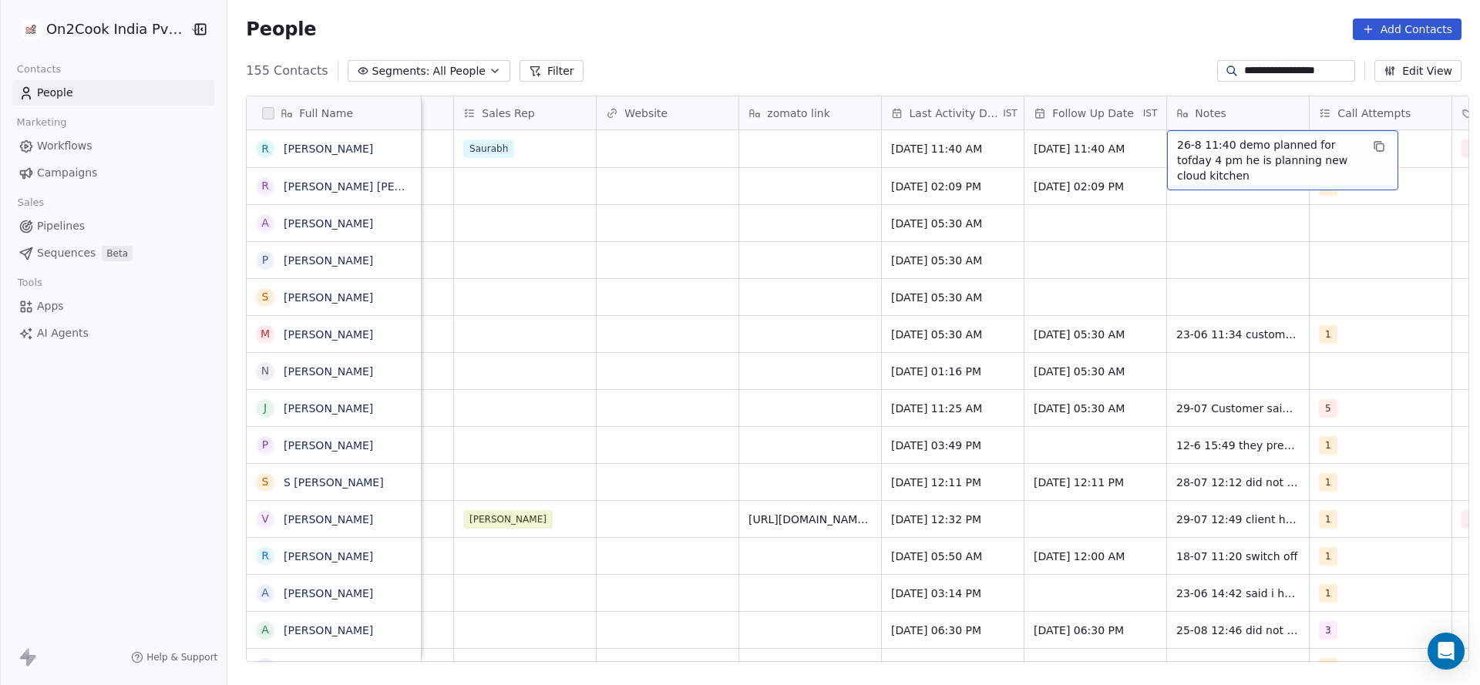
click at [1177, 143] on span "26-8 11:40 demo planned for tofday 4 pm he is planning new cloud kitchen" at bounding box center [1268, 160] width 183 height 46
click at [1174, 143] on textarea "**********" at bounding box center [1275, 160] width 230 height 58
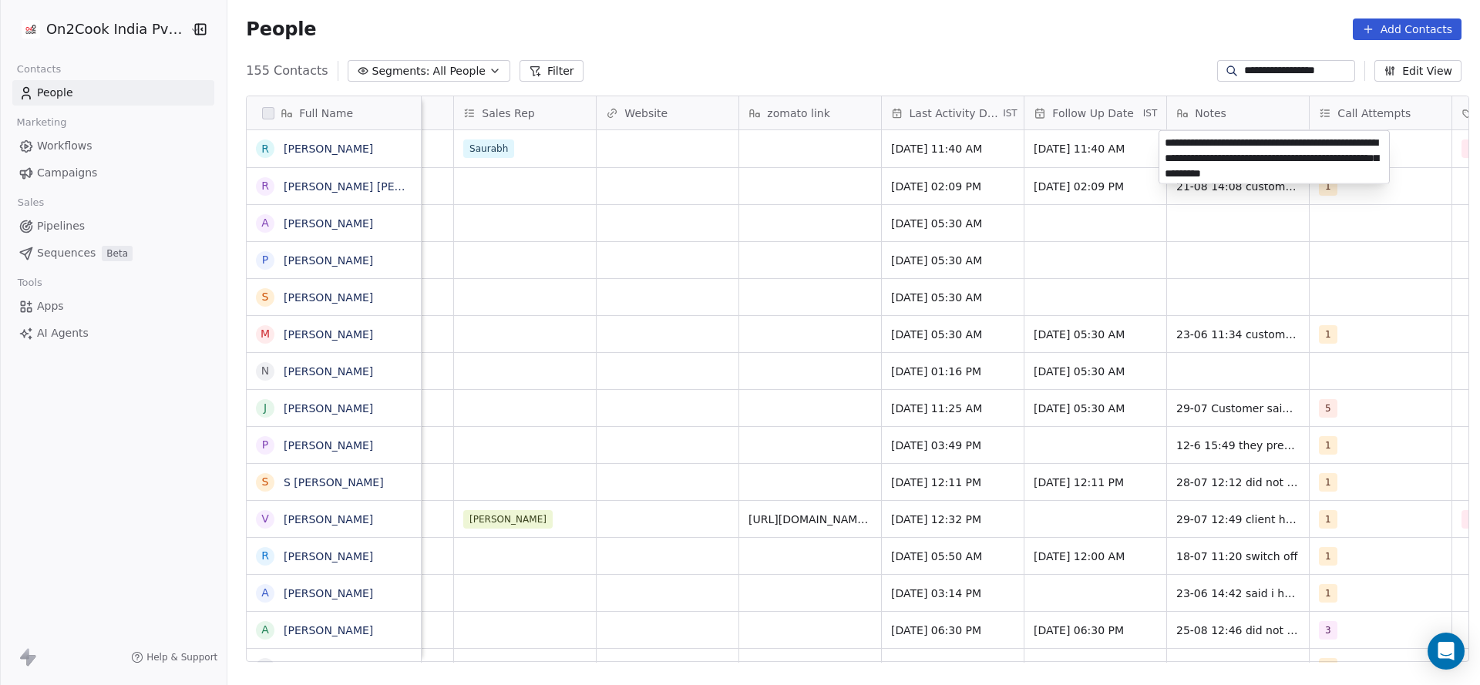
type textarea "**********"
click at [573, 111] on html "**********" at bounding box center [740, 342] width 1480 height 685
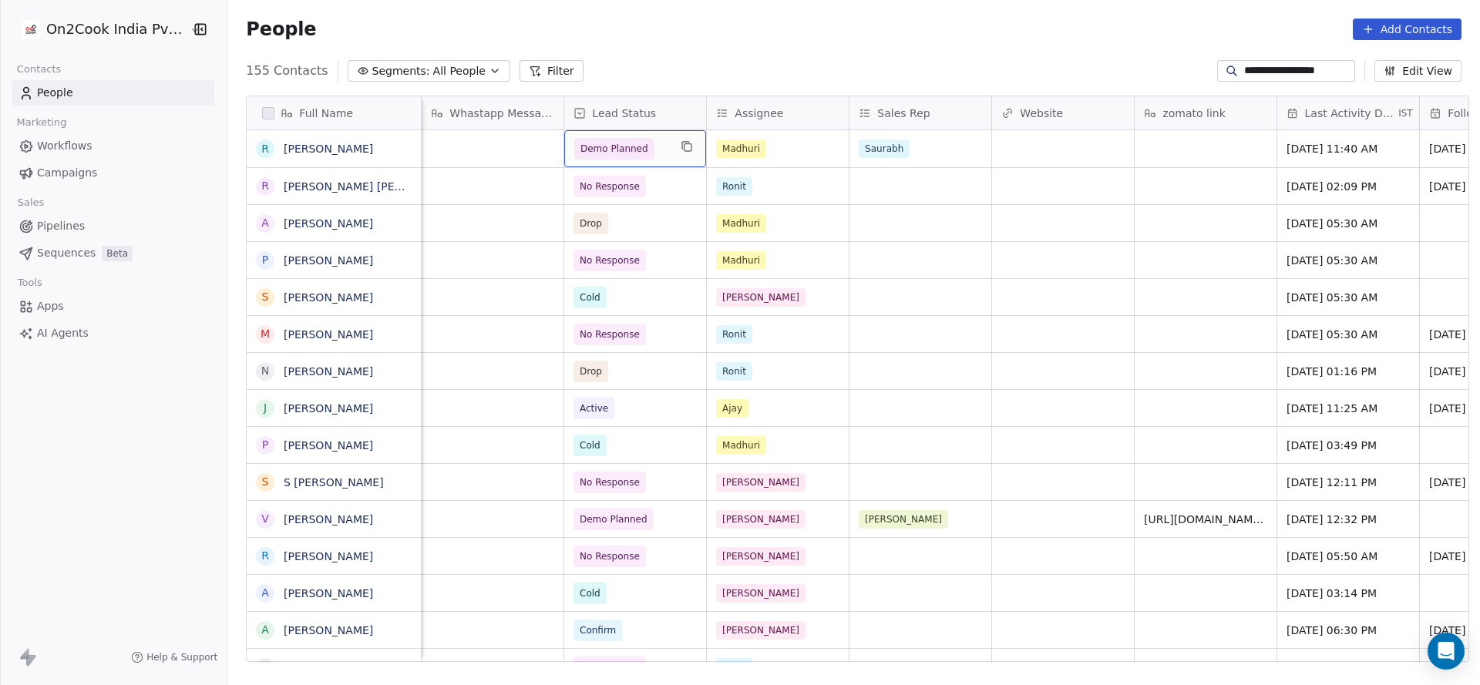
click at [583, 147] on span "Demo Planned" at bounding box center [615, 148] width 68 height 15
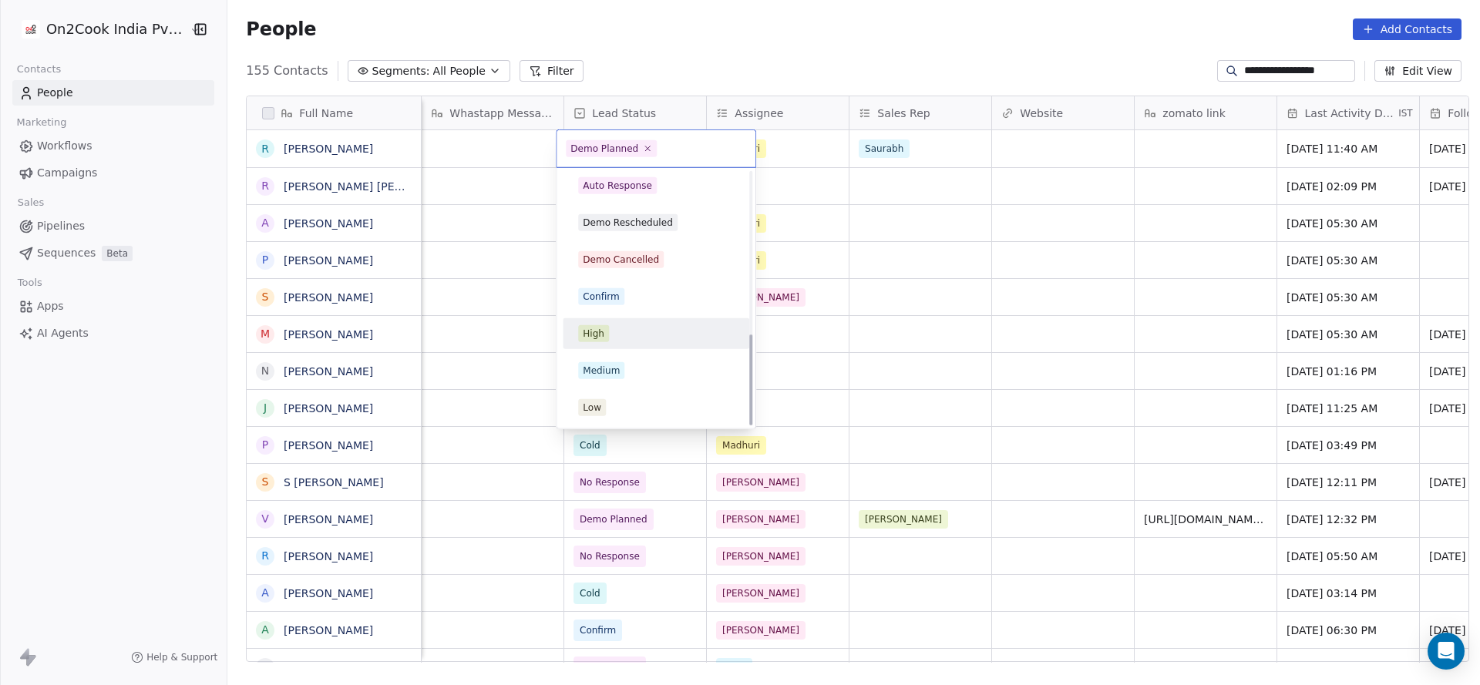
scroll to position [101, 0]
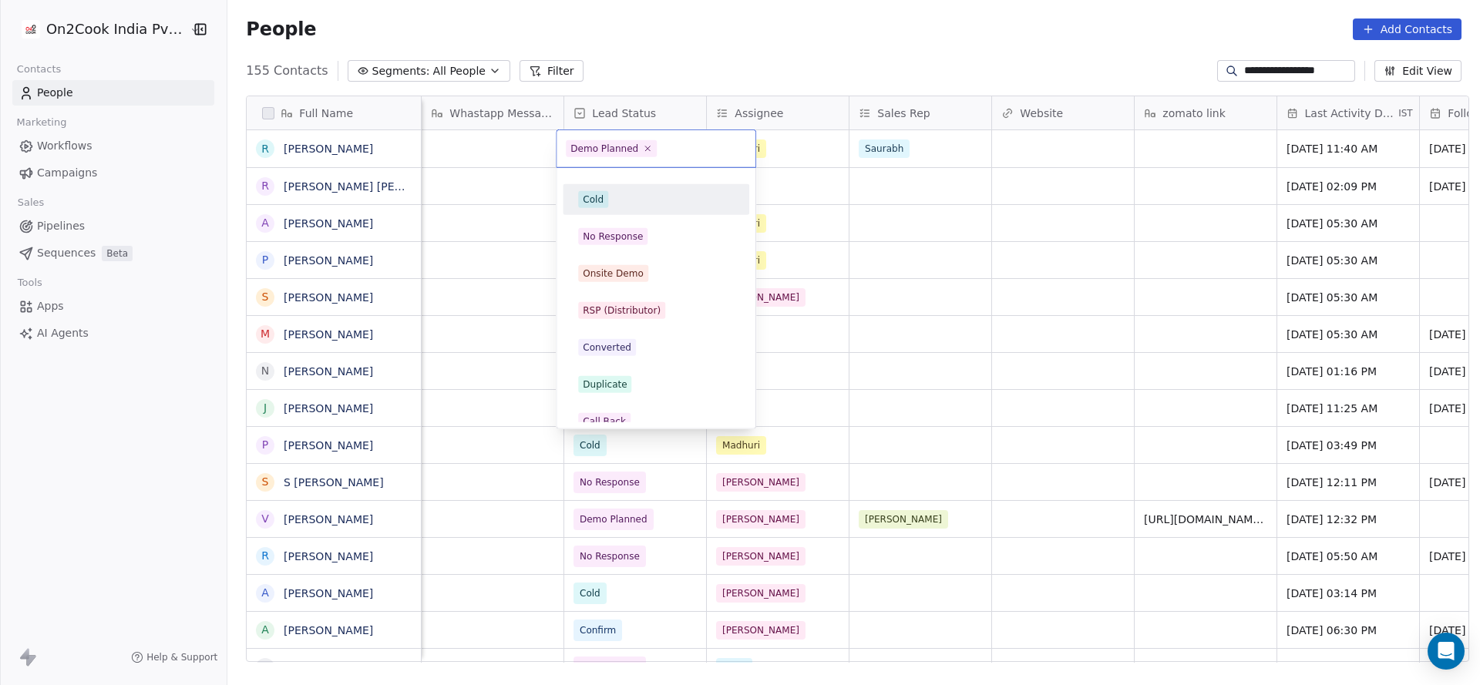
click at [616, 202] on div "Cold" at bounding box center [656, 199] width 156 height 17
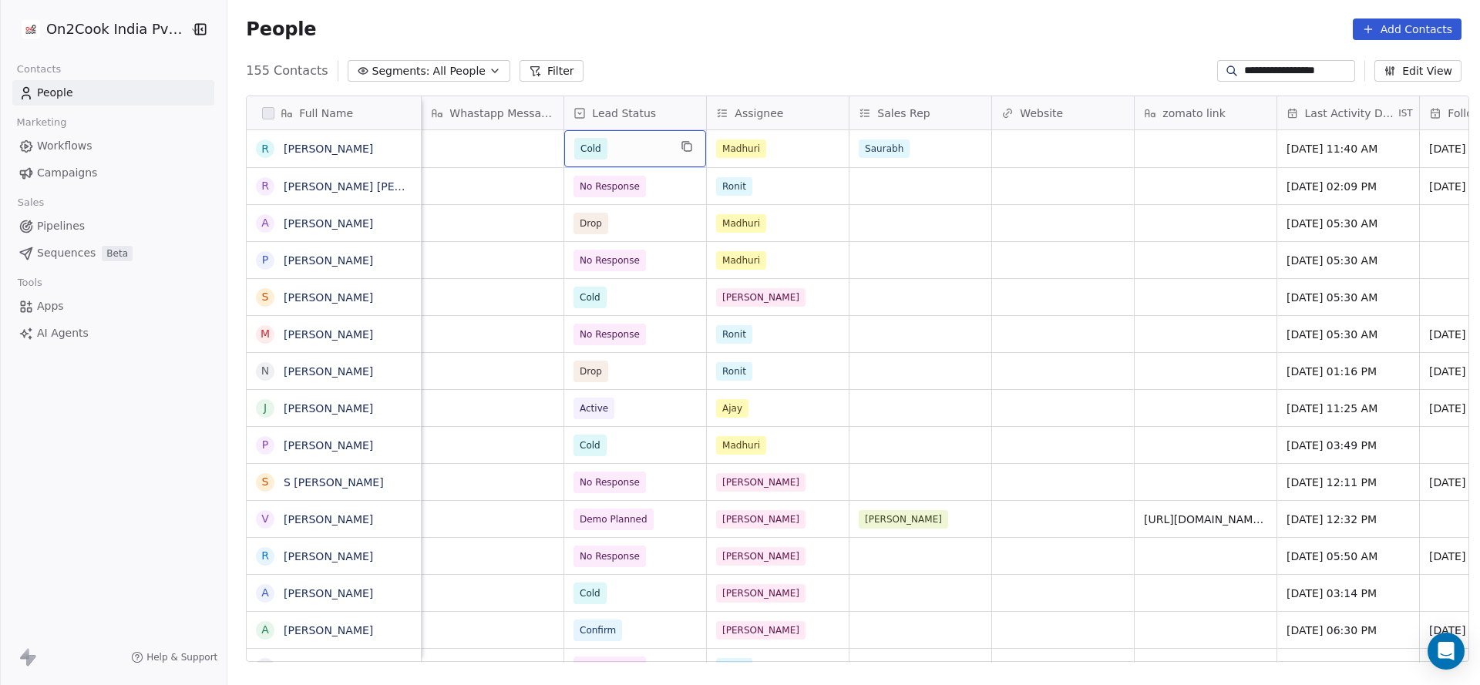
click at [1256, 66] on input "**********" at bounding box center [1298, 70] width 108 height 15
paste input "******"
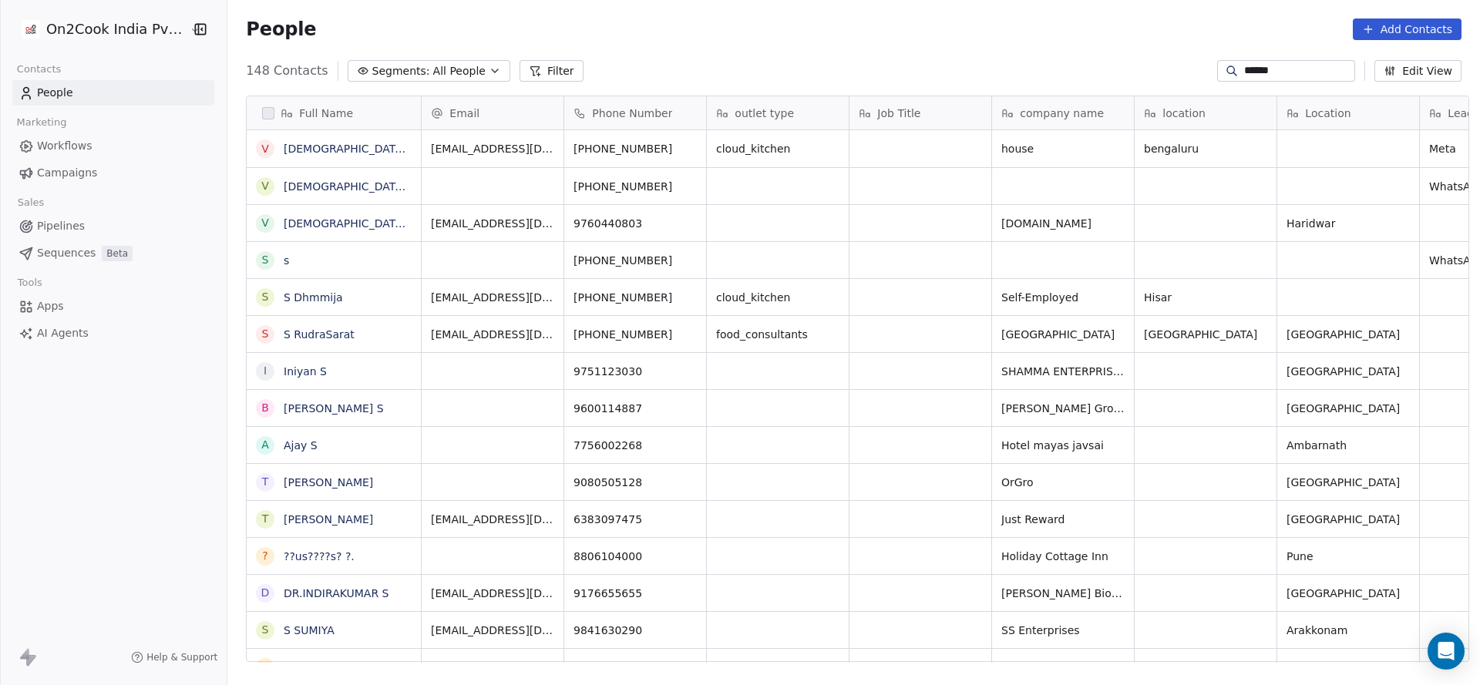
scroll to position [585, 1242]
type input "******"
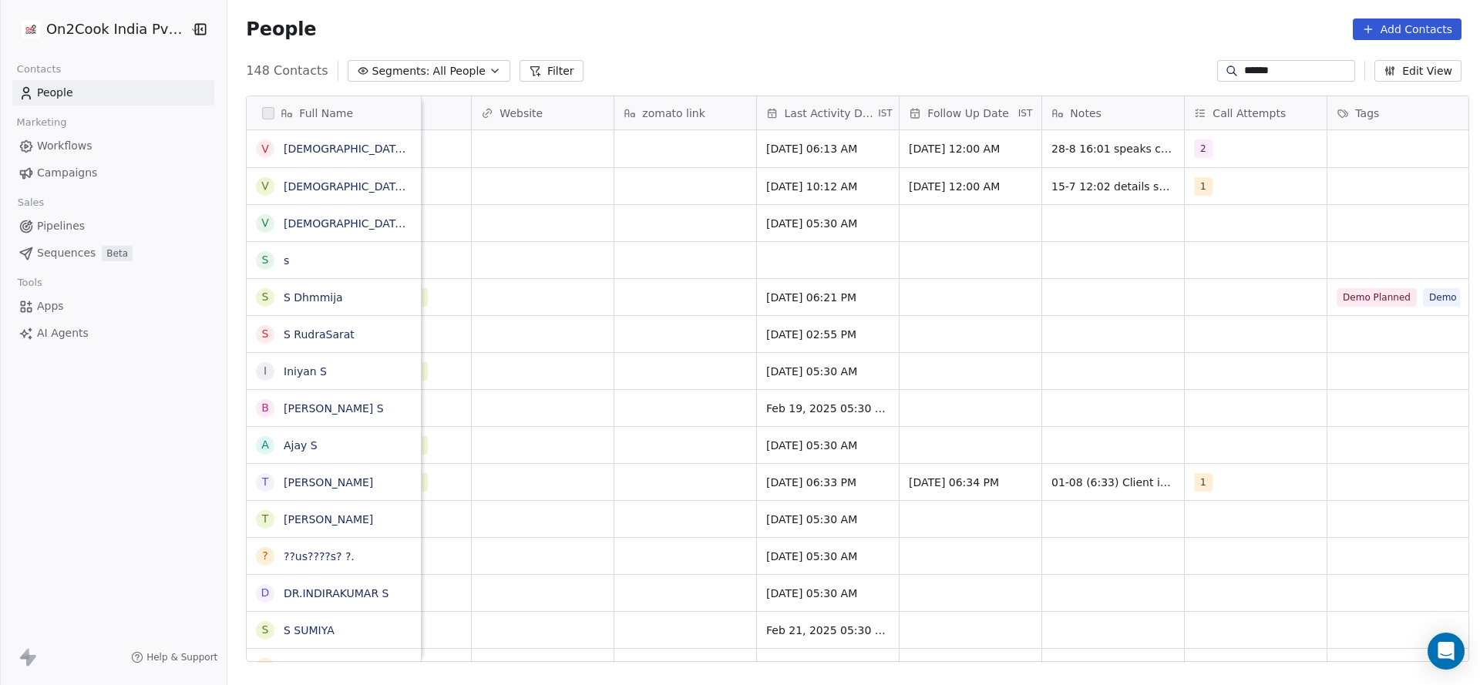
scroll to position [0, 1860]
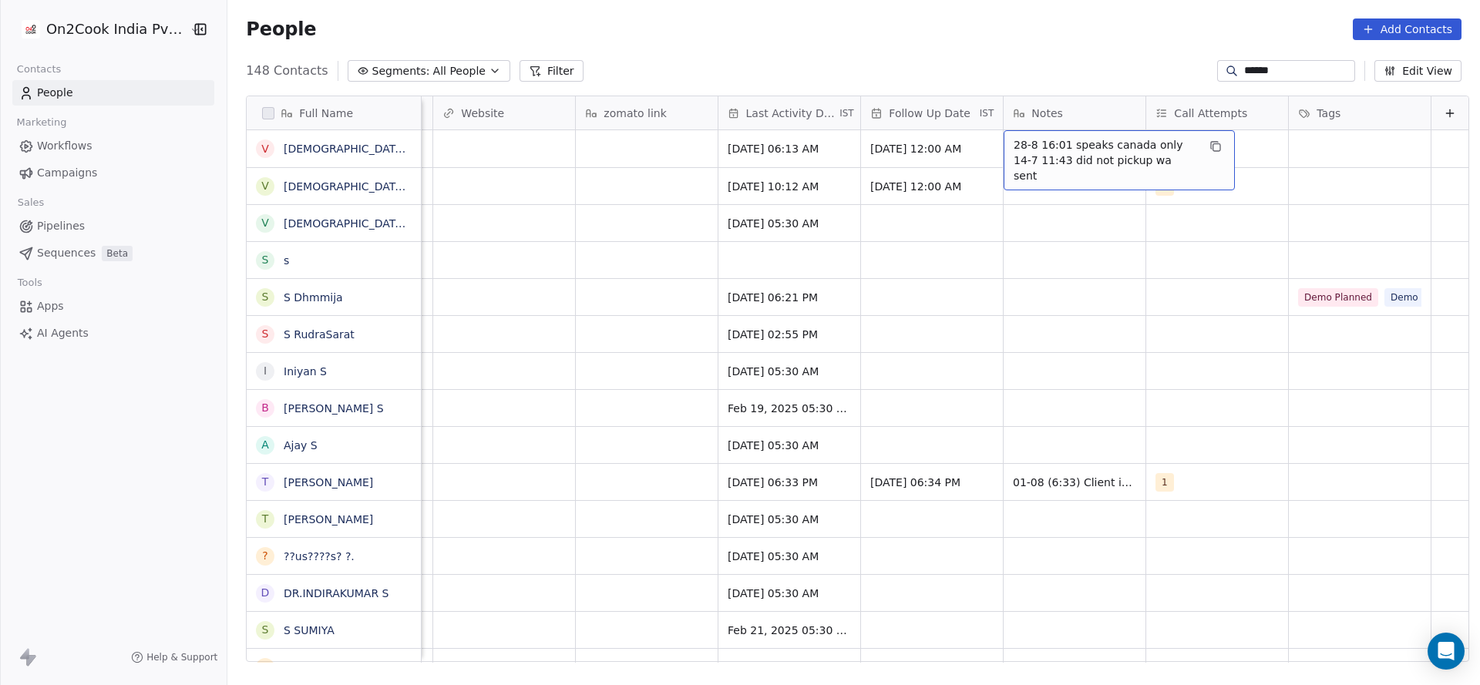
click at [1091, 144] on span "28-8 16:01 speaks canada only 14-7 11:43 did not pickup wa sent" at bounding box center [1105, 160] width 183 height 46
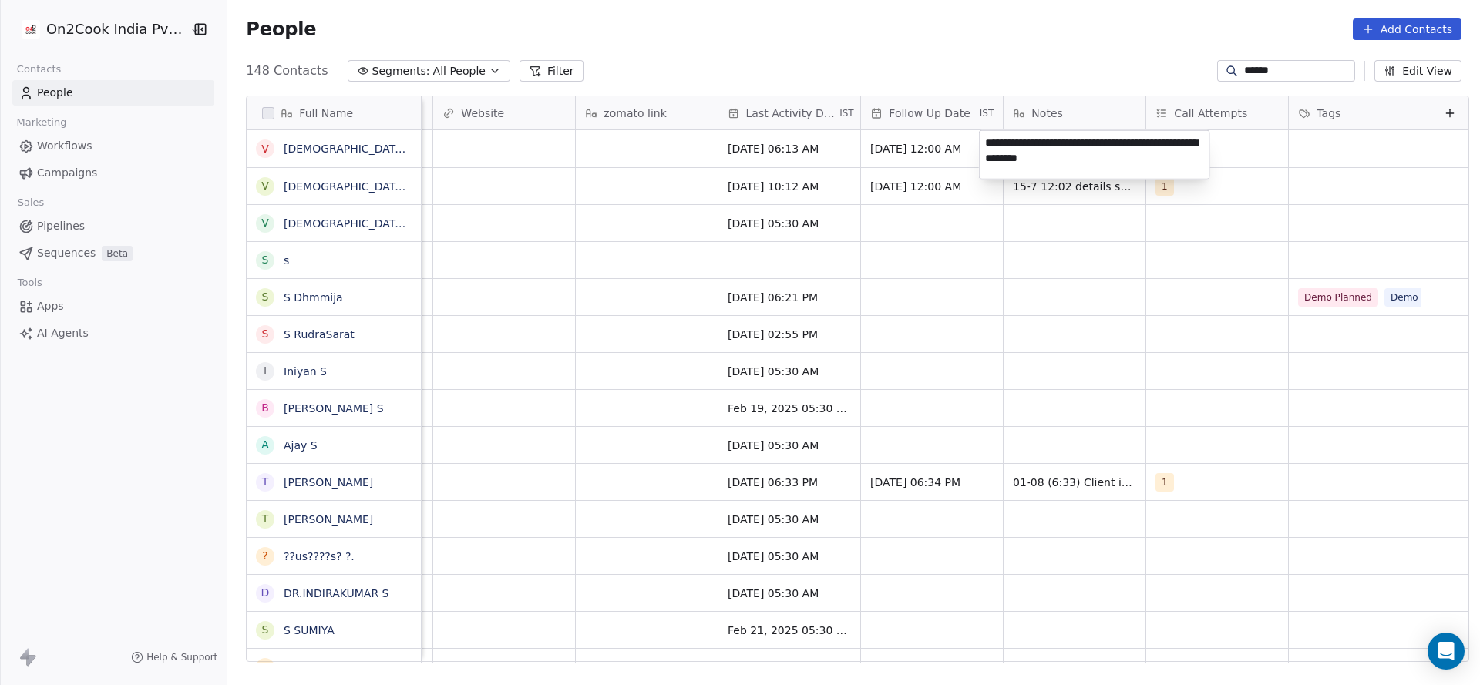
click at [1082, 146] on textarea "**********" at bounding box center [1095, 155] width 230 height 48
click at [1099, 141] on textarea "**********" at bounding box center [1095, 155] width 230 height 48
type textarea "**********"
click at [959, 194] on html "On2Cook India Pvt. Ltd. Contacts People Marketing Workflows Campaigns Sales Pip…" at bounding box center [740, 342] width 1480 height 685
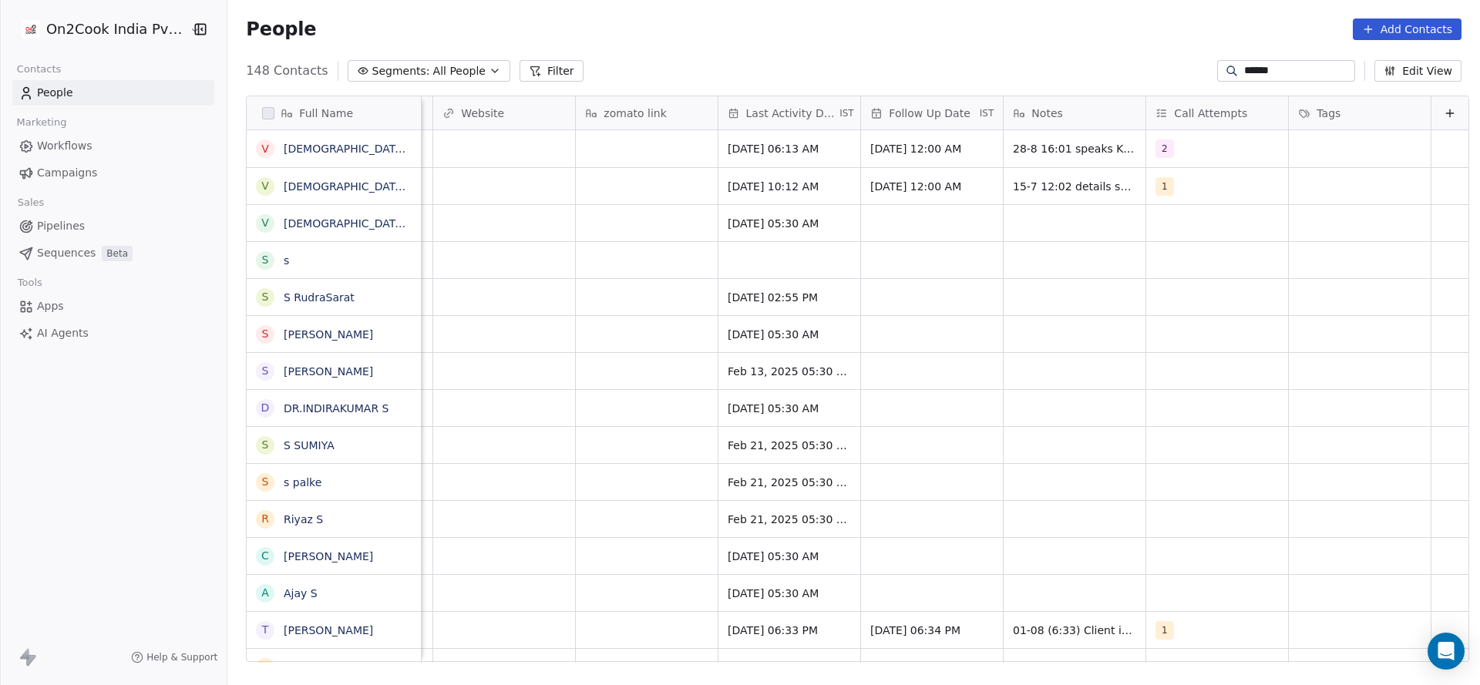
click at [1249, 72] on input "******" at bounding box center [1298, 70] width 108 height 15
